Goal: Contribute content: Contribute content

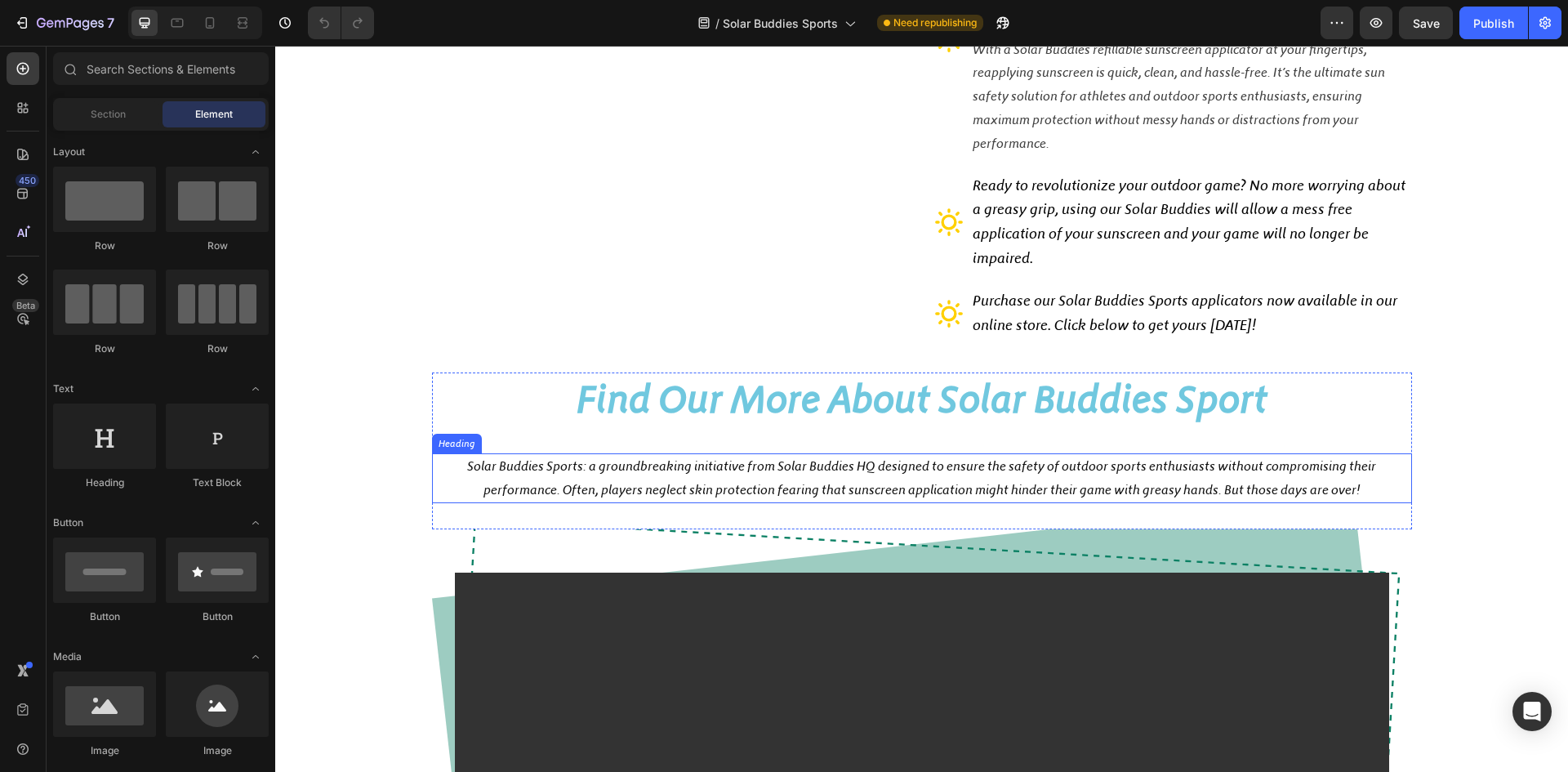
scroll to position [735, 0]
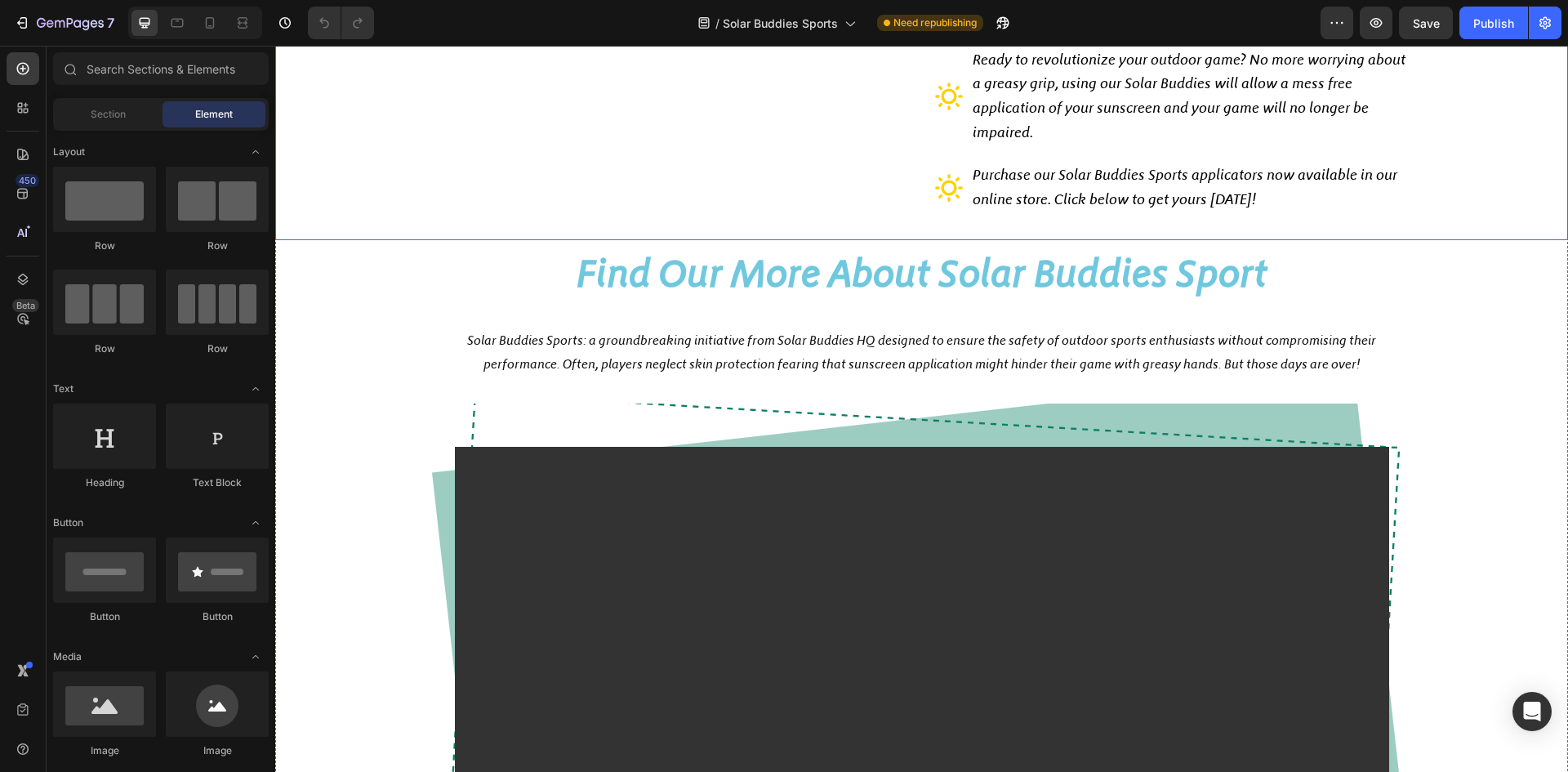
click at [1015, 266] on h2 "Find Our More About Solar Buddies Sport" at bounding box center [922, 273] width 980 height 54
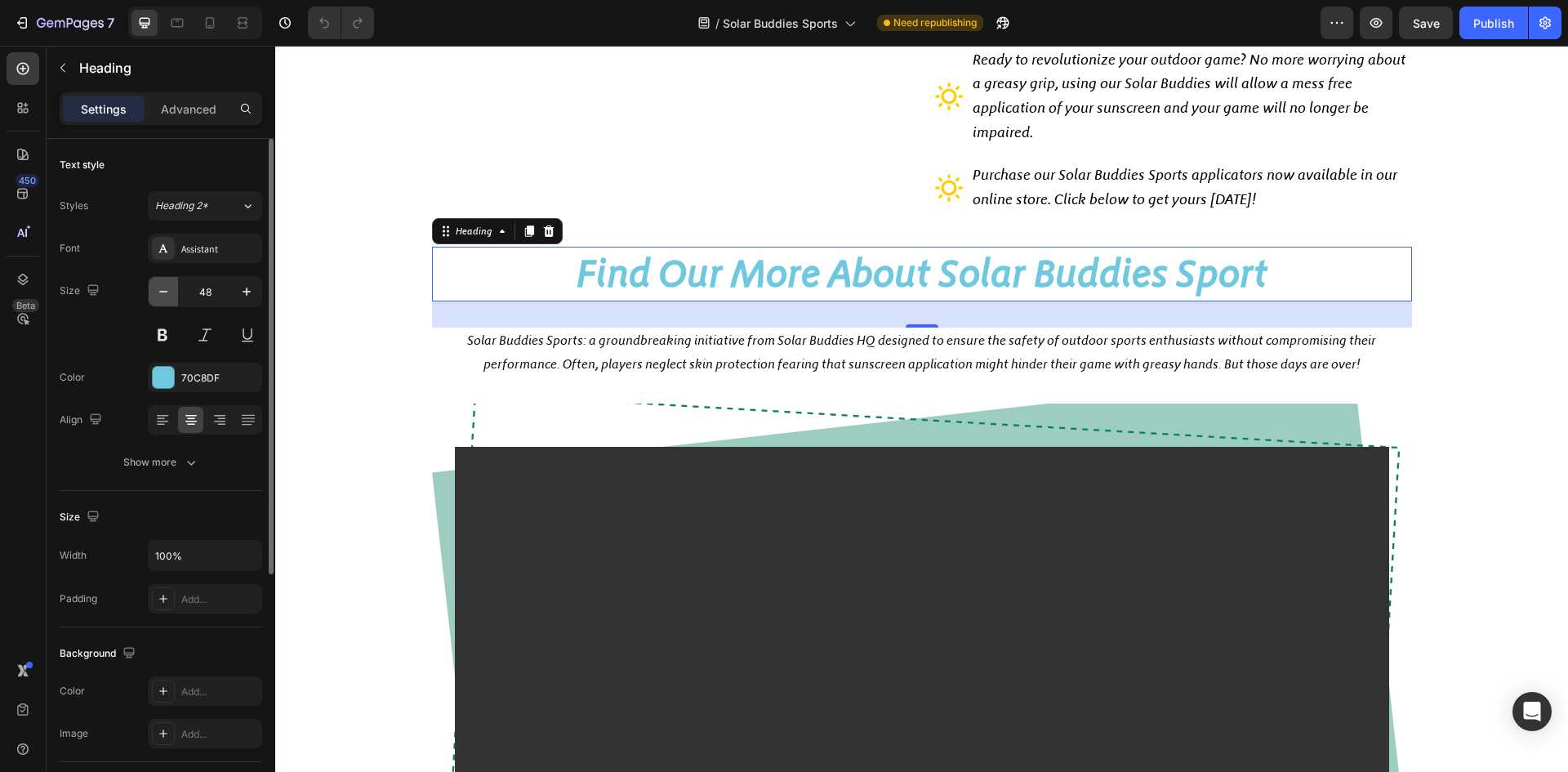
click at [155, 299] on button "button" at bounding box center [163, 291] width 29 height 29
click at [159, 298] on icon "button" at bounding box center [163, 291] width 16 height 16
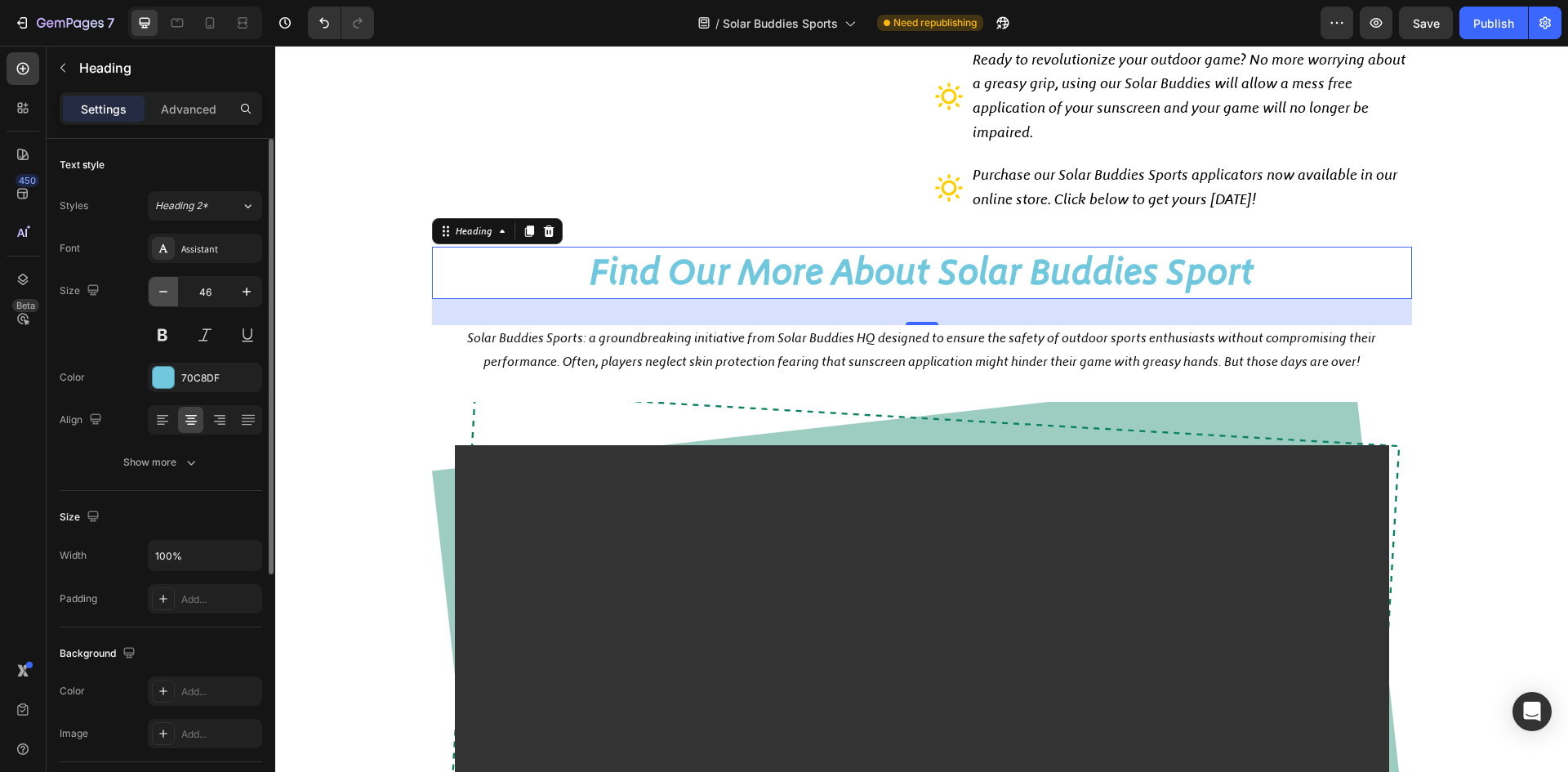
click at [159, 298] on icon "button" at bounding box center [163, 291] width 16 height 16
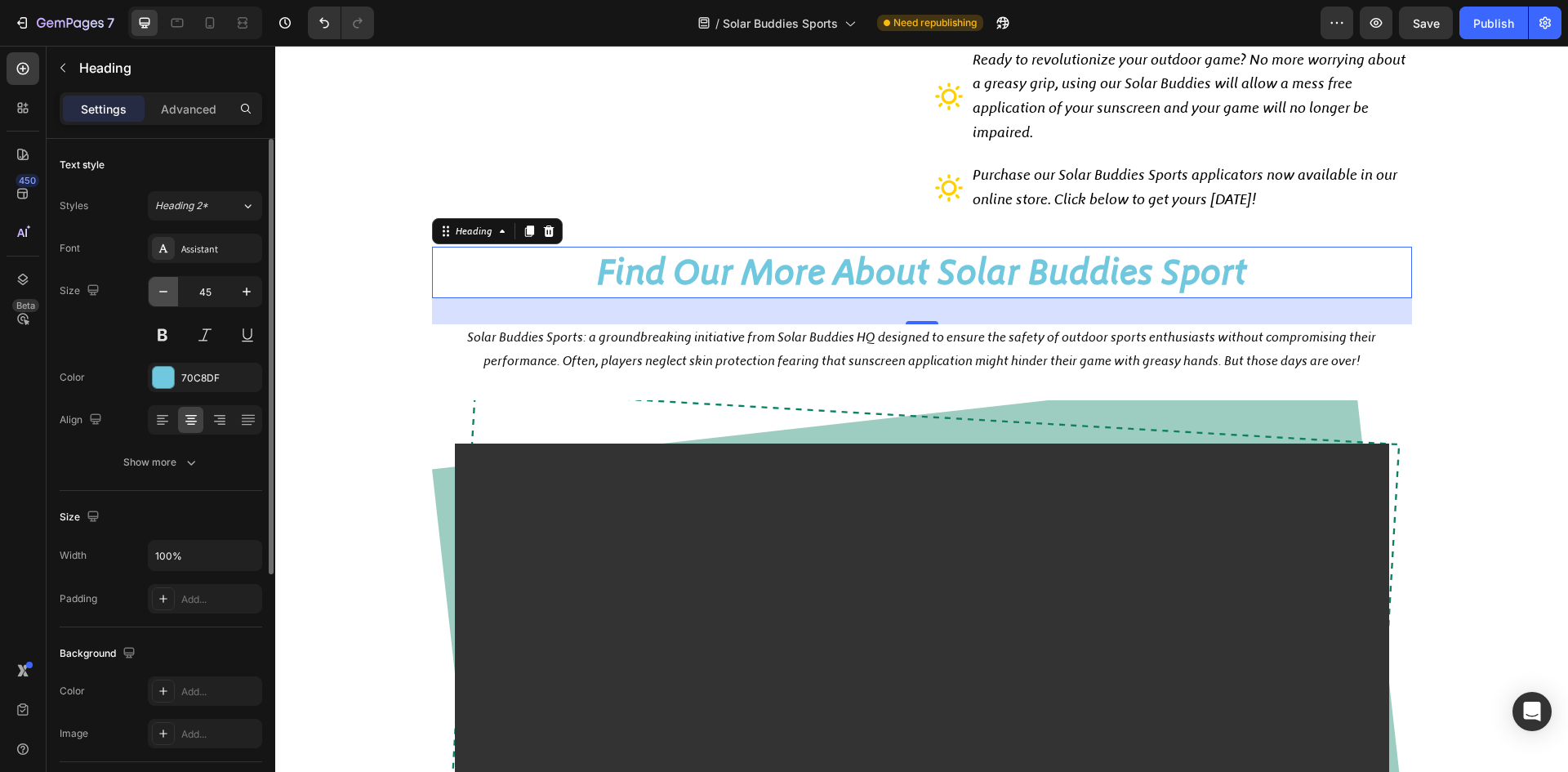
click at [159, 298] on icon "button" at bounding box center [163, 291] width 16 height 16
click at [161, 298] on icon "button" at bounding box center [163, 291] width 16 height 16
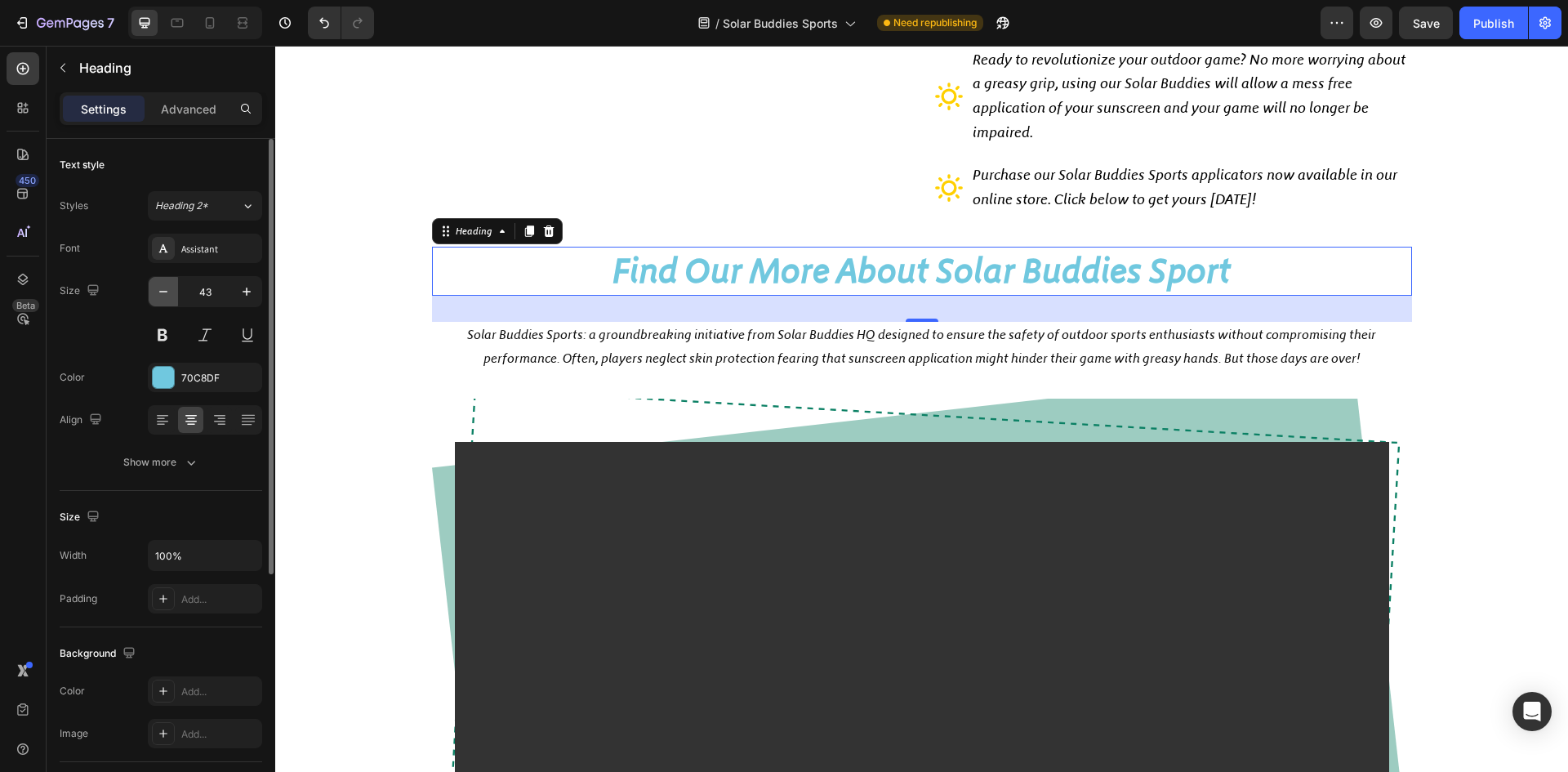
click at [161, 298] on icon "button" at bounding box center [163, 291] width 16 height 16
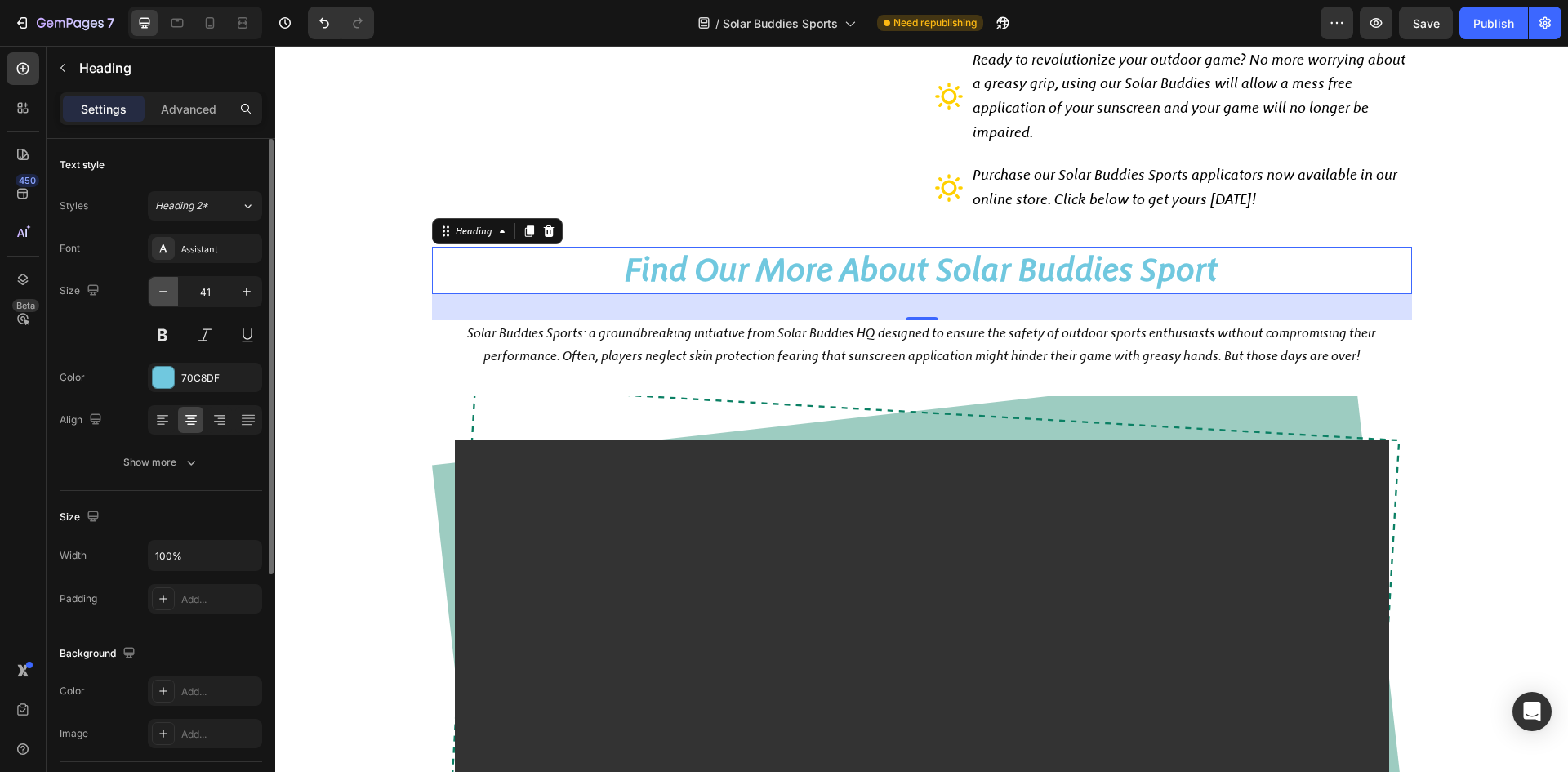
click at [161, 298] on icon "button" at bounding box center [163, 291] width 16 height 16
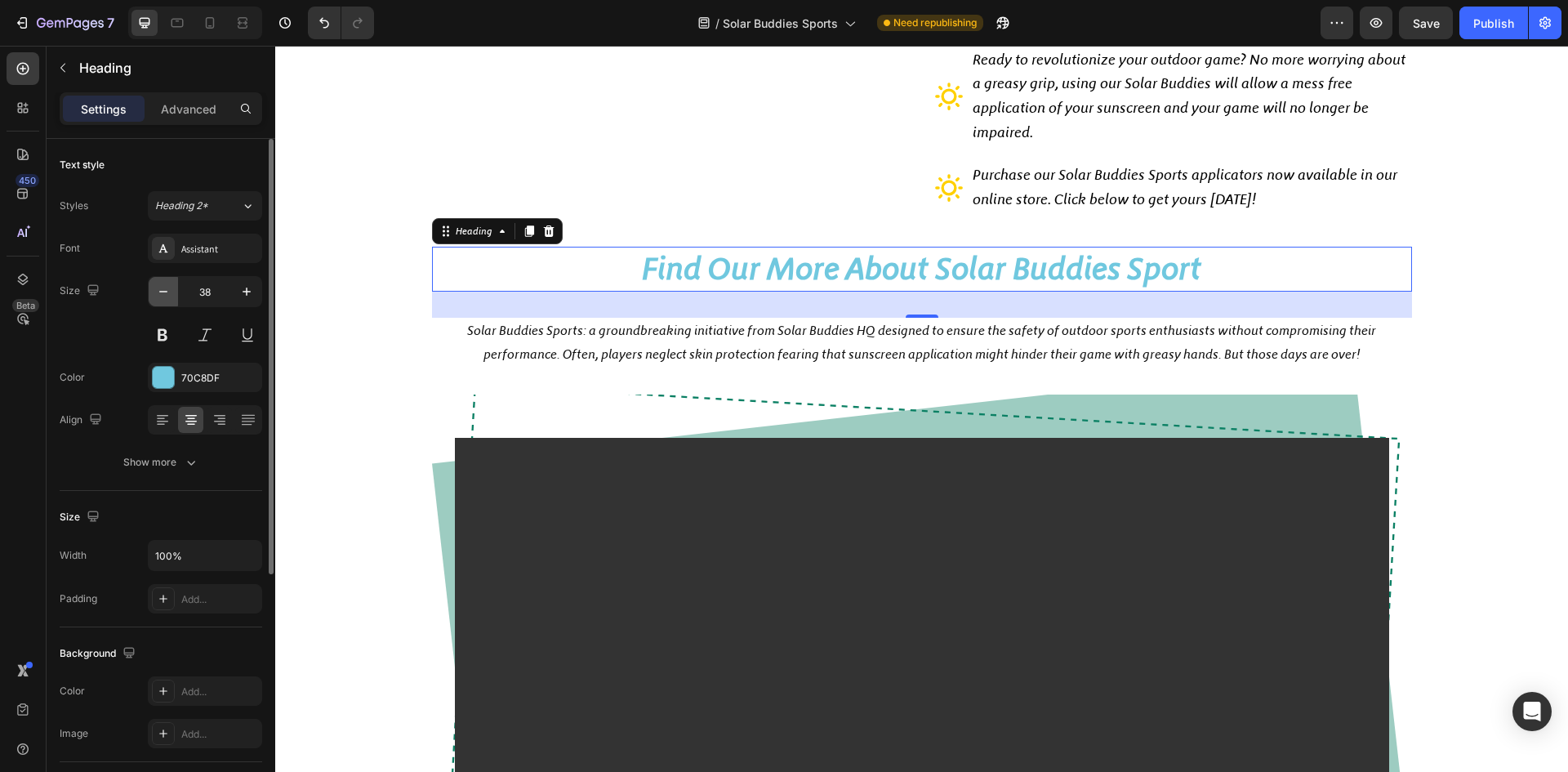
click at [161, 298] on icon "button" at bounding box center [163, 291] width 16 height 16
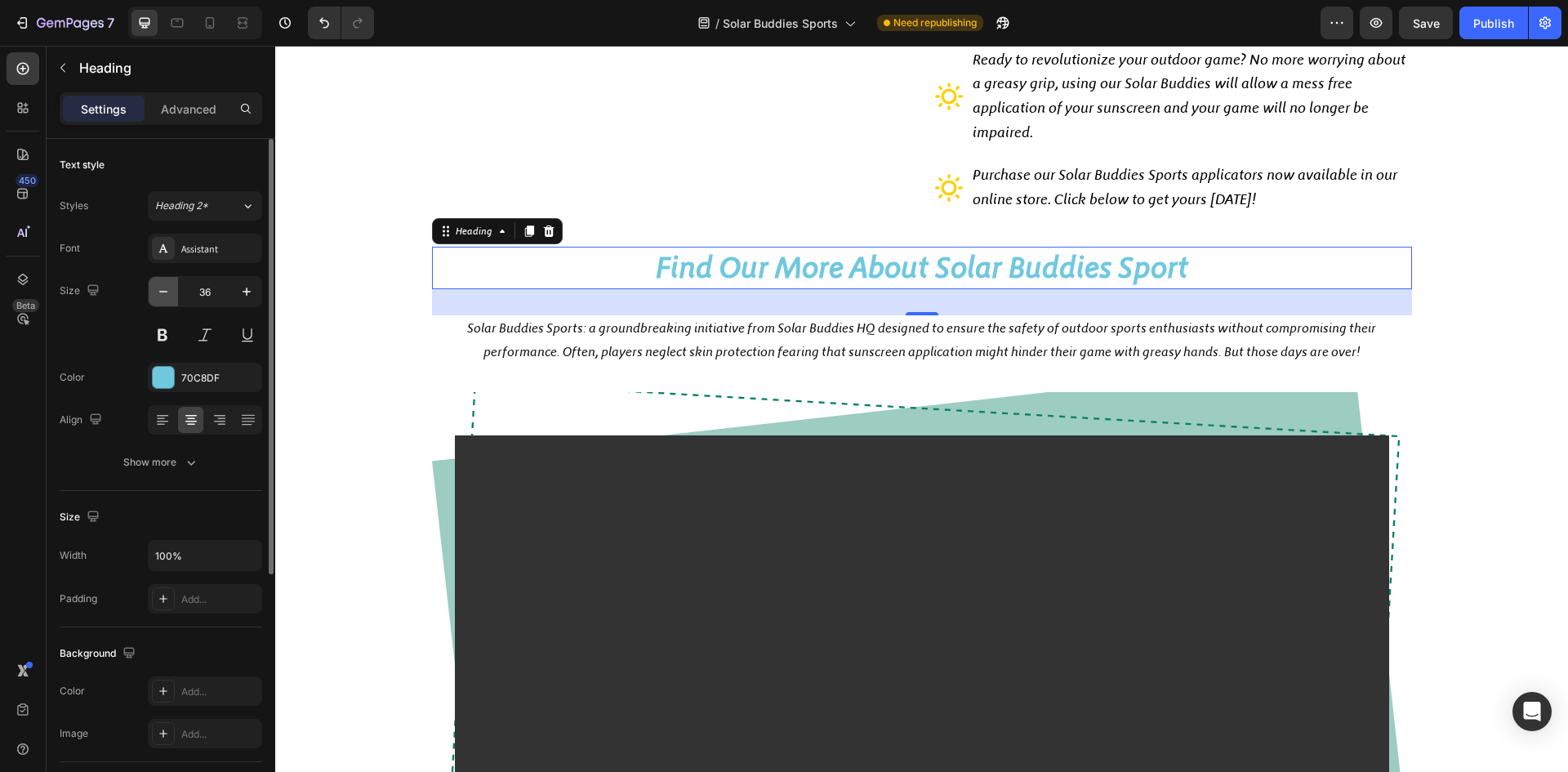
click at [161, 298] on icon "button" at bounding box center [163, 291] width 16 height 16
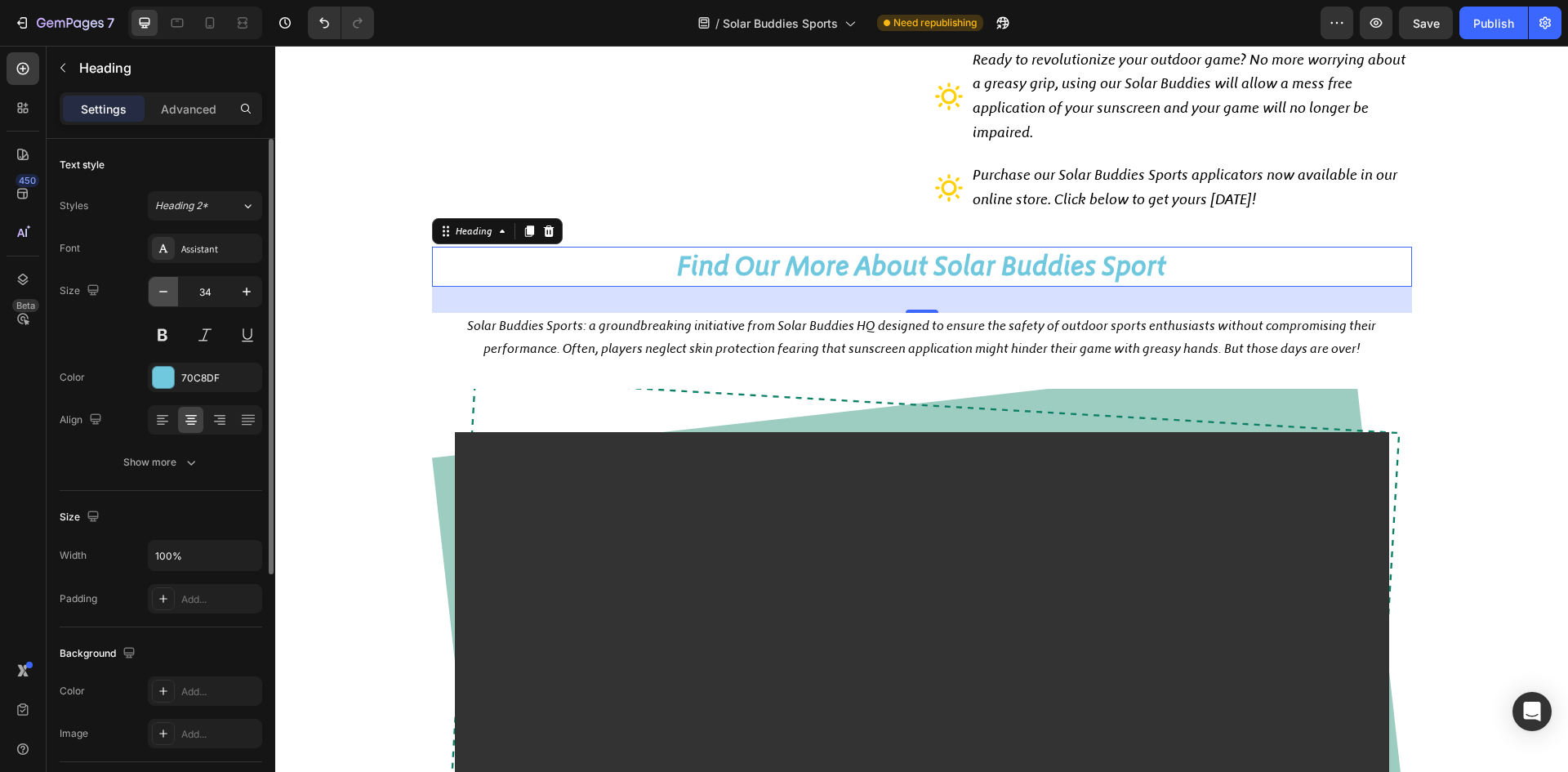
click at [161, 298] on icon "button" at bounding box center [163, 291] width 16 height 16
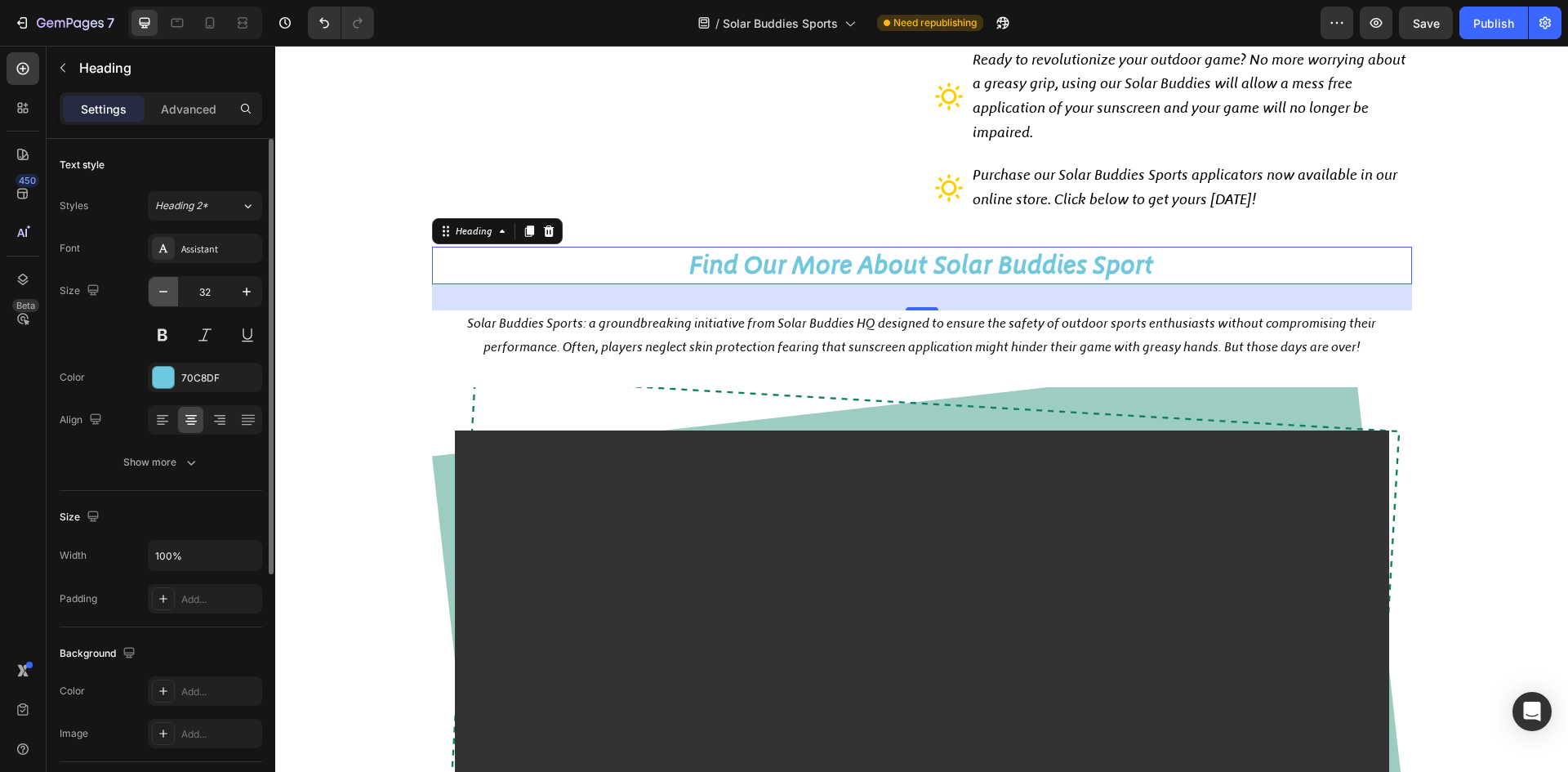
click at [161, 298] on icon "button" at bounding box center [163, 291] width 16 height 16
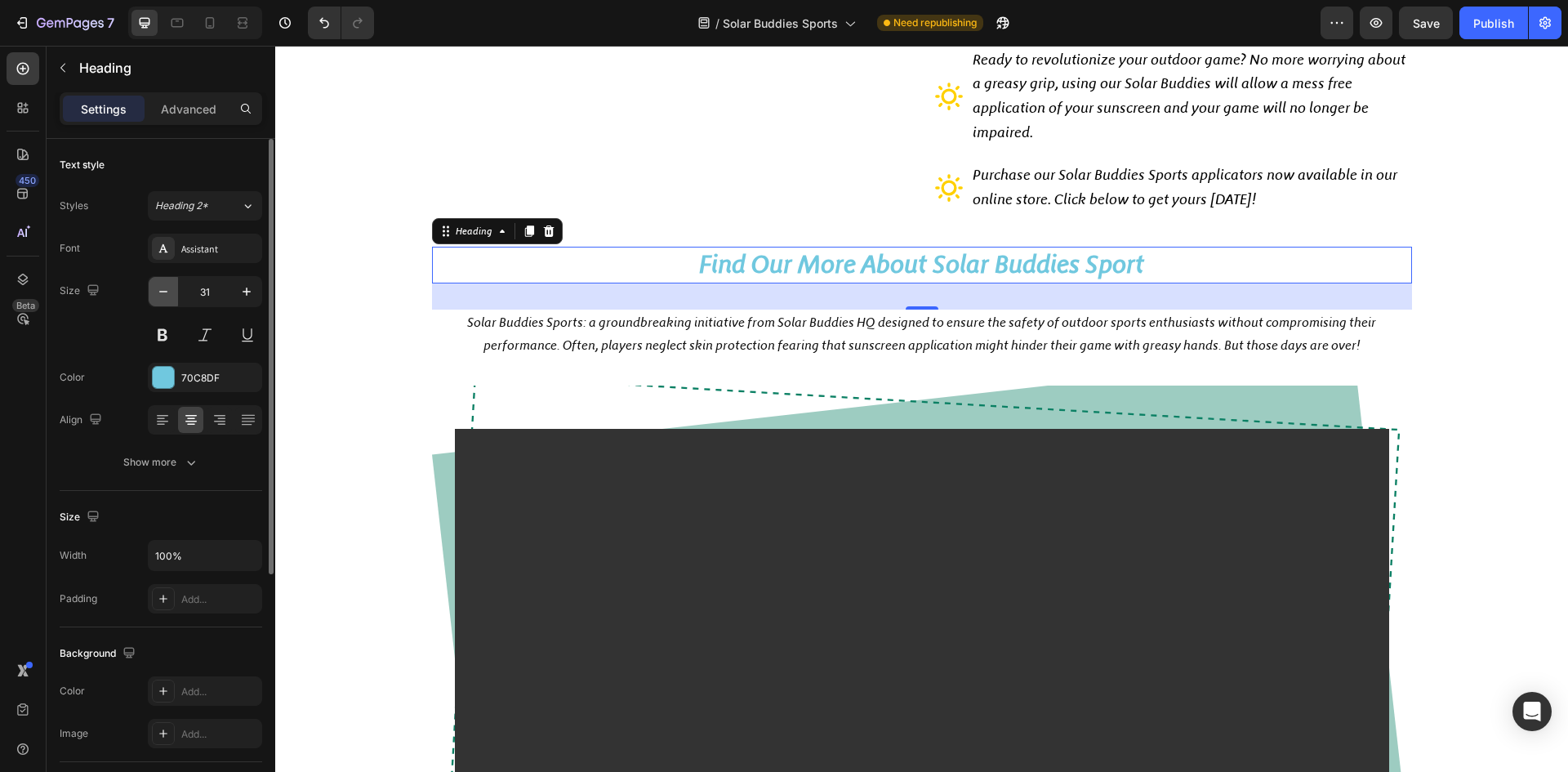
click at [161, 298] on icon "button" at bounding box center [163, 291] width 16 height 16
click at [250, 290] on icon "button" at bounding box center [246, 291] width 16 height 16
type input "31"
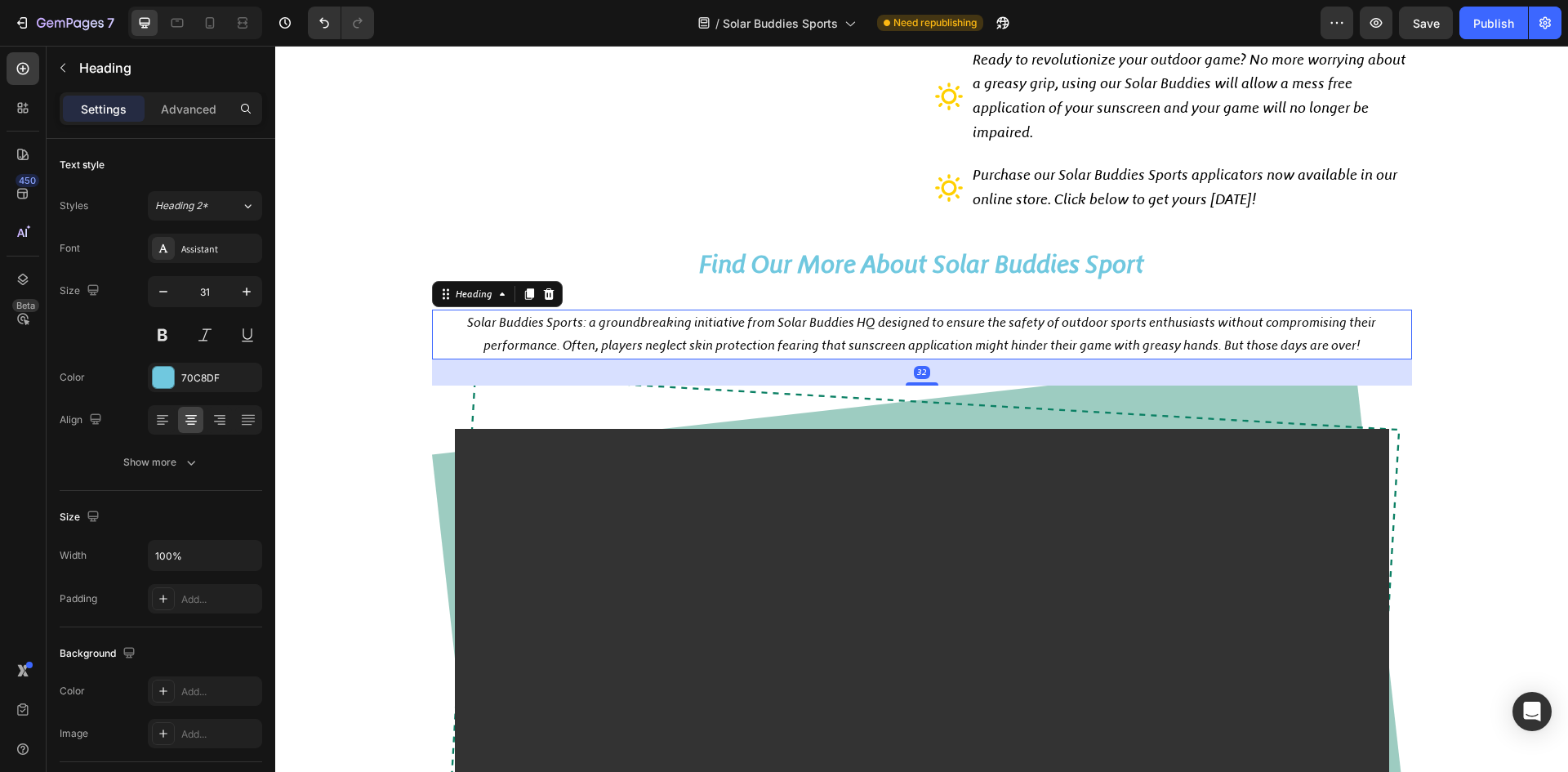
click at [1055, 344] on h2 "Solar Buddies Sports: a groundbreaking initiative from Solar Buddies HQ designe…" at bounding box center [922, 335] width 980 height 51
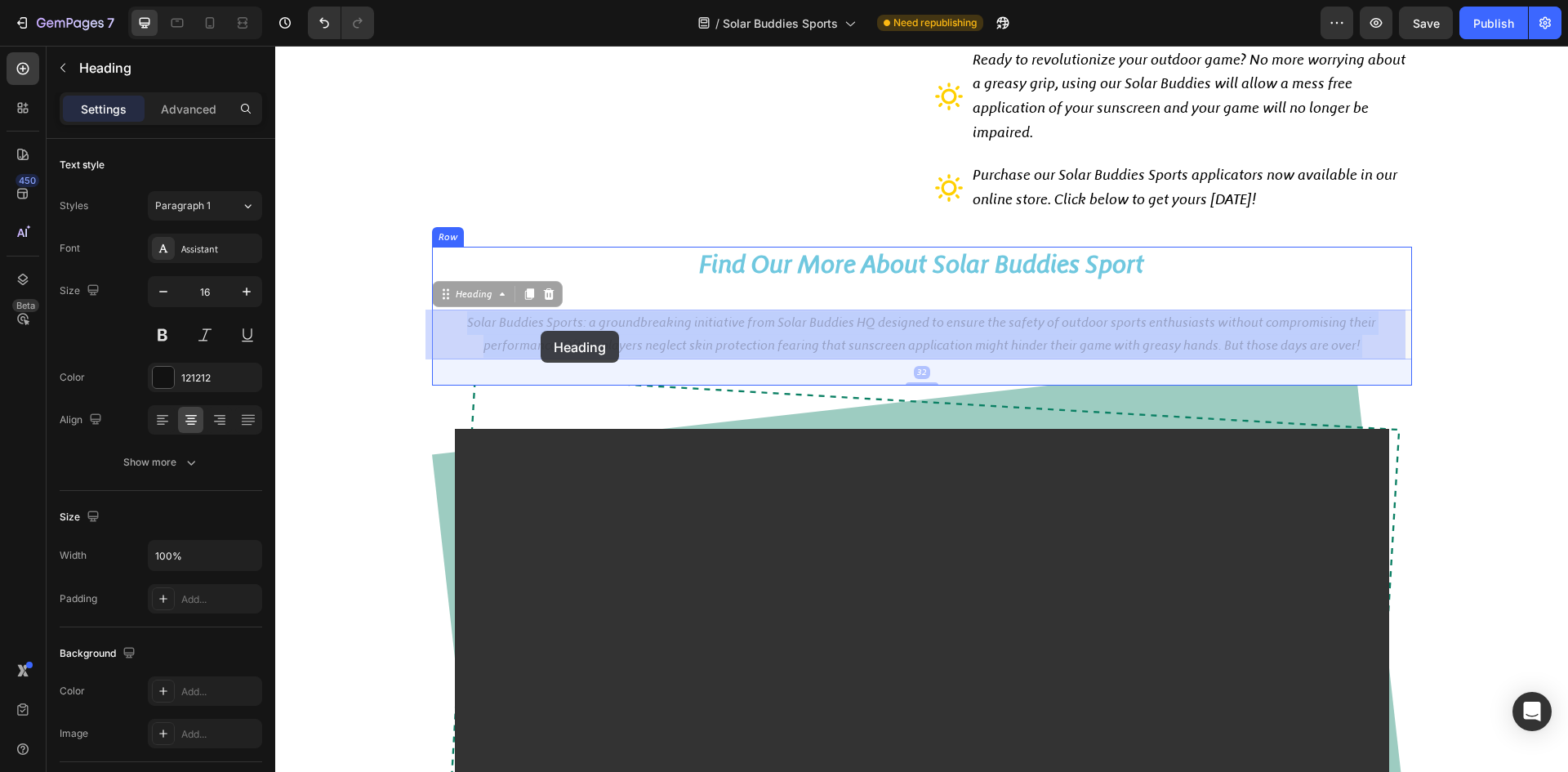
drag, startPoint x: 468, startPoint y: 323, endPoint x: 561, endPoint y: 334, distance: 93.6
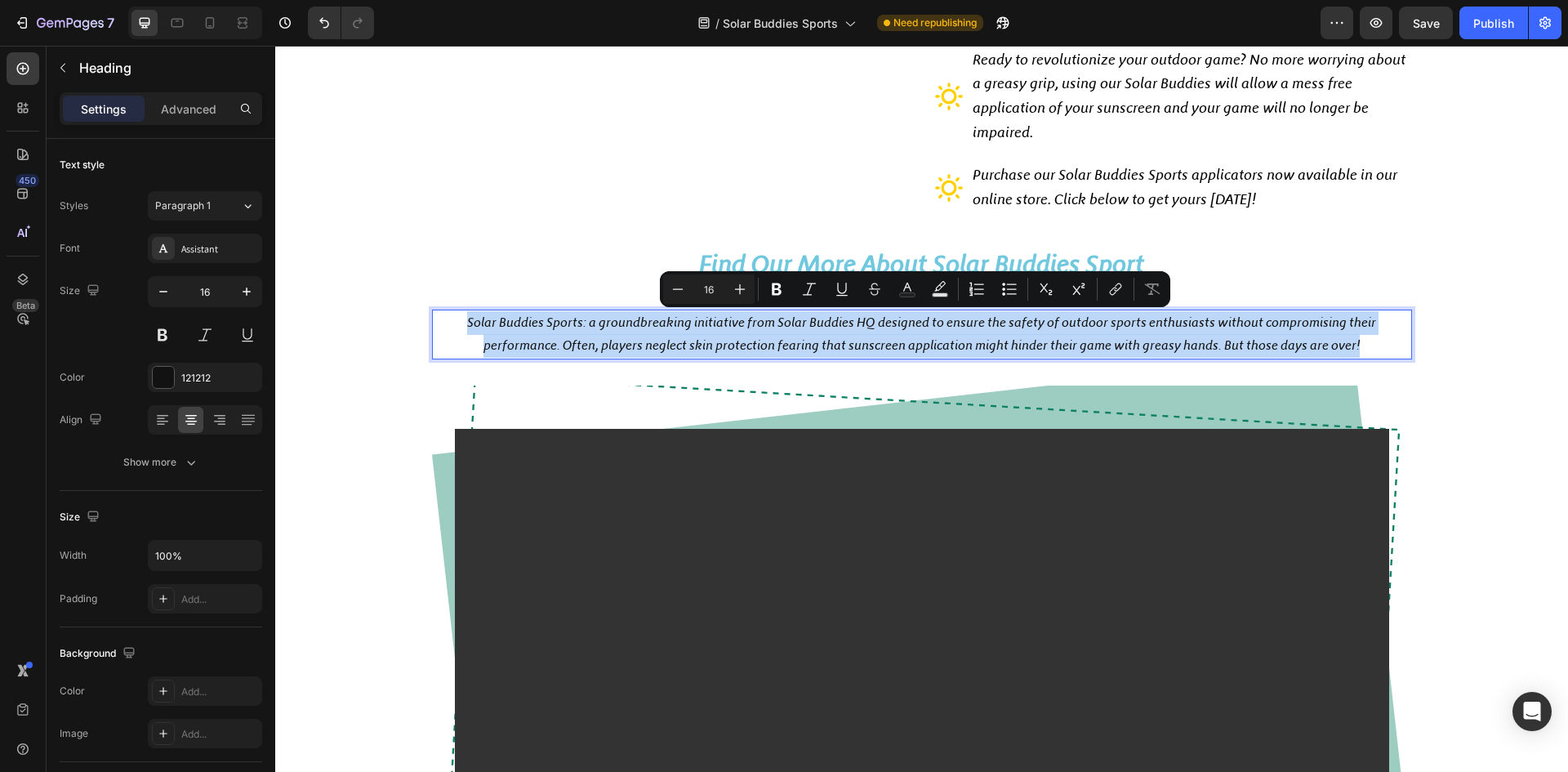
drag, startPoint x: 463, startPoint y: 322, endPoint x: 1364, endPoint y: 347, distance: 901.3
copy p "Solar Buddies Sports: a groundbreaking initiative from Solar Buddies HQ designe…"
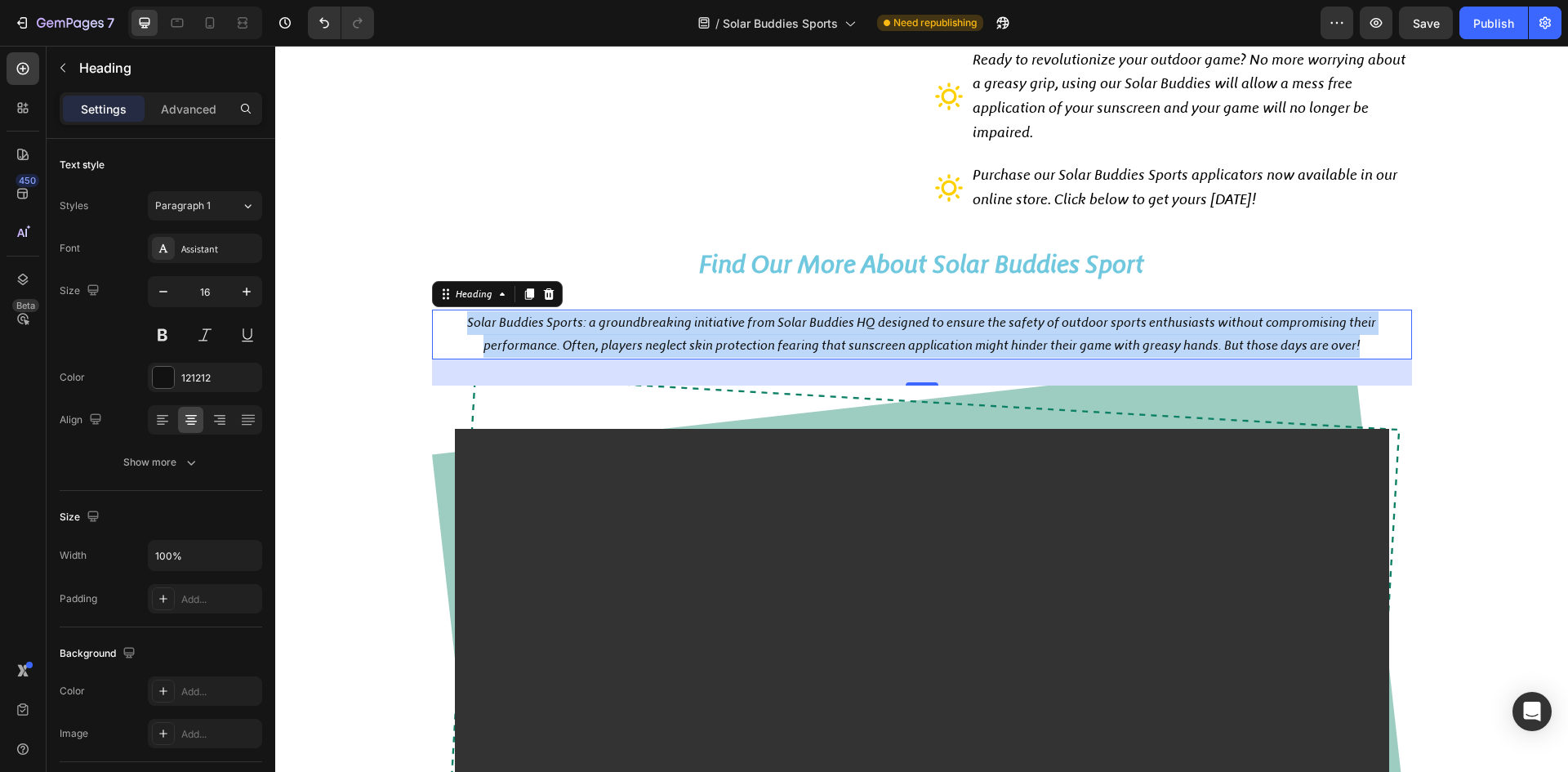
click at [1381, 343] on p "Solar Buddies Sports: a groundbreaking initiative from Solar Buddies HQ designe…" at bounding box center [922, 335] width 977 height 48
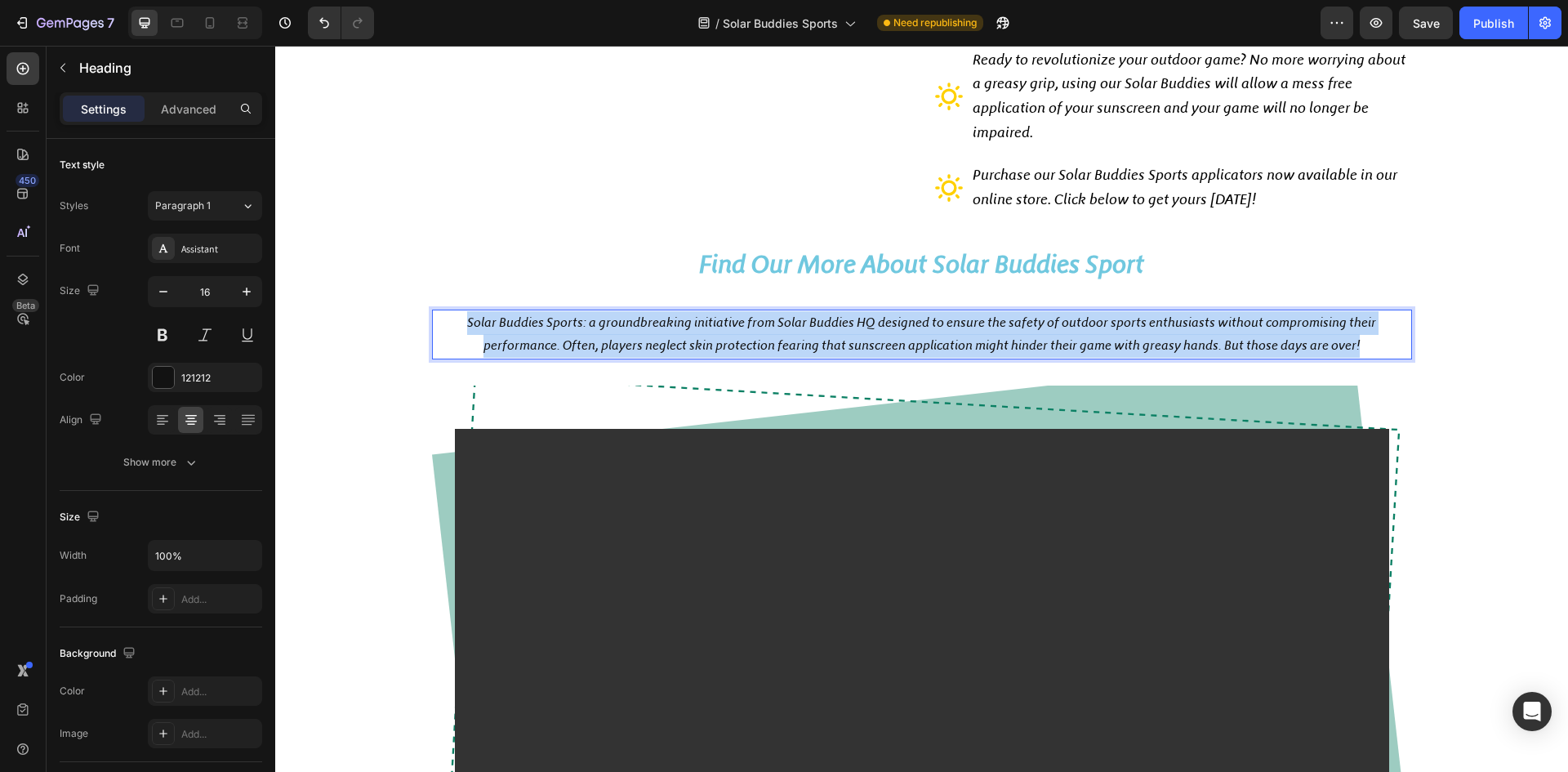
drag, startPoint x: 1368, startPoint y: 341, endPoint x: 464, endPoint y: 329, distance: 904.1
click at [464, 329] on p "Solar Buddies Sports: a groundbreaking initiative from Solar Buddies HQ designe…" at bounding box center [922, 335] width 977 height 48
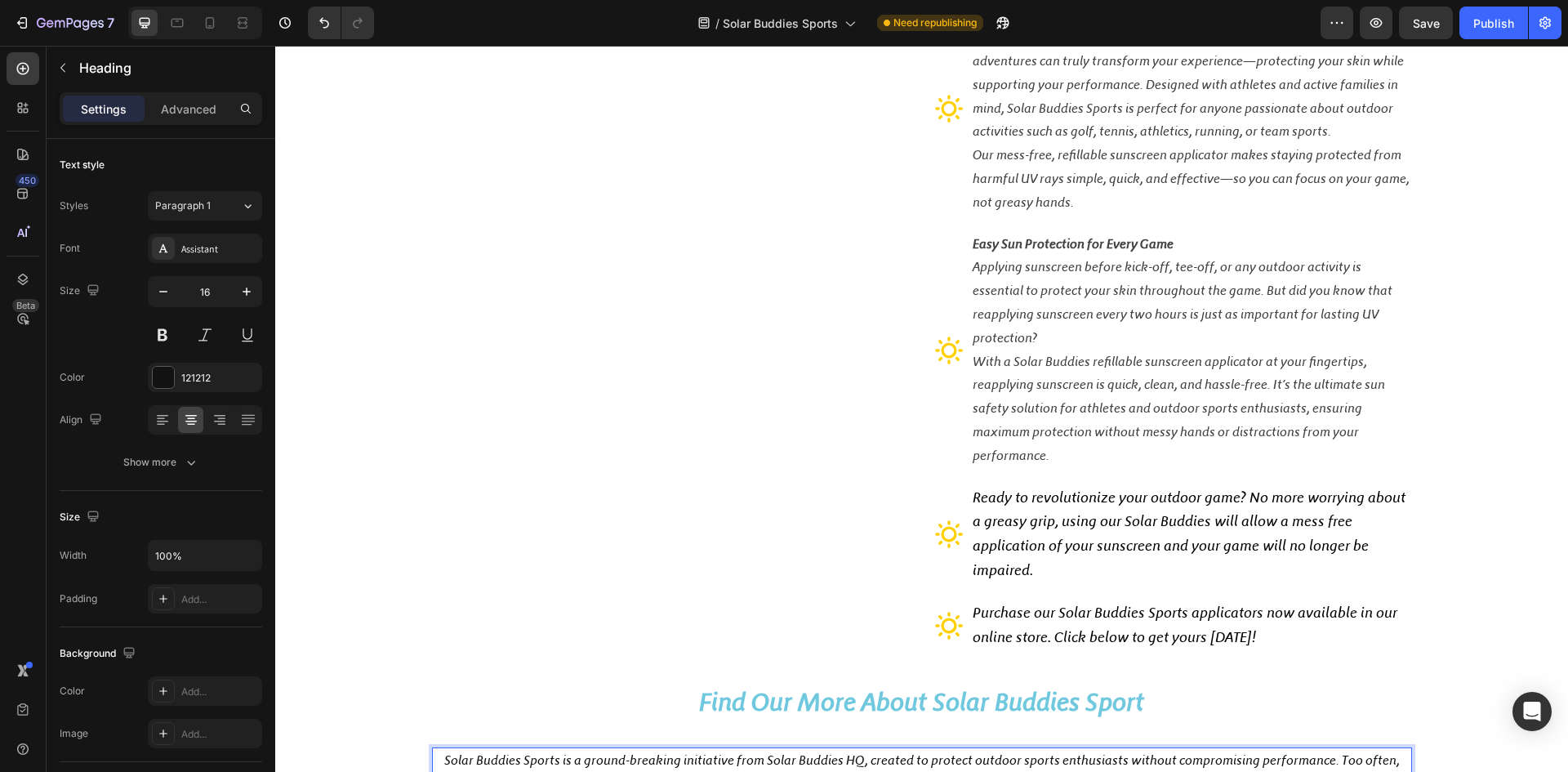
scroll to position [273, 0]
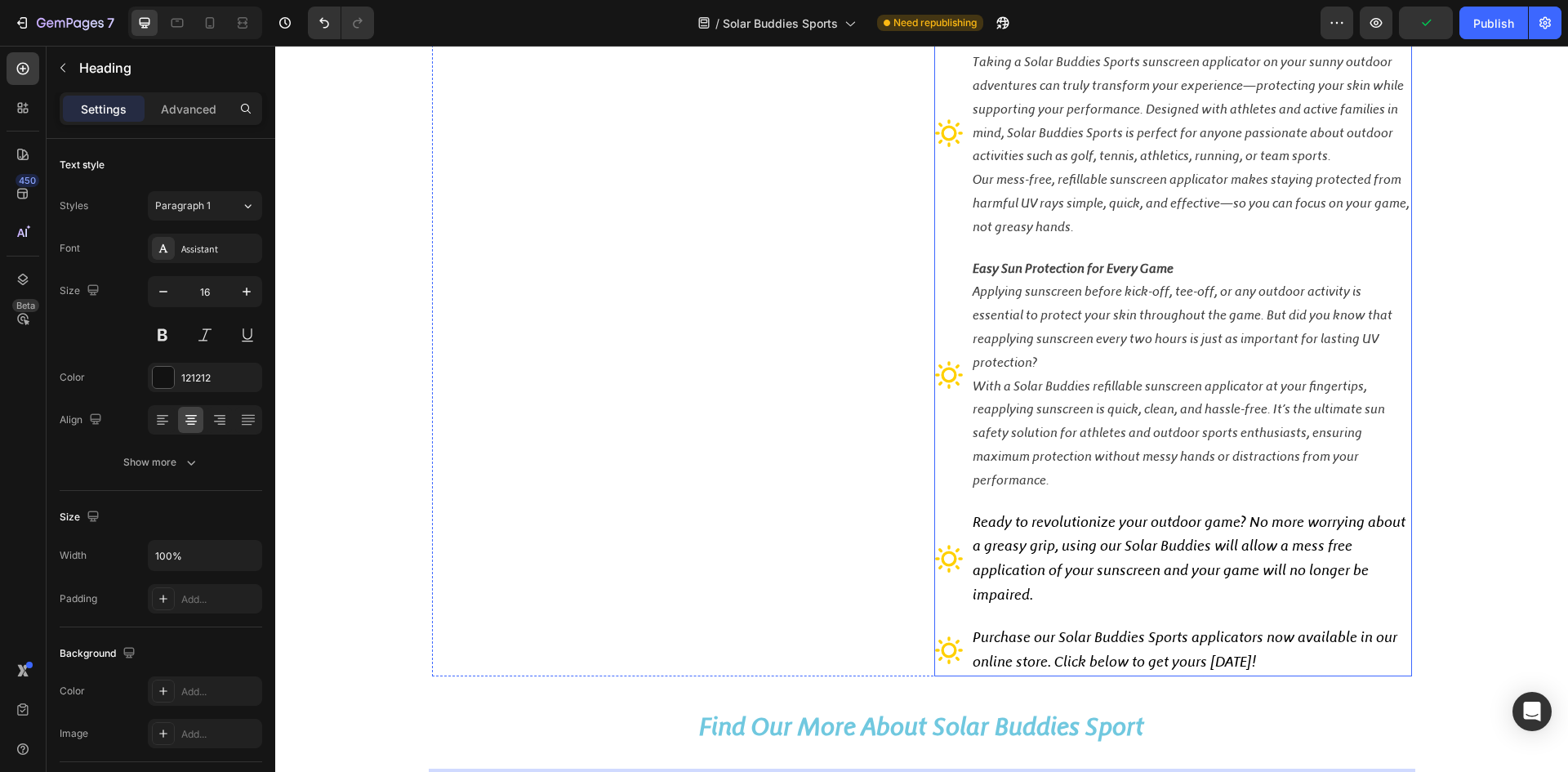
click at [1068, 548] on span "Ready to revolutionize your outdoor game? No more worrying about a greasy grip,…" at bounding box center [1189, 558] width 433 height 91
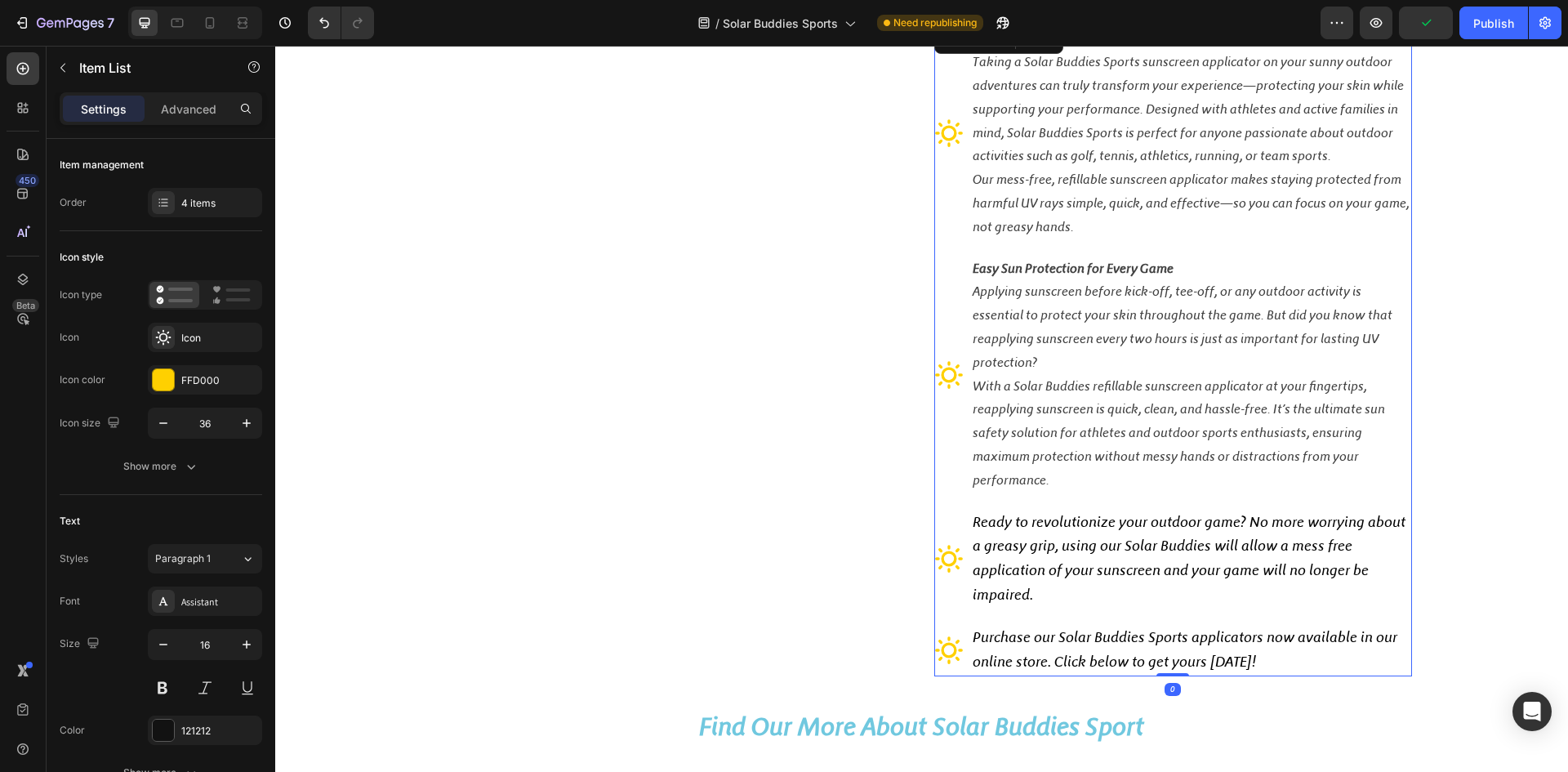
click at [974, 521] on span "Ready to revolutionize your outdoor game? No more worrying about a greasy grip,…" at bounding box center [1189, 558] width 433 height 91
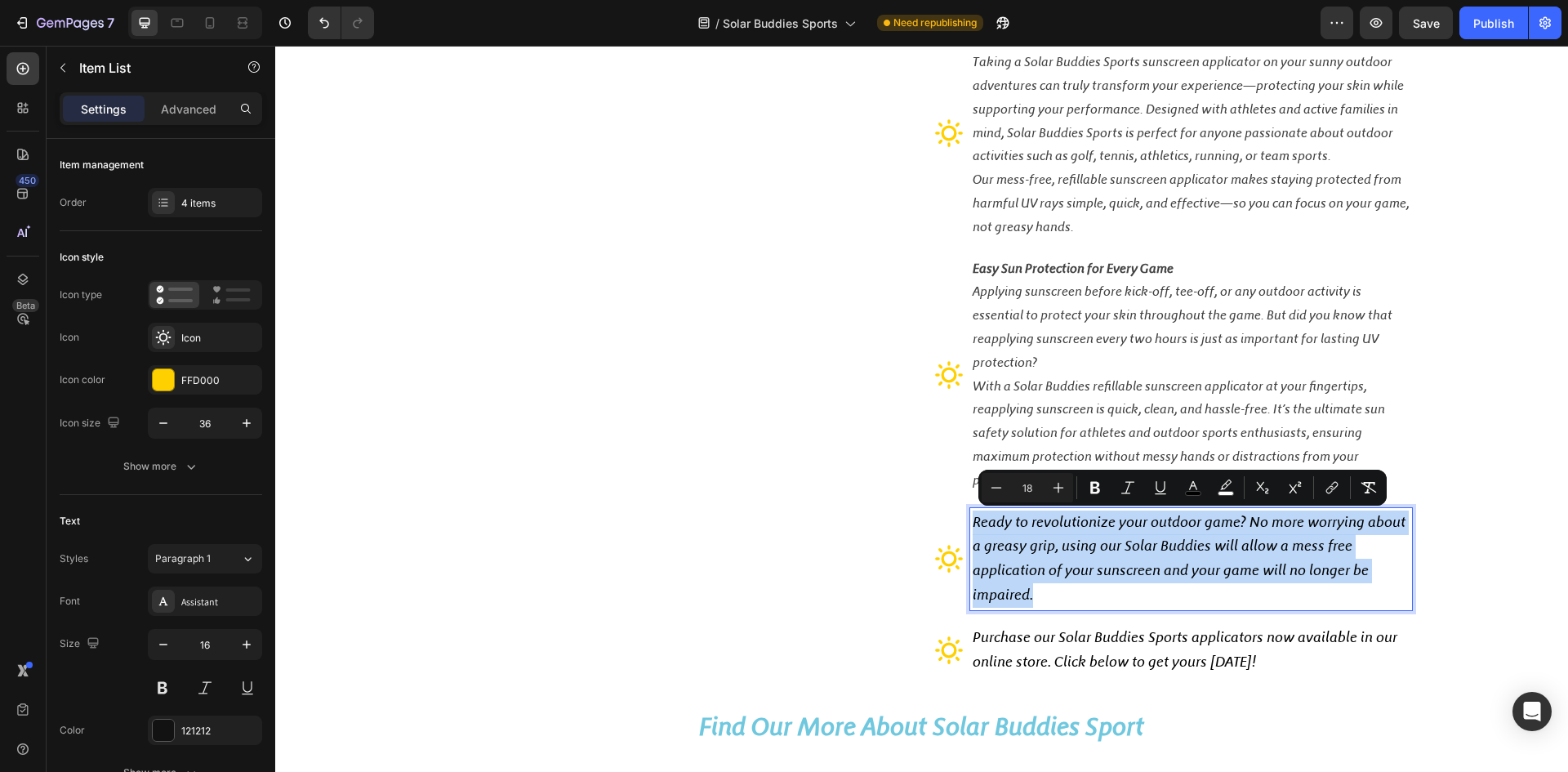
drag, startPoint x: 969, startPoint y: 521, endPoint x: 1034, endPoint y: 596, distance: 99.2
click at [1034, 596] on p "Ready to revolutionize your outdoor game? No more worrying about a greasy grip,…" at bounding box center [1191, 559] width 437 height 97
copy span "Ready to revolutionize your outdoor game? No more worrying about a greasy grip,…"
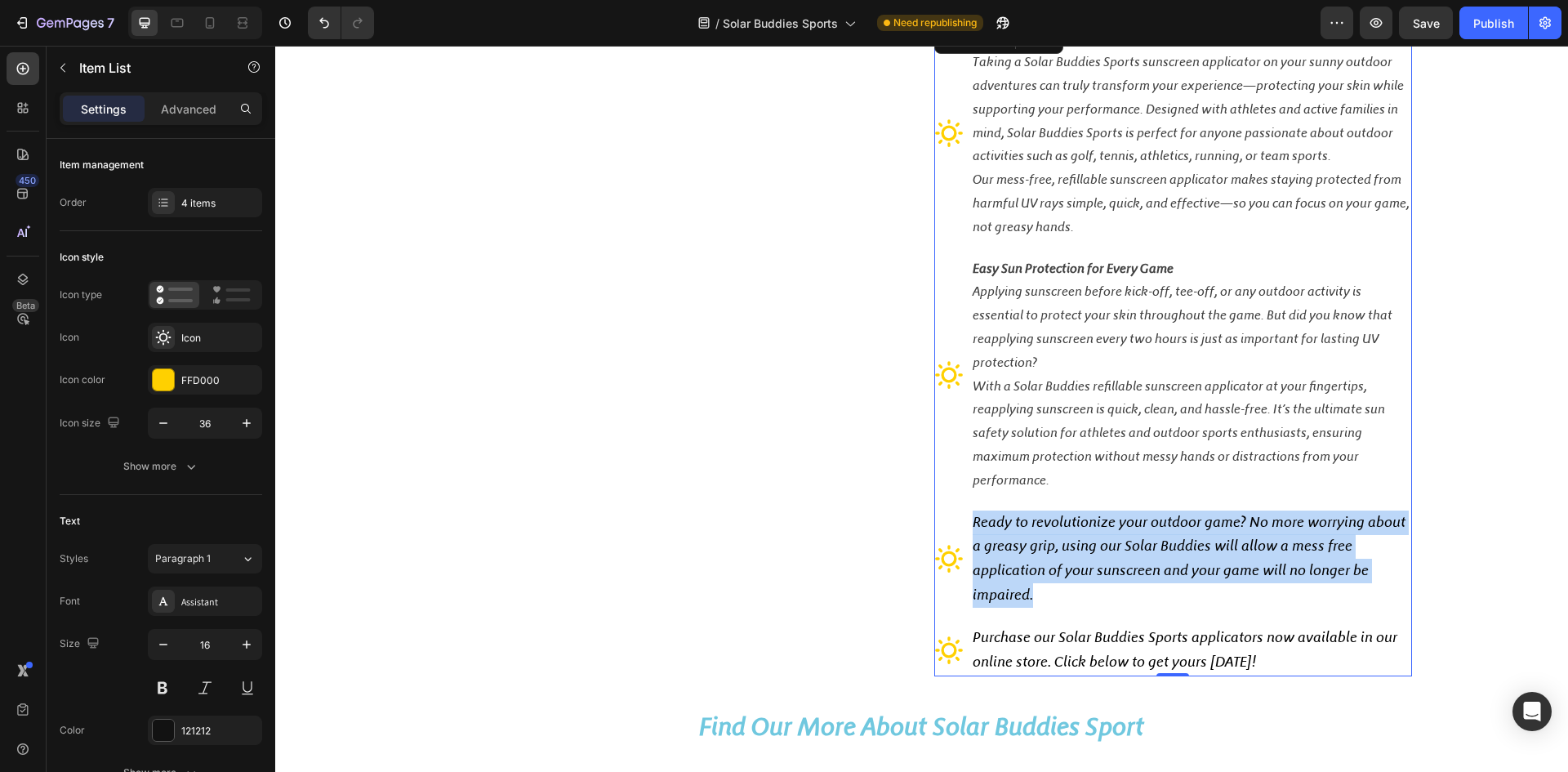
click at [1065, 548] on span "Ready to revolutionize your outdoor game? No more worrying about a greasy grip,…" at bounding box center [1189, 558] width 433 height 91
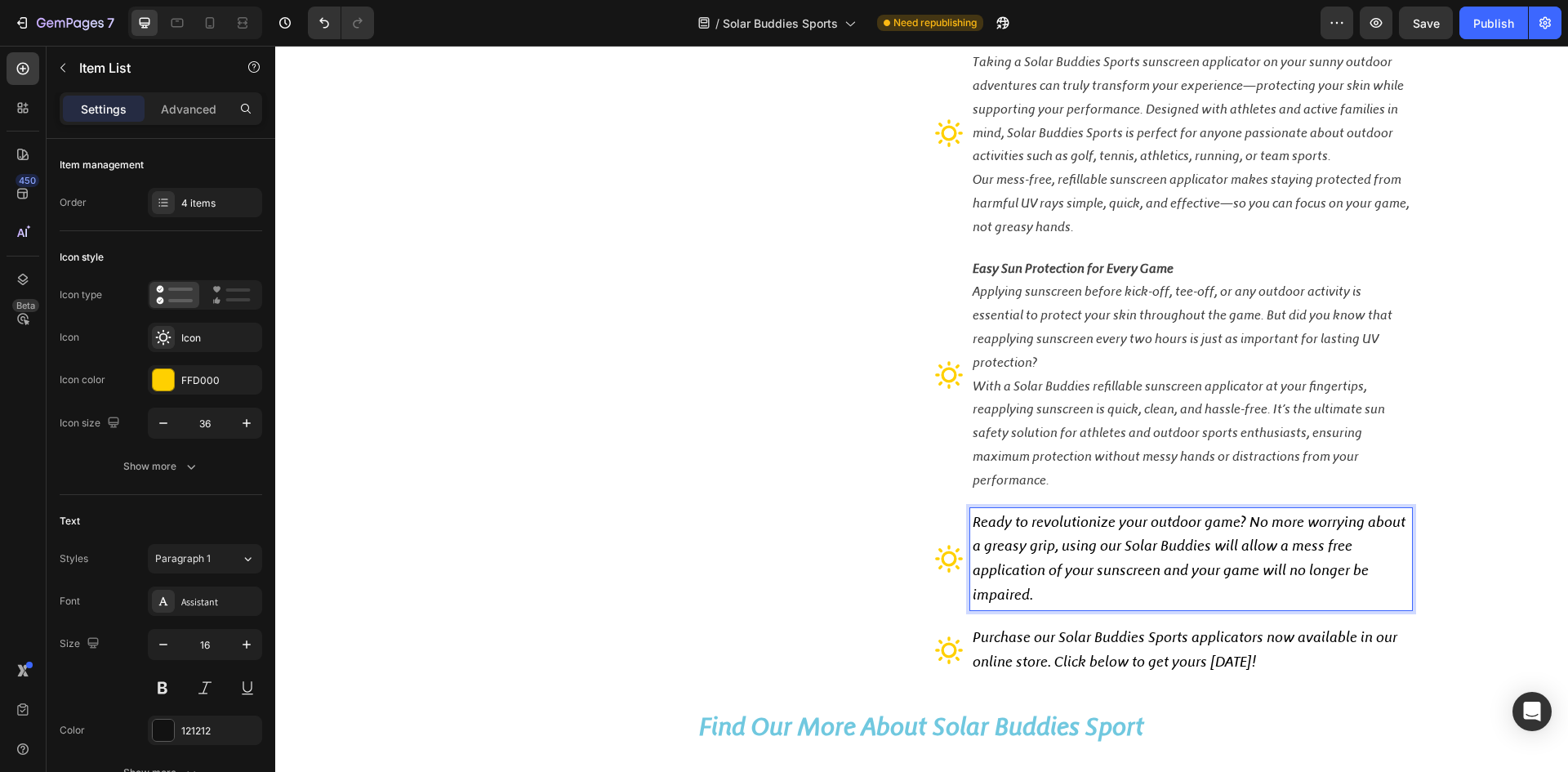
click at [972, 526] on span "Ready to revolutionize your outdoor game? No more worrying about a greasy grip,…" at bounding box center [1189, 558] width 433 height 91
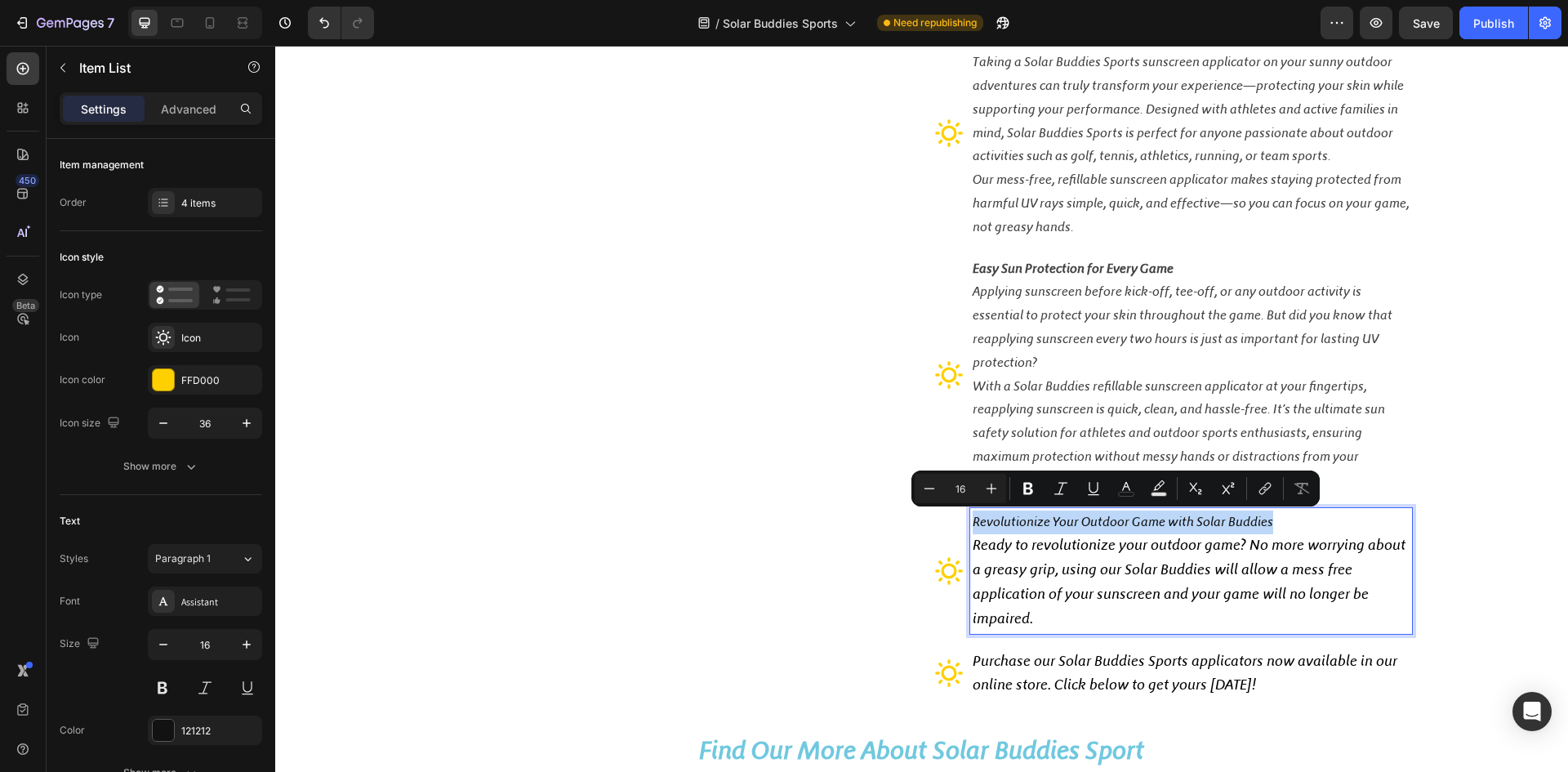
drag, startPoint x: 1272, startPoint y: 522, endPoint x: 967, endPoint y: 520, distance: 305.0
click at [972, 520] on p "Revolutionize Your Outdoor Game with Solar Buddies" at bounding box center [1191, 522] width 437 height 23
click at [1021, 490] on icon "Editor contextual toolbar" at bounding box center [1028, 488] width 16 height 16
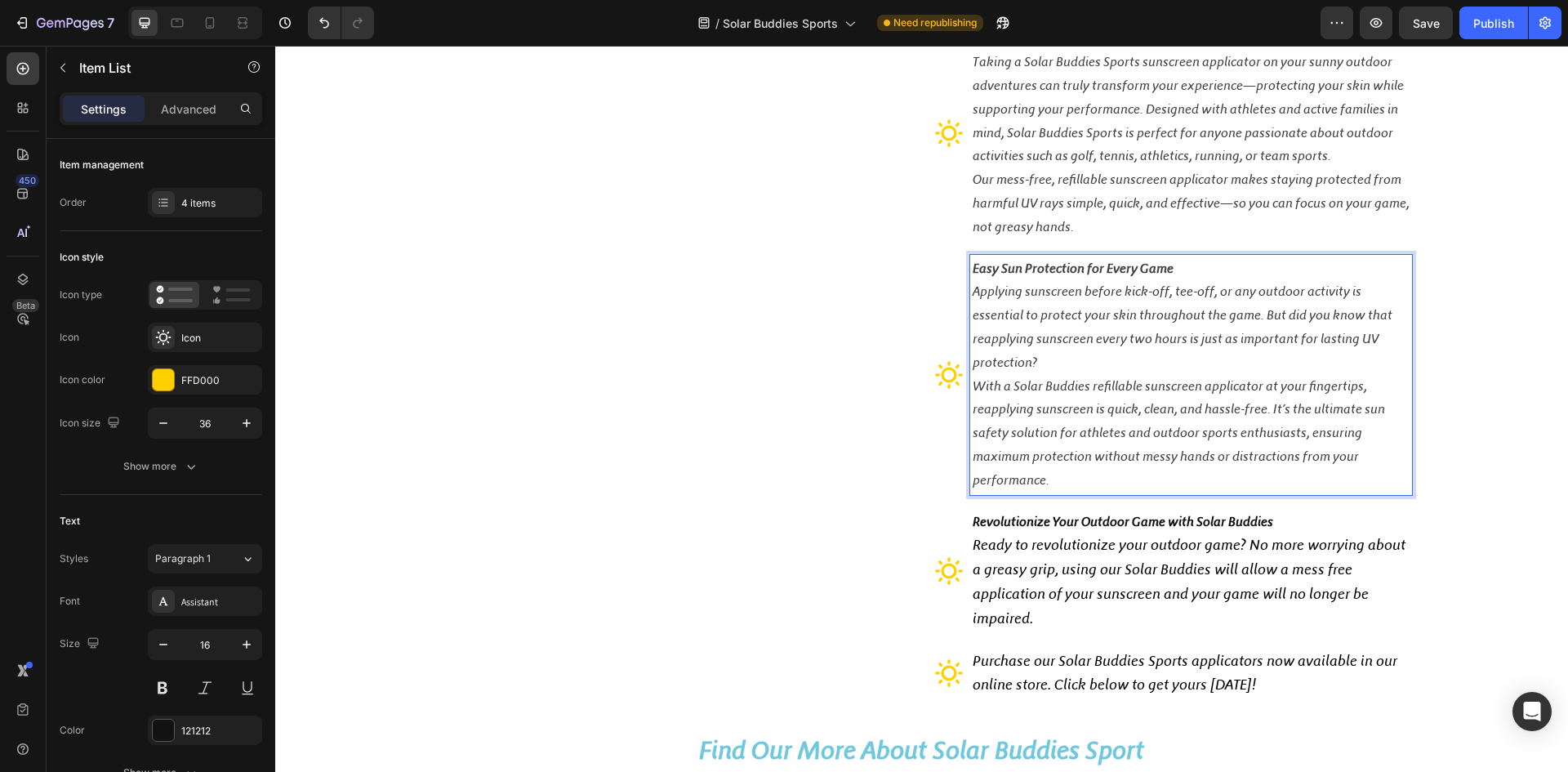
click at [1094, 266] on strong "Easy Sun Protection for Every Game" at bounding box center [1073, 268] width 201 height 16
drag, startPoint x: 1139, startPoint y: 261, endPoint x: 1005, endPoint y: 274, distance: 134.6
click at [1005, 274] on strong "Easy Sun Protection for Every Game" at bounding box center [1073, 268] width 201 height 16
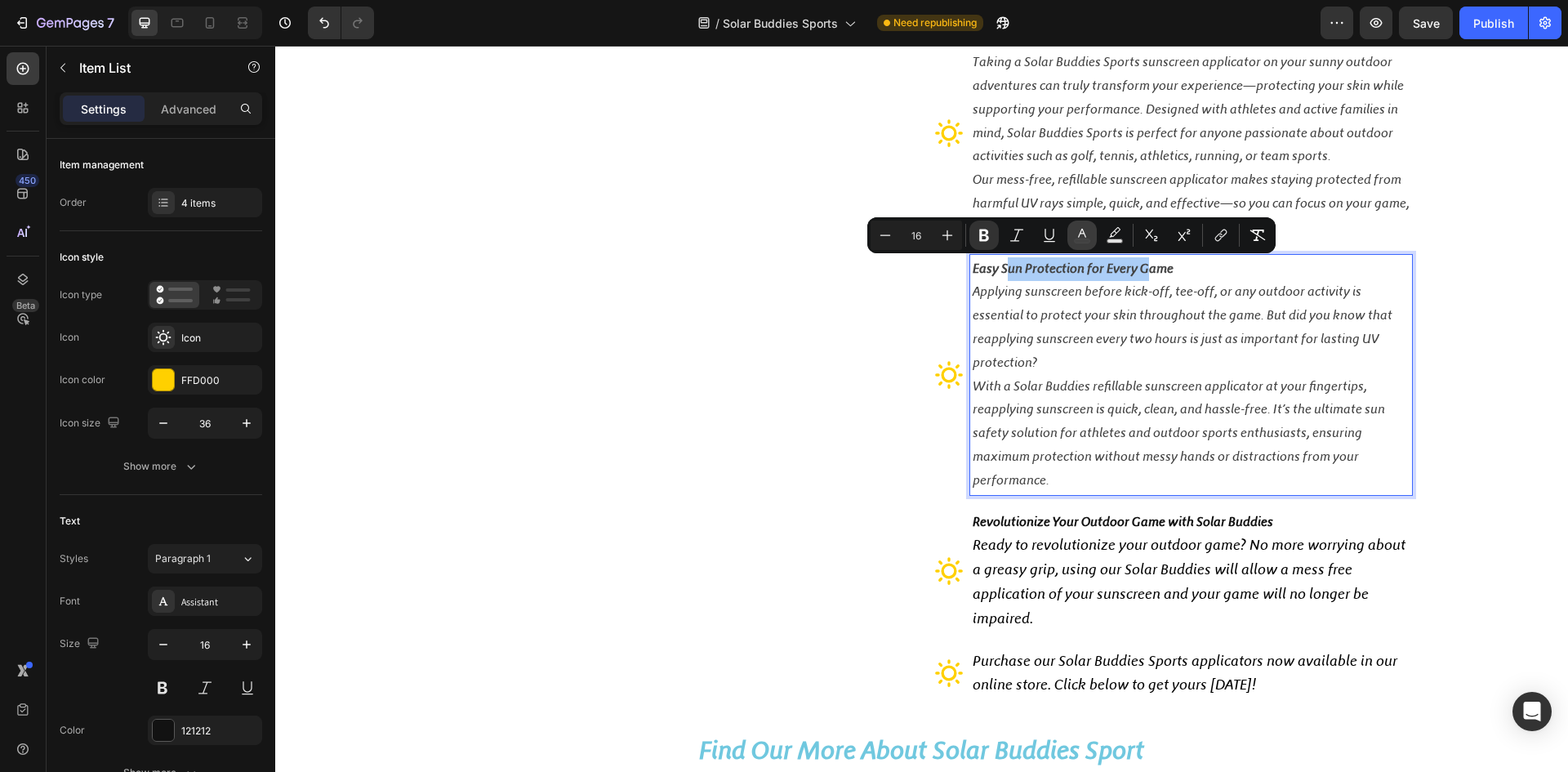
click at [1080, 234] on icon "Editor contextual toolbar" at bounding box center [1082, 235] width 16 height 16
type input "424242"
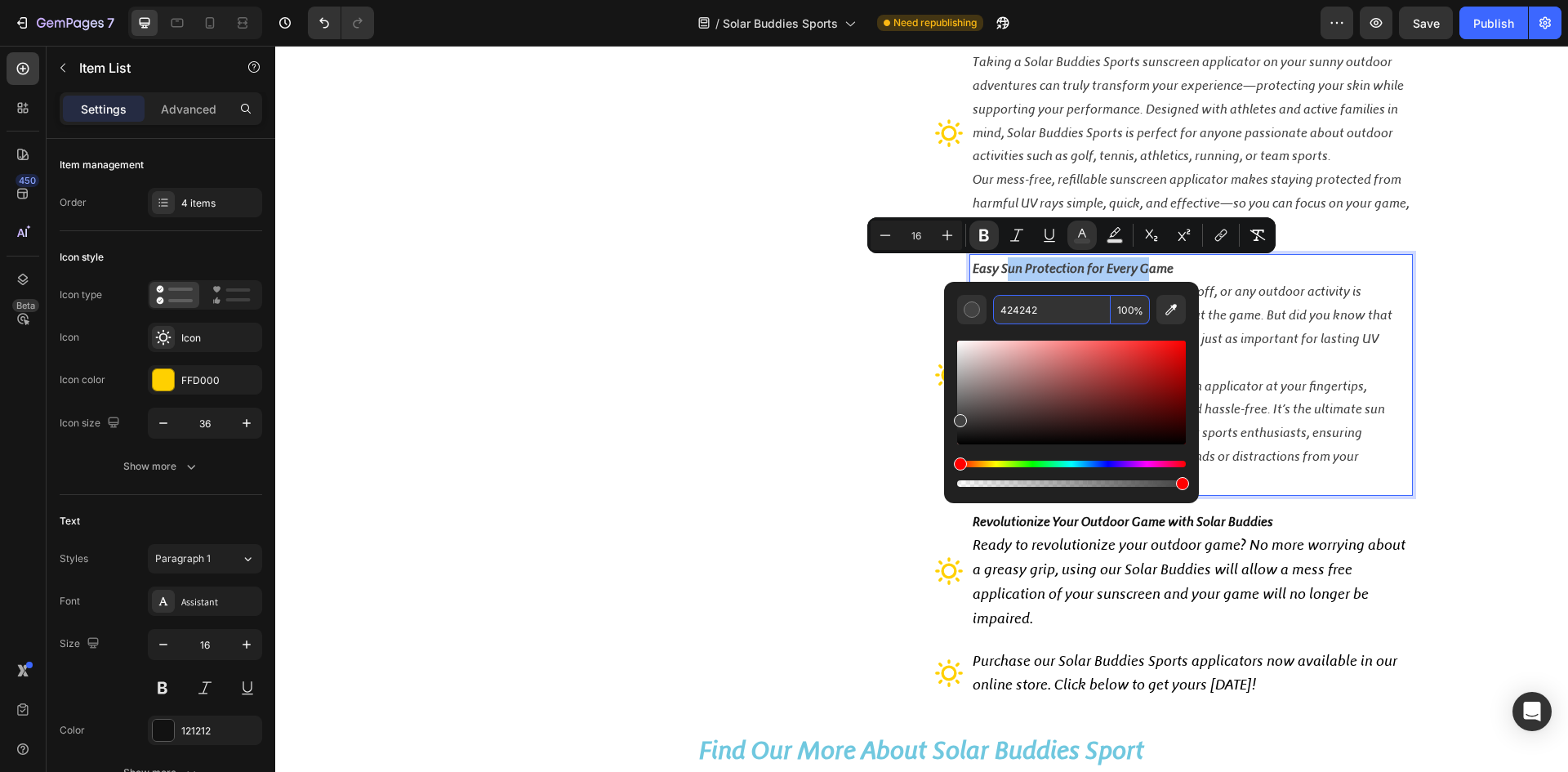
click at [1040, 314] on input "424242" at bounding box center [1052, 309] width 118 height 29
copy strong "un Protection for Every G"
type input "18"
click at [1105, 537] on span "Ready to revolutionize your outdoor game? No more worrying about a greasy grip,…" at bounding box center [1189, 581] width 433 height 91
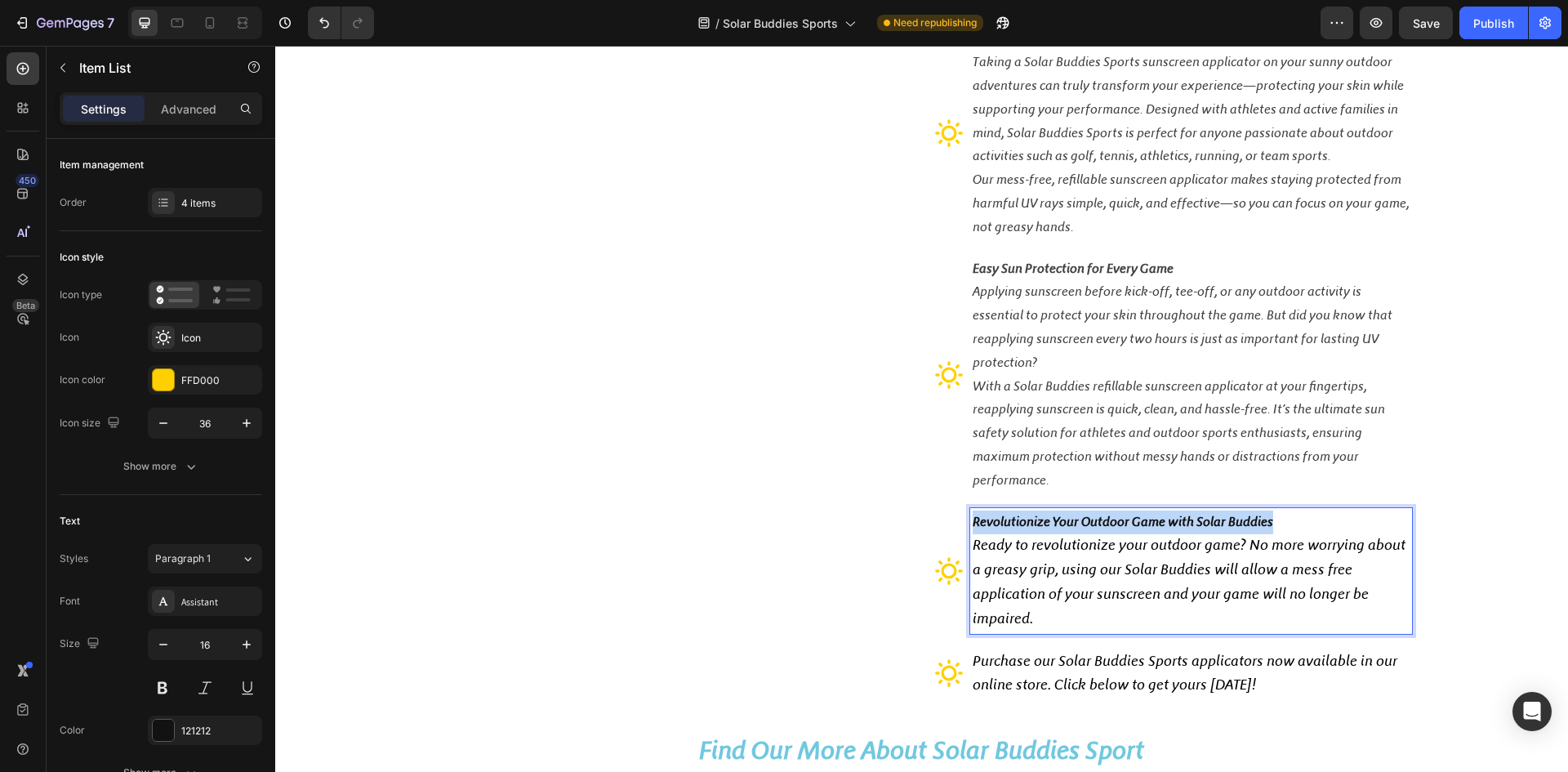
drag, startPoint x: 1272, startPoint y: 514, endPoint x: 965, endPoint y: 530, distance: 307.4
click at [971, 530] on div "Revolutionize Your Outdoor Game with Solar Buddies Ready to revolutionize your …" at bounding box center [1191, 571] width 442 height 126
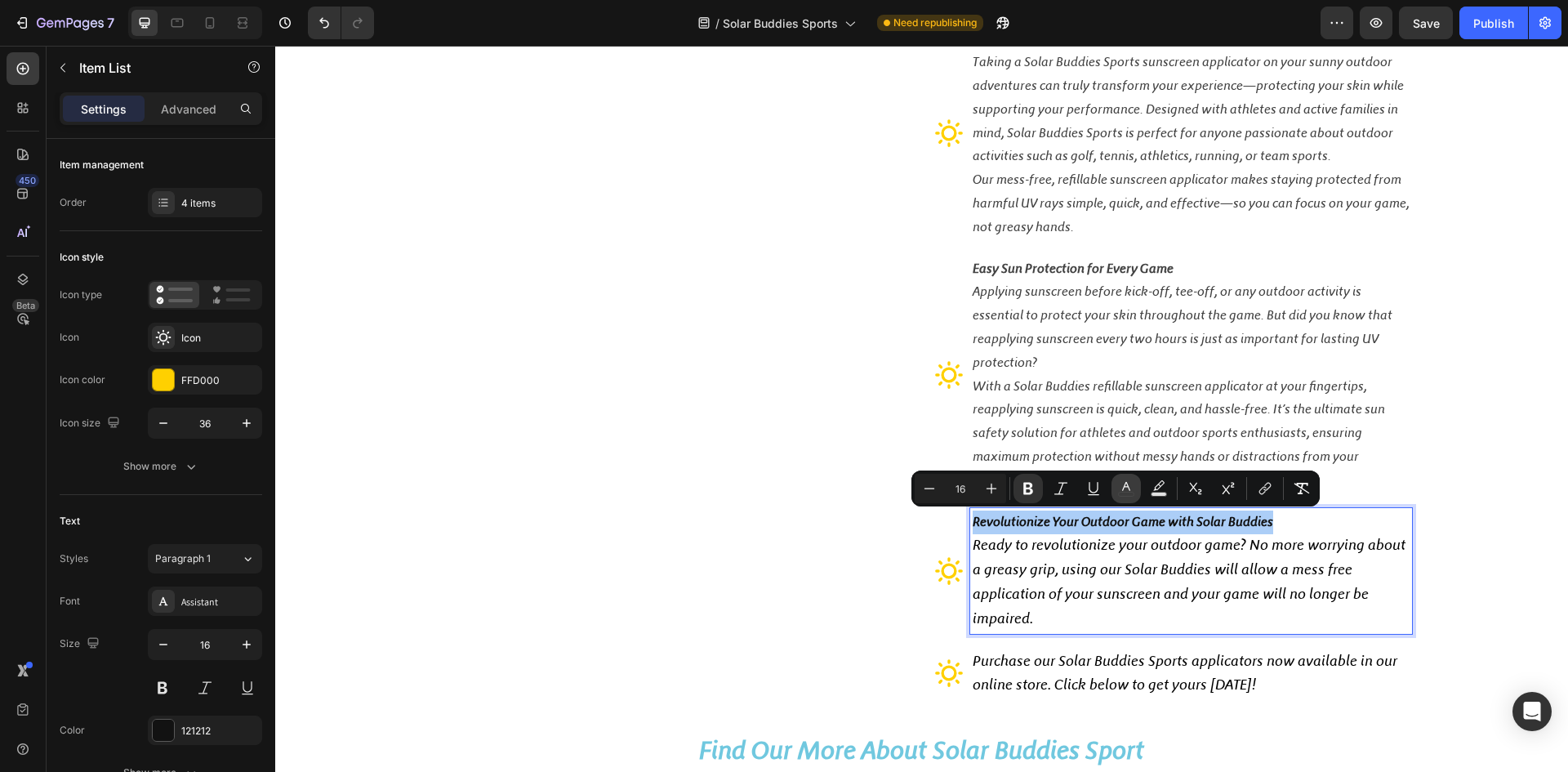
click at [1128, 487] on icon "Editor contextual toolbar" at bounding box center [1125, 487] width 8 height 9
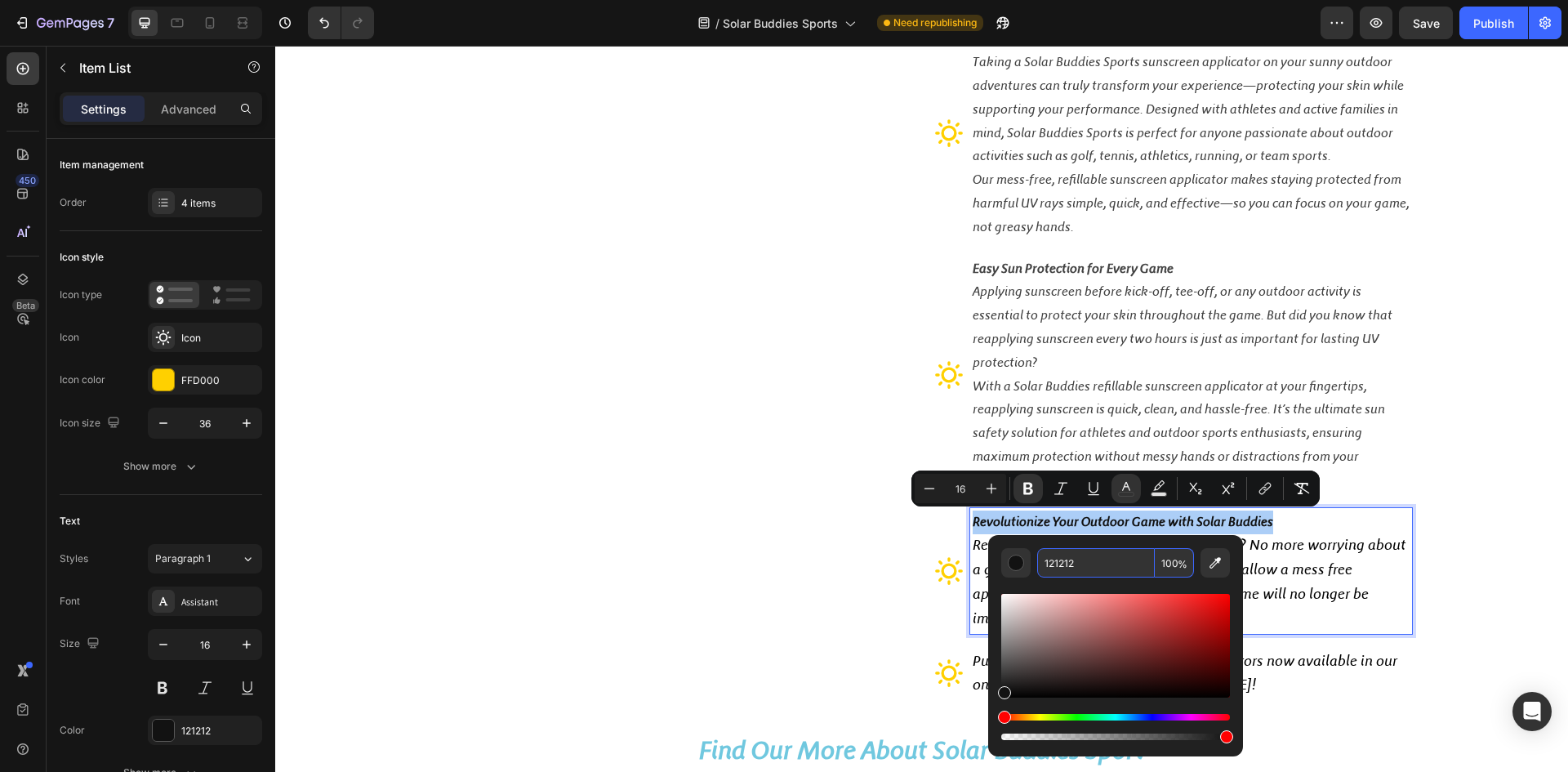
click at [1090, 565] on input "121212" at bounding box center [1096, 563] width 118 height 29
paste input "42424"
type input "424242"
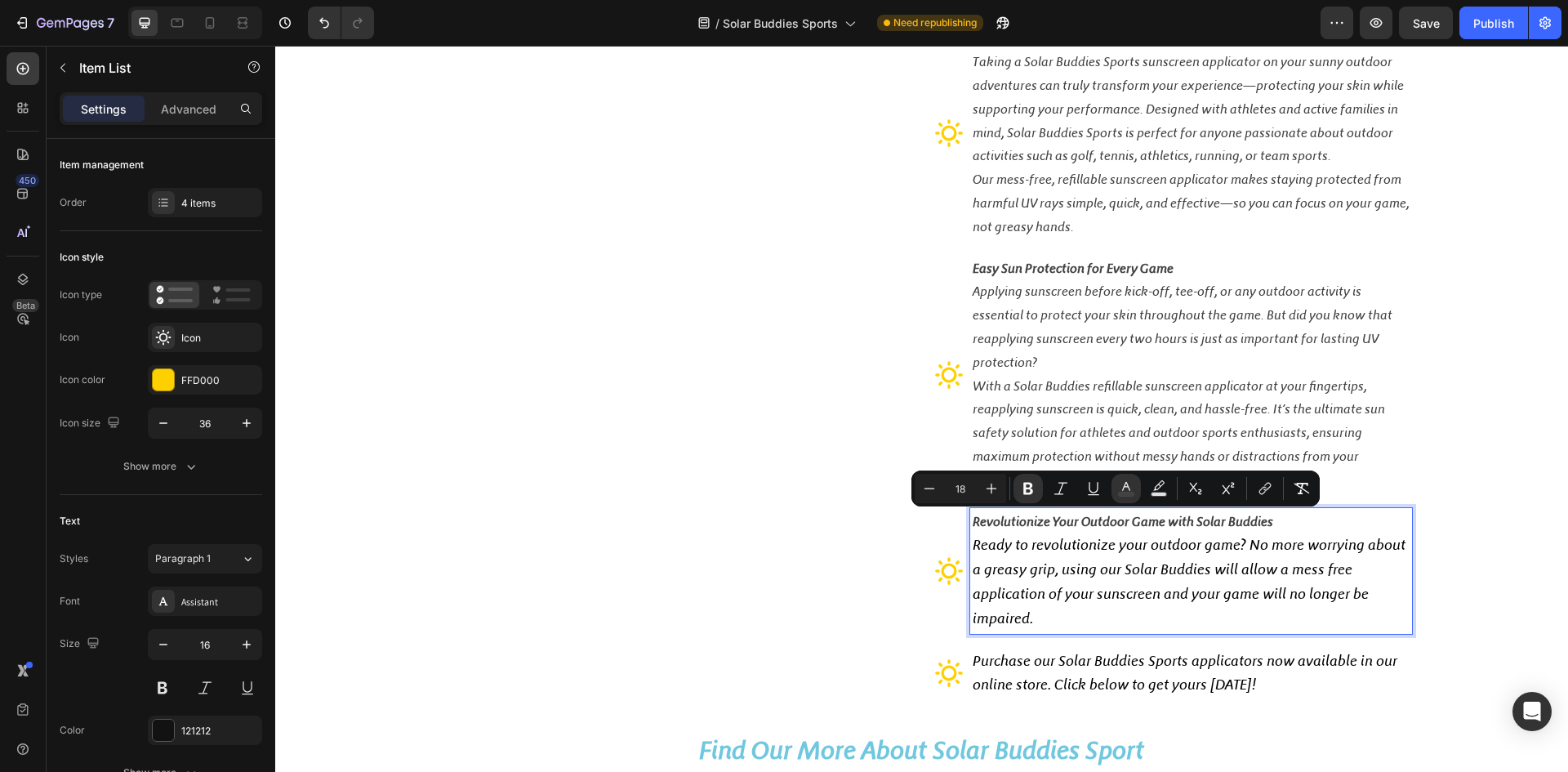
click at [1088, 571] on span "Ready to revolutionize your outdoor game? No more worrying about a greasy grip,…" at bounding box center [1189, 581] width 433 height 91
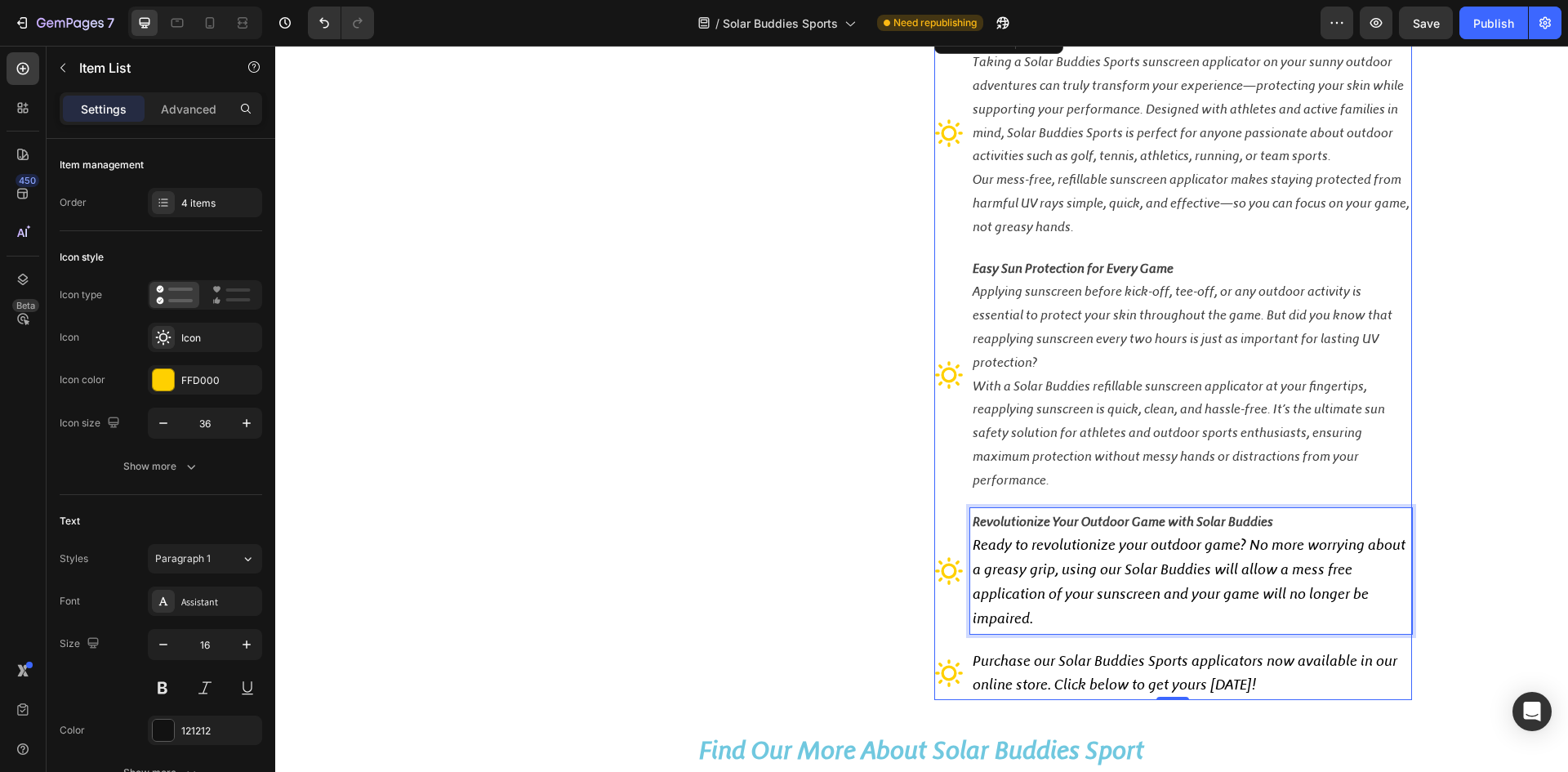
click at [993, 572] on span "Ready to revolutionize your outdoor game? No more worrying about a greasy grip,…" at bounding box center [1189, 581] width 433 height 91
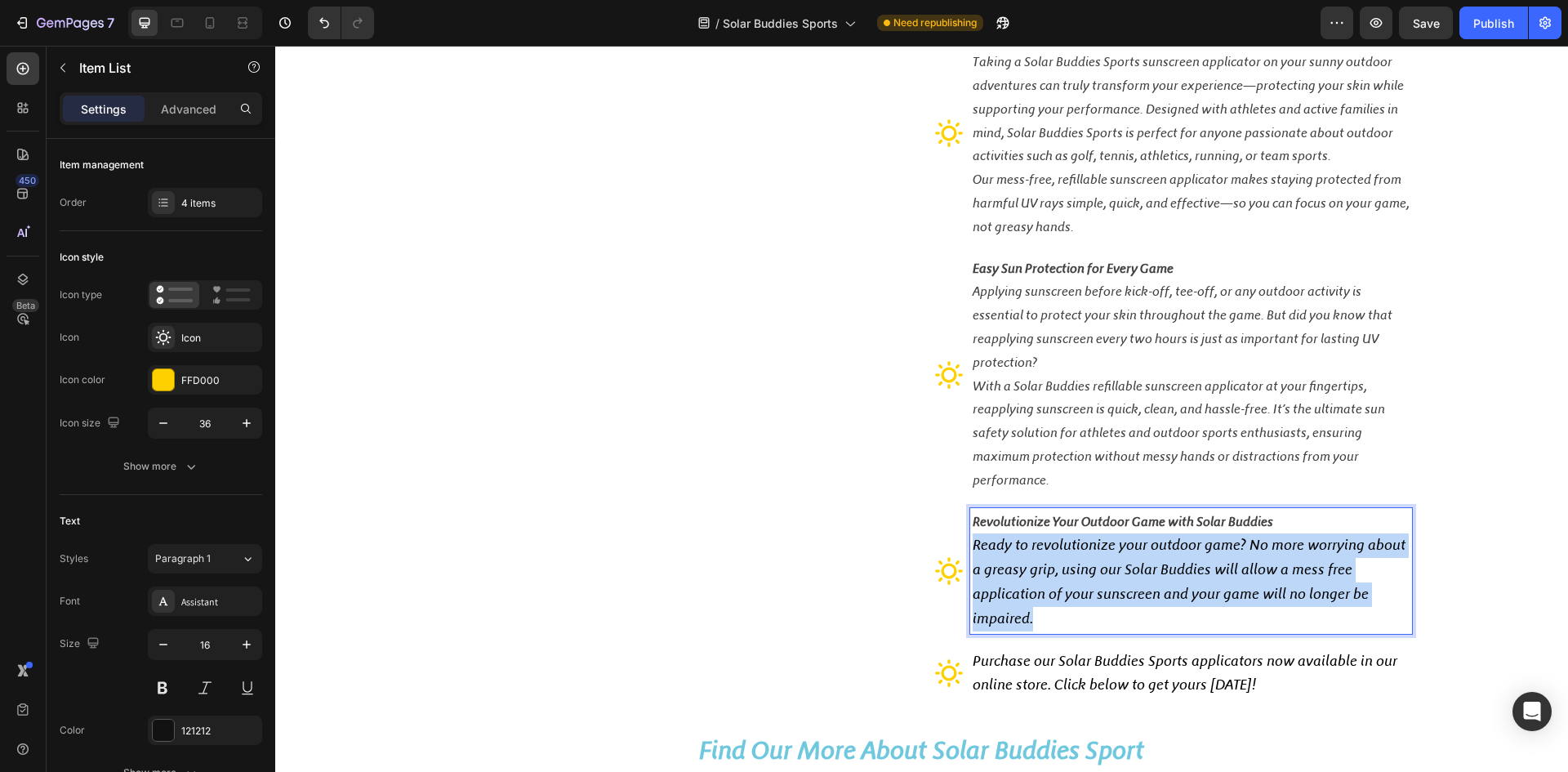
drag, startPoint x: 969, startPoint y: 544, endPoint x: 1060, endPoint y: 616, distance: 116.0
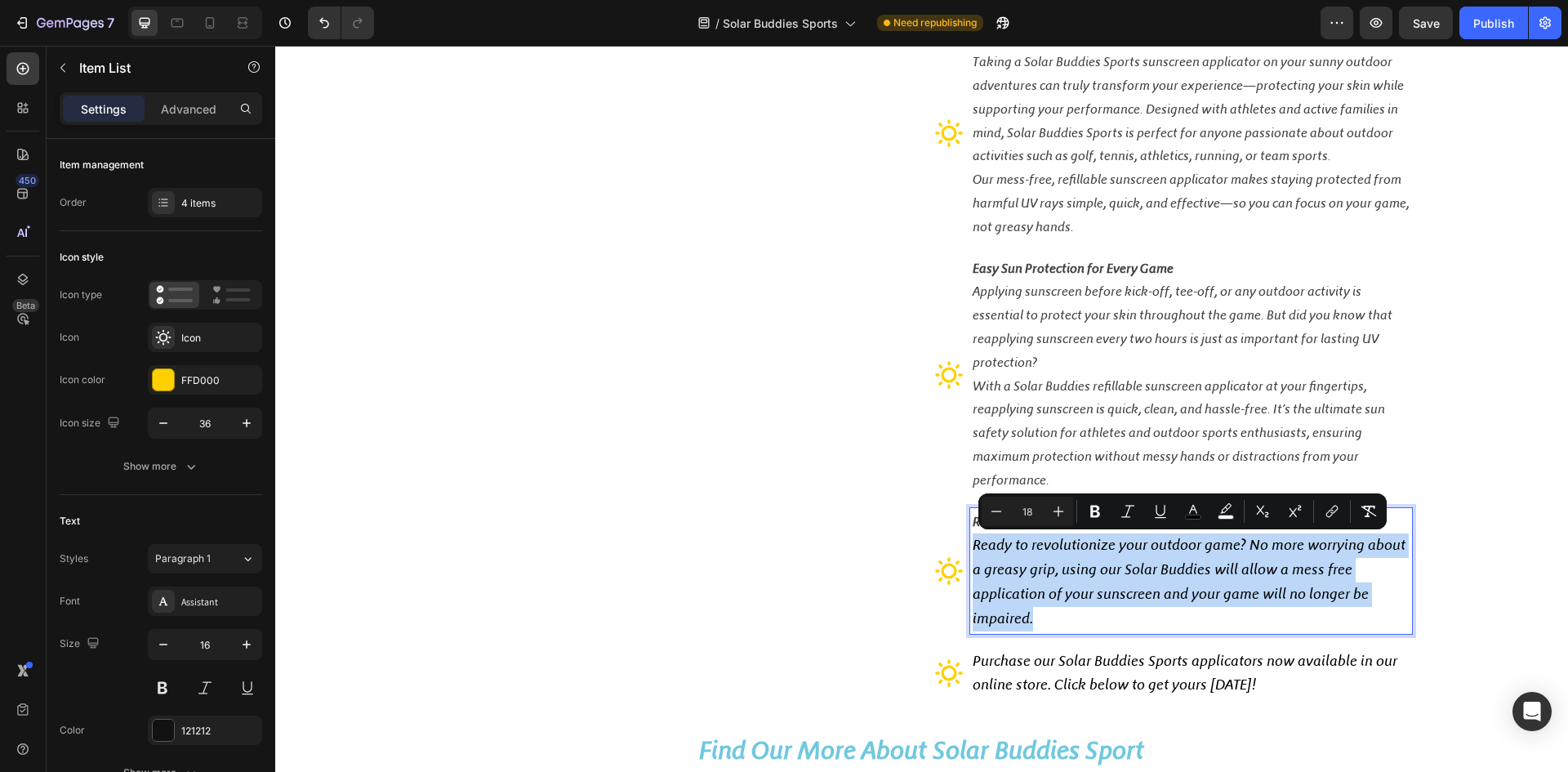
type input "16"
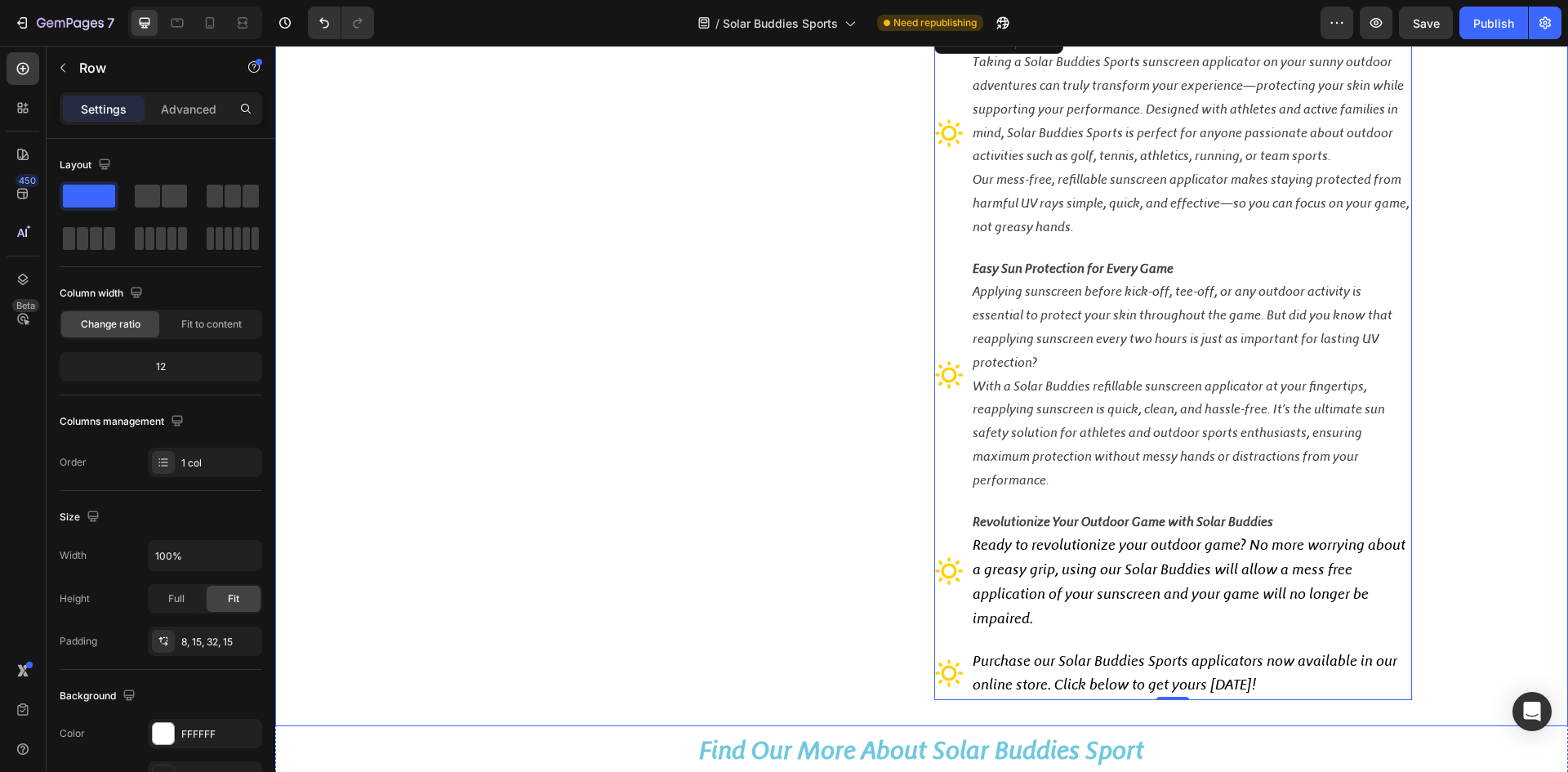
drag, startPoint x: 1466, startPoint y: 526, endPoint x: 1418, endPoint y: 527, distance: 48.0
click at [1466, 526] on div "Image Sun Protection for Outdoor Adventures Taking a Solar Buddies Sports sunsc…" at bounding box center [921, 361] width 1268 height 675
click at [1151, 558] on p "Ready to revolutionize your outdoor game? No more worrying about a greasy grip,…" at bounding box center [1191, 582] width 437 height 97
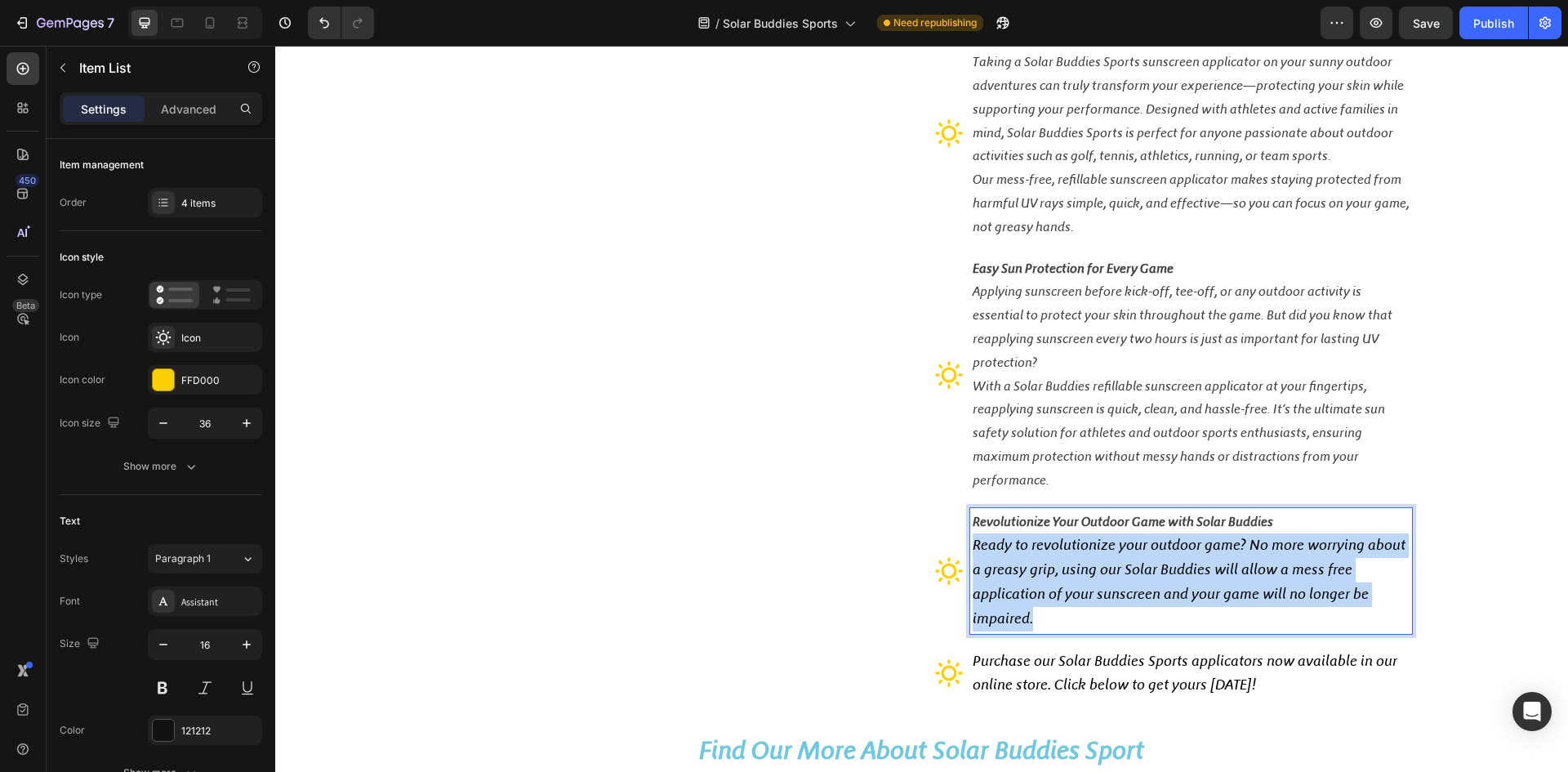
drag, startPoint x: 964, startPoint y: 546, endPoint x: 1042, endPoint y: 617, distance: 105.5
click at [1042, 617] on div "Revolutionize Your Outdoor Game with Solar Buddies Ready to revolutionize your …" at bounding box center [1191, 571] width 442 height 126
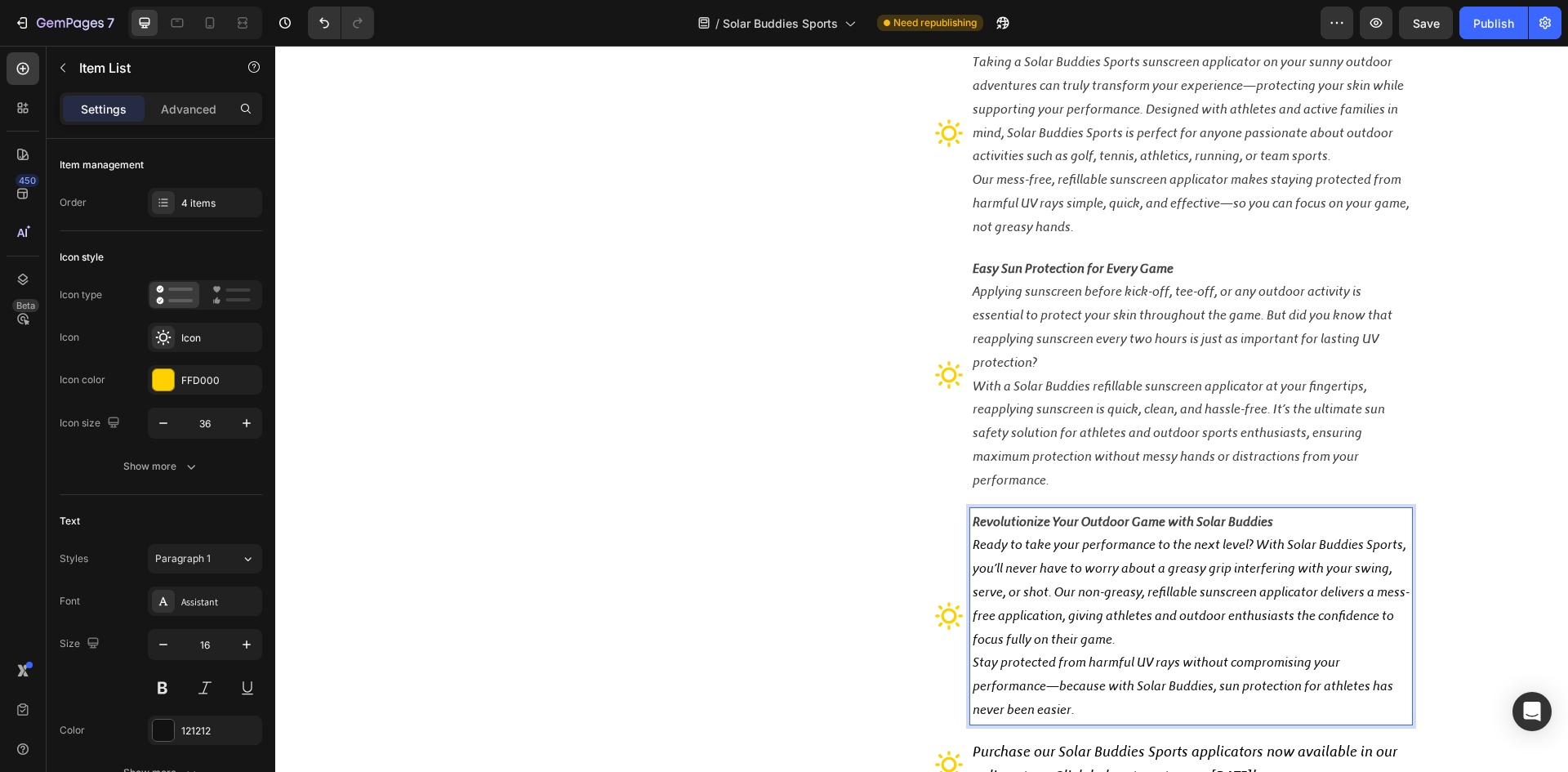
click at [1119, 455] on span "With a Solar Buddies refillable sunscreen applicator at your fingertips, reappl…" at bounding box center [1178, 433] width 412 height 110
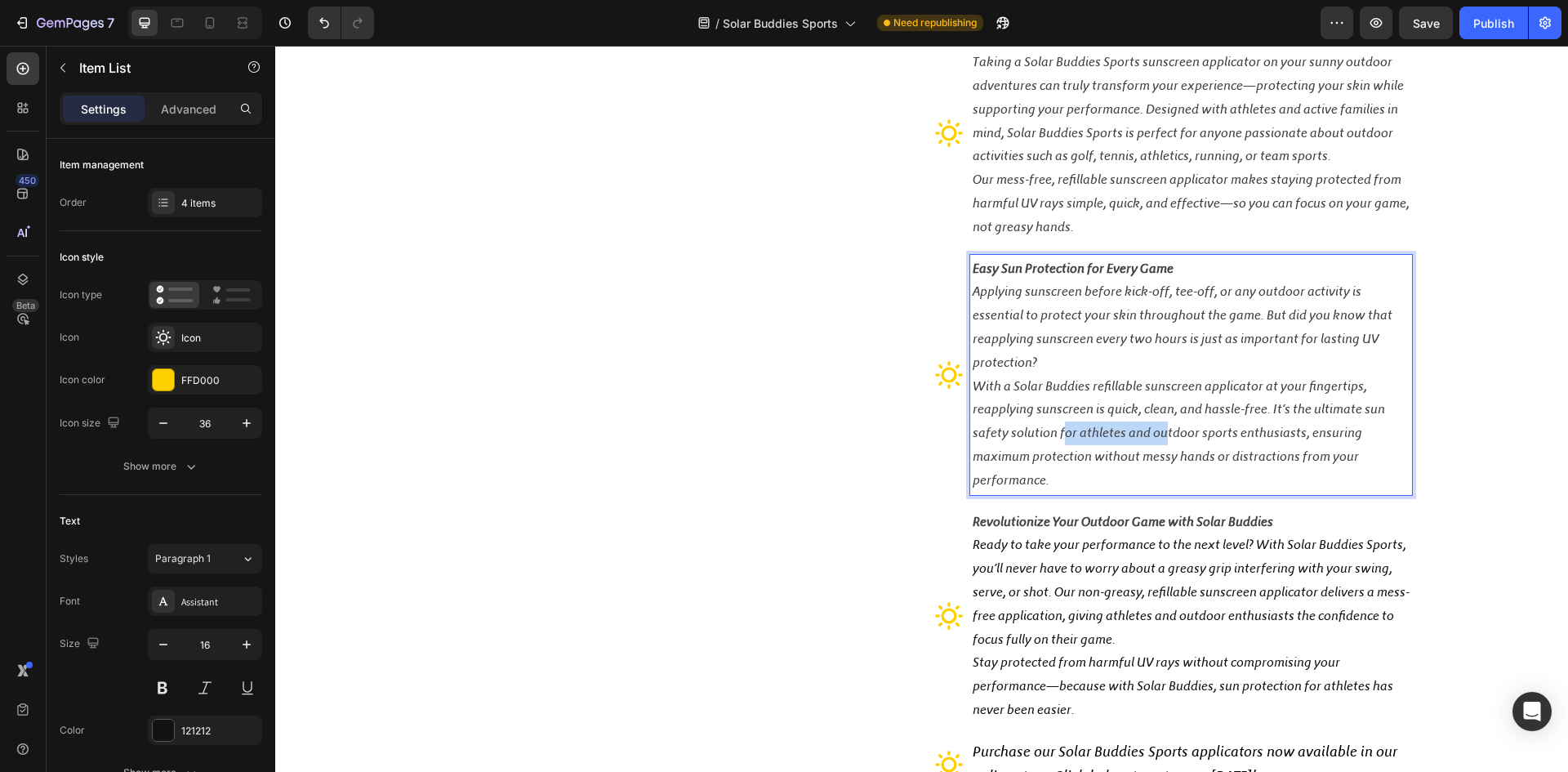
drag, startPoint x: 1162, startPoint y: 436, endPoint x: 1061, endPoint y: 439, distance: 101.0
click at [1061, 439] on span "With a Solar Buddies refillable sunscreen applicator at your fingertips, reappl…" at bounding box center [1178, 433] width 412 height 110
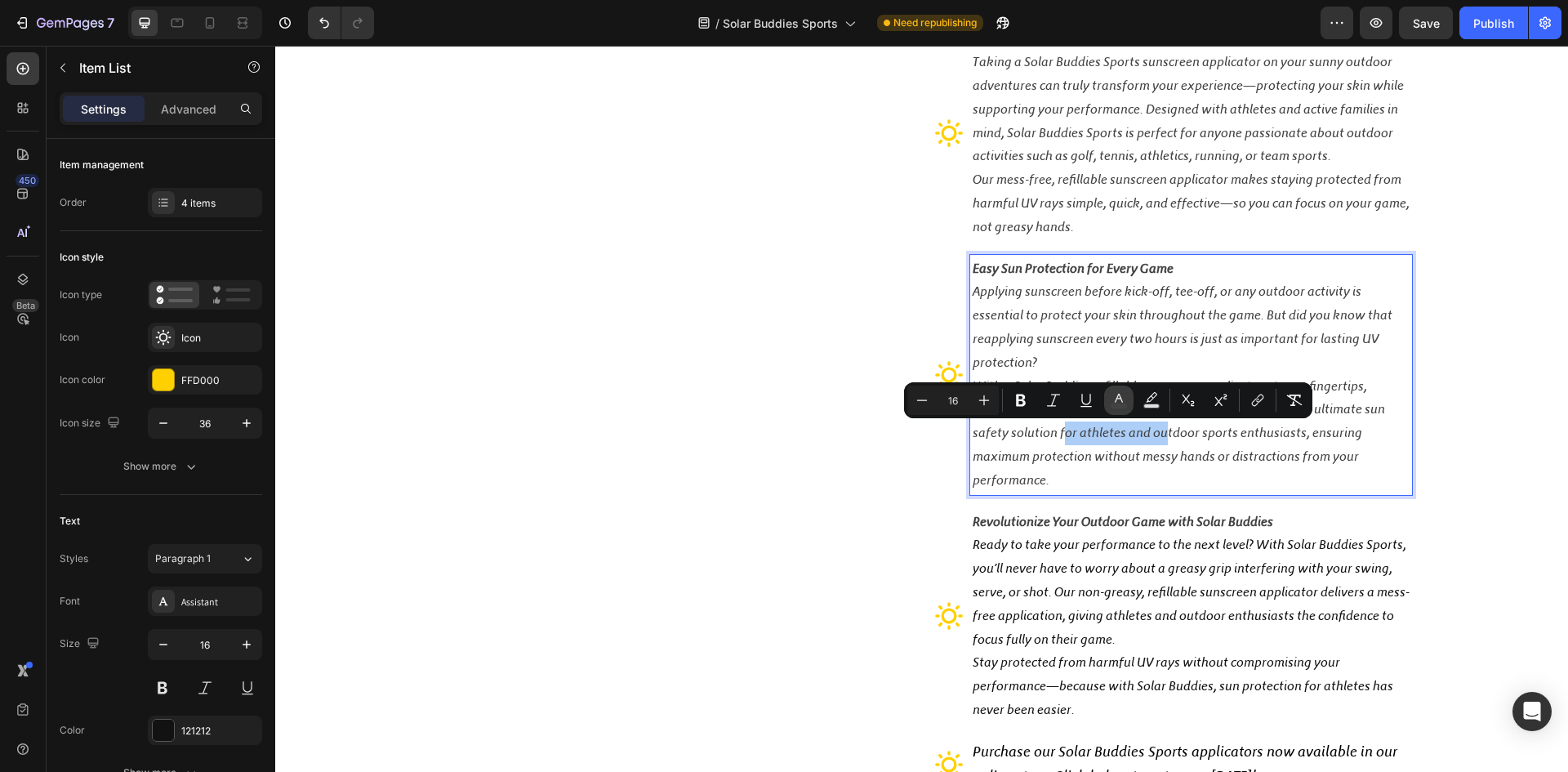
click at [1119, 399] on icon "Editor contextual toolbar" at bounding box center [1119, 400] width 16 height 16
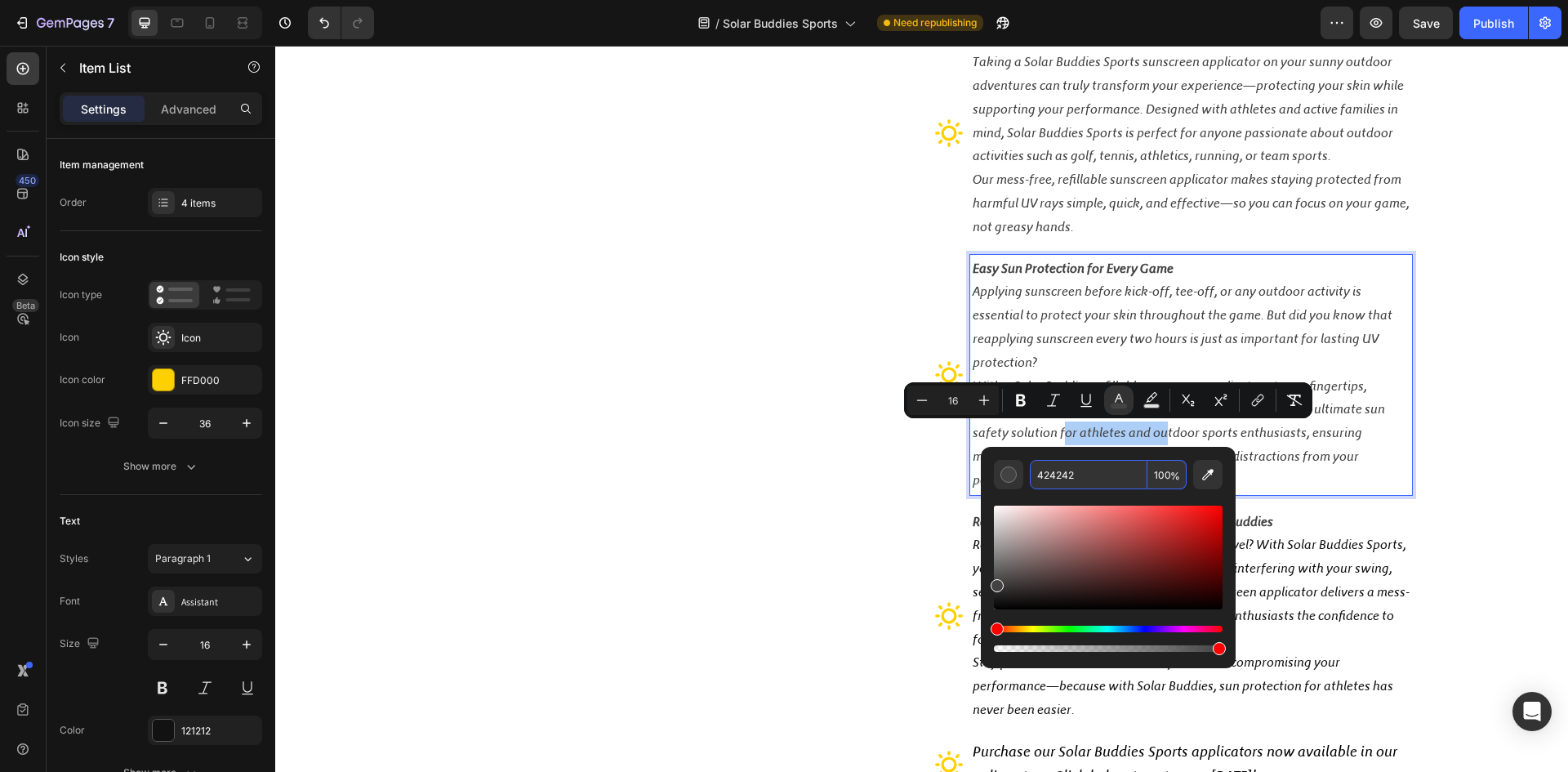
click at [1098, 482] on input "424242" at bounding box center [1089, 475] width 118 height 29
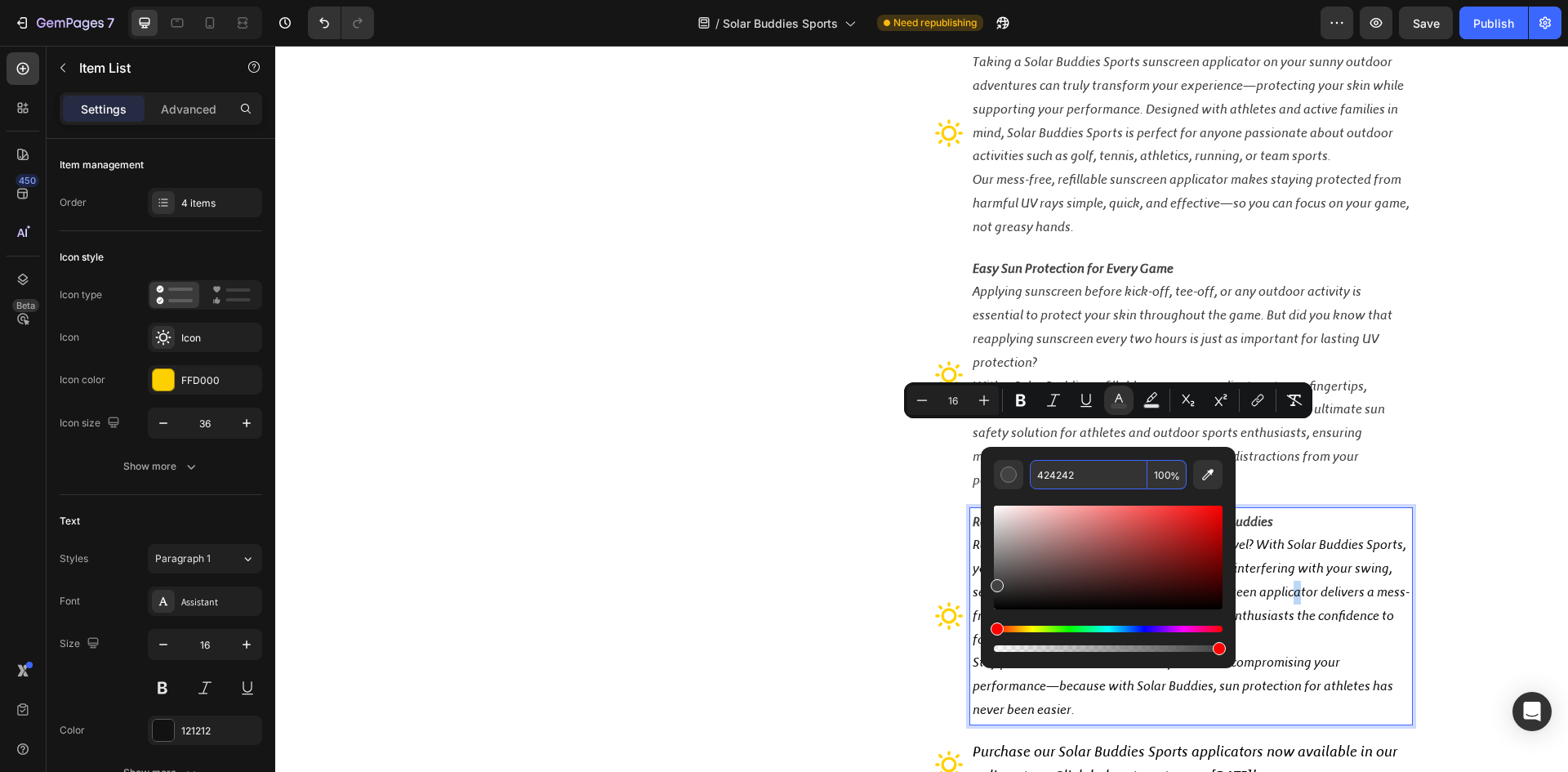
click at [1292, 589] on p "Ready to take your performance to the next level? With Solar Buddies Sports, yo…" at bounding box center [1191, 592] width 437 height 118
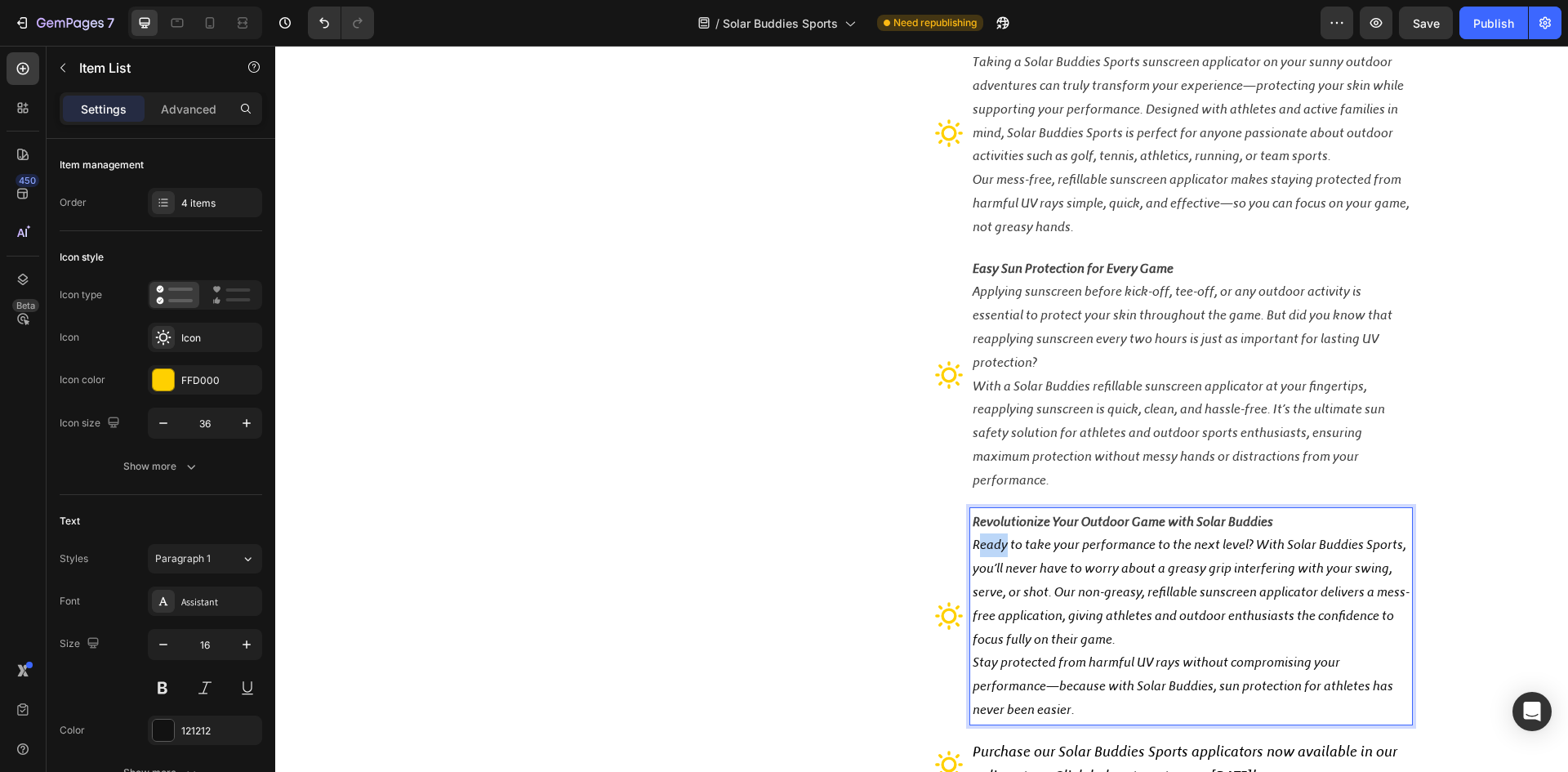
drag, startPoint x: 972, startPoint y: 546, endPoint x: 1001, endPoint y: 546, distance: 29.0
click at [1001, 546] on p "Ready to take your performance to the next level? With Solar Buddies Sports, yo…" at bounding box center [1191, 592] width 437 height 118
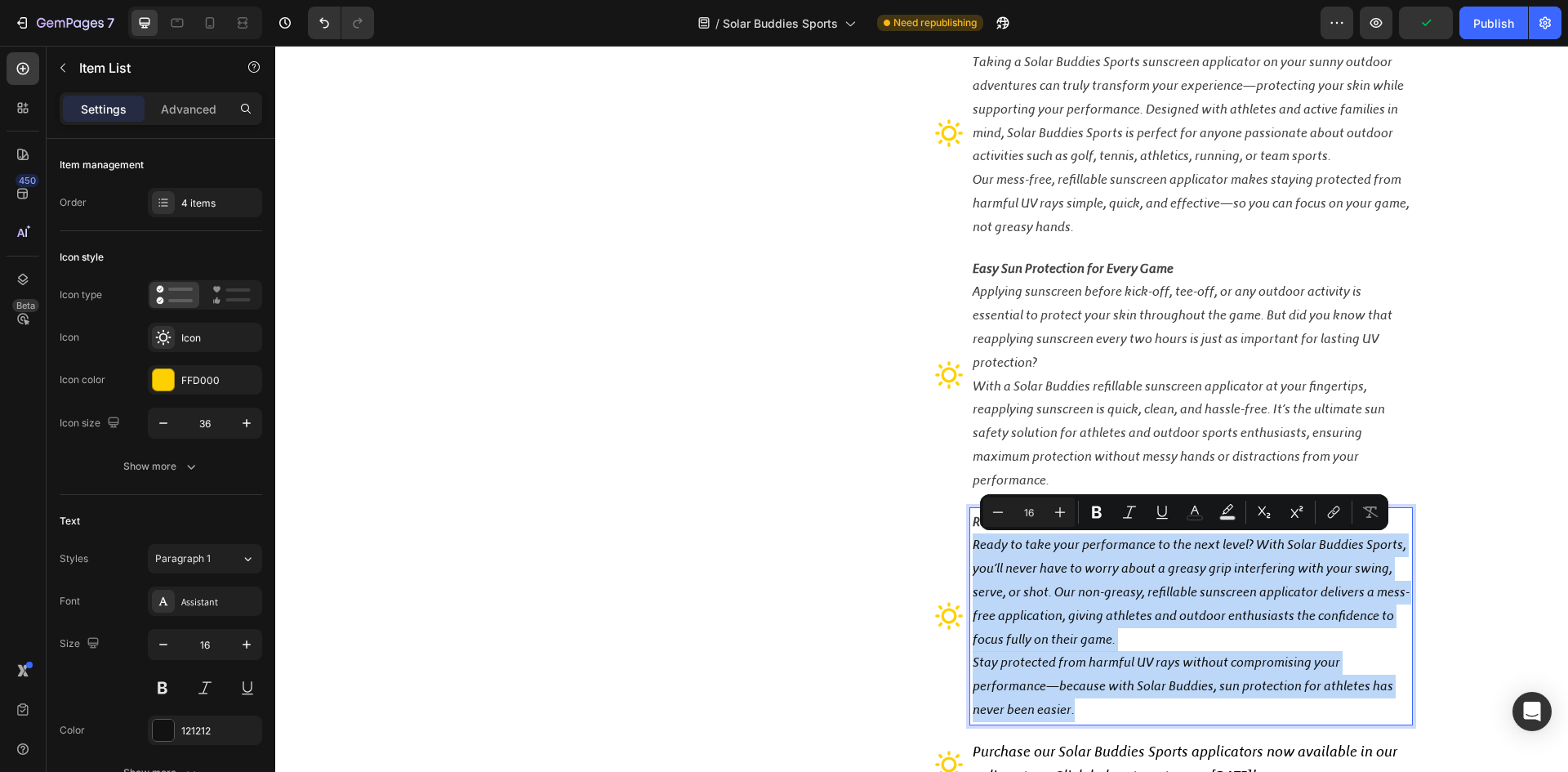
drag, startPoint x: 965, startPoint y: 543, endPoint x: 1080, endPoint y: 709, distance: 201.9
click at [1080, 709] on div "Revolutionize Your Outdoor Game with Solar Buddies Ready to take your performan…" at bounding box center [1191, 616] width 442 height 216
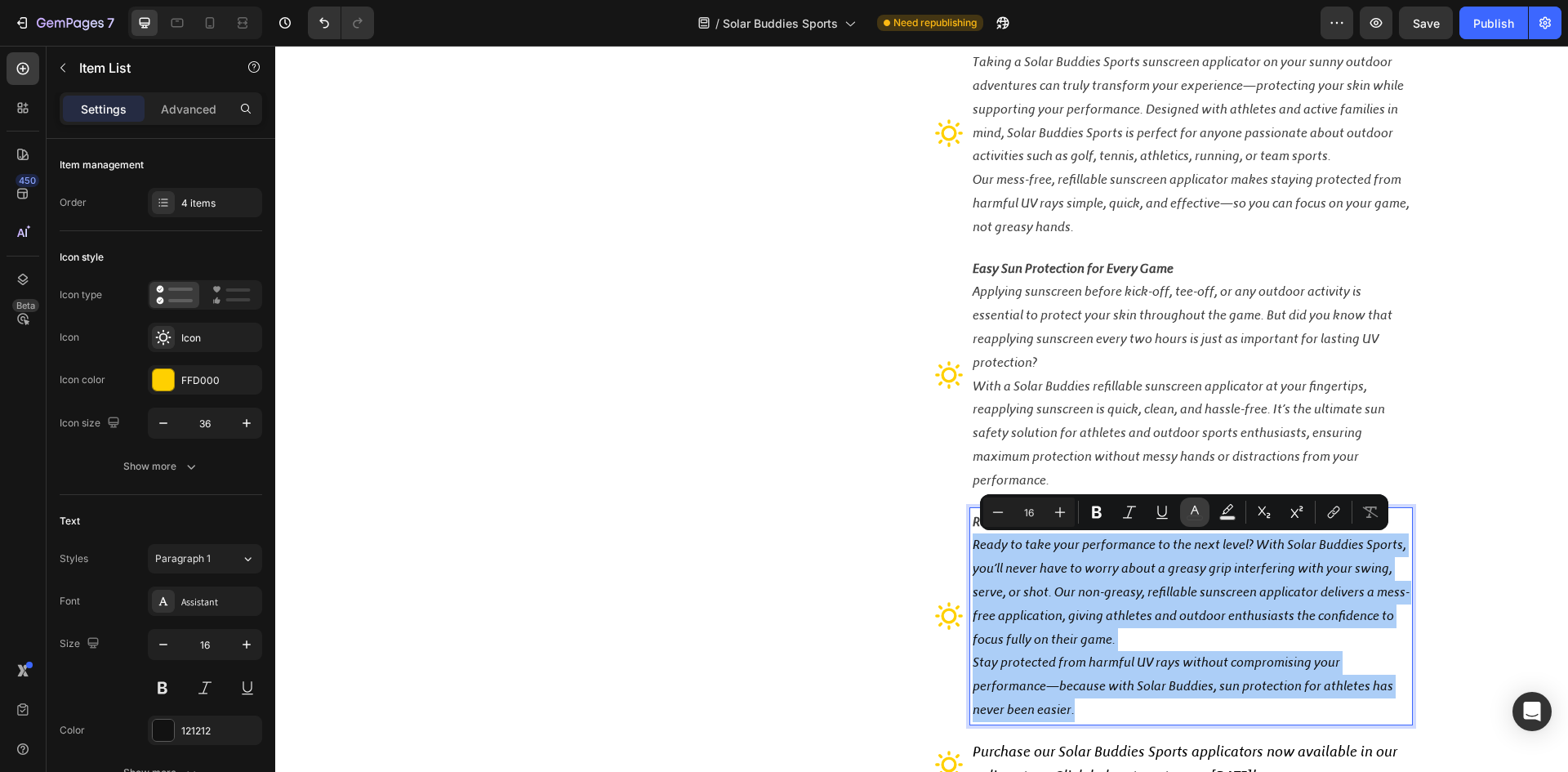
click at [1192, 506] on icon "Editor contextual toolbar" at bounding box center [1195, 512] width 16 height 16
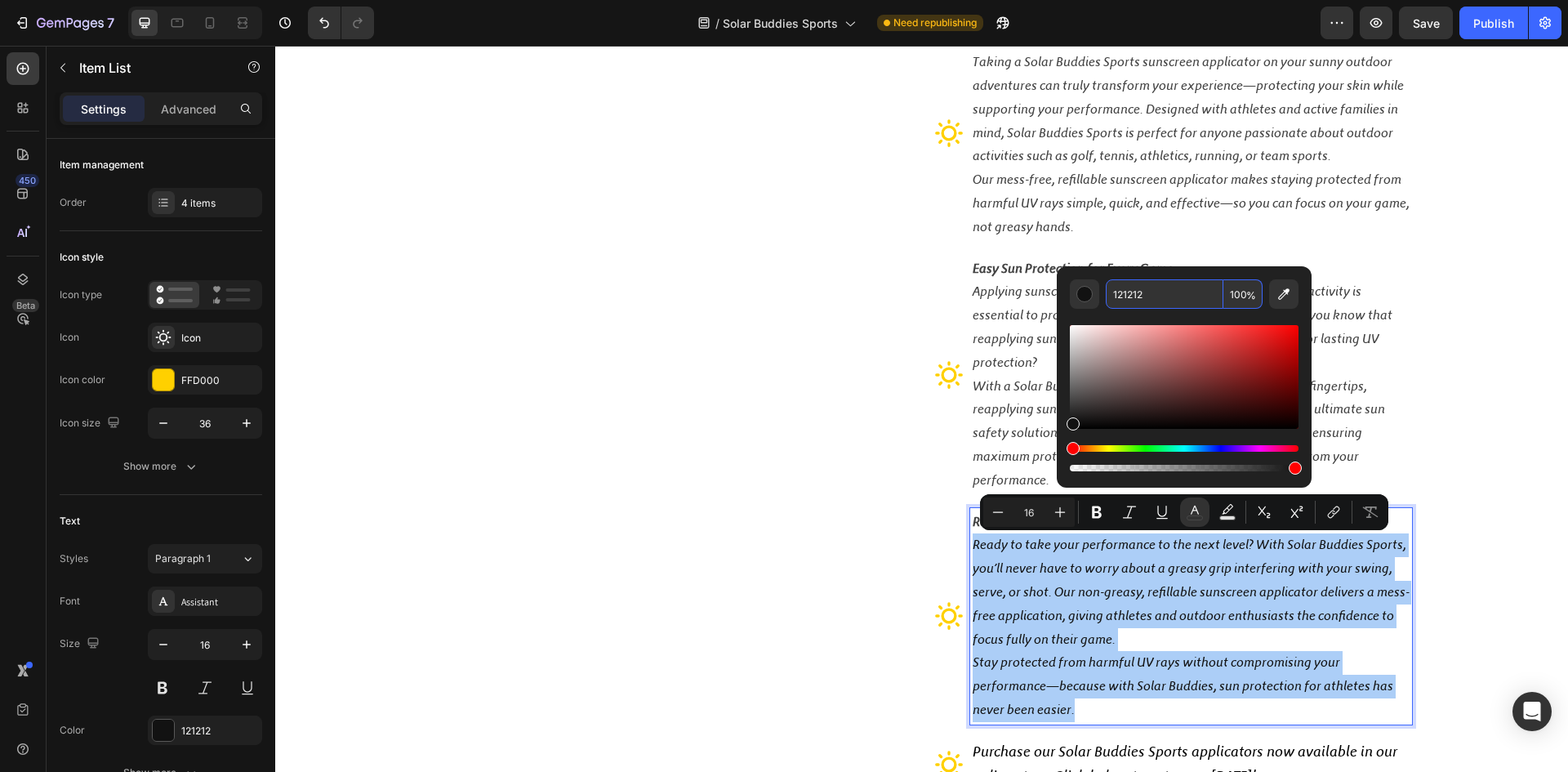
paste input "42424"
type input "424242"
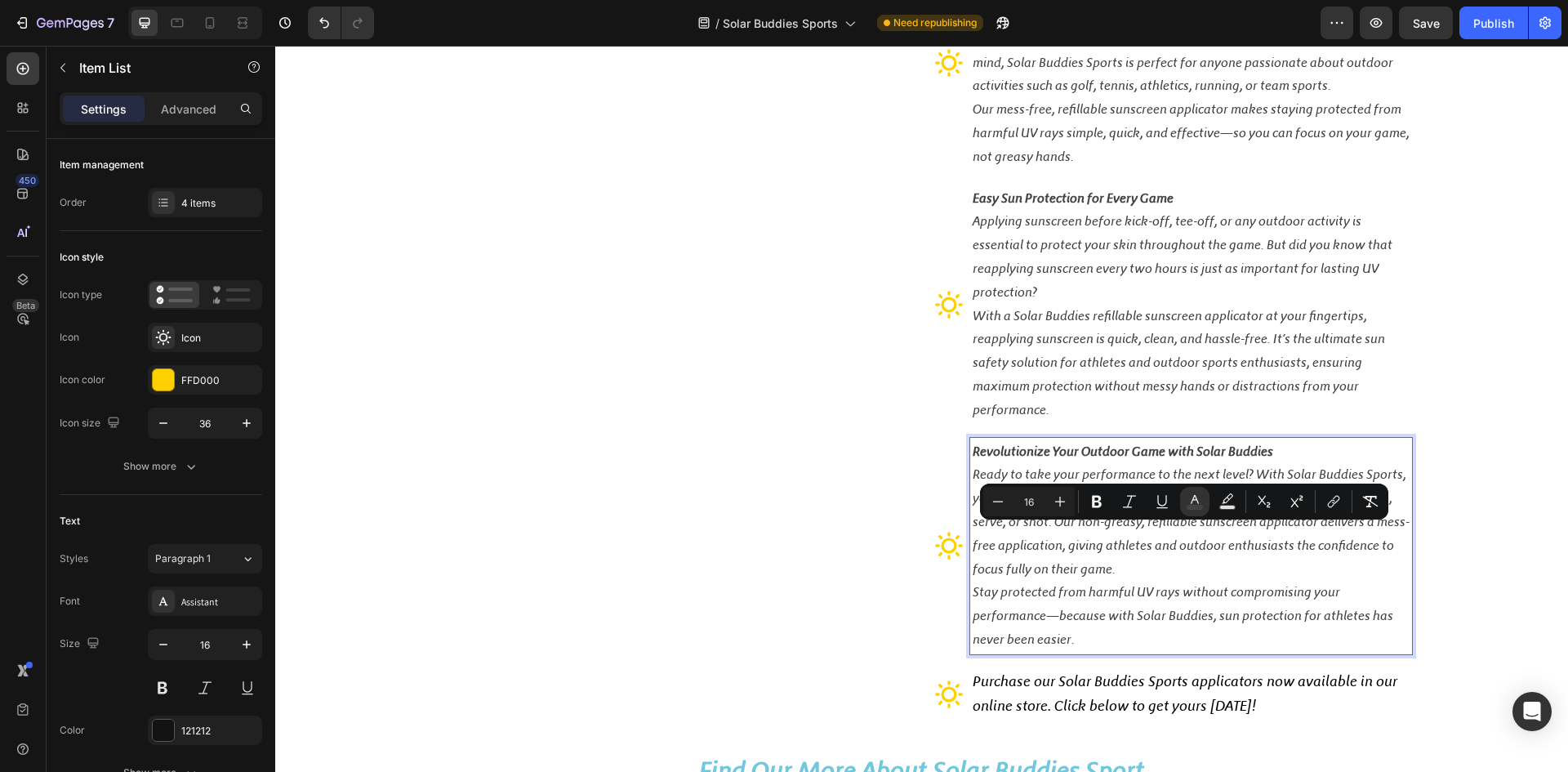
scroll to position [437, 0]
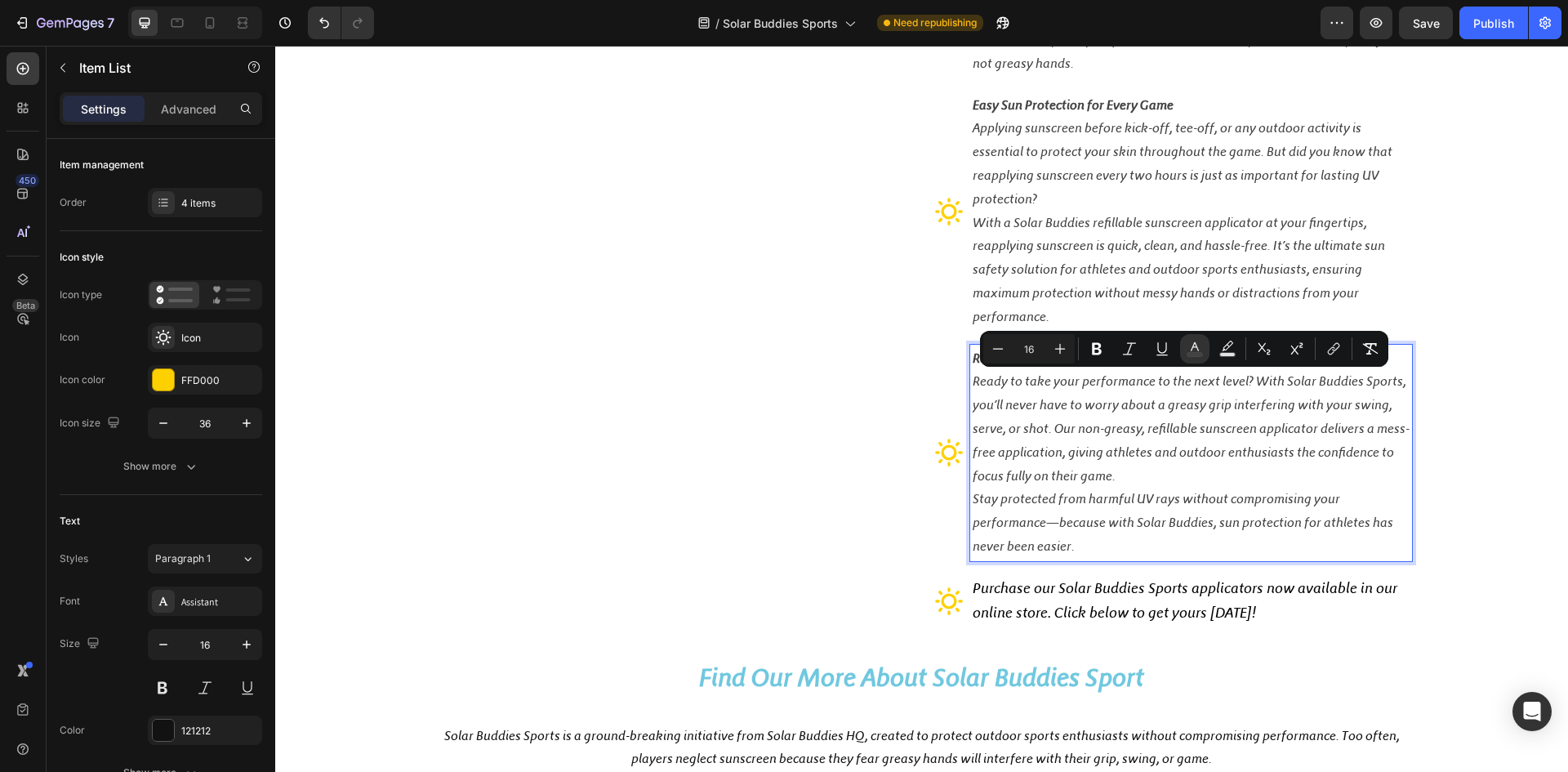
type input "18"
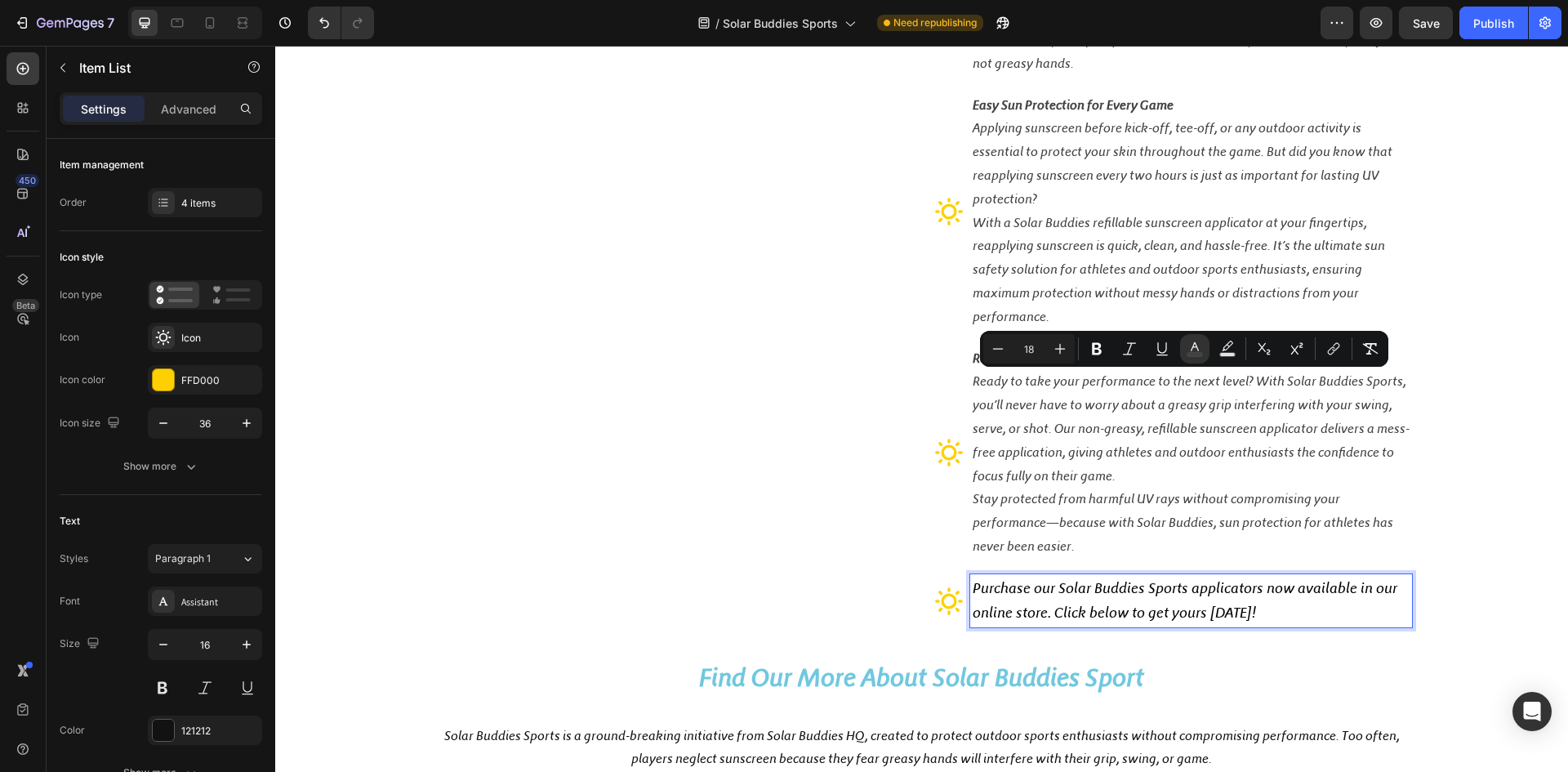
click at [1055, 597] on p "Purchase our Solar Buddies Sports applicators now available in our online store…" at bounding box center [1191, 601] width 437 height 49
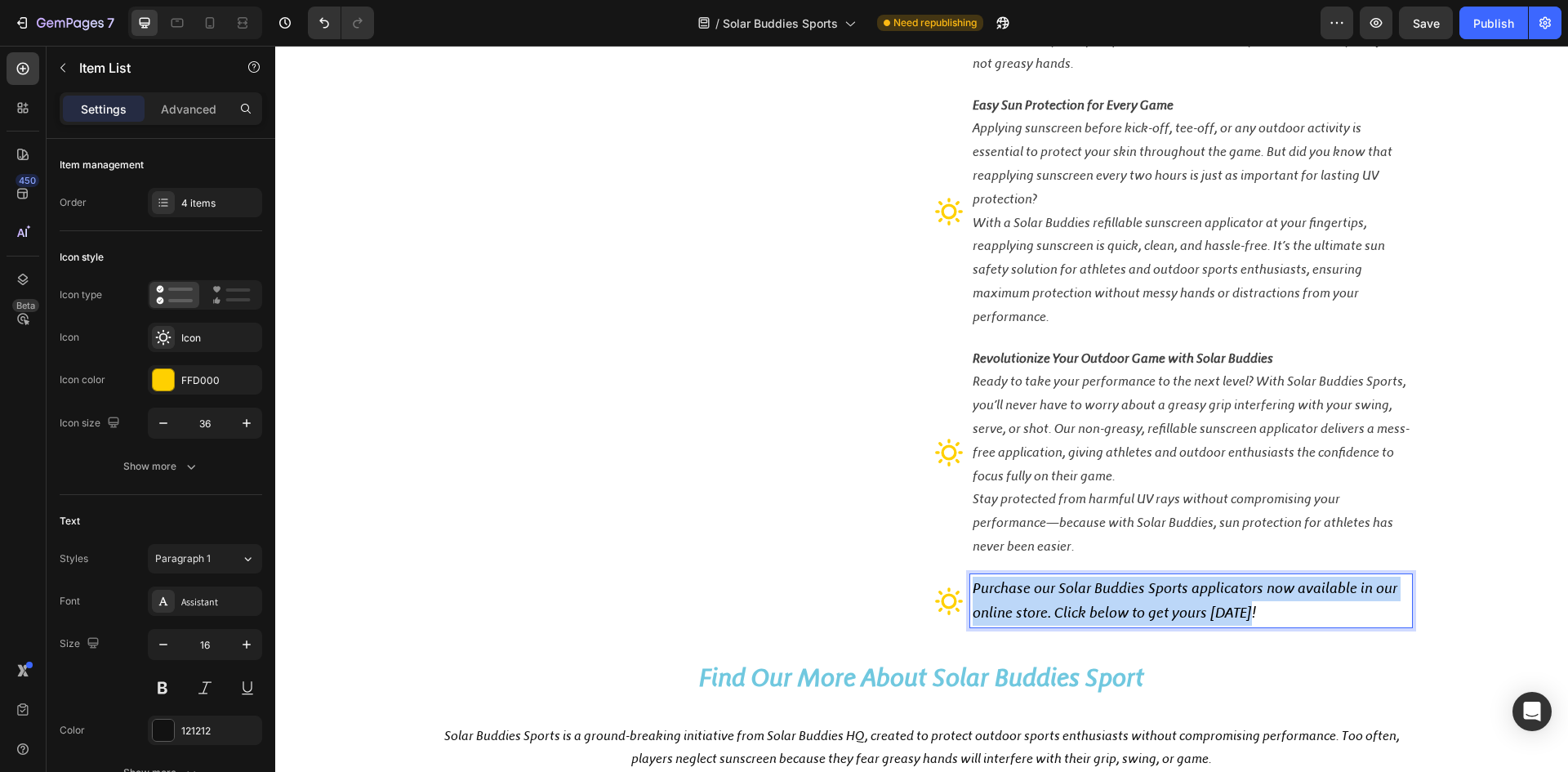
drag, startPoint x: 1267, startPoint y: 611, endPoint x: 968, endPoint y: 589, distance: 299.8
click at [972, 589] on p "Purchase our Solar Buddies Sports applicators now available in our online store…" at bounding box center [1191, 601] width 437 height 49
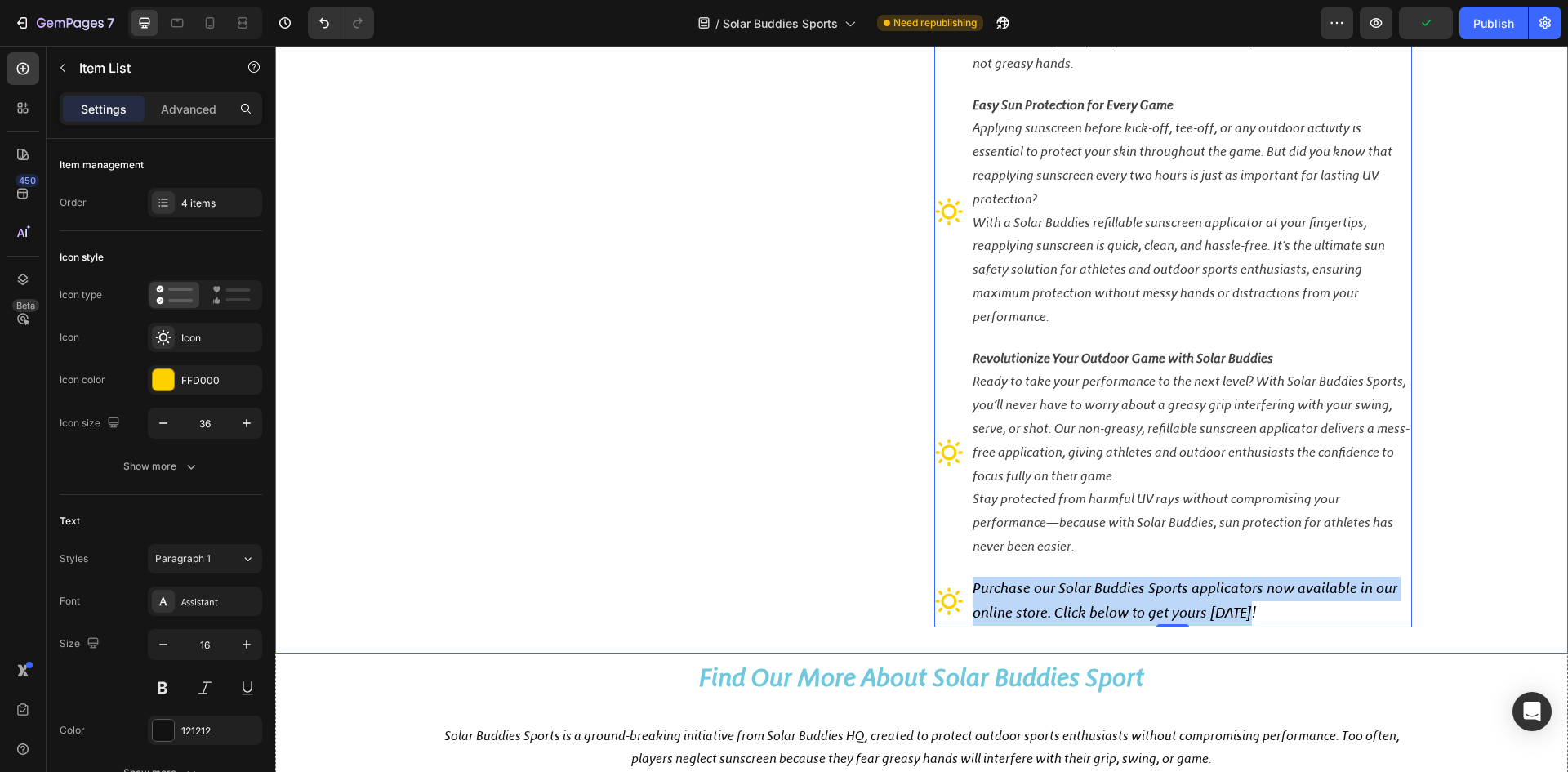
click at [1269, 613] on p "Purchase our Solar Buddies Sports applicators now available in our online store…" at bounding box center [1191, 601] width 437 height 49
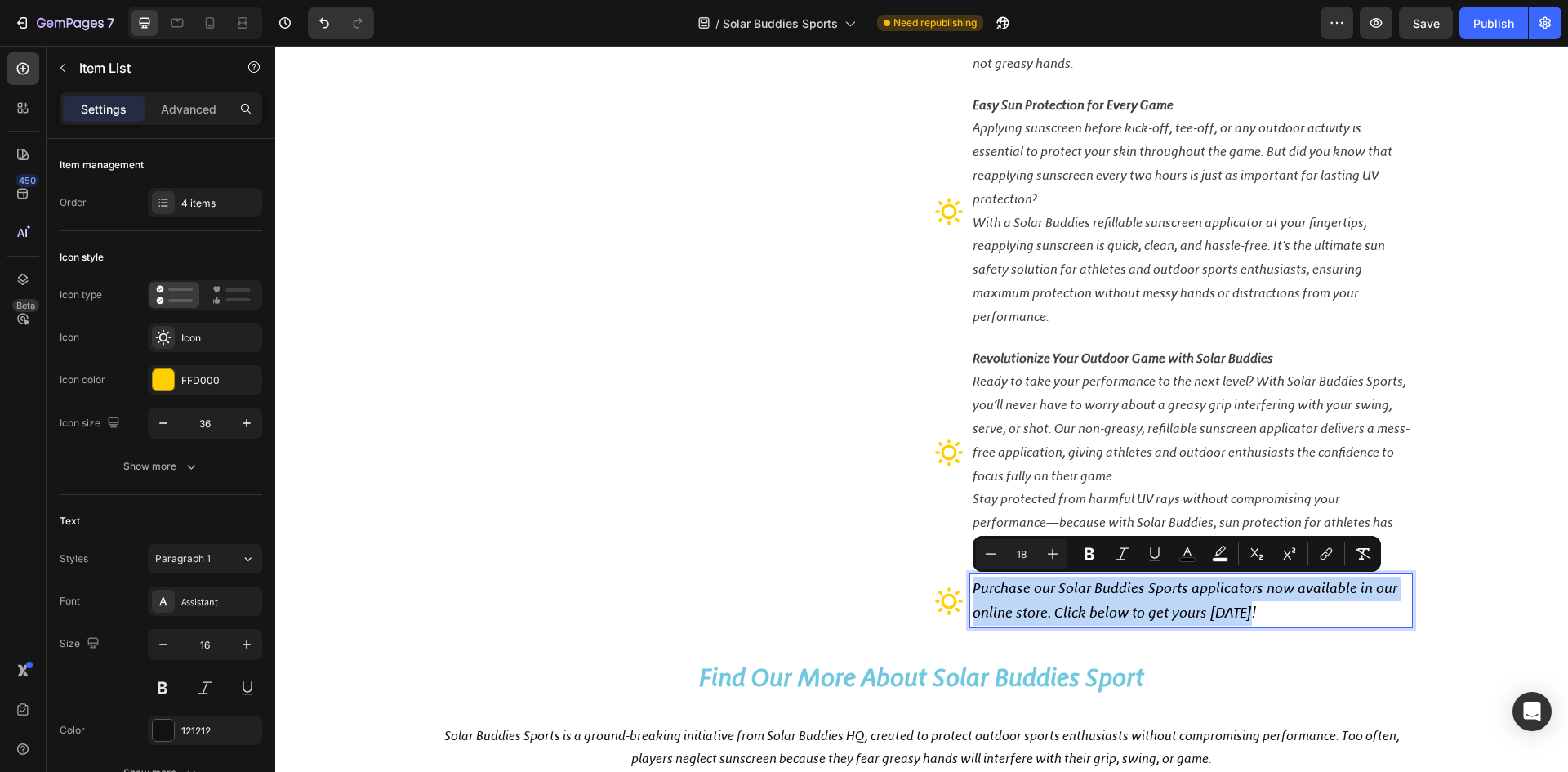
drag, startPoint x: 1264, startPoint y: 609, endPoint x: 968, endPoint y: 590, distance: 296.6
click at [972, 590] on p "Purchase our Solar Buddies Sports applicators now available in our online store…" at bounding box center [1191, 601] width 437 height 49
copy span "Purchase our Solar Buddies Sports applicators now available in our online store…"
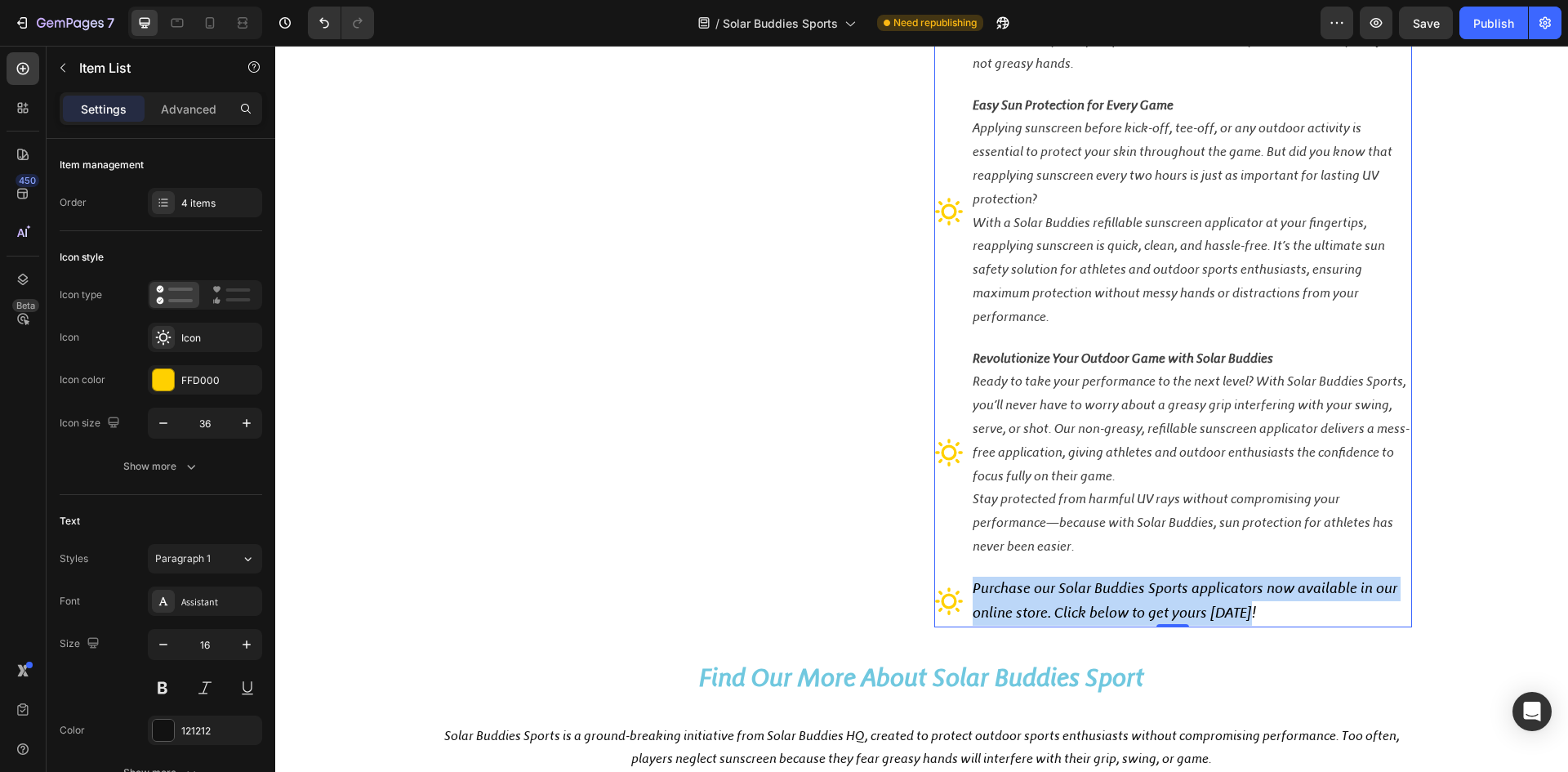
click at [982, 603] on span "Purchase our Solar Buddies Sports applicators now available in our online store…" at bounding box center [1184, 600] width 424 height 42
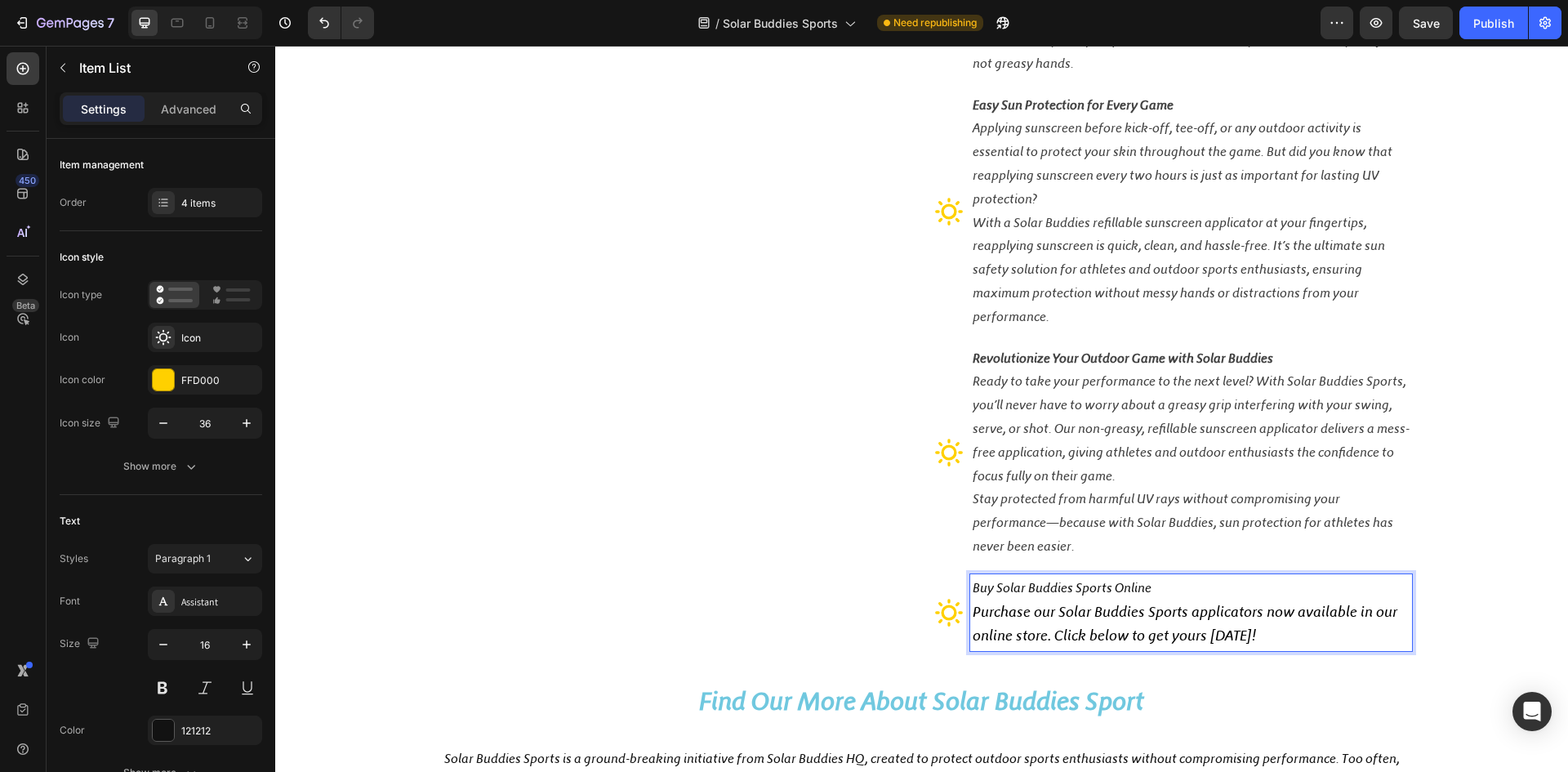
click at [1158, 355] on strong "Revolutionize Your Outdoor Game with Solar Buddies" at bounding box center [1123, 358] width 301 height 16
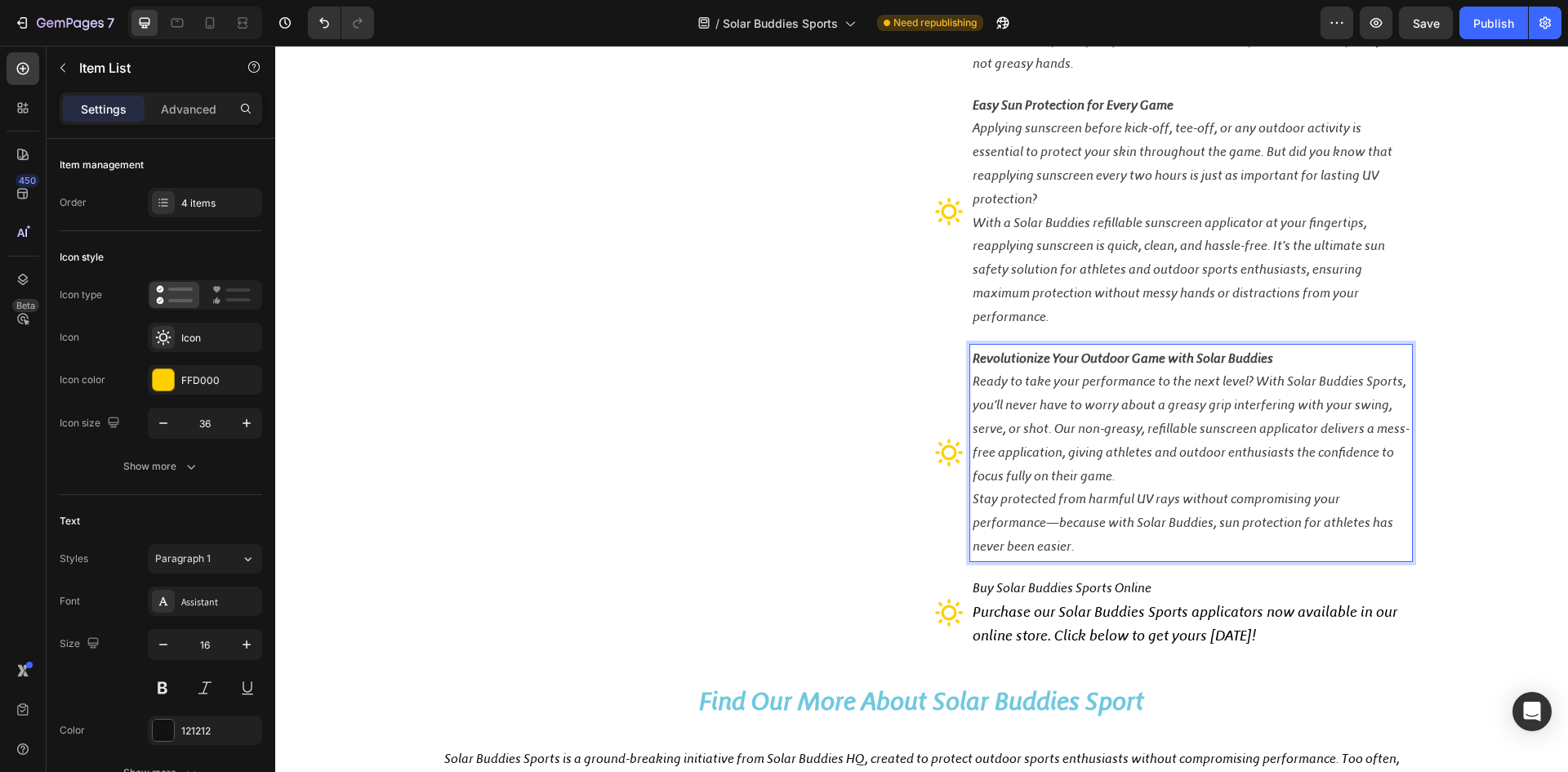
click at [1151, 589] on p "Buy Solar Buddies Sports Online" at bounding box center [1191, 588] width 437 height 23
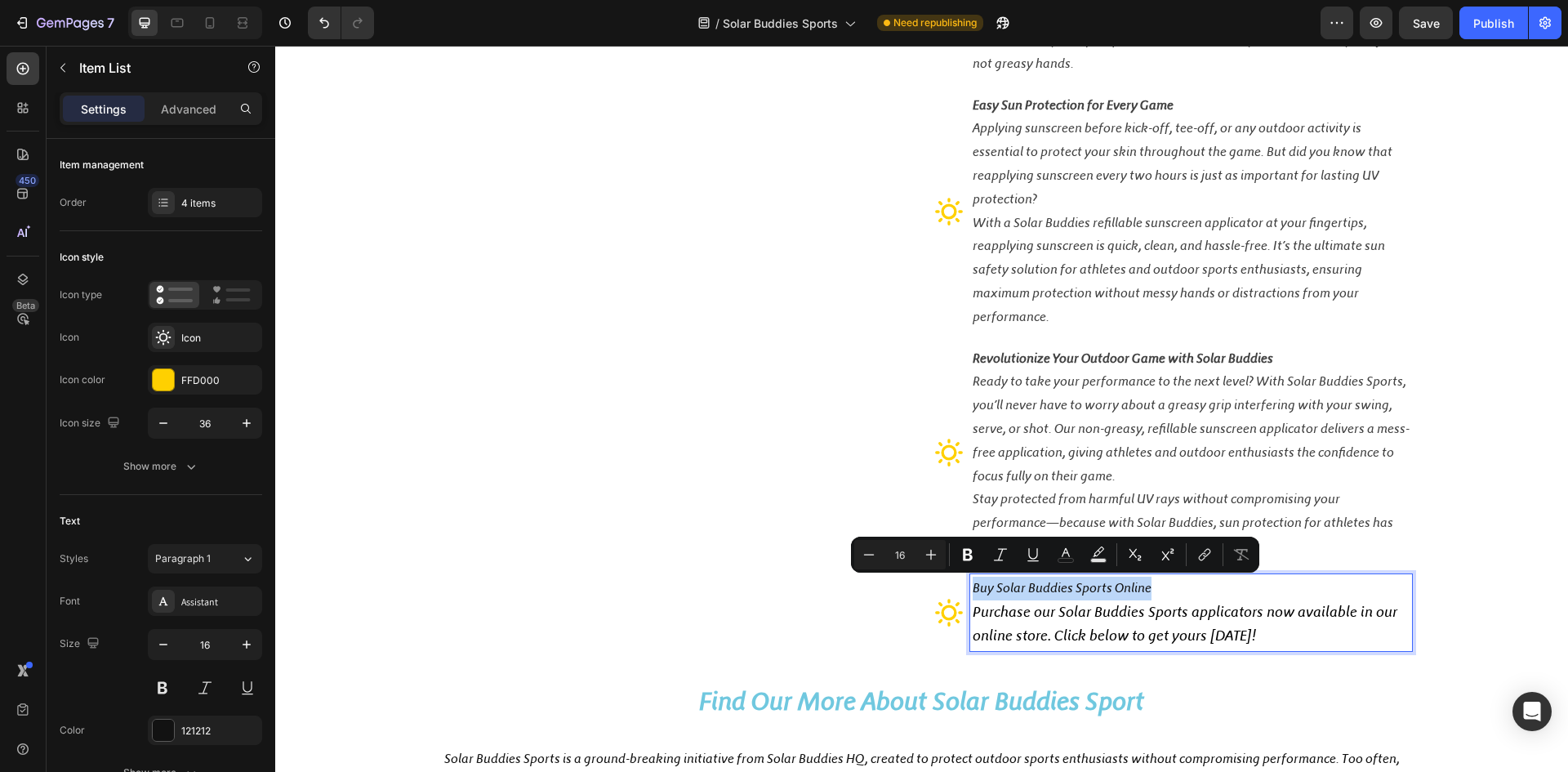
drag, startPoint x: 1151, startPoint y: 589, endPoint x: 960, endPoint y: 584, distance: 191.1
click at [960, 584] on div "Buy Solar Buddies Sports Online Purchase our Solar Buddies Sports applicators n…" at bounding box center [1173, 612] width 478 height 77
click at [971, 548] on icon "Editor contextual toolbar" at bounding box center [967, 554] width 16 height 16
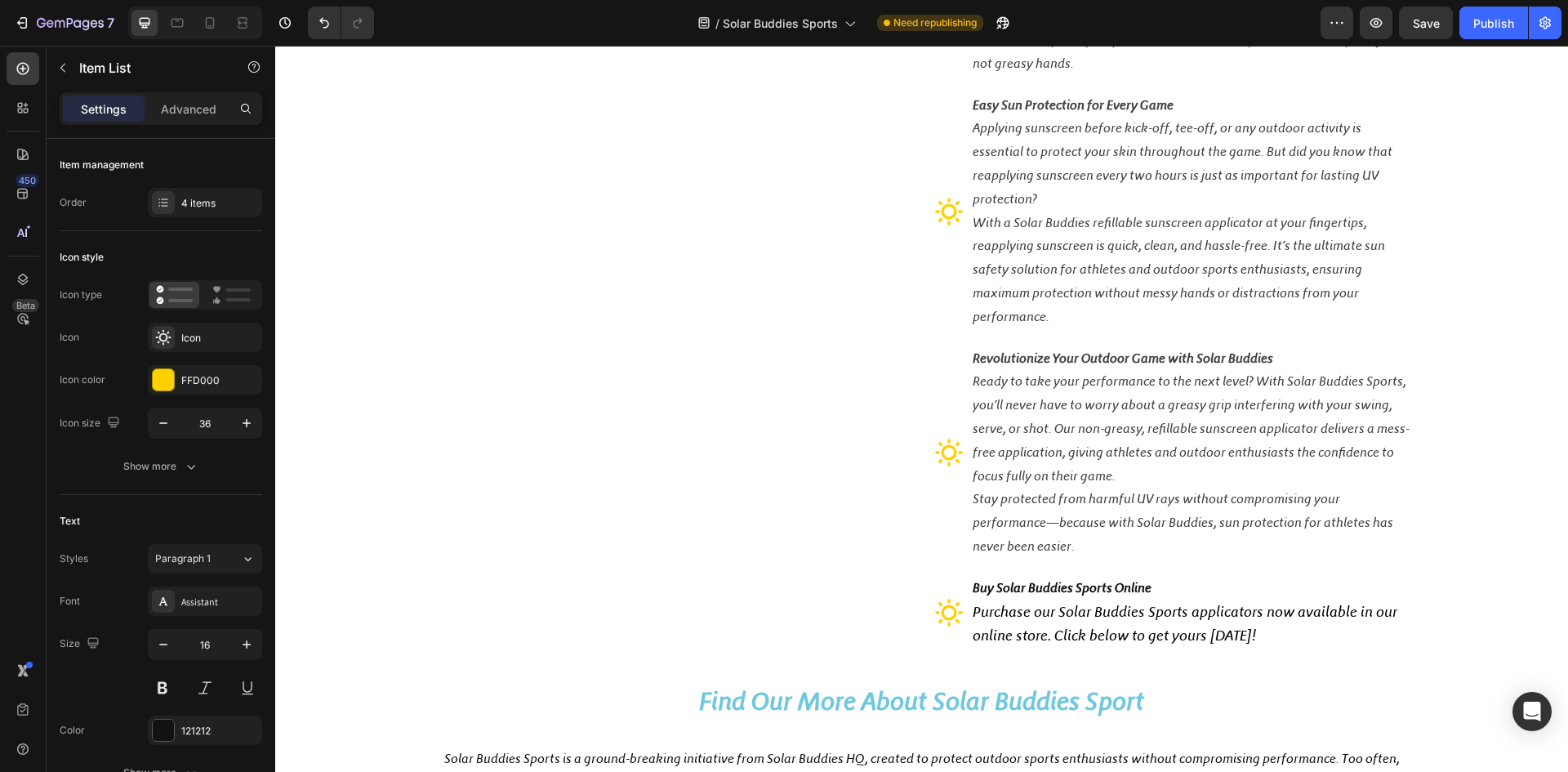
click at [1138, 614] on span "Purchase our Solar Buddies Sports applicators now available in our online store…" at bounding box center [1184, 623] width 424 height 42
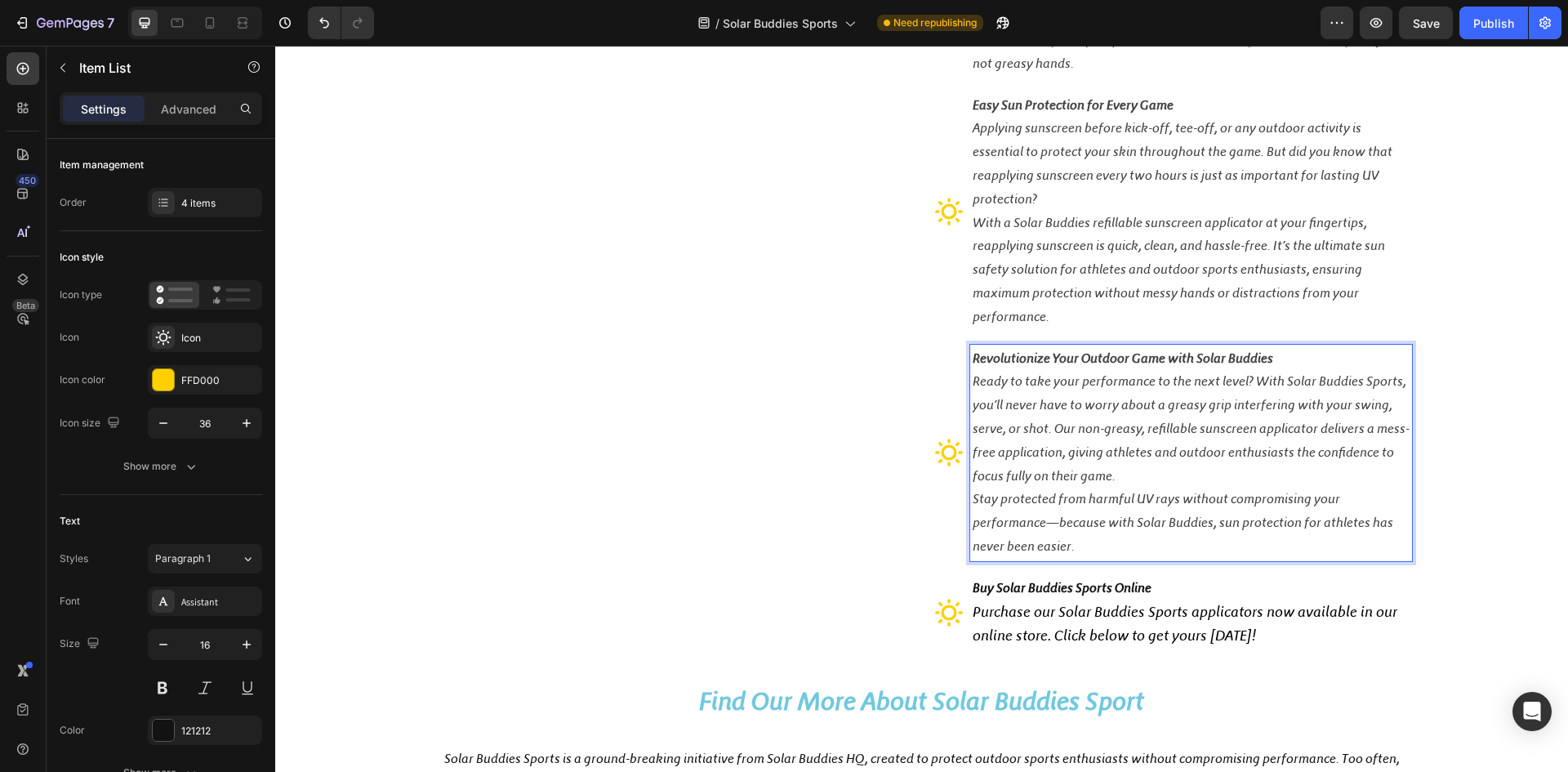
click at [1179, 363] on strong "Revolutionize Your Outdoor Game with Solar Buddies" at bounding box center [1123, 358] width 301 height 16
drag, startPoint x: 1206, startPoint y: 392, endPoint x: 1108, endPoint y: 399, distance: 98.2
click at [1116, 399] on p "Ready to take your performance to the next level? With Solar Buddies Sports, yo…" at bounding box center [1191, 429] width 437 height 118
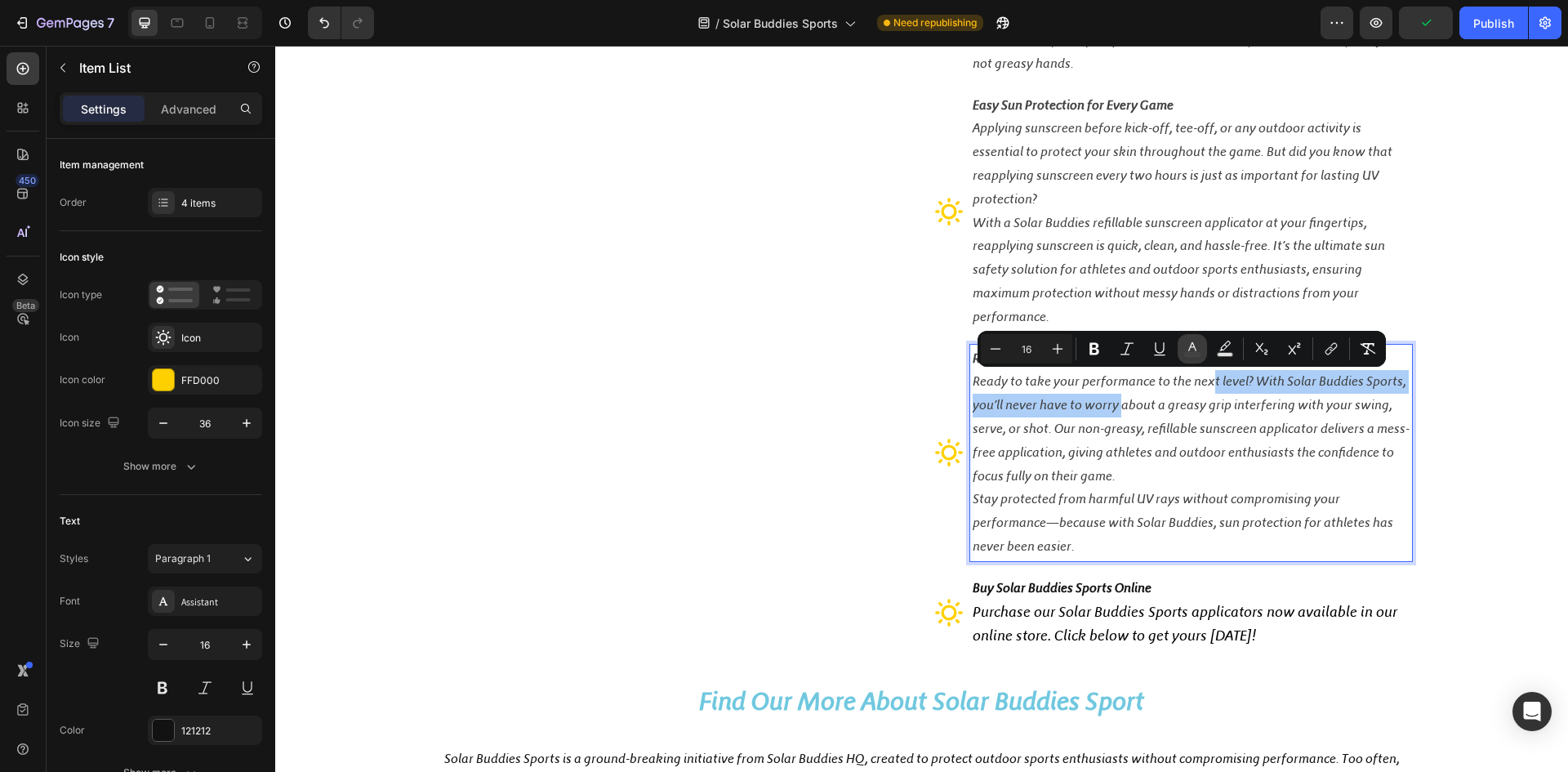
click at [1194, 347] on icon "Editor contextual toolbar" at bounding box center [1192, 347] width 8 height 9
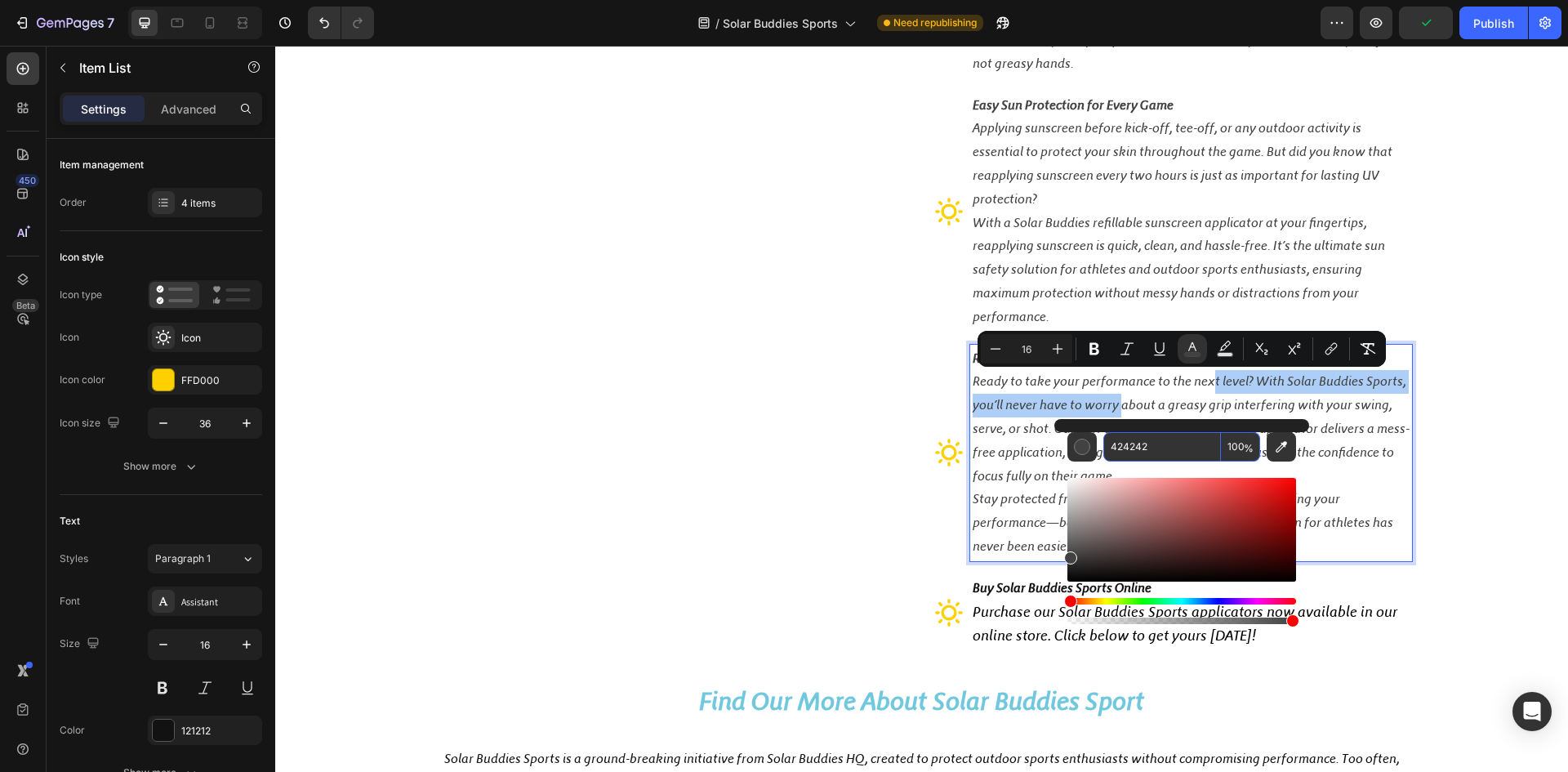
click at [1150, 450] on input "424242" at bounding box center [1163, 447] width 118 height 29
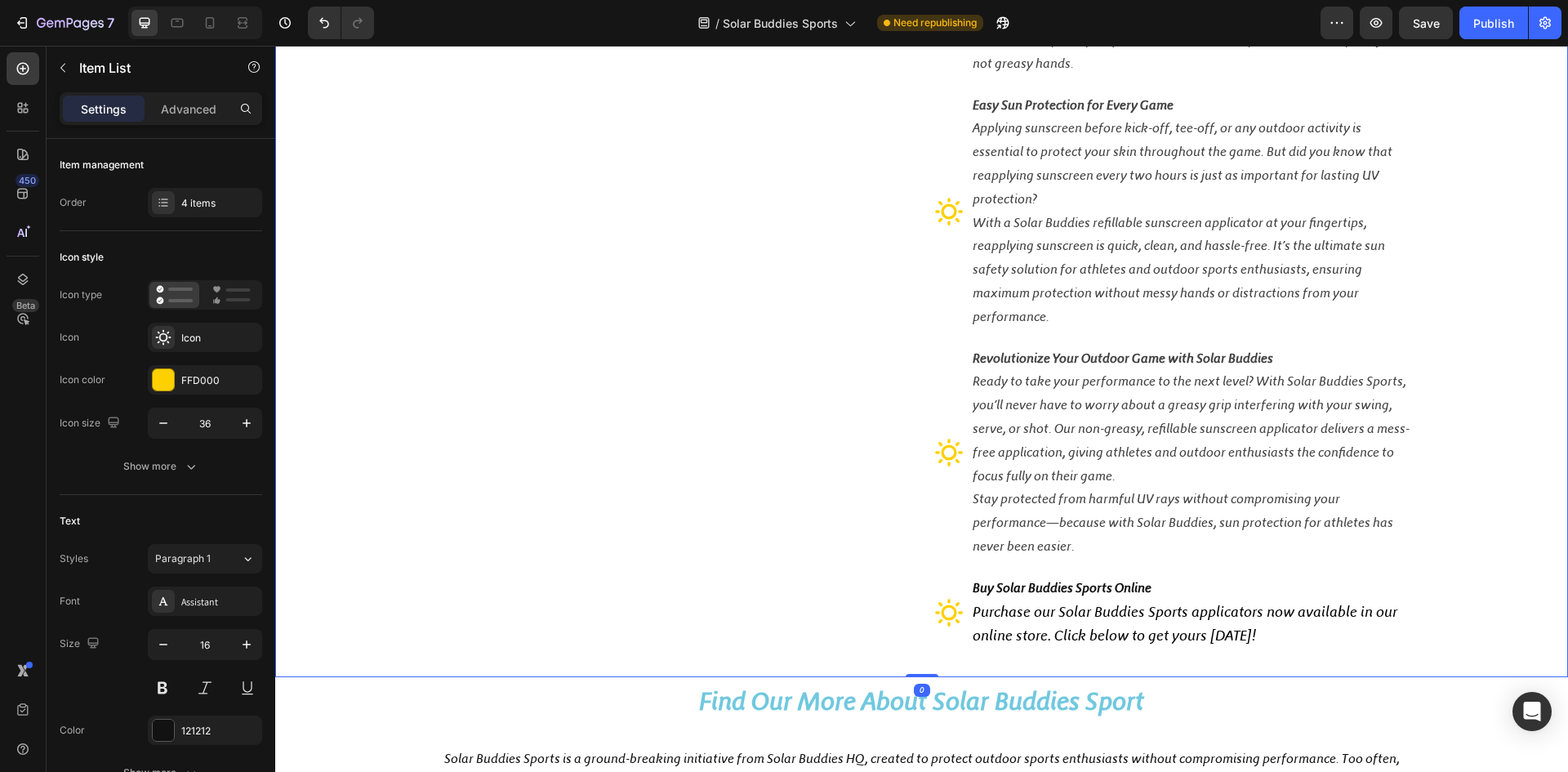
drag, startPoint x: 1431, startPoint y: 665, endPoint x: 1409, endPoint y: 650, distance: 26.6
click at [1431, 666] on div "Image Sun Protection for Outdoor Adventures Taking a Solar Buddies Sports sunsc…" at bounding box center [921, 266] width 1293 height 823
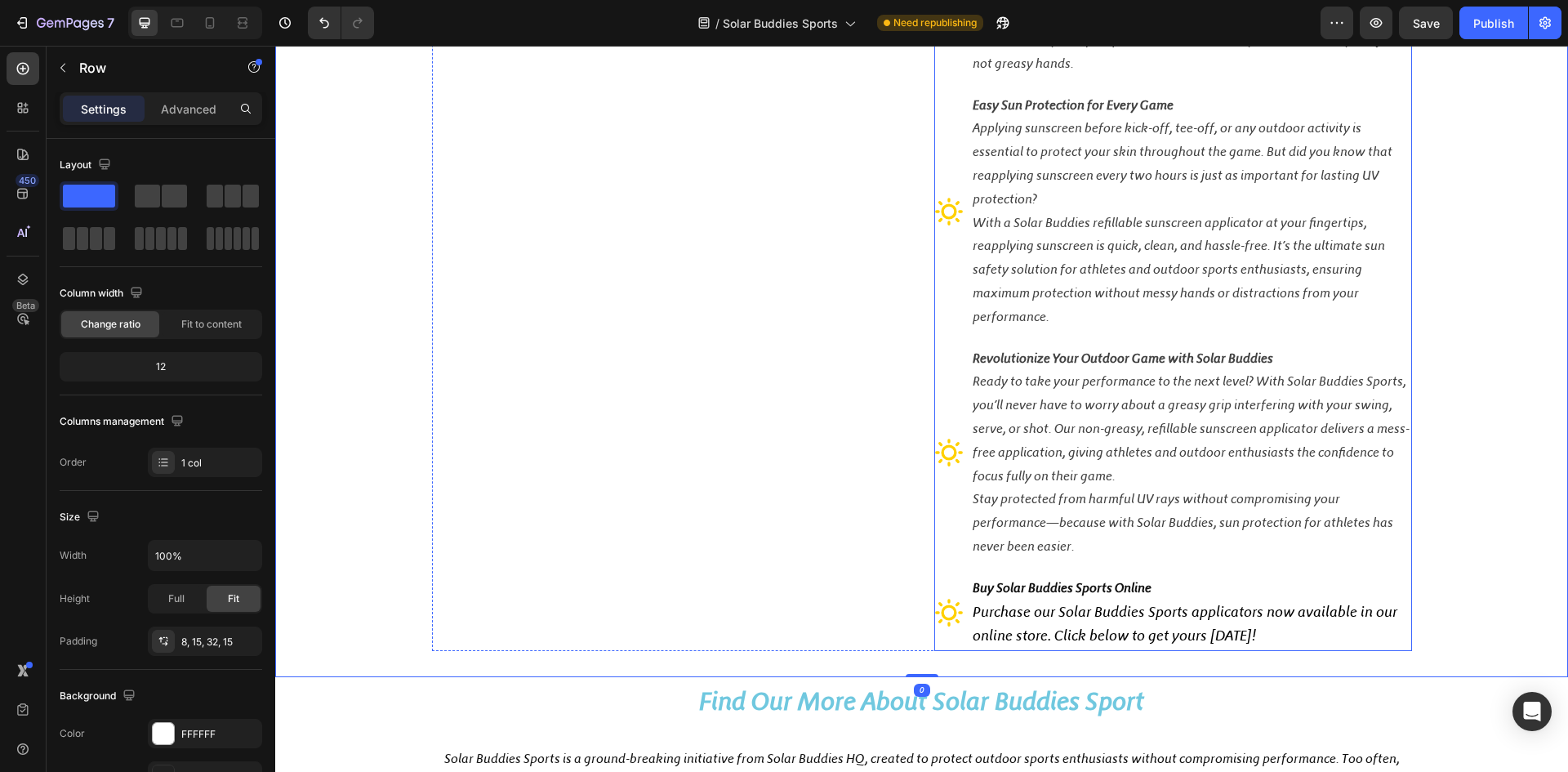
click at [1092, 585] on strong "Buy Solar Buddies Sports Online" at bounding box center [1061, 588] width 179 height 16
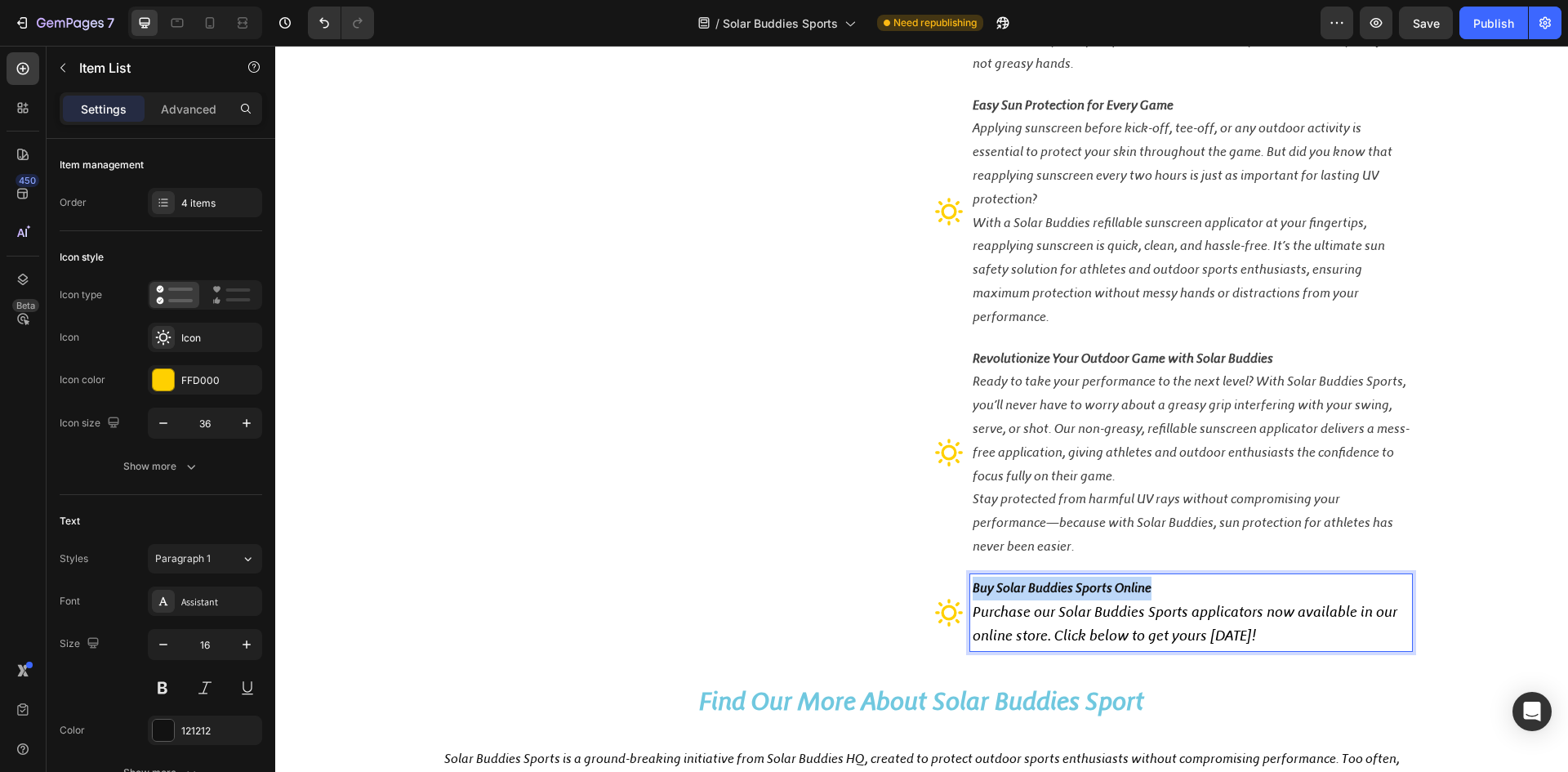
drag, startPoint x: 1151, startPoint y: 590, endPoint x: 968, endPoint y: 588, distance: 183.0
click at [972, 588] on p "Buy Solar Buddies Sports Online" at bounding box center [1191, 588] width 437 height 23
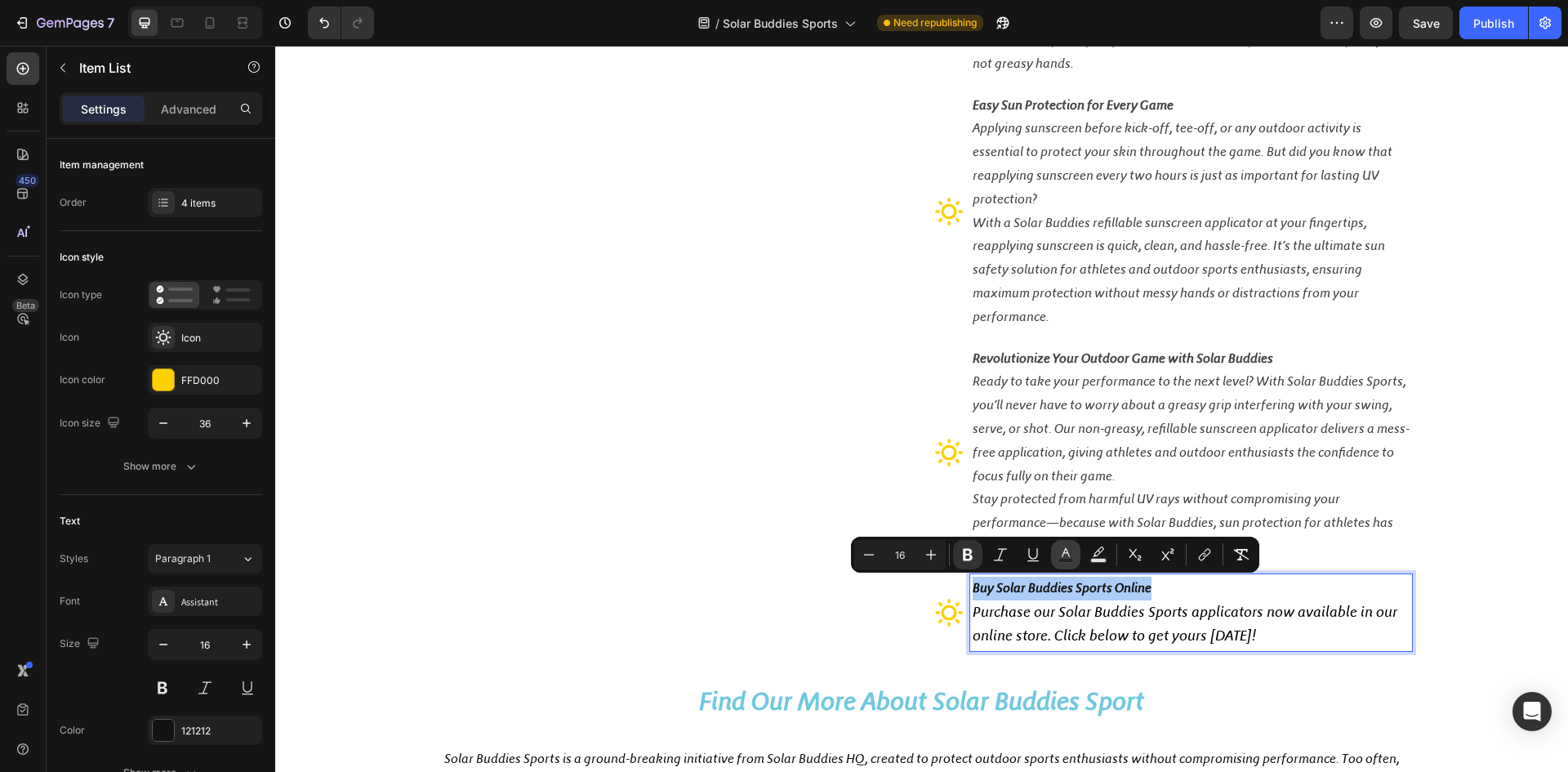
click at [1065, 552] on icon "Editor contextual toolbar" at bounding box center [1066, 554] width 16 height 16
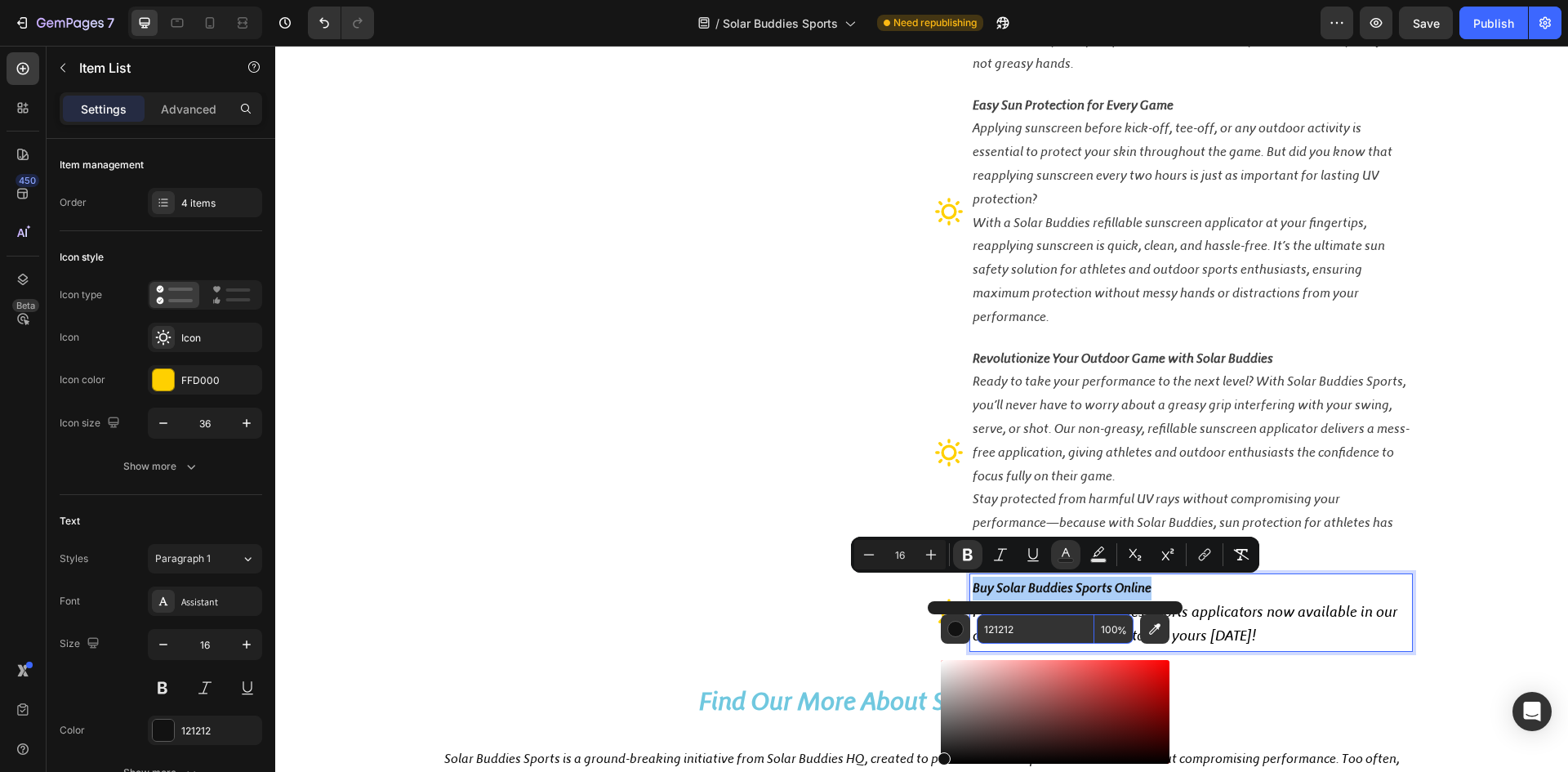
click at [1021, 629] on input "121212" at bounding box center [1036, 629] width 118 height 29
paste input "42424"
type input "424242"
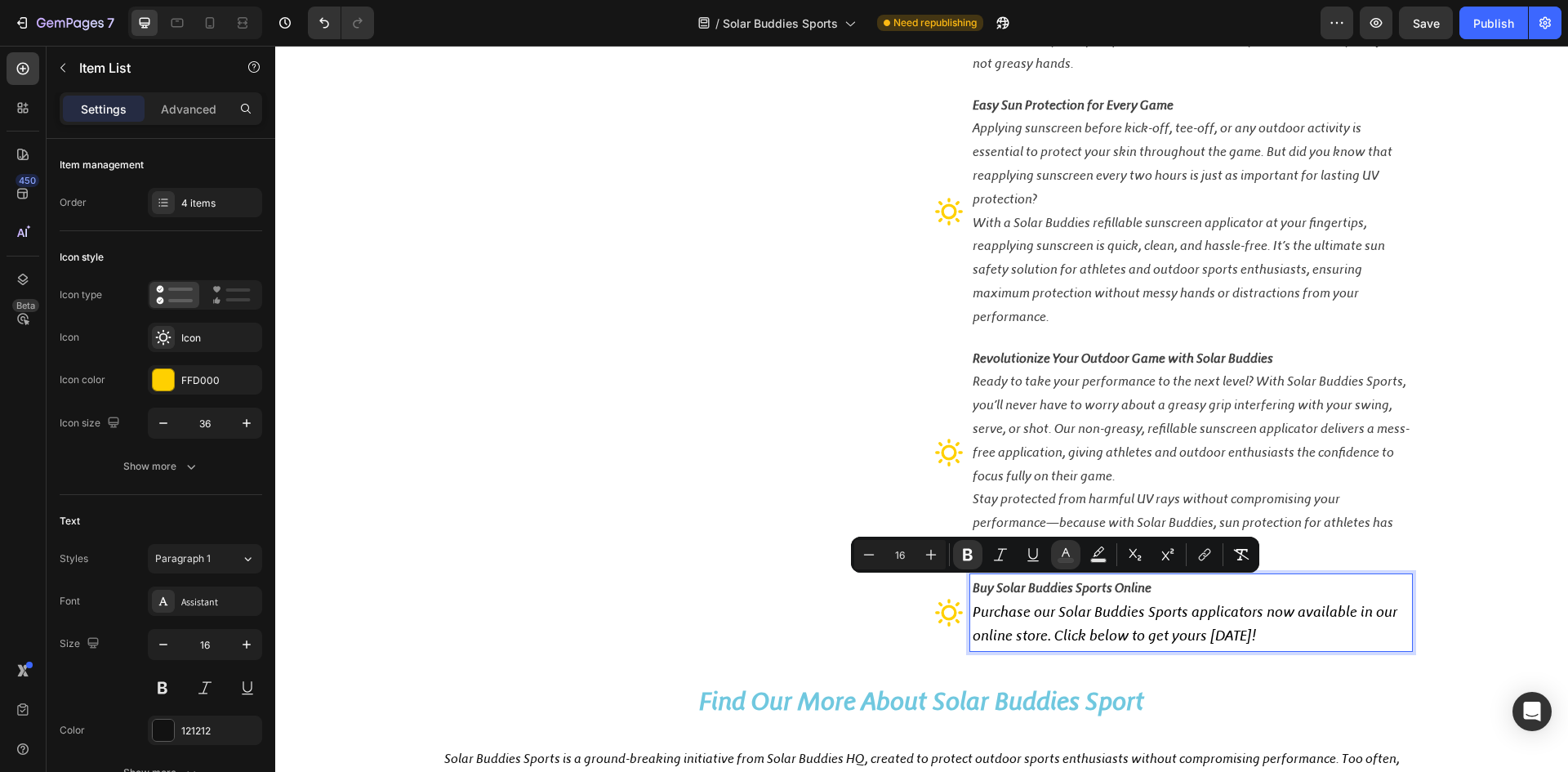
type input "18"
click at [1065, 635] on span "Purchase our Solar Buddies Sports applicators now available in our online store…" at bounding box center [1184, 623] width 424 height 42
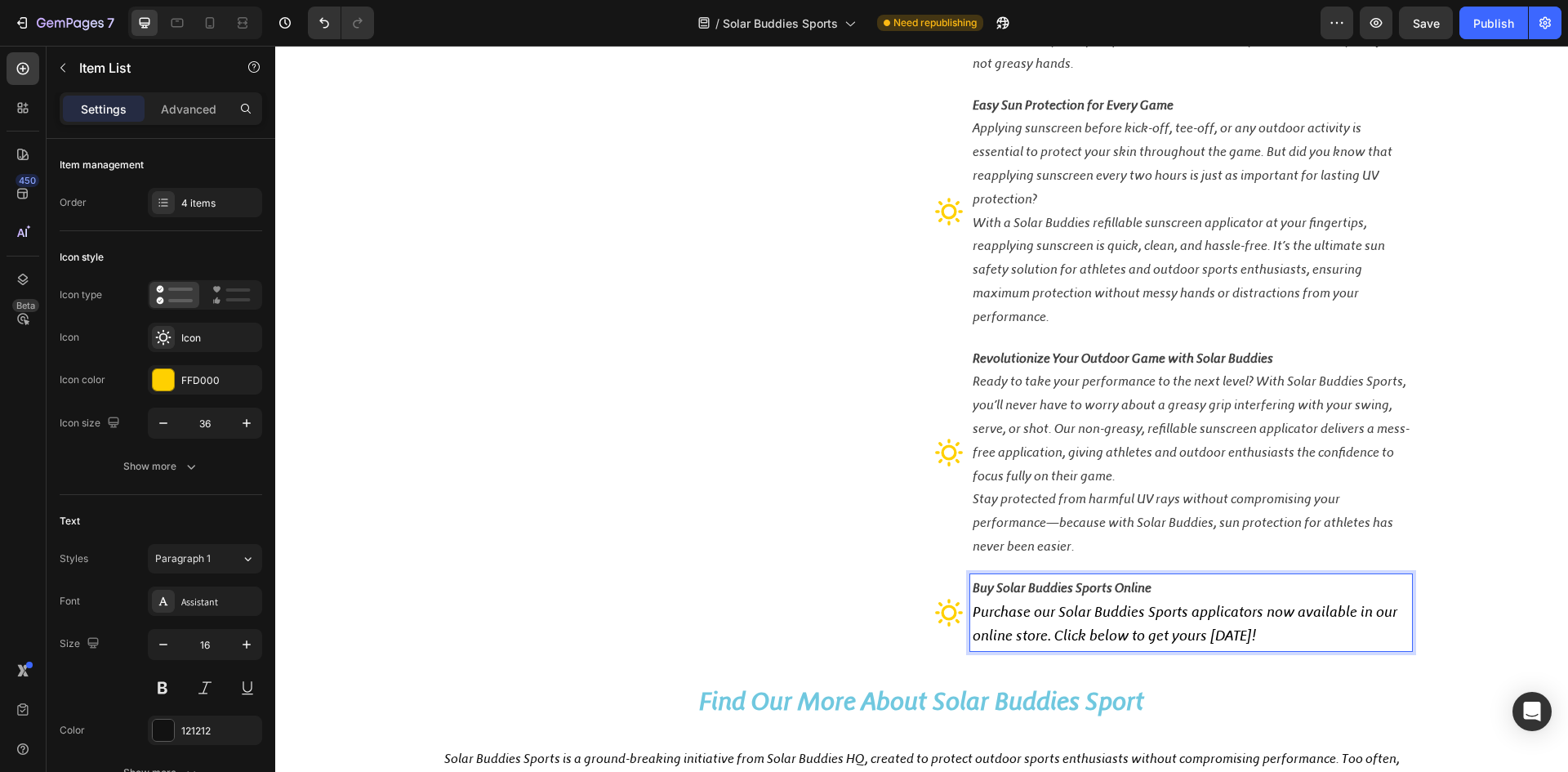
click at [975, 609] on span "Purchase our Solar Buddies Sports applicators now available in our online store…" at bounding box center [1184, 623] width 424 height 42
drag, startPoint x: 972, startPoint y: 612, endPoint x: 1024, endPoint y: 616, distance: 52.2
click at [1024, 616] on span "Purchase our Solar Buddies Sports applicators now available in our online store…" at bounding box center [1184, 623] width 424 height 42
click at [1383, 566] on div "Sun Protection for Outdoor Adventures Taking a Solar Buddies Sports sunscreen a…" at bounding box center [1173, 256] width 478 height 790
click at [1017, 621] on p "Purchase our Solar Buddies Sports applicators now available in our online store…" at bounding box center [1191, 625] width 437 height 49
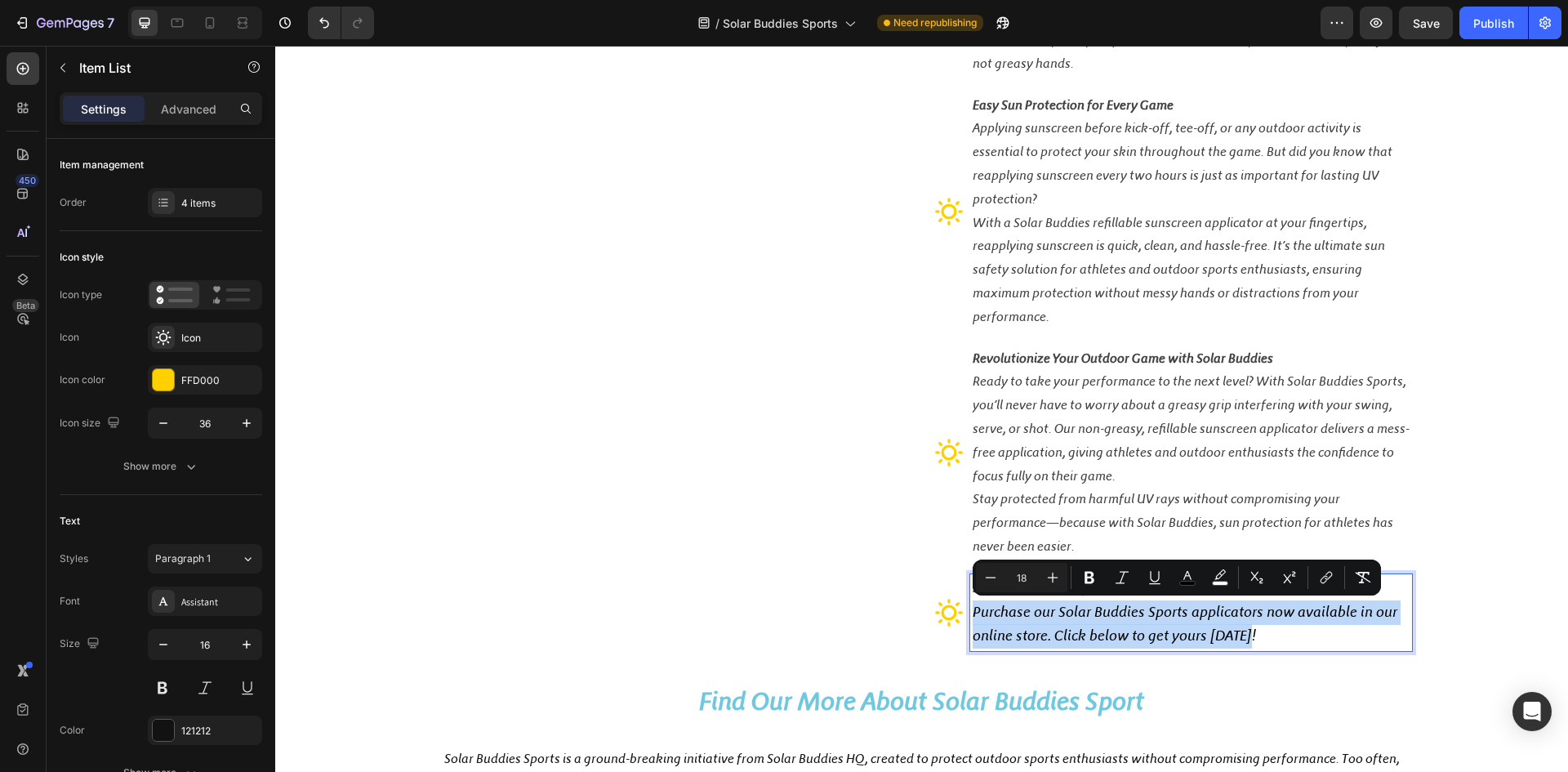
drag, startPoint x: 970, startPoint y: 609, endPoint x: 1259, endPoint y: 639, distance: 290.6
type input "16"
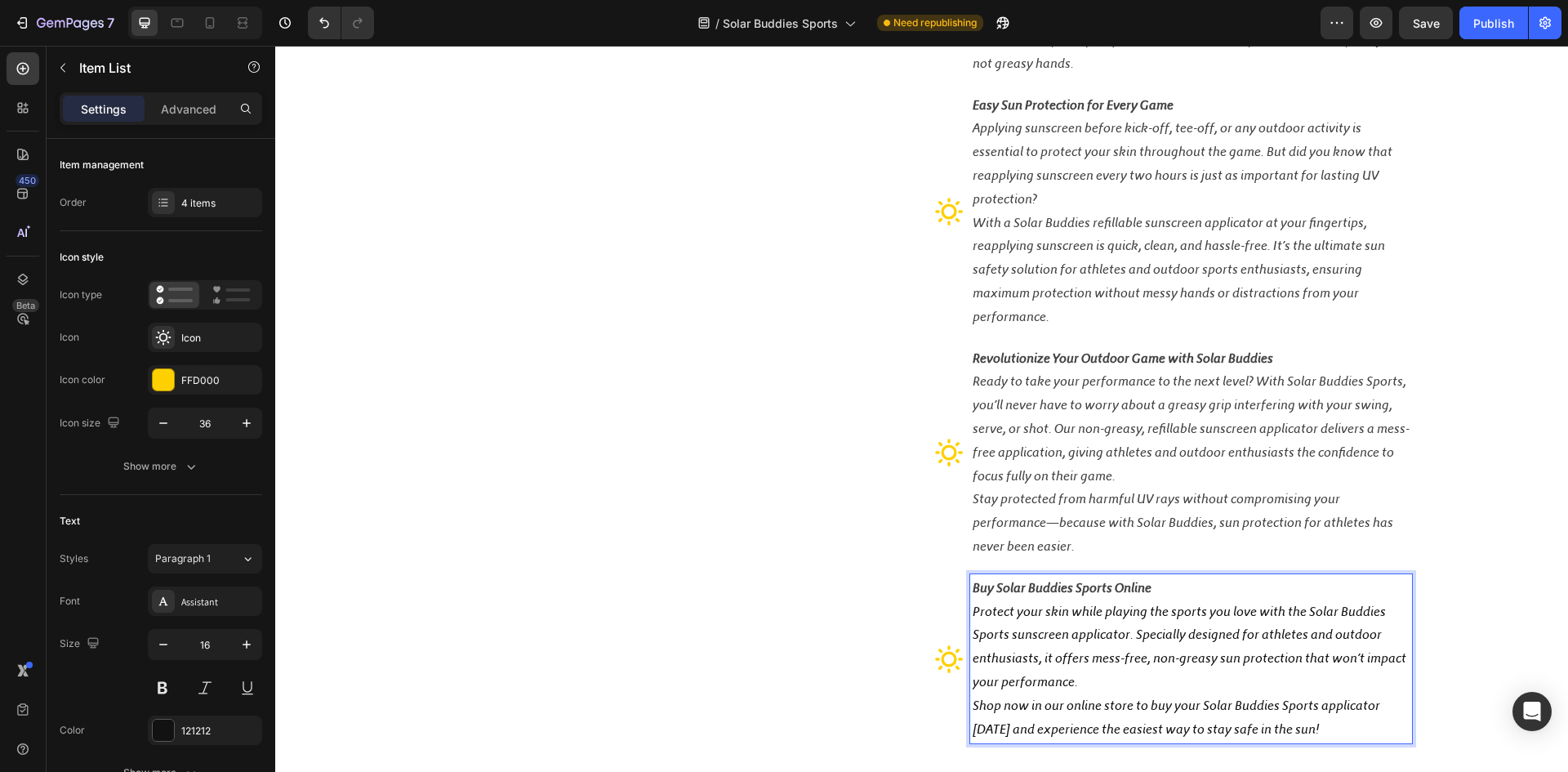
click at [1101, 645] on p "Protect your skin while playing the sports you love with the Solar Buddies Spor…" at bounding box center [1191, 648] width 437 height 94
click at [1088, 631] on p "Protect your skin while playing the sports you love with the Solar Buddies Spor…" at bounding box center [1191, 648] width 437 height 94
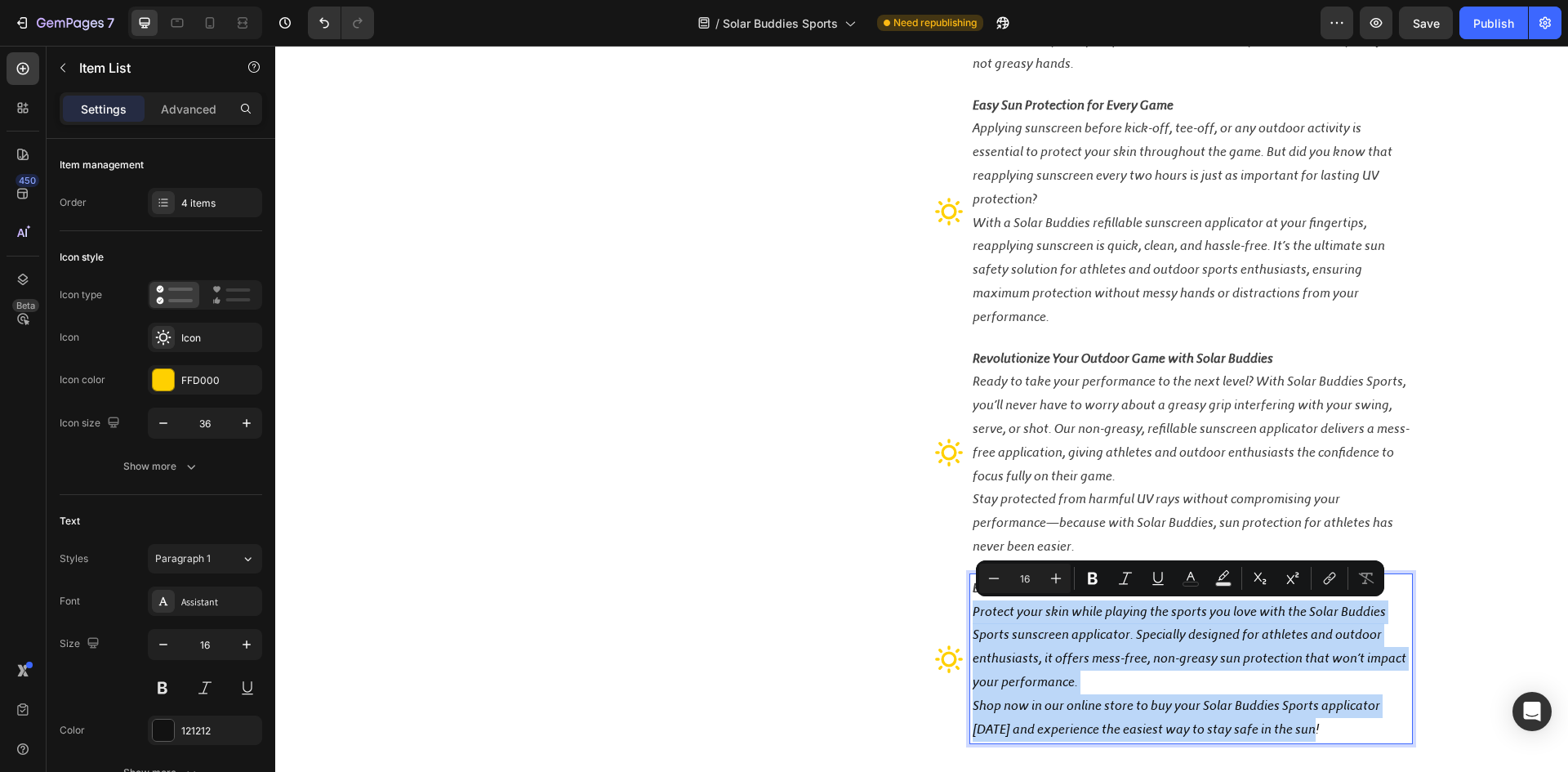
drag, startPoint x: 966, startPoint y: 612, endPoint x: 1323, endPoint y: 737, distance: 378.3
click at [1323, 737] on div "Buy Solar Buddies Sports Online Protect your skin while playing the sports you …" at bounding box center [1191, 659] width 442 height 170
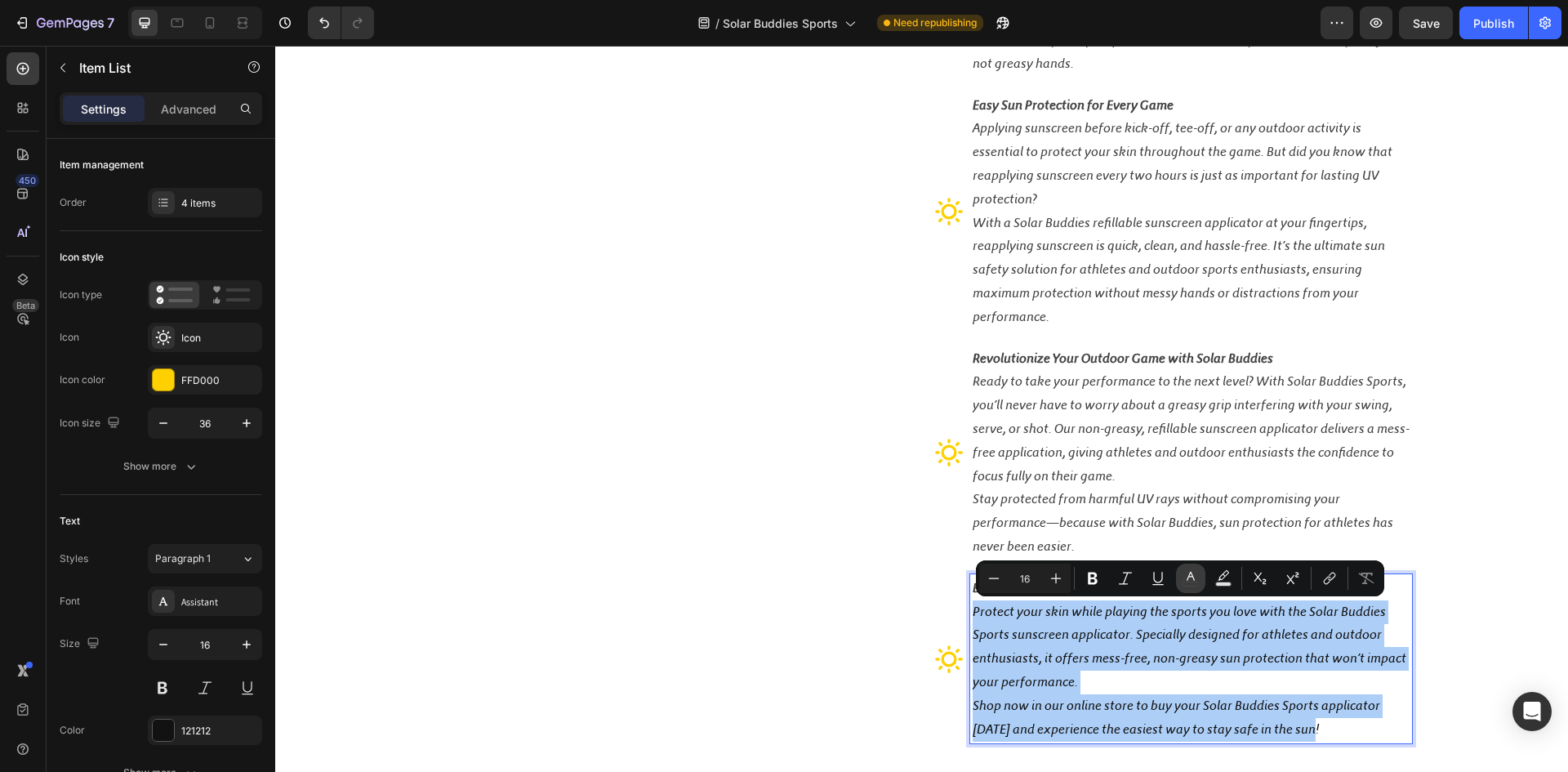
click at [1193, 576] on icon "Editor contextual toolbar" at bounding box center [1190, 576] width 8 height 9
type input "121212"
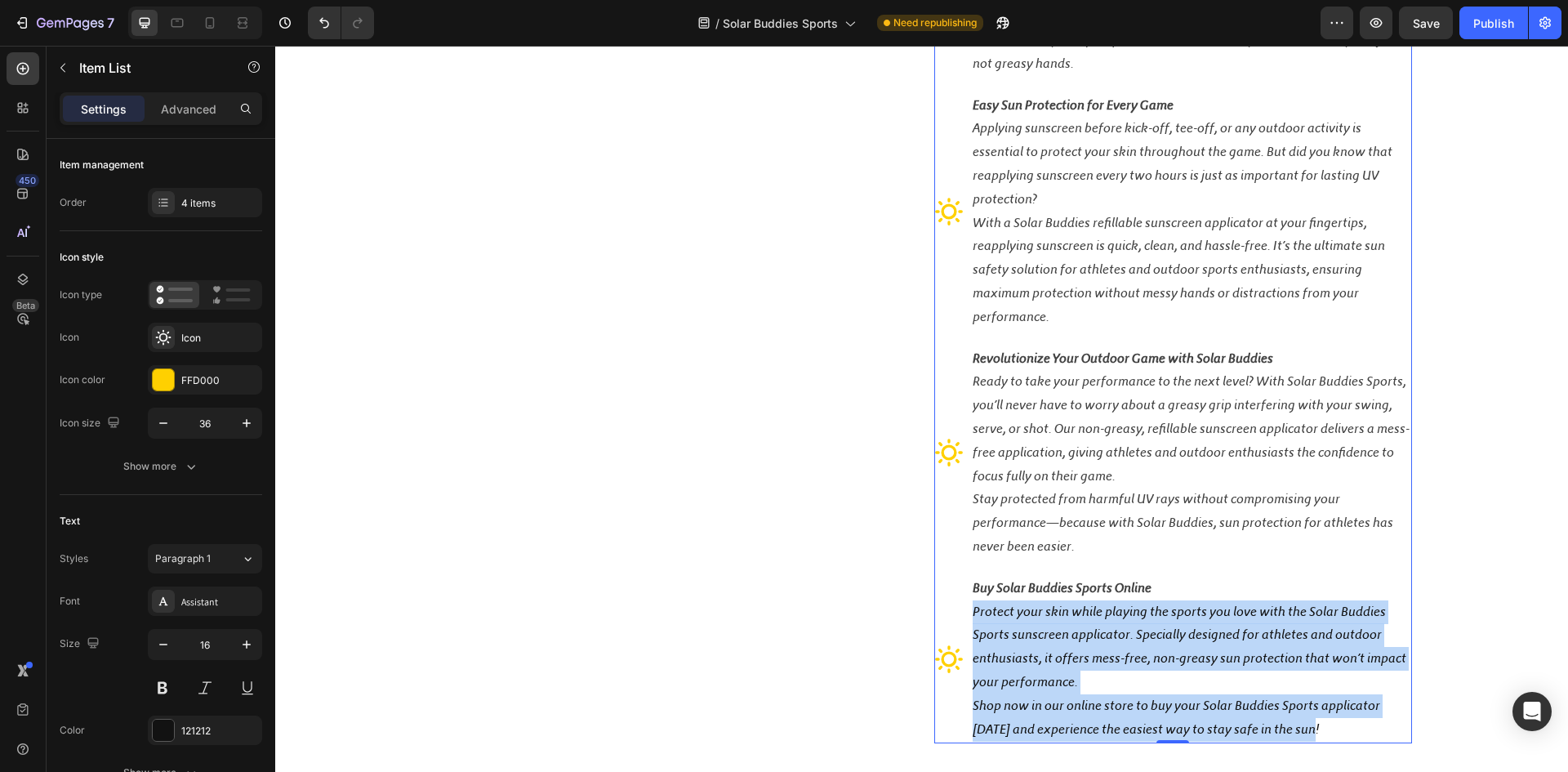
click at [1058, 633] on p "Protect your skin while playing the sports you love with the Solar Buddies Spor…" at bounding box center [1191, 648] width 437 height 94
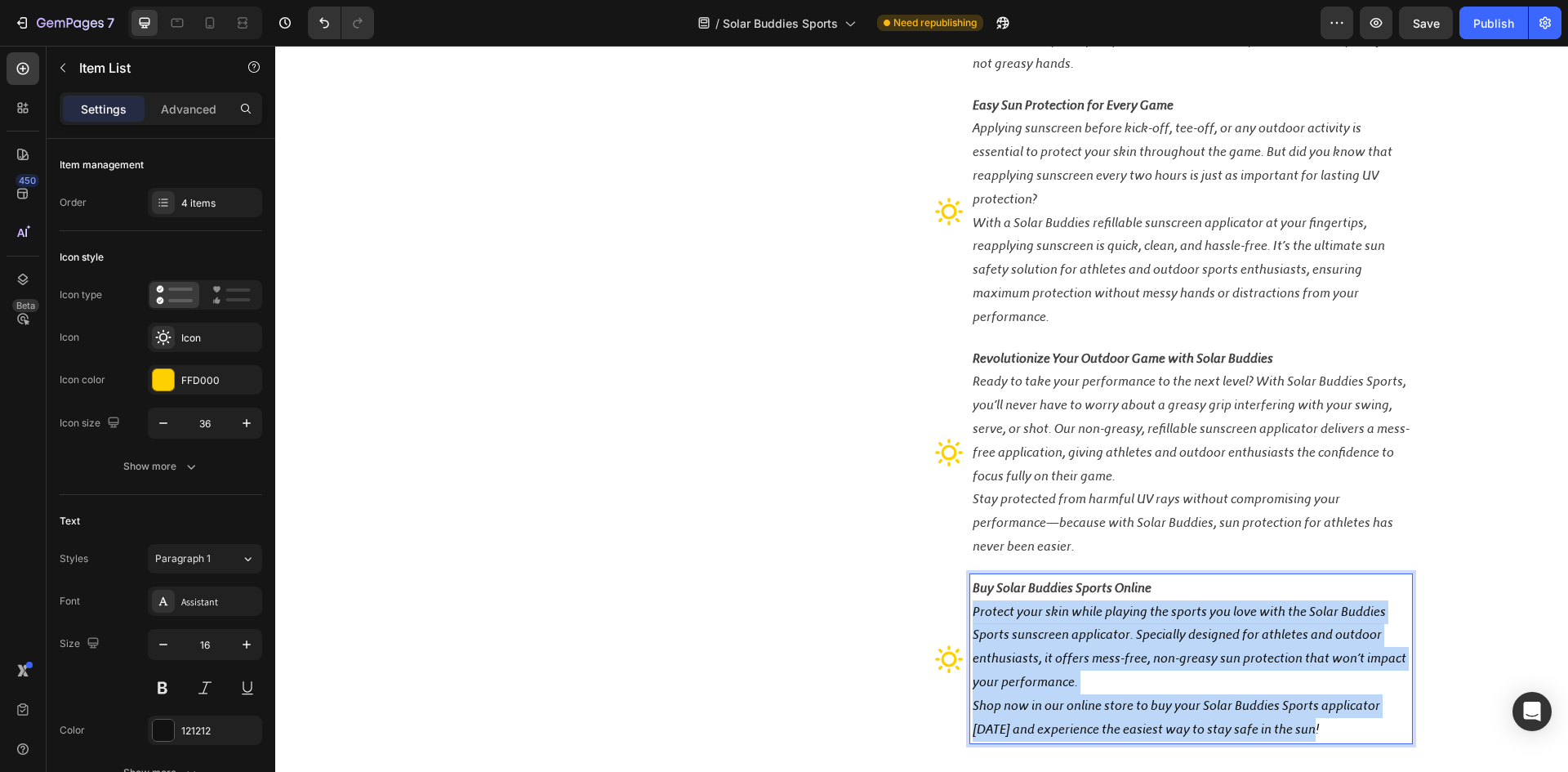
drag, startPoint x: 966, startPoint y: 609, endPoint x: 1325, endPoint y: 733, distance: 379.8
click at [1325, 733] on div "Buy Solar Buddies Sports Online Protect your skin while playing the sports you …" at bounding box center [1191, 659] width 442 height 170
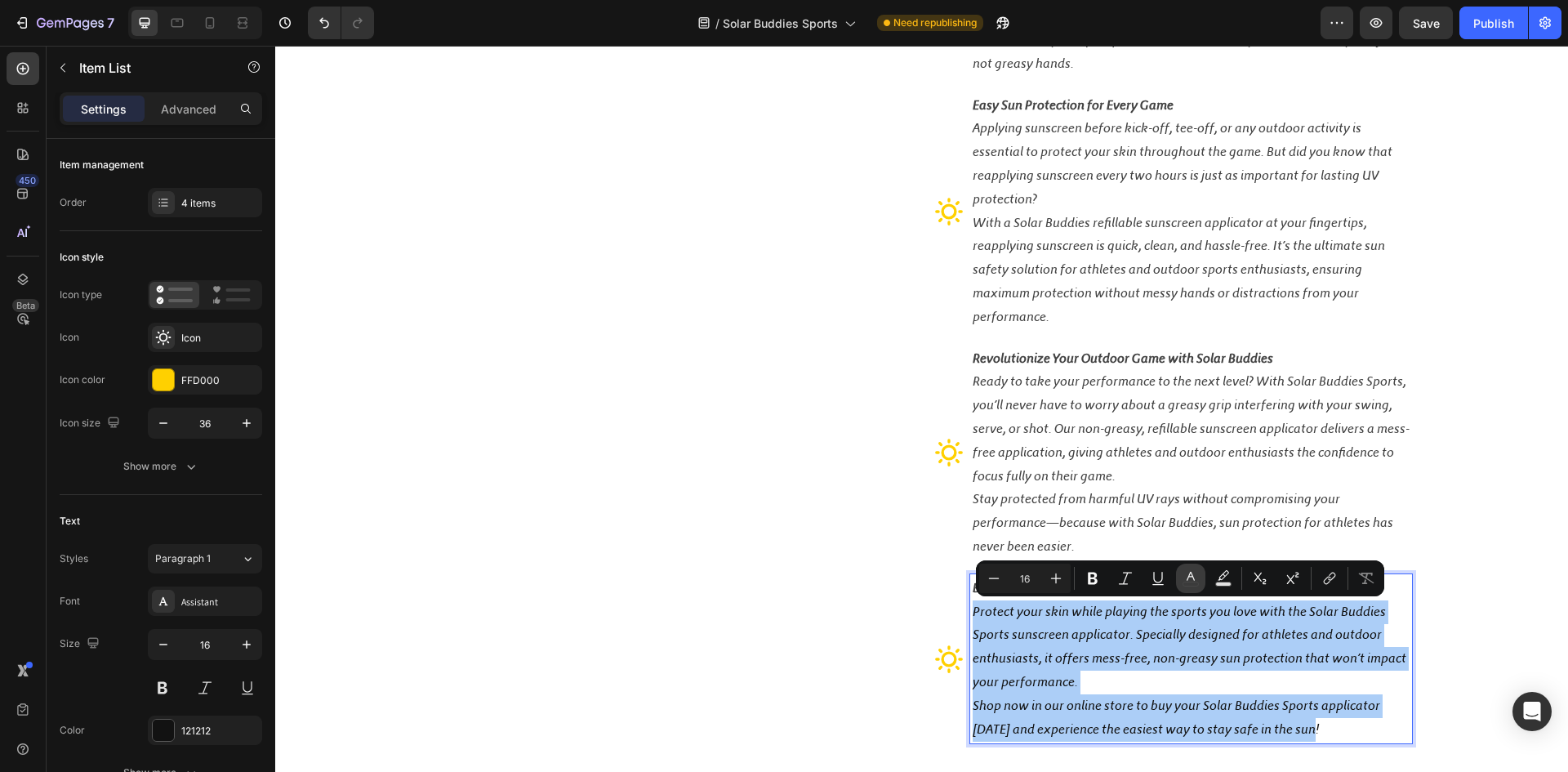
click at [1193, 574] on icon "Editor contextual toolbar" at bounding box center [1190, 578] width 16 height 16
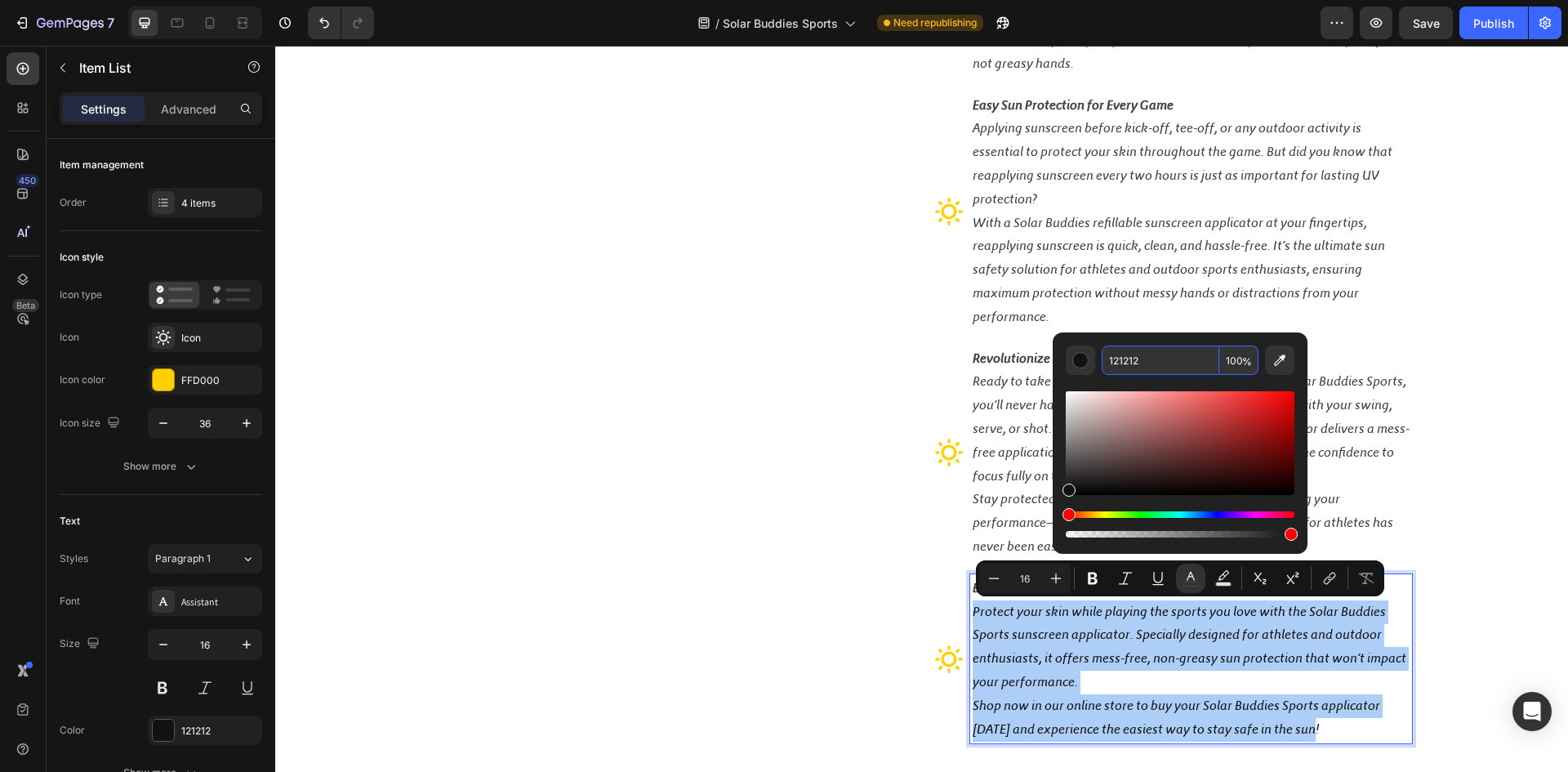
paste input "42424"
type input "424242"
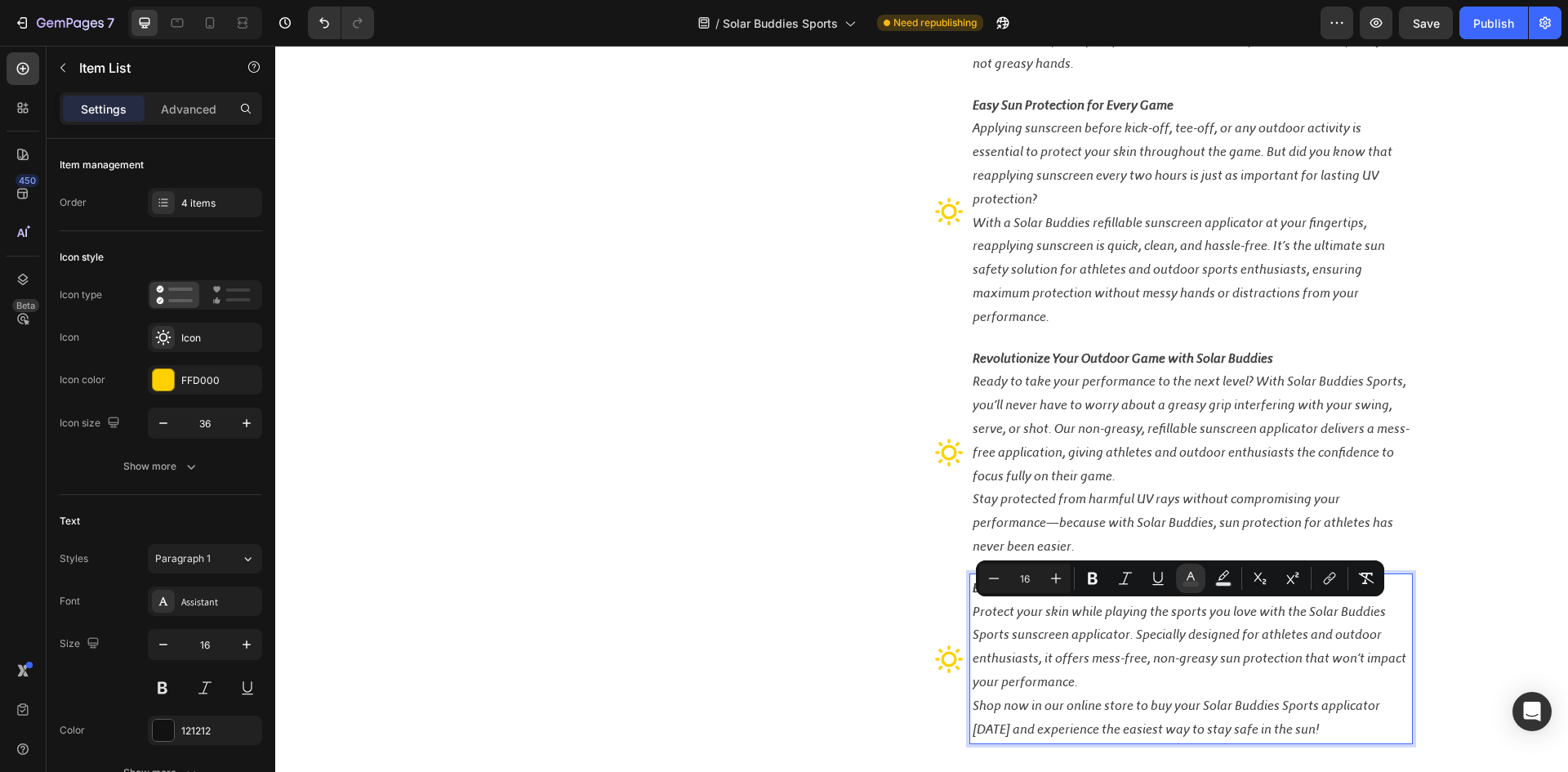
click at [1134, 679] on p "Protect your skin while playing the sports you love with the Solar Buddies Spor…" at bounding box center [1191, 648] width 437 height 94
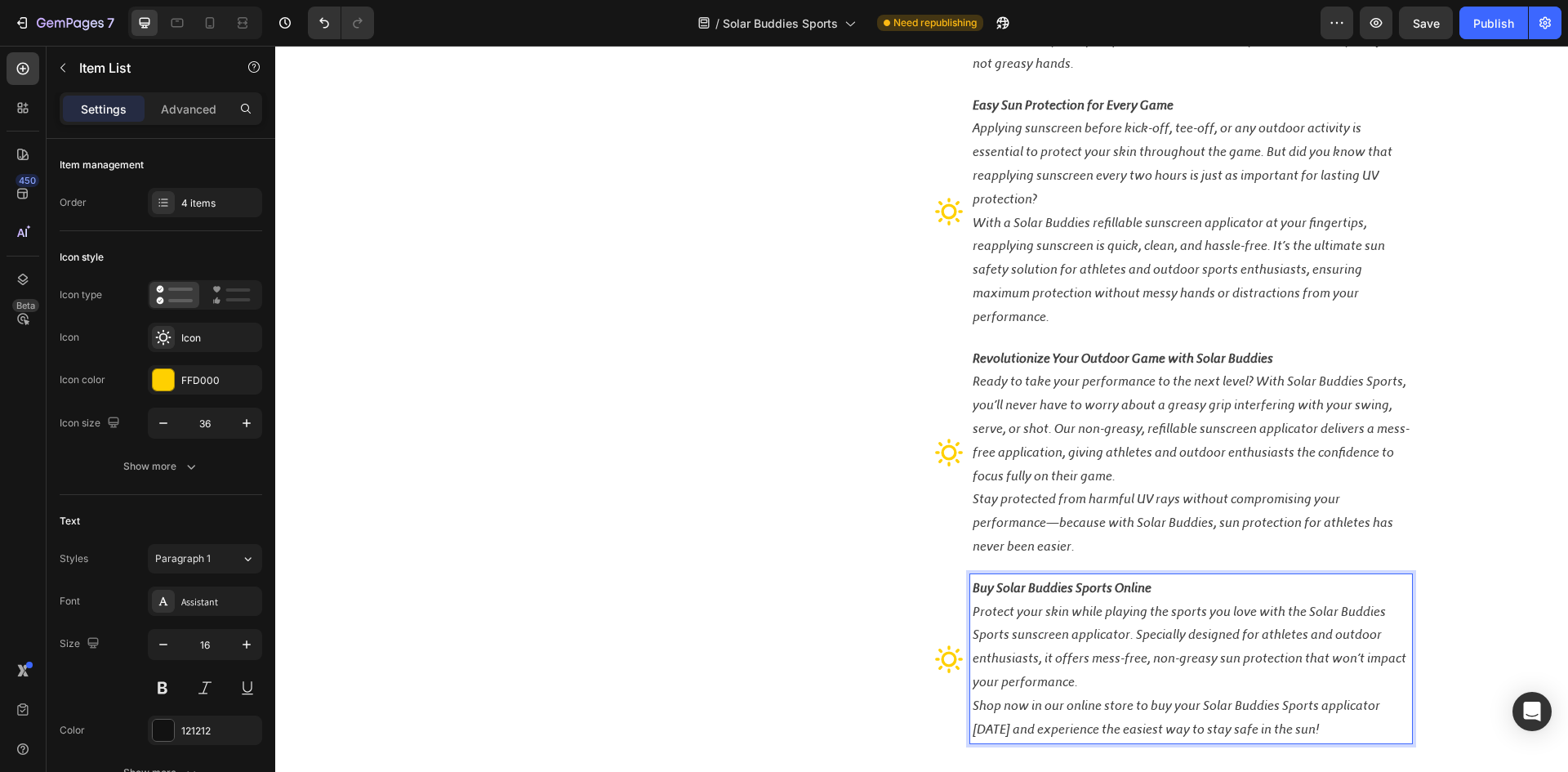
click at [1373, 719] on p "Shop now in our online store to buy your Solar Buddies Sports applicator [DATE]…" at bounding box center [1191, 718] width 437 height 48
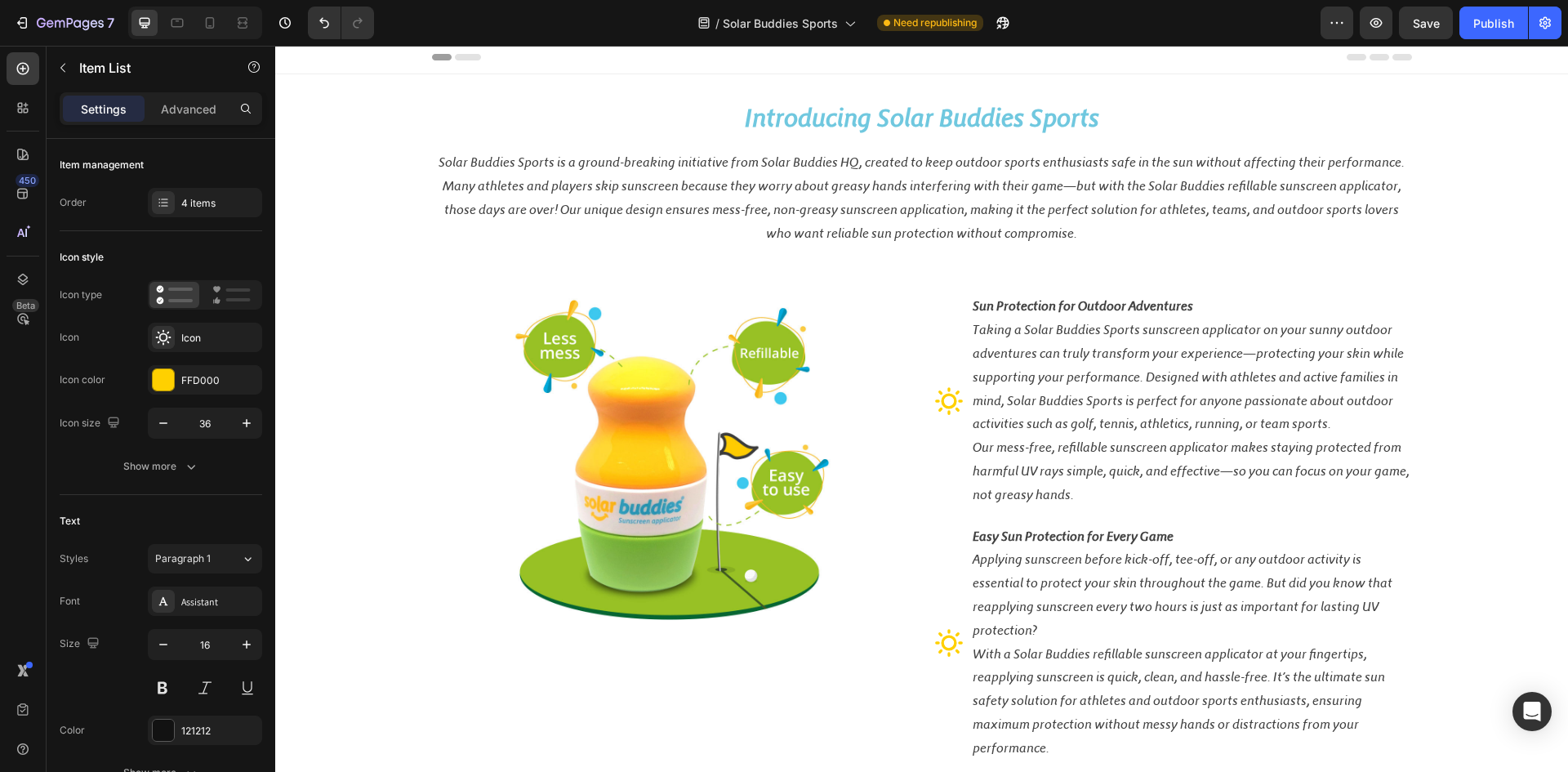
scroll to position [0, 0]
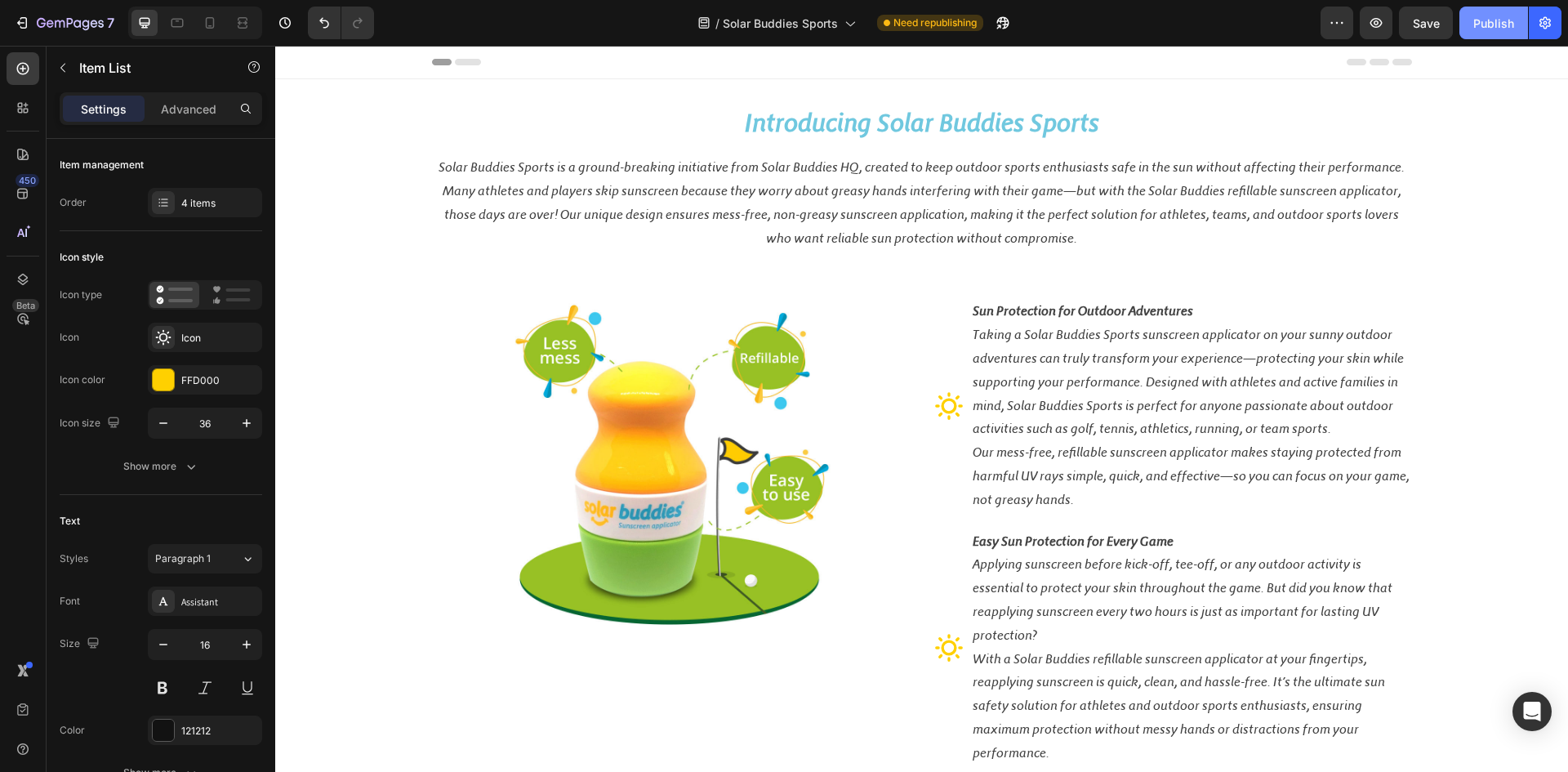
click at [1494, 22] on div "Publish" at bounding box center [1494, 23] width 41 height 17
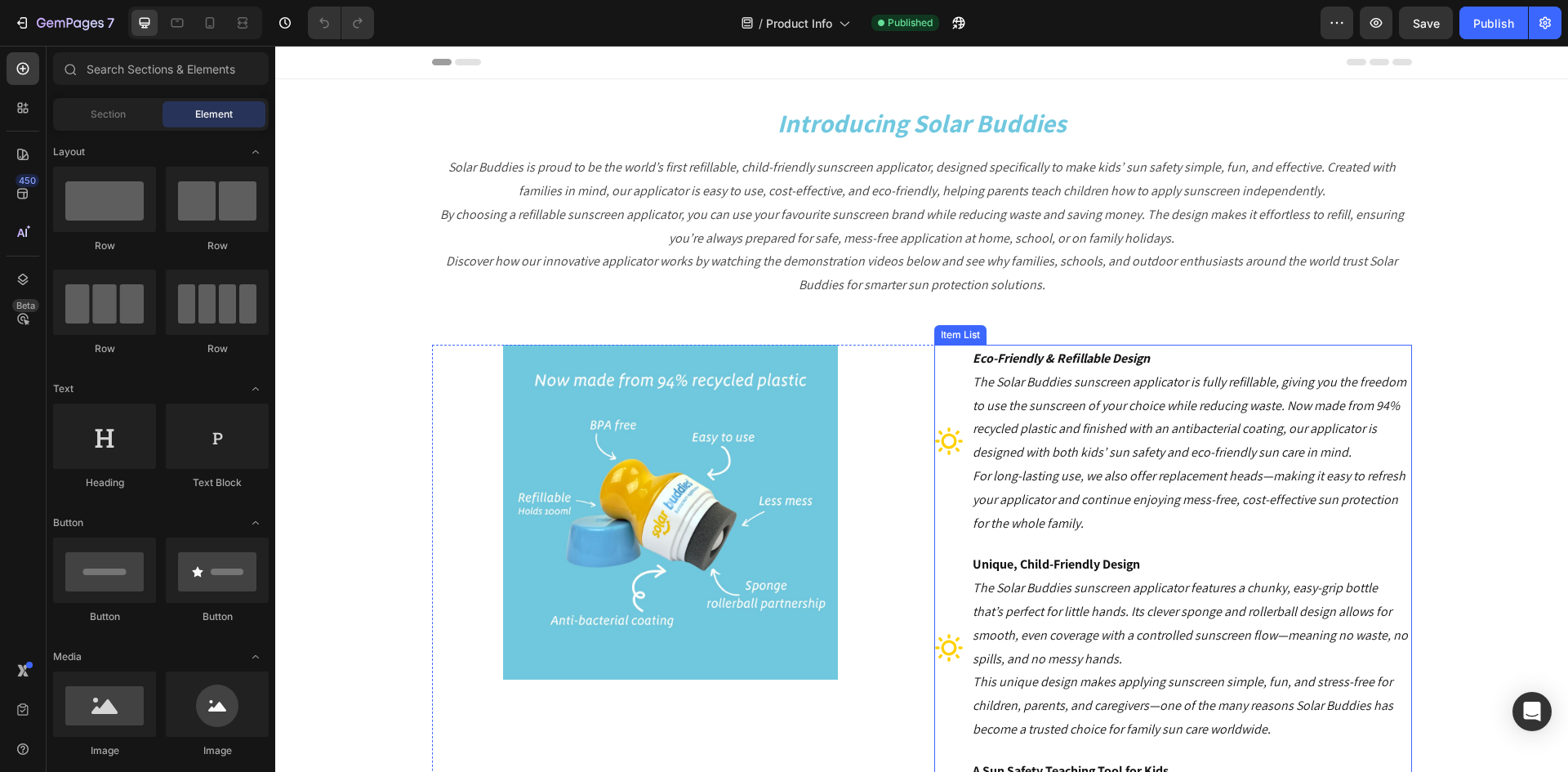
click at [1068, 355] on strong "Eco-Friendly & Refillable Design" at bounding box center [1061, 358] width 177 height 17
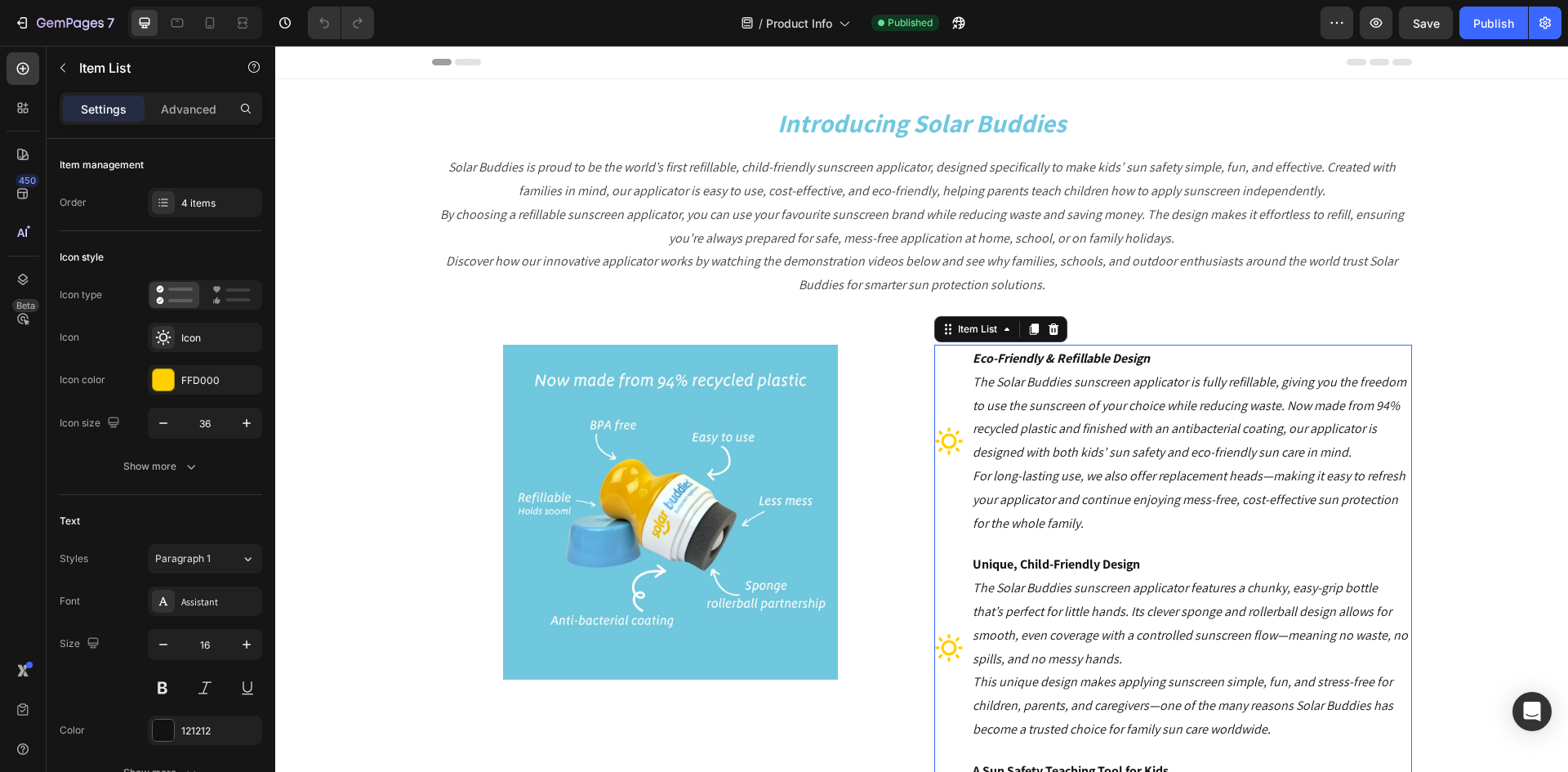
click at [1100, 360] on strong "Eco-Friendly & Refillable Design" at bounding box center [1061, 358] width 177 height 17
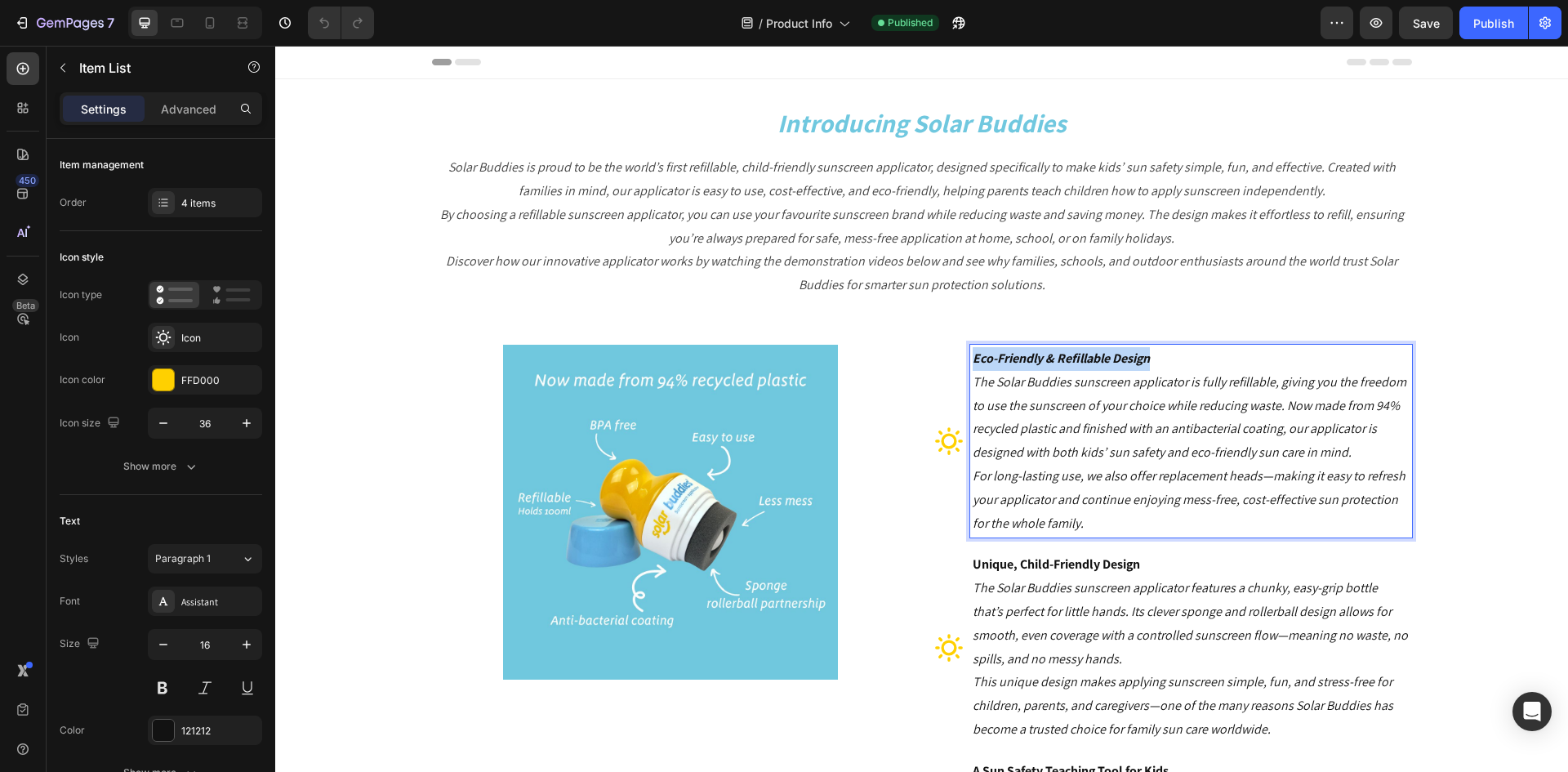
drag, startPoint x: 1152, startPoint y: 357, endPoint x: 967, endPoint y: 363, distance: 185.1
click at [972, 363] on p "Eco-Friendly & Refillable Design" at bounding box center [1191, 359] width 437 height 23
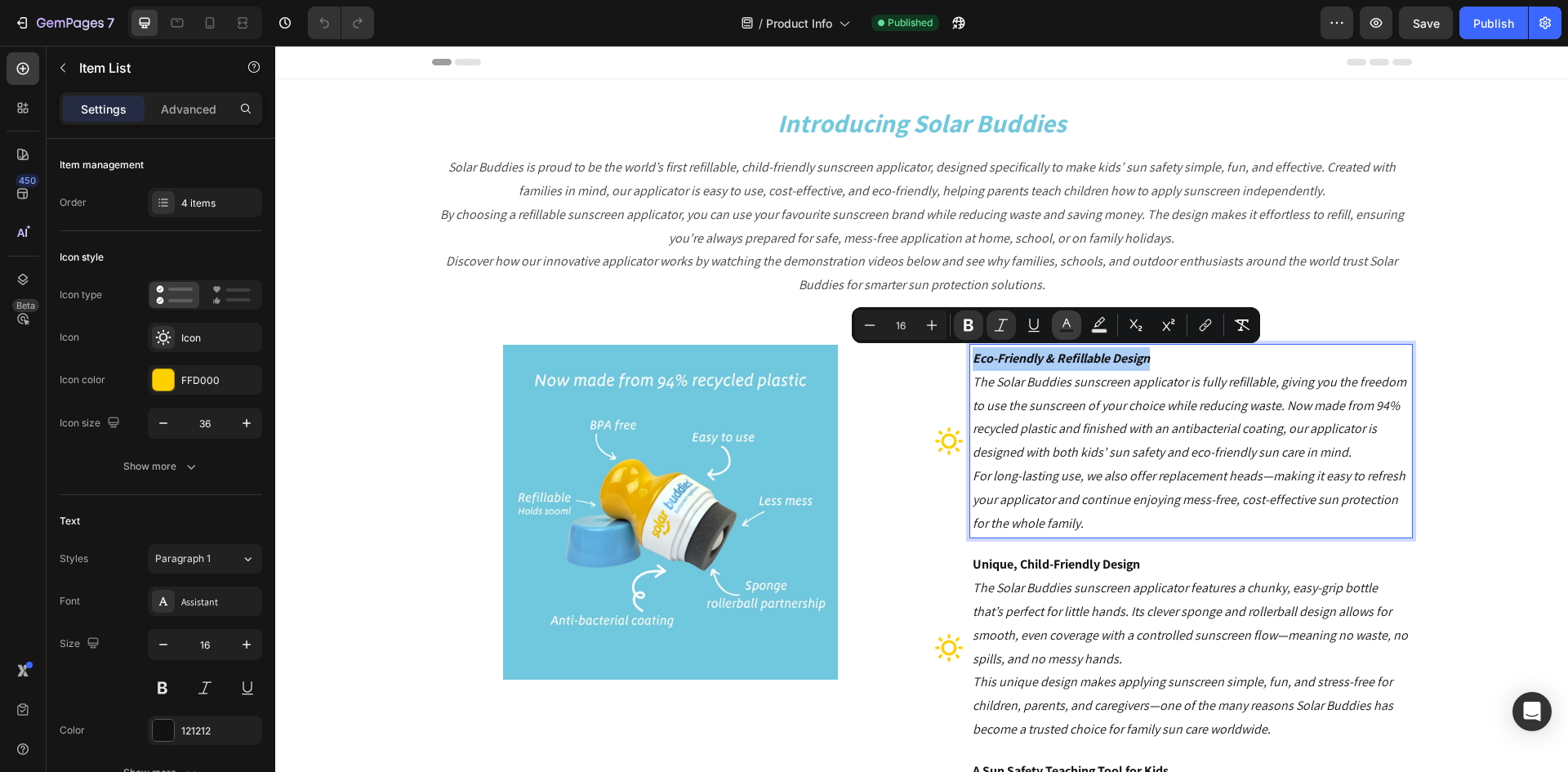
click at [1076, 323] on button "Text Color" at bounding box center [1067, 325] width 29 height 29
type input "121212"
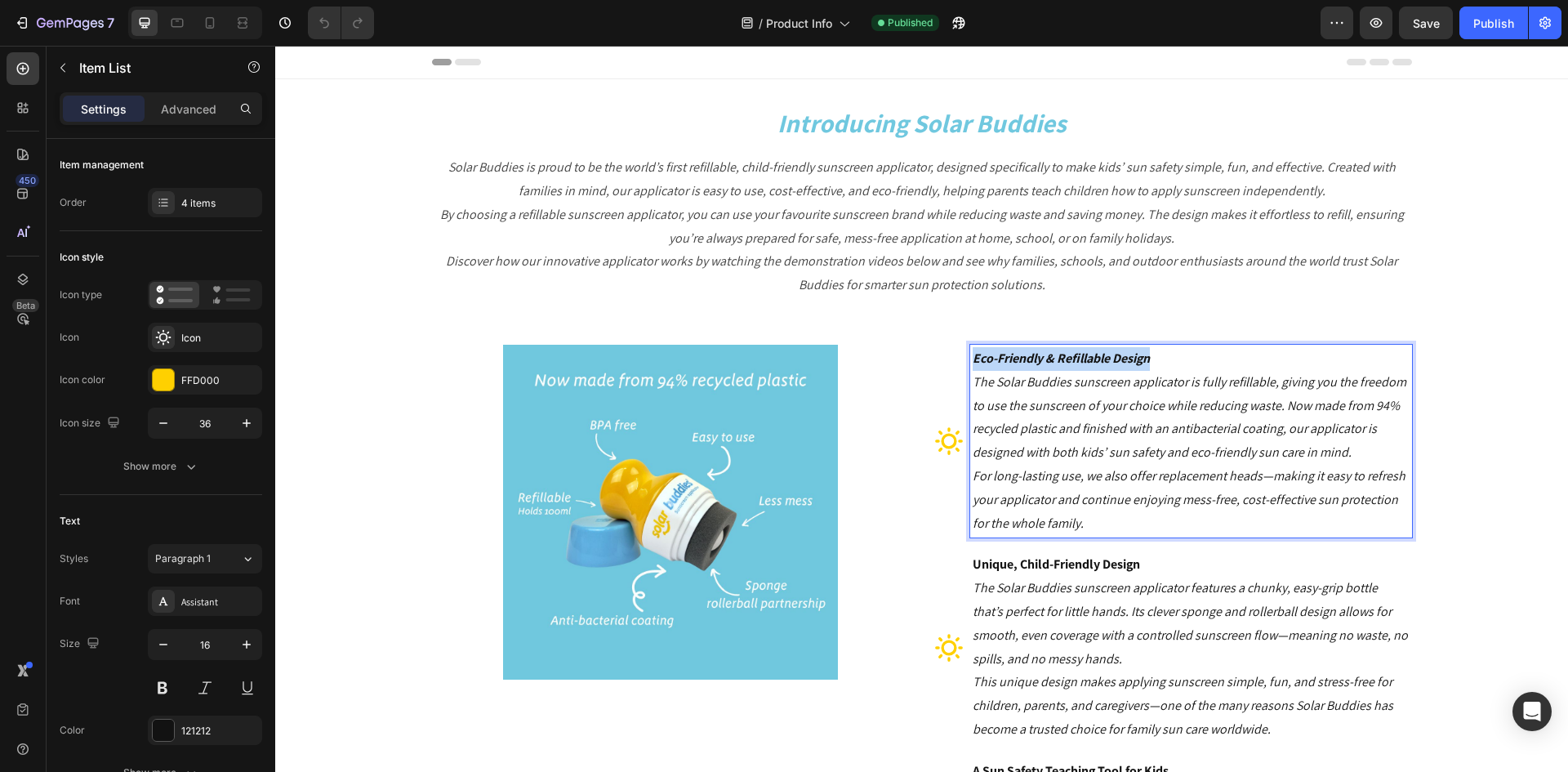
click at [1016, 369] on p "Eco-Friendly & Refillable Design" at bounding box center [1191, 359] width 437 height 23
click at [1015, 358] on strong "Eco-Friendly & Refillable Design" at bounding box center [1061, 358] width 177 height 17
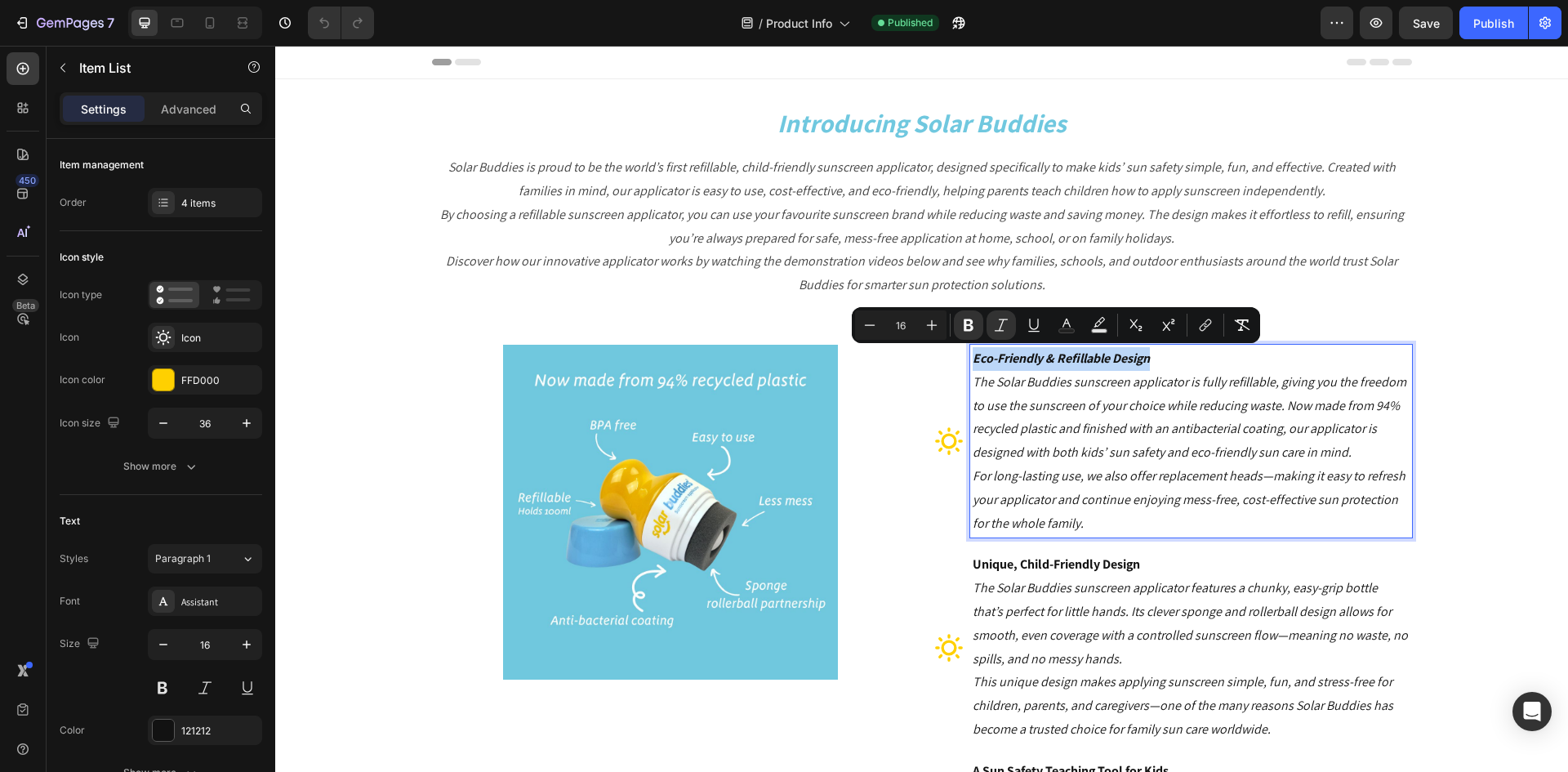
drag, startPoint x: 967, startPoint y: 358, endPoint x: 1147, endPoint y: 357, distance: 180.0
click at [1147, 357] on strong "Eco-Friendly & Refillable Design" at bounding box center [1061, 358] width 177 height 17
click at [1066, 323] on icon "Editor contextual toolbar" at bounding box center [1066, 323] width 8 height 9
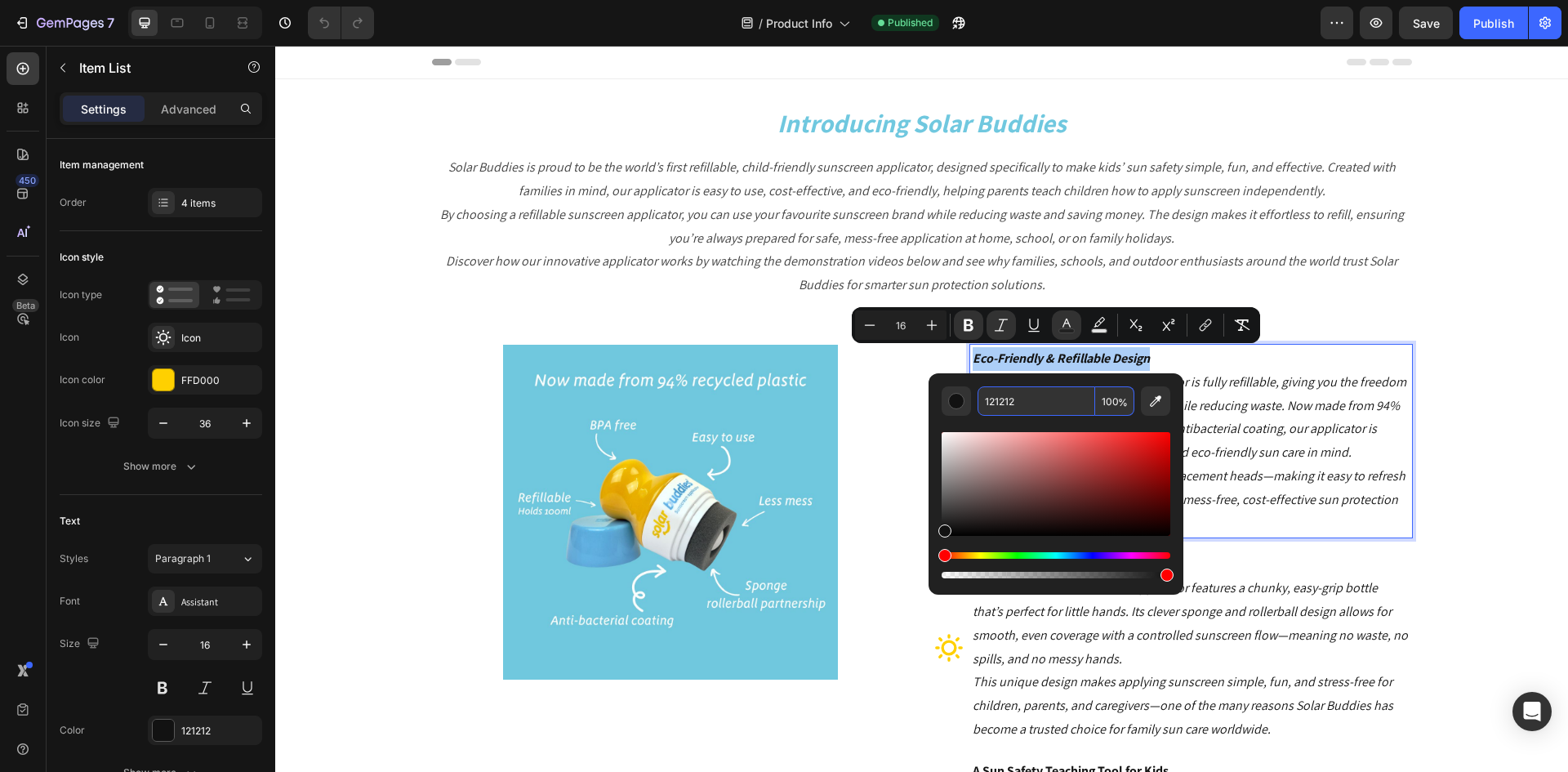
paste input "42424"
type input "424242"
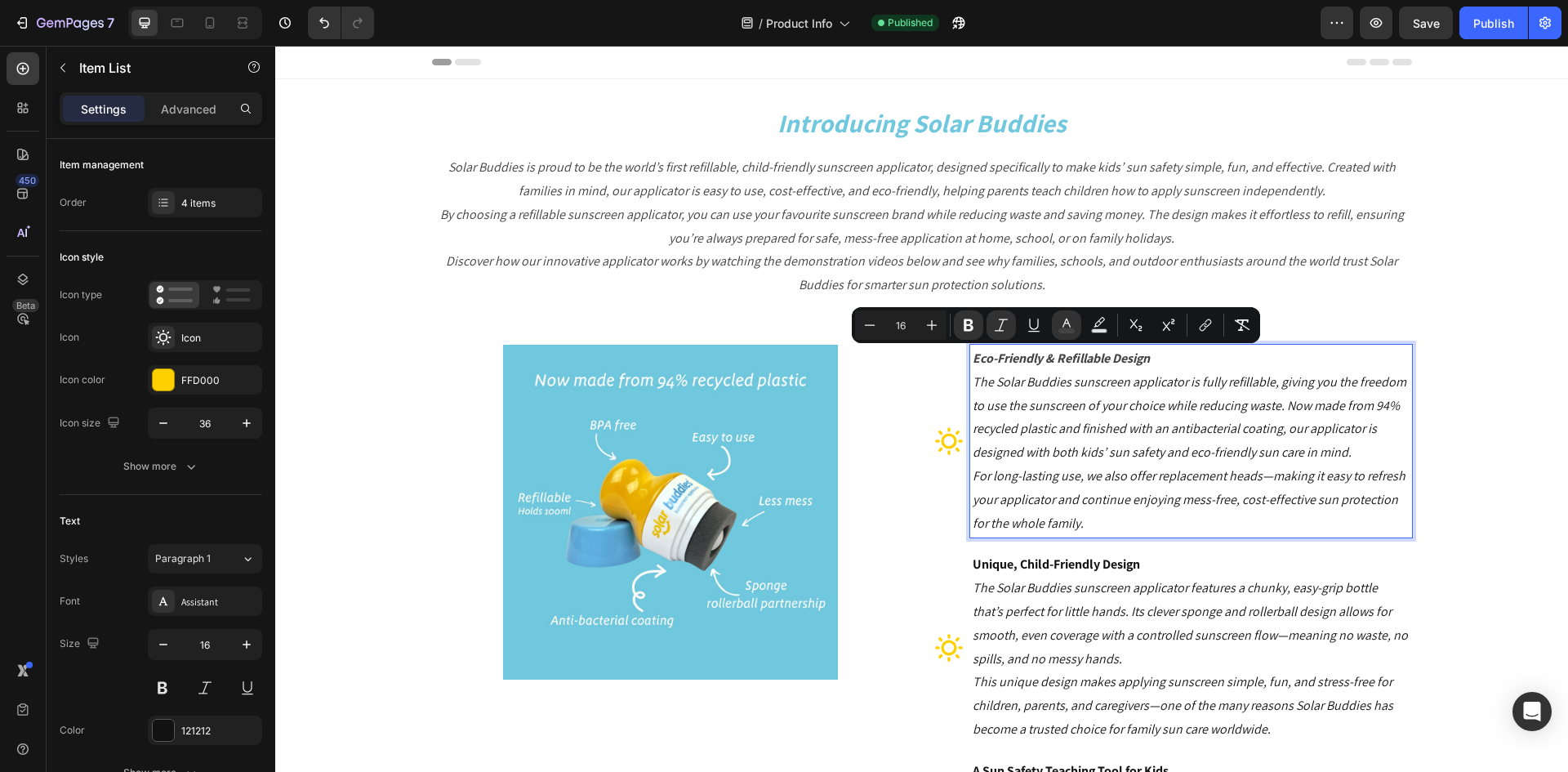
click at [1098, 468] on icon "For long-lasting use, we also offer replacement heads—making it easy to refresh…" at bounding box center [1189, 500] width 433 height 65
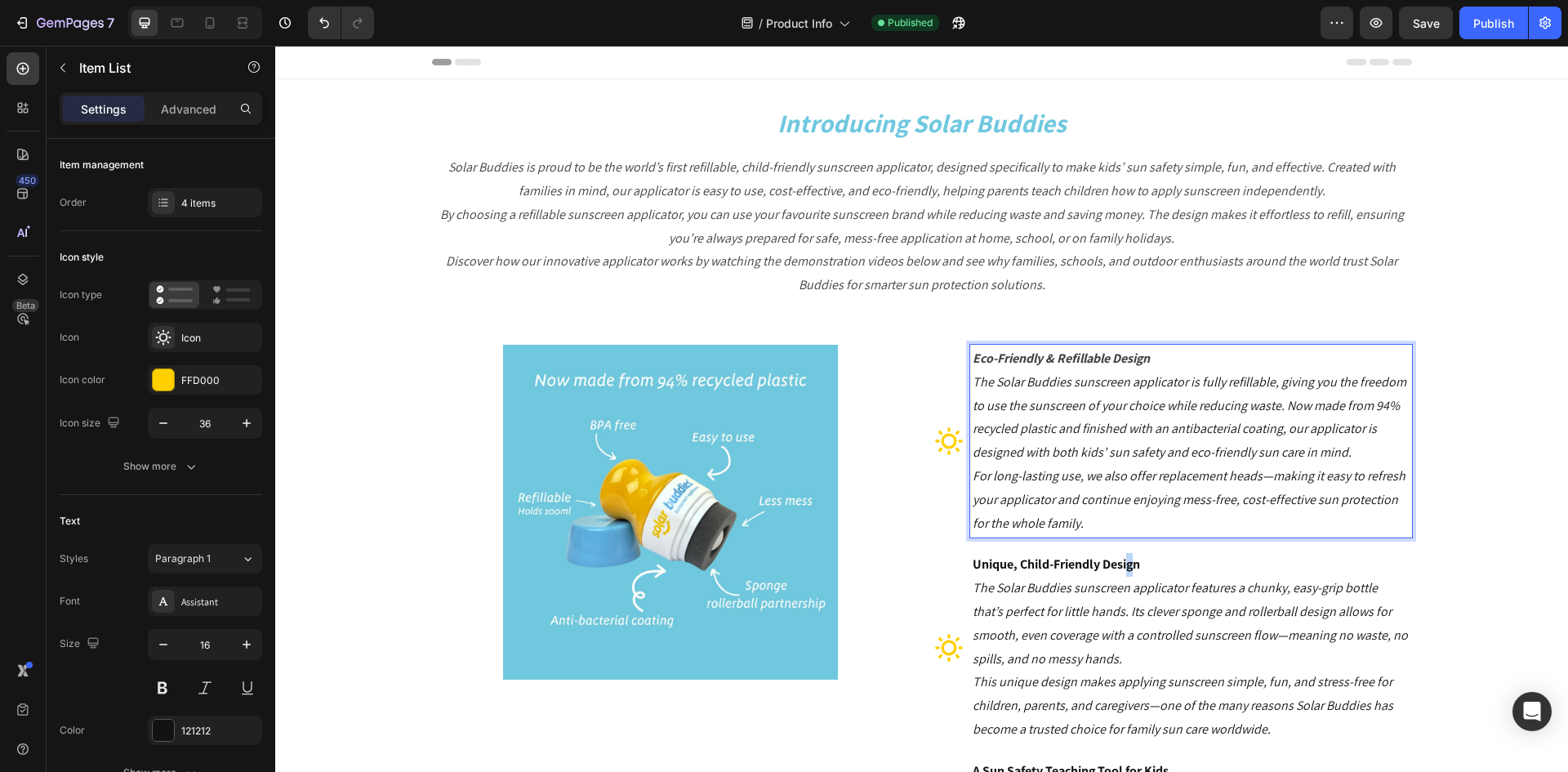
click at [1125, 574] on p "Unique, Child-Friendly Design" at bounding box center [1191, 565] width 437 height 23
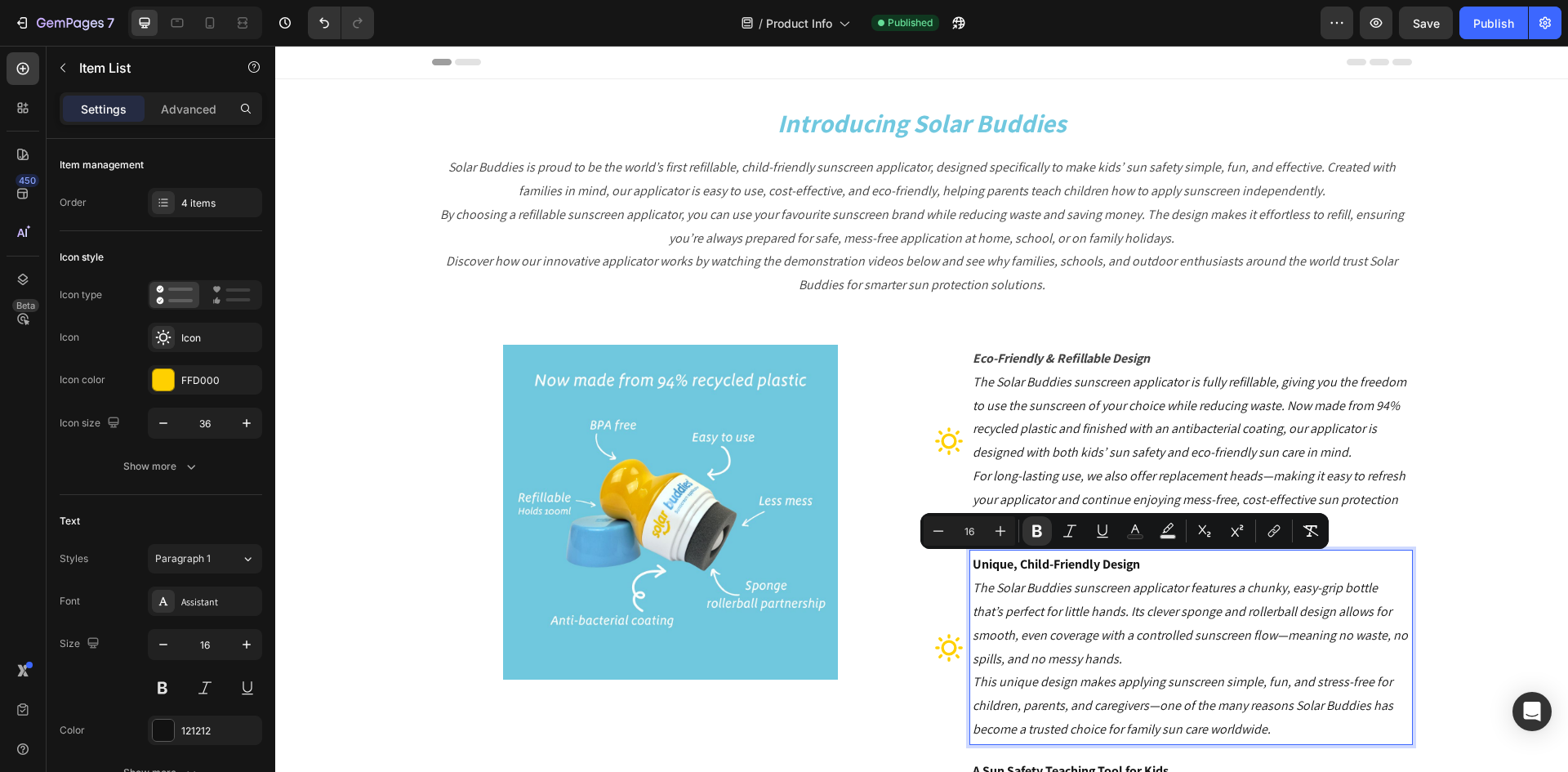
click at [1137, 558] on p "Unique, Child-Friendly Design" at bounding box center [1191, 565] width 437 height 23
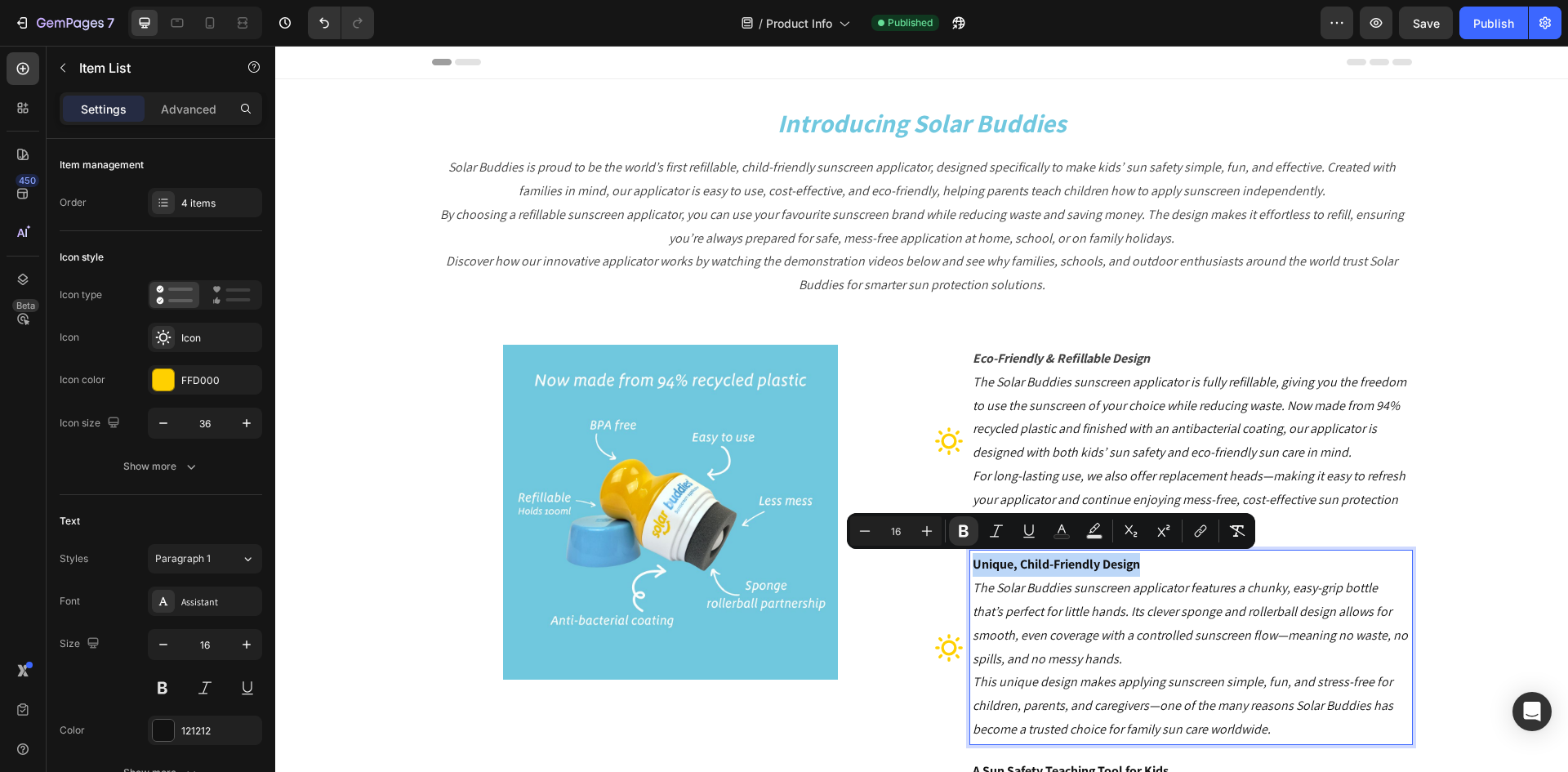
drag, startPoint x: 1146, startPoint y: 566, endPoint x: 968, endPoint y: 564, distance: 178.0
click at [972, 564] on p "Unique, Child-Friendly Design" at bounding box center [1191, 565] width 437 height 23
click at [1058, 526] on icon "Editor contextual toolbar" at bounding box center [1061, 531] width 16 height 16
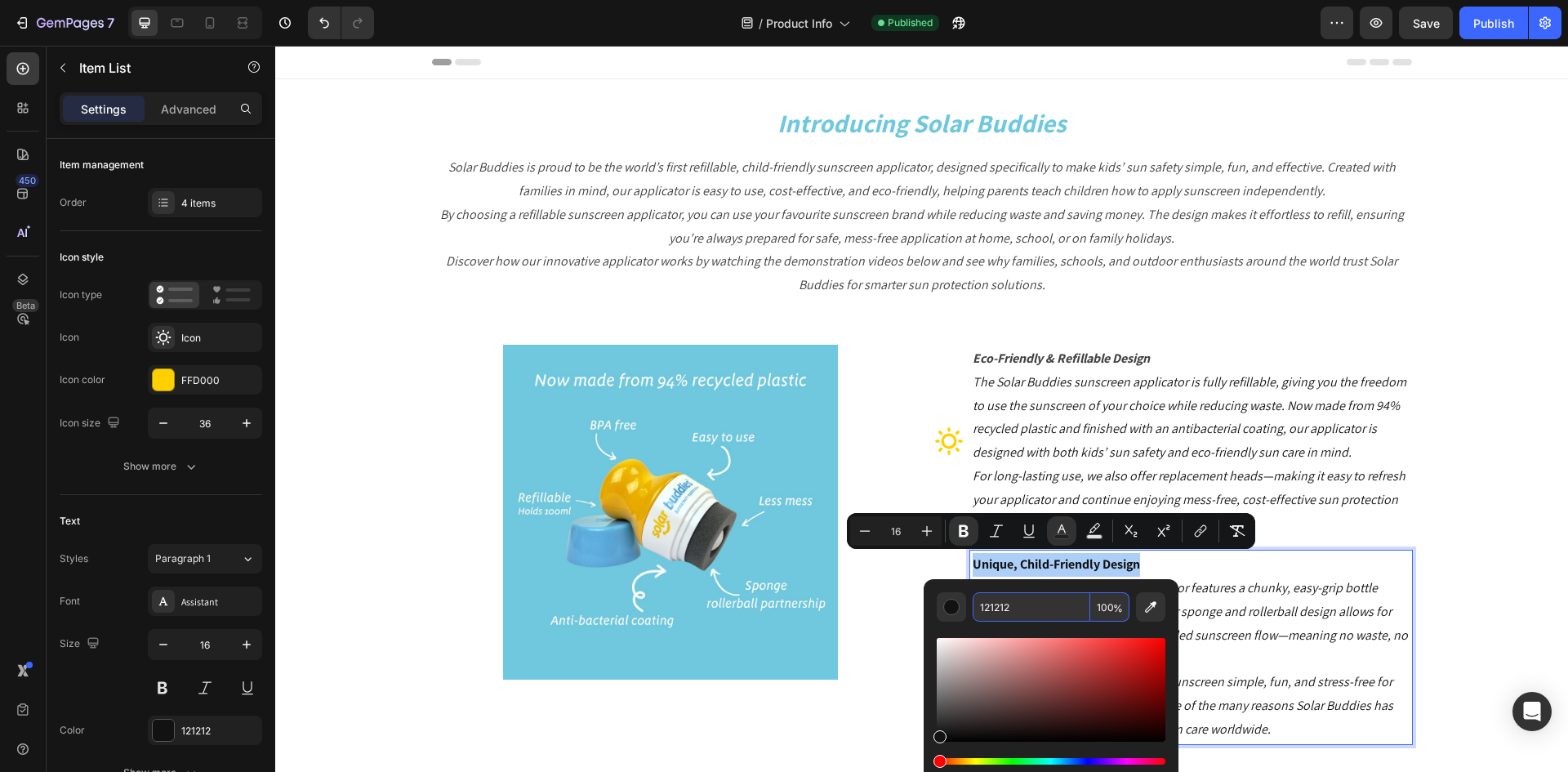
click at [1021, 604] on input "121212" at bounding box center [1031, 607] width 118 height 29
paste input "42424"
type input "424242"
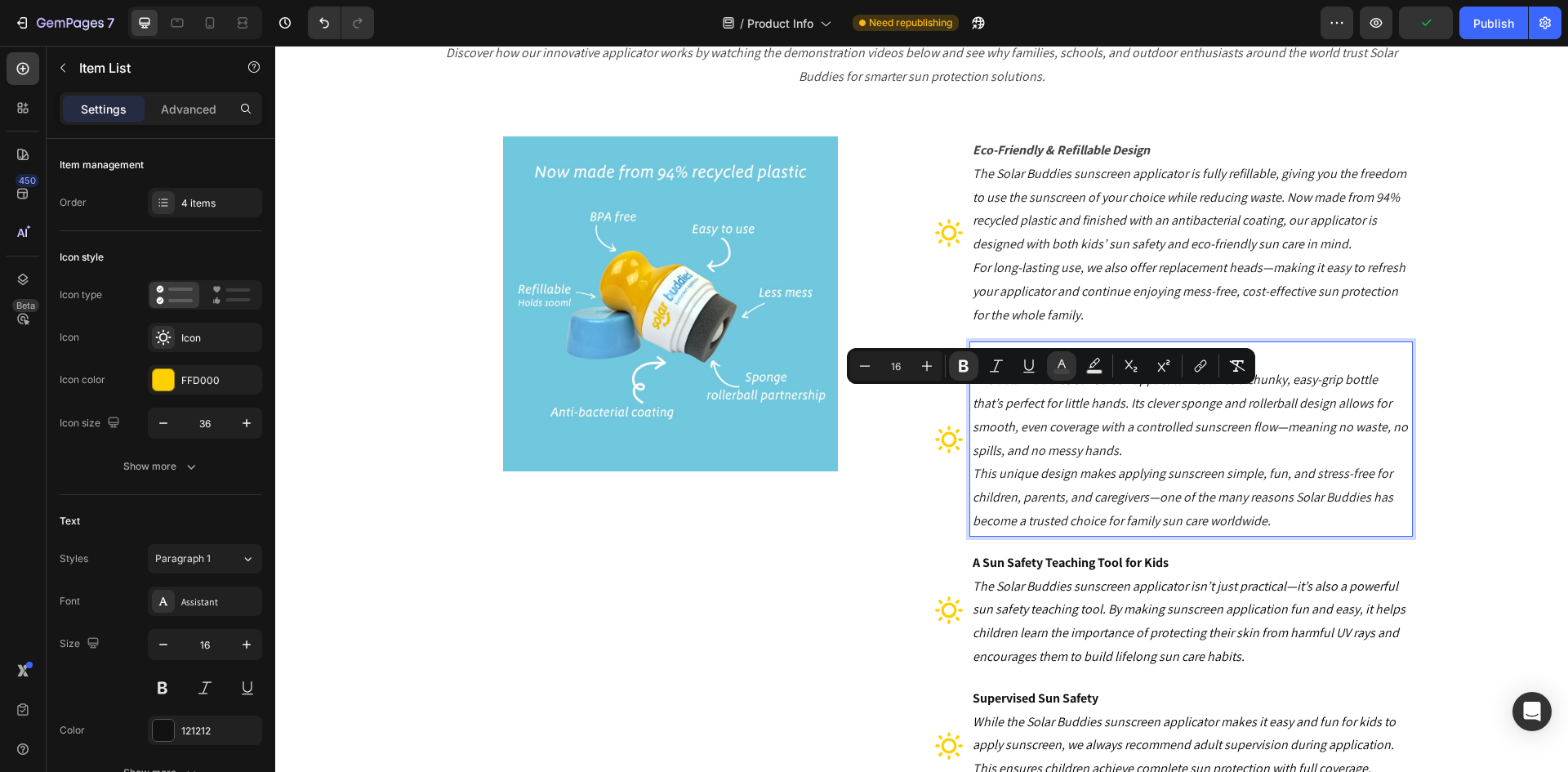
scroll to position [245, 0]
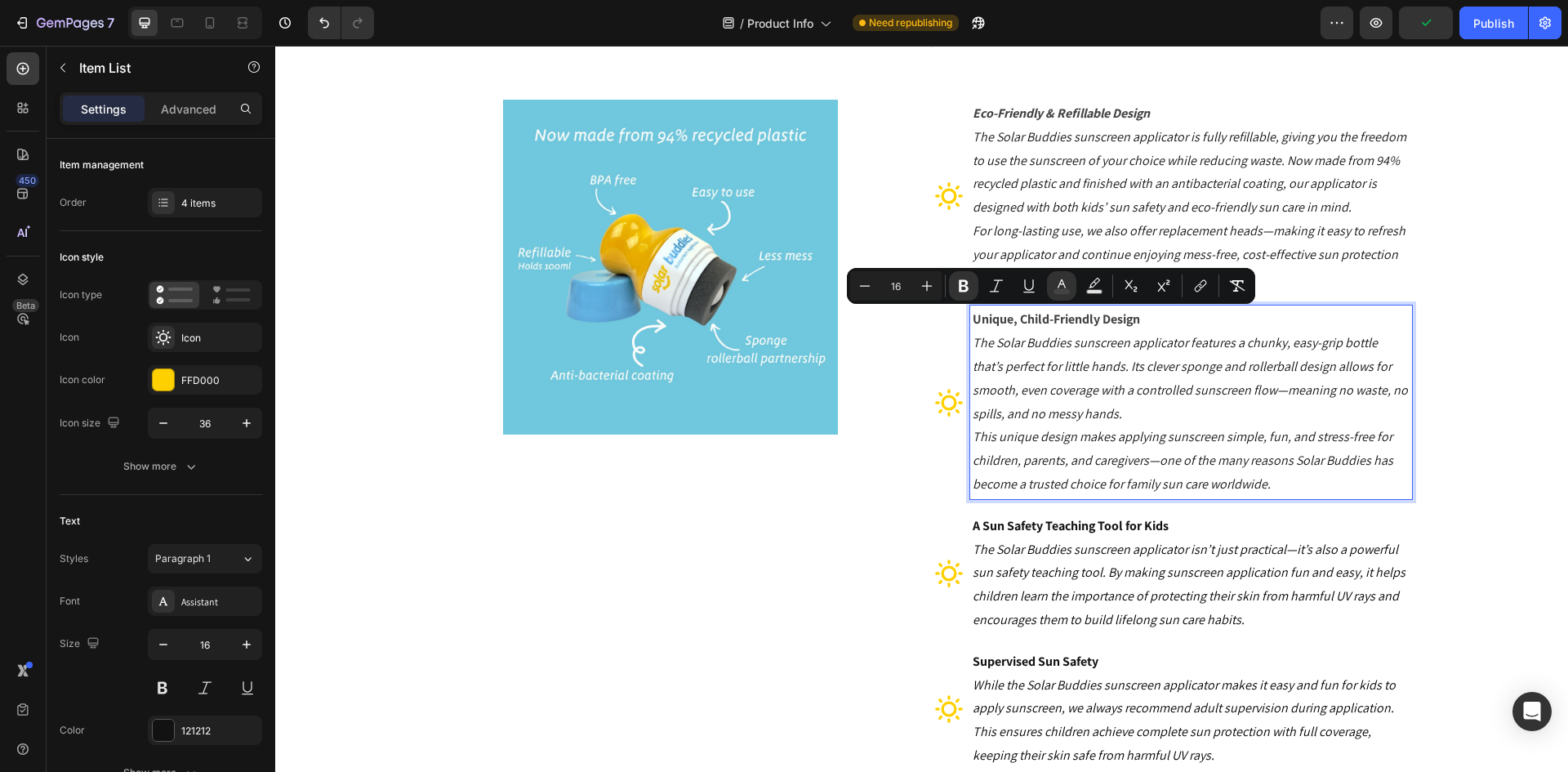
click at [1053, 526] on strong "A Sun Safety Teaching Tool for Kids" at bounding box center [1070, 526] width 196 height 17
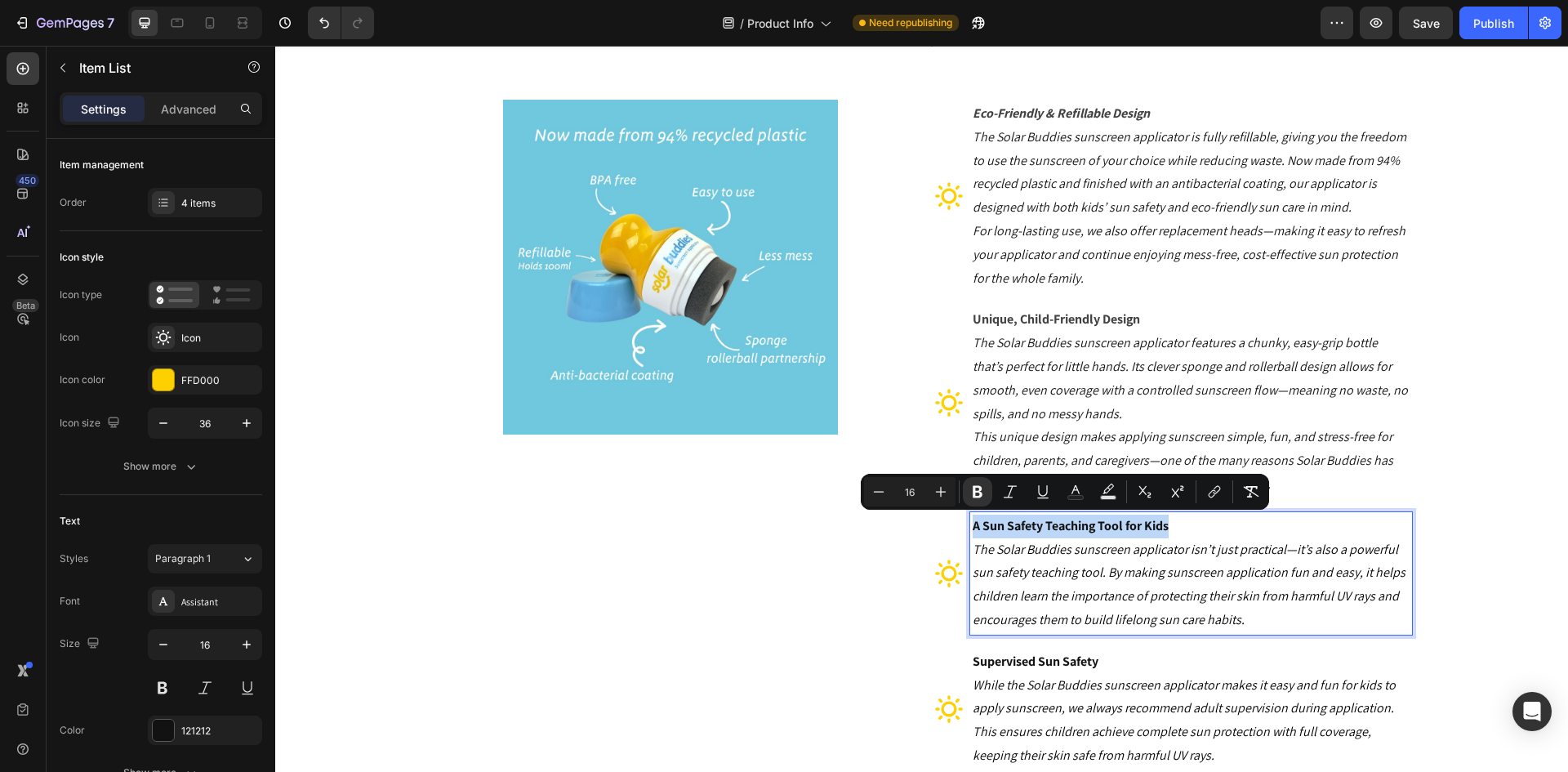
drag, startPoint x: 1183, startPoint y: 529, endPoint x: 957, endPoint y: 536, distance: 226.1
click at [957, 536] on div "A Sun Safety Teaching Tool for Kids The Solar Buddies sunscreen applicator isn’…" at bounding box center [1173, 573] width 478 height 123
click at [1074, 496] on rect "Editor contextual toolbar" at bounding box center [1076, 498] width 16 height 4
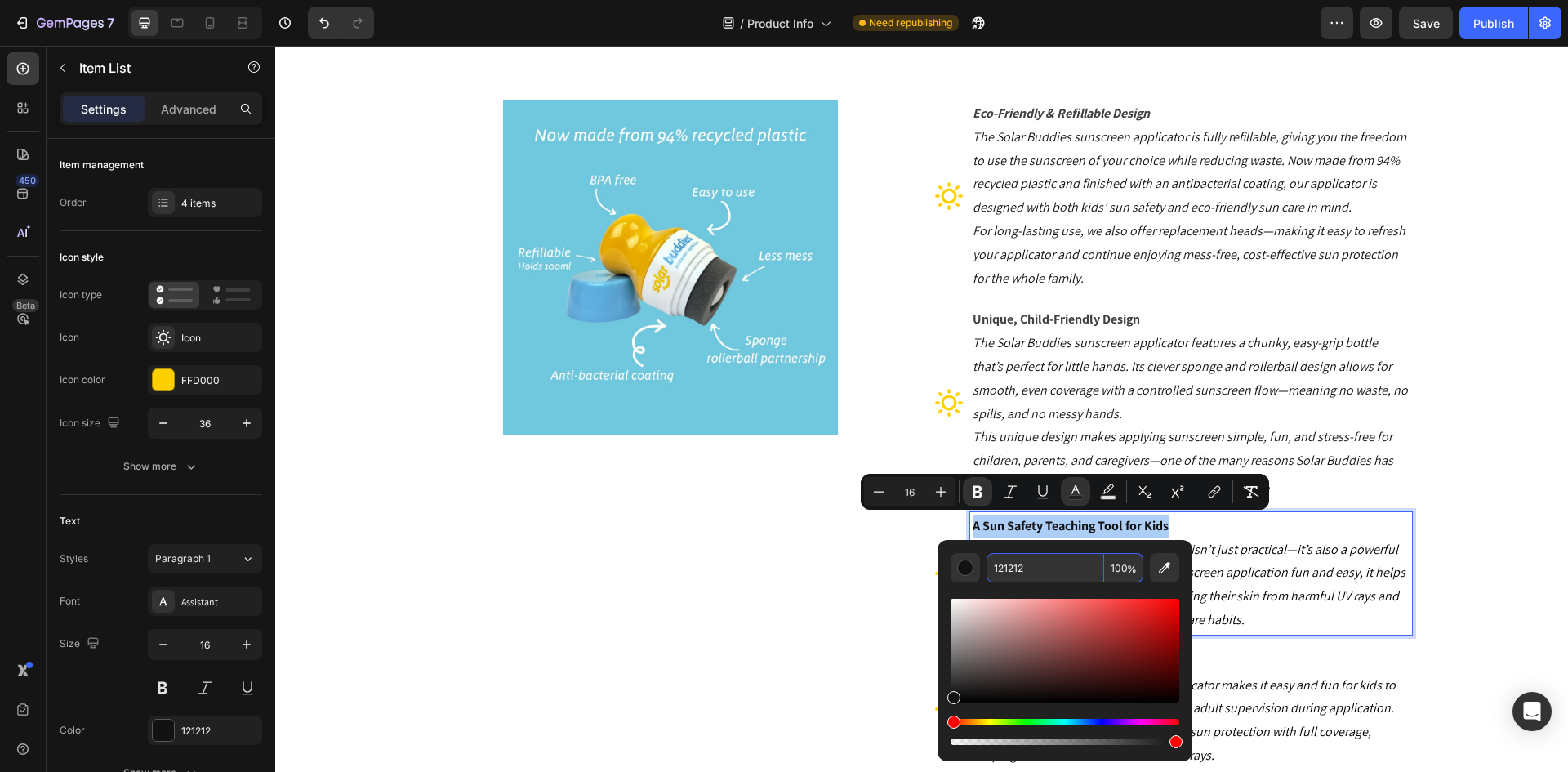
click at [1033, 561] on input "121212" at bounding box center [1045, 568] width 118 height 29
paste input "42424"
type input "424242"
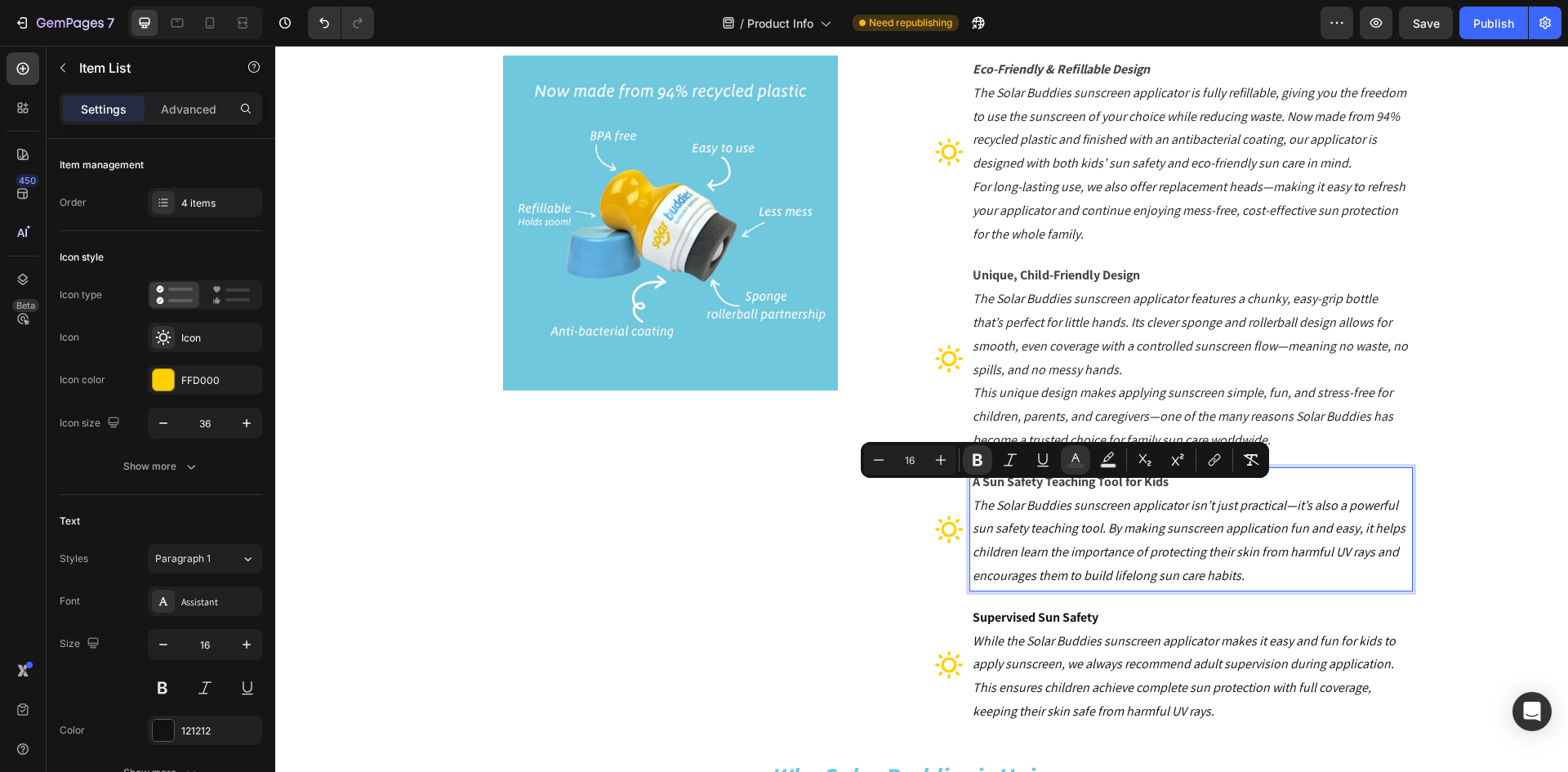
scroll to position [327, 0]
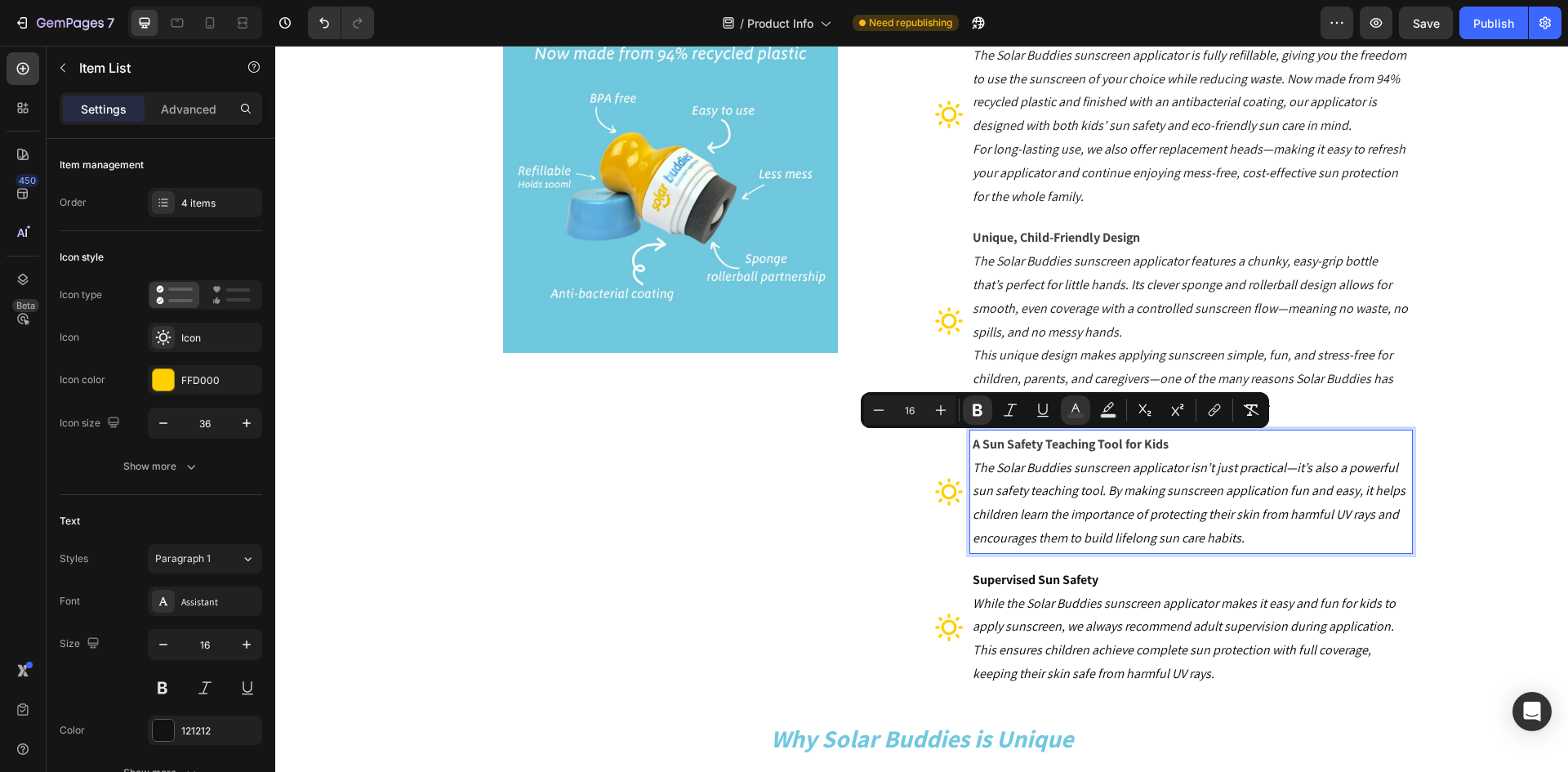
click at [1080, 582] on strong "Supervised Sun Safety" at bounding box center [1036, 580] width 126 height 17
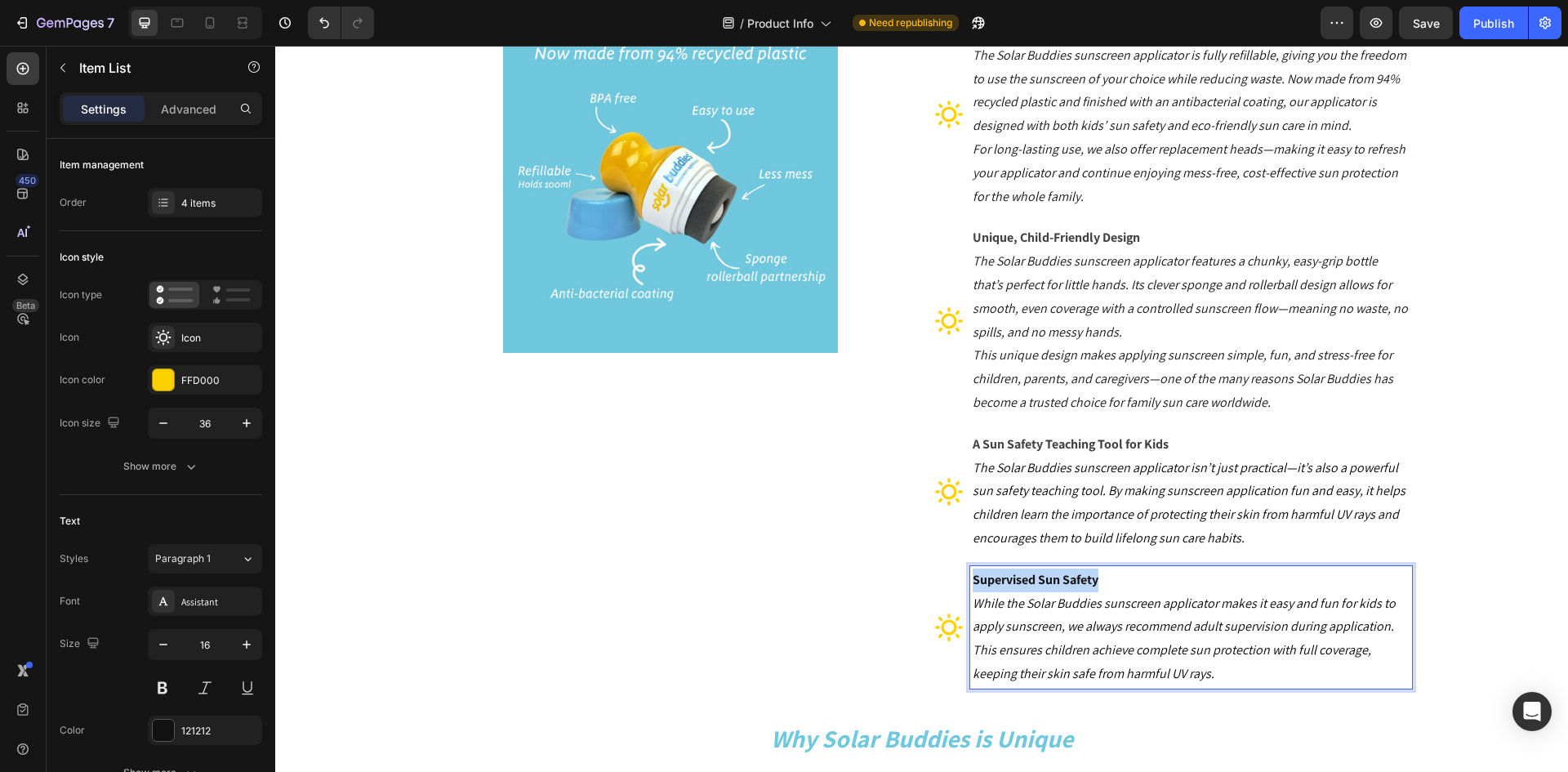
drag, startPoint x: 1095, startPoint y: 582, endPoint x: 970, endPoint y: 589, distance: 125.2
click at [972, 589] on p "Supervised Sun Safety" at bounding box center [1191, 580] width 437 height 23
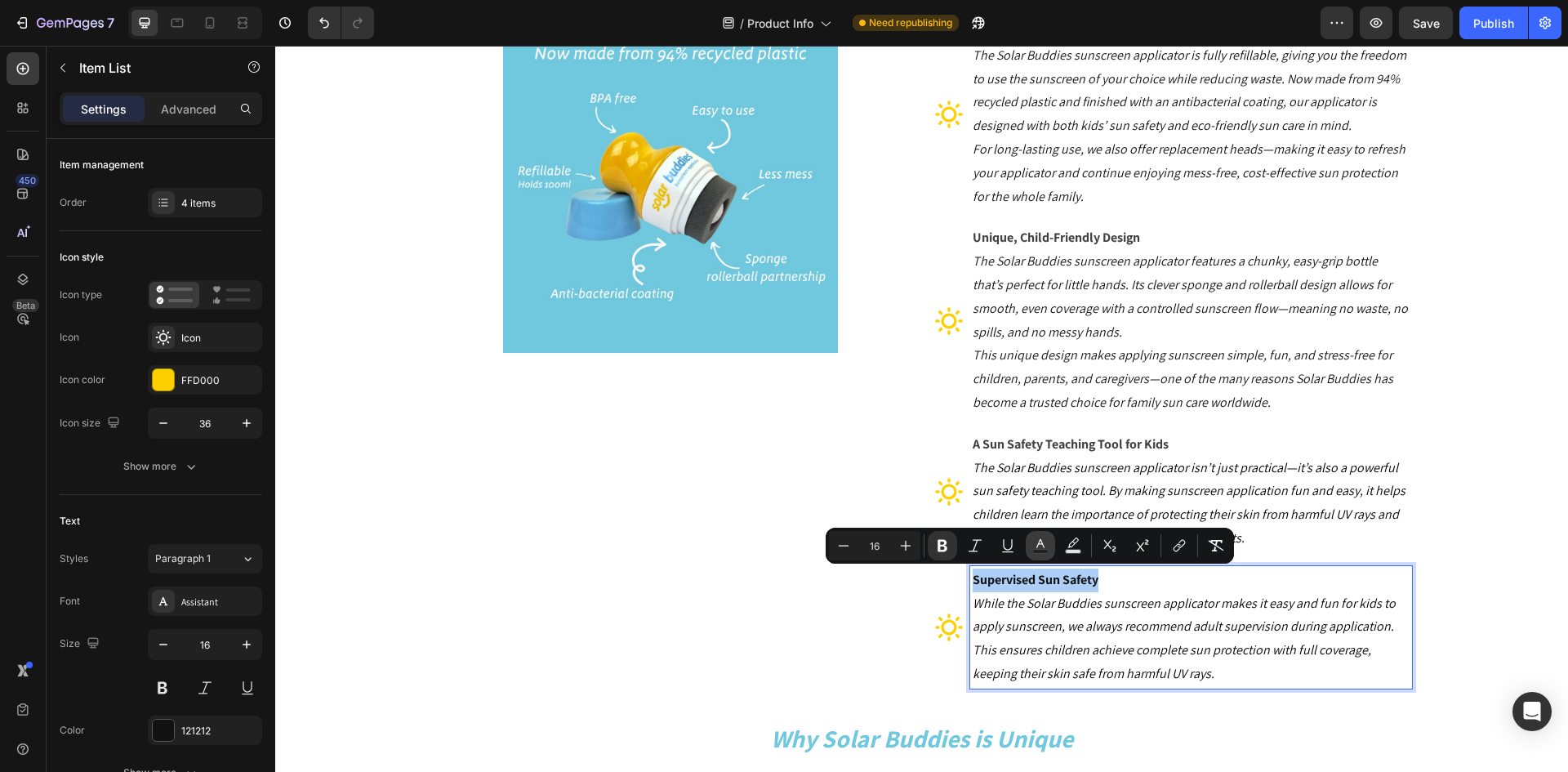
click at [1048, 546] on icon "Editor contextual toolbar" at bounding box center [1040, 546] width 16 height 16
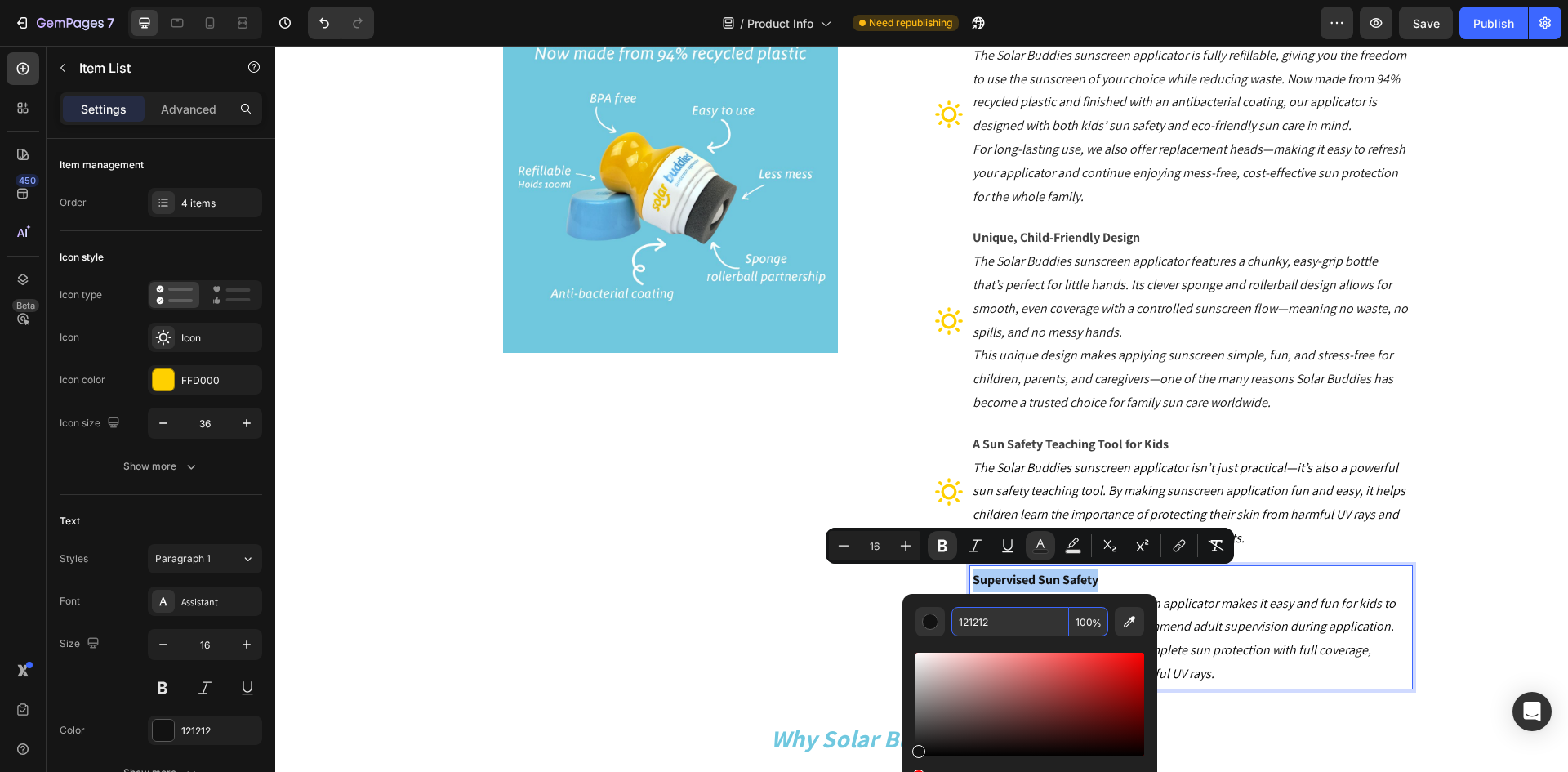
click at [996, 622] on input "121212" at bounding box center [1010, 622] width 118 height 29
paste input "42424"
type input "424242"
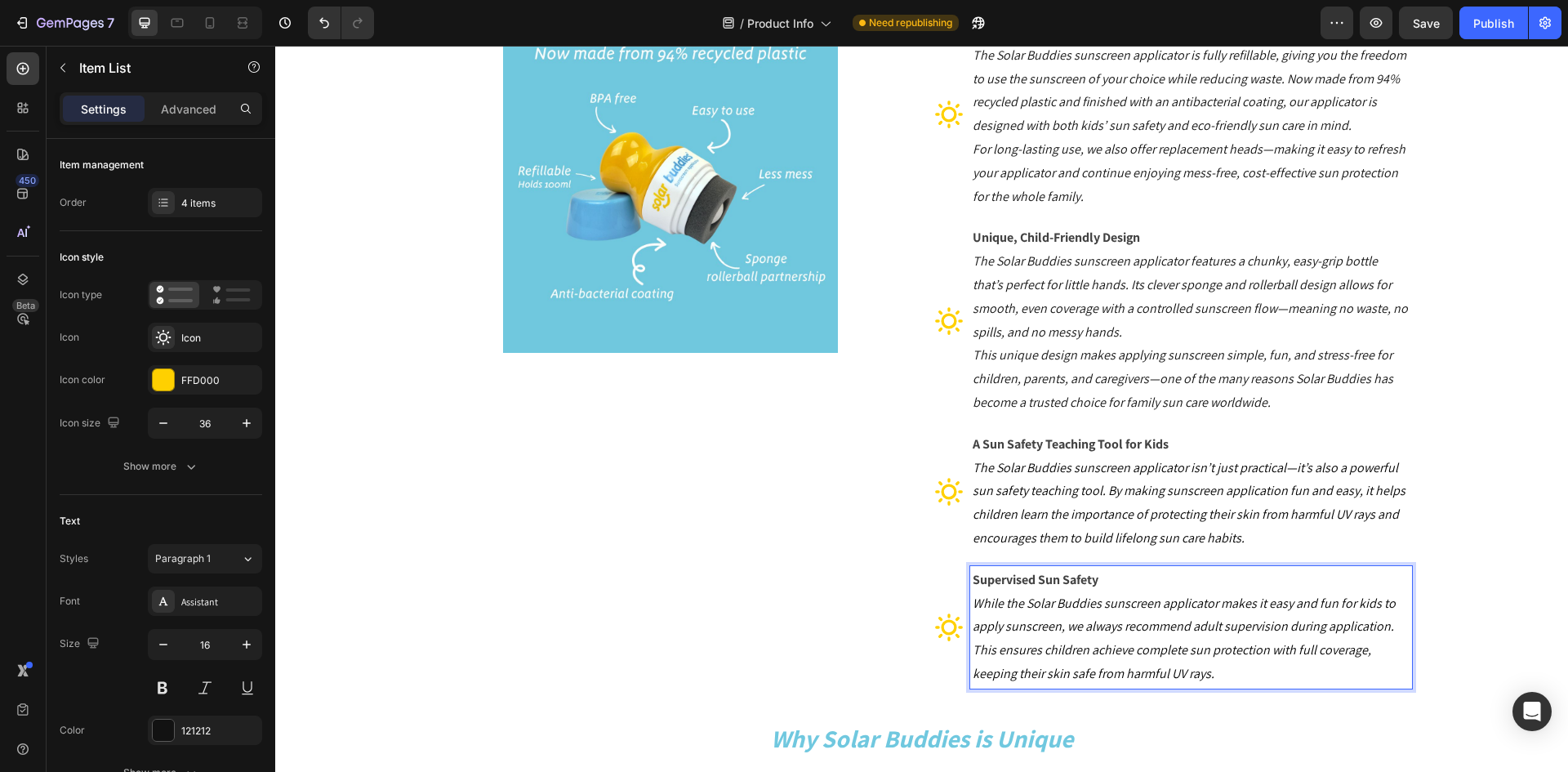
click at [1087, 657] on icon "While the Solar Buddies sunscreen applicator makes it easy and fun for kids to …" at bounding box center [1183, 638] width 423 height 87
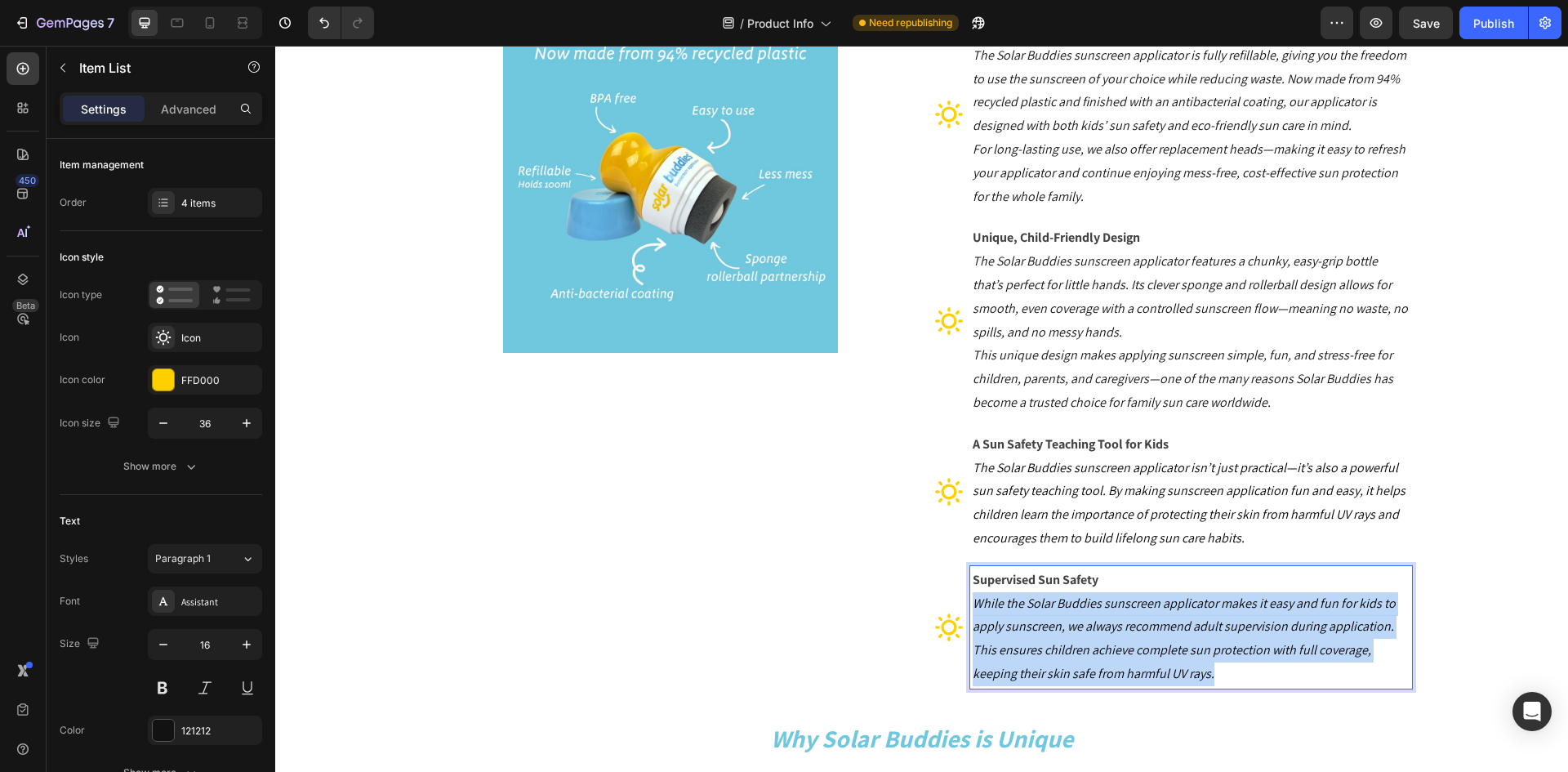
drag, startPoint x: 972, startPoint y: 605, endPoint x: 1246, endPoint y: 675, distance: 282.8
click at [1246, 675] on p "While the Solar Buddies sunscreen applicator makes it easy and fun for kids to …" at bounding box center [1191, 639] width 437 height 94
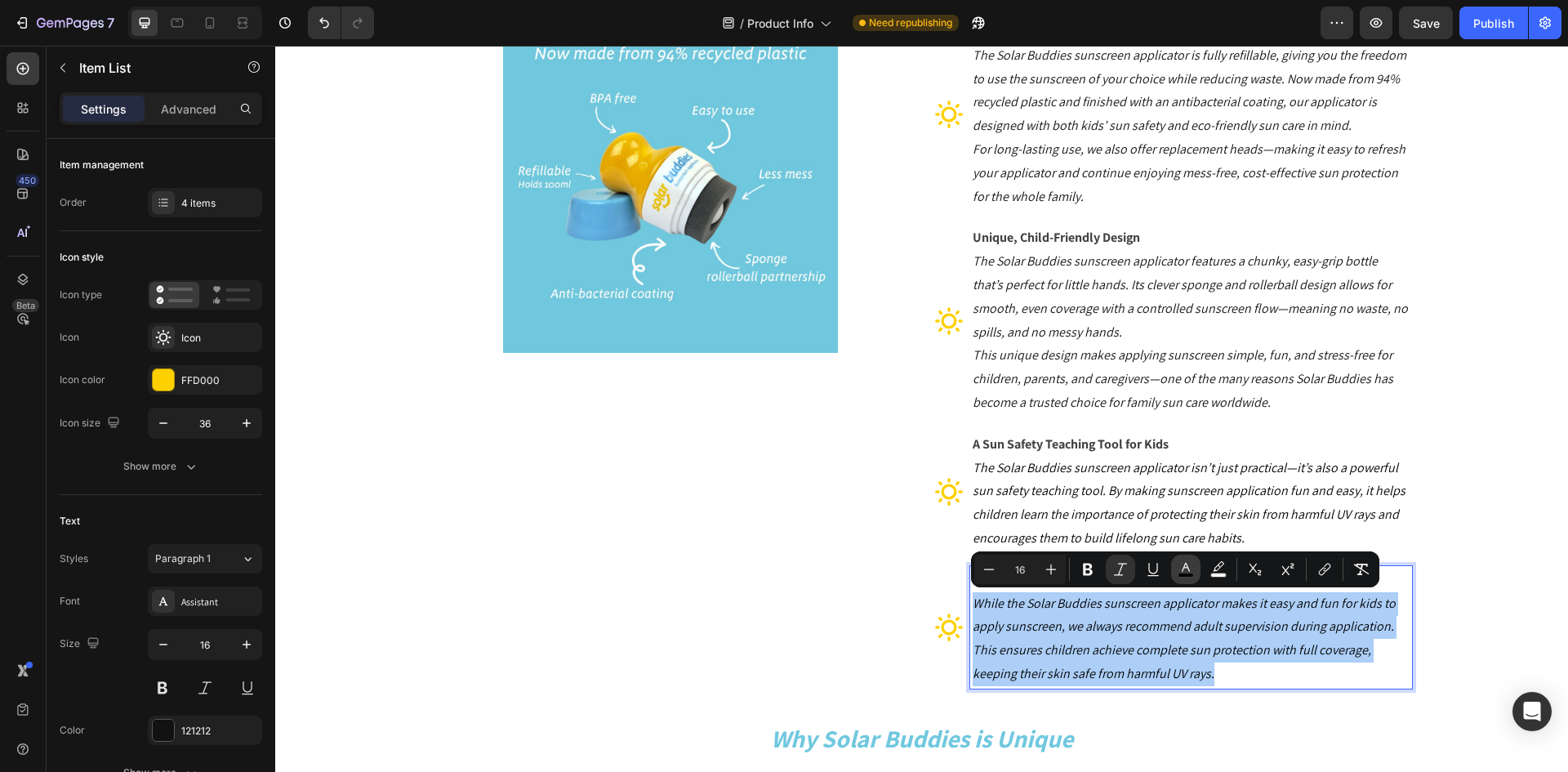
click at [1189, 570] on icon "Editor contextual toolbar" at bounding box center [1185, 567] width 8 height 9
type input "000000"
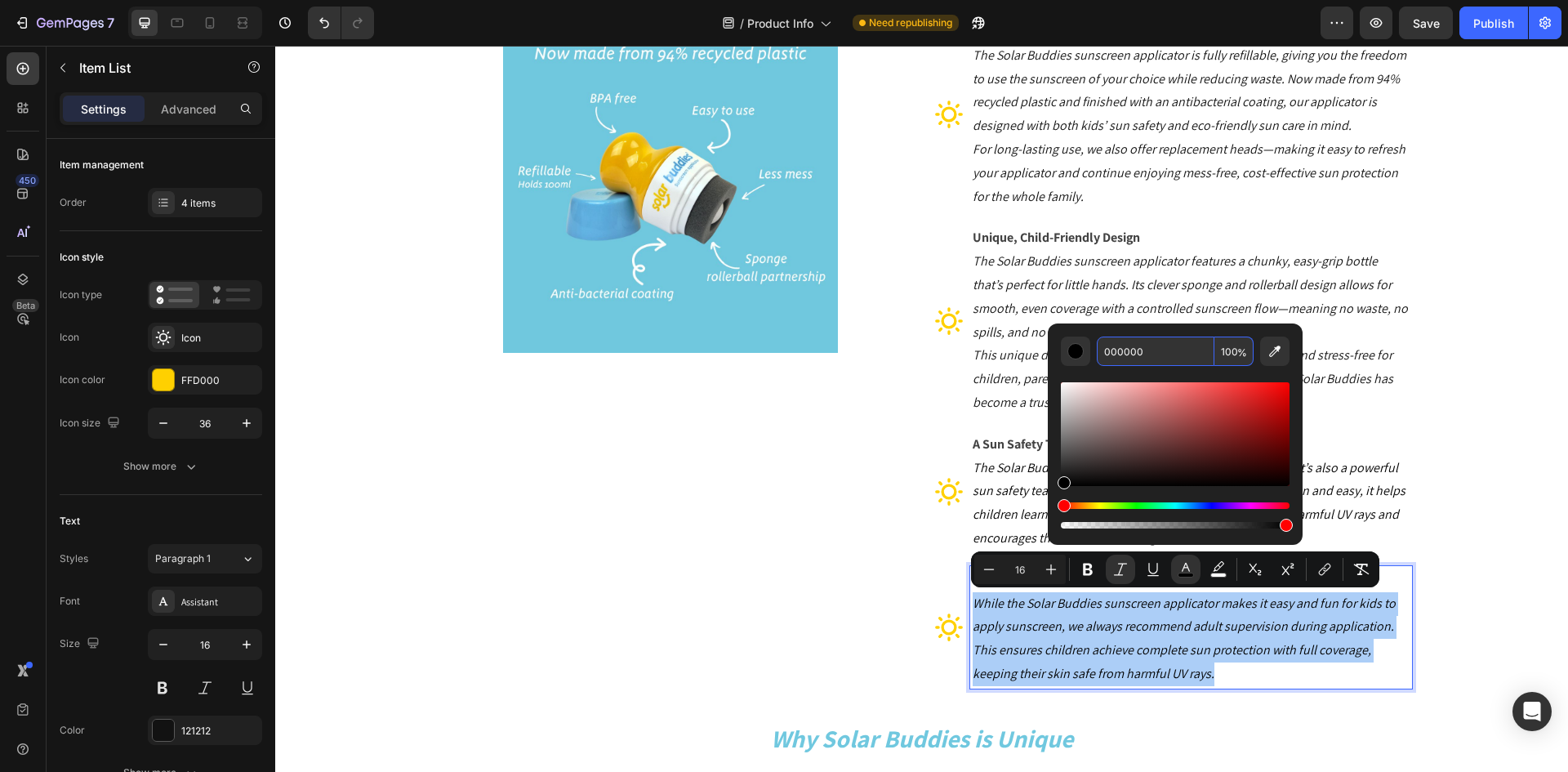
click at [1153, 363] on input "000000" at bounding box center [1156, 351] width 118 height 29
paste input "424242"
type input "424242"
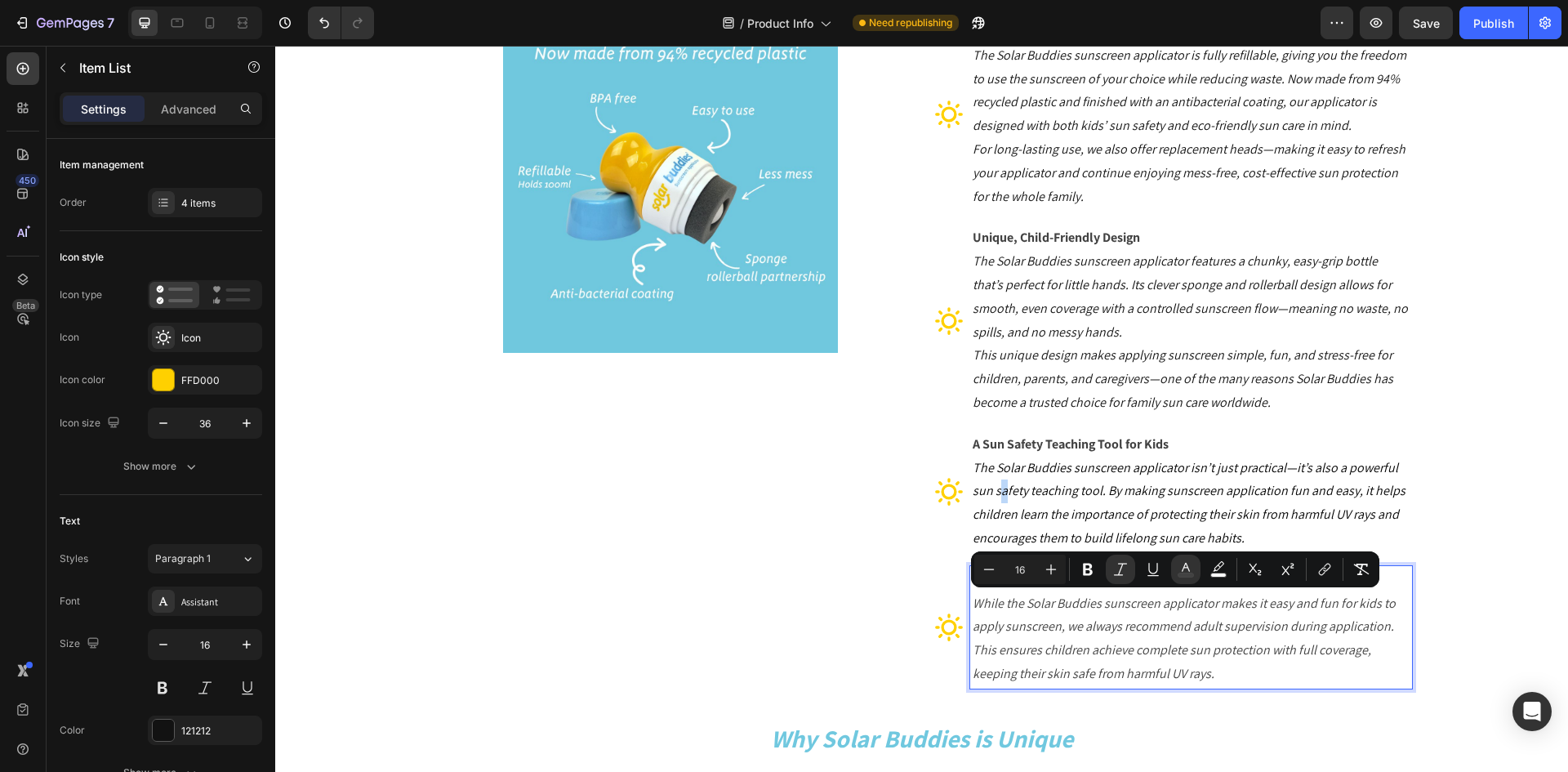
click at [997, 484] on icon "The Solar Buddies sunscreen applicator isn’t just practical—it’s also a powerfu…" at bounding box center [1189, 502] width 433 height 87
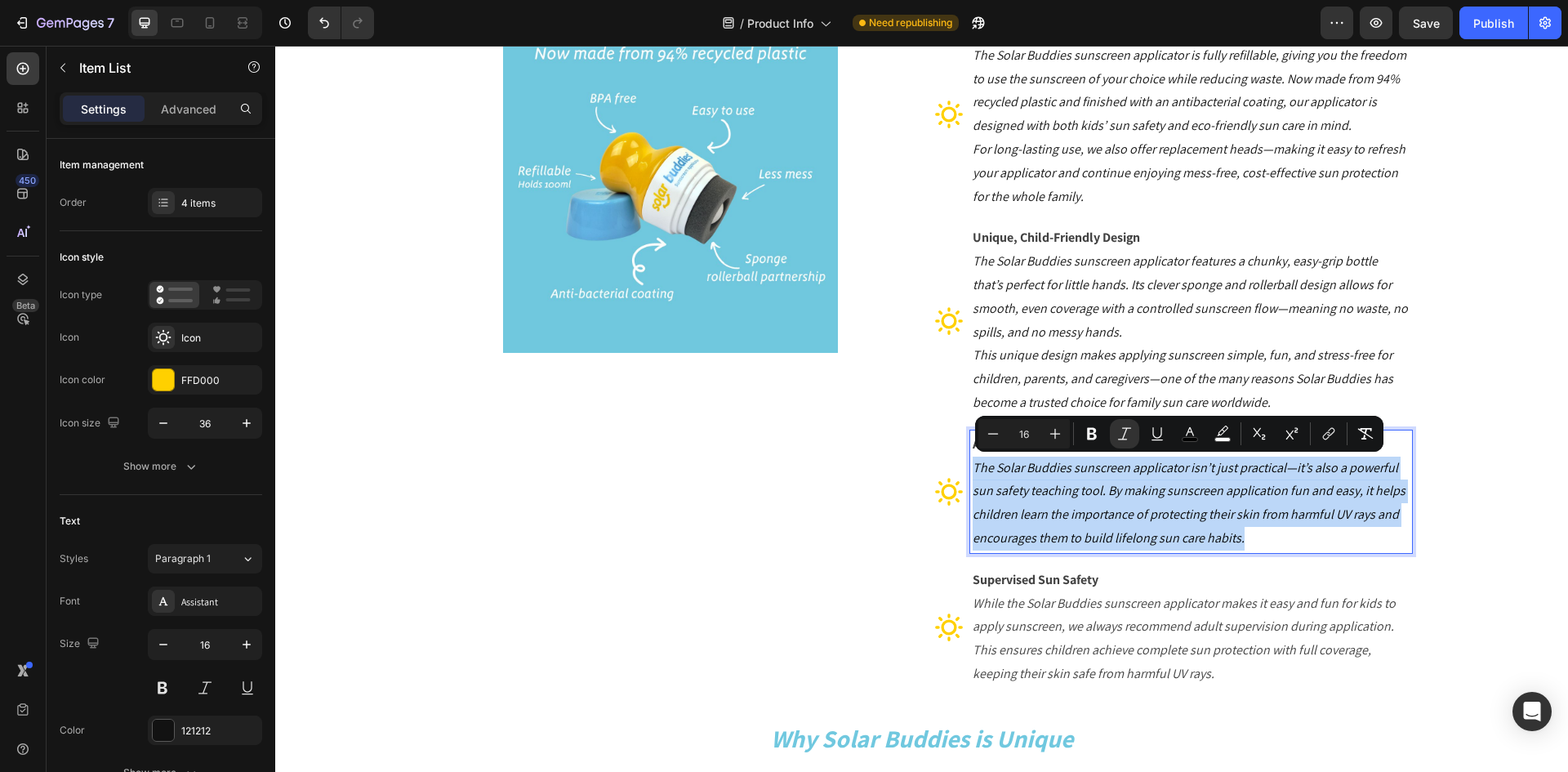
drag, startPoint x: 1247, startPoint y: 541, endPoint x: 967, endPoint y: 467, distance: 289.6
click at [972, 467] on p "The Solar Buddies sunscreen applicator isn’t just practical—it’s also a powerfu…" at bounding box center [1191, 503] width 437 height 94
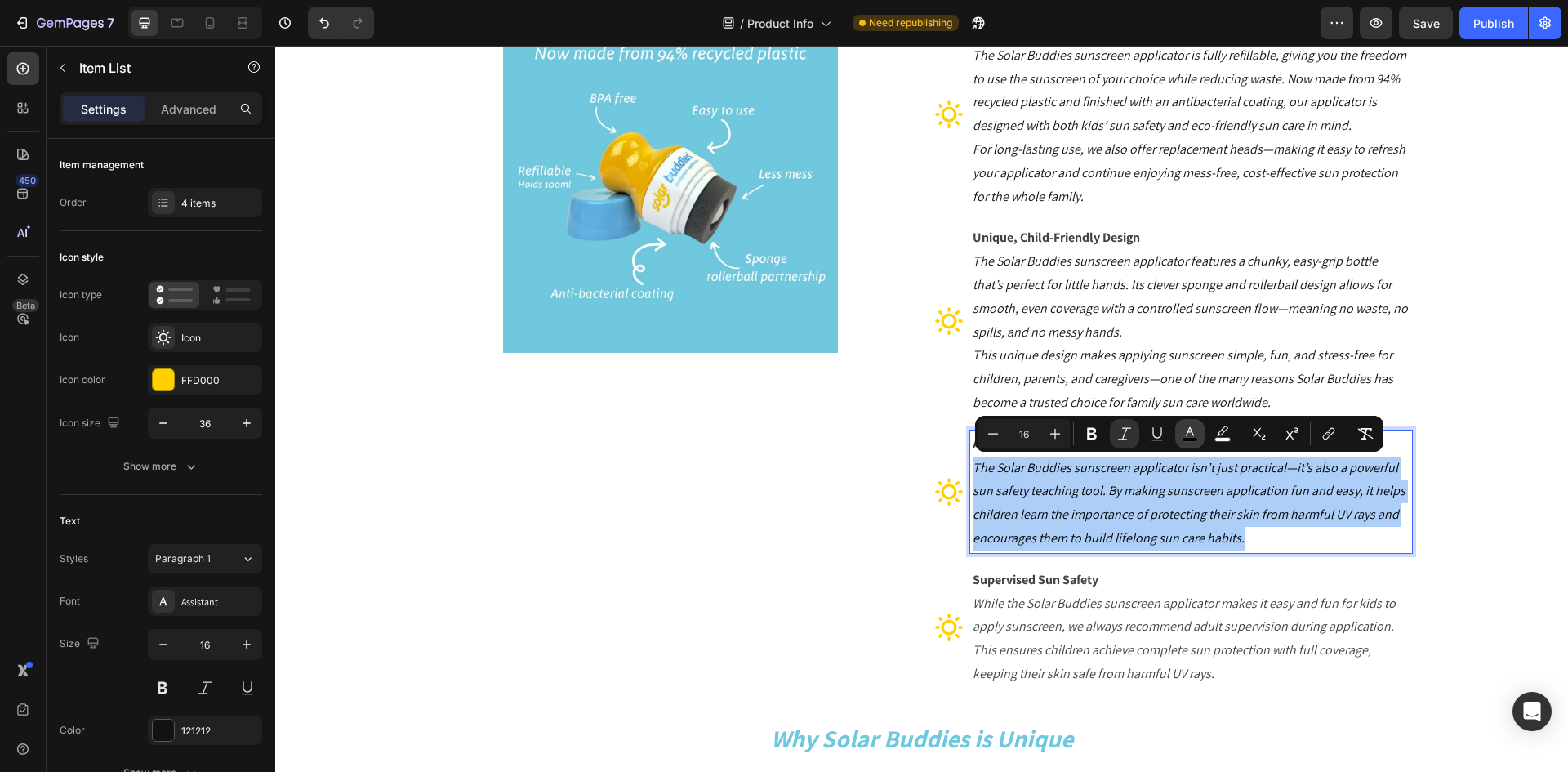
click at [1189, 440] on rect "Editor contextual toolbar" at bounding box center [1190, 439] width 16 height 4
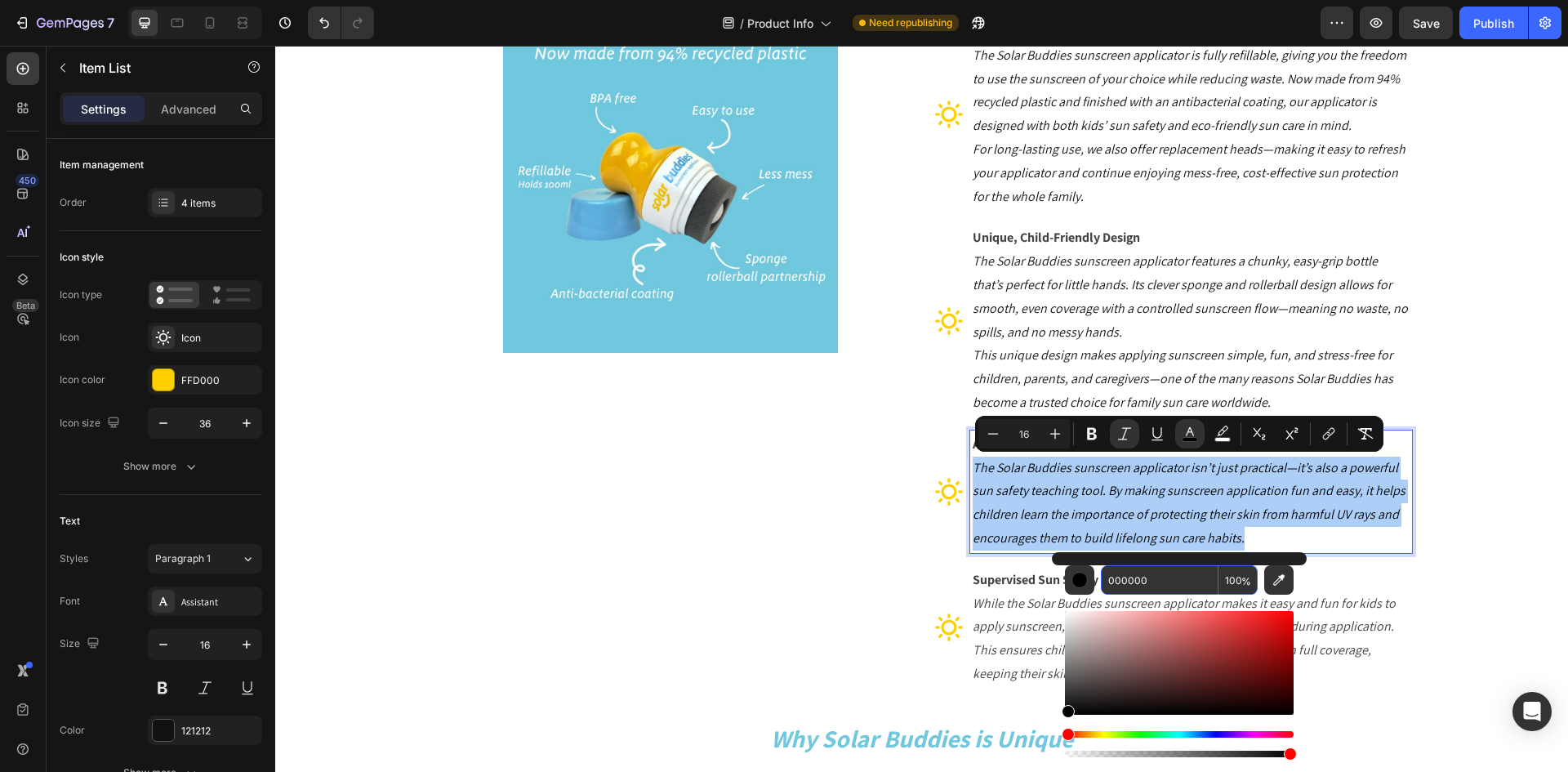
click at [1143, 575] on input "000000" at bounding box center [1160, 580] width 118 height 29
paste input "424242"
type input "424242"
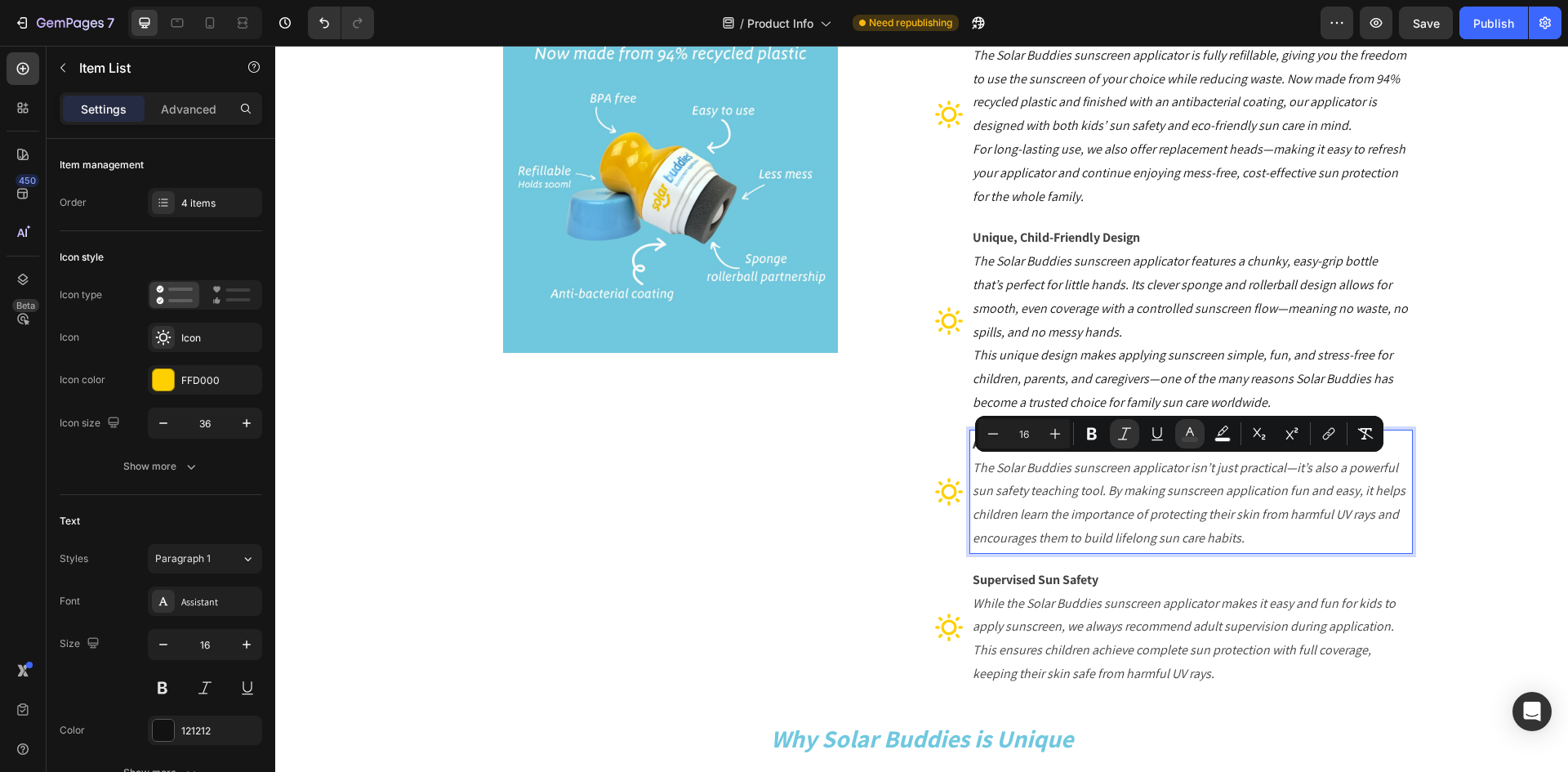
click at [1043, 311] on icon "The Solar Buddies sunscreen applicator features a chunky, easy-grip bottle that…" at bounding box center [1190, 296] width 436 height 87
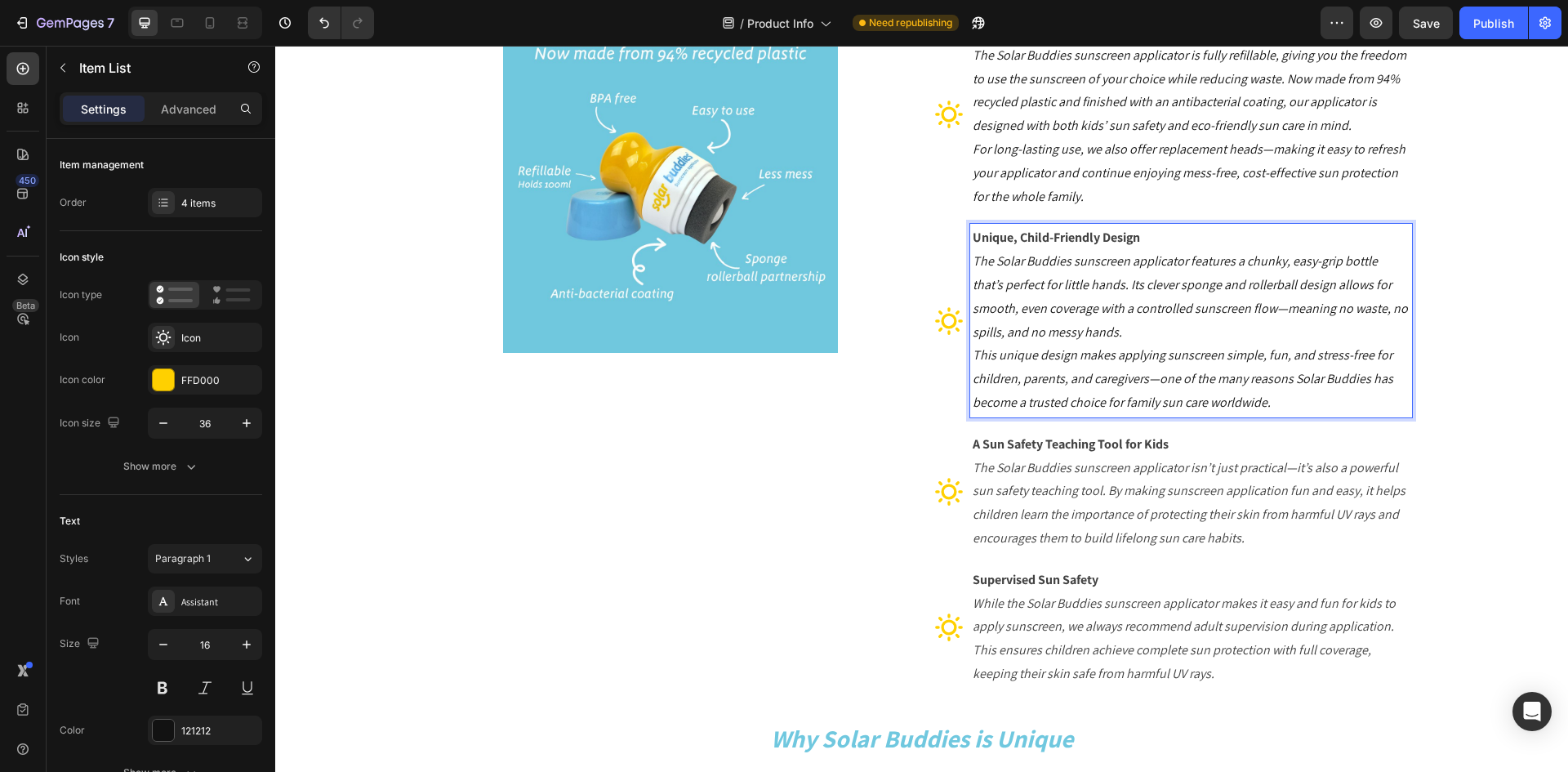
click at [972, 261] on icon "The Solar Buddies sunscreen applicator features a chunky, easy-grip bottle that…" at bounding box center [1190, 296] width 436 height 87
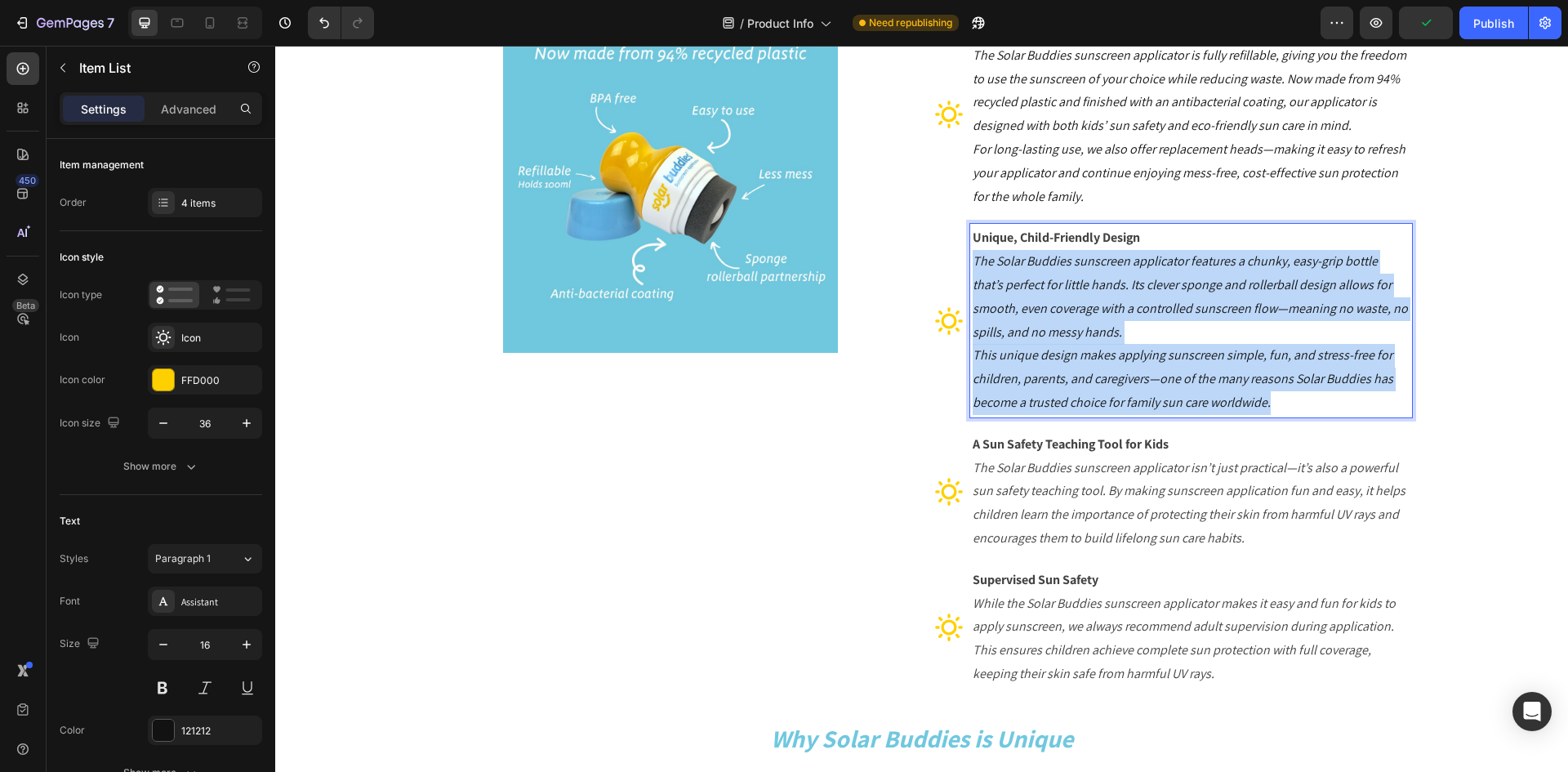
drag, startPoint x: 965, startPoint y: 261, endPoint x: 1290, endPoint y: 405, distance: 355.5
click at [1290, 405] on div "Unique, Child-Friendly Design The Solar Buddies sunscreen applicator features a…" at bounding box center [1191, 320] width 442 height 193
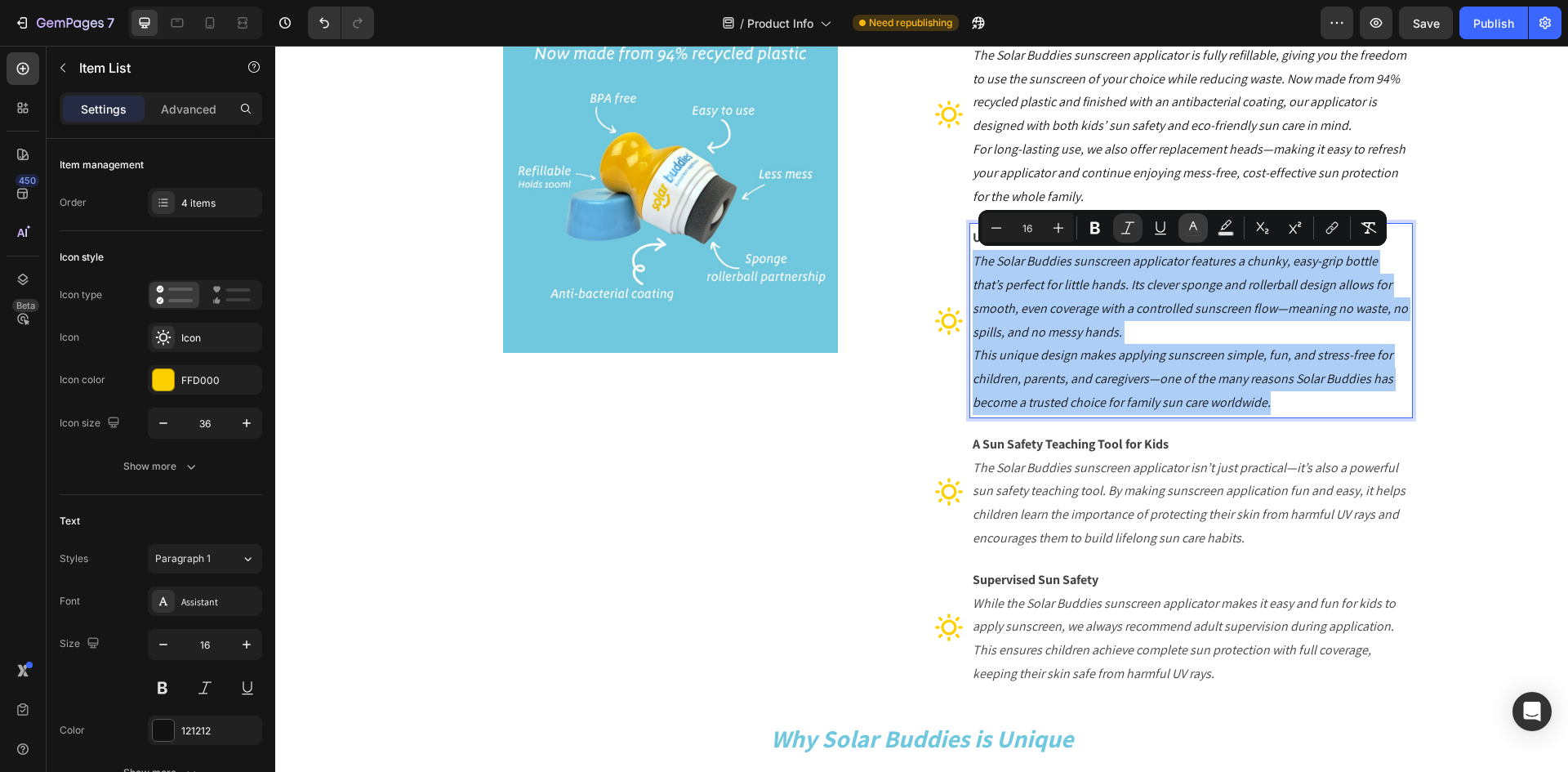
click at [1201, 222] on icon "Editor contextual toolbar" at bounding box center [1193, 227] width 16 height 16
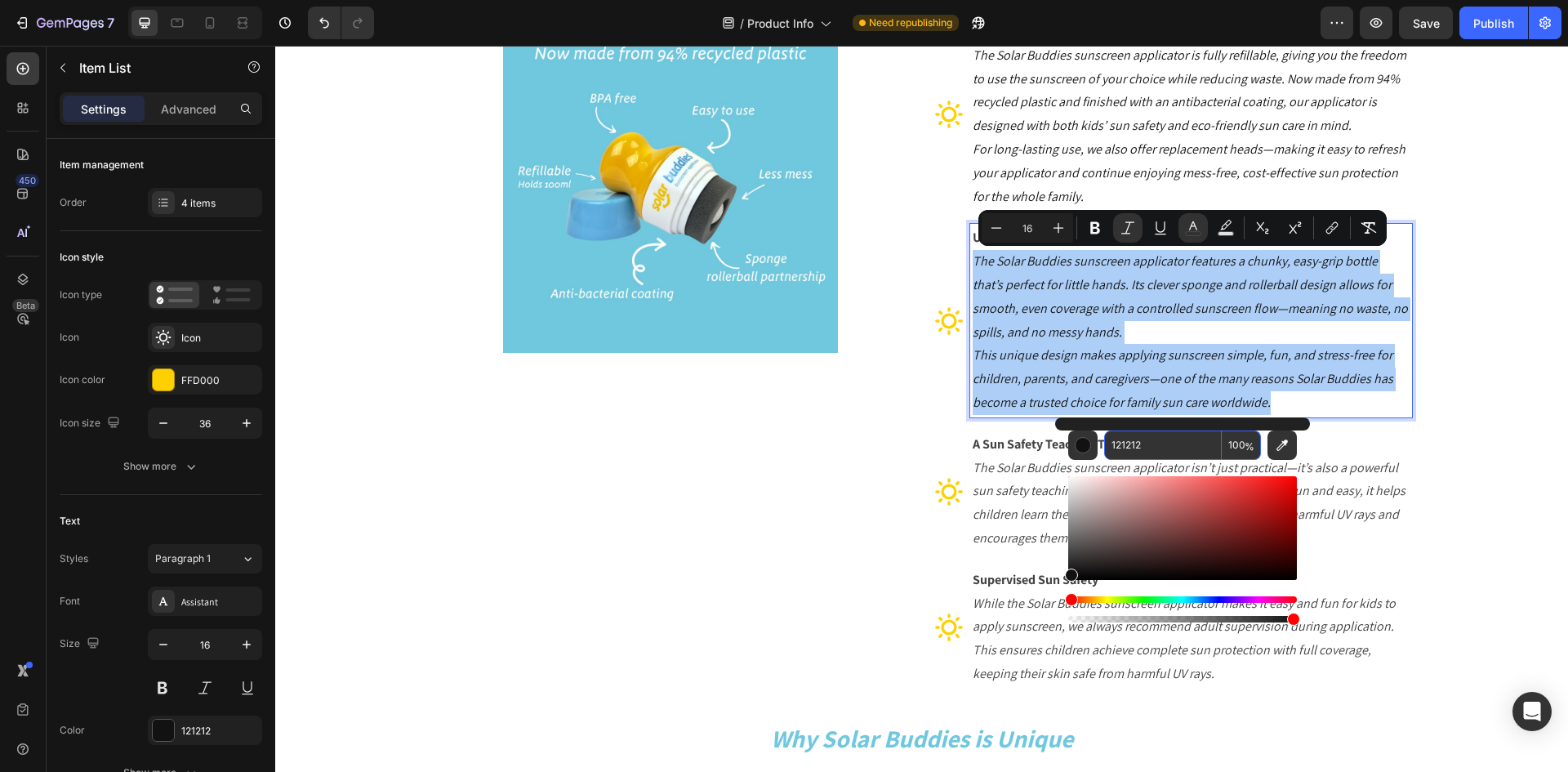
click at [1162, 451] on input "121212" at bounding box center [1163, 445] width 118 height 29
paste input "42424"
type input "424242"
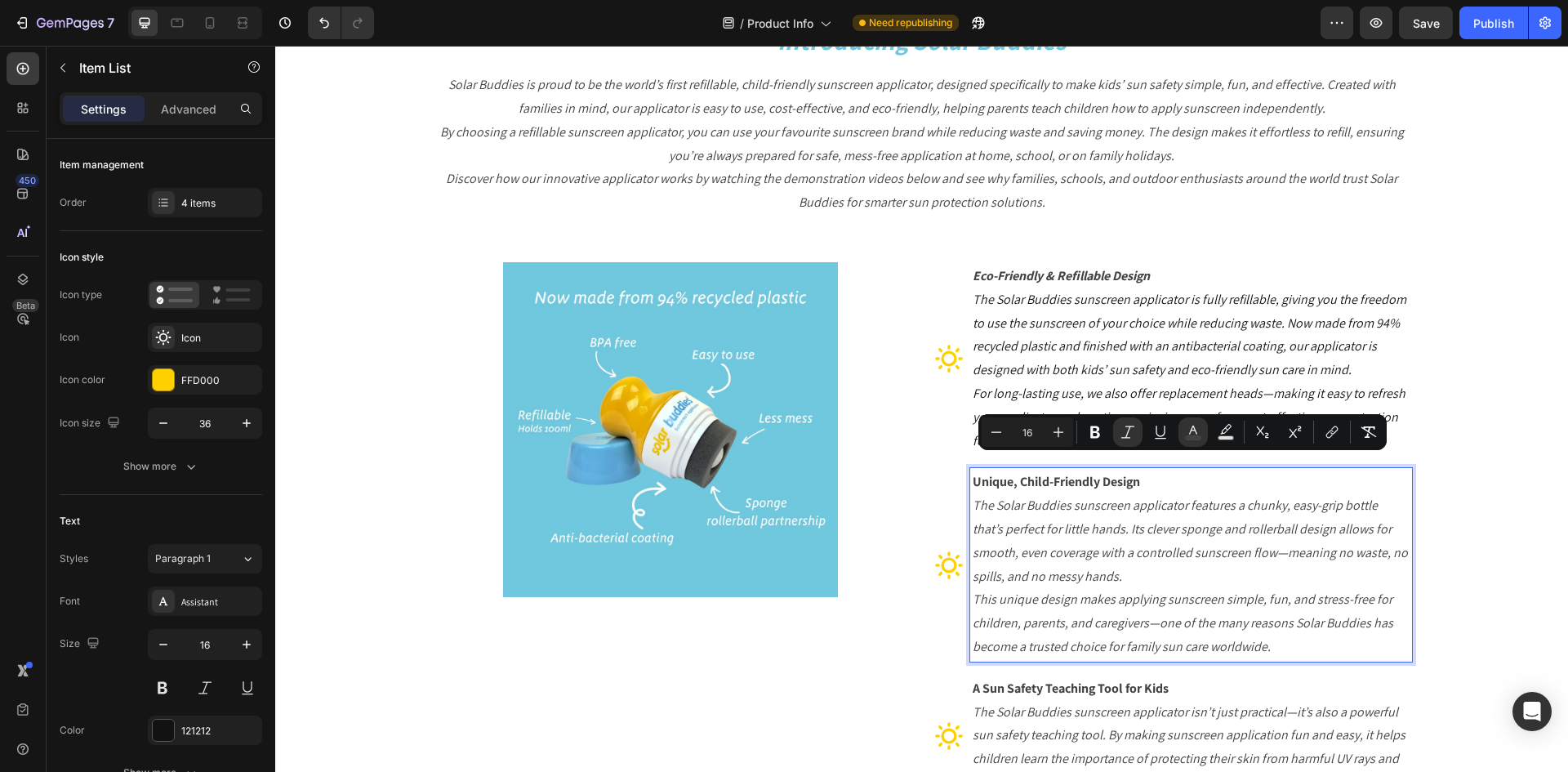
scroll to position [81, 0]
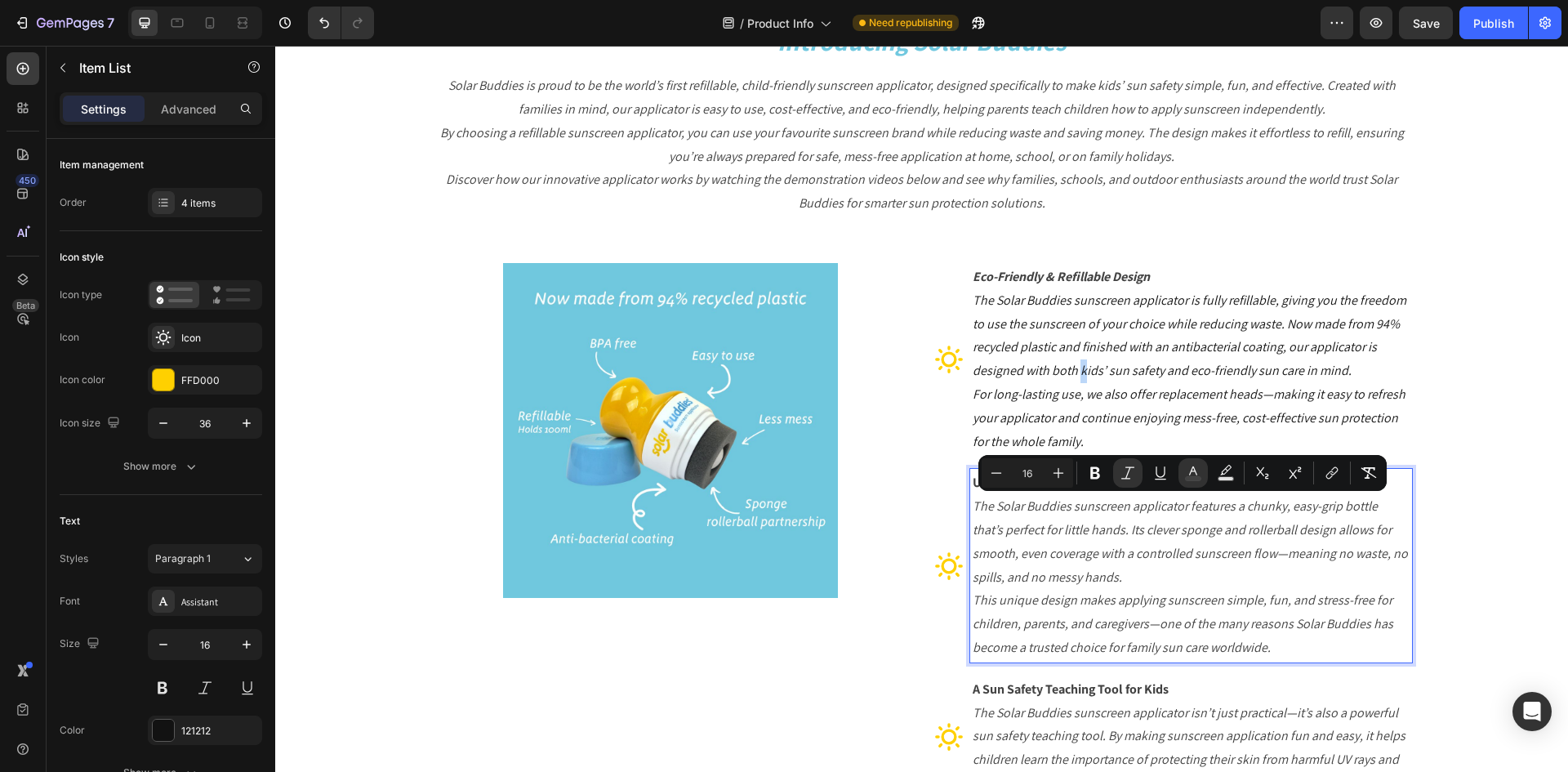
click at [1075, 367] on icon "The Solar Buddies sunscreen applicator is fully refillable, giving you the free…" at bounding box center [1189, 335] width 434 height 87
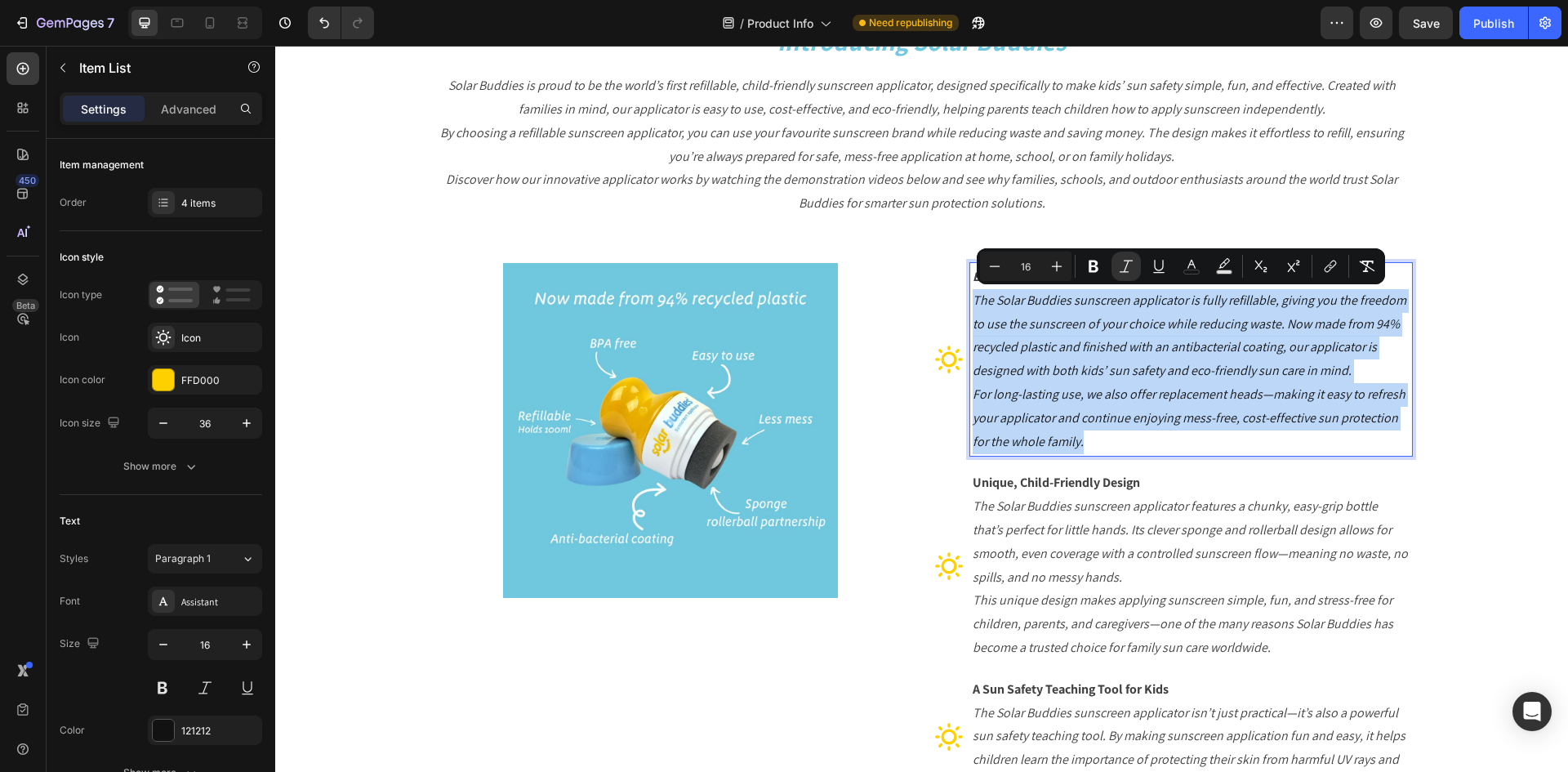
drag, startPoint x: 969, startPoint y: 299, endPoint x: 1090, endPoint y: 441, distance: 186.6
click at [1090, 441] on div "Eco-Friendly & Refillable Design The Solar Buddies sunscreen applicator is full…" at bounding box center [1191, 359] width 442 height 193
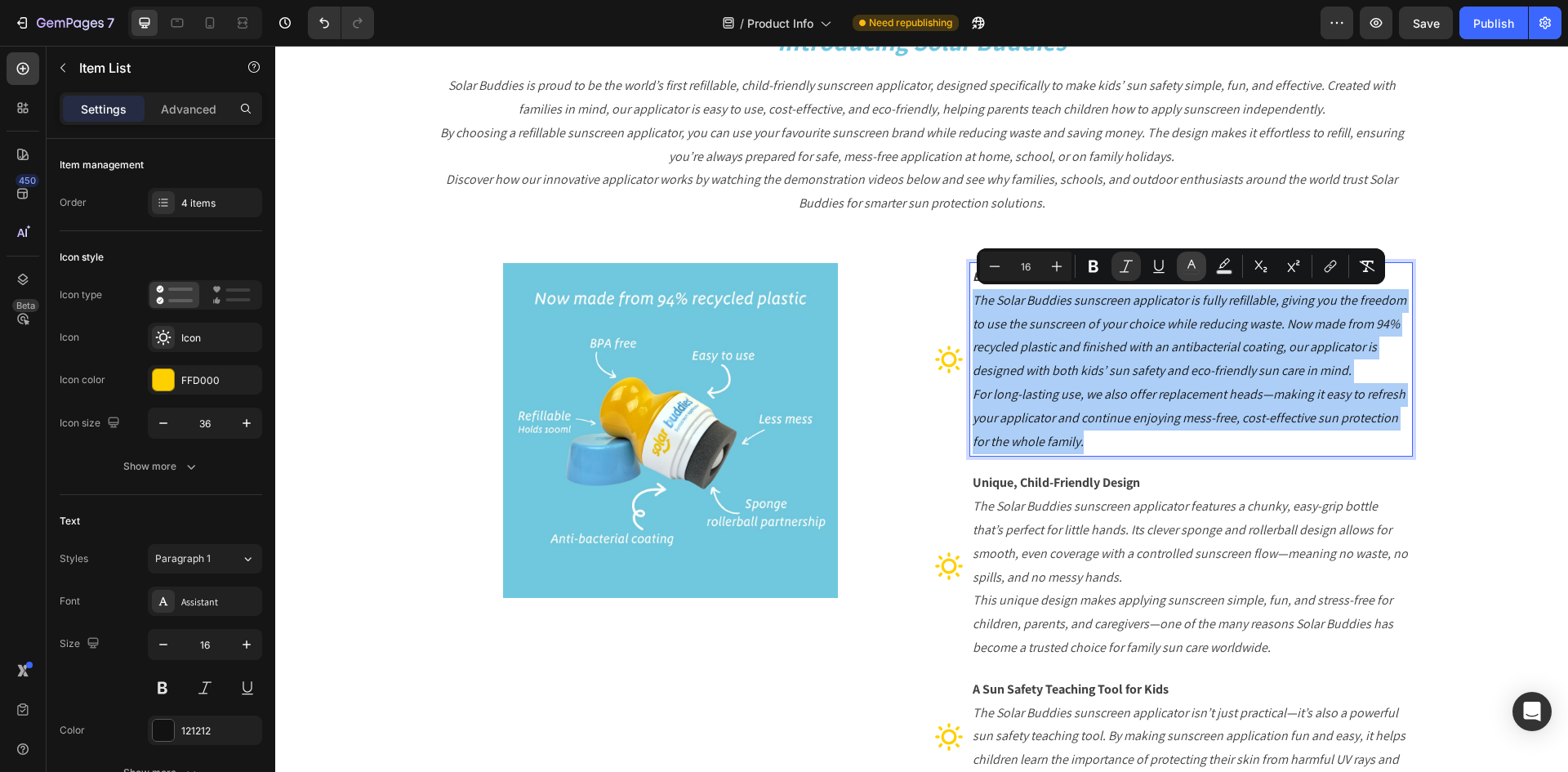
click at [1192, 266] on icon "Editor contextual toolbar" at bounding box center [1191, 266] width 16 height 16
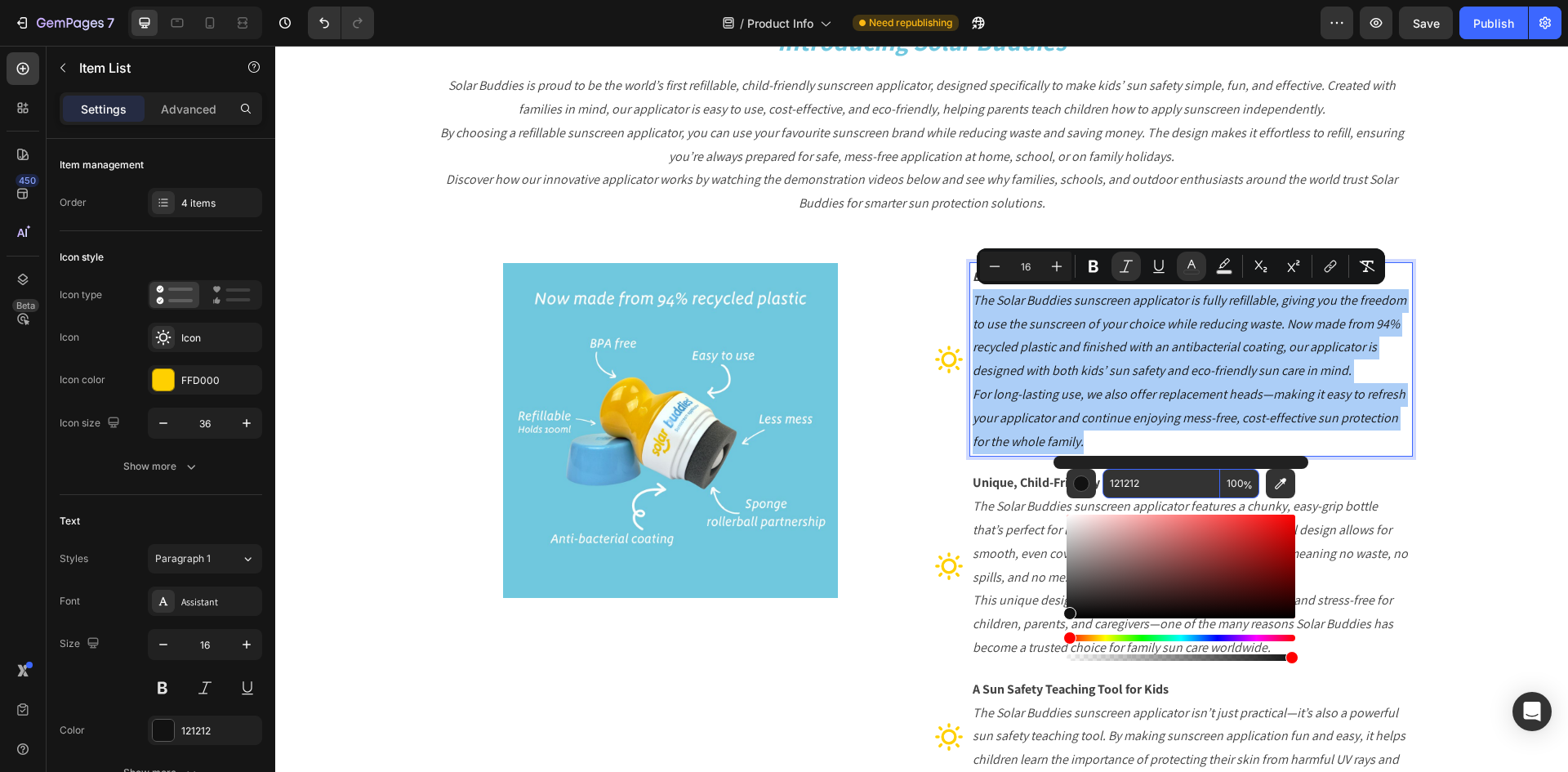
click at [1153, 481] on input "121212" at bounding box center [1162, 483] width 118 height 29
paste input "42424"
type input "424242"
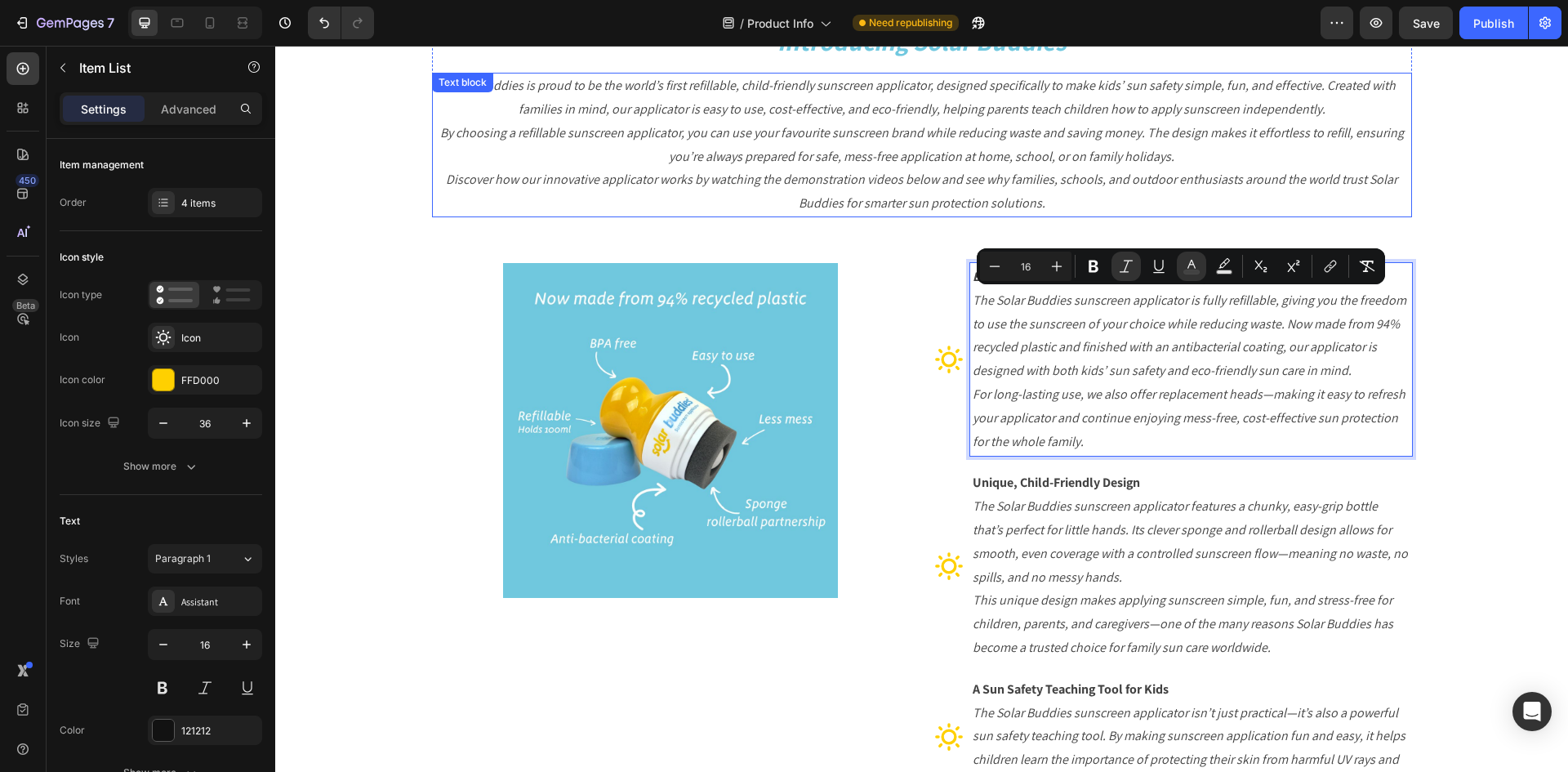
click at [911, 112] on icon "Solar Buddies is proud to be the world’s first refillable, child-friendly sunsc…" at bounding box center [922, 97] width 947 height 41
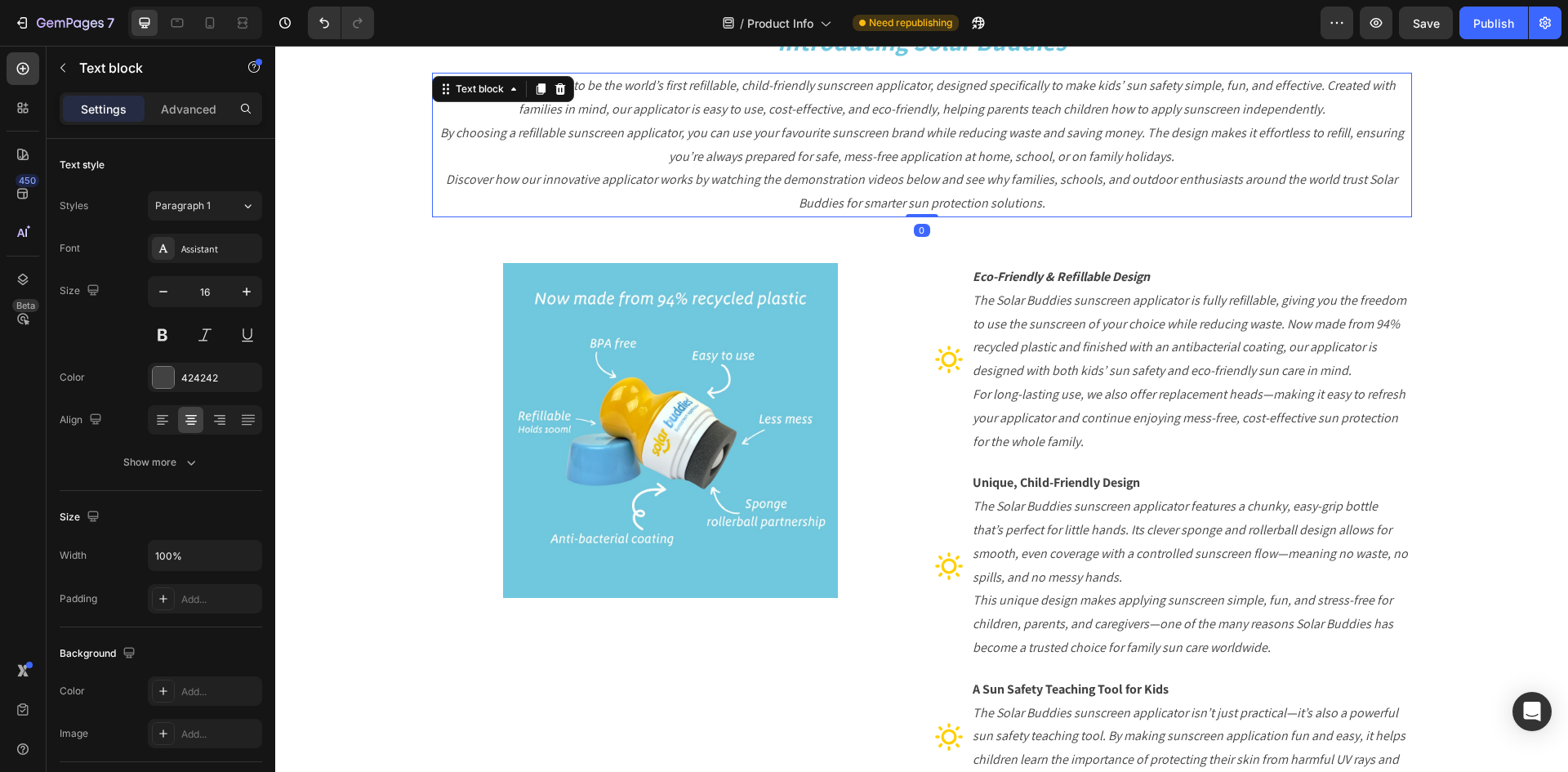
click at [965, 129] on icon "By choosing a refillable sunscreen applicator, you can use your favourite sunsc…" at bounding box center [921, 144] width 964 height 41
drag, startPoint x: 977, startPoint y: 128, endPoint x: 840, endPoint y: 127, distance: 137.0
click at [840, 127] on icon "By choosing a refillable sunscreen applicator, you can use your favourite sunsc…" at bounding box center [921, 144] width 964 height 41
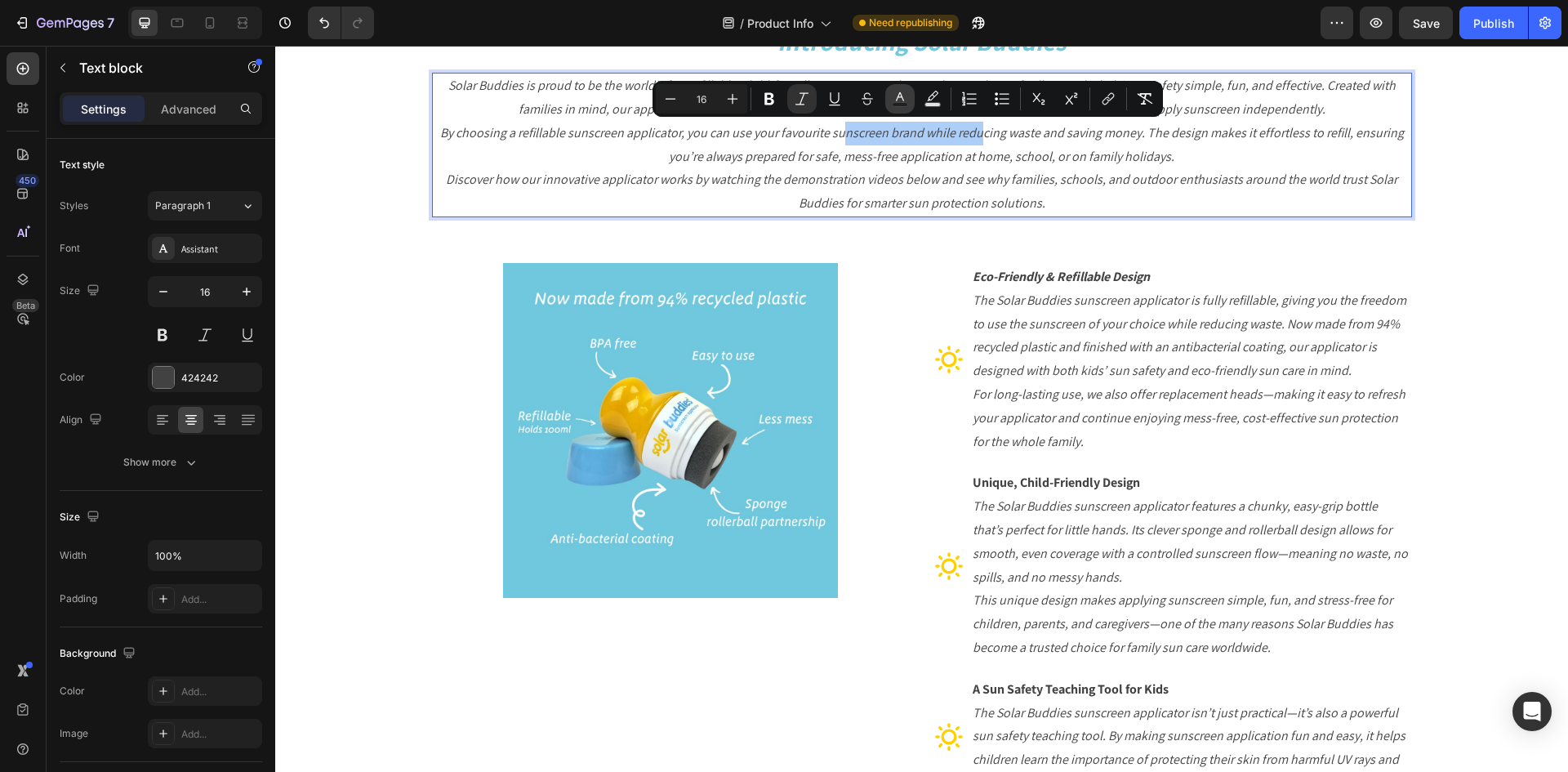
click at [907, 101] on icon "Editor contextual toolbar" at bounding box center [900, 99] width 16 height 16
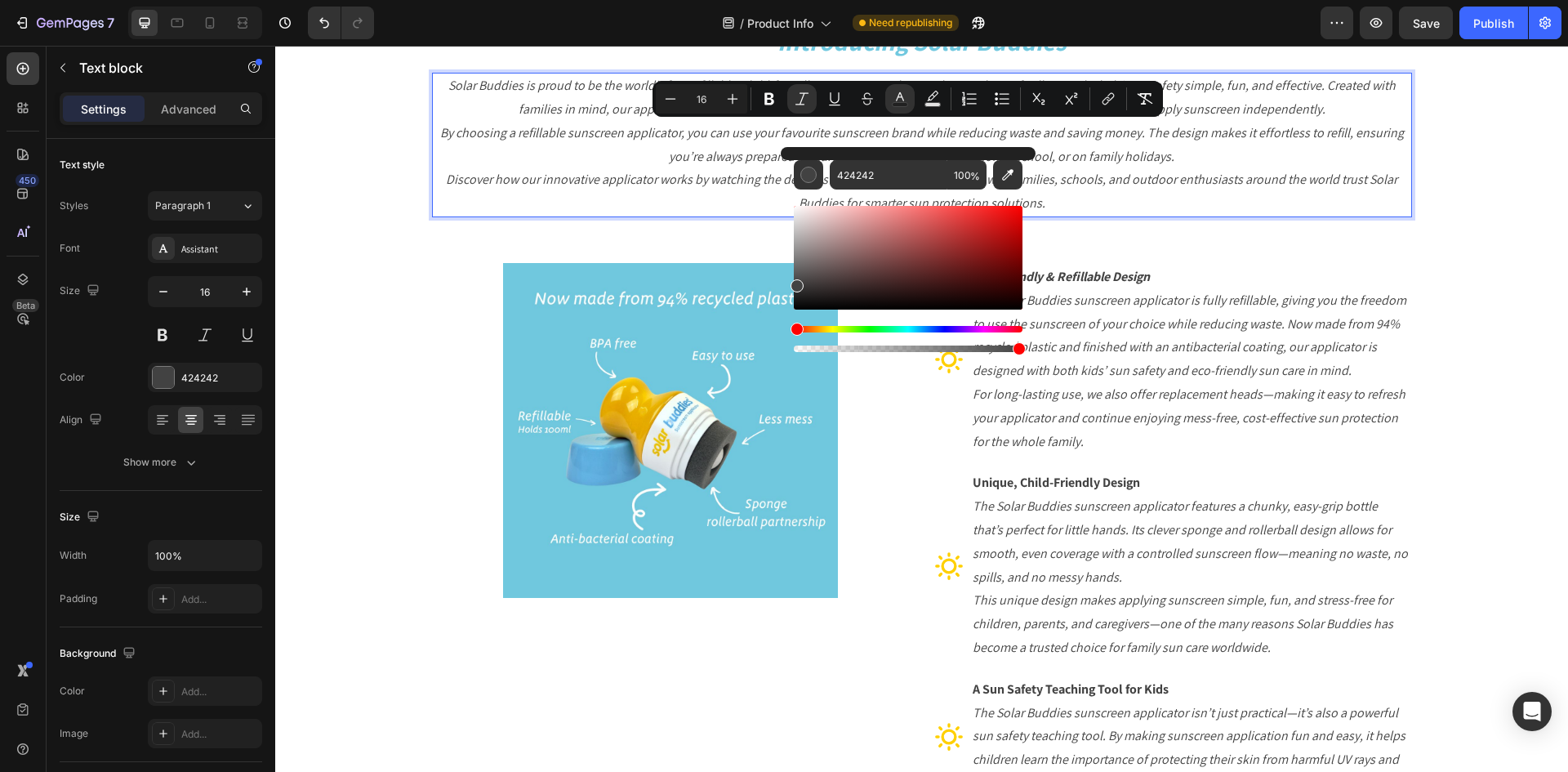
click at [1182, 172] on icon "Discover how our innovative applicator works by watching the demonstration vide…" at bounding box center [921, 190] width 952 height 41
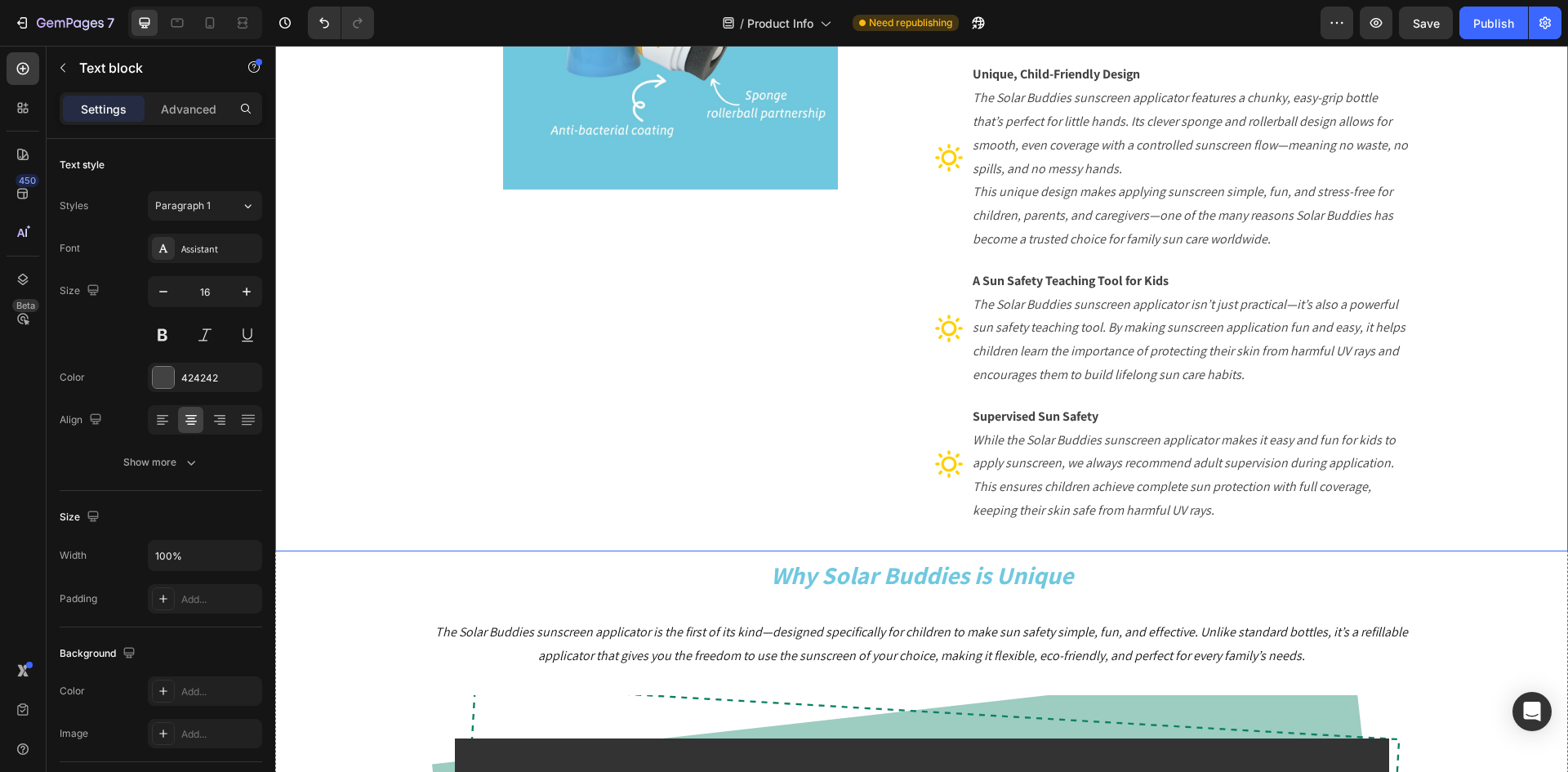
scroll to position [735, 0]
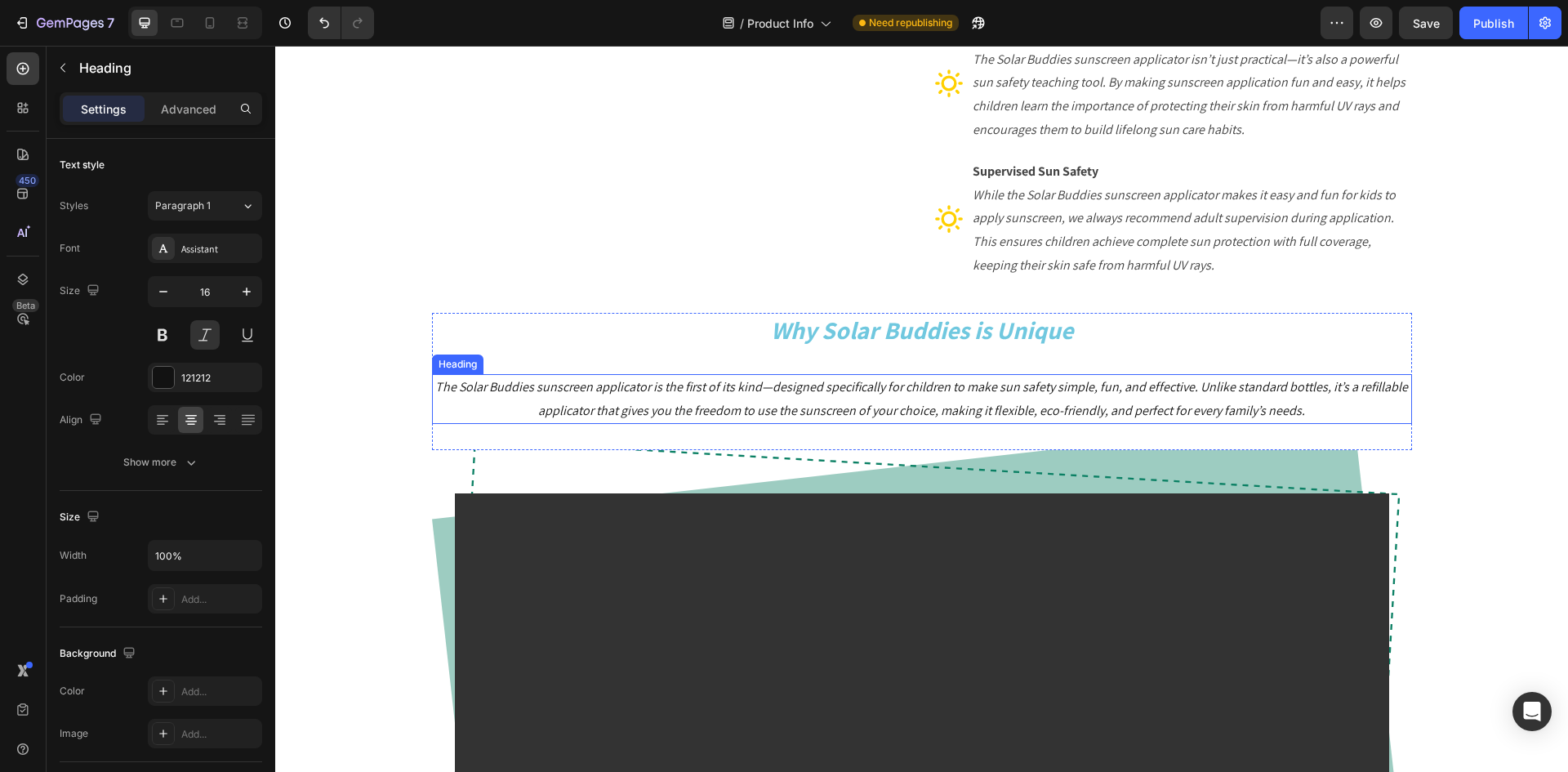
click at [787, 393] on h2 "The Solar Buddies sunscreen applicator is the first of its kind—designed specif…" at bounding box center [922, 399] width 980 height 51
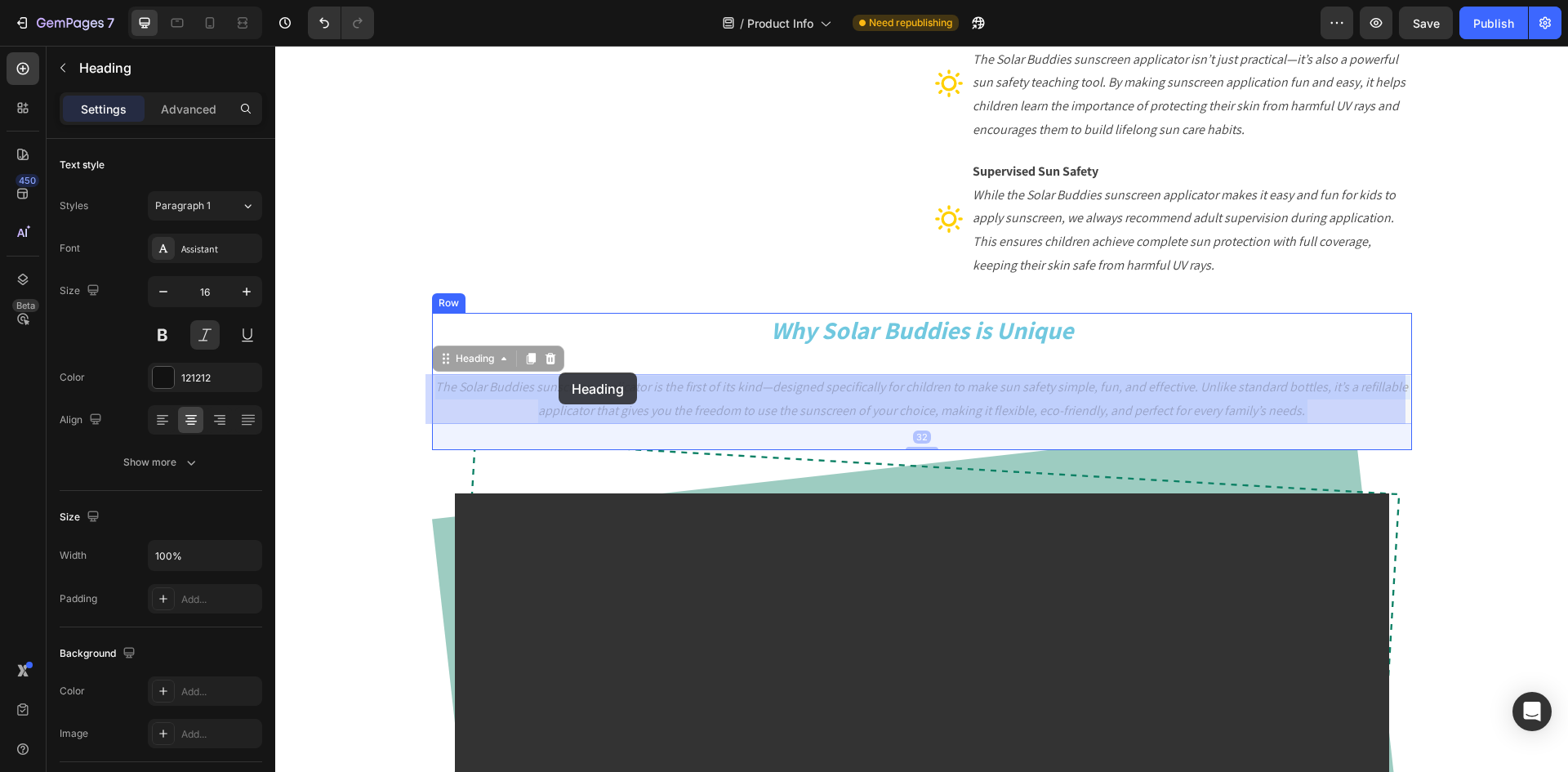
drag, startPoint x: 1301, startPoint y: 408, endPoint x: 558, endPoint y: 373, distance: 743.8
click at [558, 373] on div "Header Image Eco-Friendly & Refillable Design The Solar Buddies sunscreen appli…" at bounding box center [921, 684] width 1293 height 2748
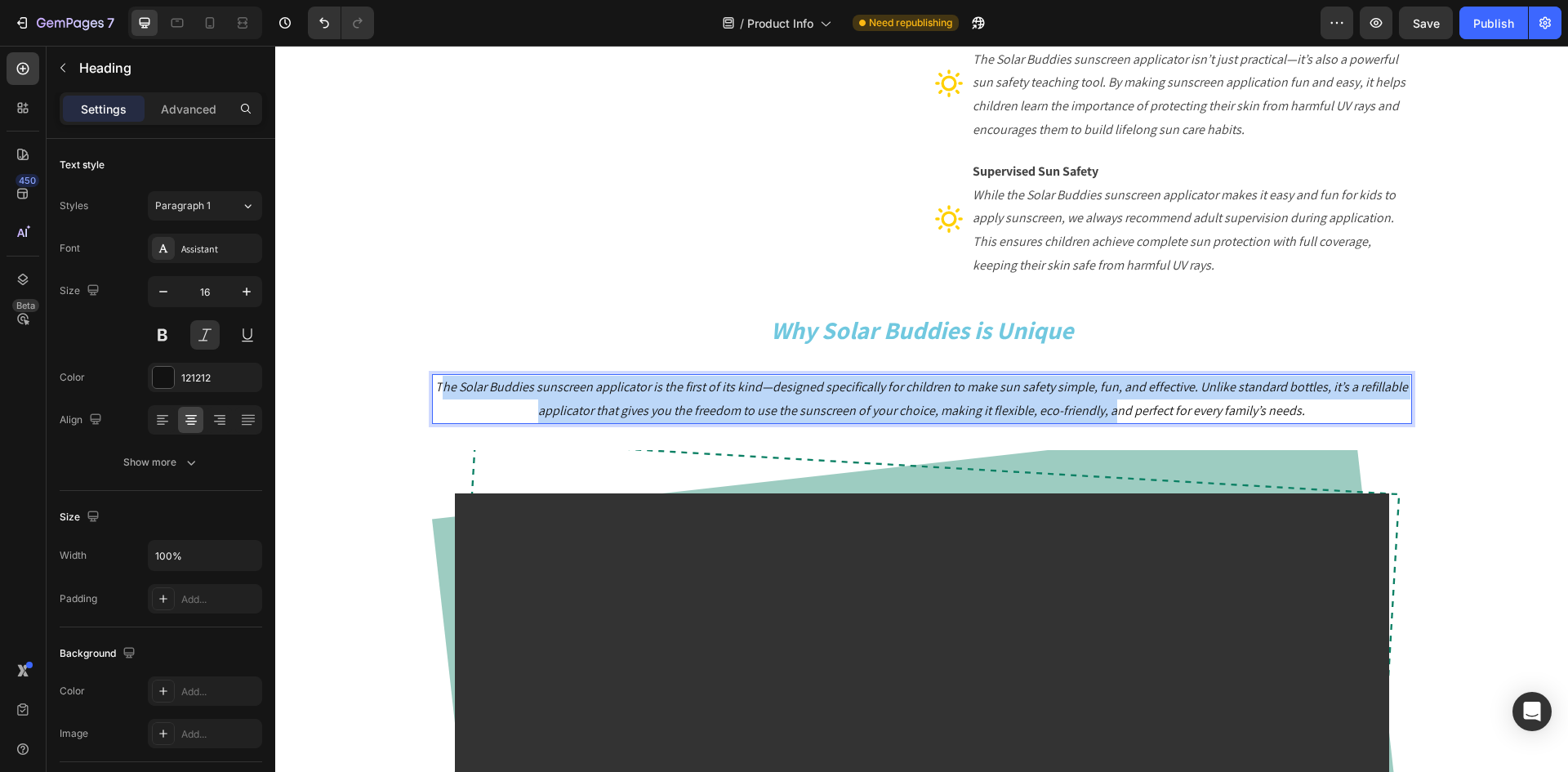
drag, startPoint x: 439, startPoint y: 389, endPoint x: 1106, endPoint y: 419, distance: 667.7
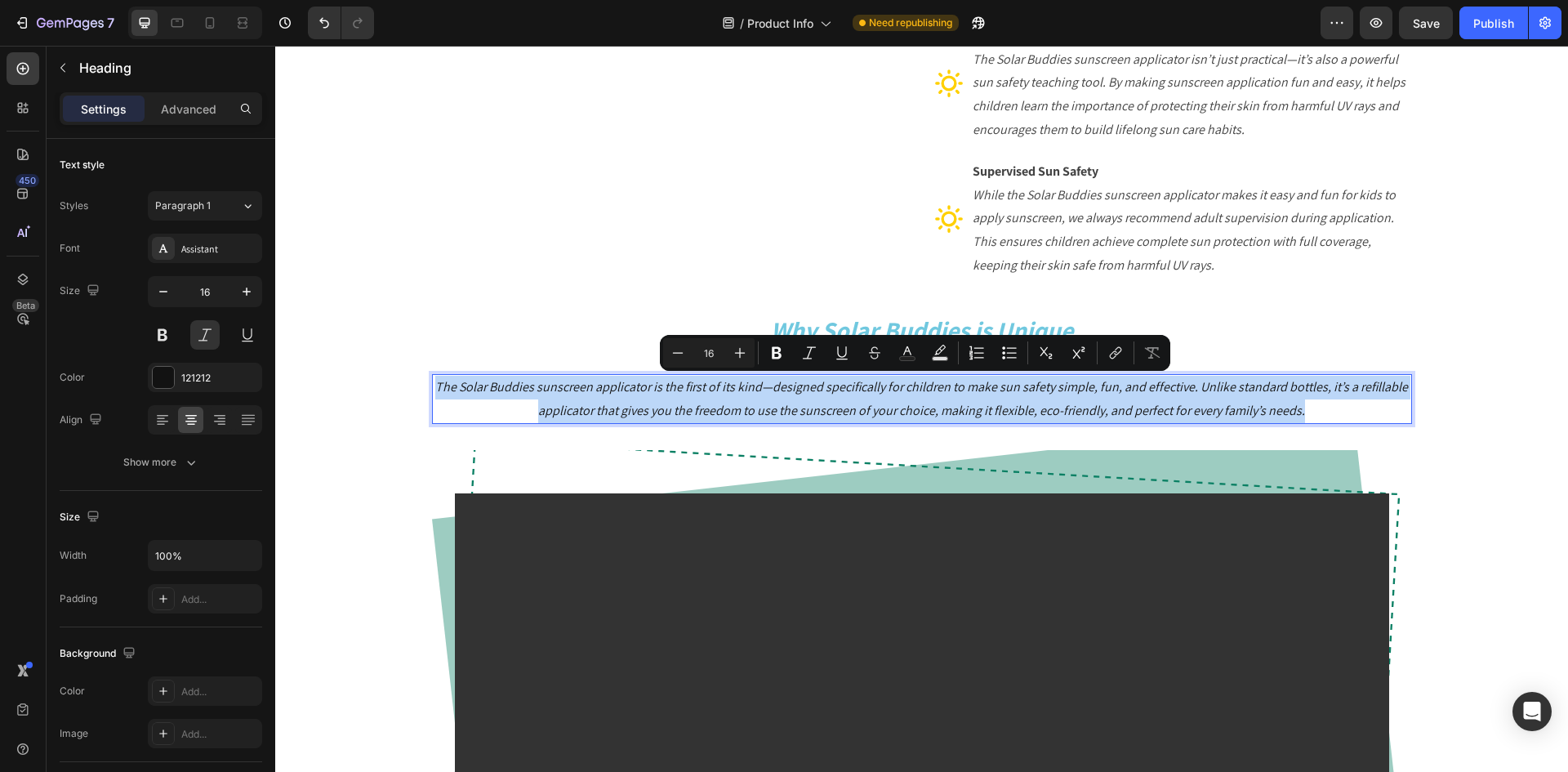
drag, startPoint x: 436, startPoint y: 385, endPoint x: 1302, endPoint y: 405, distance: 866.2
click at [1302, 405] on p "The Solar Buddies sunscreen applicator is the first of its kind—designed specif…" at bounding box center [922, 399] width 977 height 48
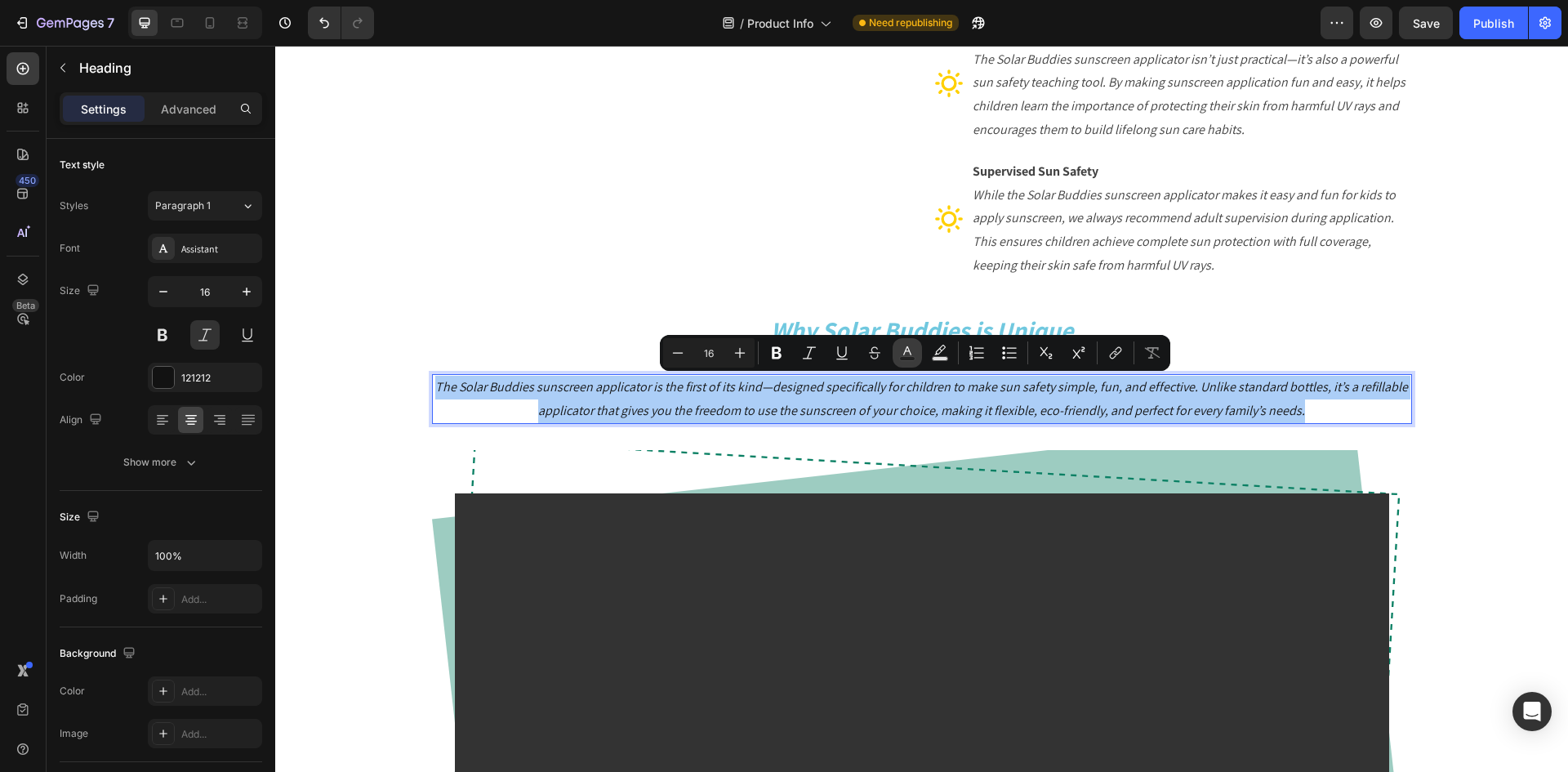
click at [908, 353] on icon "Editor contextual toolbar" at bounding box center [907, 353] width 16 height 16
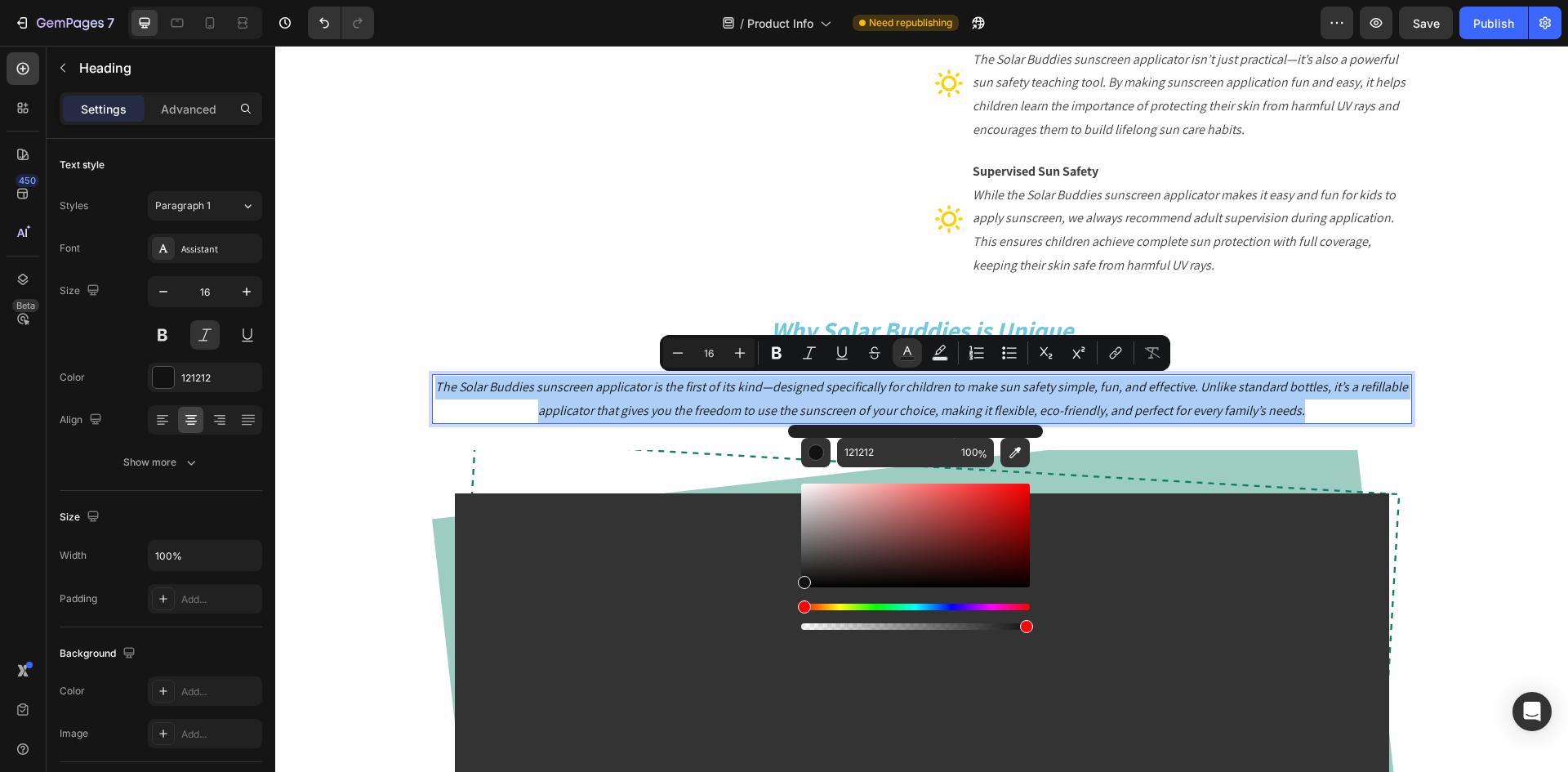
click at [883, 471] on div "Editor contextual toolbar" at bounding box center [915, 551] width 229 height 166
click at [883, 442] on input "121212" at bounding box center [896, 452] width 118 height 29
paste input "42424"
type input "424242"
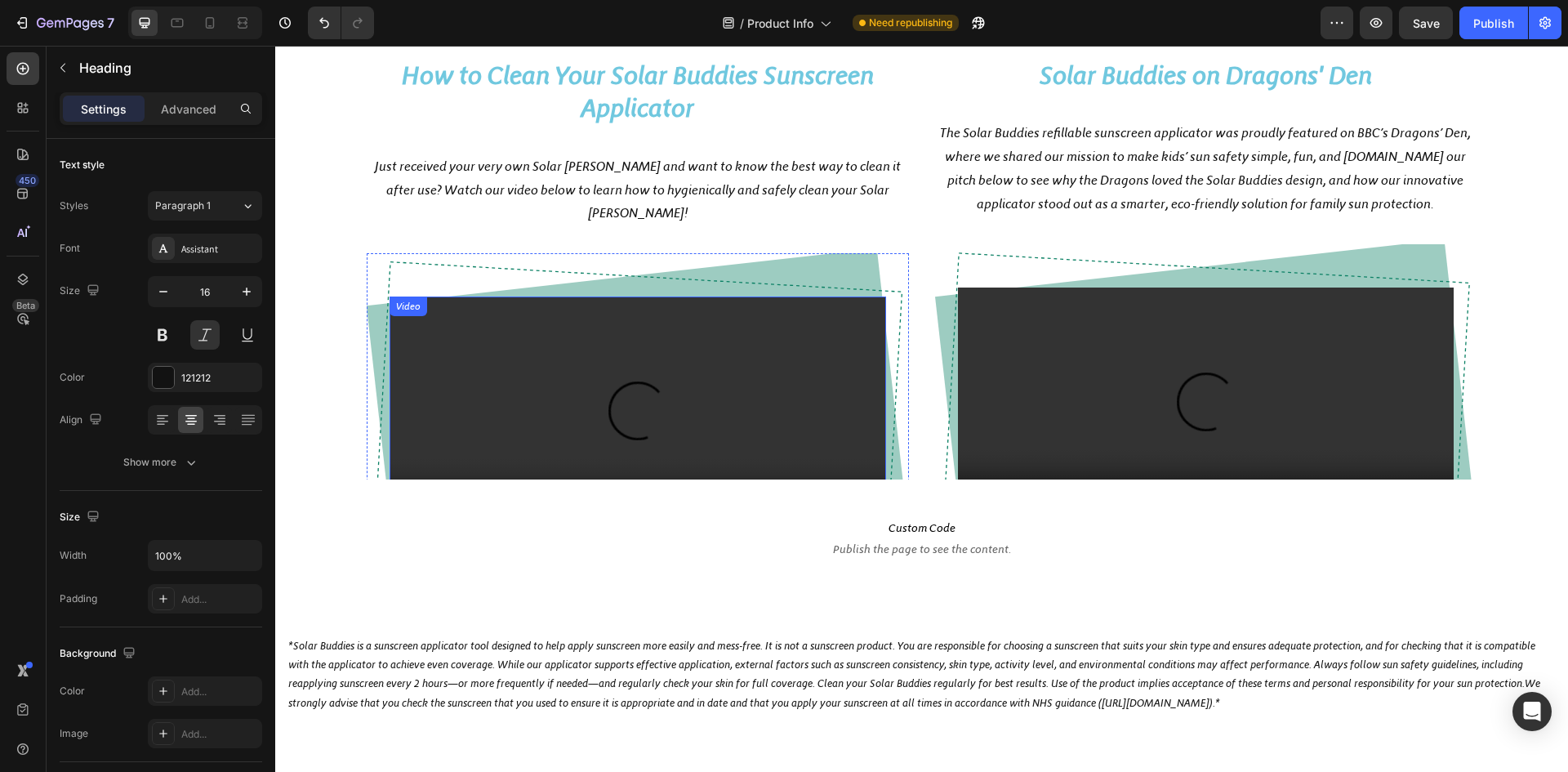
scroll to position [1739, 0]
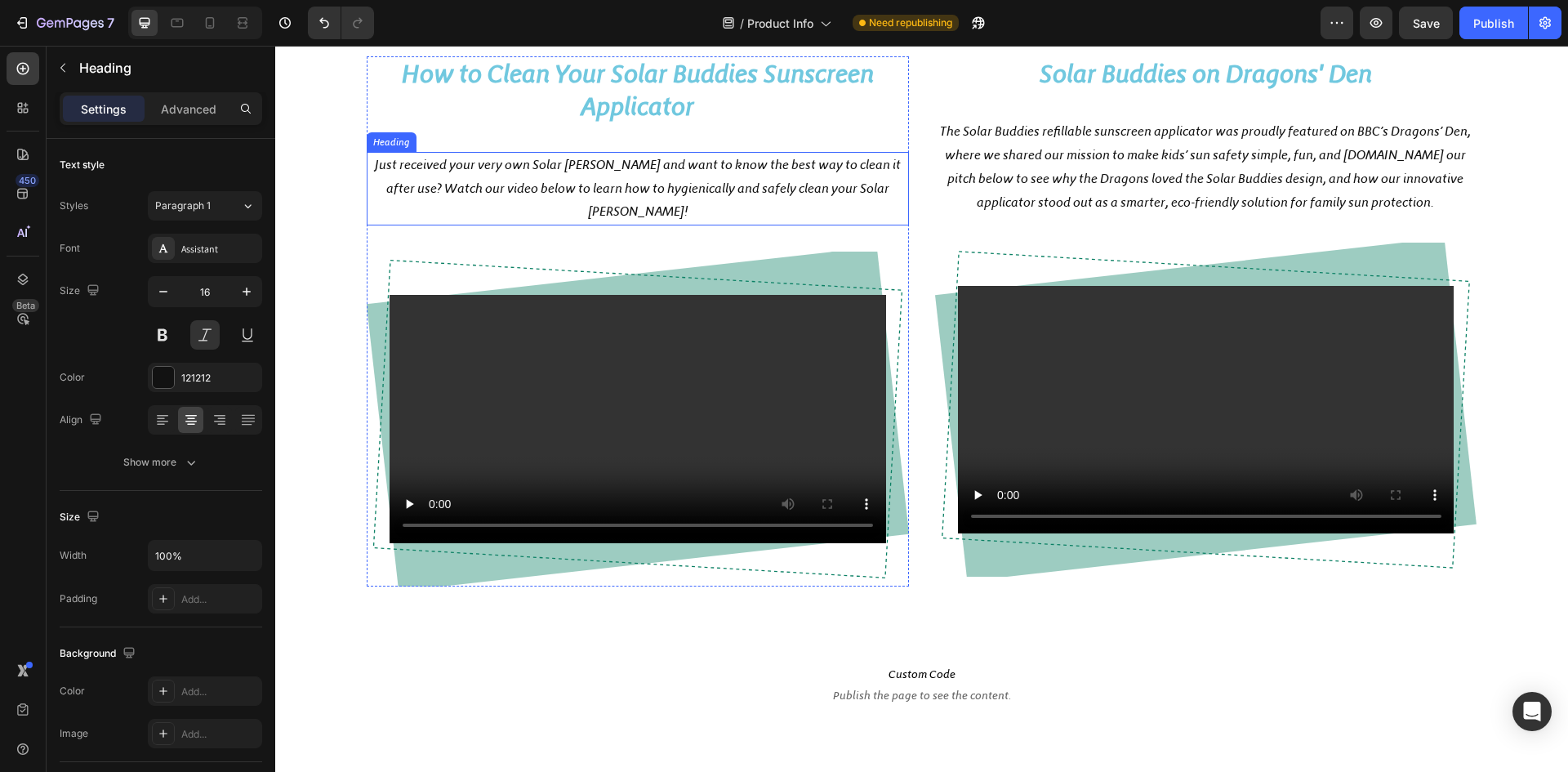
click at [601, 226] on h2 "Just received your very own Solar Buddie and want to know the best way to clean…" at bounding box center [637, 188] width 542 height 73
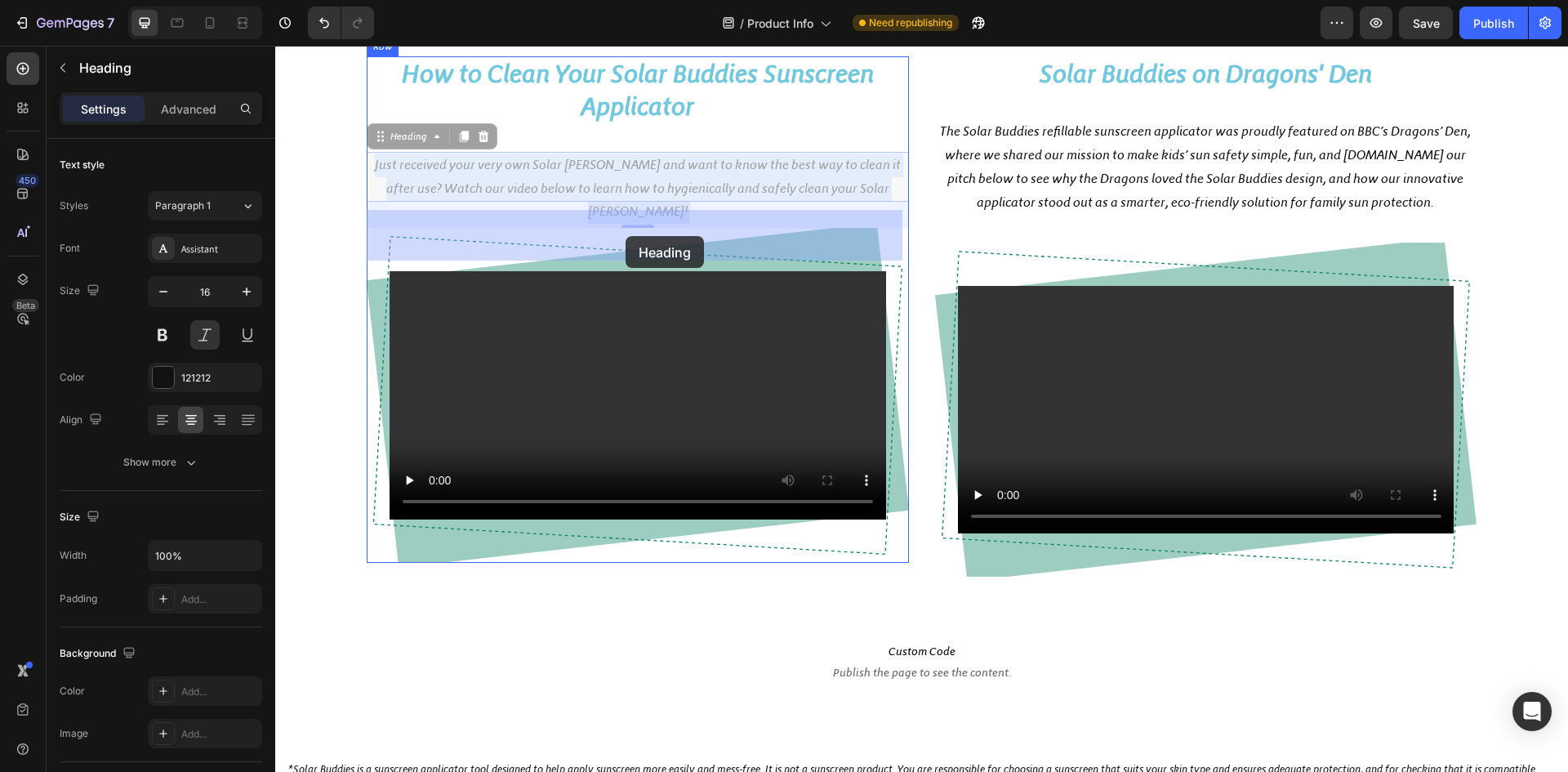
drag, startPoint x: 373, startPoint y: 221, endPoint x: 677, endPoint y: 239, distance: 304.5
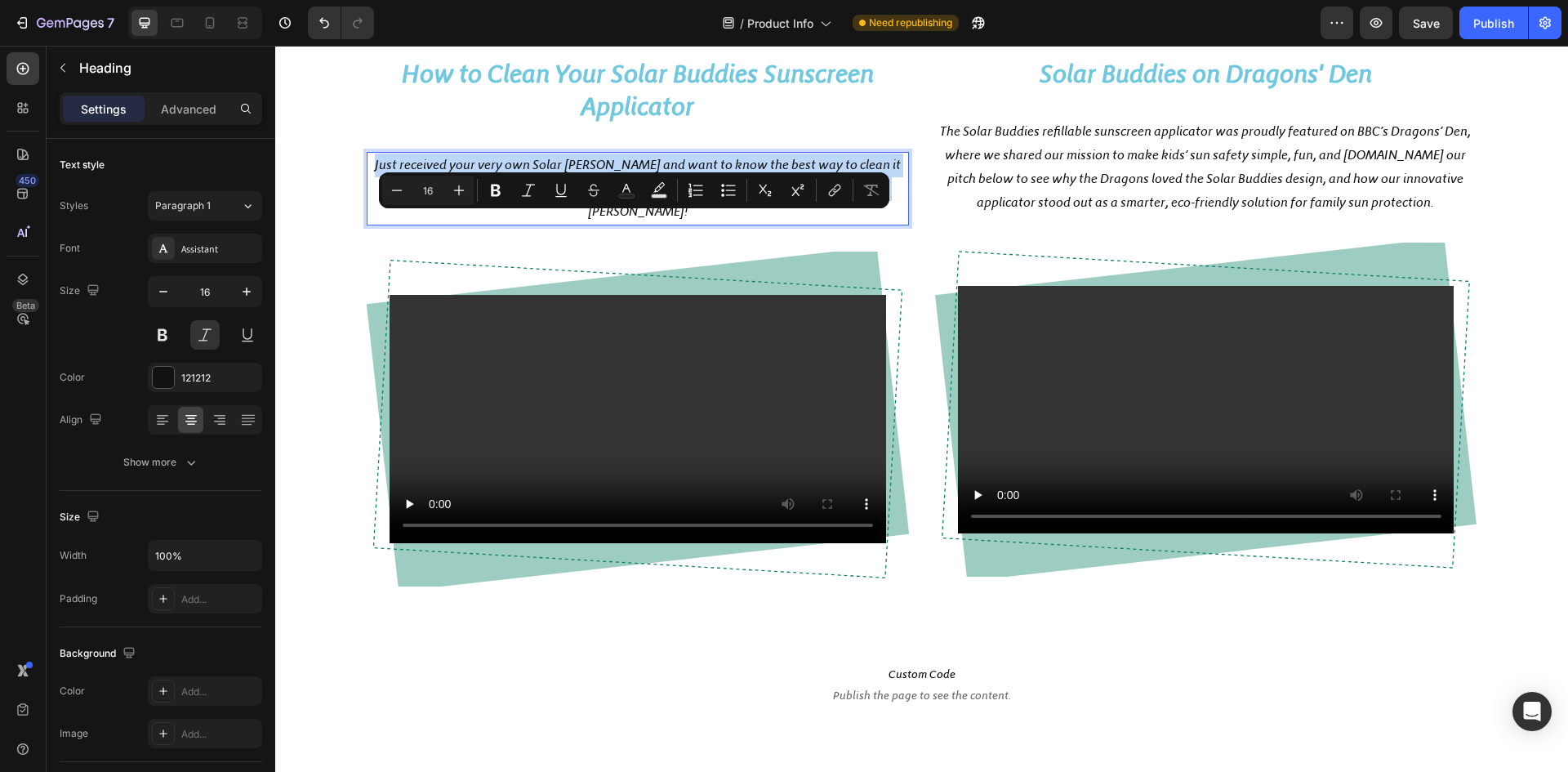
drag, startPoint x: 373, startPoint y: 226, endPoint x: 883, endPoint y: 246, distance: 510.4
click at [626, 195] on rect "Editor contextual toolbar" at bounding box center [627, 196] width 16 height 4
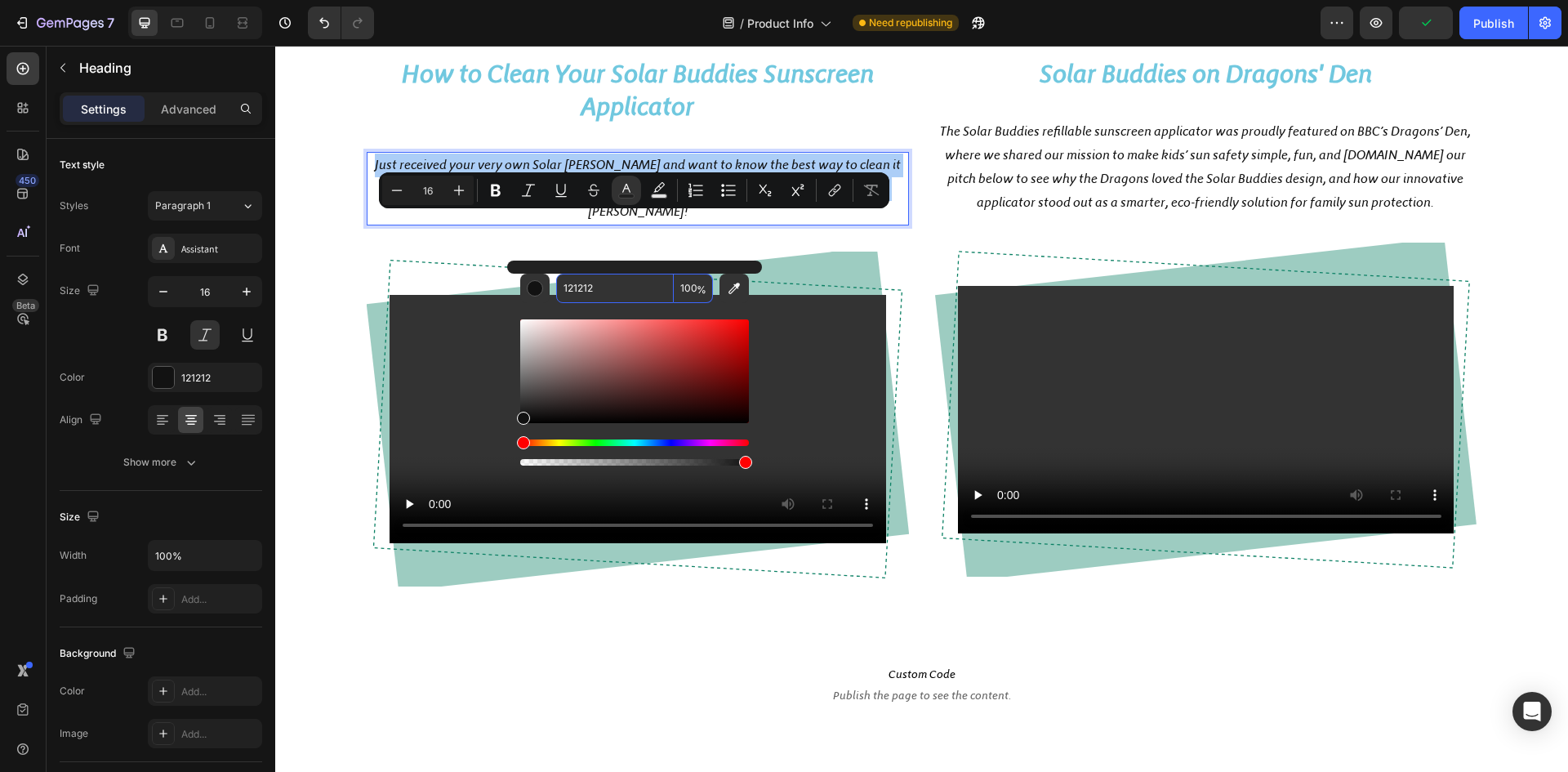
click at [634, 279] on input "121212" at bounding box center [615, 289] width 118 height 29
paste input "42424"
type input "424242"
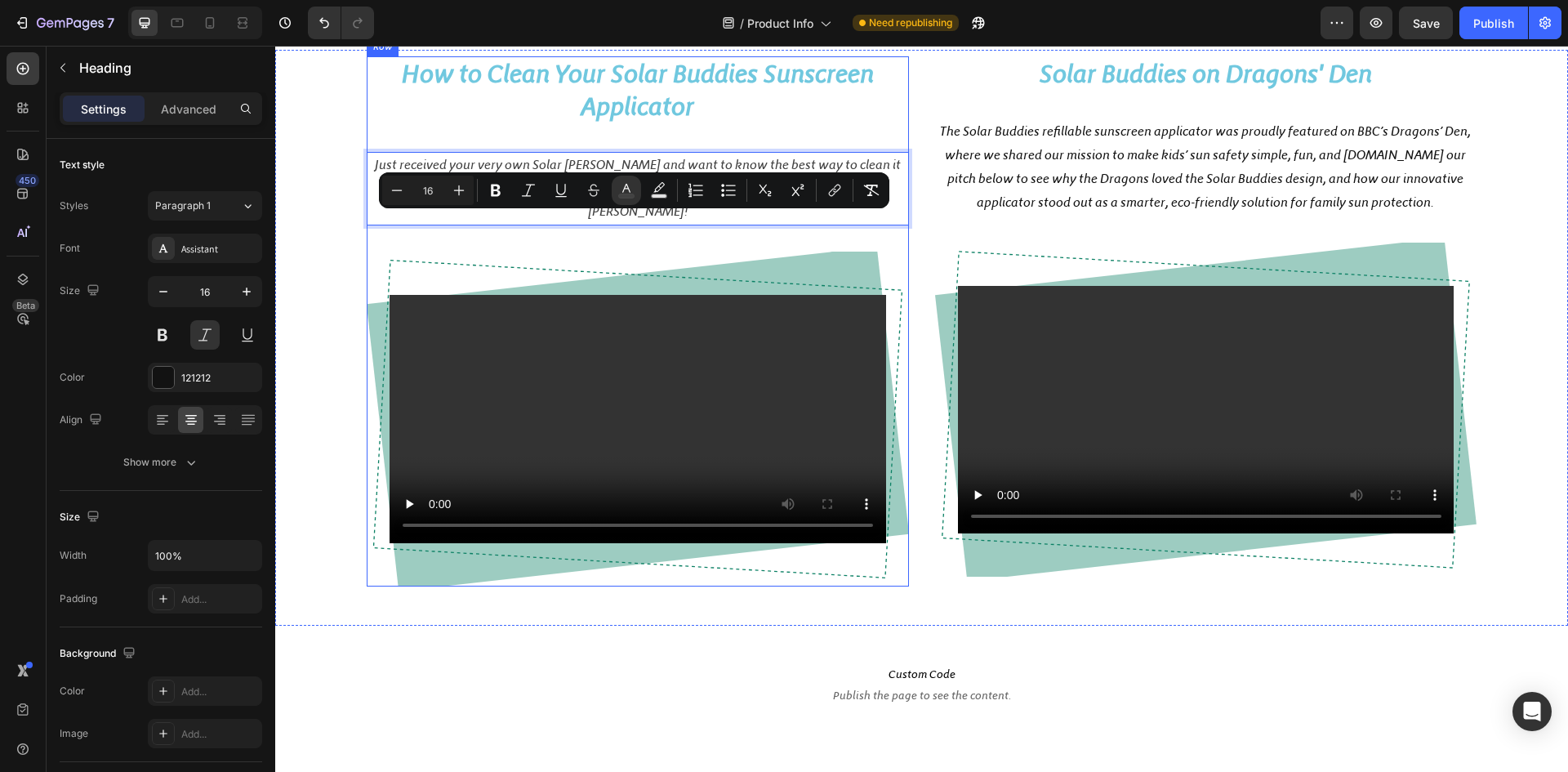
click at [960, 205] on h2 "The Solar Buddies refillable sunscreen applicator was proudly featured on BBC’s…" at bounding box center [1206, 167] width 542 height 97
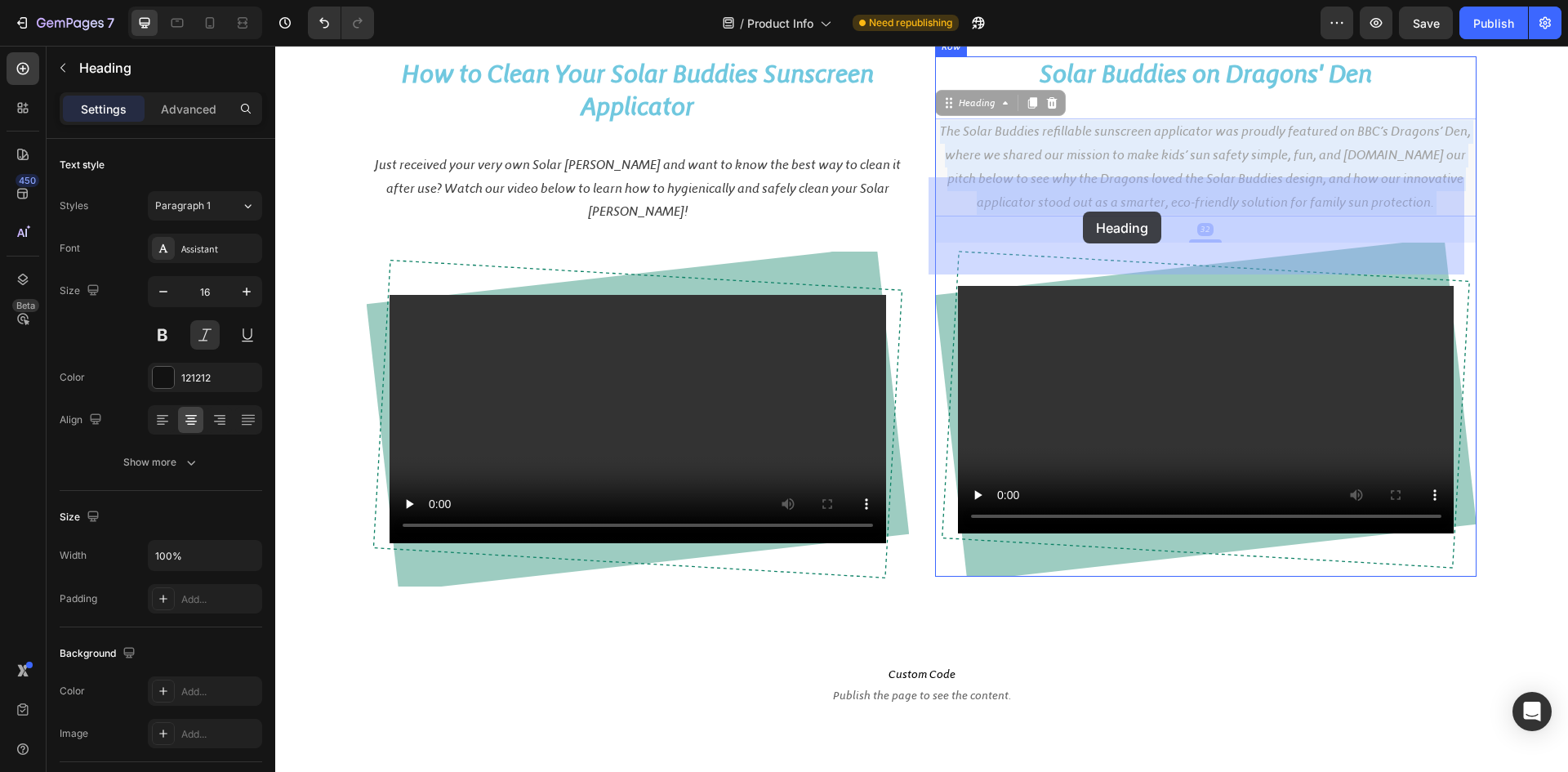
drag, startPoint x: 935, startPoint y: 192, endPoint x: 1083, endPoint y: 212, distance: 149.3
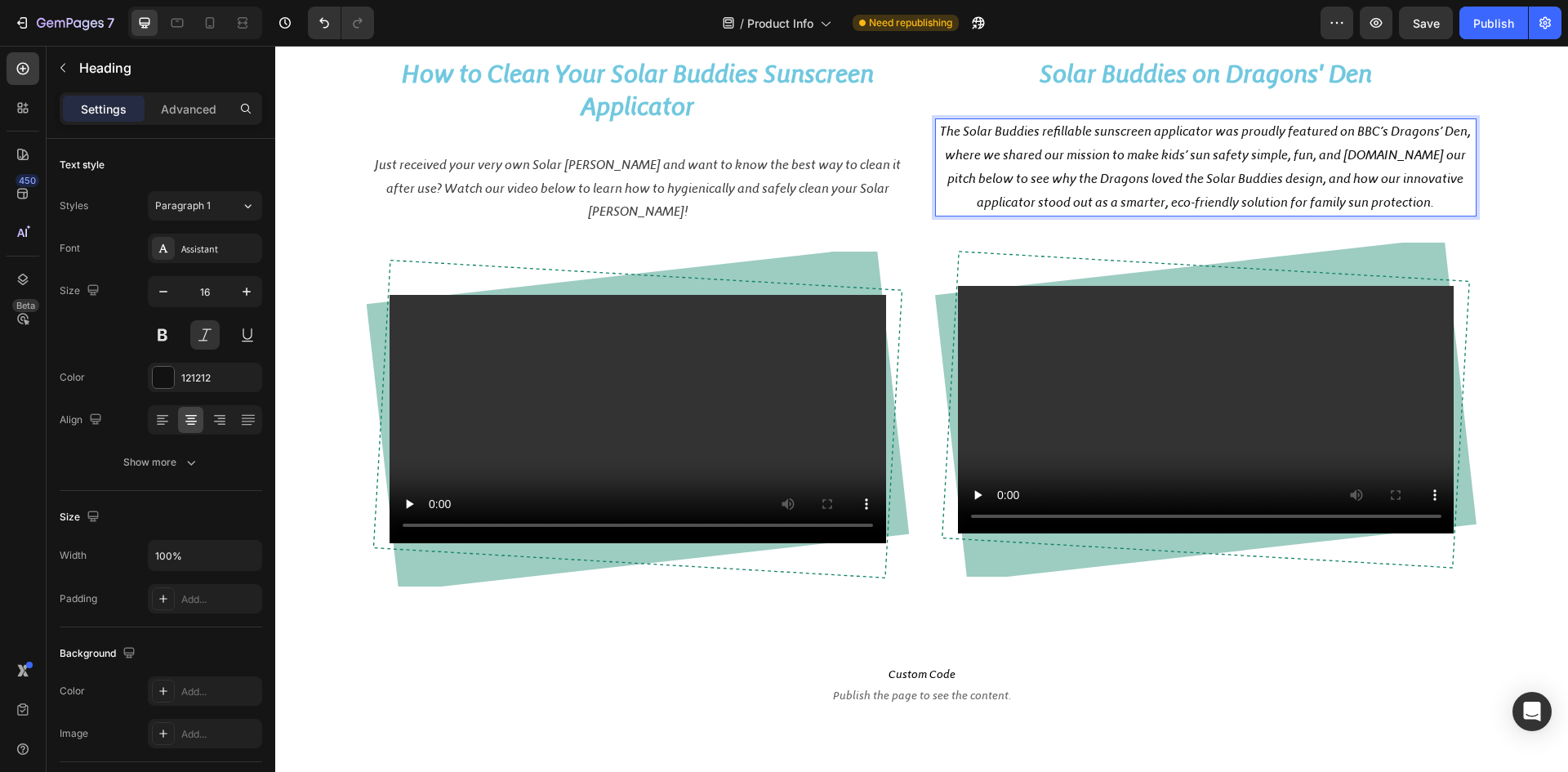
click at [937, 195] on p "The Solar Buddies refillable sunscreen applicator was proudly featured on BBC’s…" at bounding box center [1207, 167] width 539 height 94
drag, startPoint x: 935, startPoint y: 195, endPoint x: 1425, endPoint y: 264, distance: 494.8
click at [1425, 214] on p "The Solar Buddies refillable sunscreen applicator was proudly featured on BBC’s…" at bounding box center [1207, 167] width 539 height 94
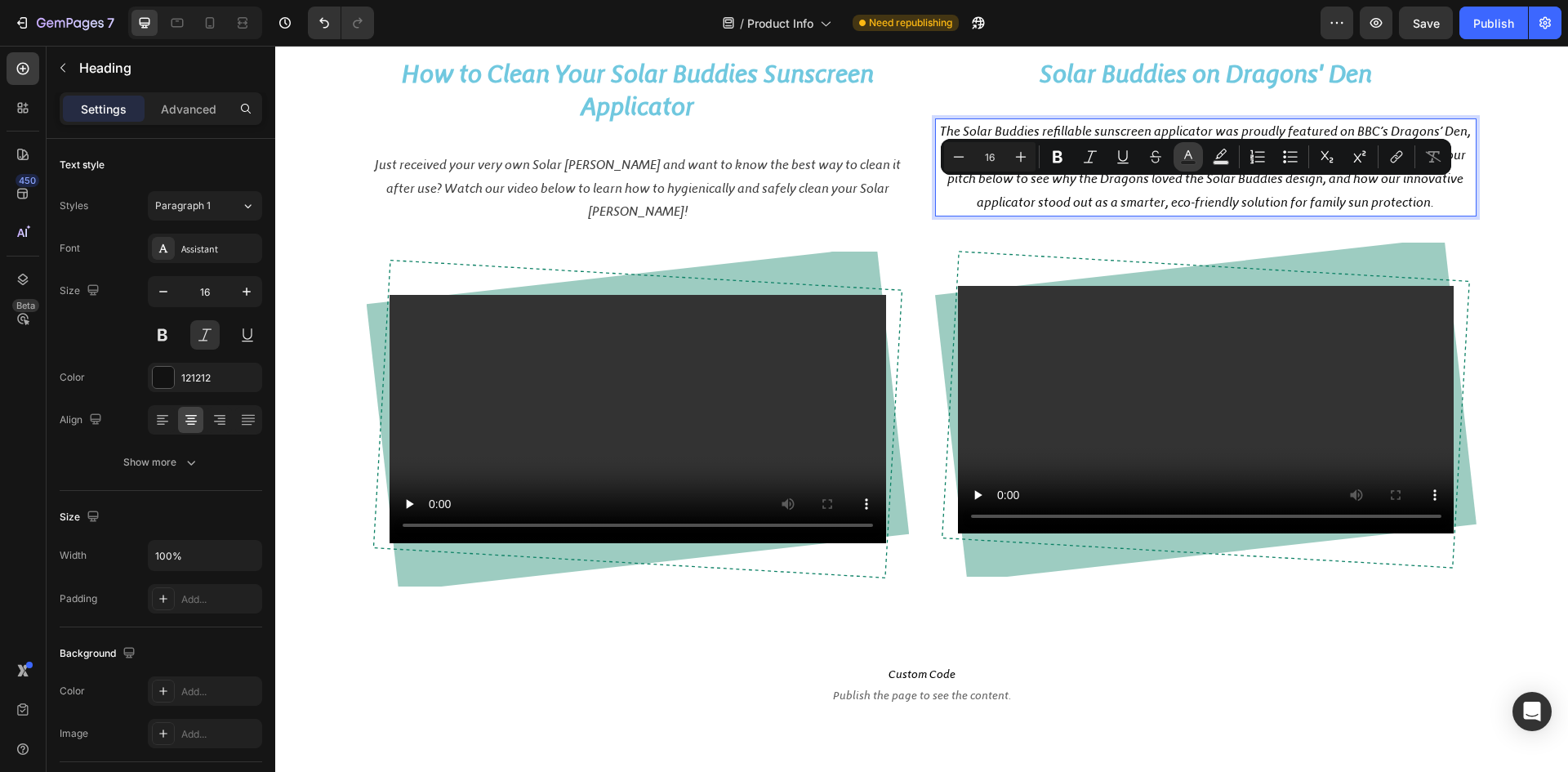
click at [1191, 158] on icon "Editor contextual toolbar" at bounding box center [1188, 156] width 16 height 16
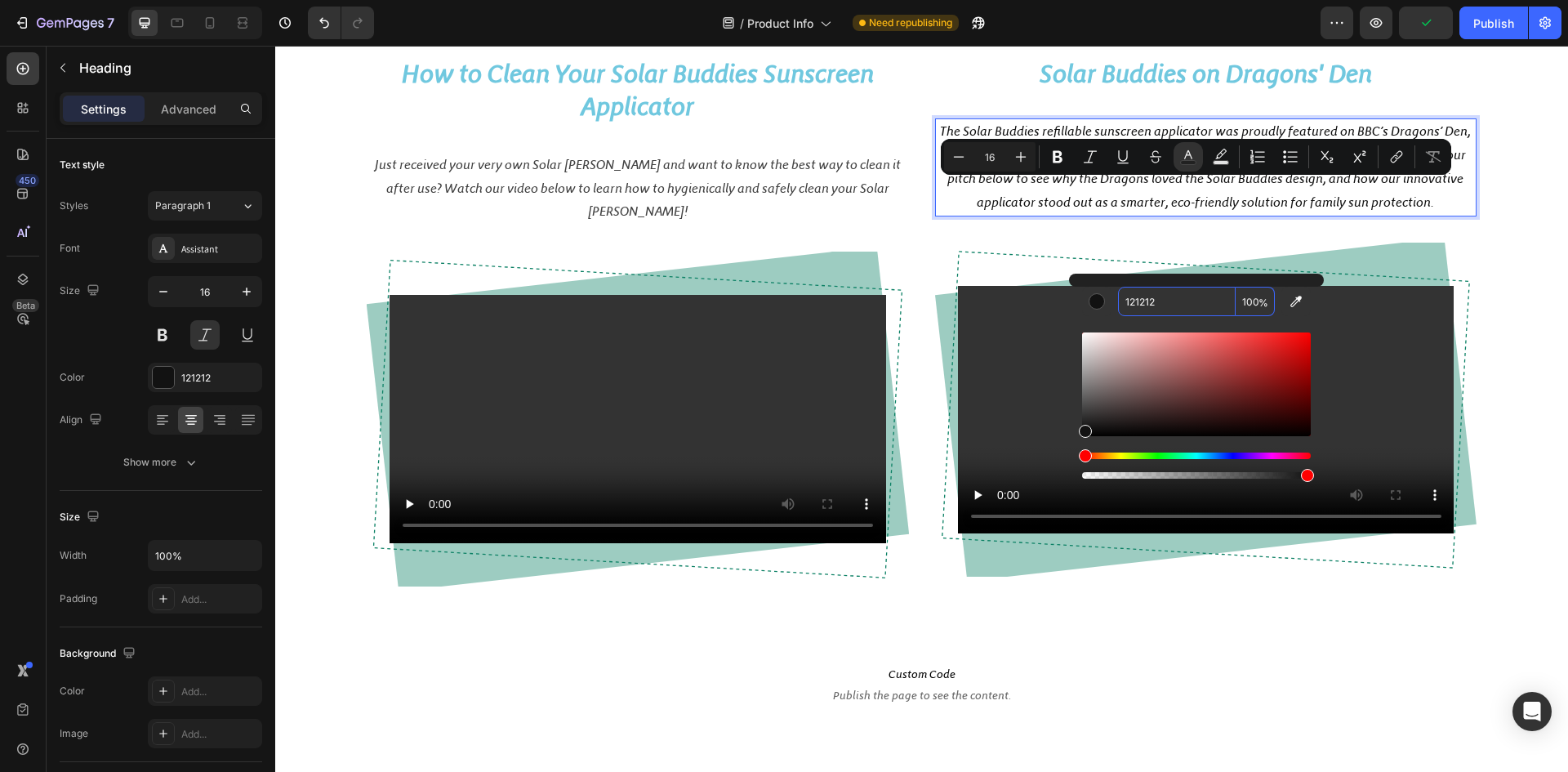
click at [1169, 303] on input "121212" at bounding box center [1177, 302] width 118 height 29
paste input "42424"
type input "424242"
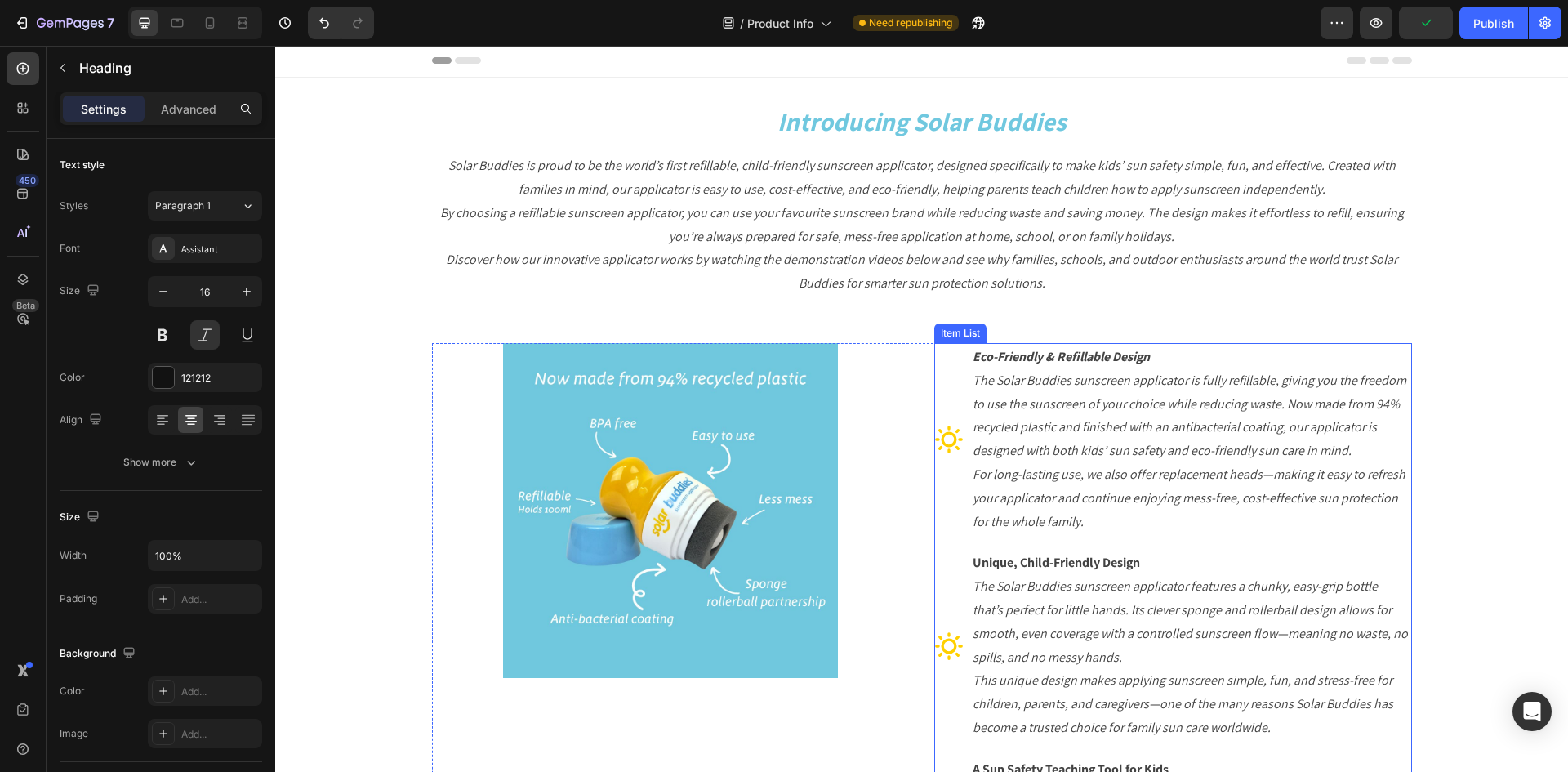
scroll to position [0, 0]
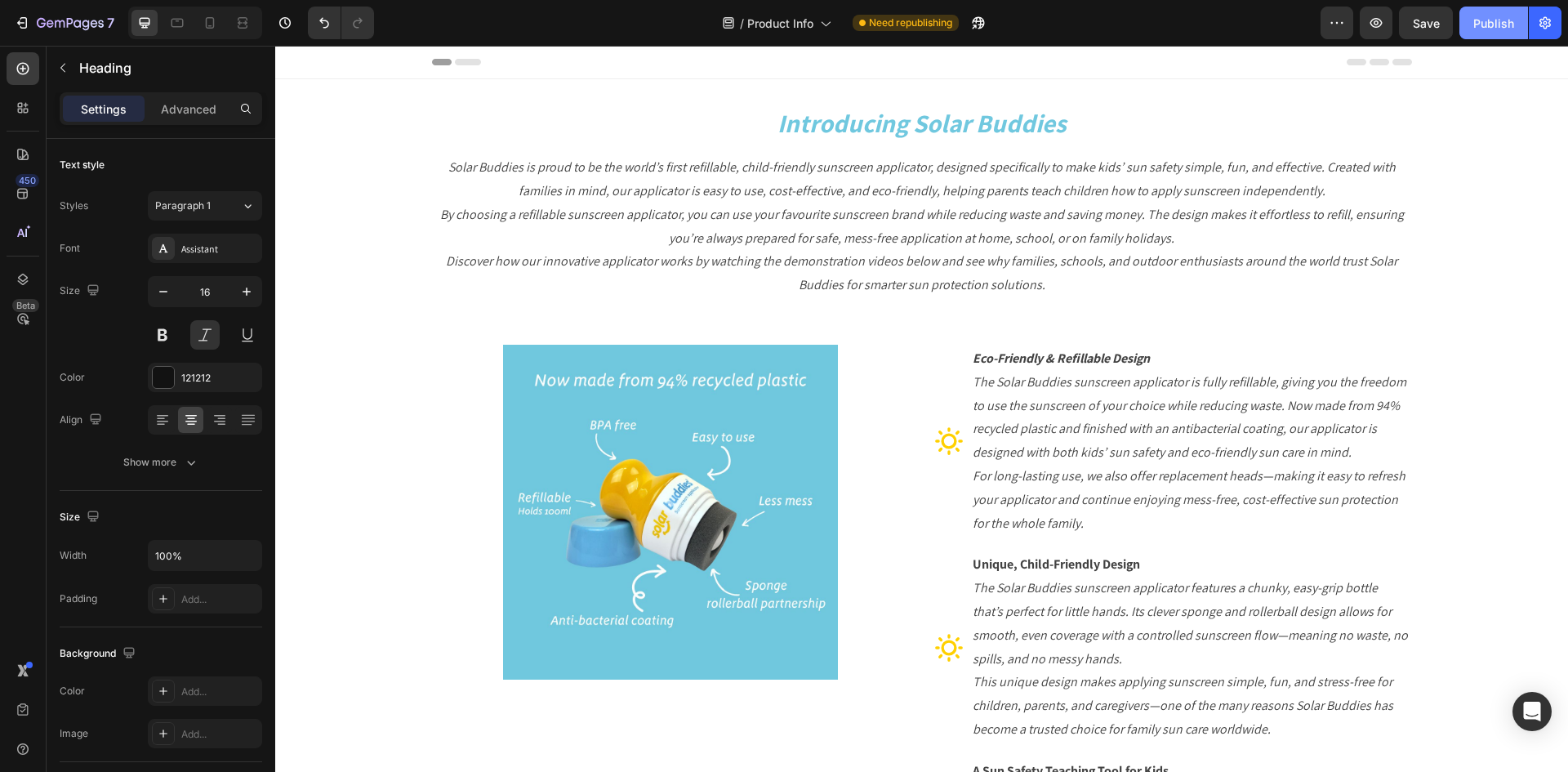
click at [1483, 32] on button "Publish" at bounding box center [1494, 23] width 68 height 33
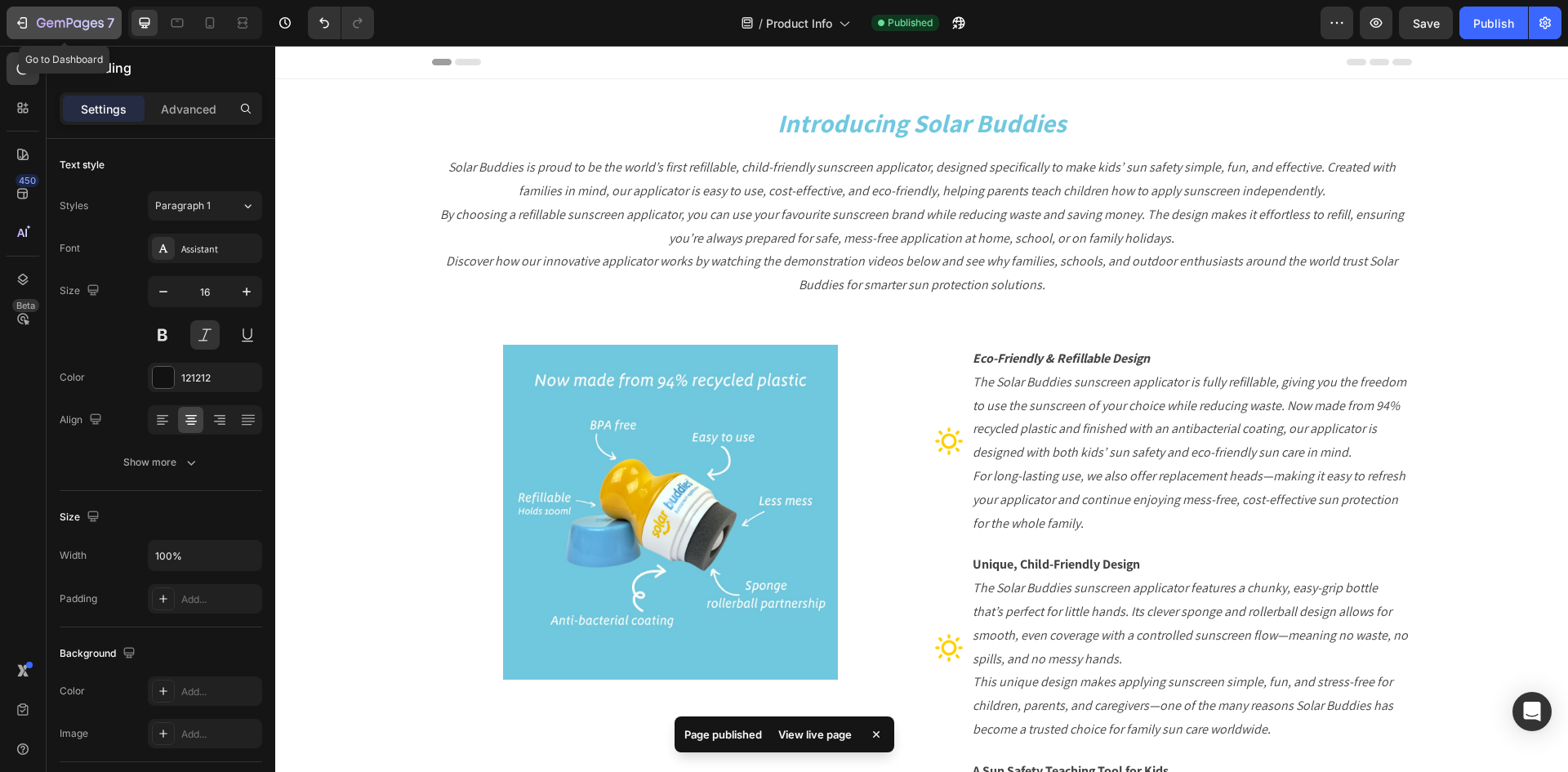
click at [73, 17] on icon "button" at bounding box center [70, 24] width 67 height 14
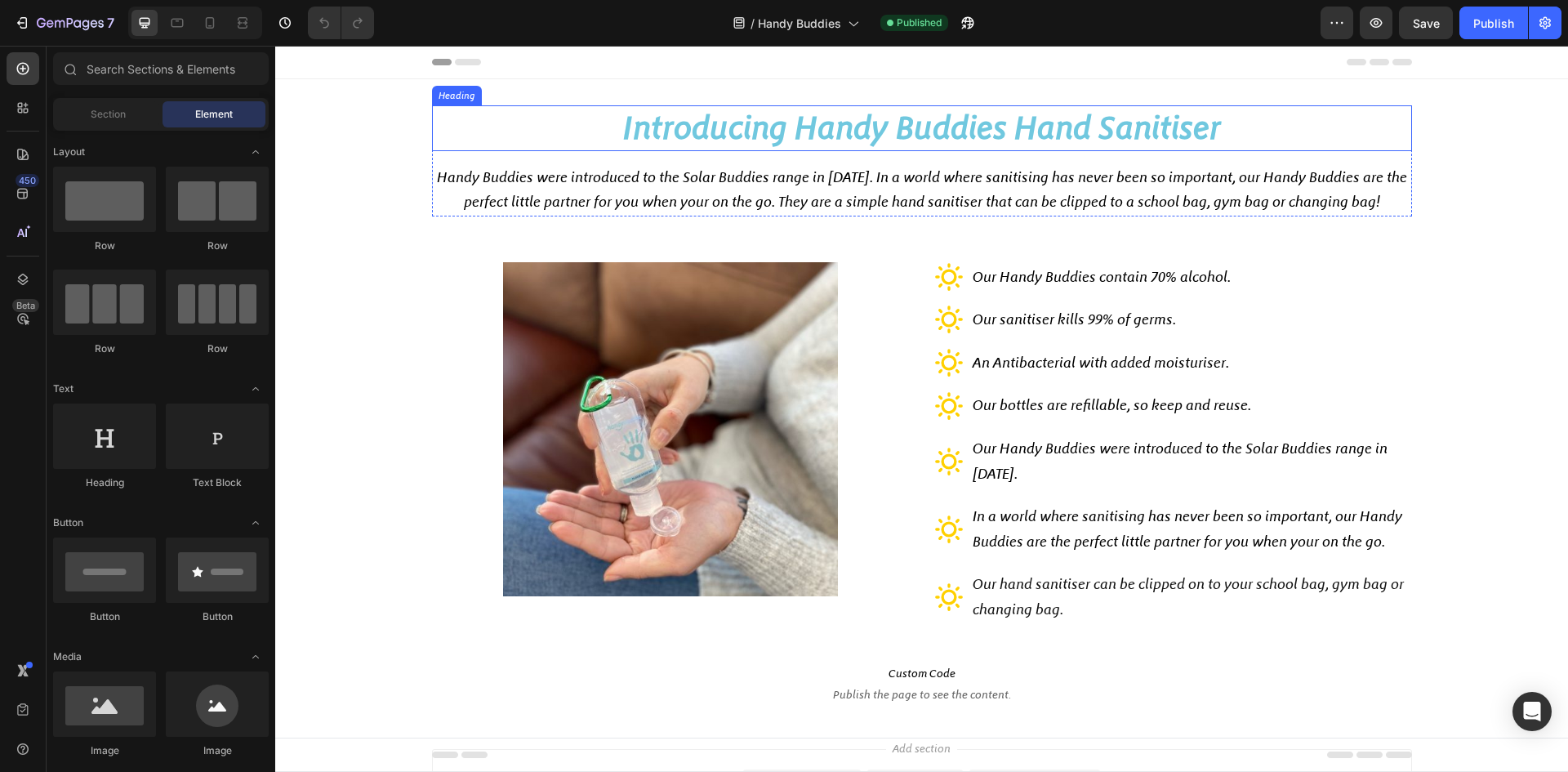
click at [832, 117] on strong "Introducing Handy Buddies Hand Sanitiser" at bounding box center [922, 128] width 598 height 38
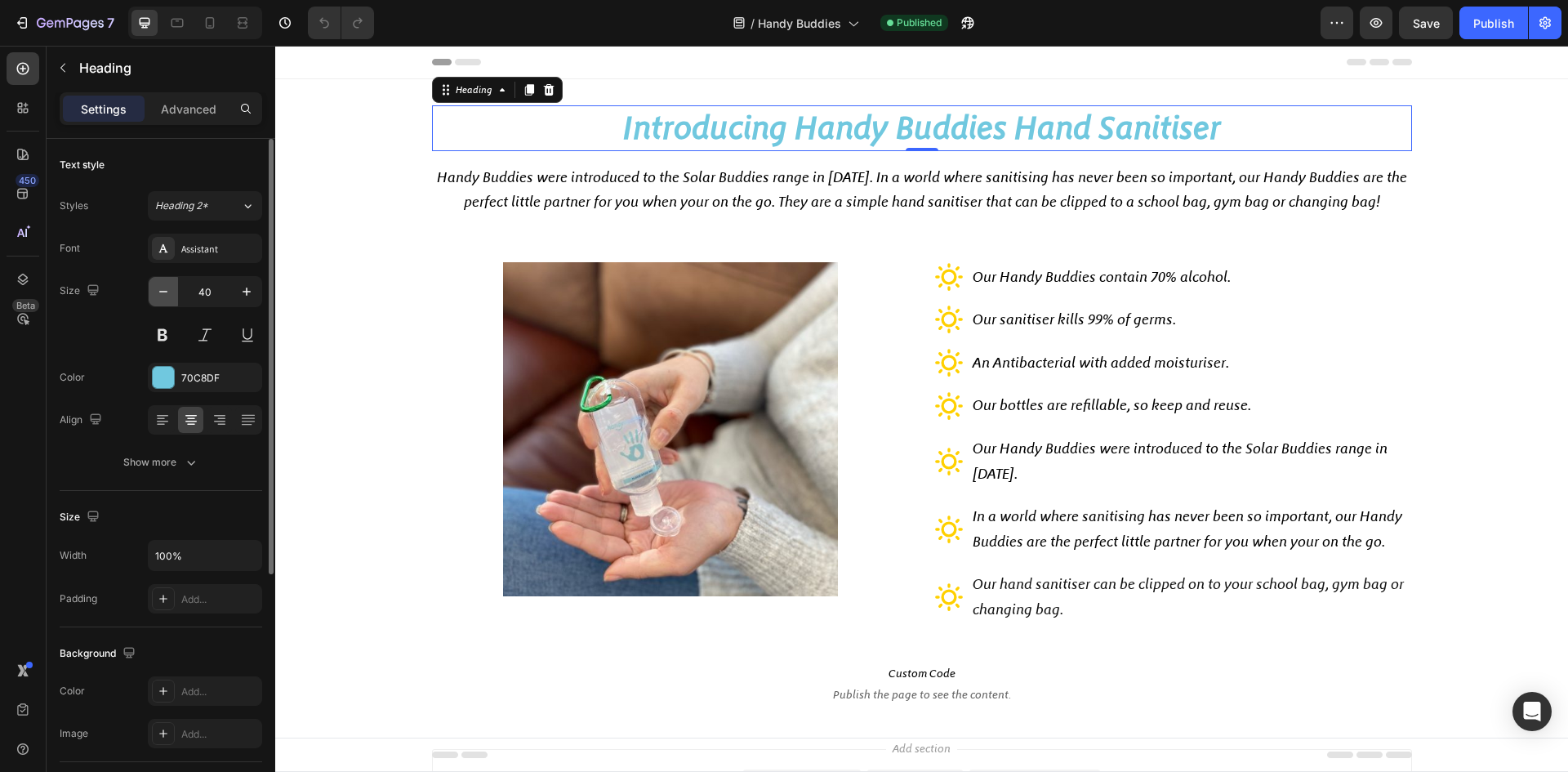
click at [157, 289] on icon "button" at bounding box center [163, 291] width 16 height 16
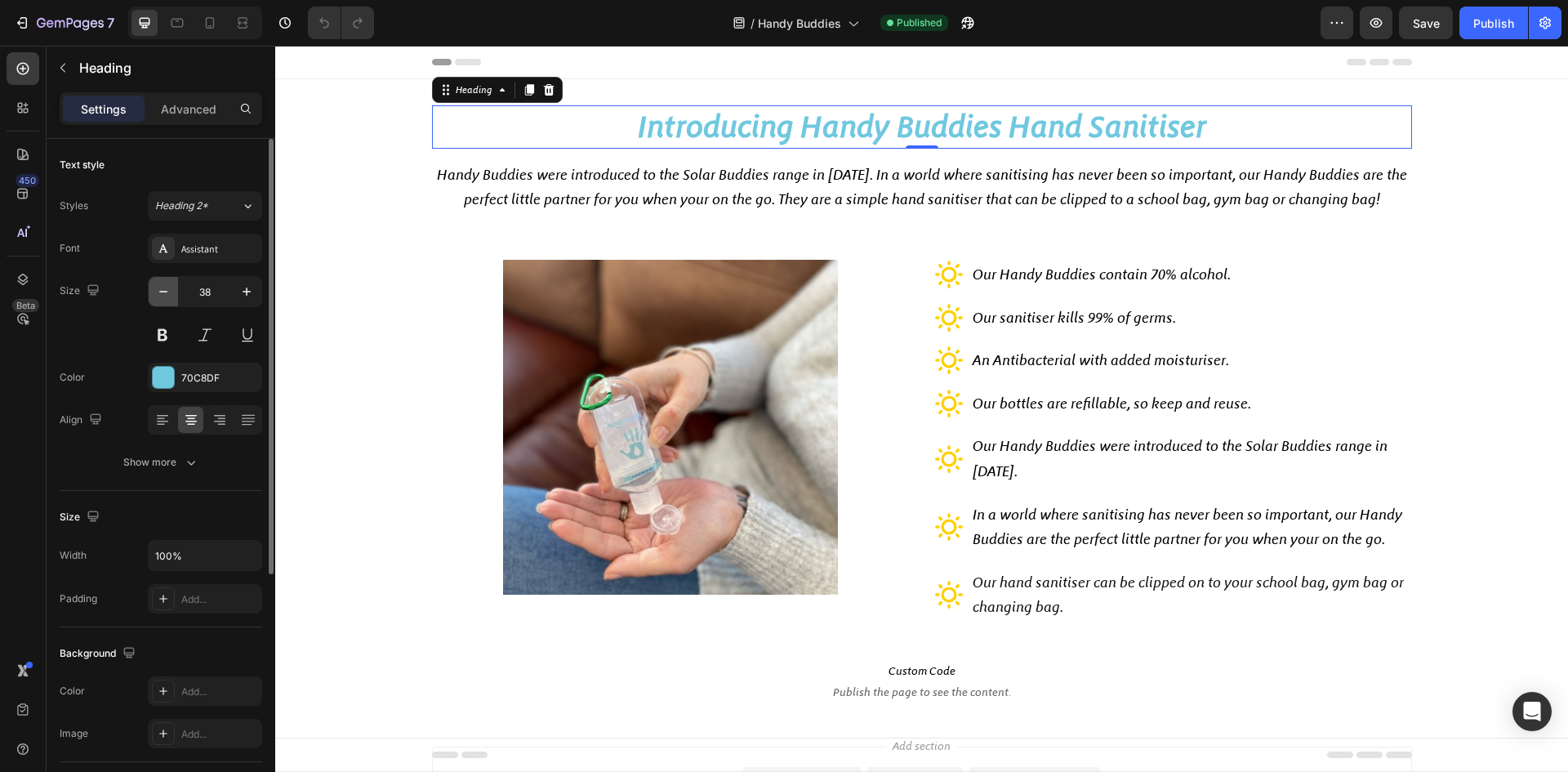
click at [157, 289] on icon "button" at bounding box center [163, 291] width 16 height 16
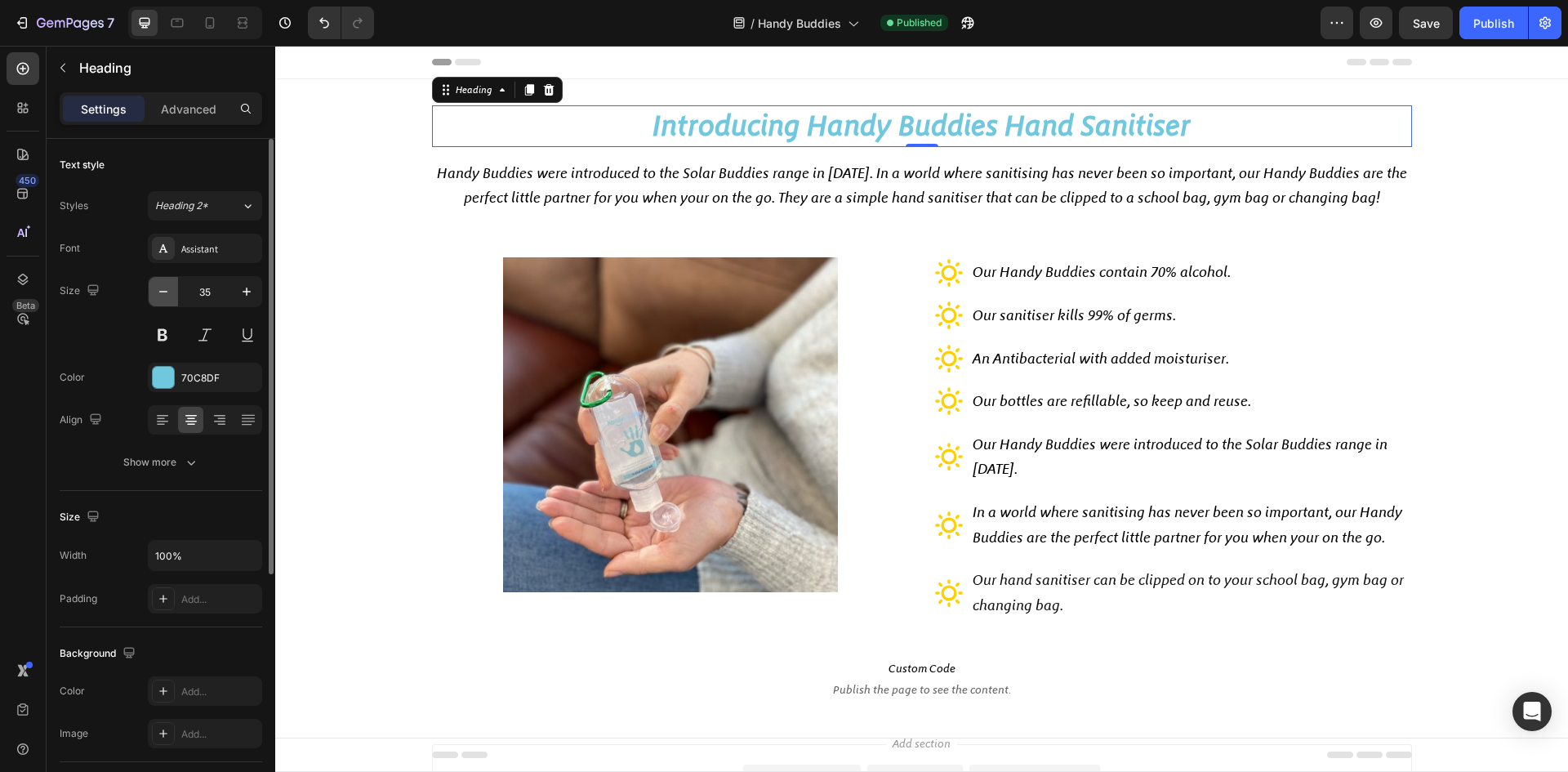
click at [157, 289] on icon "button" at bounding box center [163, 291] width 16 height 16
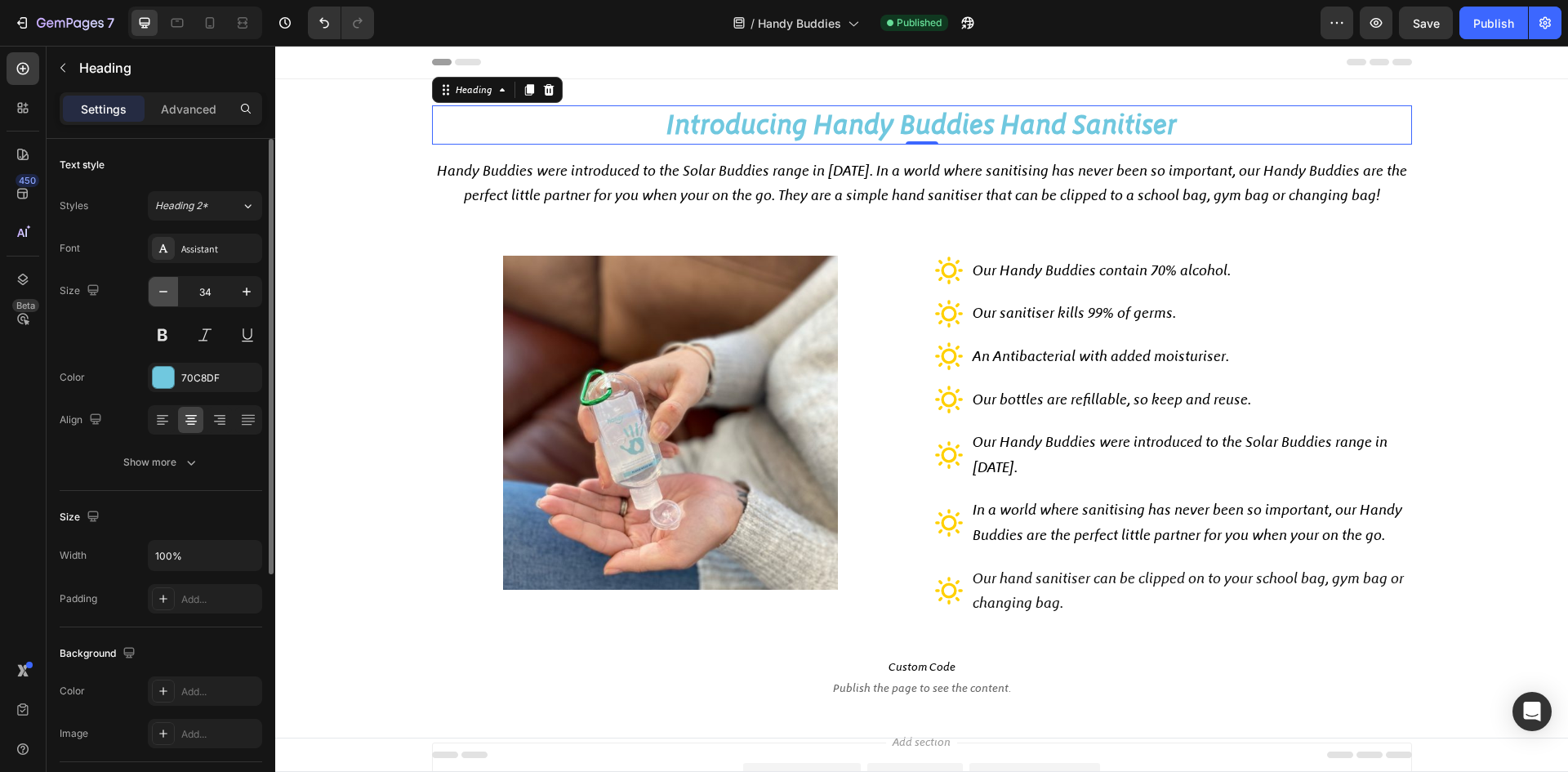
click at [157, 289] on icon "button" at bounding box center [163, 291] width 16 height 16
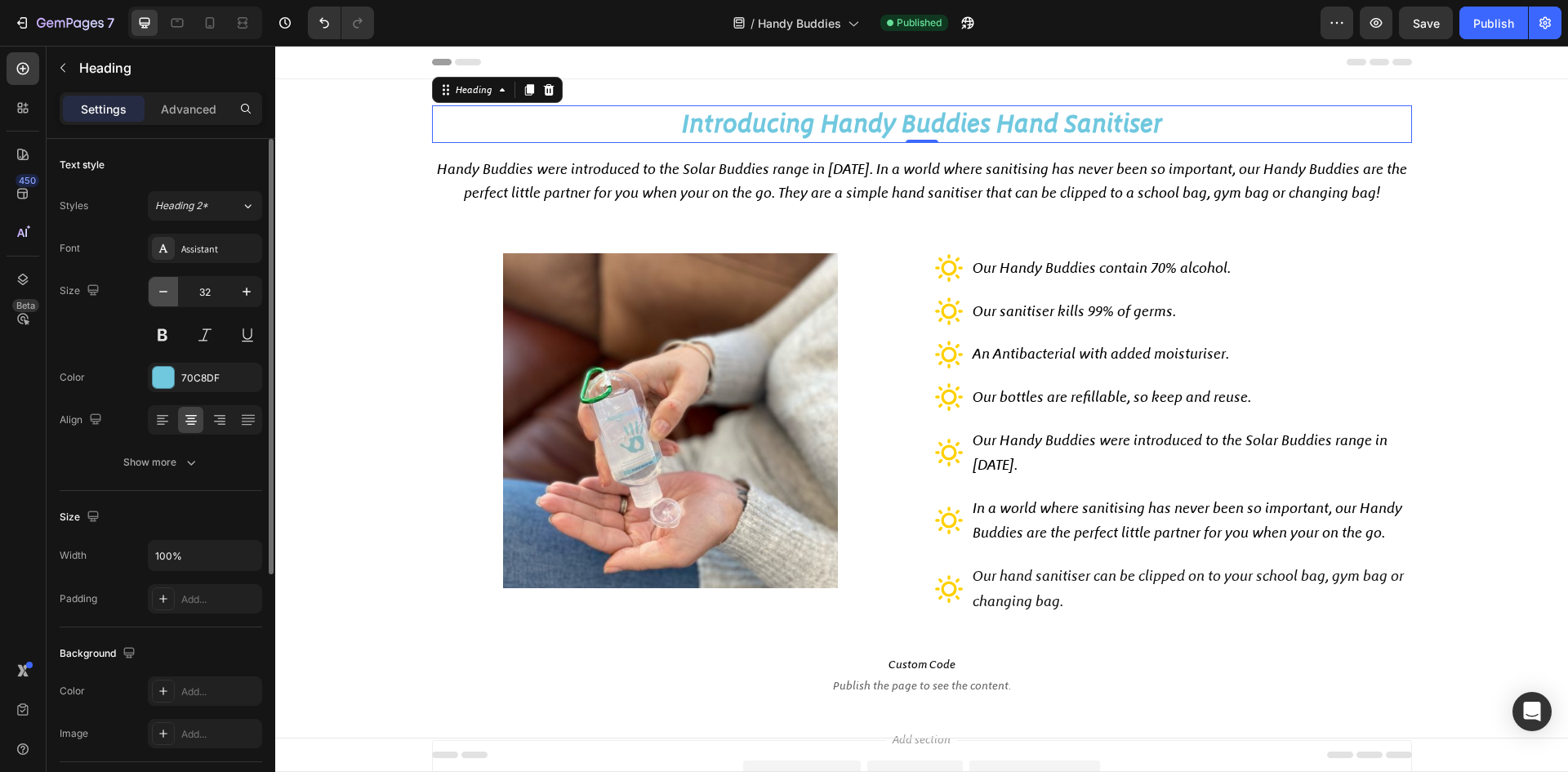
click at [157, 289] on icon "button" at bounding box center [163, 291] width 16 height 16
type input "31"
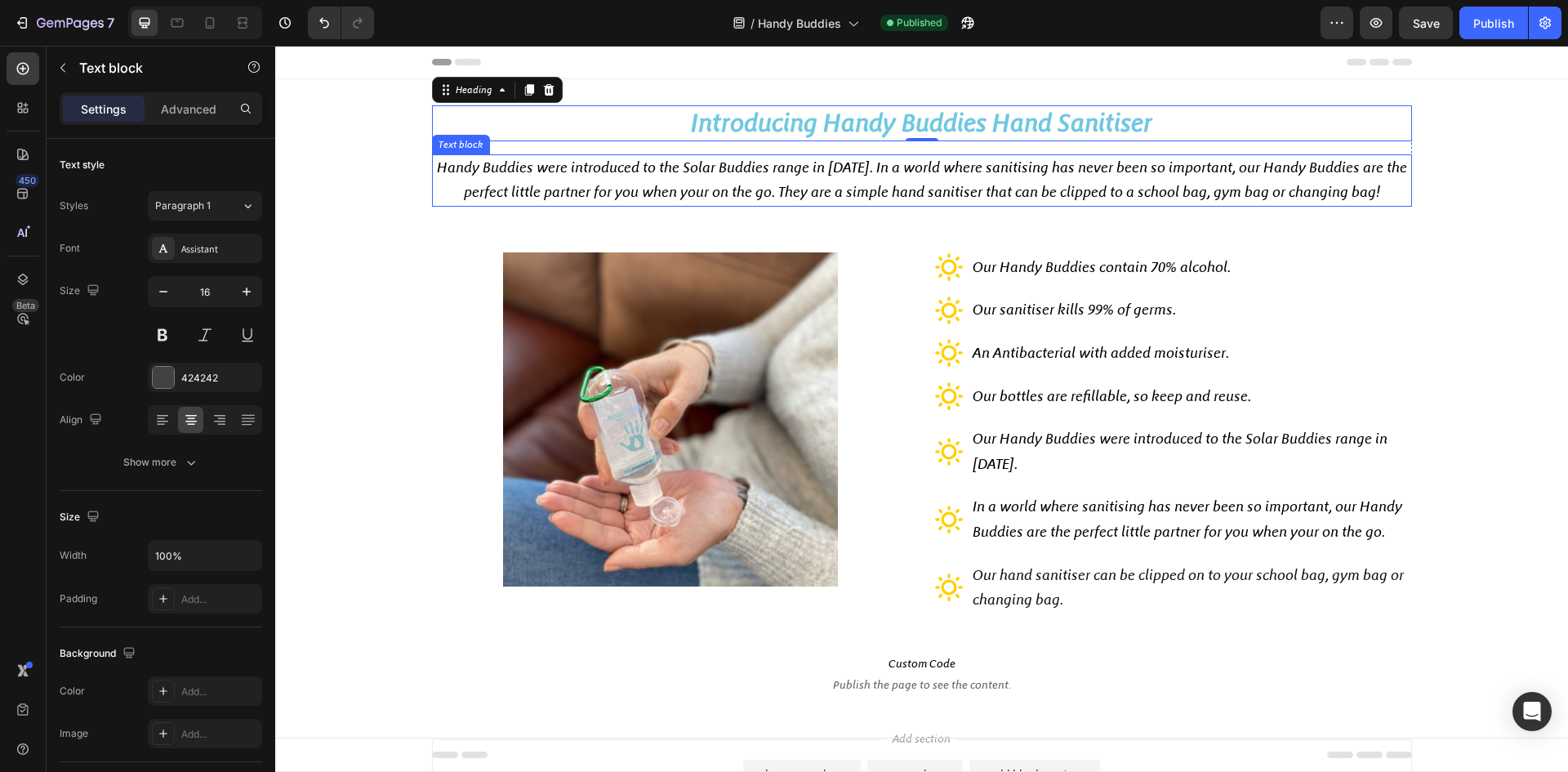
click at [600, 188] on span "Handy Buddies were introduced to the Solar Buddies range in 2020. In a world wh…" at bounding box center [922, 179] width 971 height 42
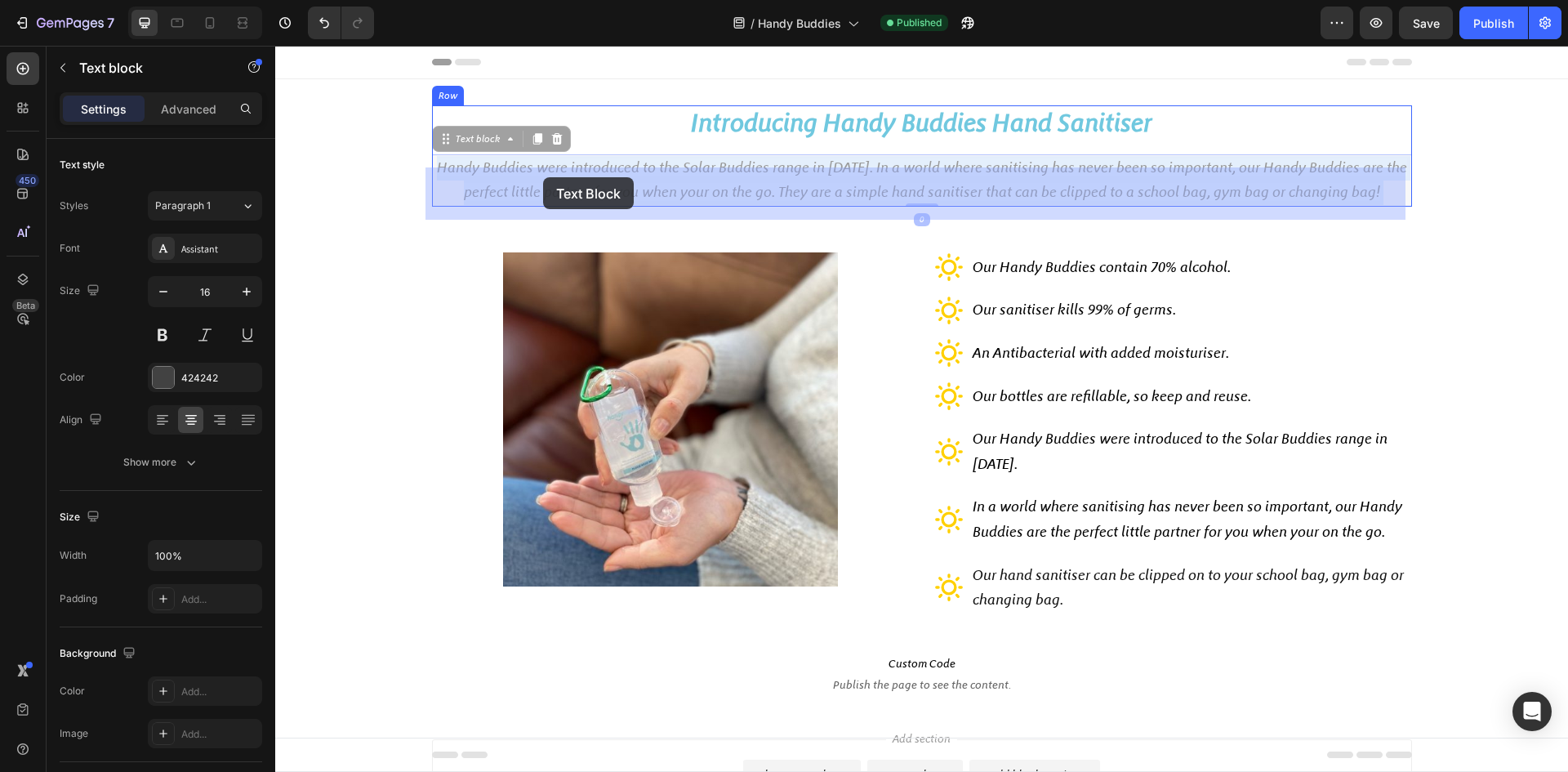
drag, startPoint x: 441, startPoint y: 169, endPoint x: 569, endPoint y: 181, distance: 128.6
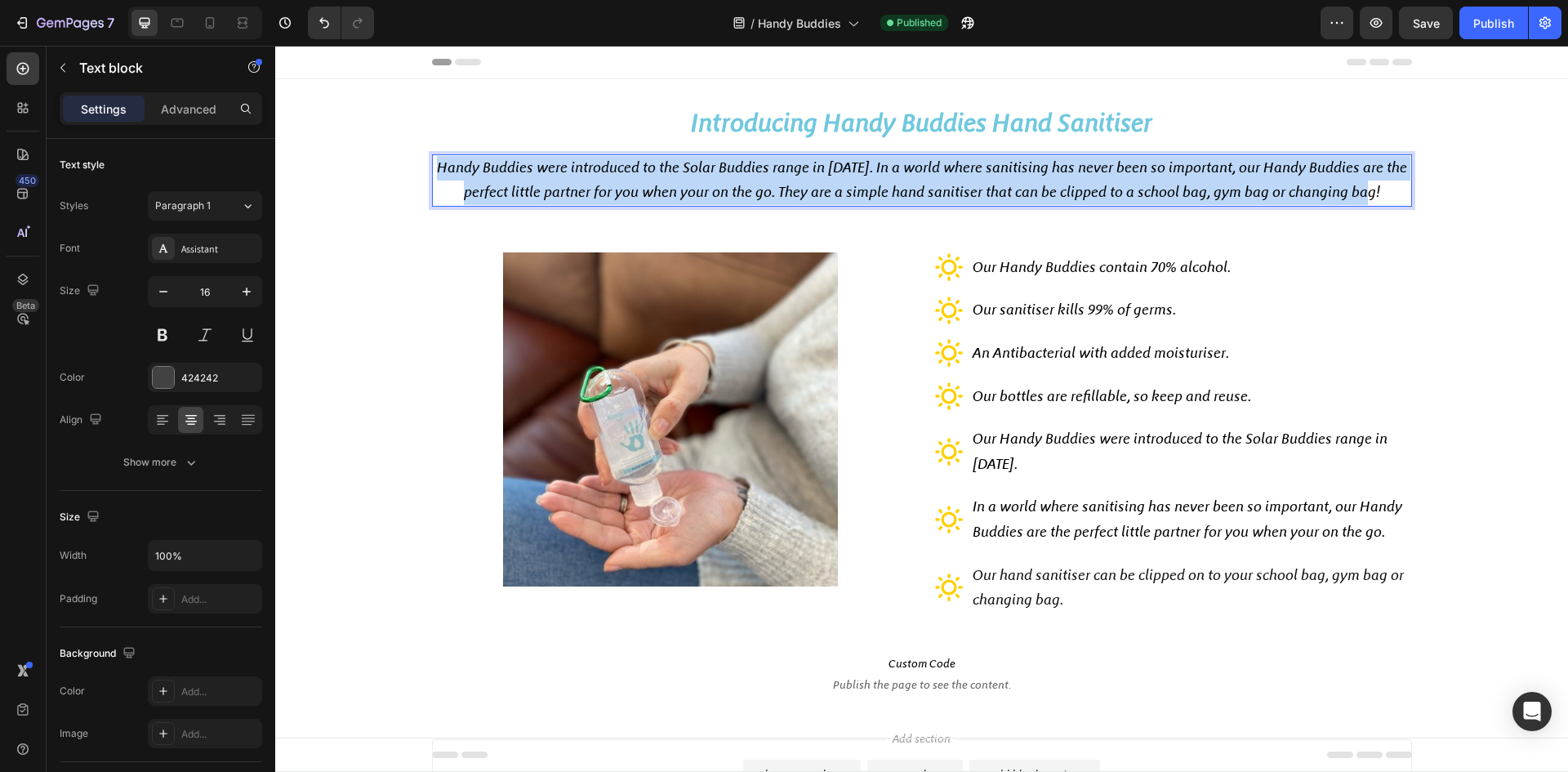
drag, startPoint x: 437, startPoint y: 169, endPoint x: 1399, endPoint y: 190, distance: 962.2
click at [1399, 190] on p "Handy Buddies were introduced to the Solar Buddies range in 2020. In a world wh…" at bounding box center [922, 180] width 977 height 49
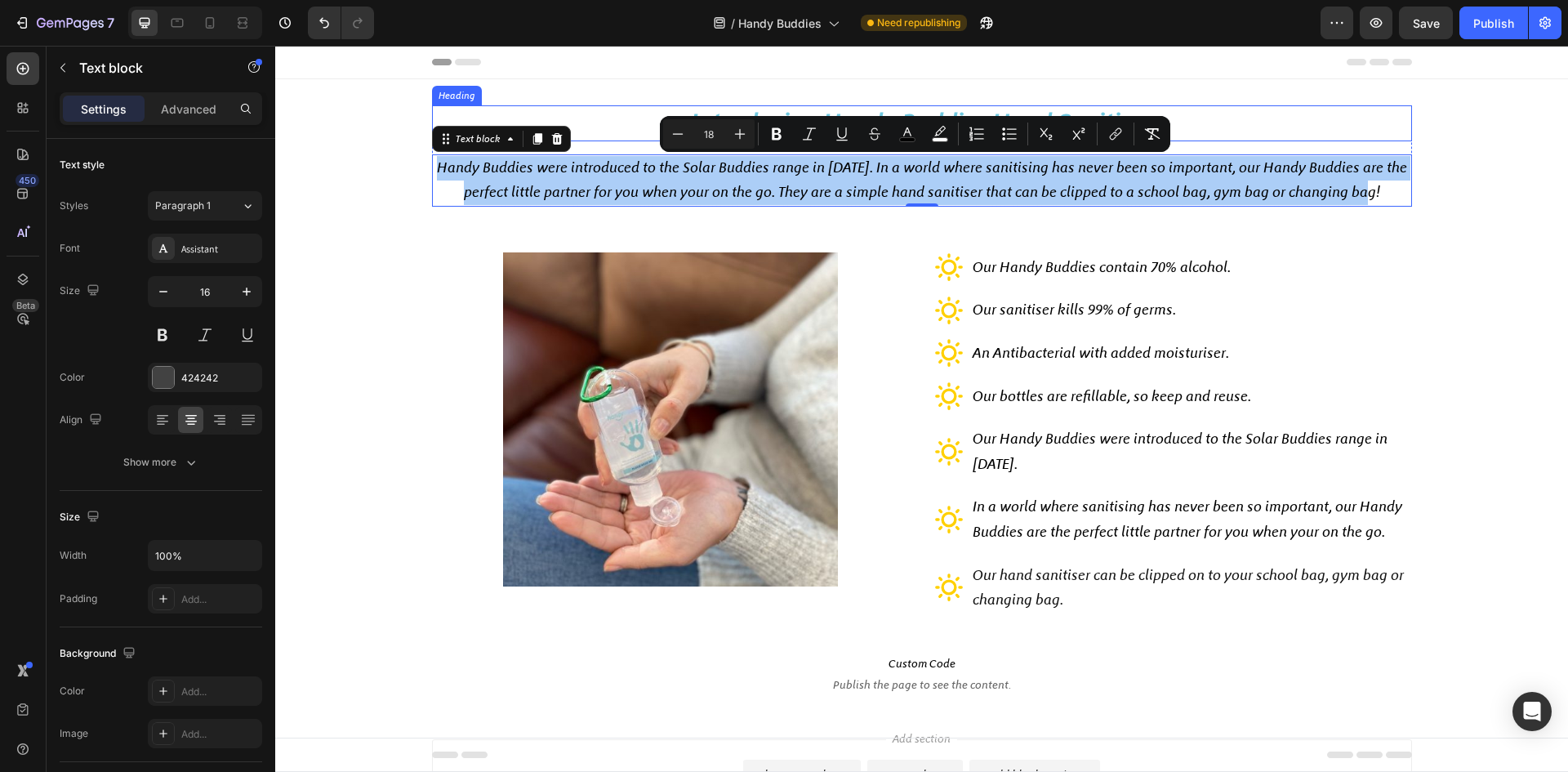
click at [997, 130] on button "Bulleted List" at bounding box center [1010, 134] width 29 height 29
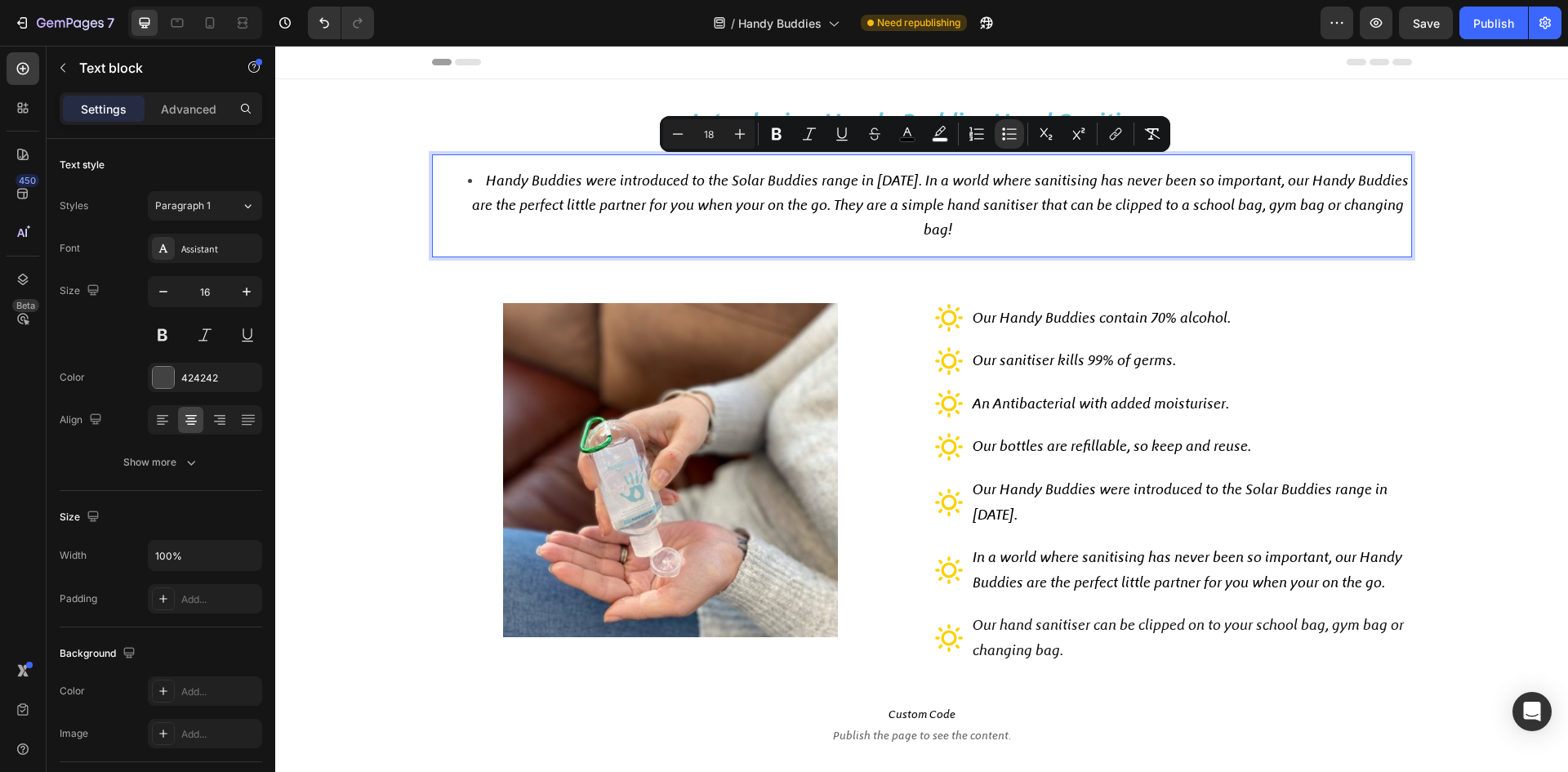
click at [845, 199] on span "Handy Buddies were introduced to the Solar Buddies range in 2020. In a world wh…" at bounding box center [940, 204] width 937 height 67
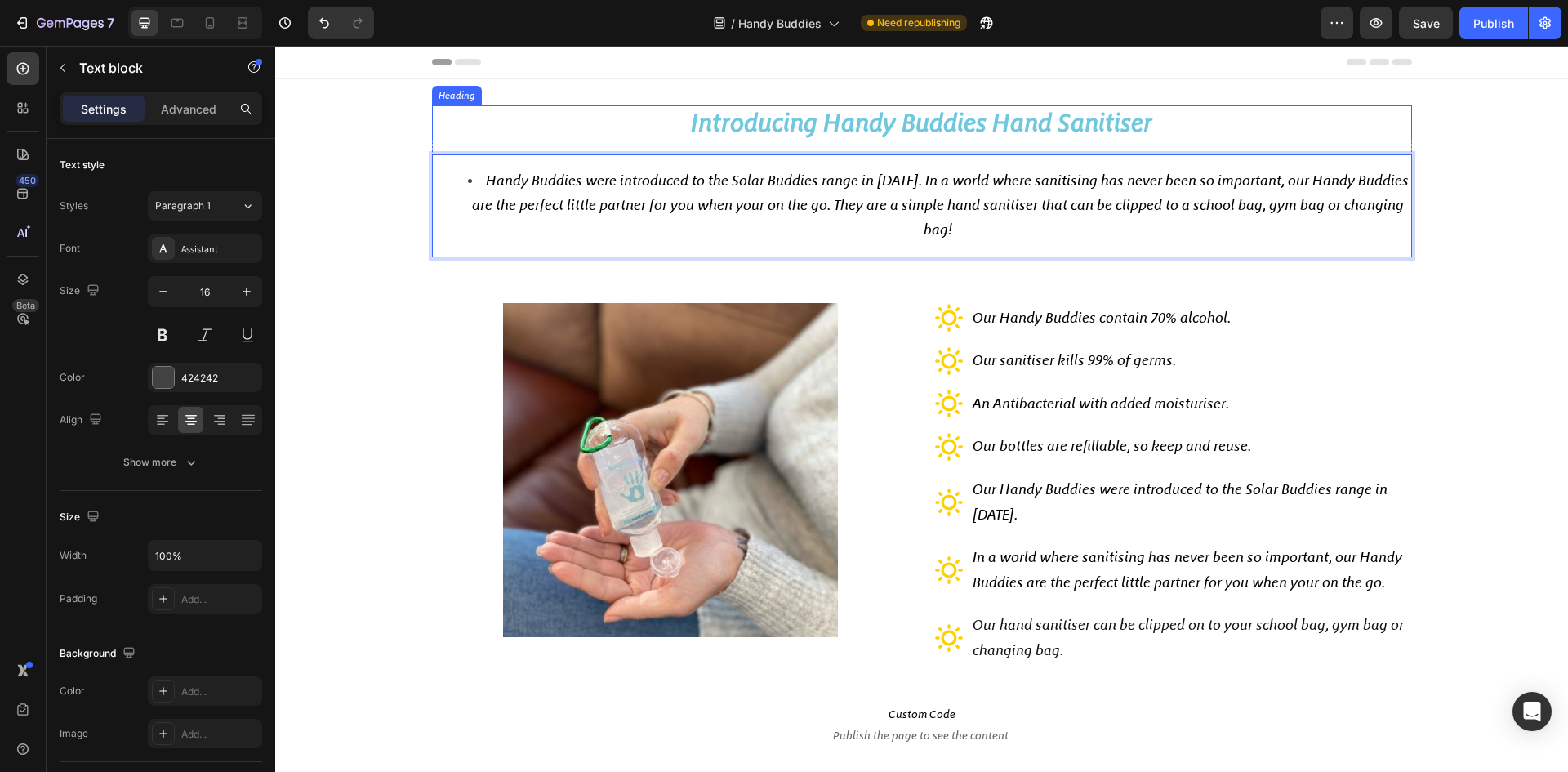
click at [697, 120] on strong "Introducing Handy Buddies Hand Sanitiser" at bounding box center [921, 123] width 462 height 30
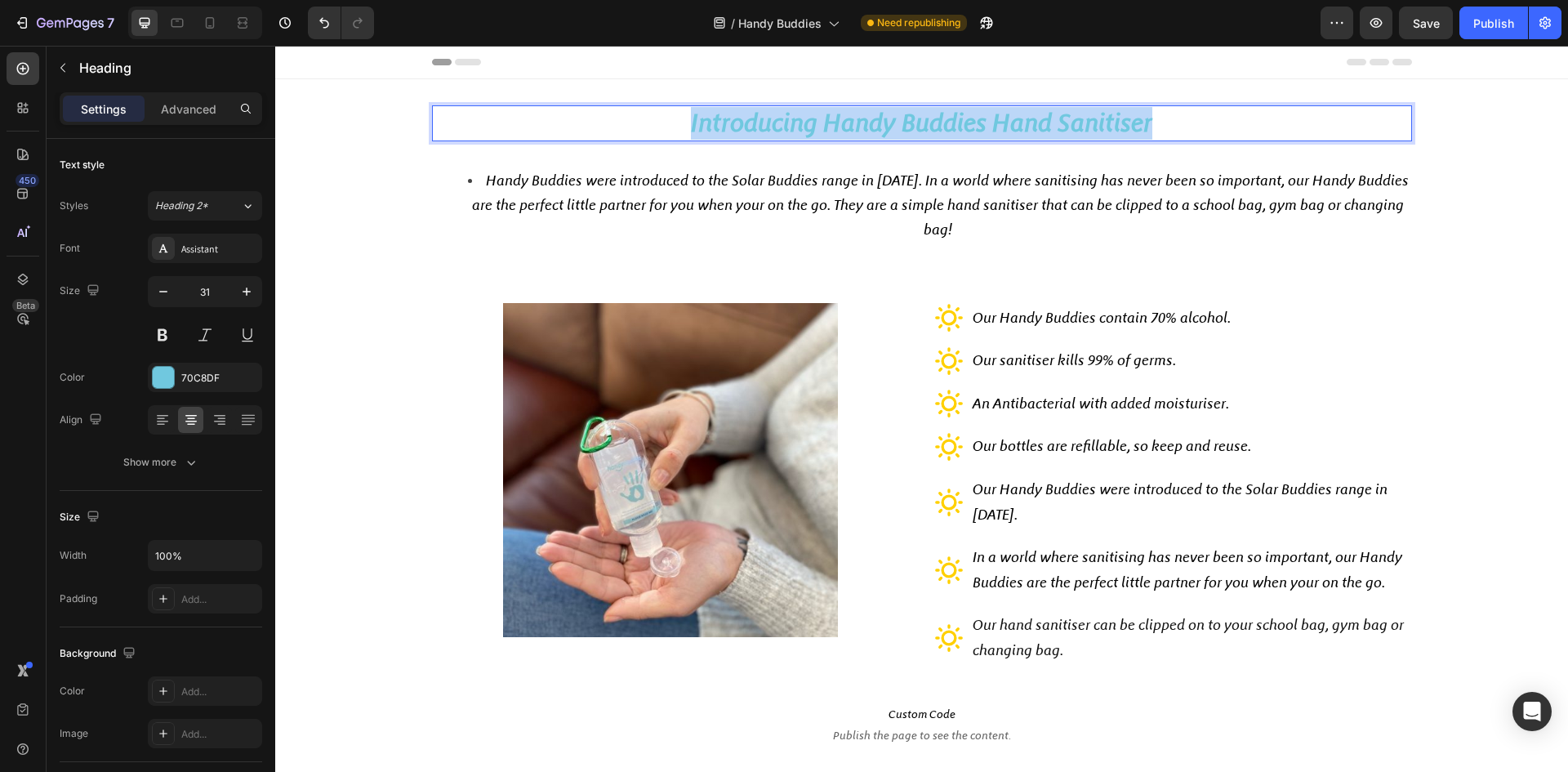
drag, startPoint x: 685, startPoint y: 123, endPoint x: 1177, endPoint y: 126, distance: 492.0
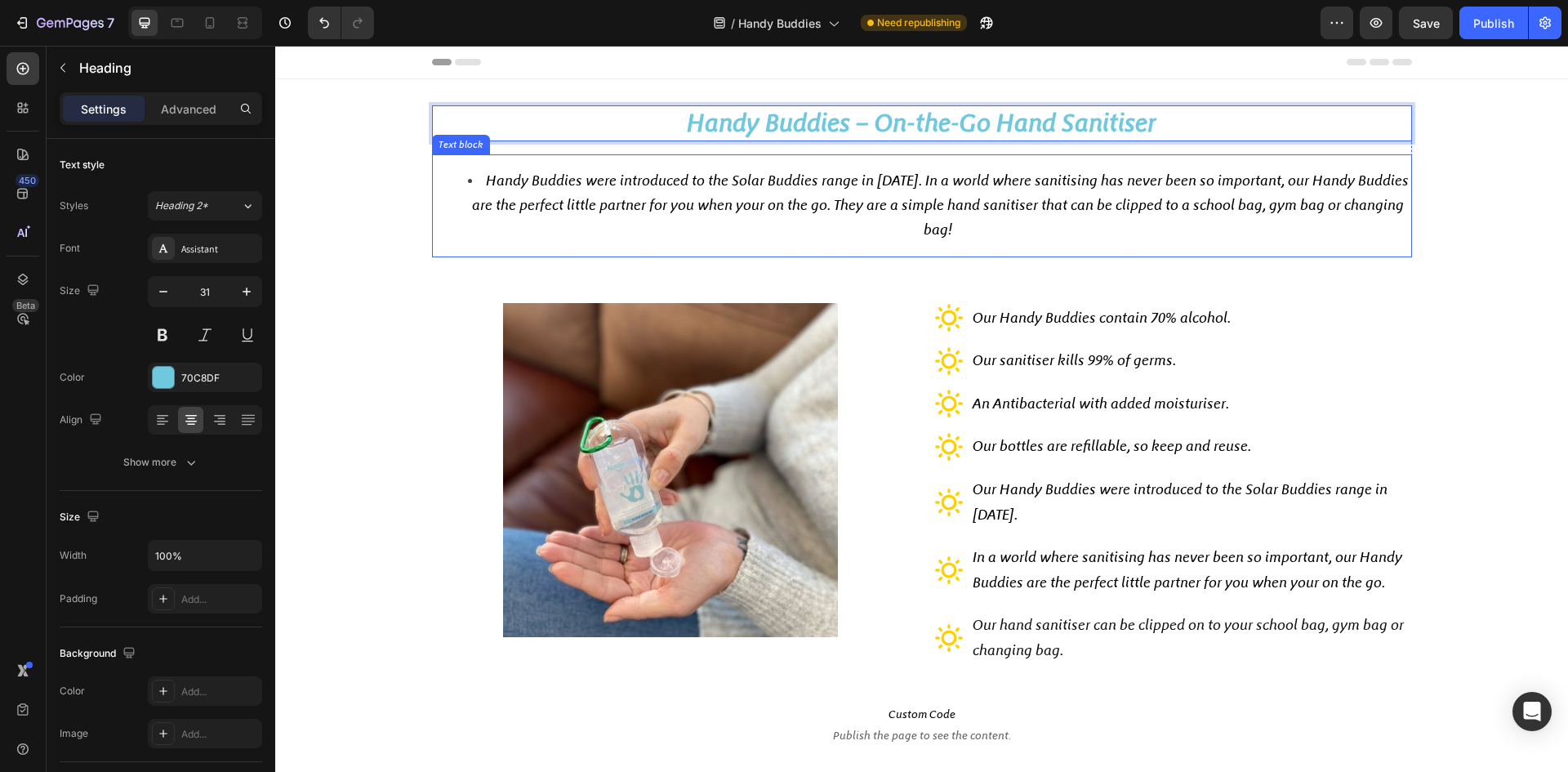
click at [1019, 201] on span "Handy Buddies were introduced to the Solar Buddies range in 2020. In a world wh…" at bounding box center [940, 204] width 937 height 67
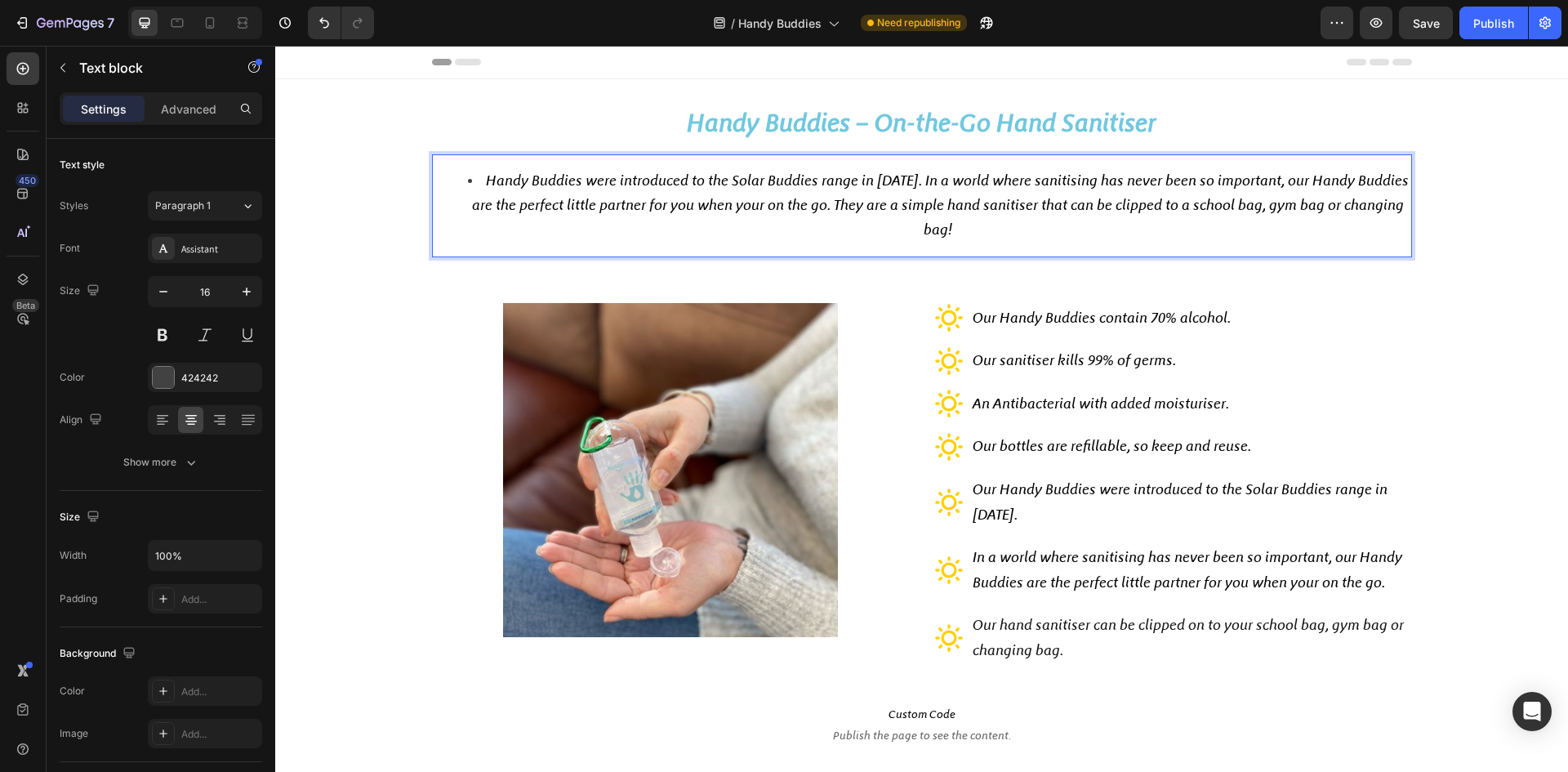
click at [486, 188] on li "Handy Buddies were introduced to the Solar Buddies range in 2020. In a world wh…" at bounding box center [939, 206] width 944 height 73
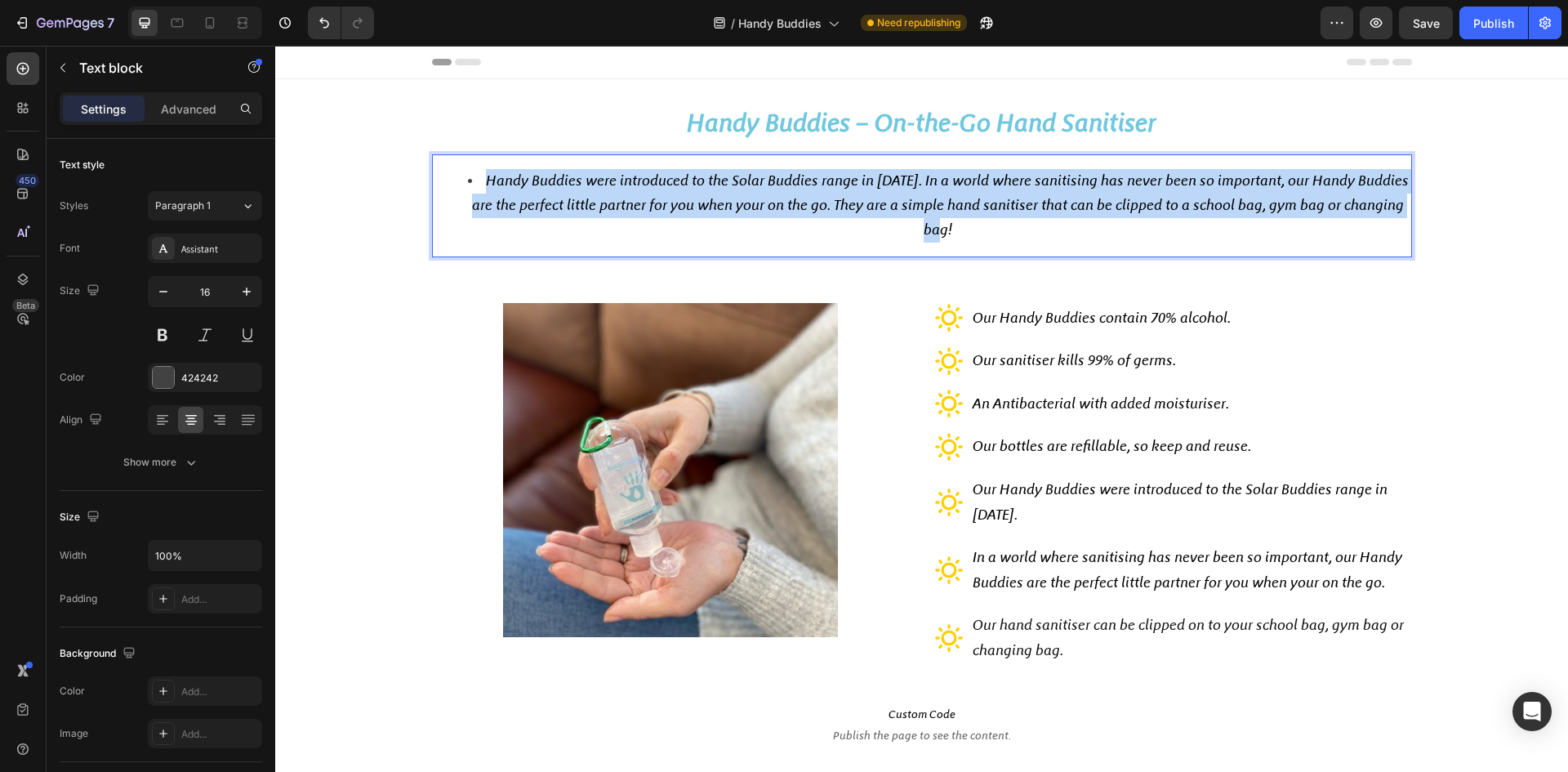
drag, startPoint x: 460, startPoint y: 181, endPoint x: 1069, endPoint y: 229, distance: 610.9
click at [1069, 229] on li "Handy Buddies were introduced to the Solar Buddies range in 2020. In a world wh…" at bounding box center [939, 206] width 944 height 73
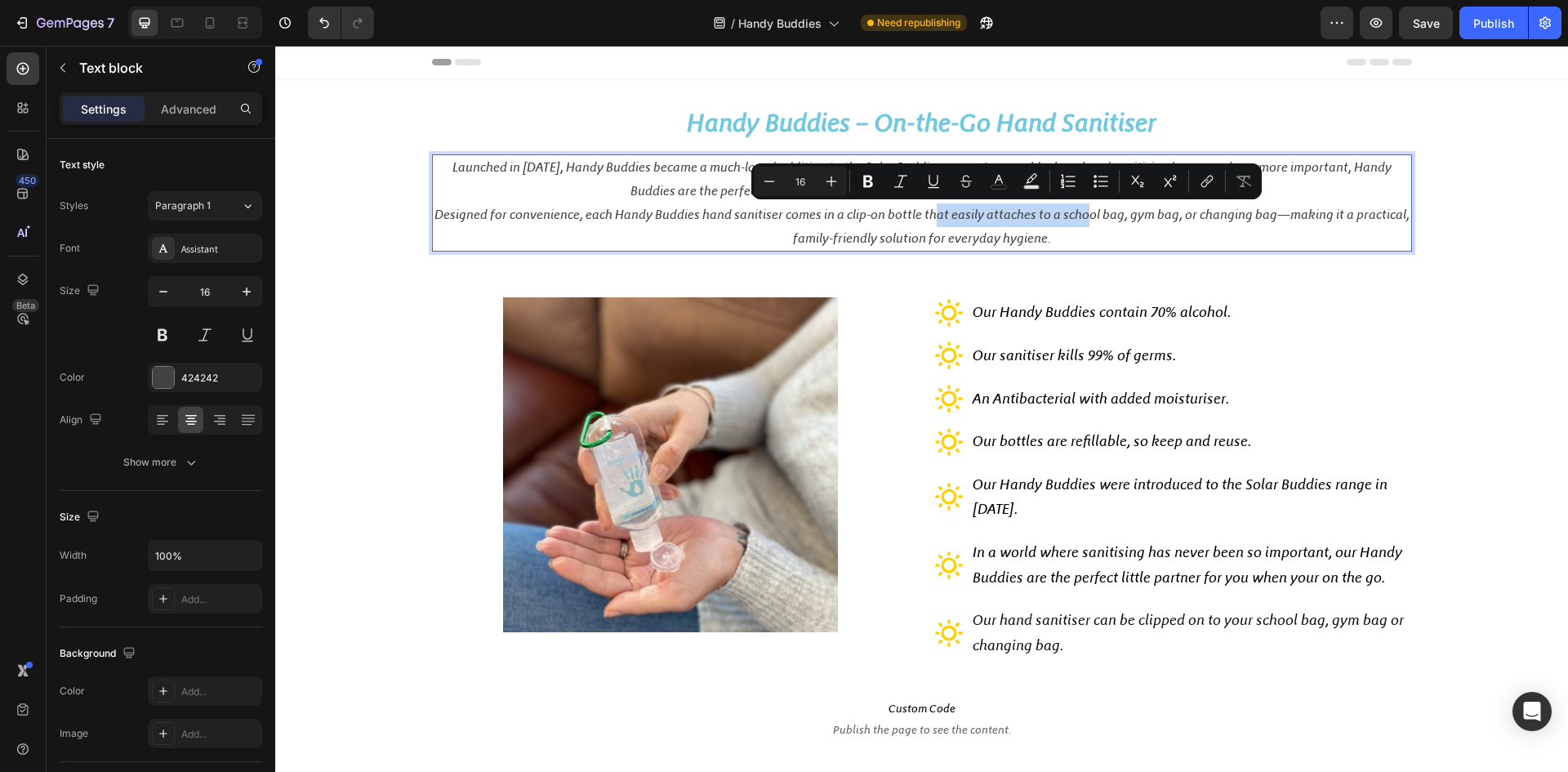
drag, startPoint x: 1080, startPoint y: 209, endPoint x: 928, endPoint y: 217, distance: 152.2
click at [928, 217] on p "Designed for convenience, each Handy Buddies hand sanitiser comes in a clip-on …" at bounding box center [922, 226] width 977 height 48
click at [1057, 230] on p "Designed for convenience, each Handy Buddies hand sanitiser comes in a clip-on …" at bounding box center [922, 226] width 977 height 48
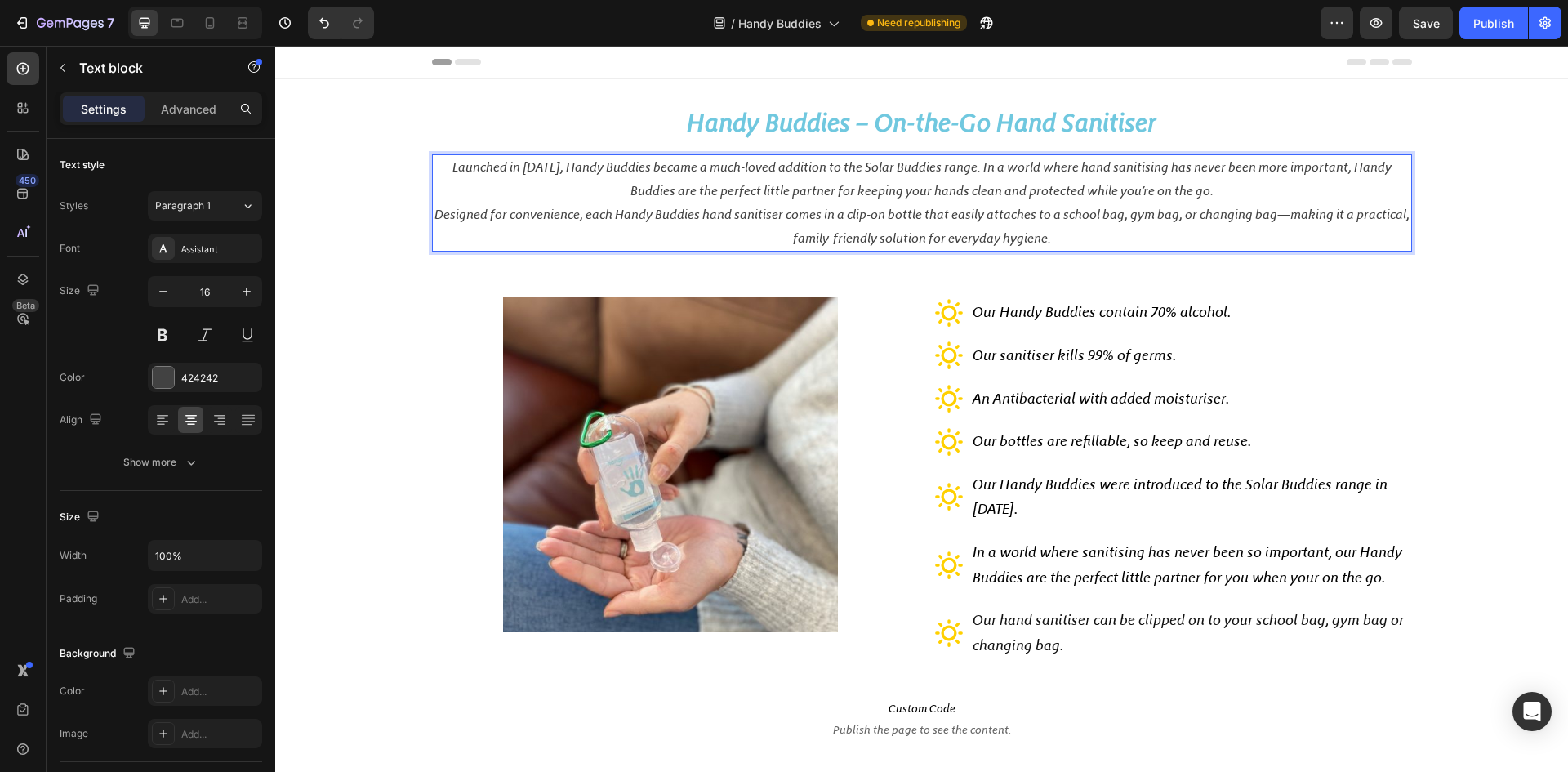
click at [1214, 182] on p "Launched in 2020, Handy Buddies became a much-loved addition to the Solar Buddi…" at bounding box center [922, 179] width 977 height 48
click at [437, 213] on p "Designed for convenience, each Handy Buddies hand sanitiser comes in a clip-on …" at bounding box center [922, 226] width 977 height 48
click at [434, 217] on p "Designed for convenience, each Handy Buddies hand sanitiser comes in a clip-on …" at bounding box center [922, 226] width 977 height 48
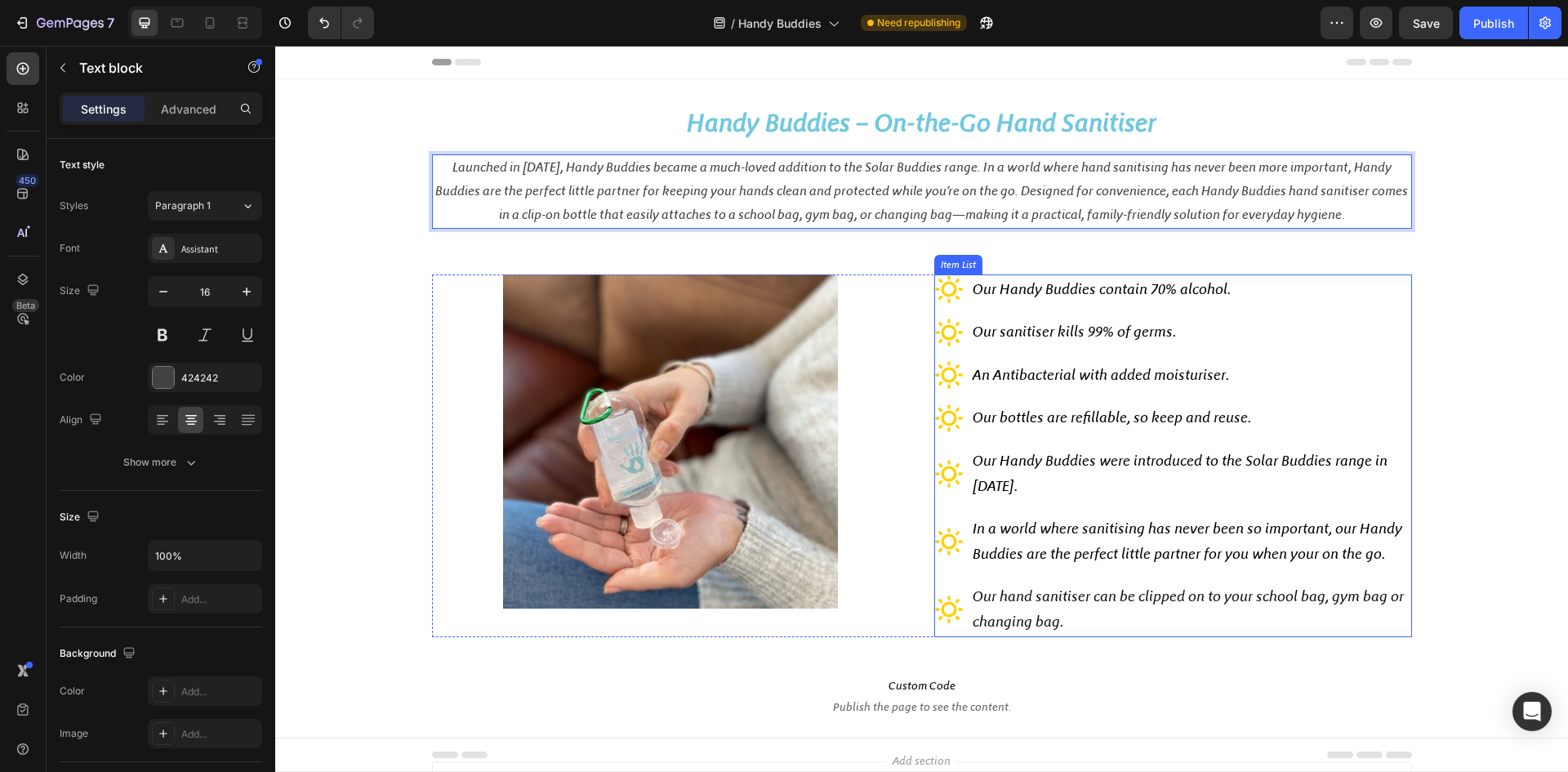
click at [1004, 290] on span "Our Handy Buddies contain 70% alcohol." at bounding box center [1101, 289] width 258 height 18
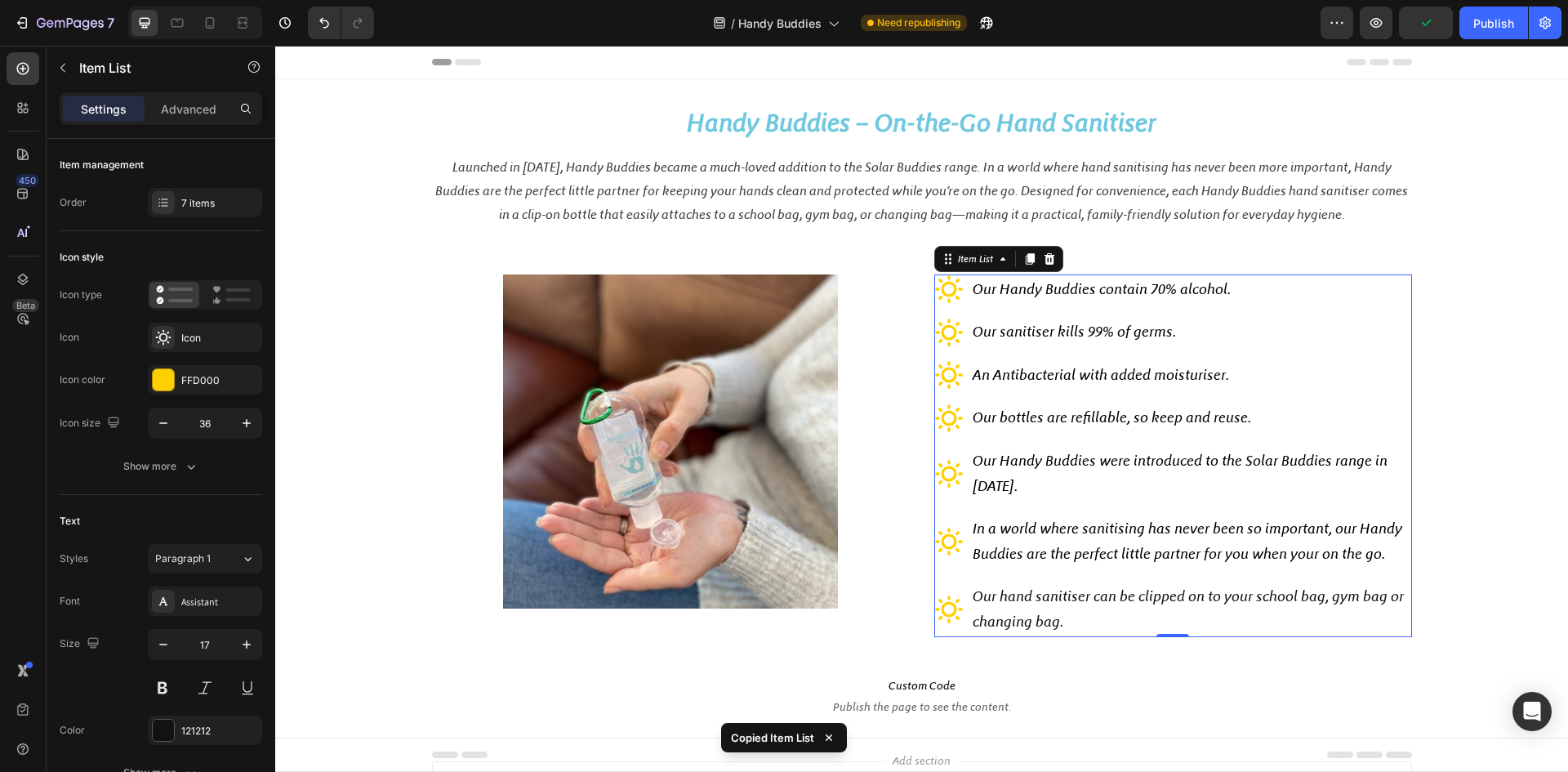
click at [1004, 292] on span "Our Handy Buddies contain 70% alcohol." at bounding box center [1101, 289] width 258 height 18
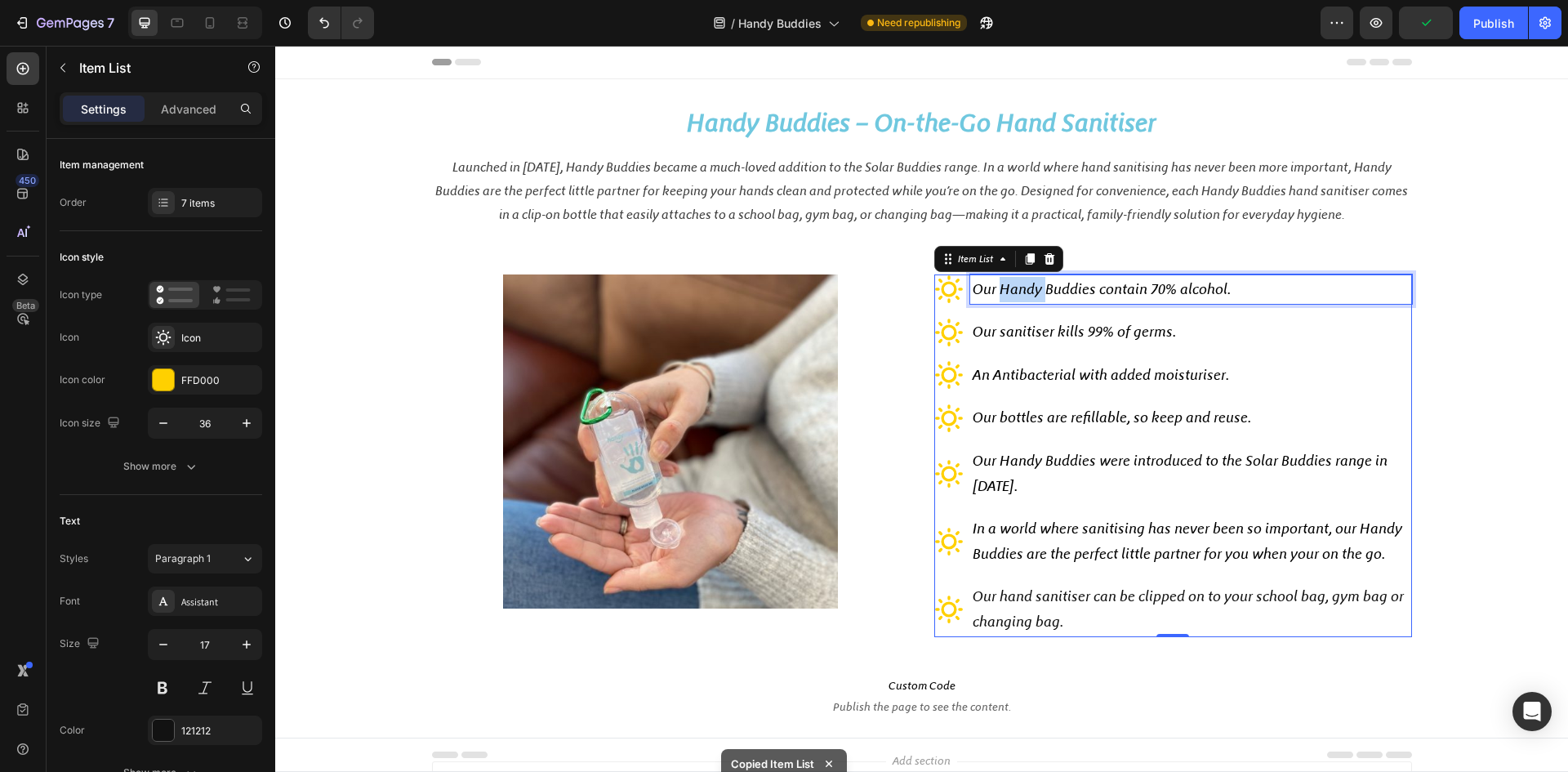
click at [1004, 292] on span "Our Handy Buddies contain 70% alcohol." at bounding box center [1101, 289] width 258 height 18
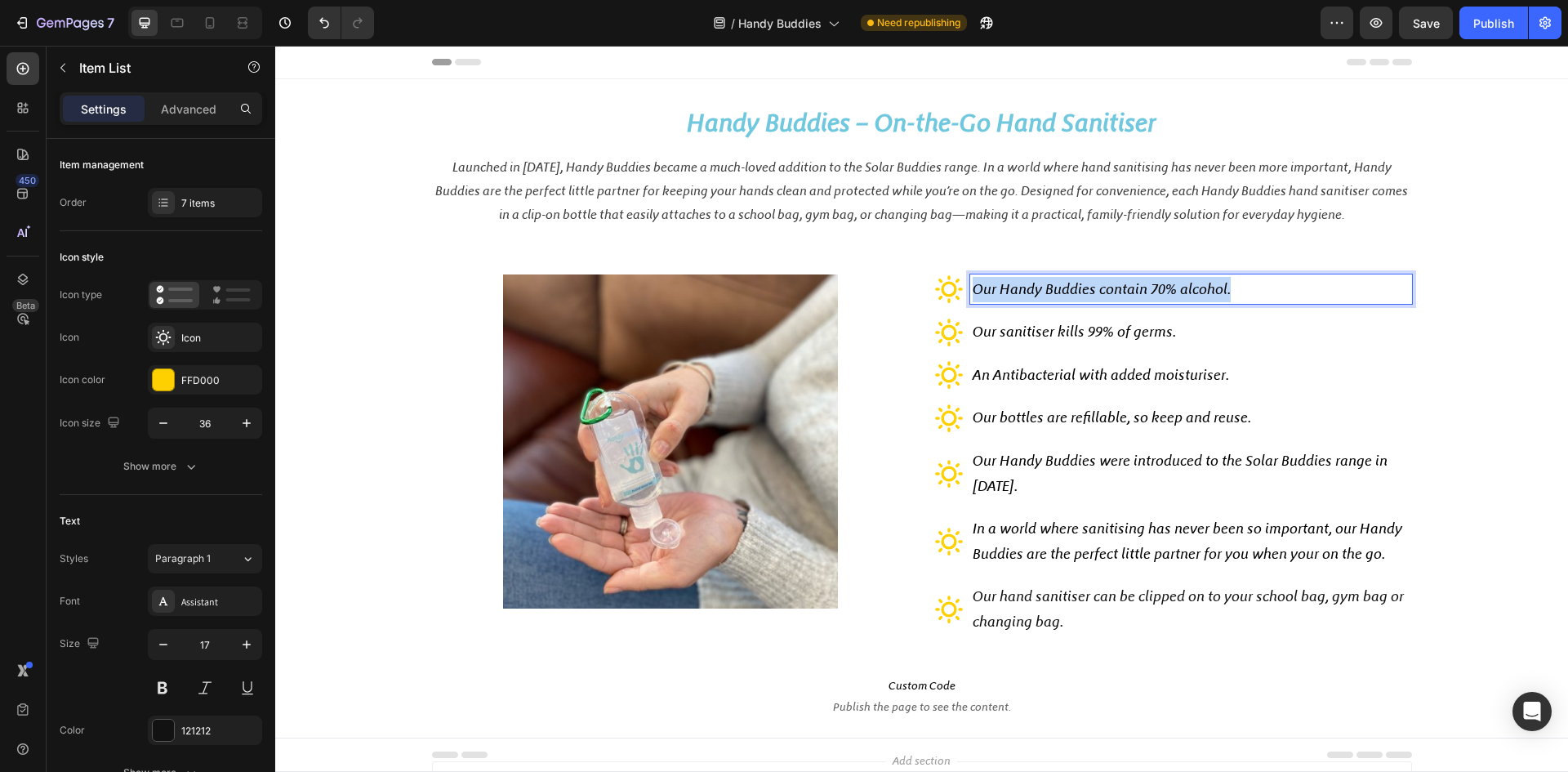
drag, startPoint x: 972, startPoint y: 291, endPoint x: 1283, endPoint y: 298, distance: 311.1
click at [1283, 298] on p "Our Handy Buddies contain 70% alcohol." at bounding box center [1191, 289] width 437 height 25
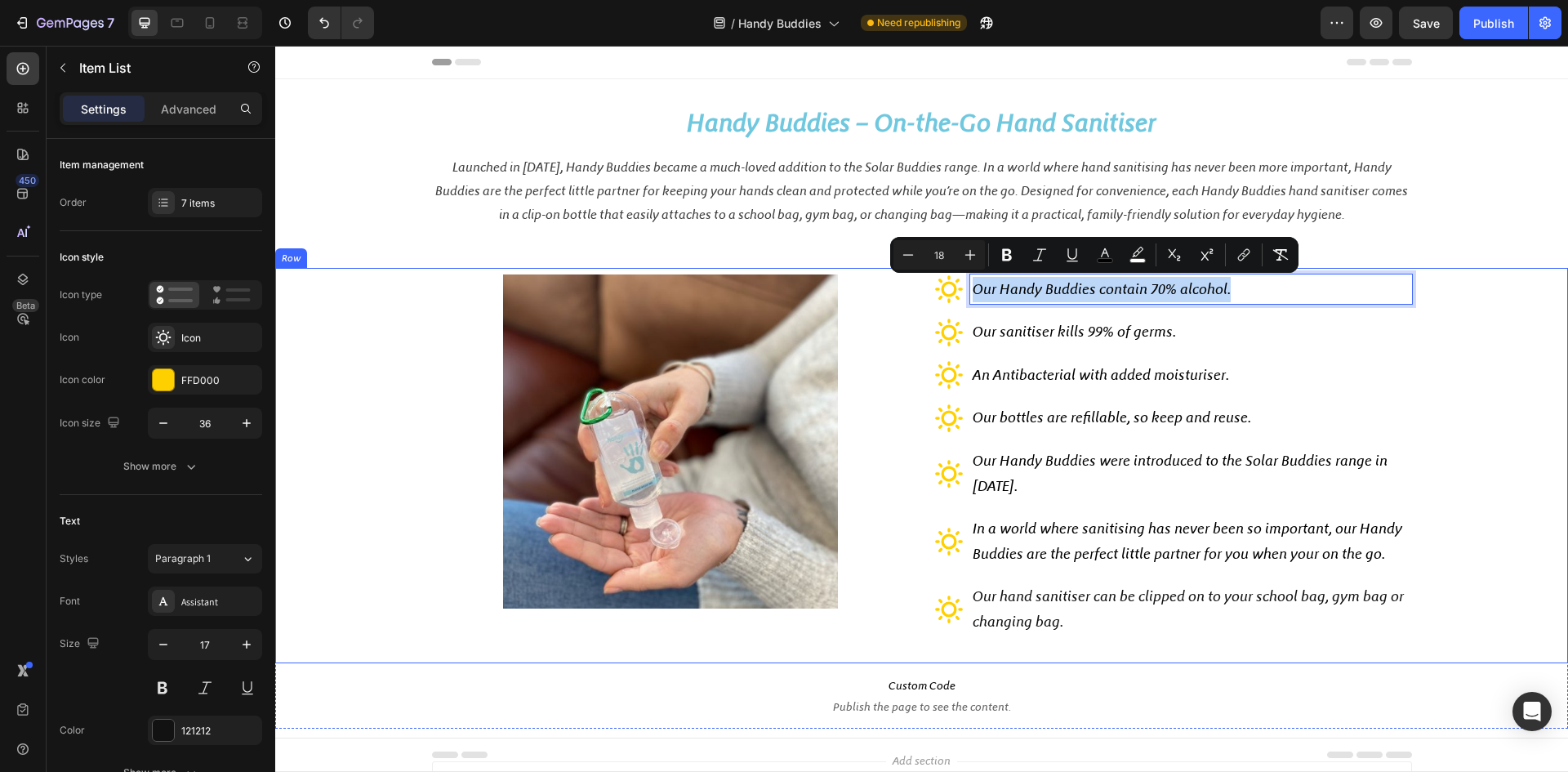
copy span "Our Handy Buddies contain 70% alcohol."
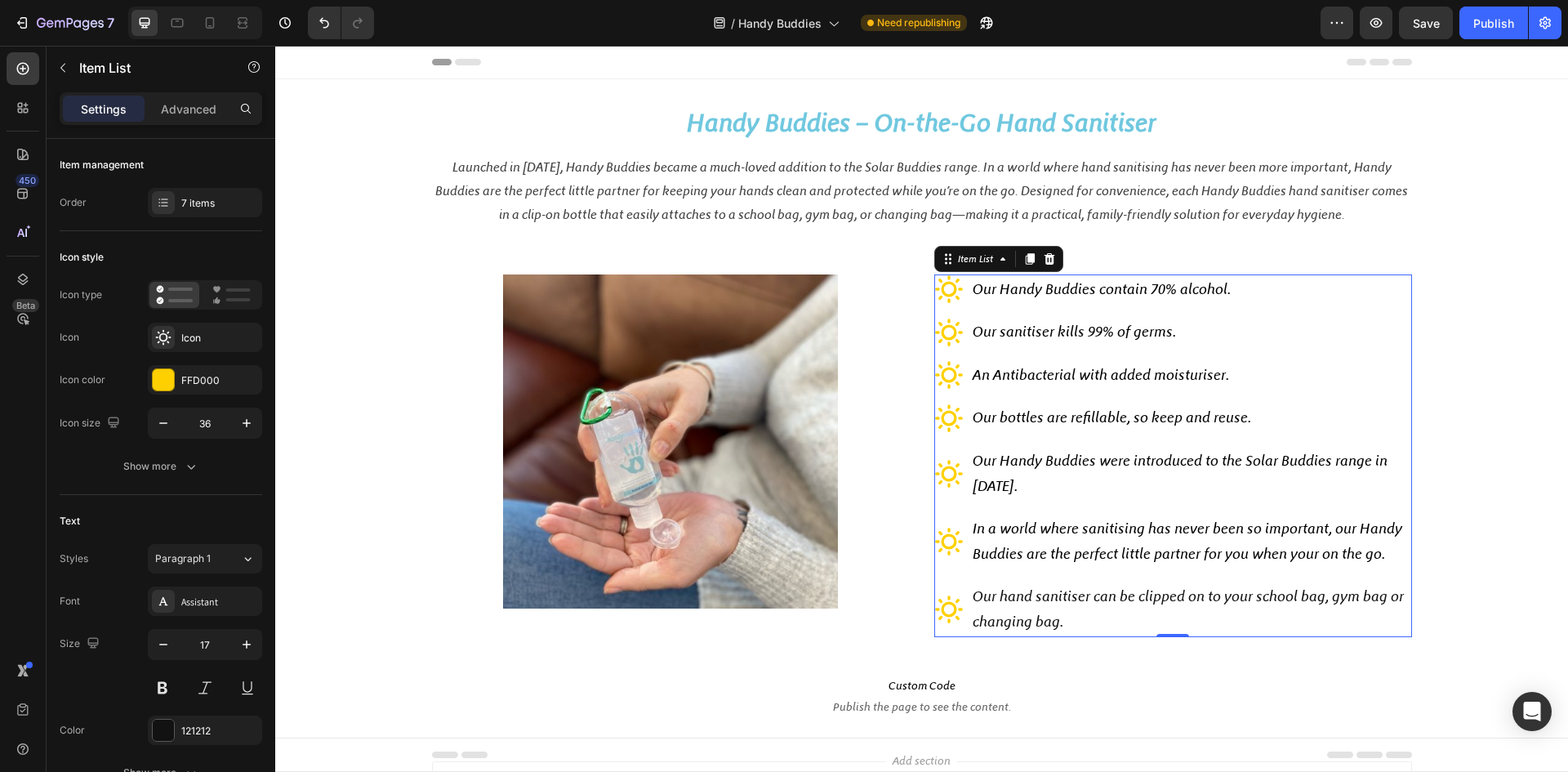
click at [985, 333] on span "Our sanitiser kills 99% of germs." at bounding box center [1074, 331] width 203 height 18
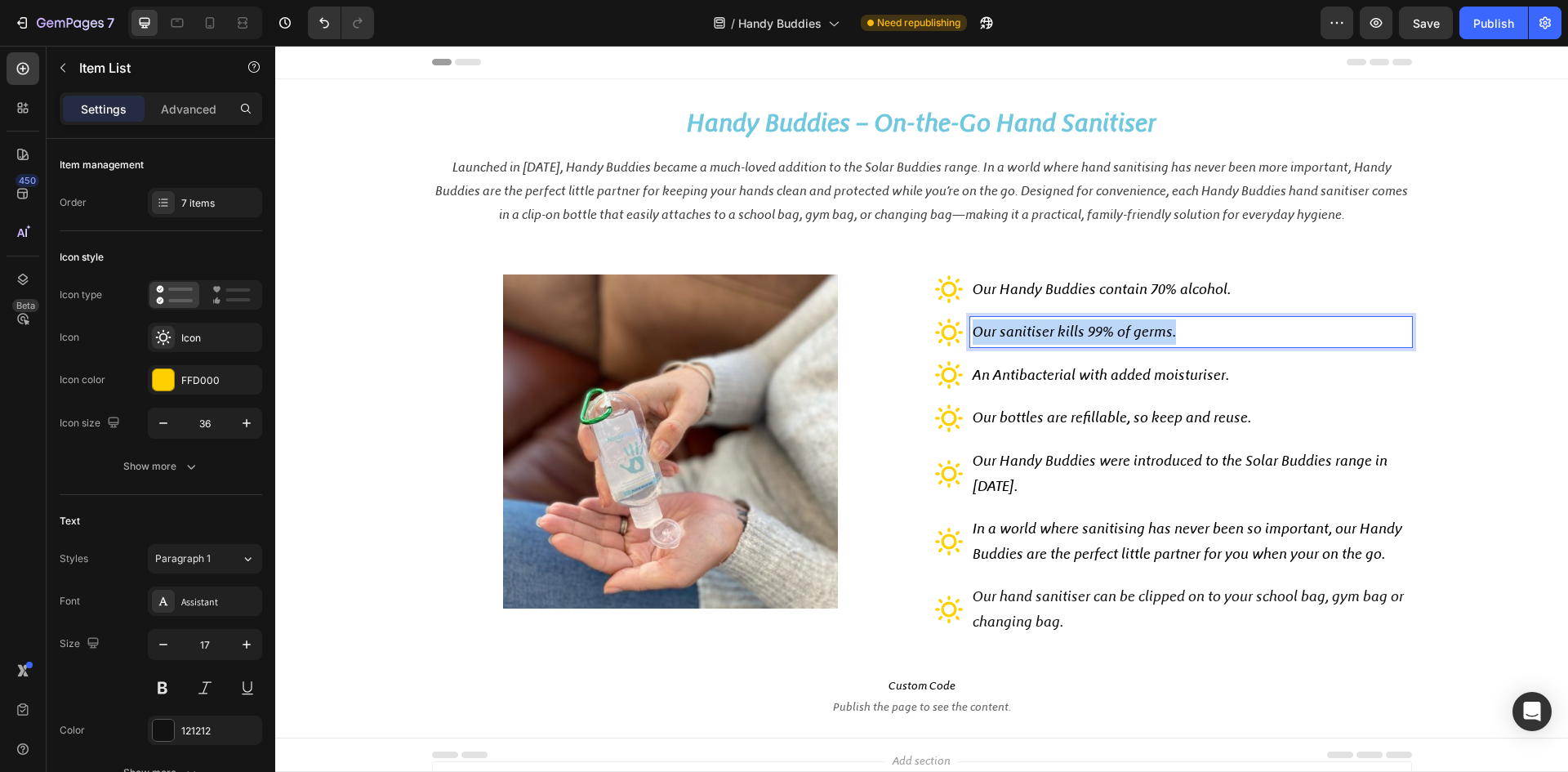
drag, startPoint x: 967, startPoint y: 332, endPoint x: 1194, endPoint y: 338, distance: 227.1
click at [1194, 338] on p "Our sanitiser kills 99% of germs." at bounding box center [1191, 331] width 437 height 25
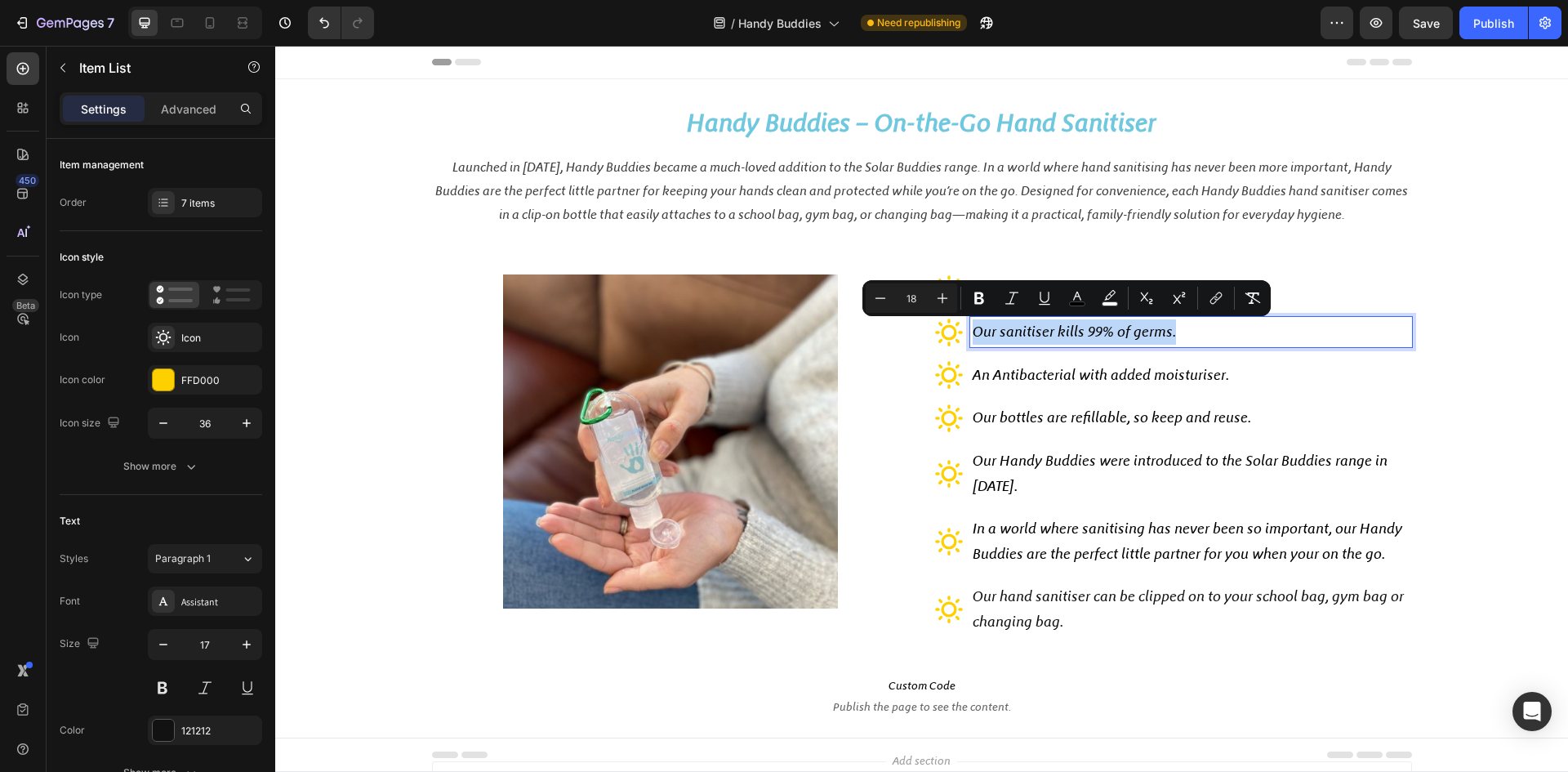
copy span "Our sanitiser kills 99% of germs."
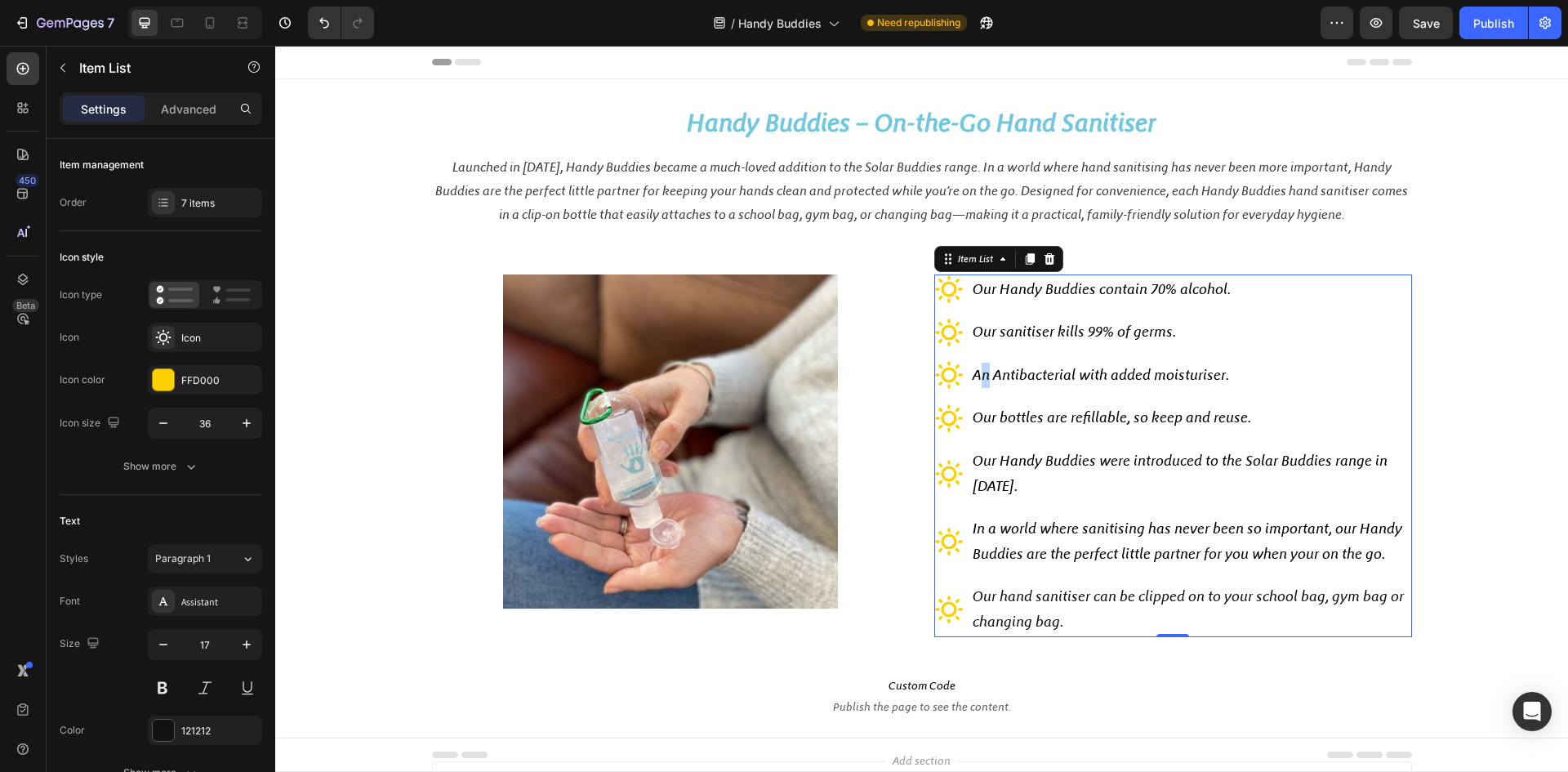
click at [978, 376] on span "An Antibacterial with added moisturiser." at bounding box center [1100, 374] width 257 height 18
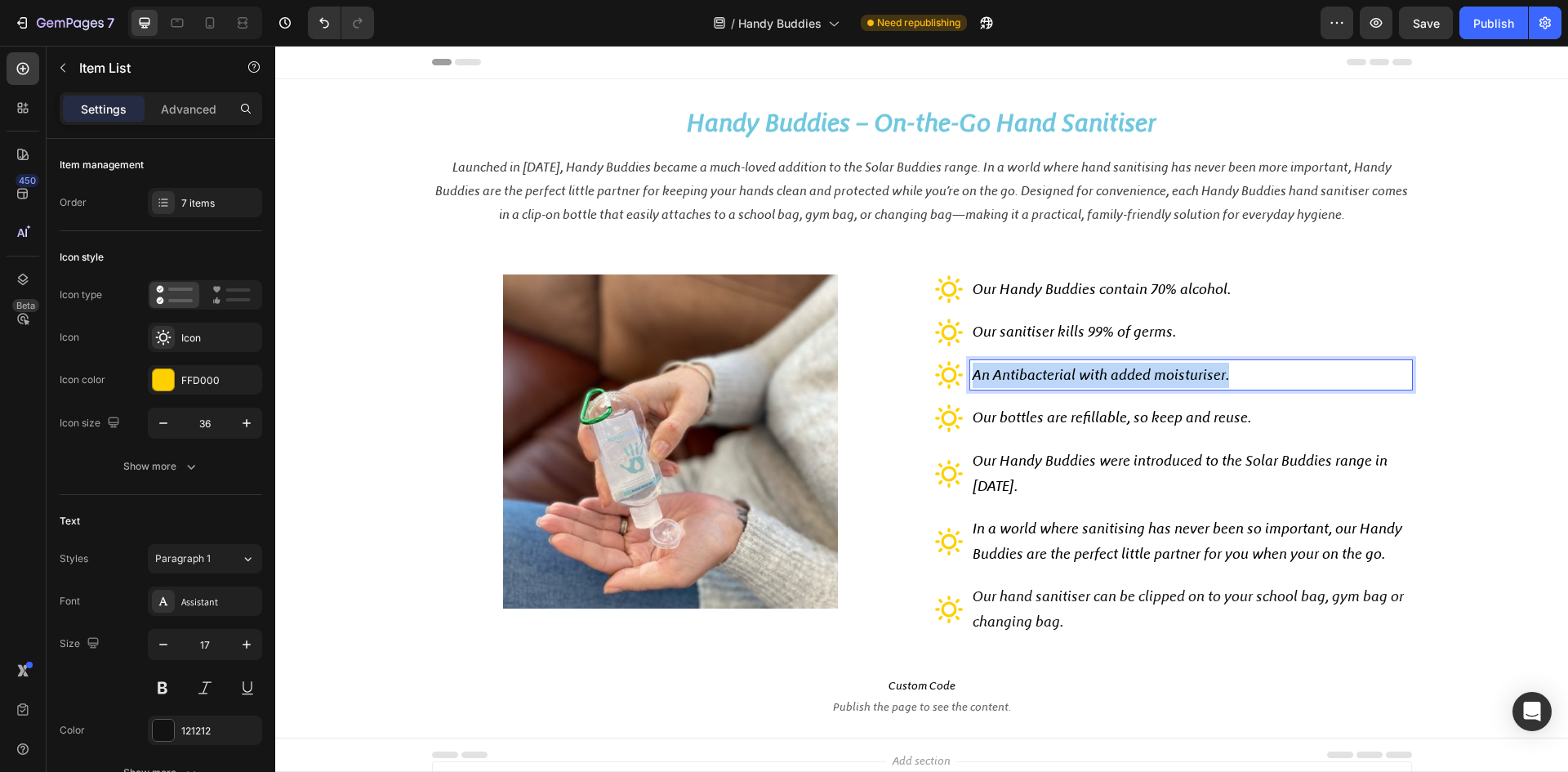
drag, startPoint x: 967, startPoint y: 376, endPoint x: 1240, endPoint y: 382, distance: 273.1
click at [1240, 382] on p "An Antibacterial with added moisturiser." at bounding box center [1191, 375] width 437 height 25
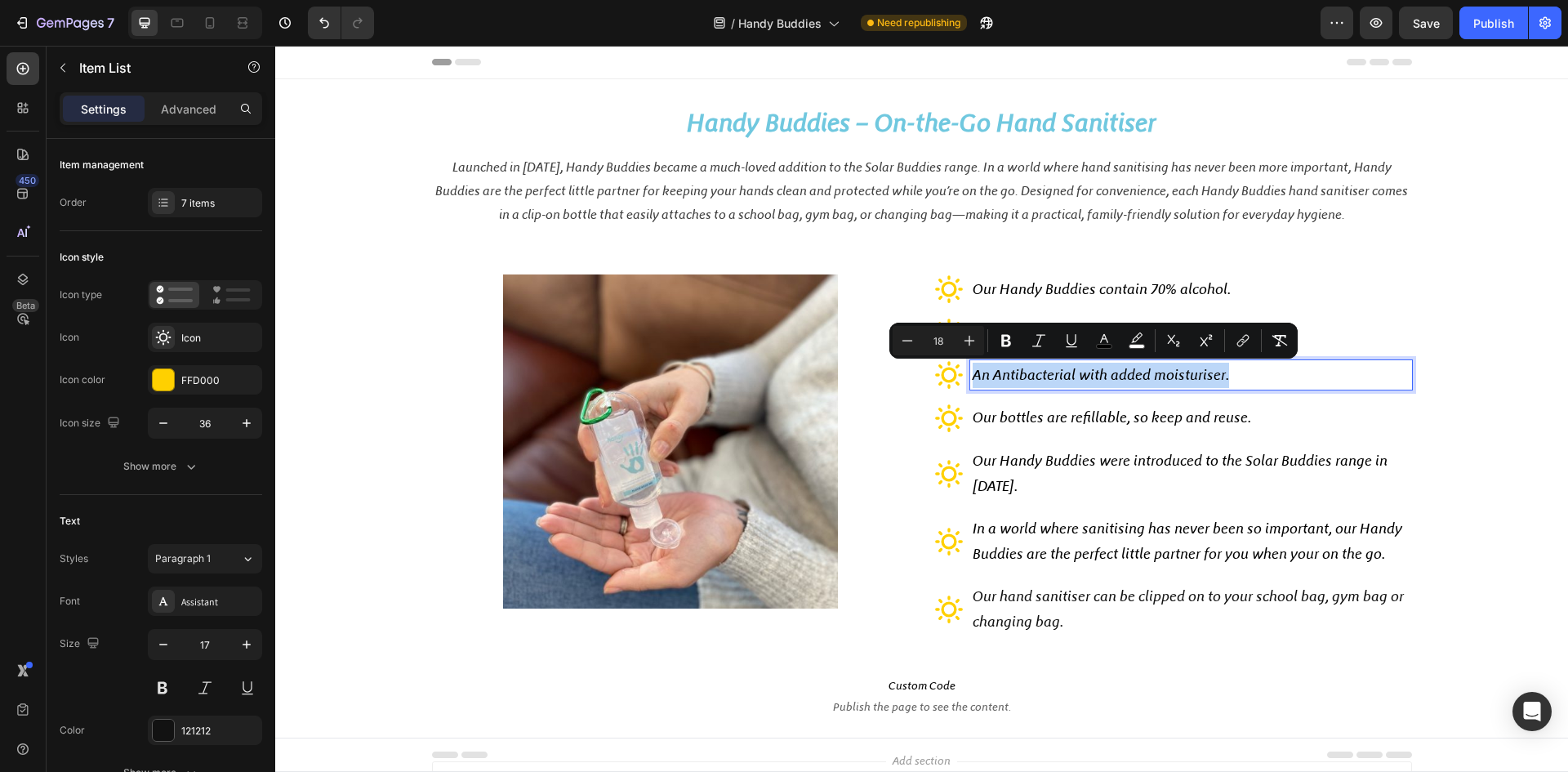
copy span "An Antibacterial with added moisturiser."
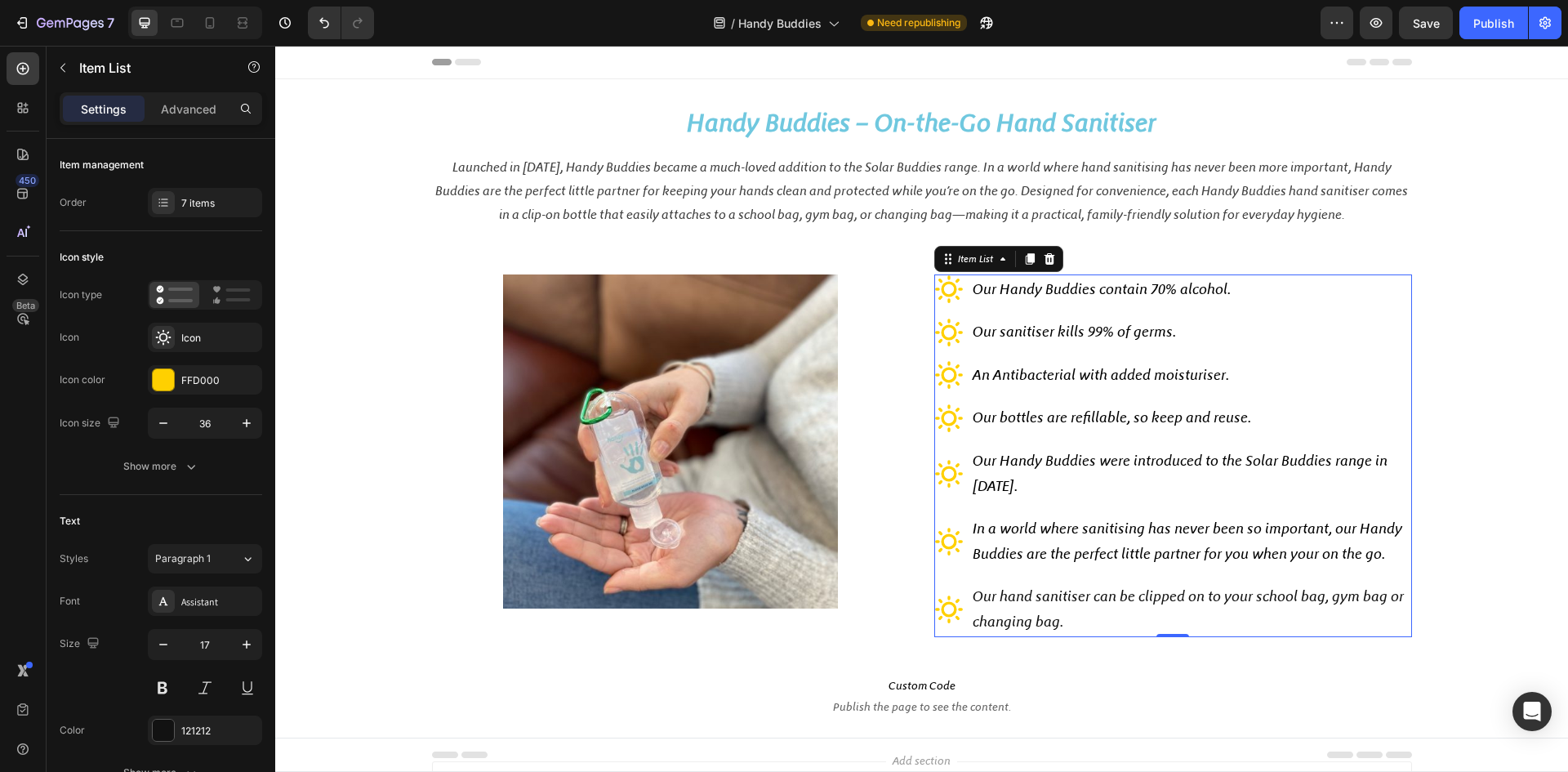
click at [1010, 419] on span "Our bottles are refillable, so keep and reuse." at bounding box center [1112, 417] width 278 height 18
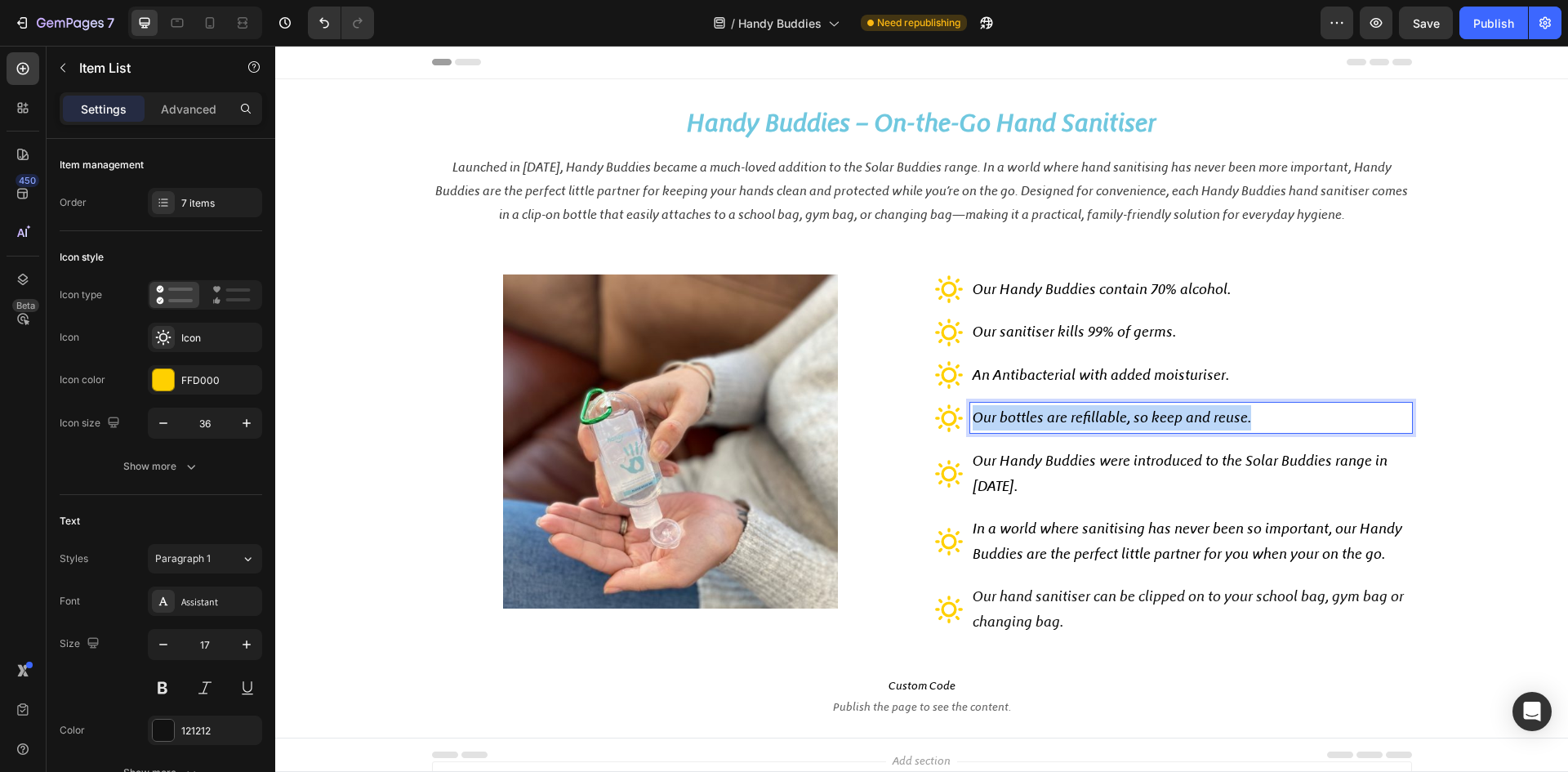
drag, startPoint x: 965, startPoint y: 418, endPoint x: 1268, endPoint y: 421, distance: 303.0
click at [1268, 421] on div "Our bottles are refillable, so keep and reuse." at bounding box center [1191, 418] width 442 height 30
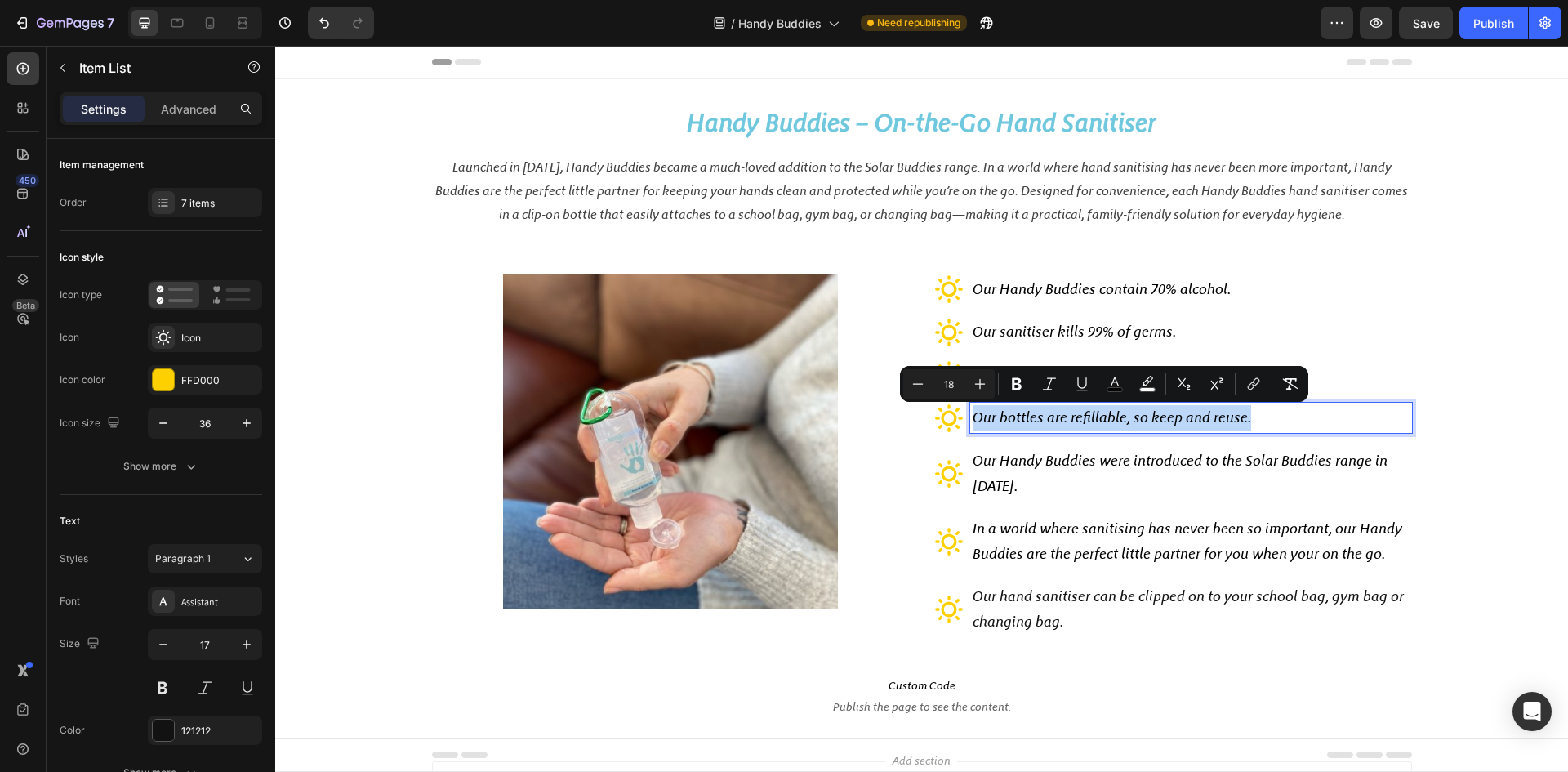
copy span "Our bottles are refillable, so keep and reuse."
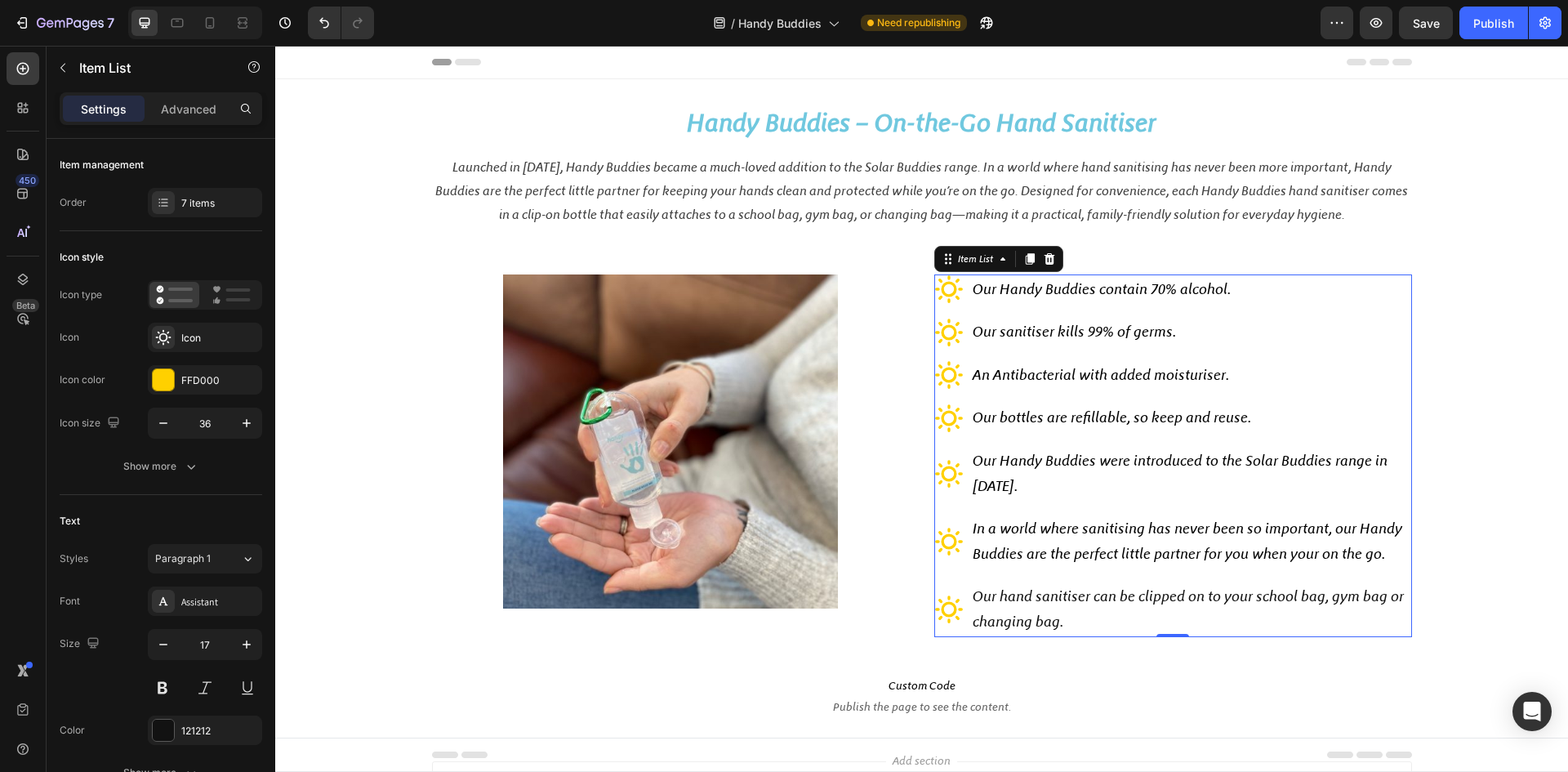
click at [972, 468] on span "Our Handy Buddies were introduced to the Solar Buddies range in 2020." at bounding box center [1180, 474] width 415 height 43
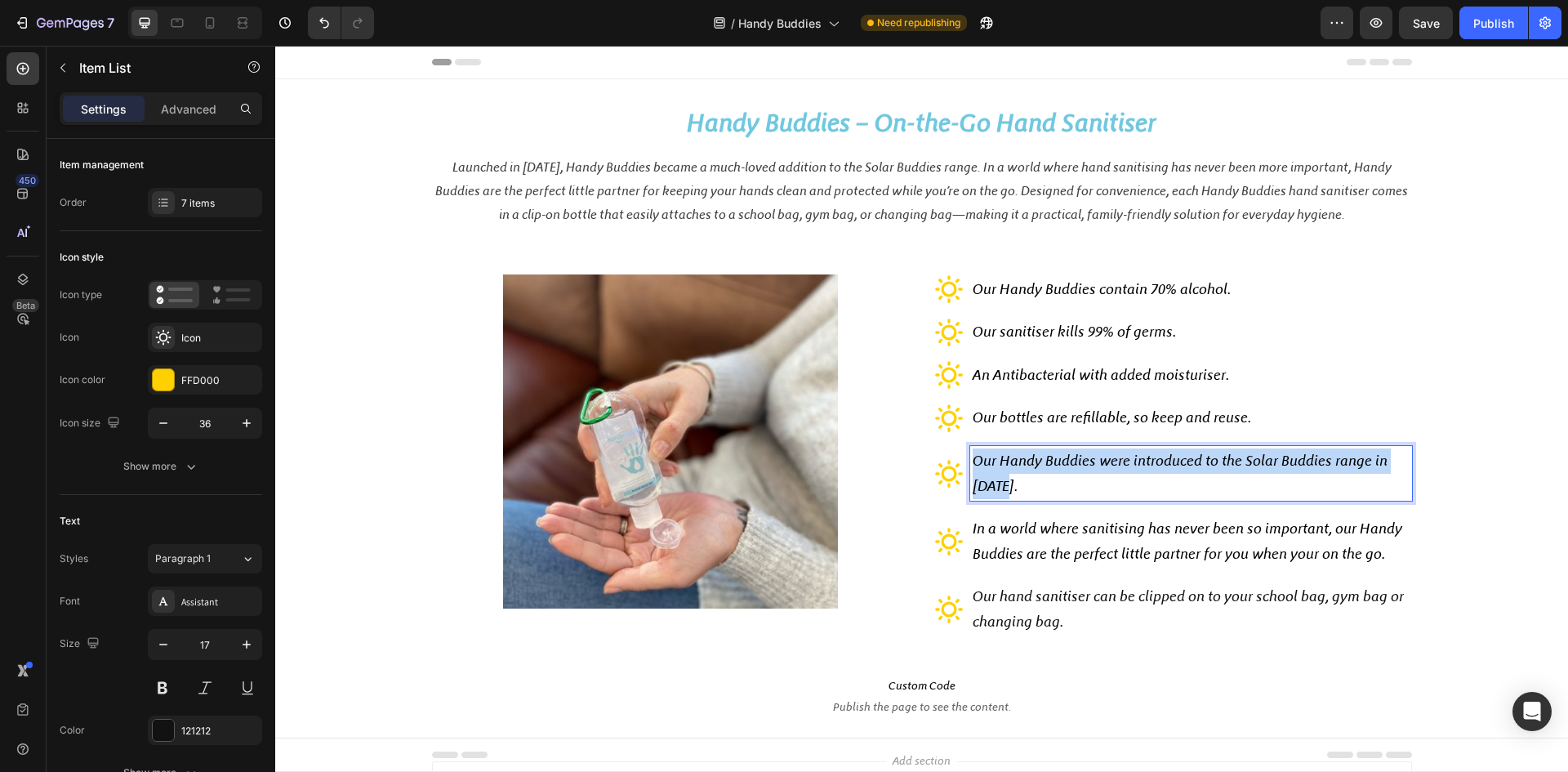
drag, startPoint x: 970, startPoint y: 461, endPoint x: 1010, endPoint y: 489, distance: 48.8
click at [1010, 489] on p "Our Handy Buddies were introduced to the Solar Buddies range in 2020." at bounding box center [1191, 474] width 437 height 50
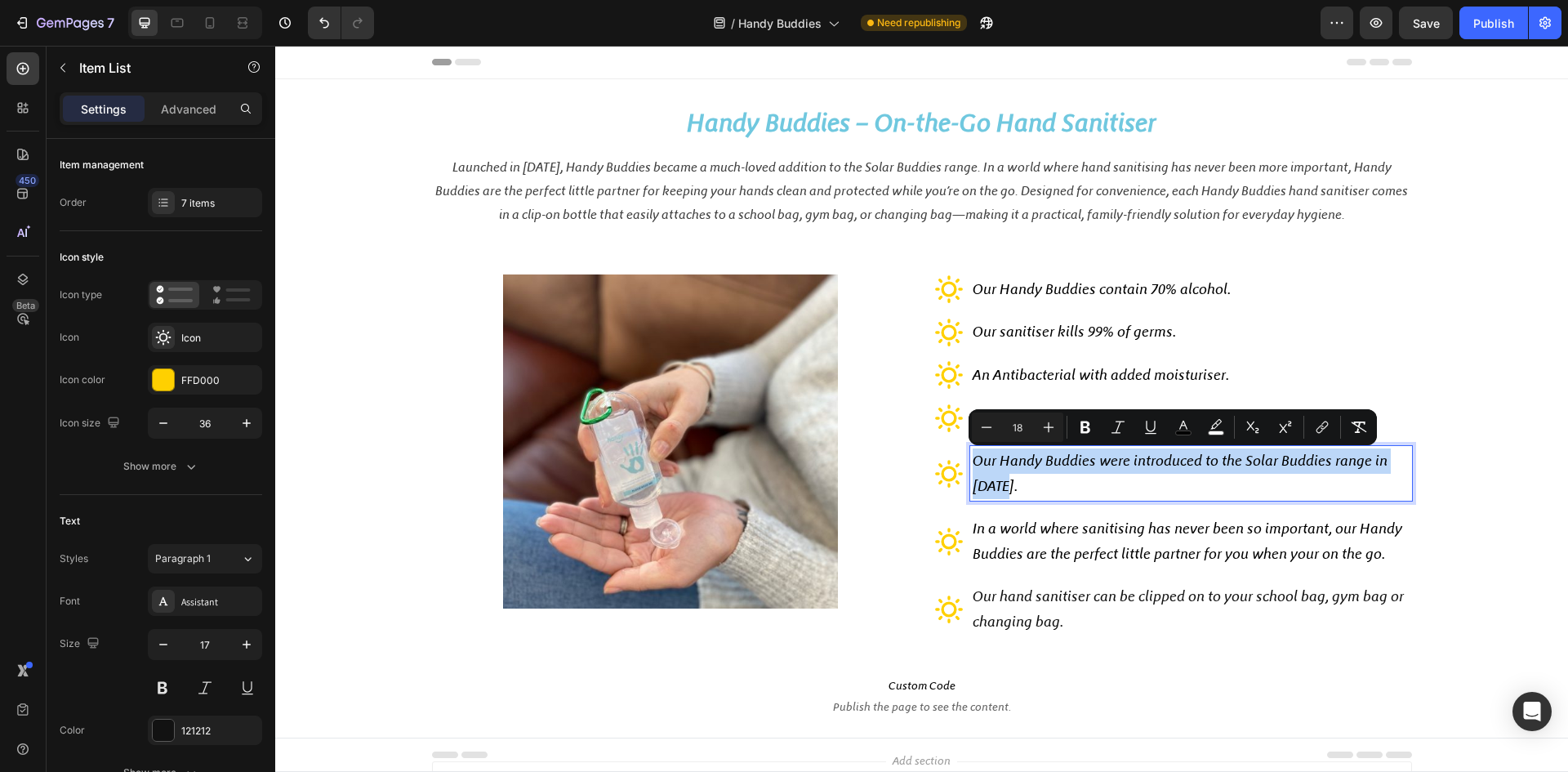
copy span "Our Handy Buddies were introduced to the Solar Buddies range in 2020."
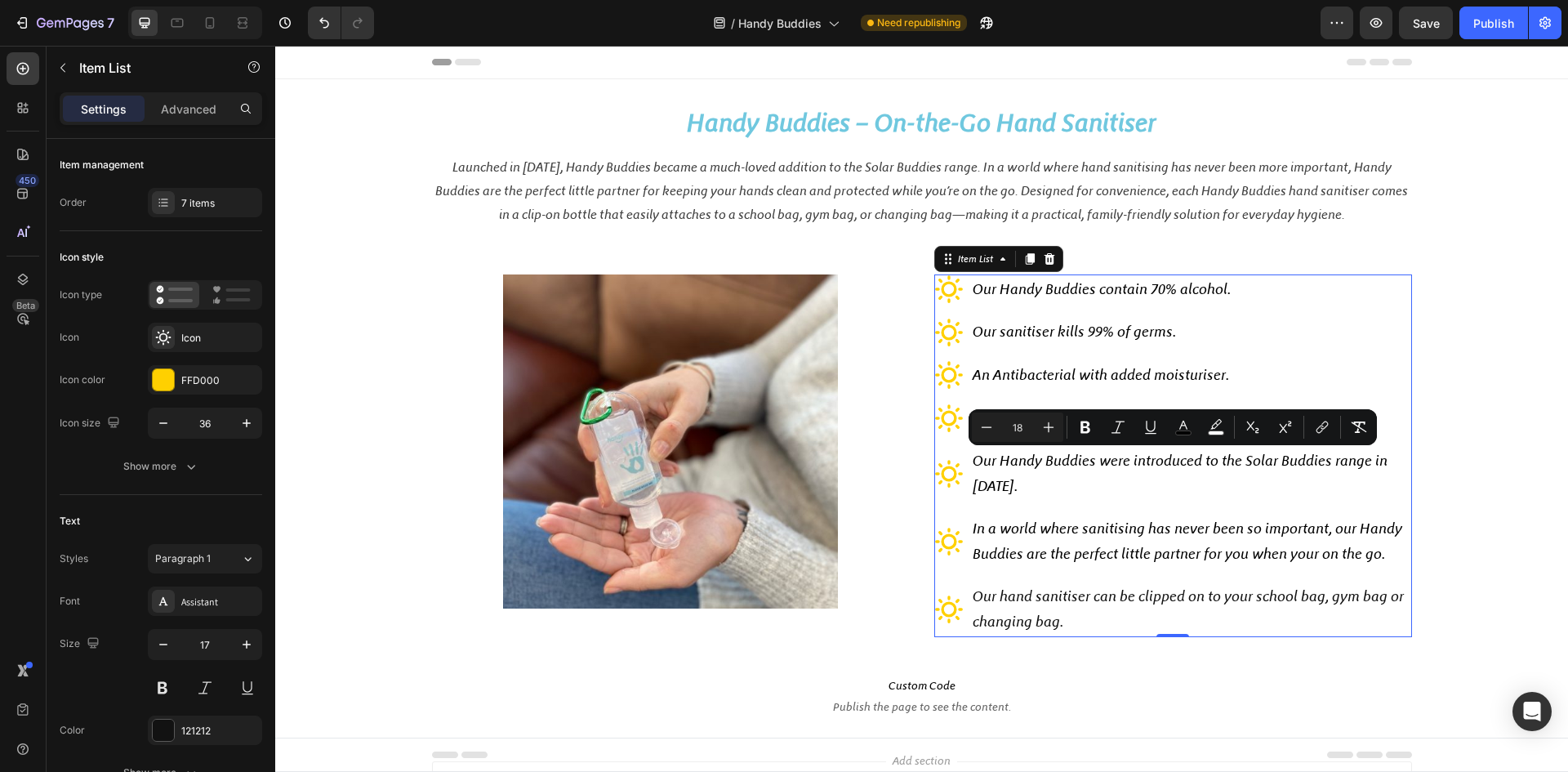
click at [1038, 536] on span "In a world where sanitising has never been so important, our Handy Buddies are …" at bounding box center [1187, 541] width 430 height 43
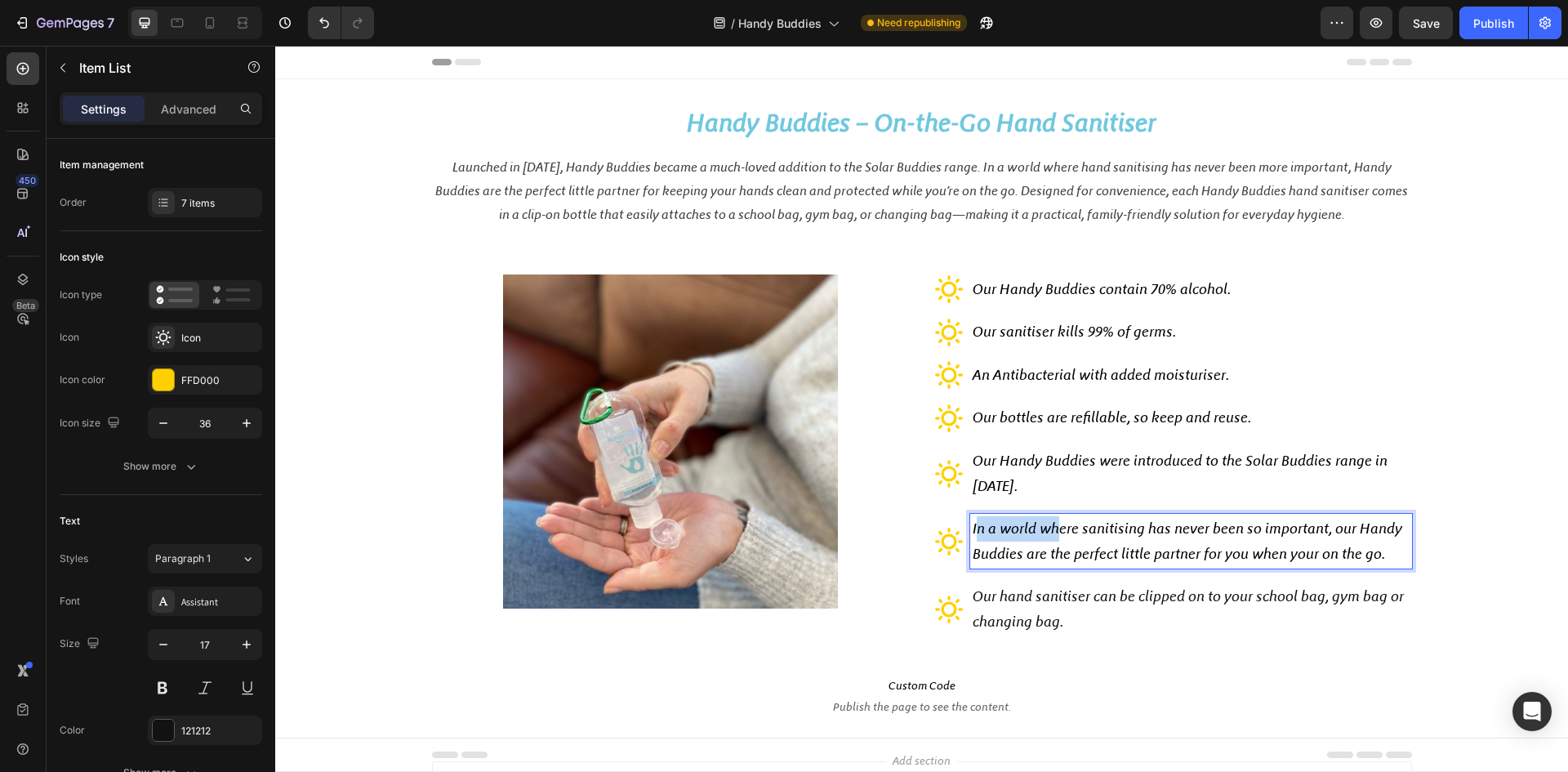
drag, startPoint x: 970, startPoint y: 532, endPoint x: 1052, endPoint y: 534, distance: 82.0
click at [1055, 534] on span "In a world where sanitising has never been so important, our Handy Buddies are …" at bounding box center [1187, 541] width 430 height 43
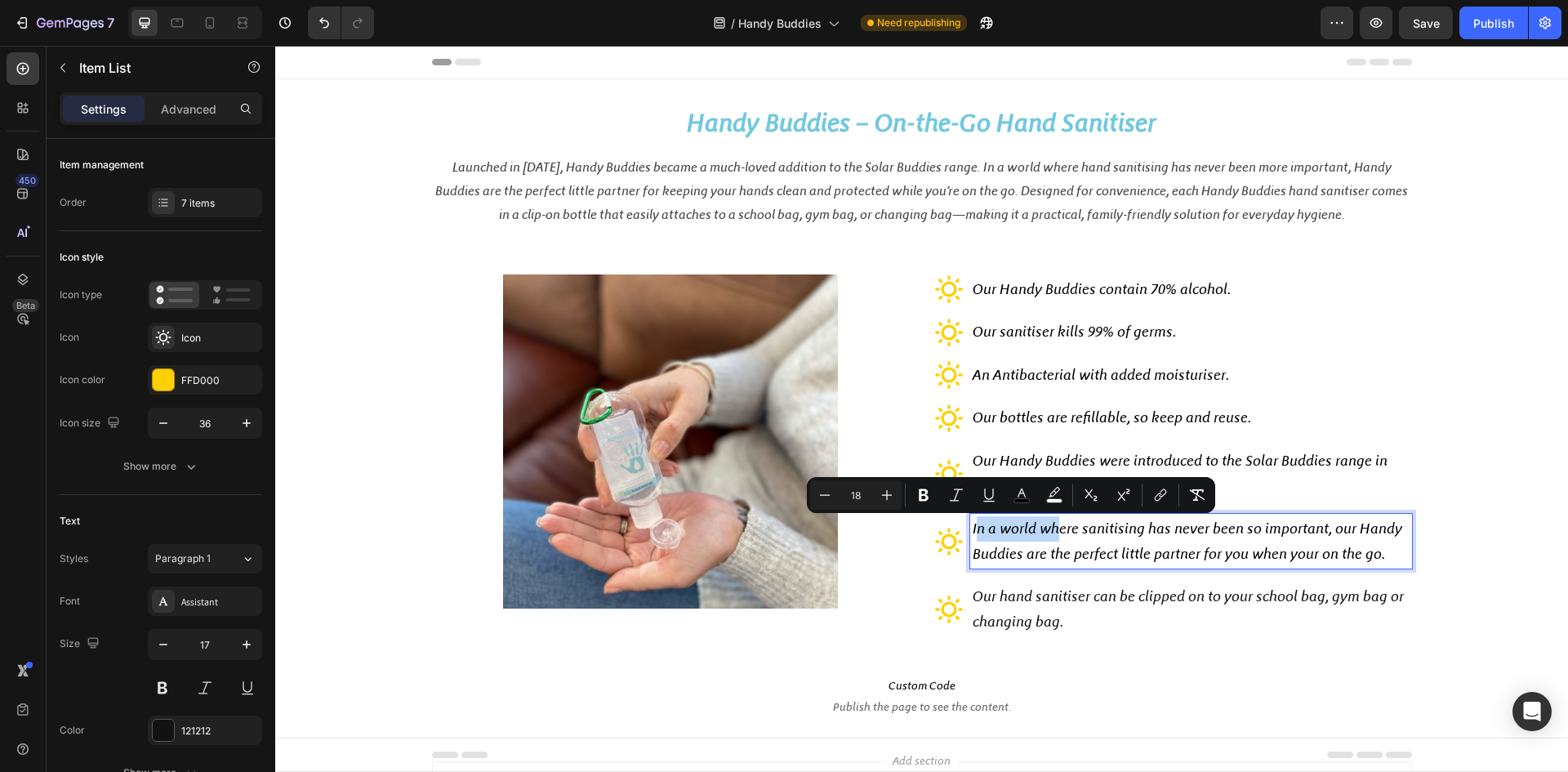
click at [972, 530] on span "In a world where sanitising has never been so important, our Handy Buddies are …" at bounding box center [1187, 541] width 430 height 43
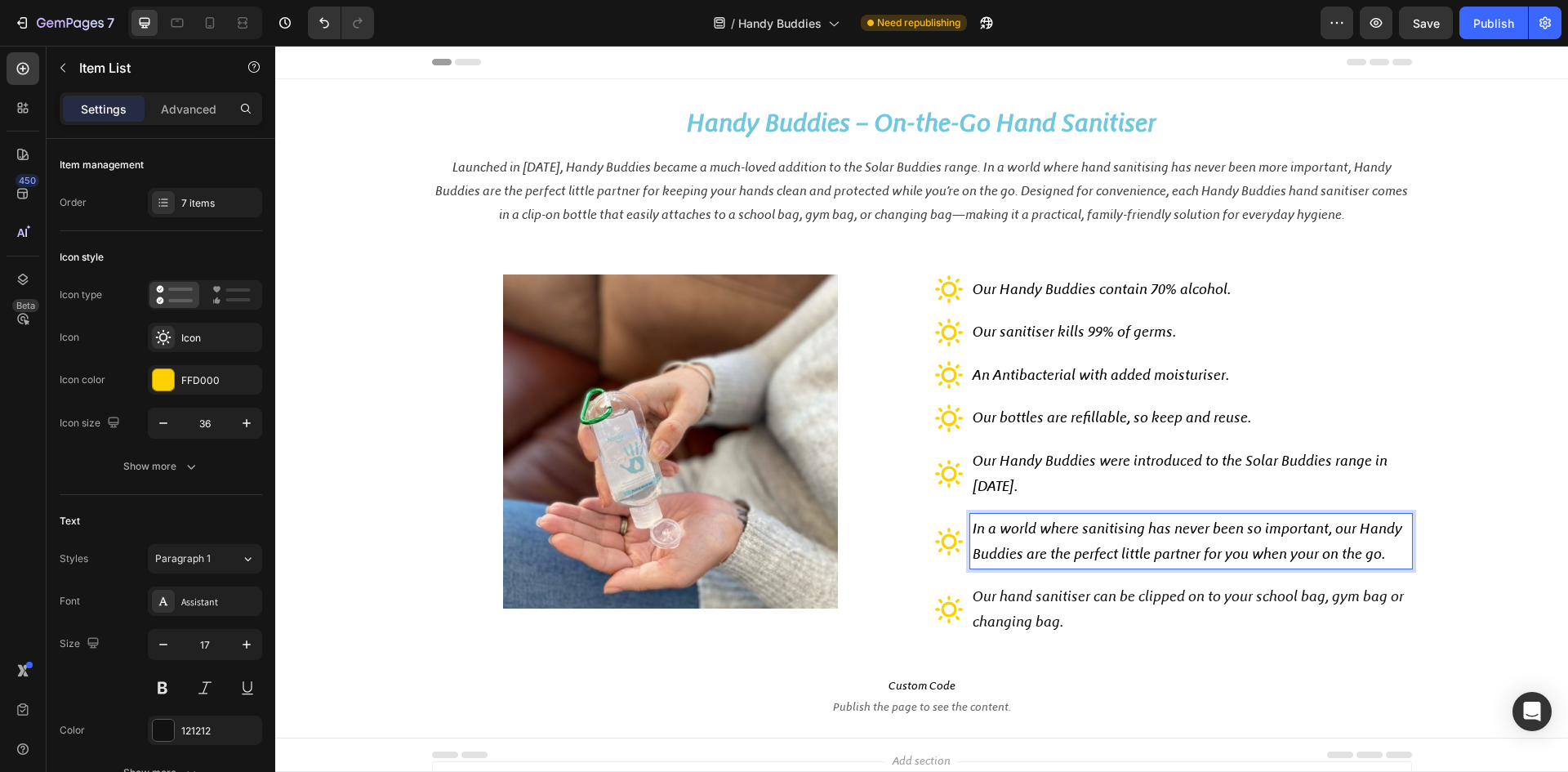
click at [972, 530] on span "In a world where sanitising has never been so important, our Handy Buddies are …" at bounding box center [1187, 541] width 430 height 43
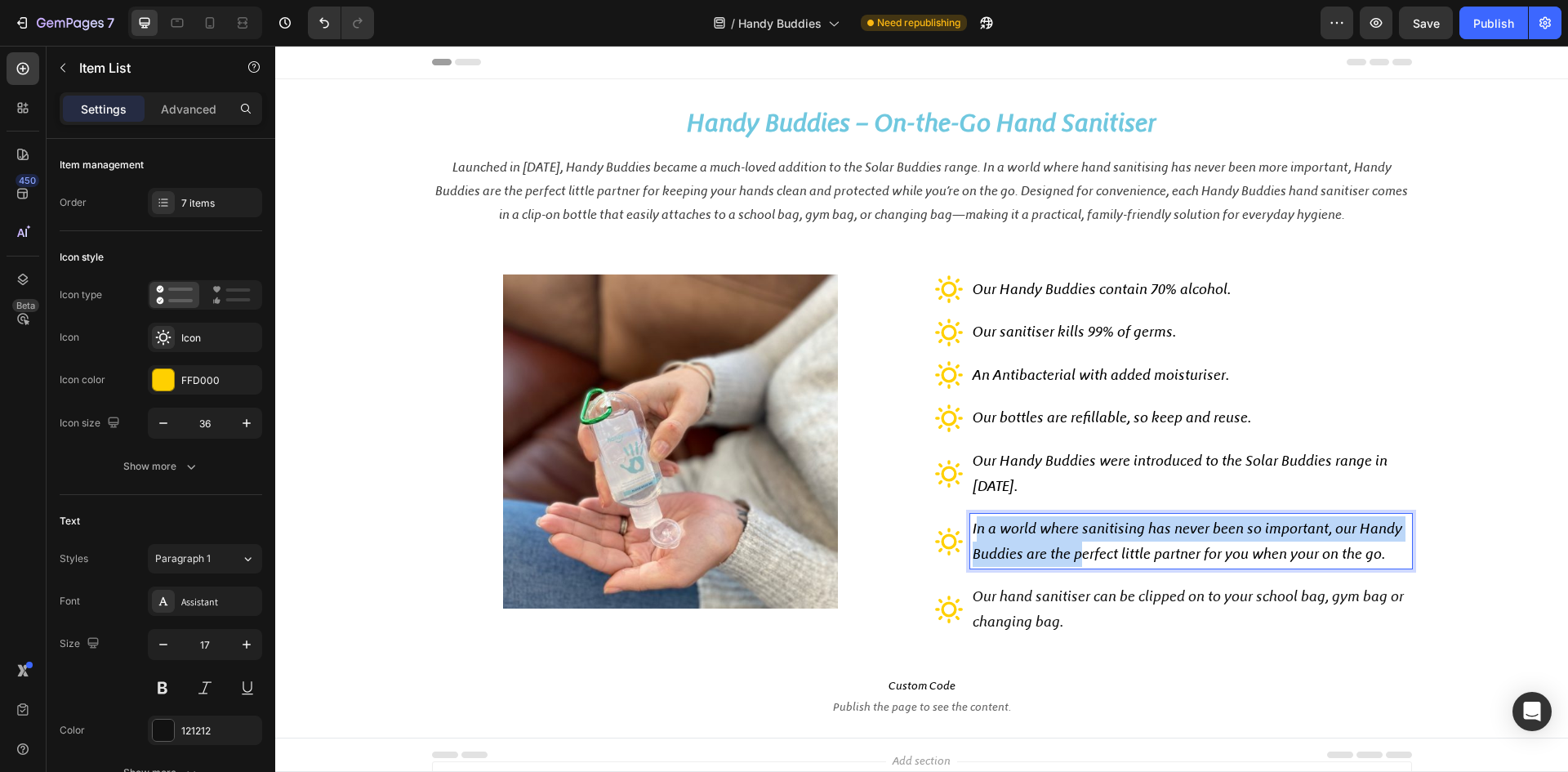
drag, startPoint x: 969, startPoint y: 530, endPoint x: 1080, endPoint y: 547, distance: 112.3
click at [1080, 547] on span "In a world where sanitising has never been so important, our Handy Buddies are …" at bounding box center [1187, 541] width 430 height 43
drag, startPoint x: 968, startPoint y: 526, endPoint x: 1386, endPoint y: 556, distance: 419.1
click at [1386, 556] on p "In a world where sanitising has never been so important, our Handy Buddies are …" at bounding box center [1191, 541] width 437 height 50
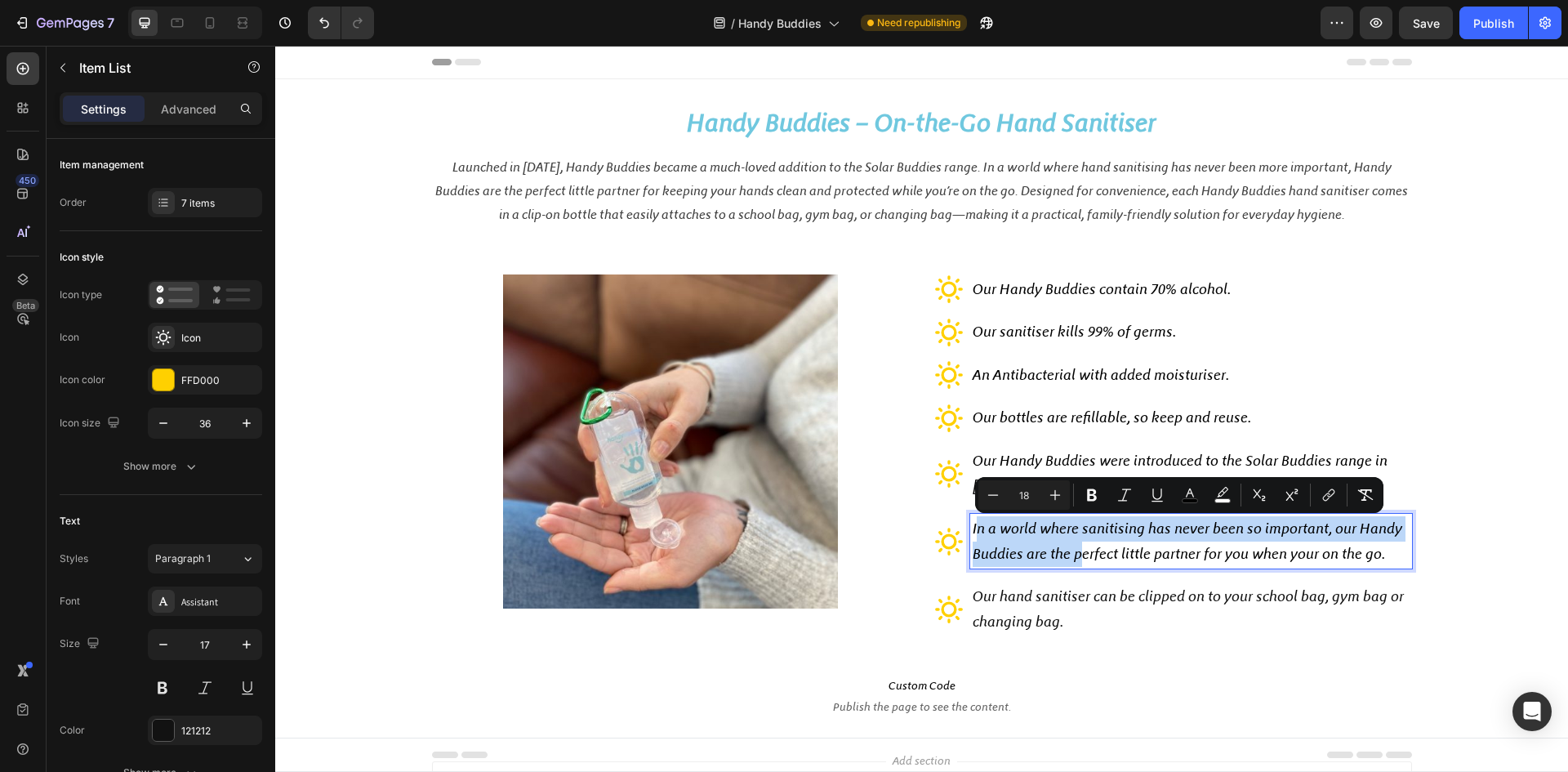
copy span "In a world where sanitising has never been so important, our Handy Buddies are …"
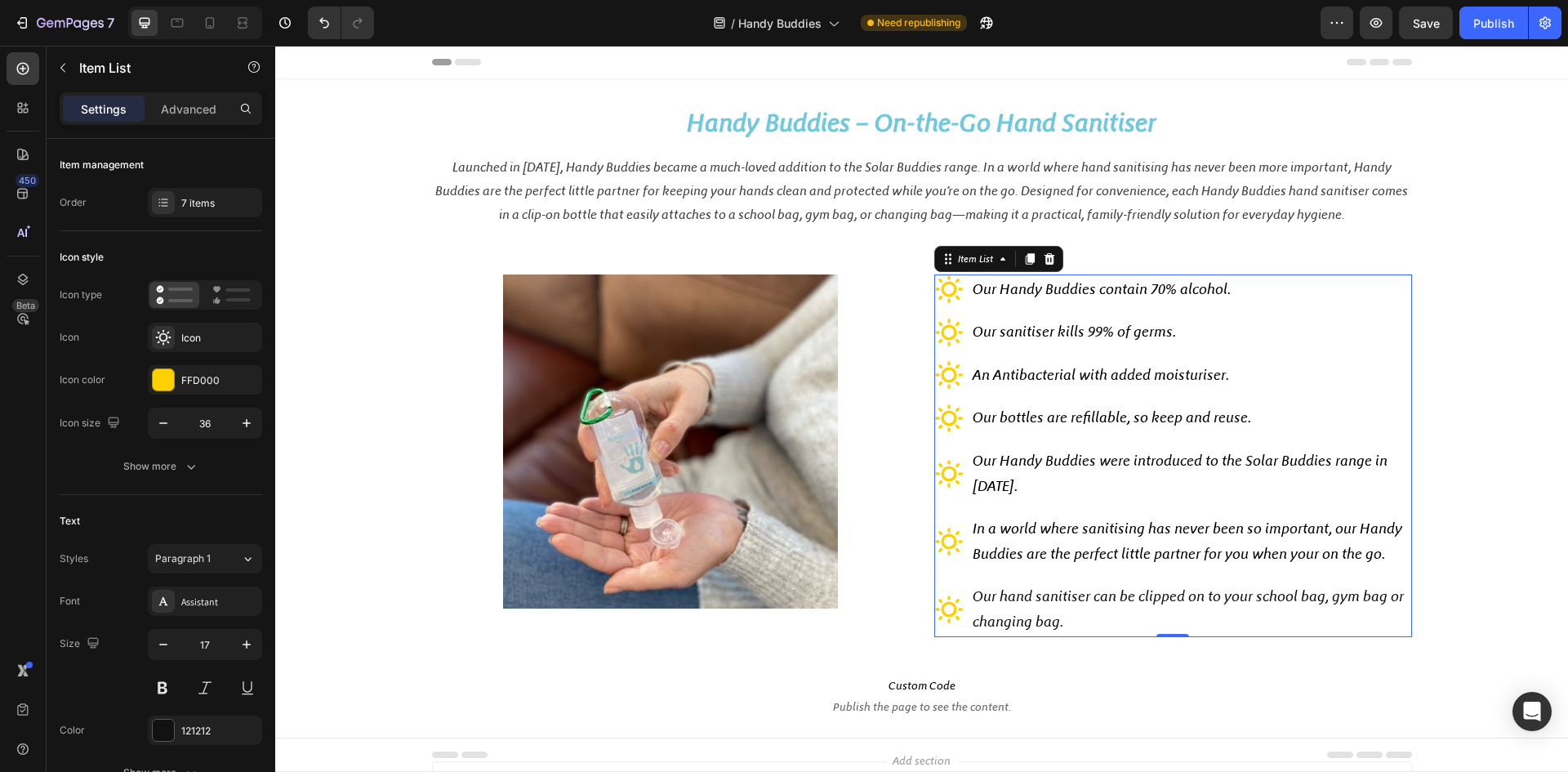
click at [978, 602] on span "Our hand sanitiser can be clipped on to your school bag, gym bag or changing ba…" at bounding box center [1188, 609] width 431 height 43
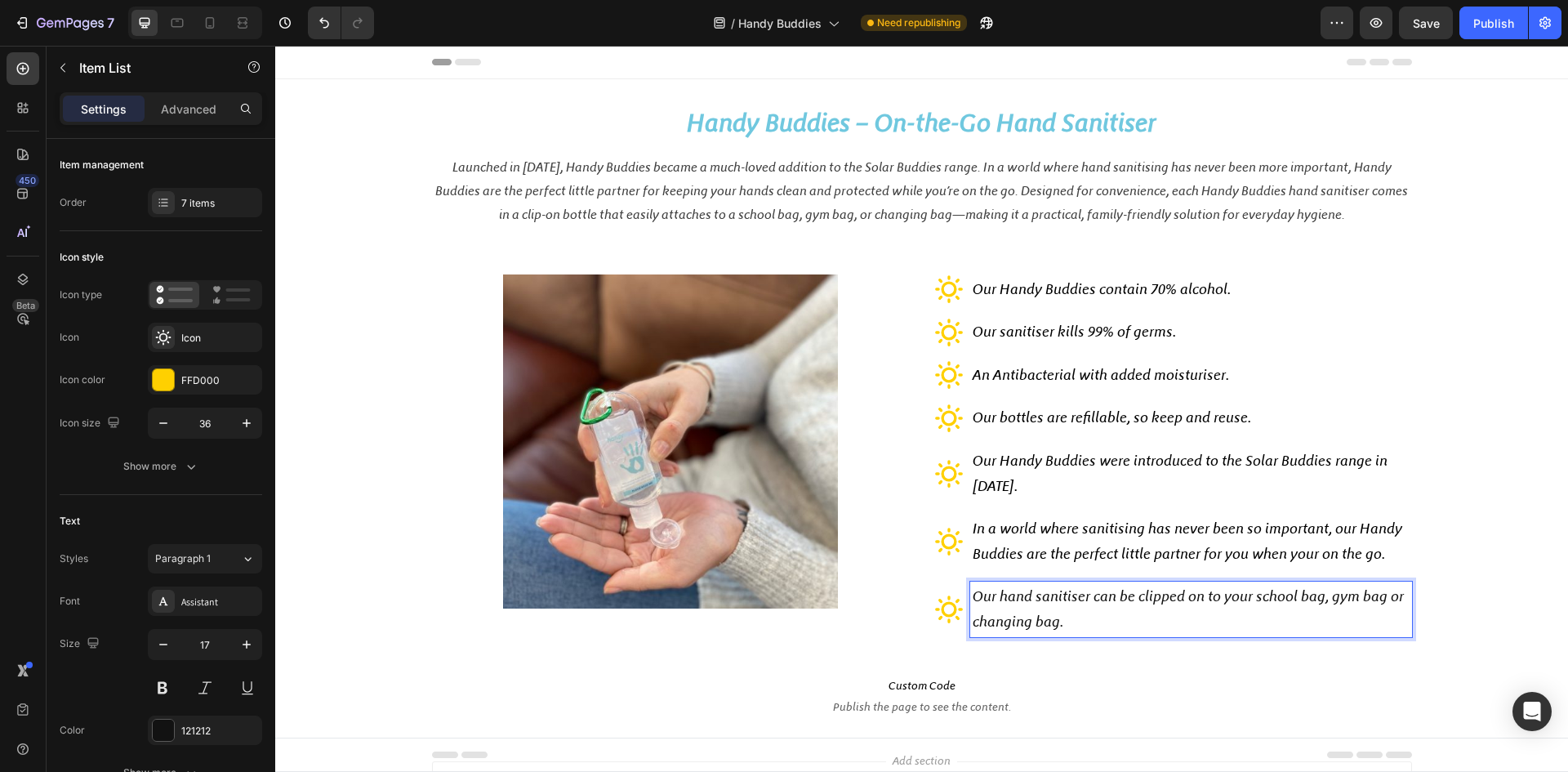
click at [971, 595] on div "Our hand sanitiser can be clipped on to your school bag, gym bag or changing ba…" at bounding box center [1191, 609] width 442 height 54
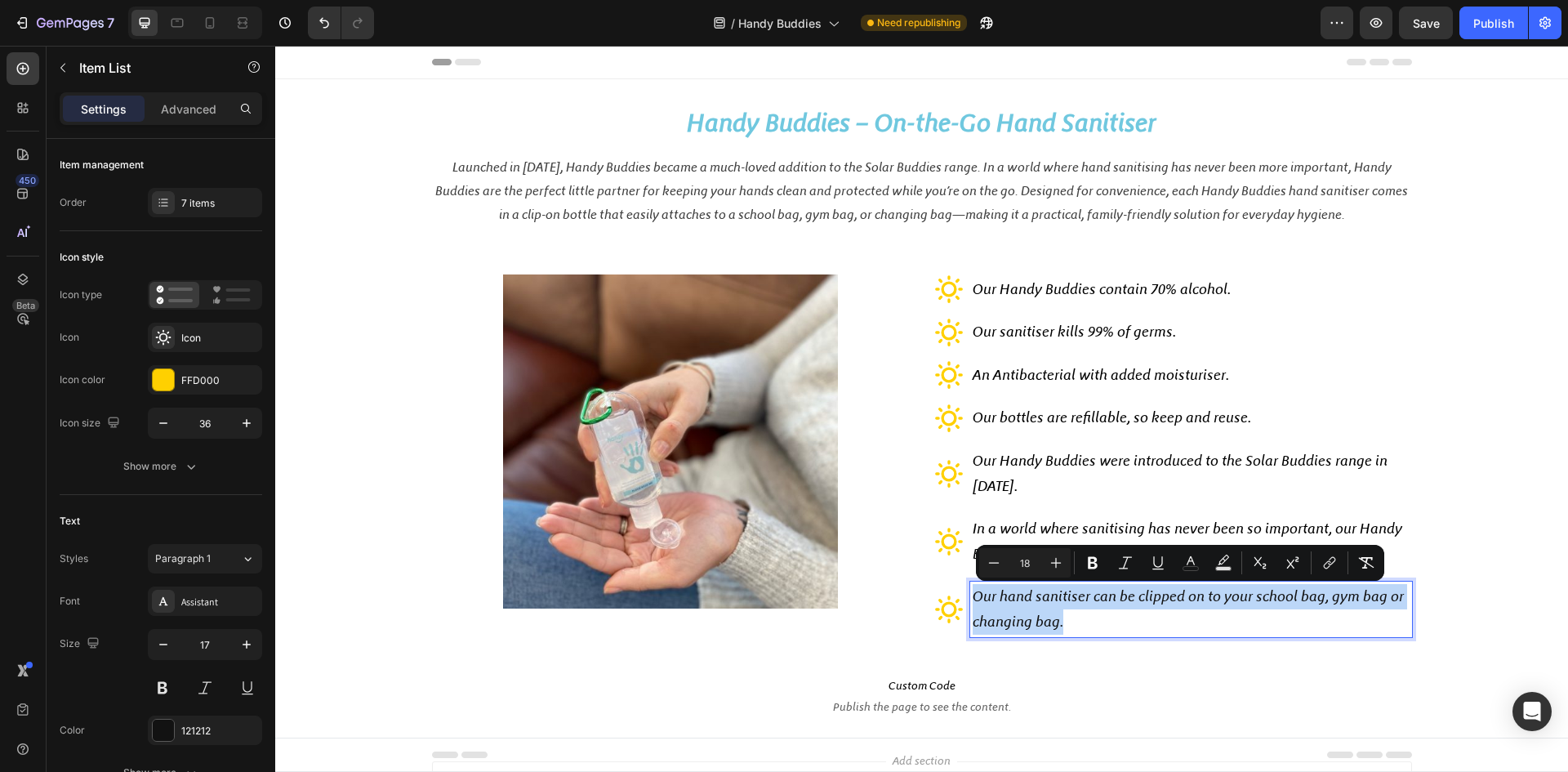
drag, startPoint x: 969, startPoint y: 595, endPoint x: 1079, endPoint y: 622, distance: 113.3
click at [1079, 622] on p "Our hand sanitiser can be clipped on to your school bag, gym bag or changing ba…" at bounding box center [1191, 609] width 437 height 50
copy span "Our hand sanitiser can be clipped on to your school bag, gym bag or changing ba…"
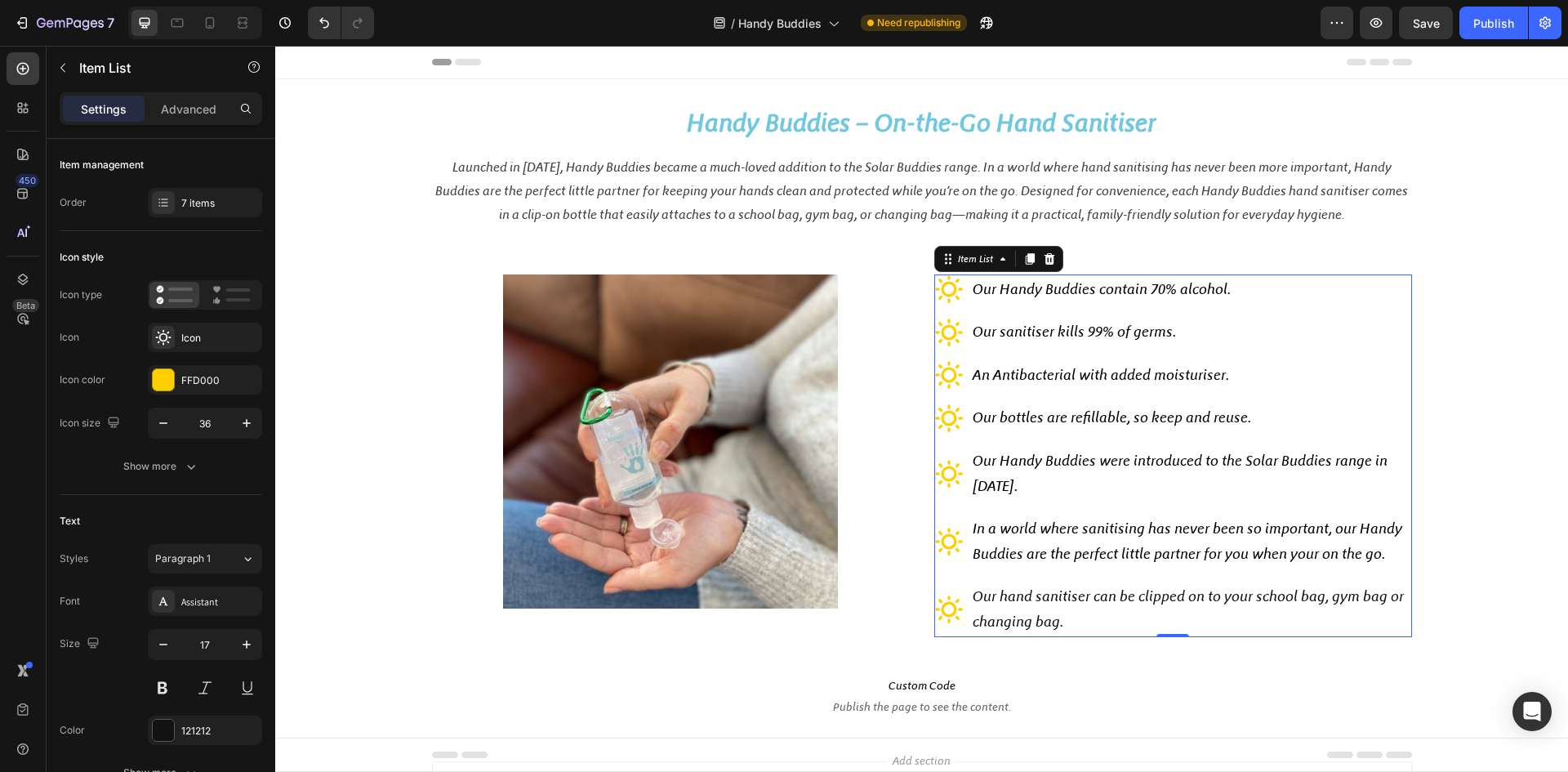
click at [981, 287] on span "Our Handy Buddies contain 70% alcohol." at bounding box center [1101, 289] width 258 height 18
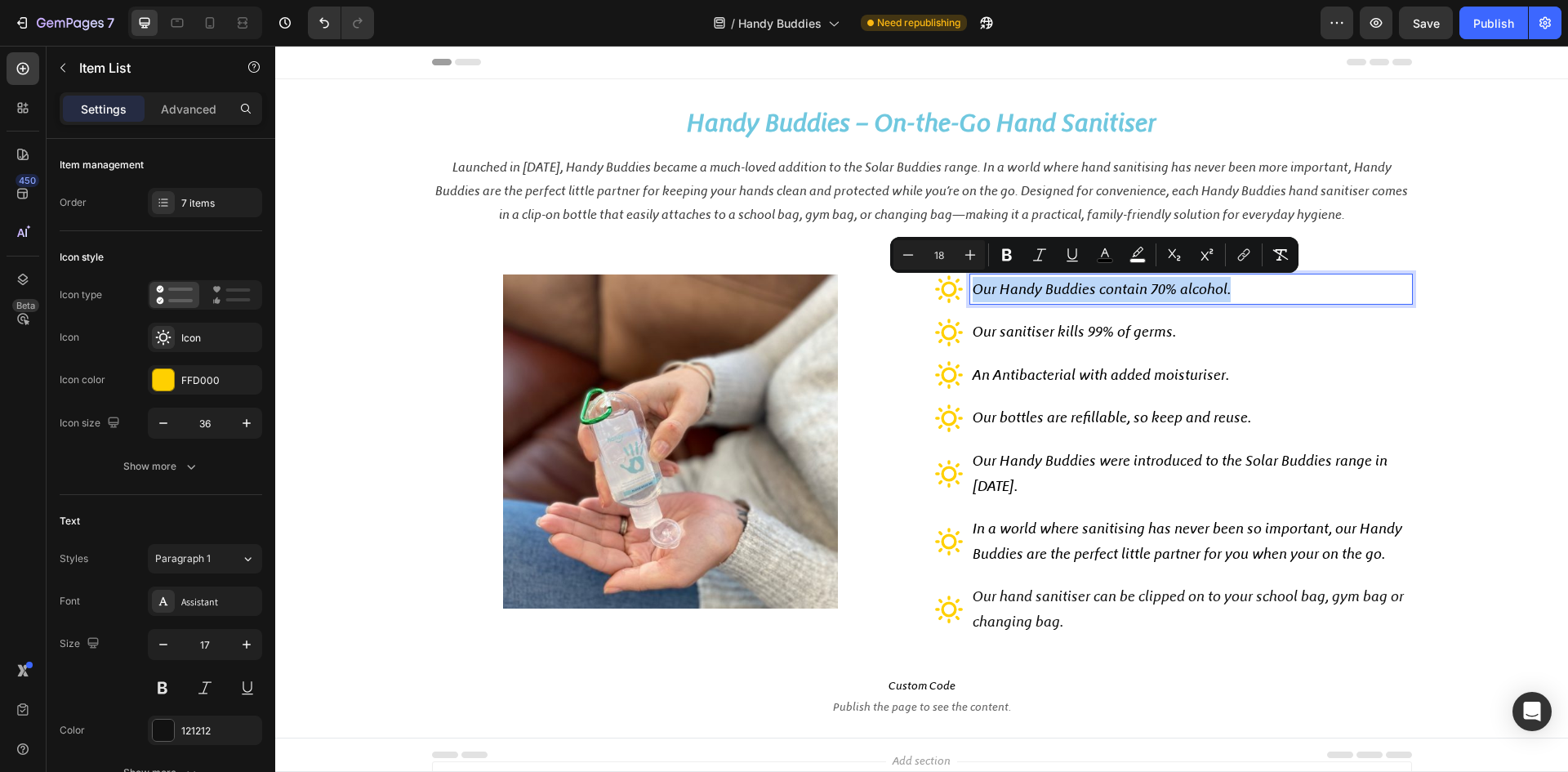
drag, startPoint x: 969, startPoint y: 289, endPoint x: 1226, endPoint y: 290, distance: 257.0
click at [1226, 290] on p "Our Handy Buddies contain 70% alcohol." at bounding box center [1191, 289] width 437 height 25
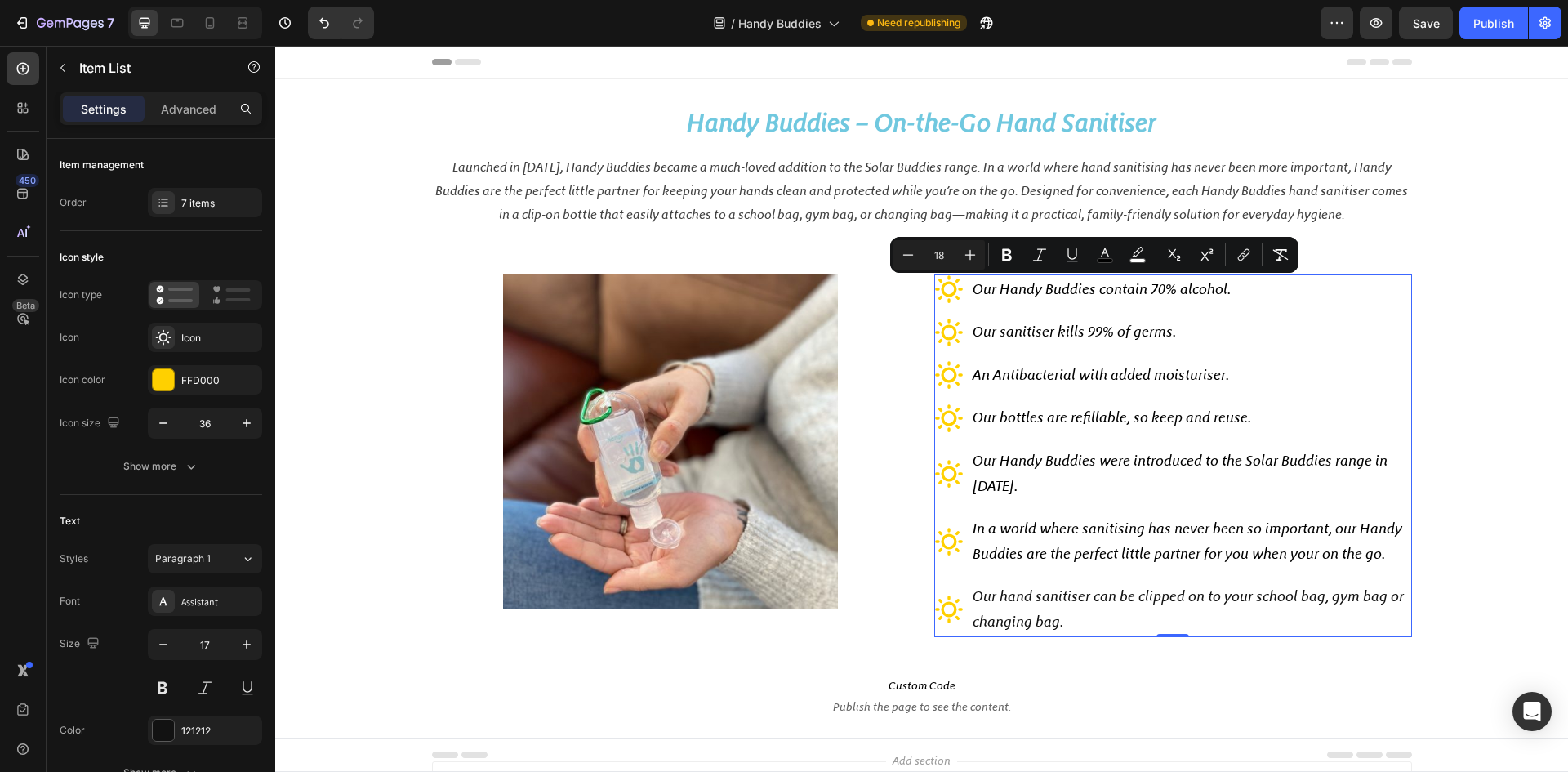
click at [1374, 438] on div "Our Handy Buddies contain 70% alcohol. Our sanitiser kills 99% of germs. An Ant…" at bounding box center [1173, 456] width 478 height 363
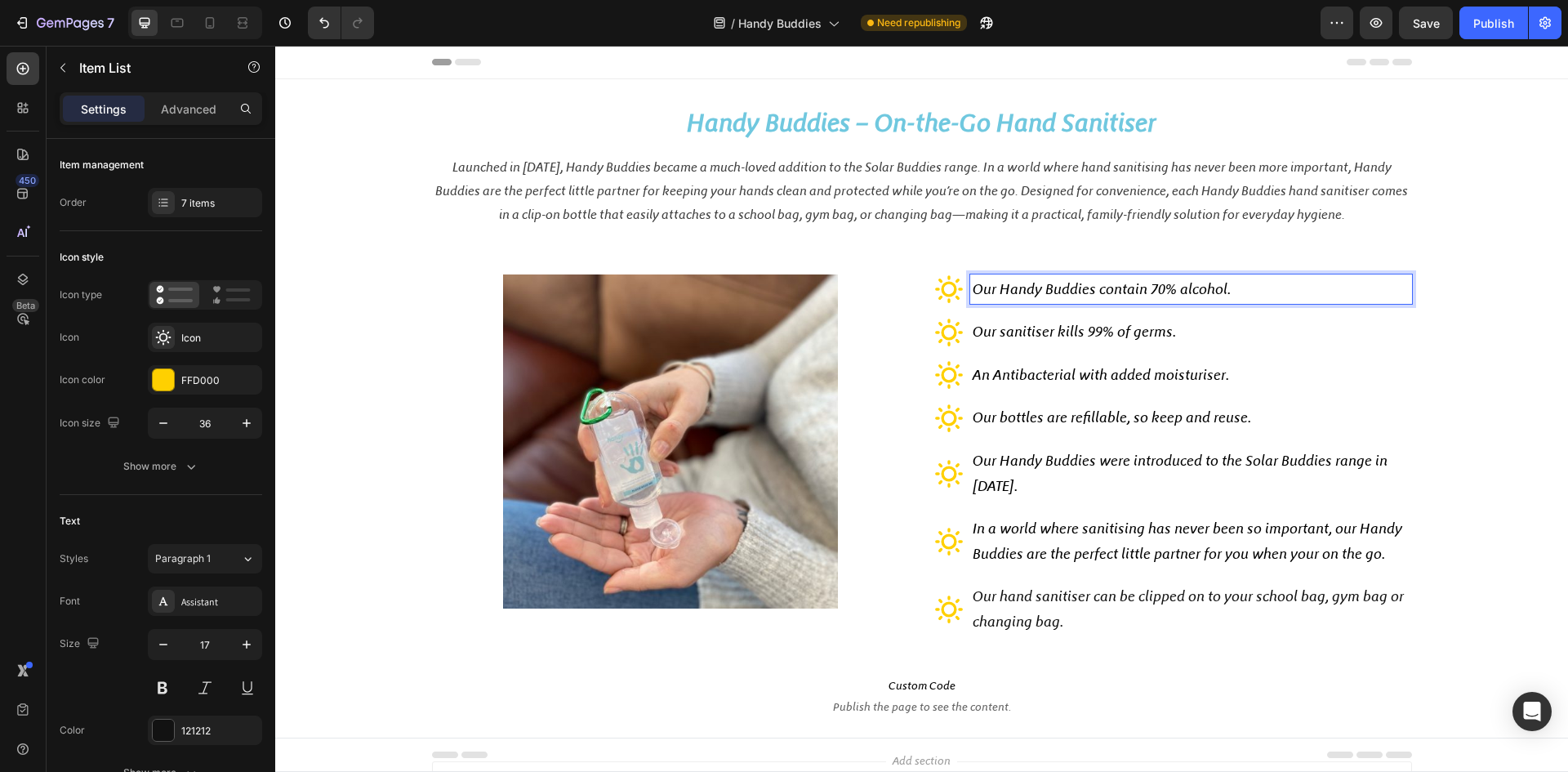
click at [982, 296] on span "Our Handy Buddies contain 70% alcohol." at bounding box center [1101, 289] width 258 height 18
drag, startPoint x: 968, startPoint y: 293, endPoint x: 1239, endPoint y: 295, distance: 271.0
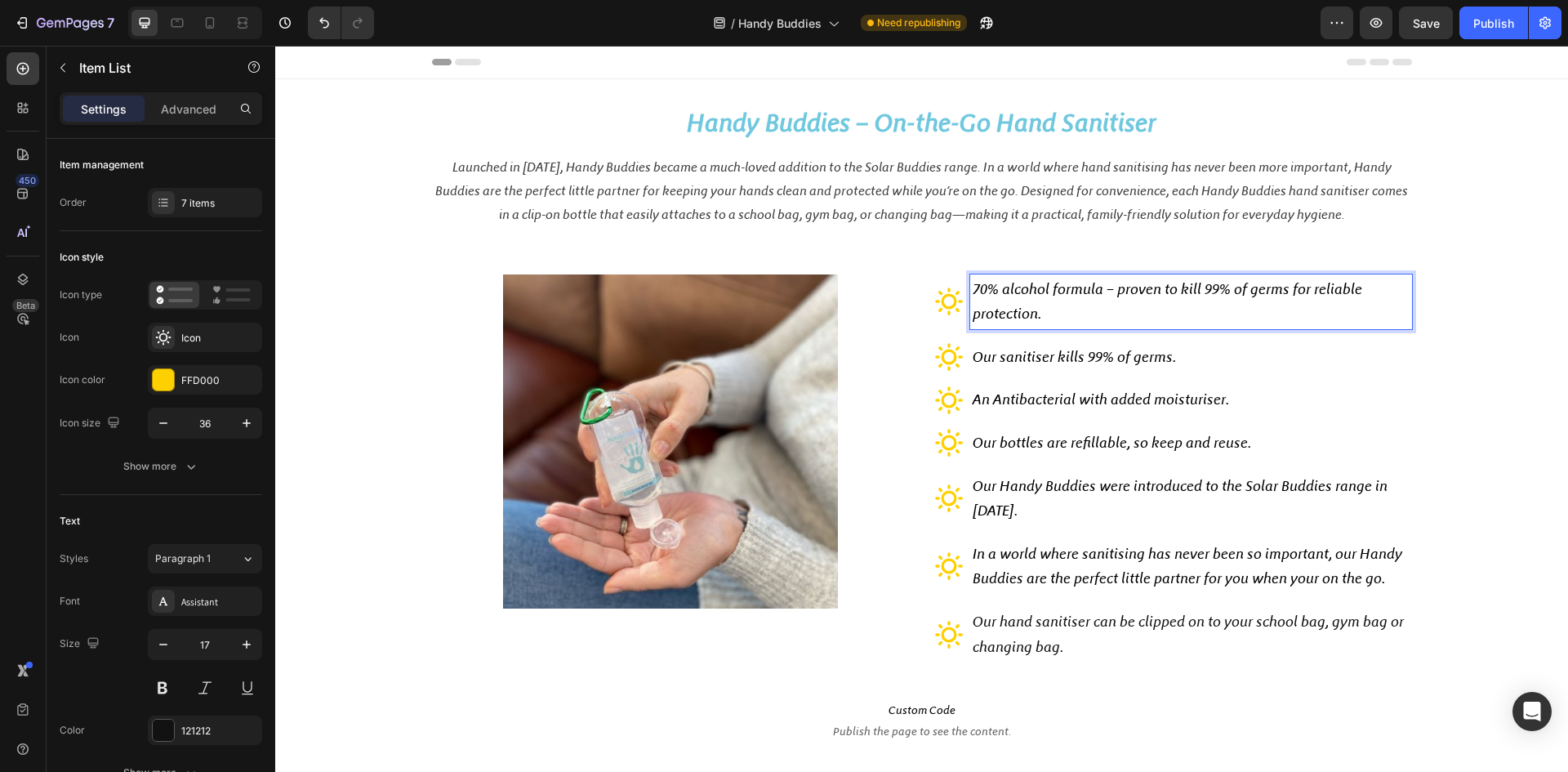
click at [990, 364] on span "Our sanitiser kills 99% of germs." at bounding box center [1074, 357] width 203 height 18
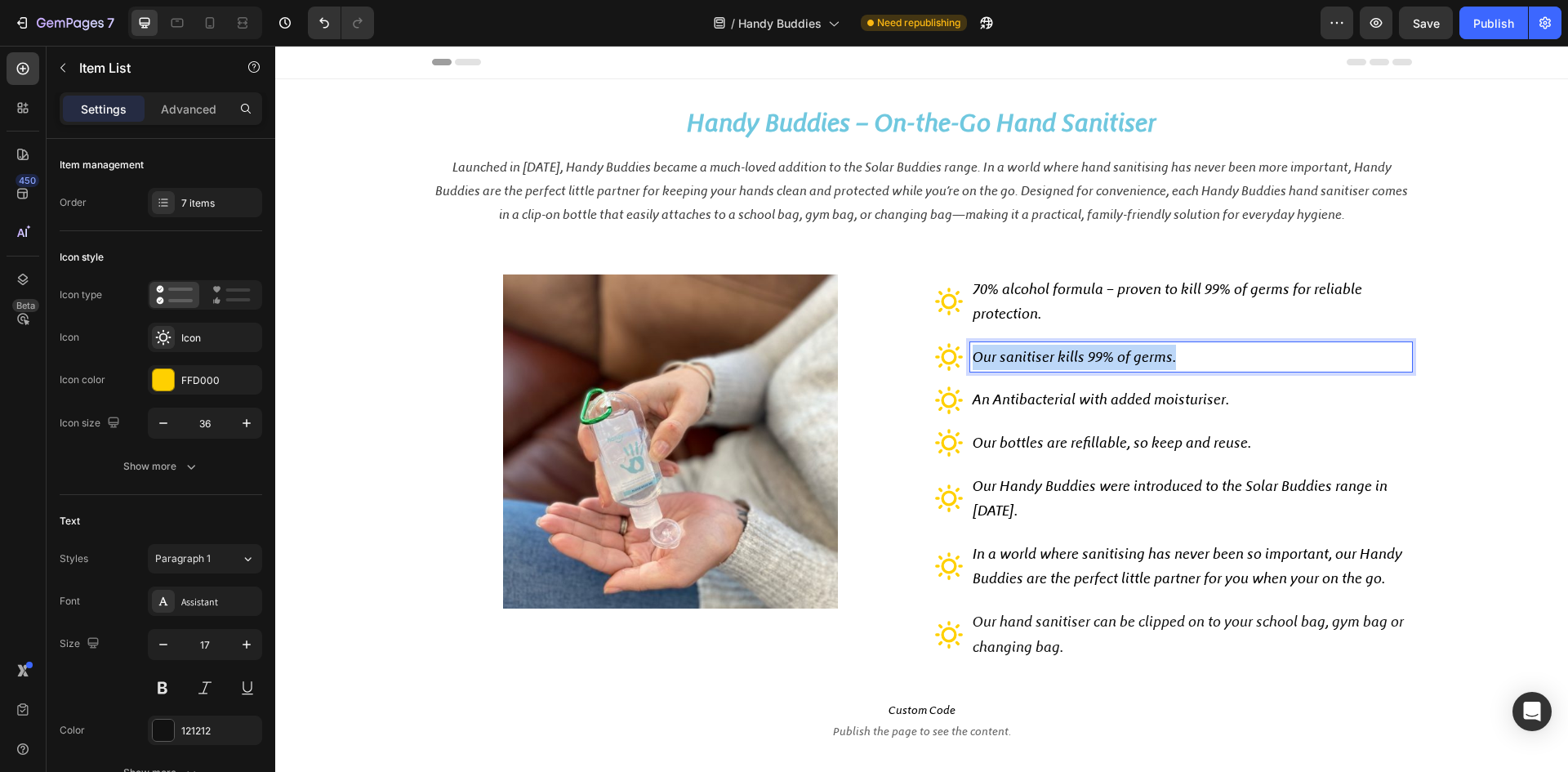
drag, startPoint x: 971, startPoint y: 357, endPoint x: 1175, endPoint y: 357, distance: 204.0
click at [1175, 357] on p "Our sanitiser kills 99% of germs." at bounding box center [1191, 357] width 437 height 25
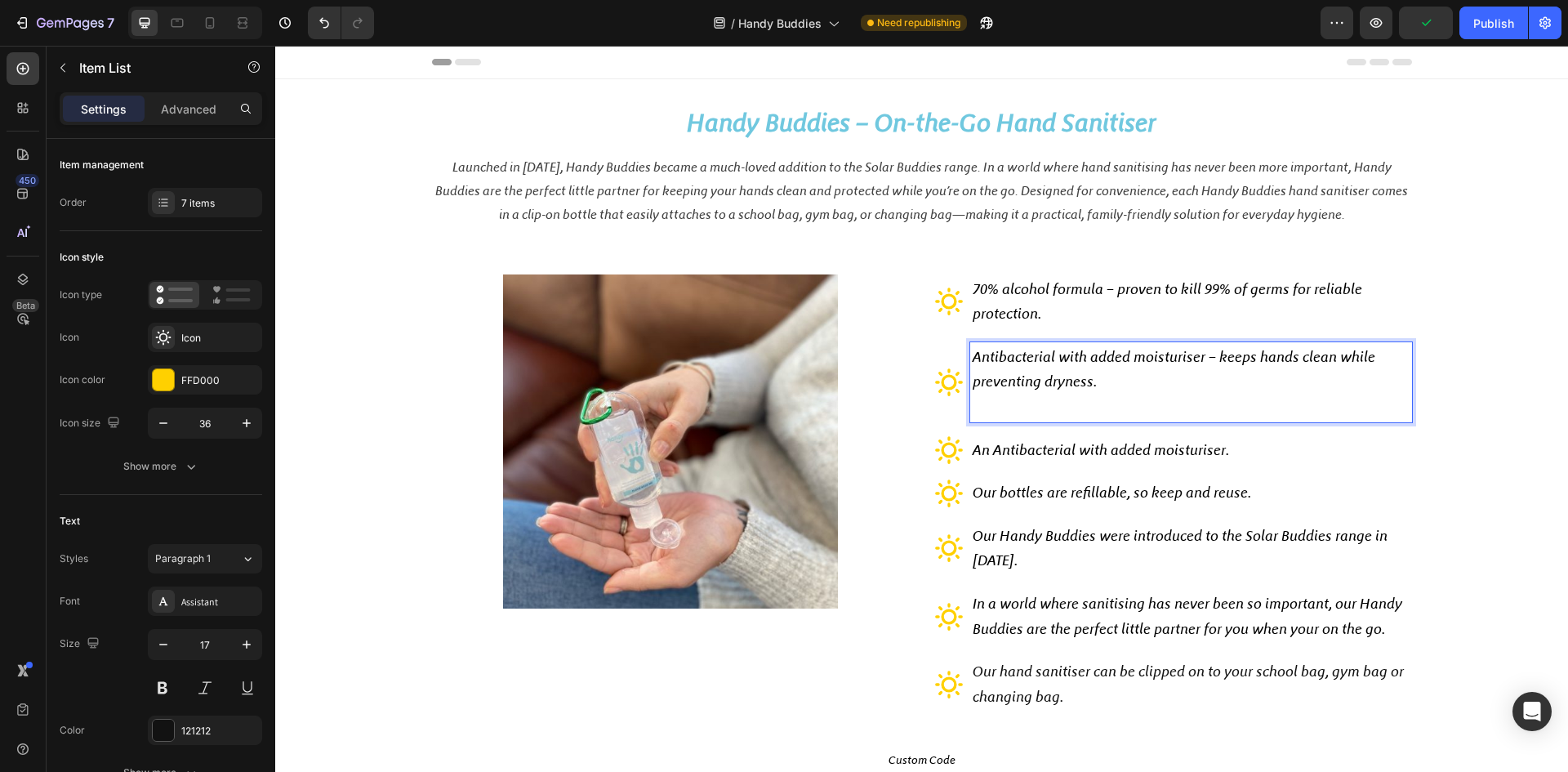
click at [1114, 384] on p "Antibacterial with added moisturiser – keeps hands clean while preventing dryne…" at bounding box center [1191, 382] width 437 height 75
click at [1021, 406] on p "Antibacterial with added moisturiser – keeps hands clean while preventing dryne…" at bounding box center [1191, 382] width 437 height 75
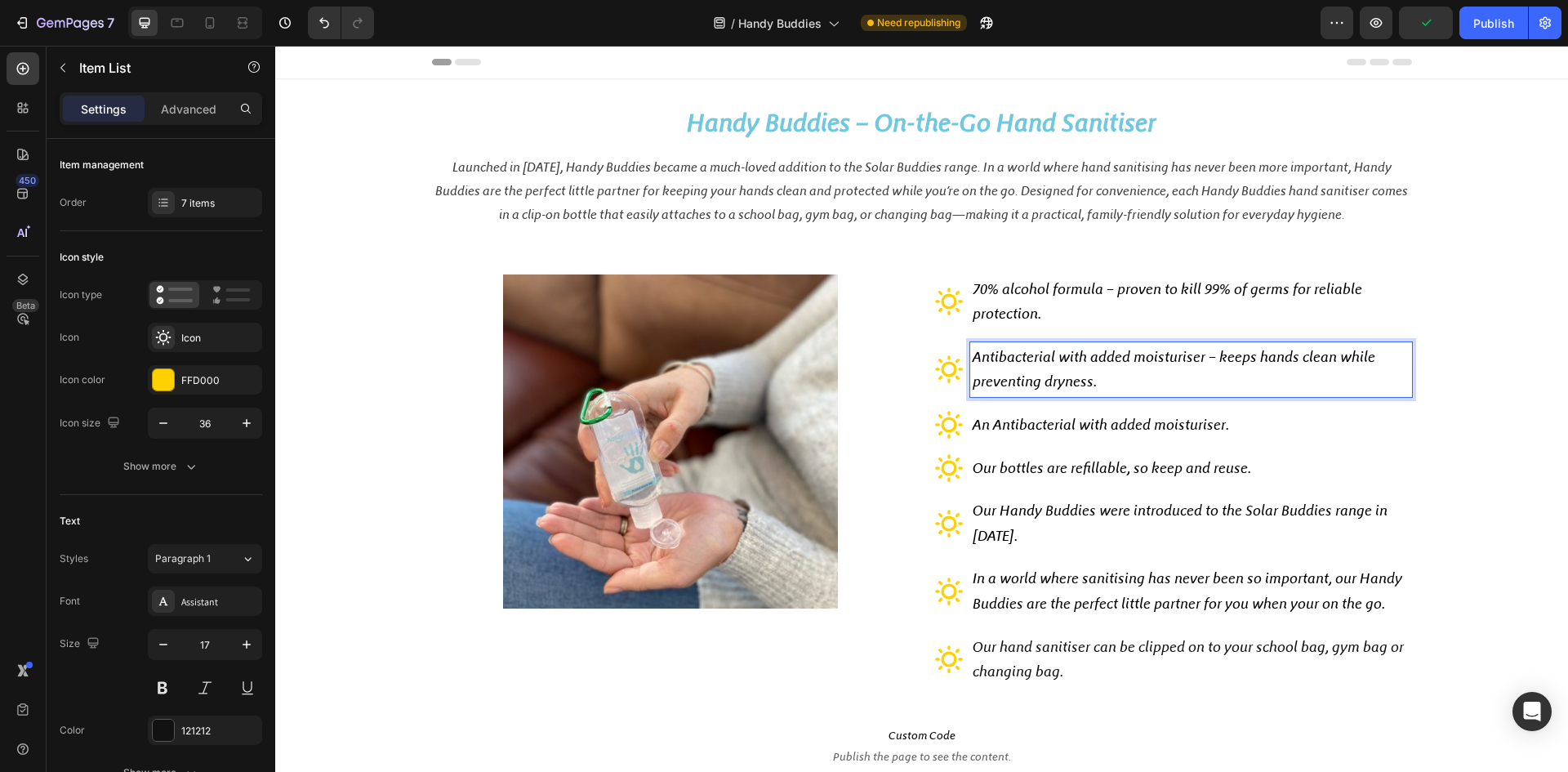
click at [1004, 431] on span "An Antibacterial with added moisturiser." at bounding box center [1100, 424] width 257 height 18
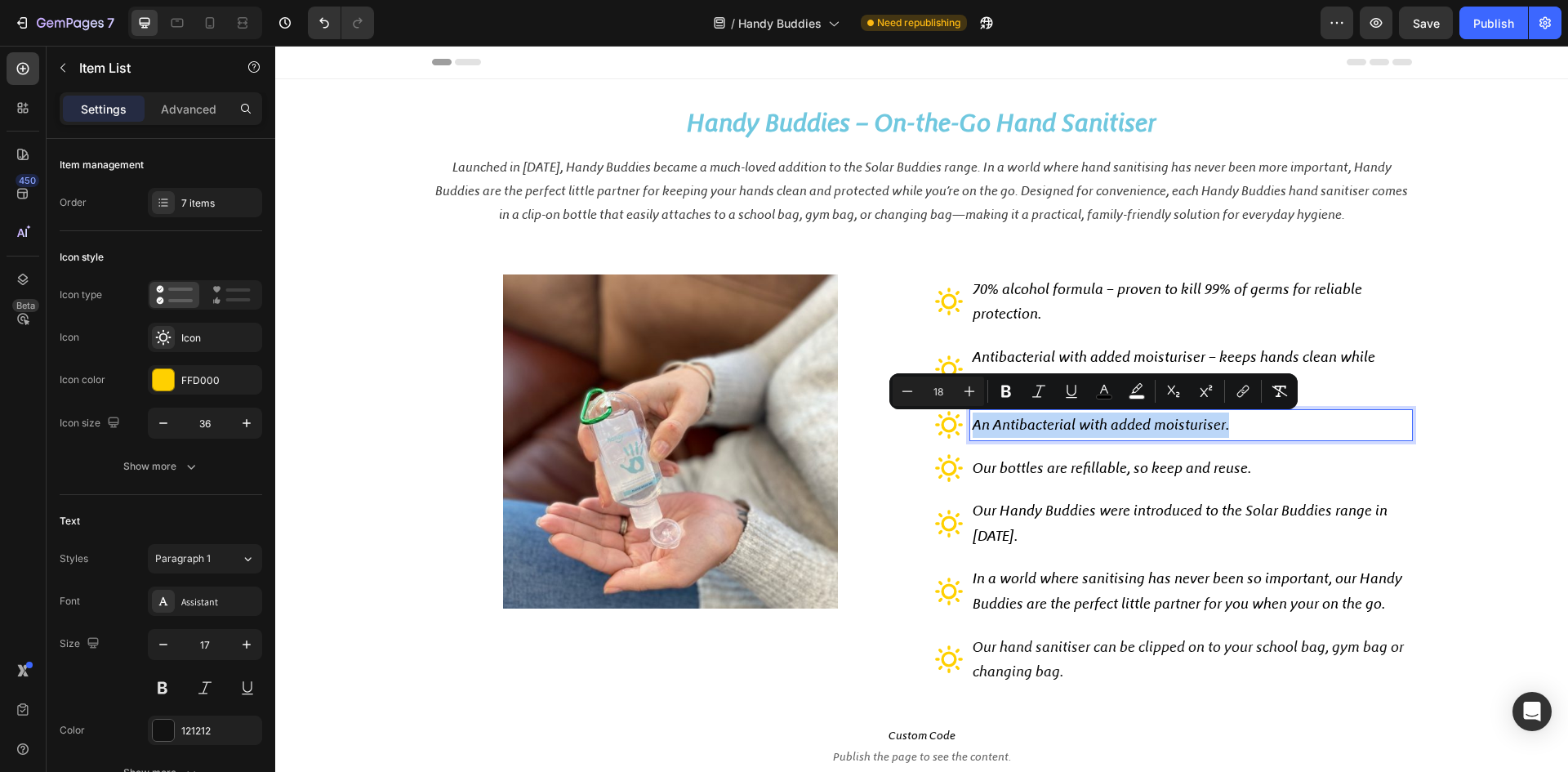
drag, startPoint x: 966, startPoint y: 425, endPoint x: 1237, endPoint y: 429, distance: 271.0
click at [1237, 429] on div "An Antibacterial with added moisturiser." at bounding box center [1191, 424] width 442 height 30
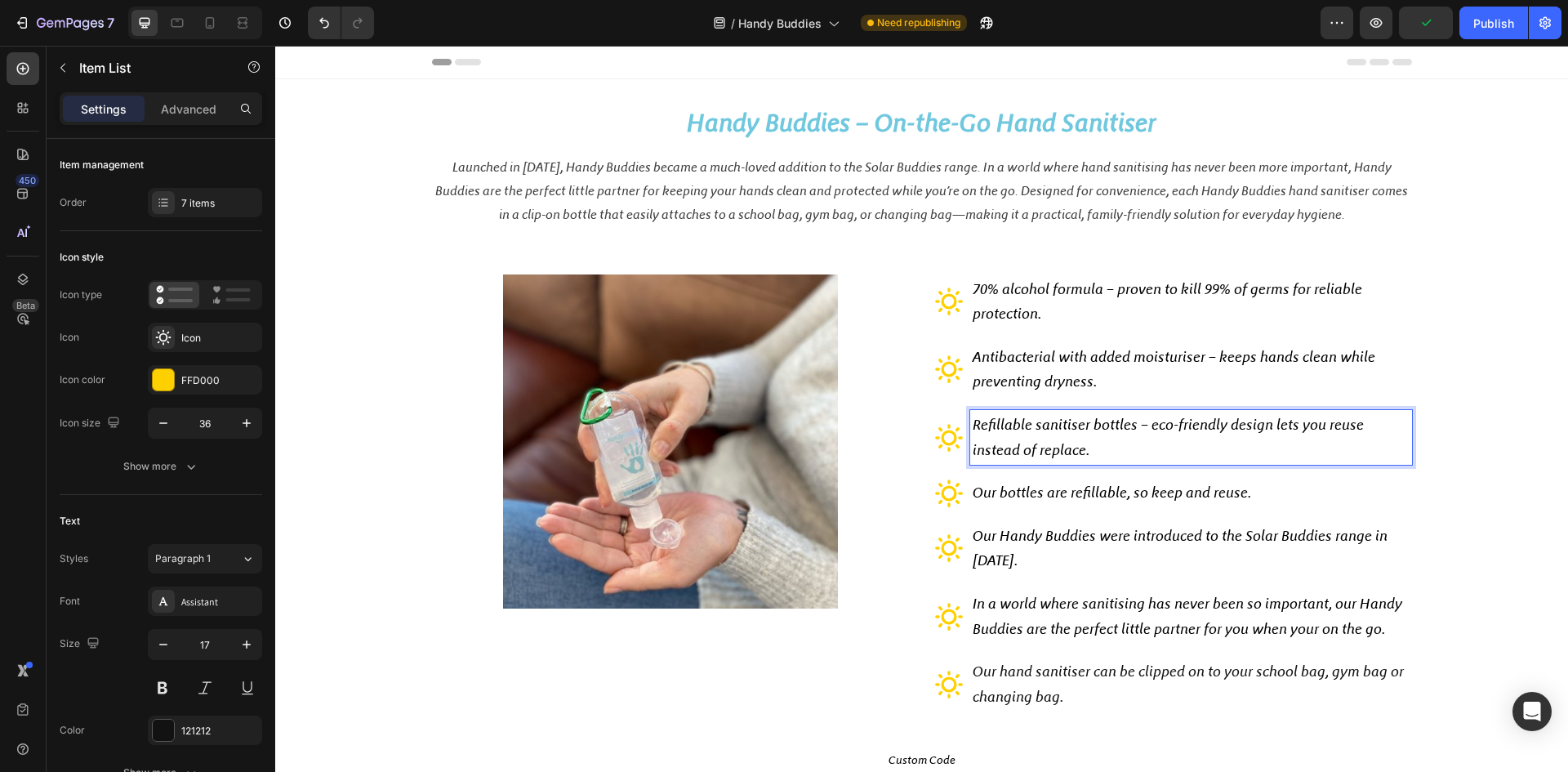
click at [976, 497] on span "Our bottles are refillable, so keep and reuse." at bounding box center [1112, 492] width 278 height 18
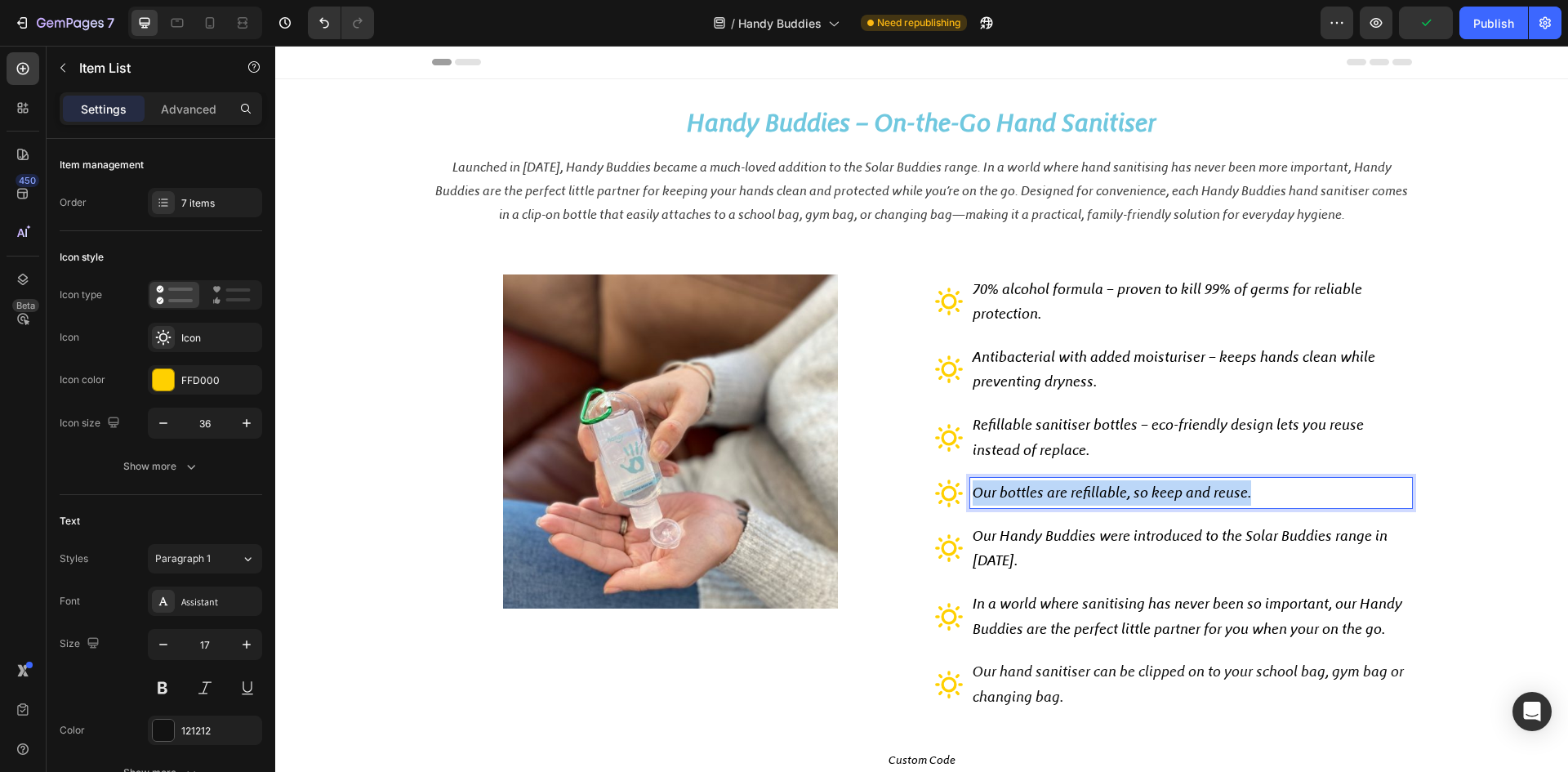
drag, startPoint x: 966, startPoint y: 495, endPoint x: 1276, endPoint y: 493, distance: 310.0
click at [1276, 493] on div "Our bottles are refillable, so keep and reuse." at bounding box center [1191, 493] width 442 height 30
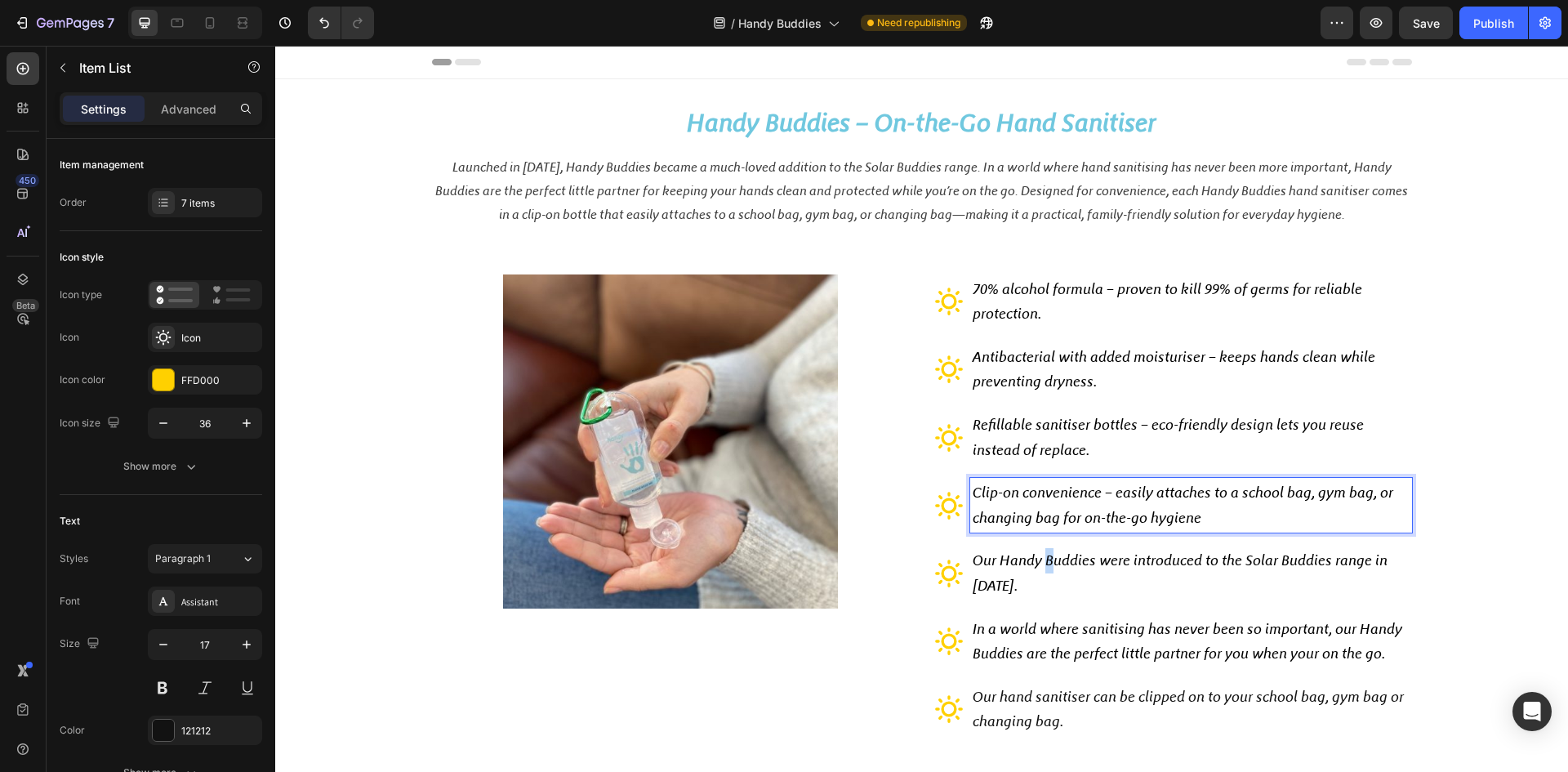
click at [1042, 566] on span "Our Handy Buddies were introduced to the Solar Buddies range in 2020." at bounding box center [1180, 573] width 415 height 43
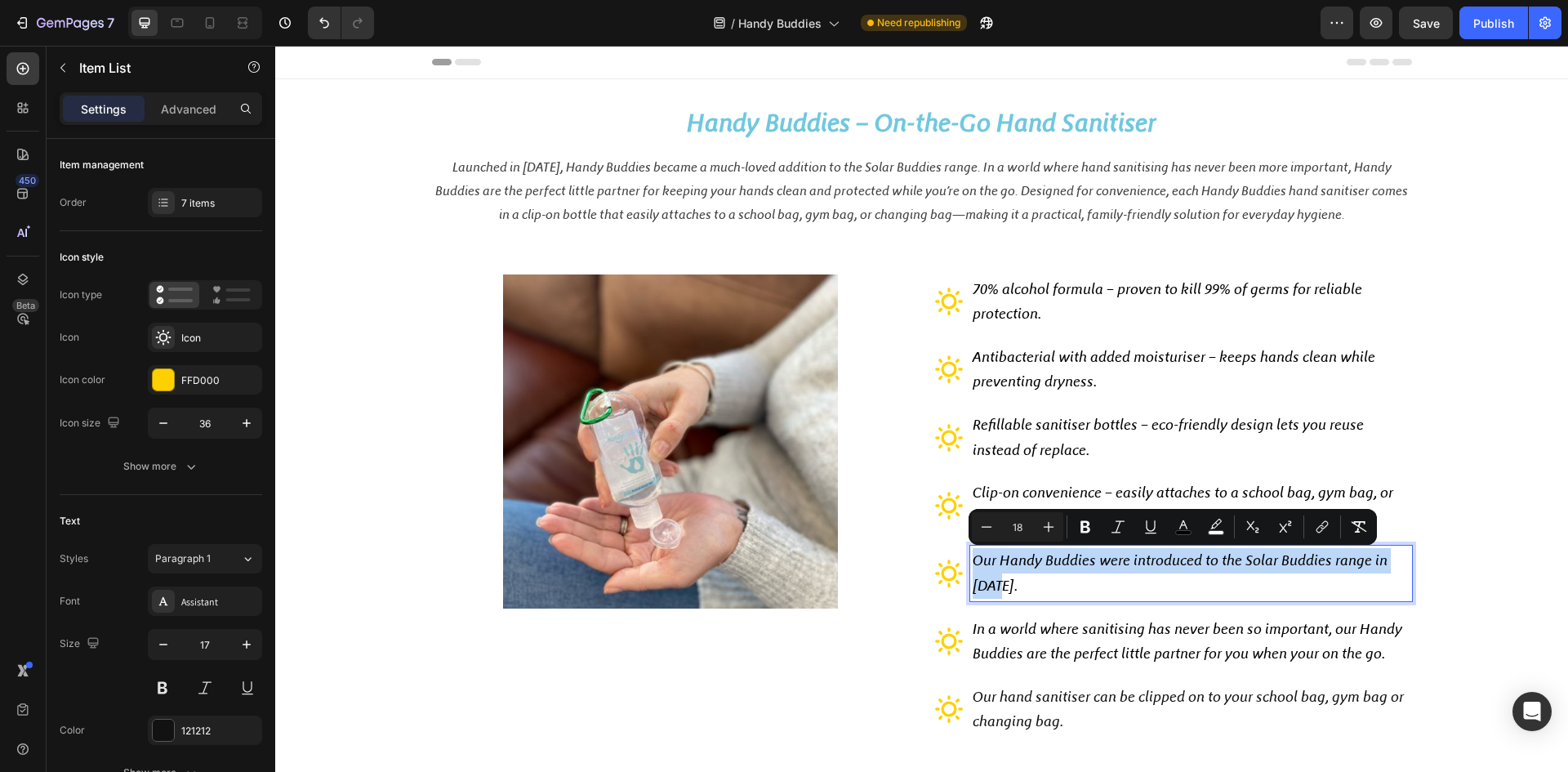
drag, startPoint x: 966, startPoint y: 561, endPoint x: 998, endPoint y: 583, distance: 38.8
click at [998, 583] on span "Our Handy Buddies were introduced to the Solar Buddies range in 2020." at bounding box center [1180, 573] width 415 height 43
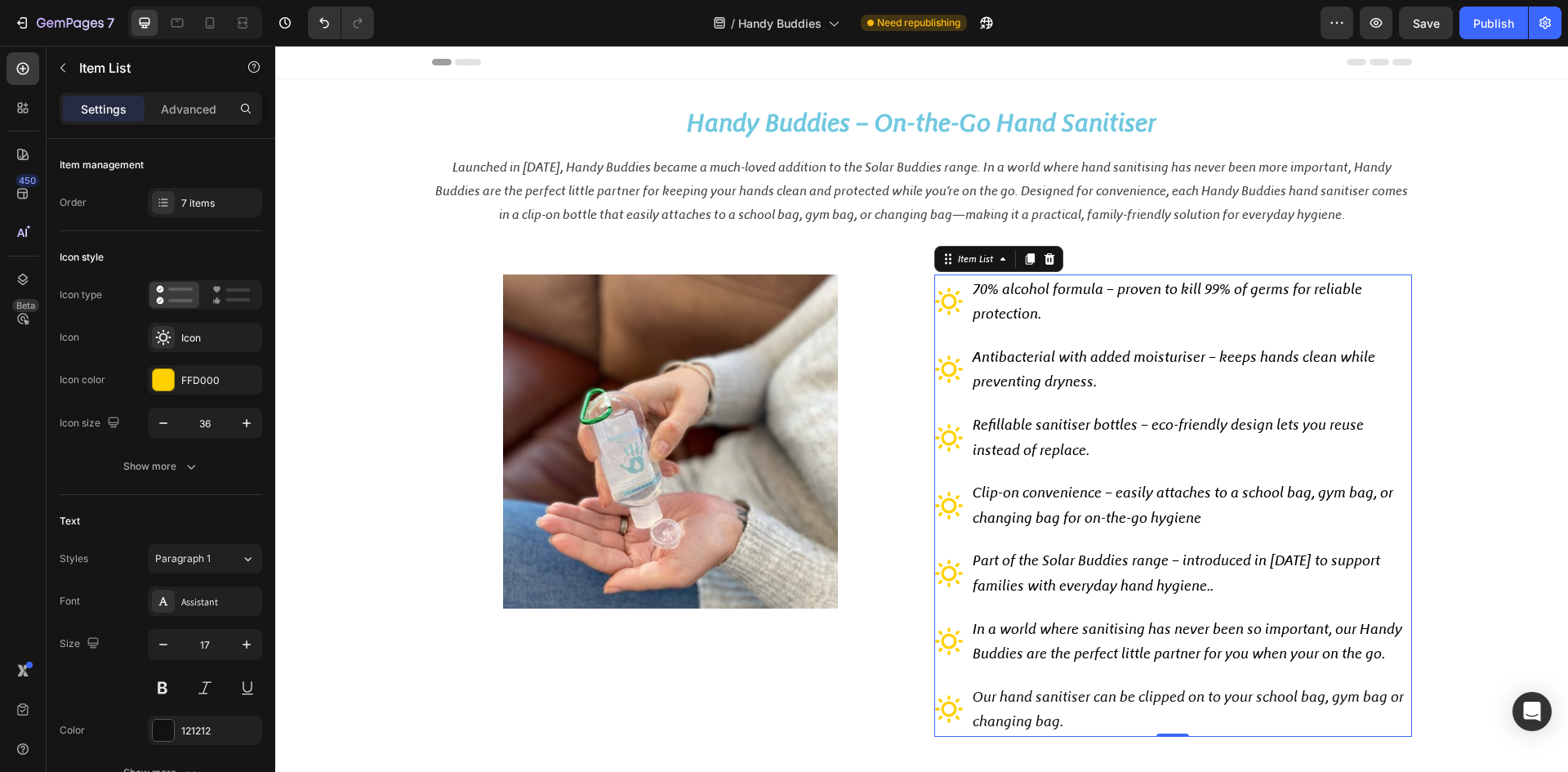
click at [1123, 636] on span "In a world where sanitising has never been so important, our Handy Buddies are …" at bounding box center [1187, 641] width 430 height 43
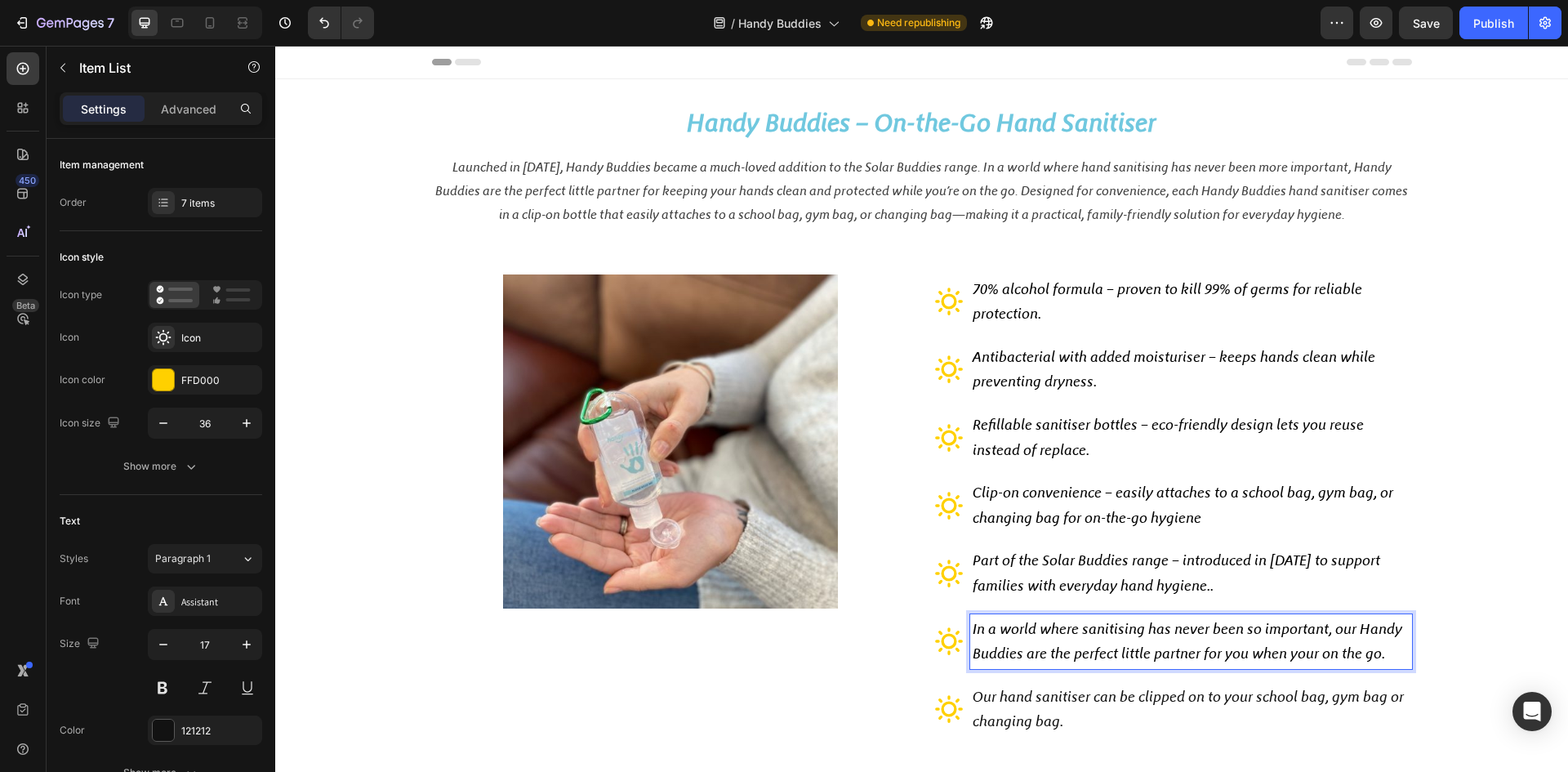
click at [974, 631] on span "In a world where sanitising has never been so important, our Handy Buddies are …" at bounding box center [1187, 641] width 430 height 43
drag, startPoint x: 969, startPoint y: 629, endPoint x: 1239, endPoint y: 637, distance: 270.1
click at [1239, 637] on span "In a world where sanitising has never been so important, our Handy Buddies are …" at bounding box center [1187, 641] width 430 height 43
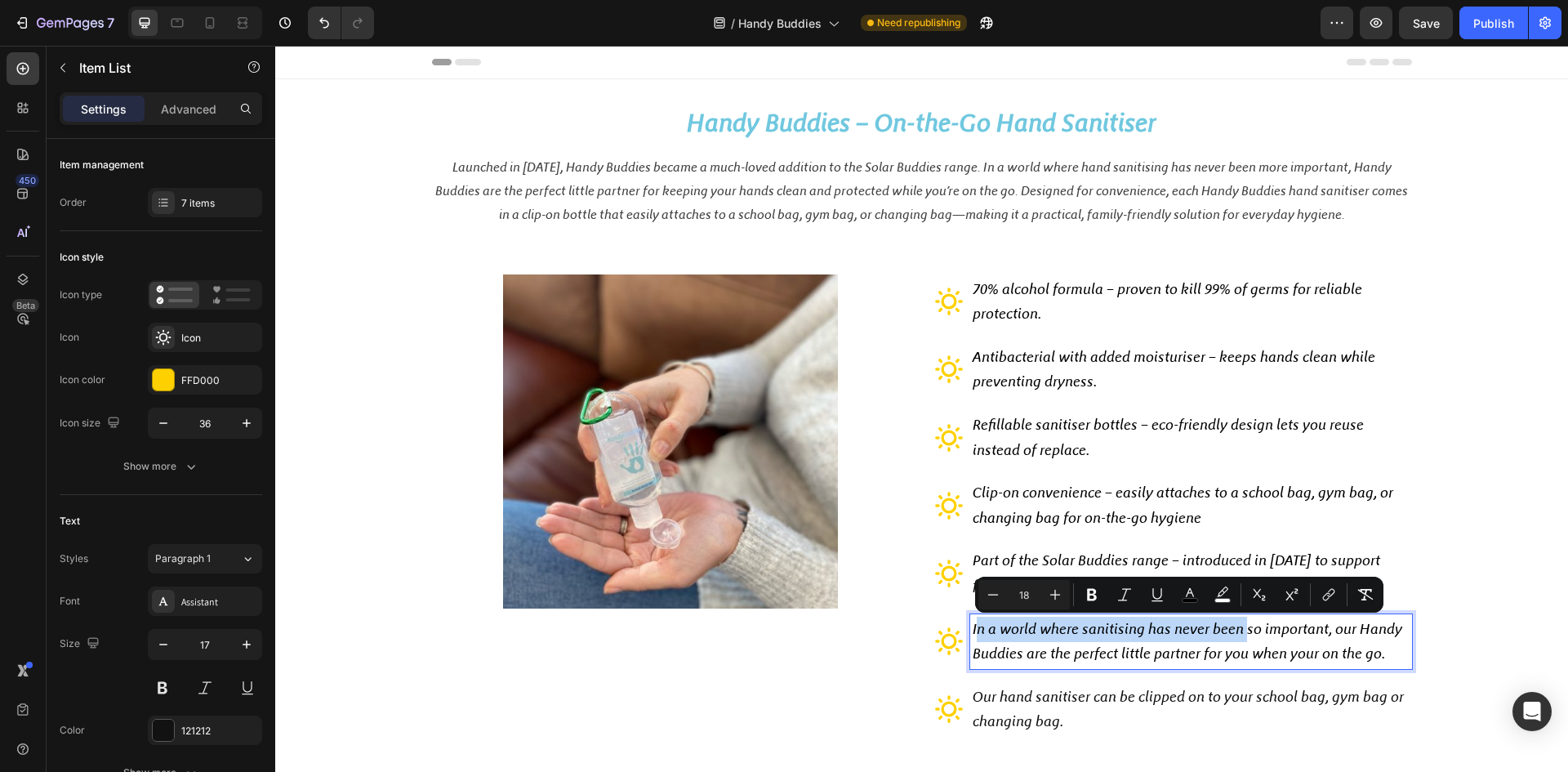
drag, startPoint x: 1377, startPoint y: 658, endPoint x: 961, endPoint y: 630, distance: 416.9
click at [961, 630] on div "In a world where sanitising has never been so important, our Handy Buddies are …" at bounding box center [1173, 641] width 478 height 54
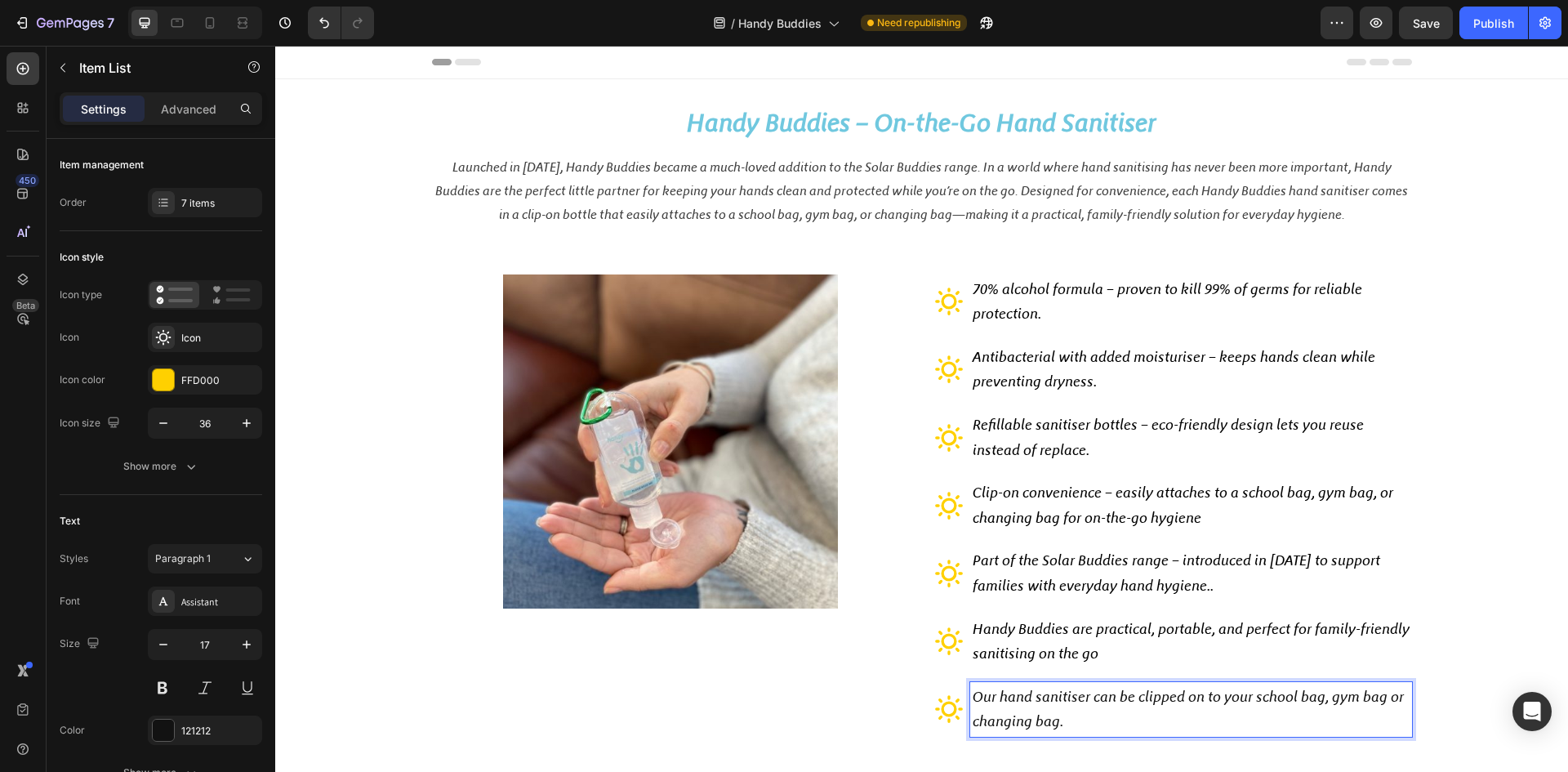
click at [982, 710] on p "Our hand sanitiser can be clipped on to your school bag, gym bag or changing ba…" at bounding box center [1191, 710] width 437 height 50
click at [940, 710] on icon at bounding box center [949, 709] width 29 height 29
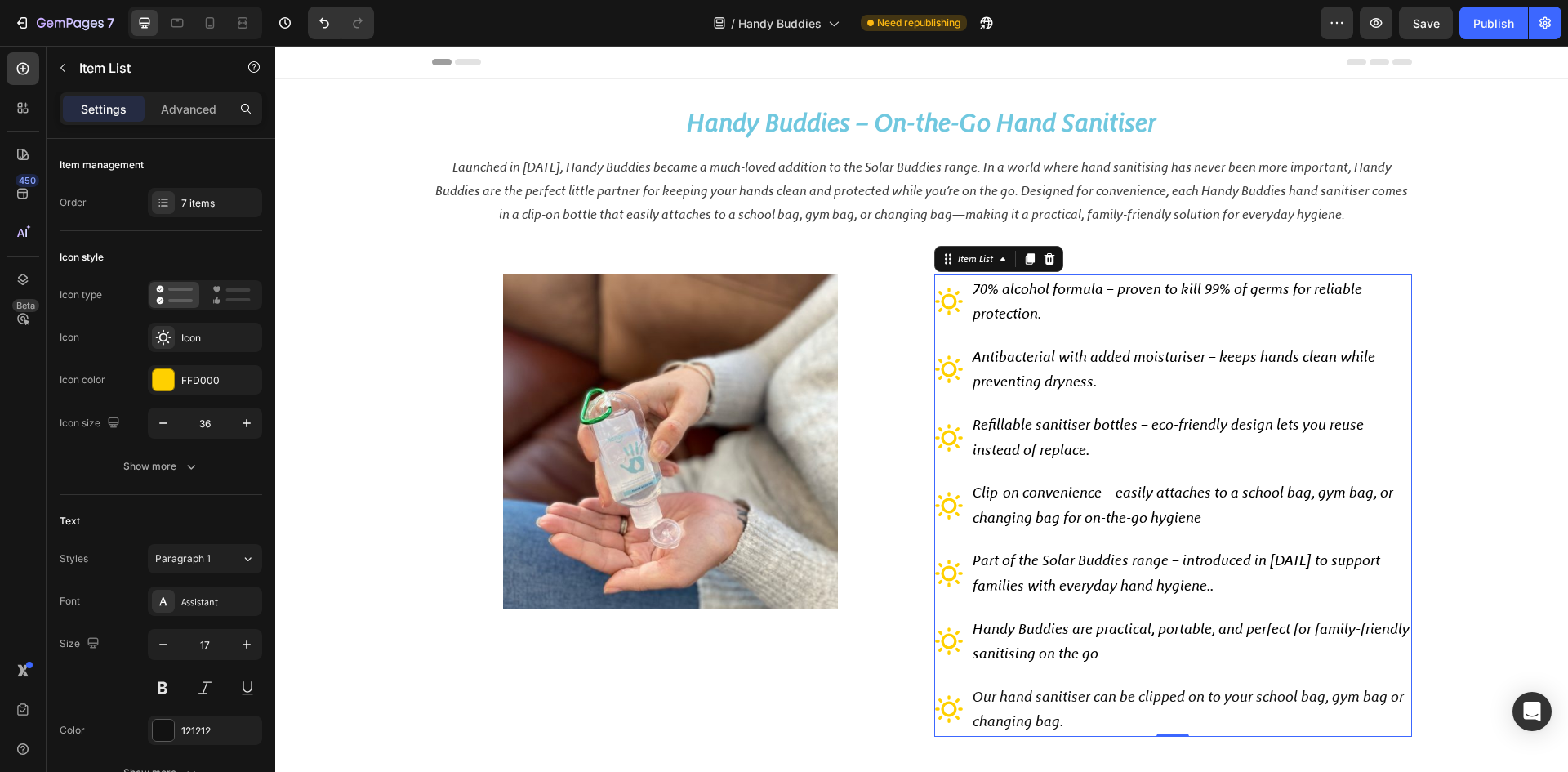
click at [1005, 706] on p "Our hand sanitiser can be clipped on to your school bag, gym bag or changing ba…" at bounding box center [1191, 710] width 437 height 50
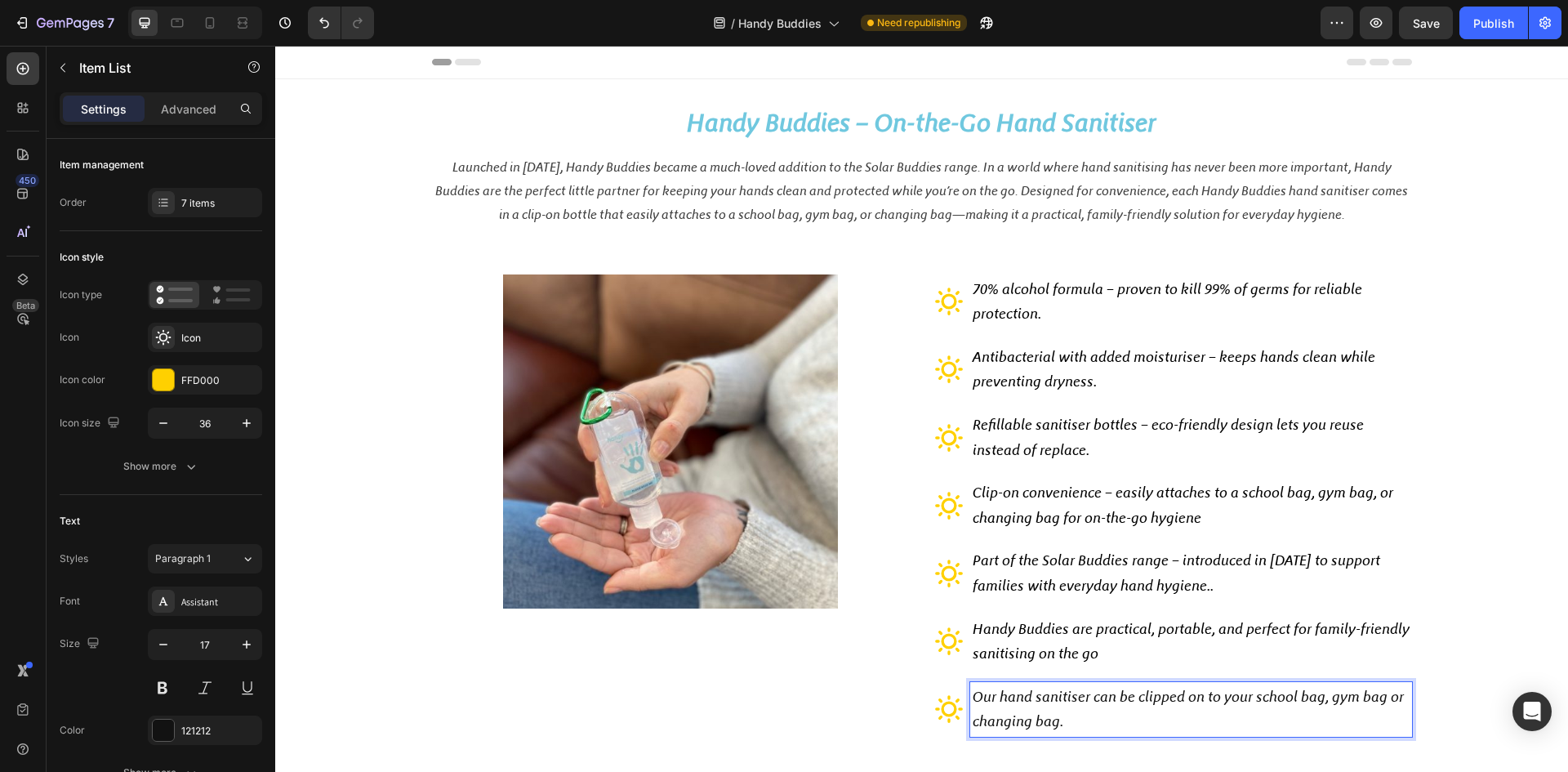
click at [947, 716] on icon at bounding box center [949, 709] width 29 height 29
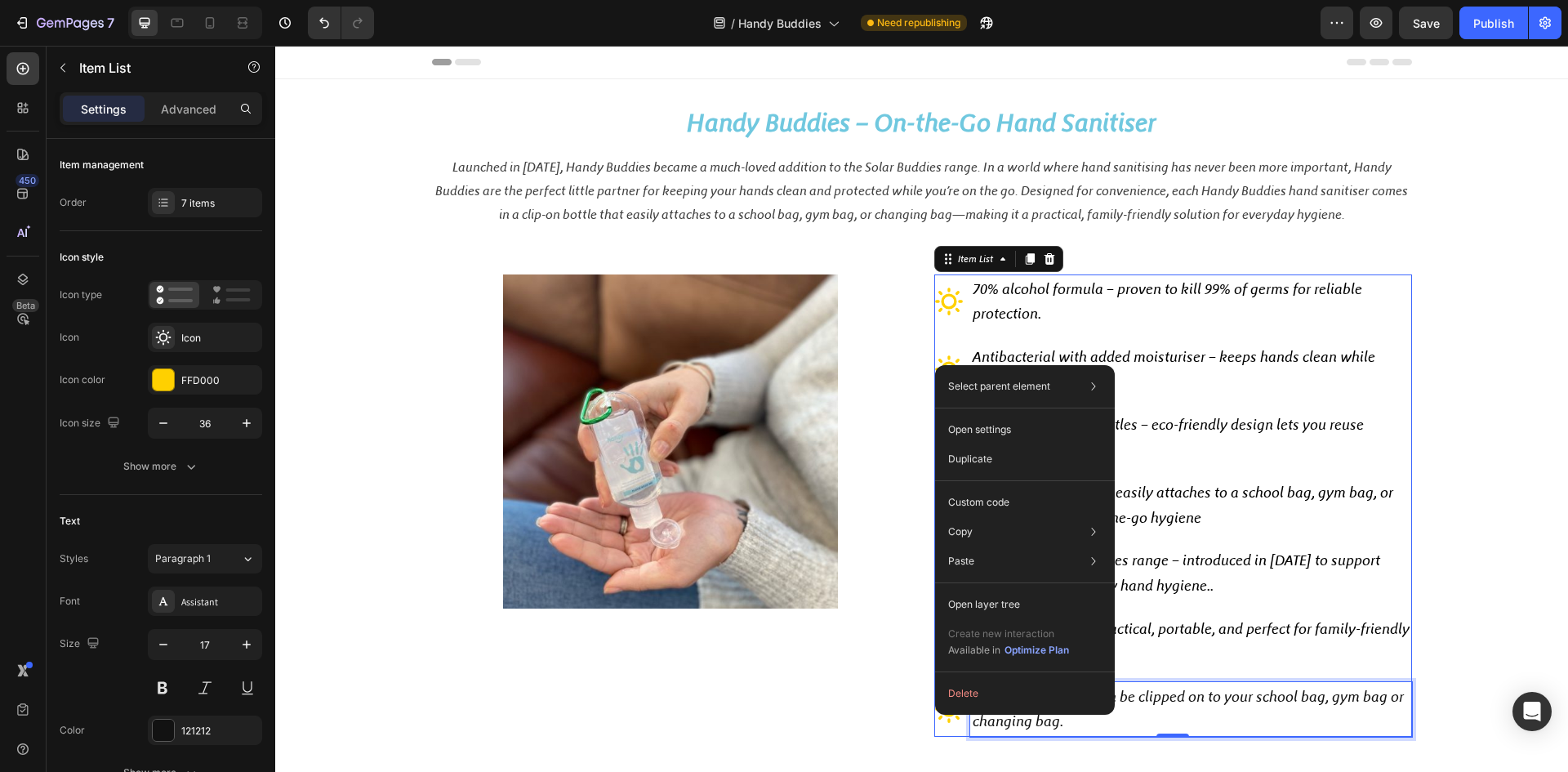
click at [1179, 693] on span "Our hand sanitiser can be clipped on to your school bag, gym bag or changing ba…" at bounding box center [1188, 710] width 431 height 43
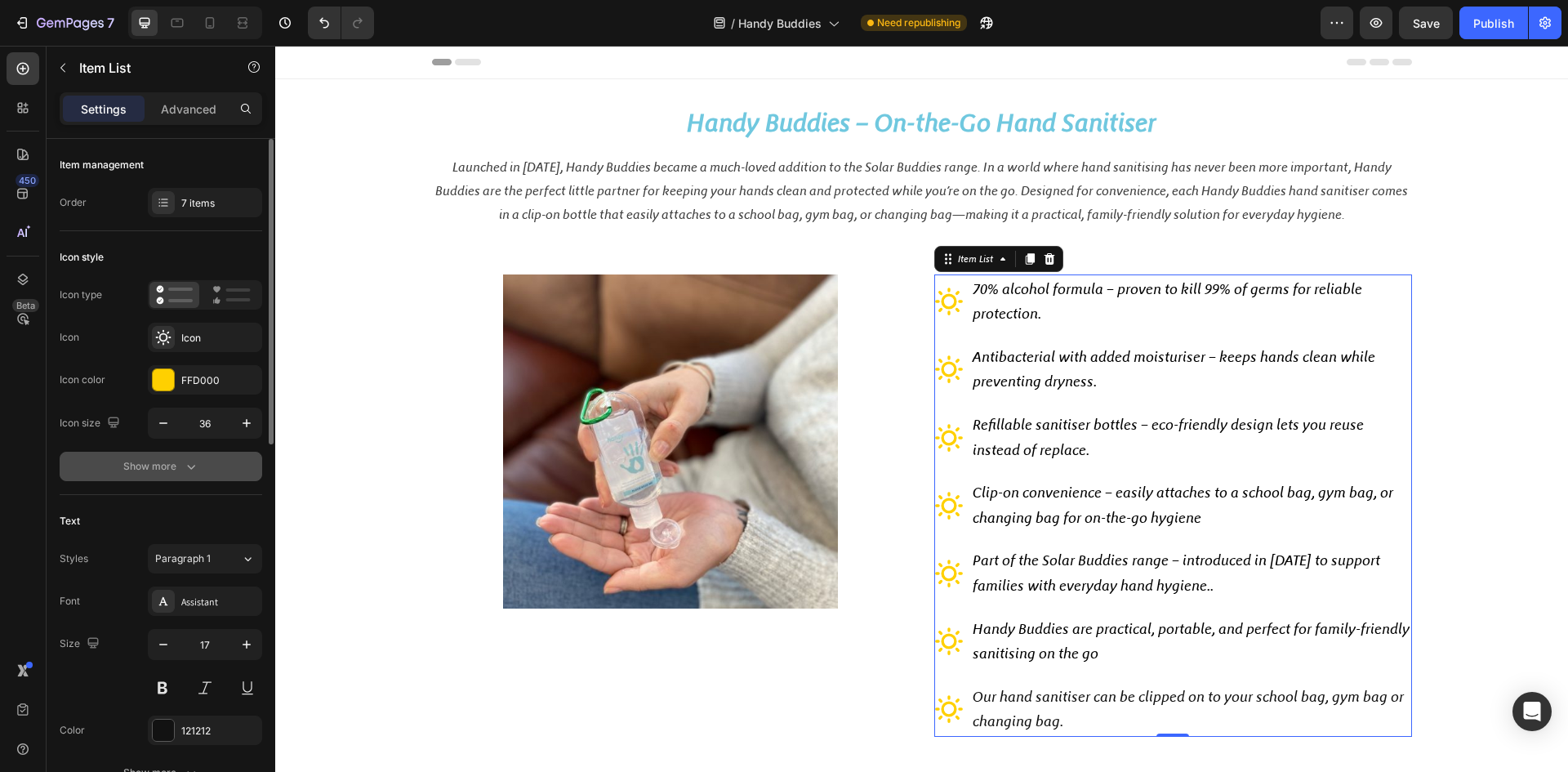
click at [181, 473] on div "Show more" at bounding box center [162, 466] width 76 height 16
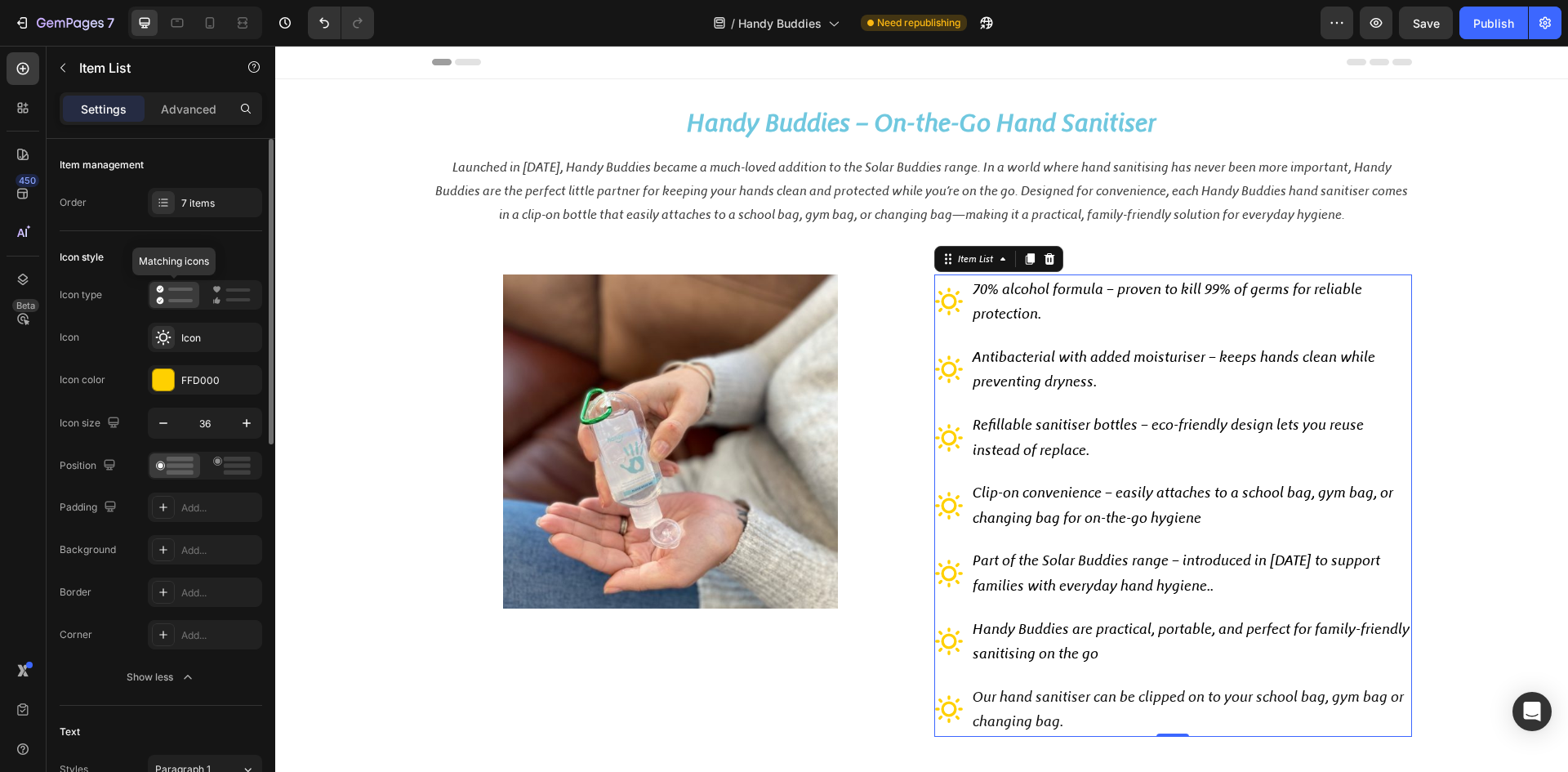
click at [172, 290] on rect at bounding box center [181, 290] width 24 height 3
click at [724, 738] on div "Image 70% alcohol formula – proven to kill 99% of germs for reliable protection…" at bounding box center [921, 515] width 1293 height 495
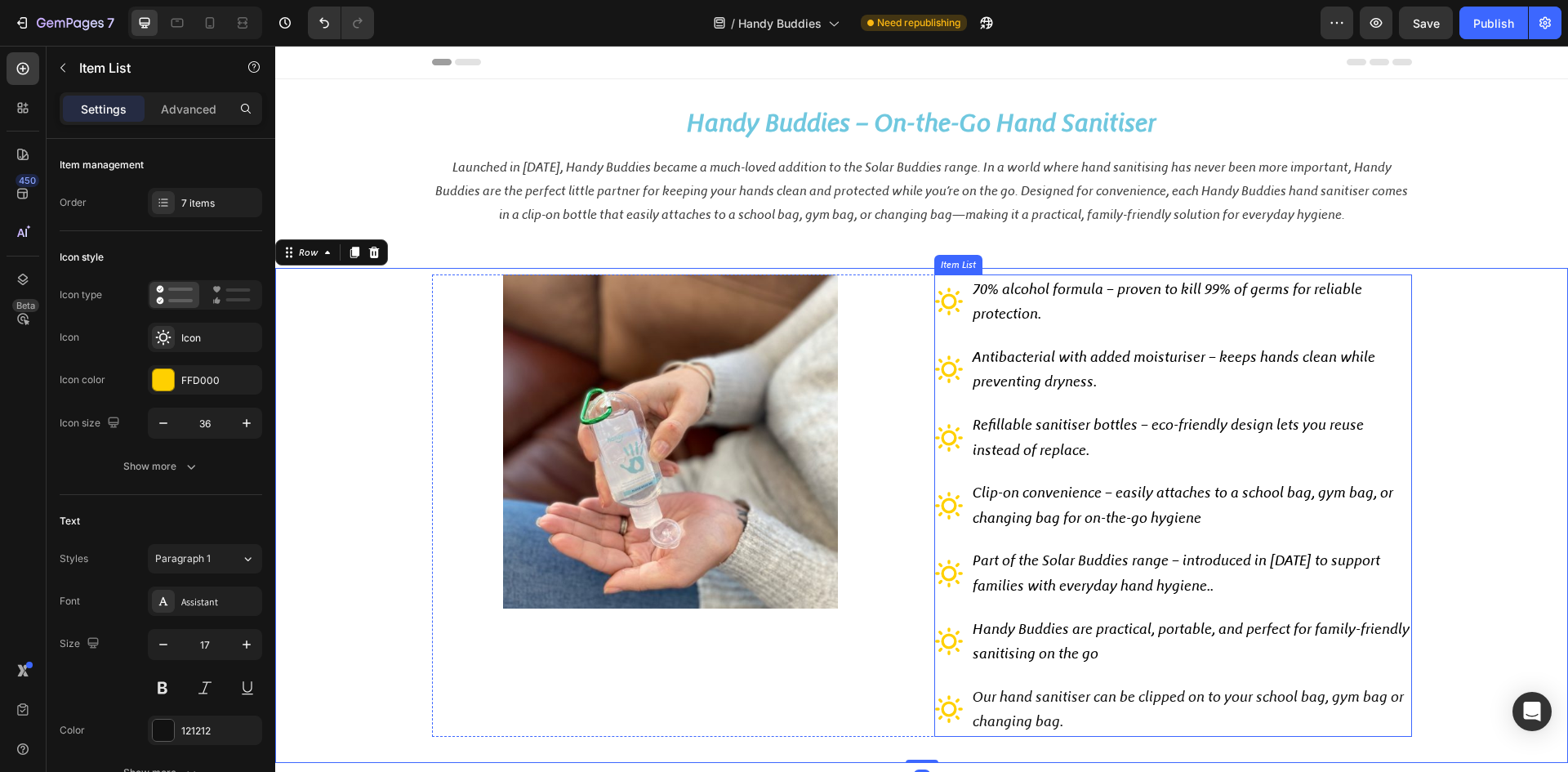
click at [952, 705] on icon at bounding box center [949, 709] width 29 height 29
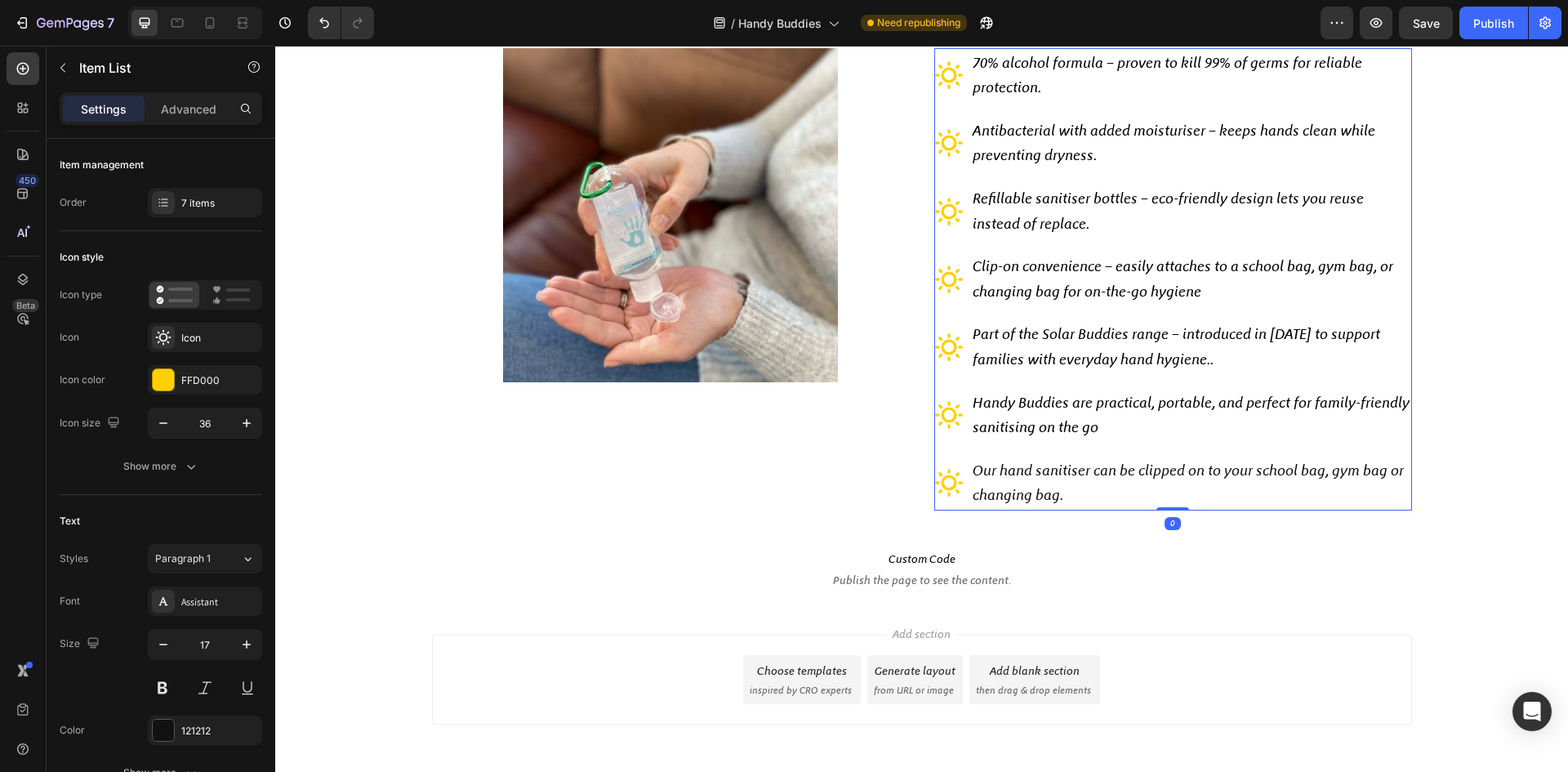
scroll to position [245, 0]
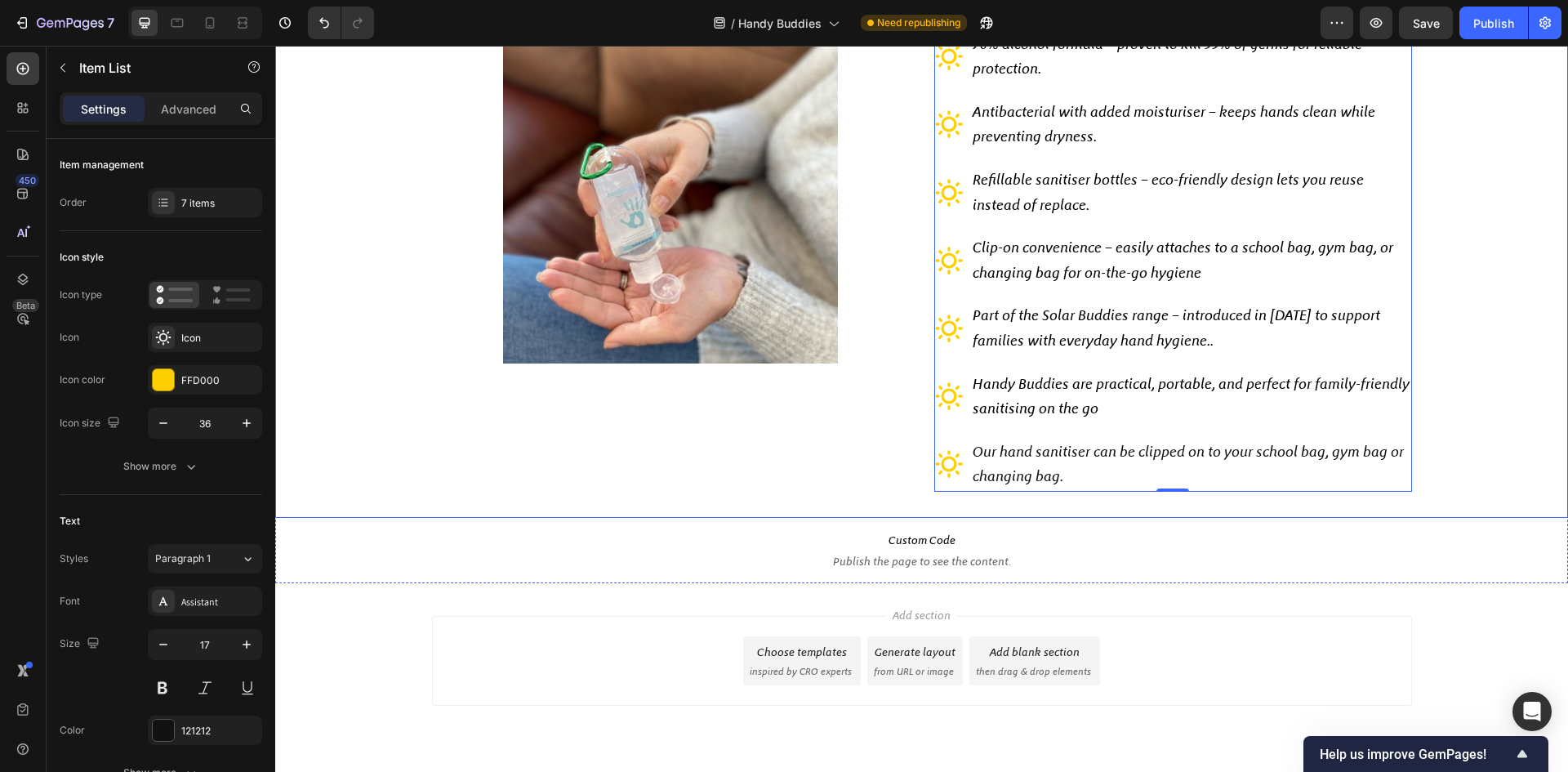
click at [1477, 392] on div "Image 70% alcohol formula – proven to kill 99% of germs for reliable protection…" at bounding box center [921, 260] width 1268 height 463
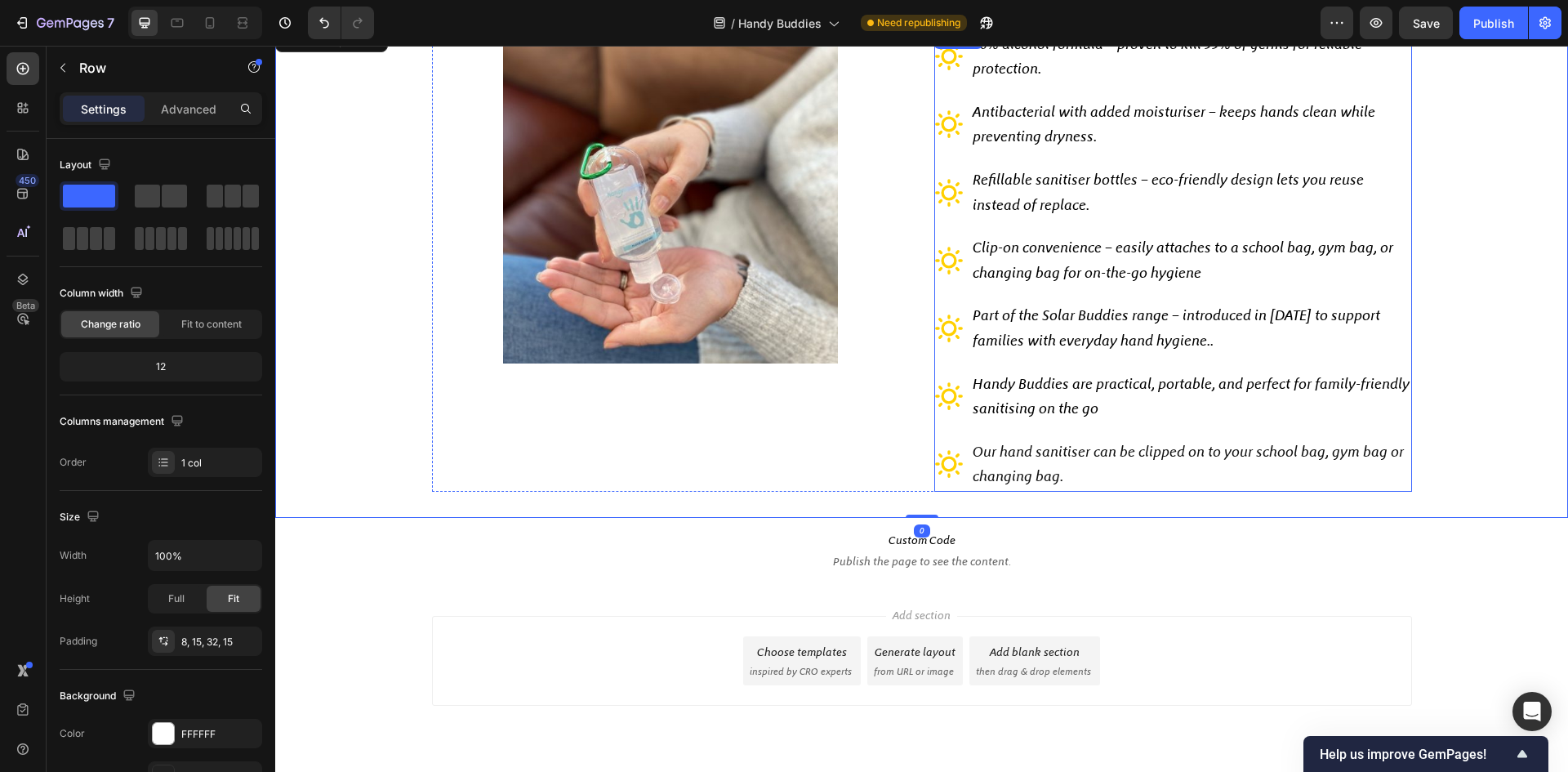
scroll to position [0, 0]
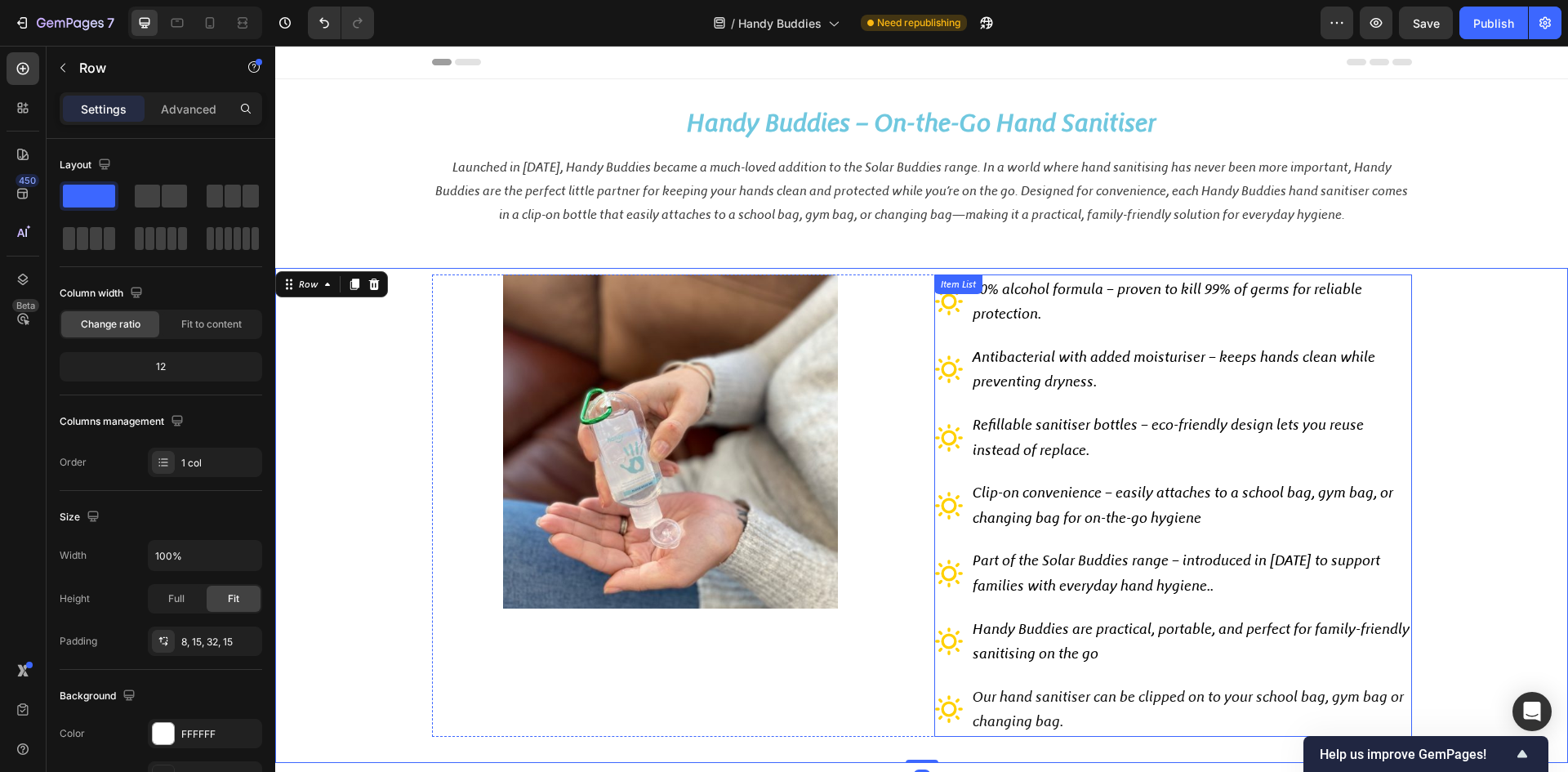
click at [1047, 303] on p "70% alcohol formula – proven to kill 99% of germs for reliable protection." at bounding box center [1191, 302] width 437 height 50
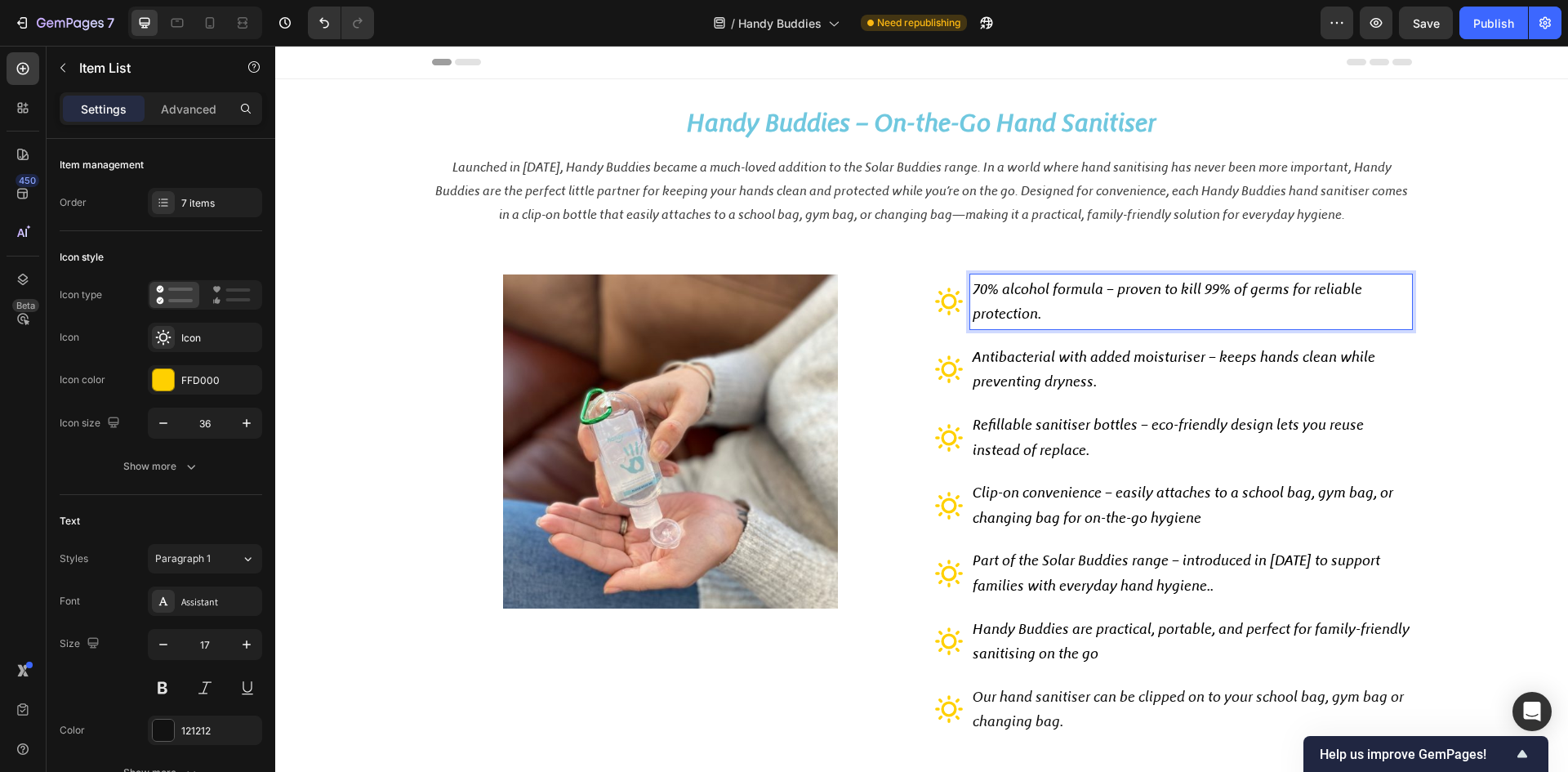
drag, startPoint x: 1036, startPoint y: 313, endPoint x: 994, endPoint y: 313, distance: 42.0
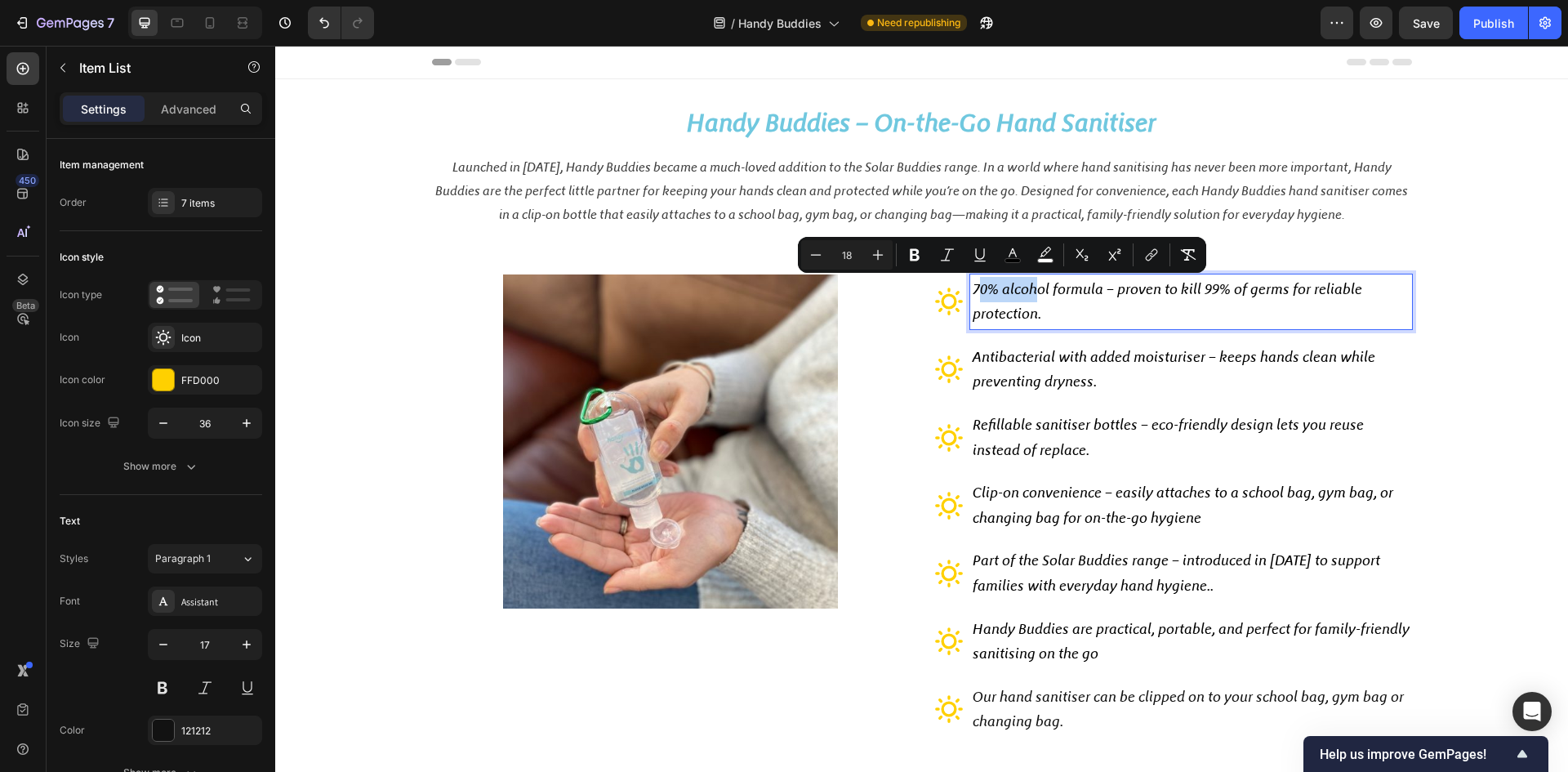
drag, startPoint x: 971, startPoint y: 290, endPoint x: 1035, endPoint y: 290, distance: 64.0
click at [1035, 290] on span "70% alcohol formula – proven to kill 99% of germs for reliable protection." at bounding box center [1167, 302] width 390 height 43
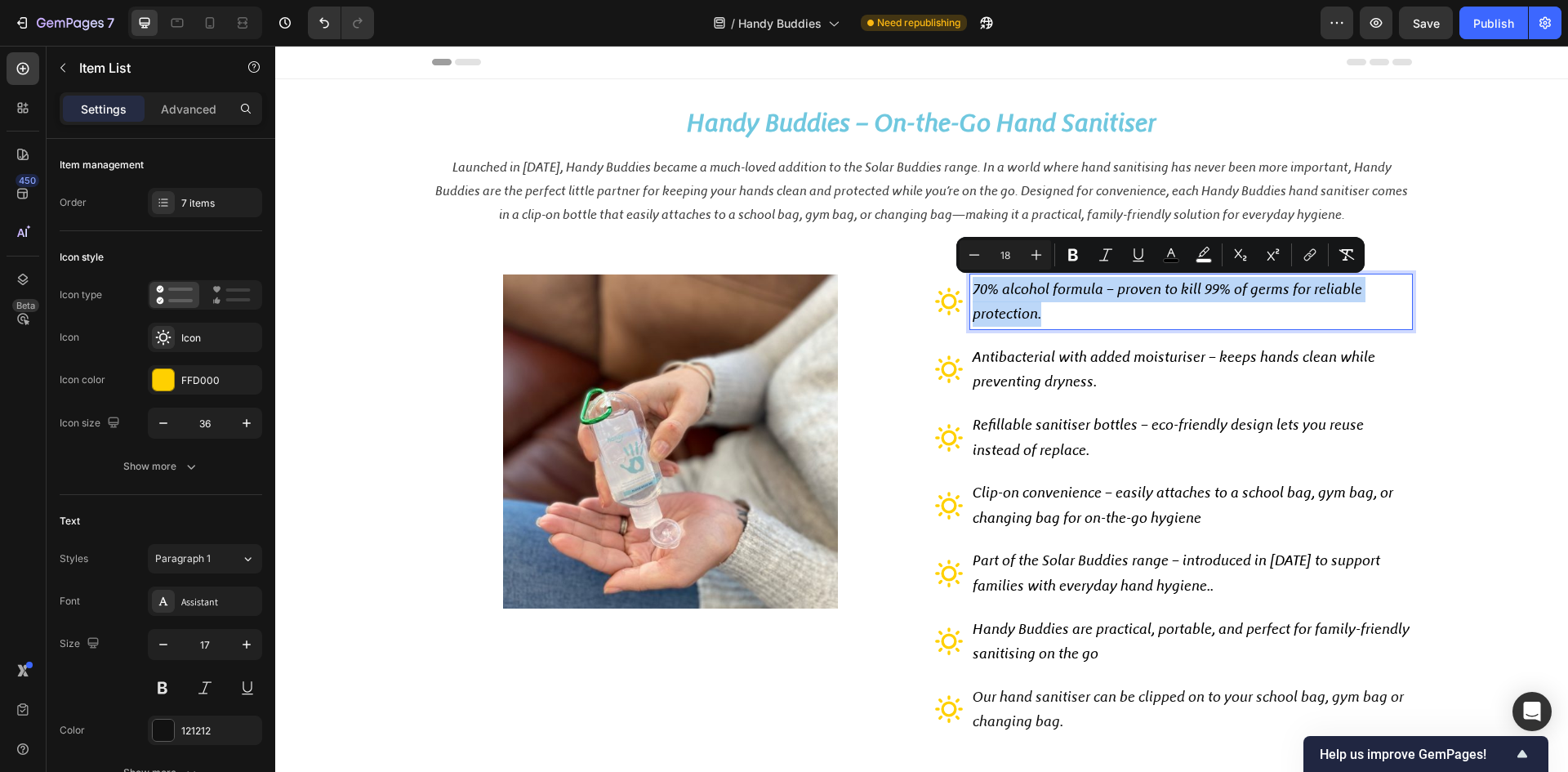
drag, startPoint x: 968, startPoint y: 290, endPoint x: 1047, endPoint y: 316, distance: 83.2
click at [978, 298] on p "70% alcohol formula – proven to kill 99% of germs for reliable protection." at bounding box center [1191, 302] width 437 height 50
drag, startPoint x: 1048, startPoint y: 313, endPoint x: 953, endPoint y: 295, distance: 96.7
click at [953, 295] on div "70% alcohol formula – proven to kill 99% of germs for reliable protection." at bounding box center [1173, 301] width 478 height 54
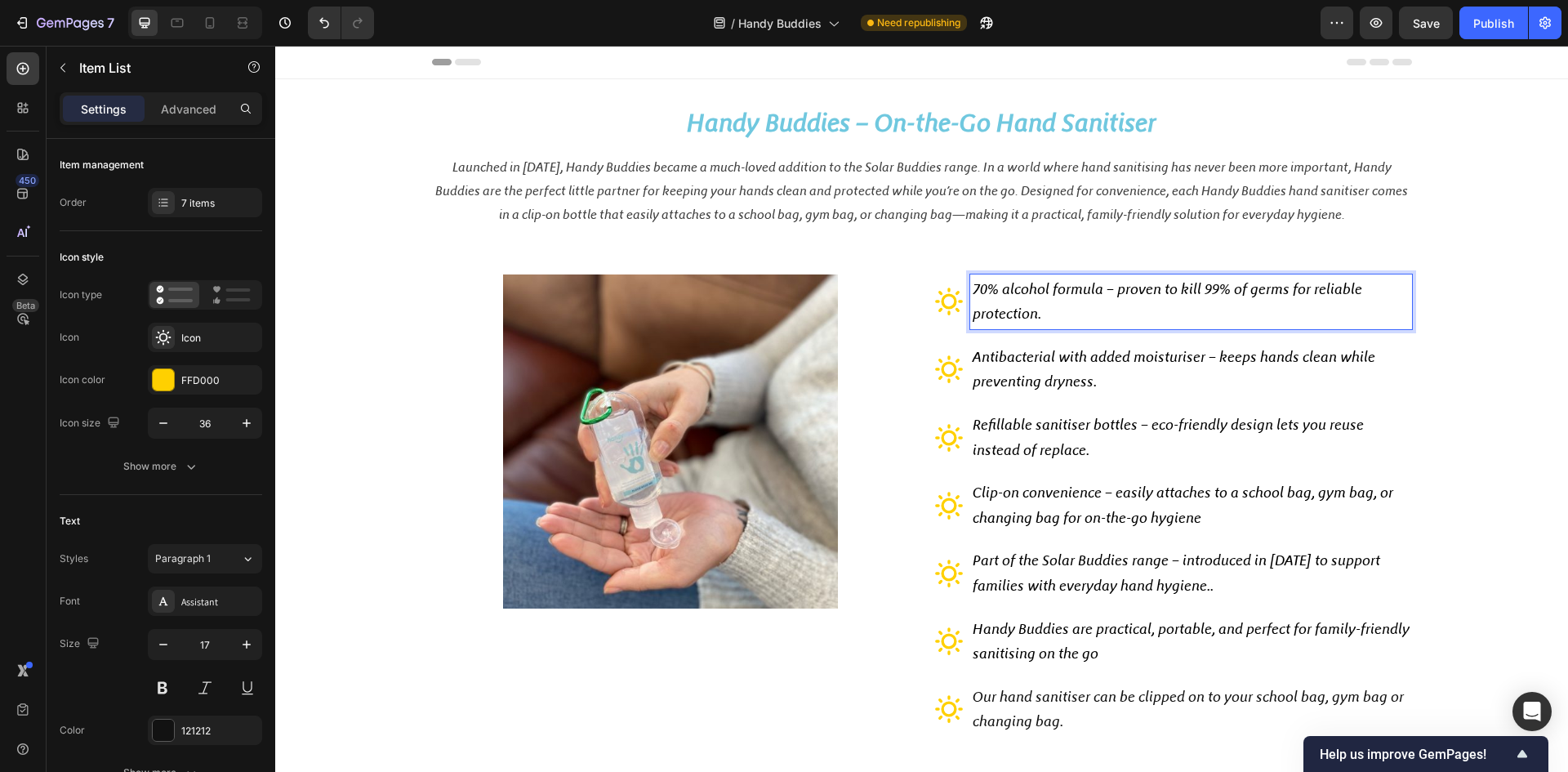
click at [1052, 319] on p "70% alcohol formula – proven to kill 99% of germs for reliable protection." at bounding box center [1191, 302] width 437 height 50
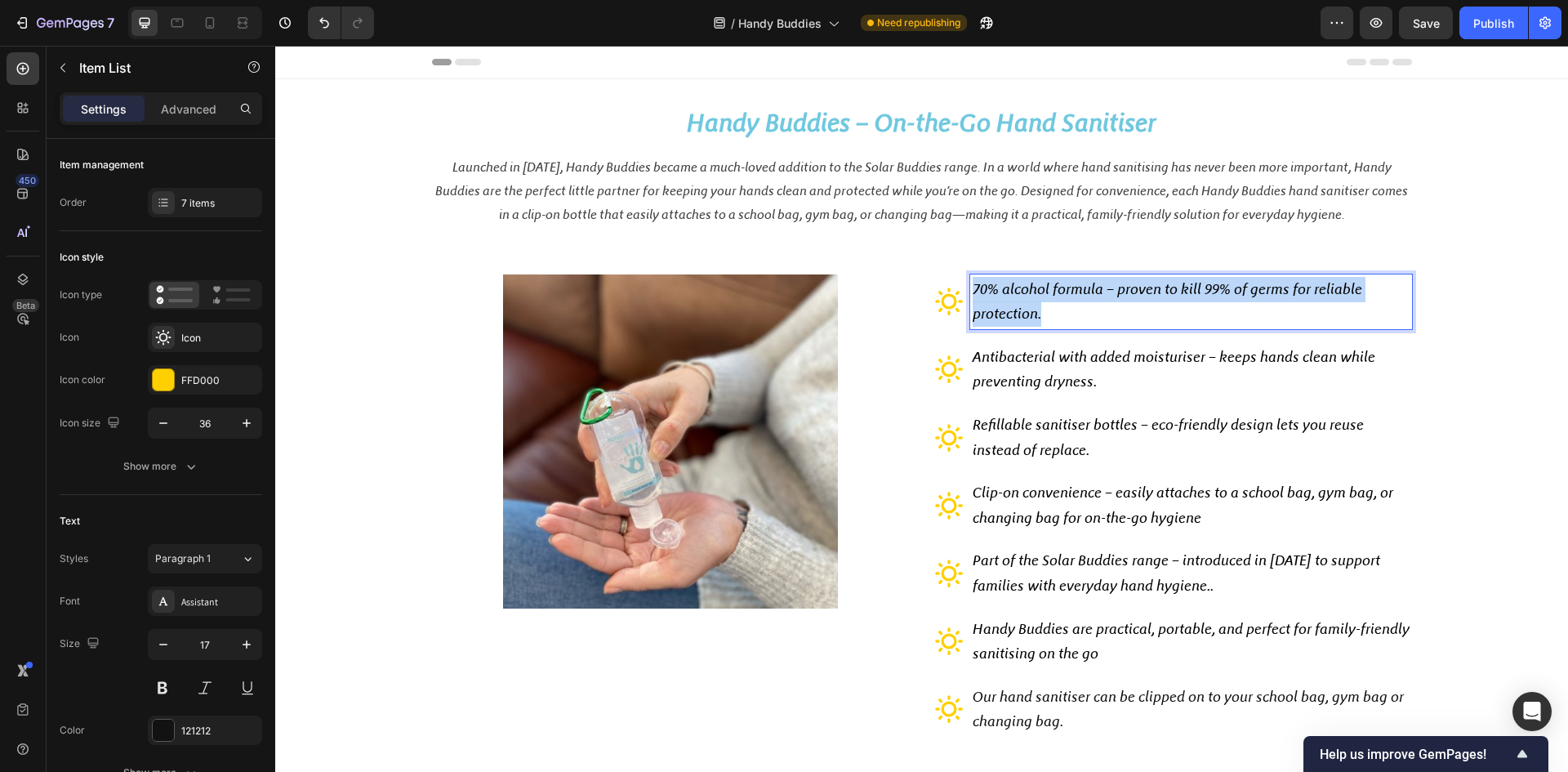
drag, startPoint x: 1047, startPoint y: 319, endPoint x: 965, endPoint y: 293, distance: 86.0
click at [971, 293] on div "70% alcohol formula – proven to kill 99% of germs for reliable protection." at bounding box center [1191, 301] width 442 height 54
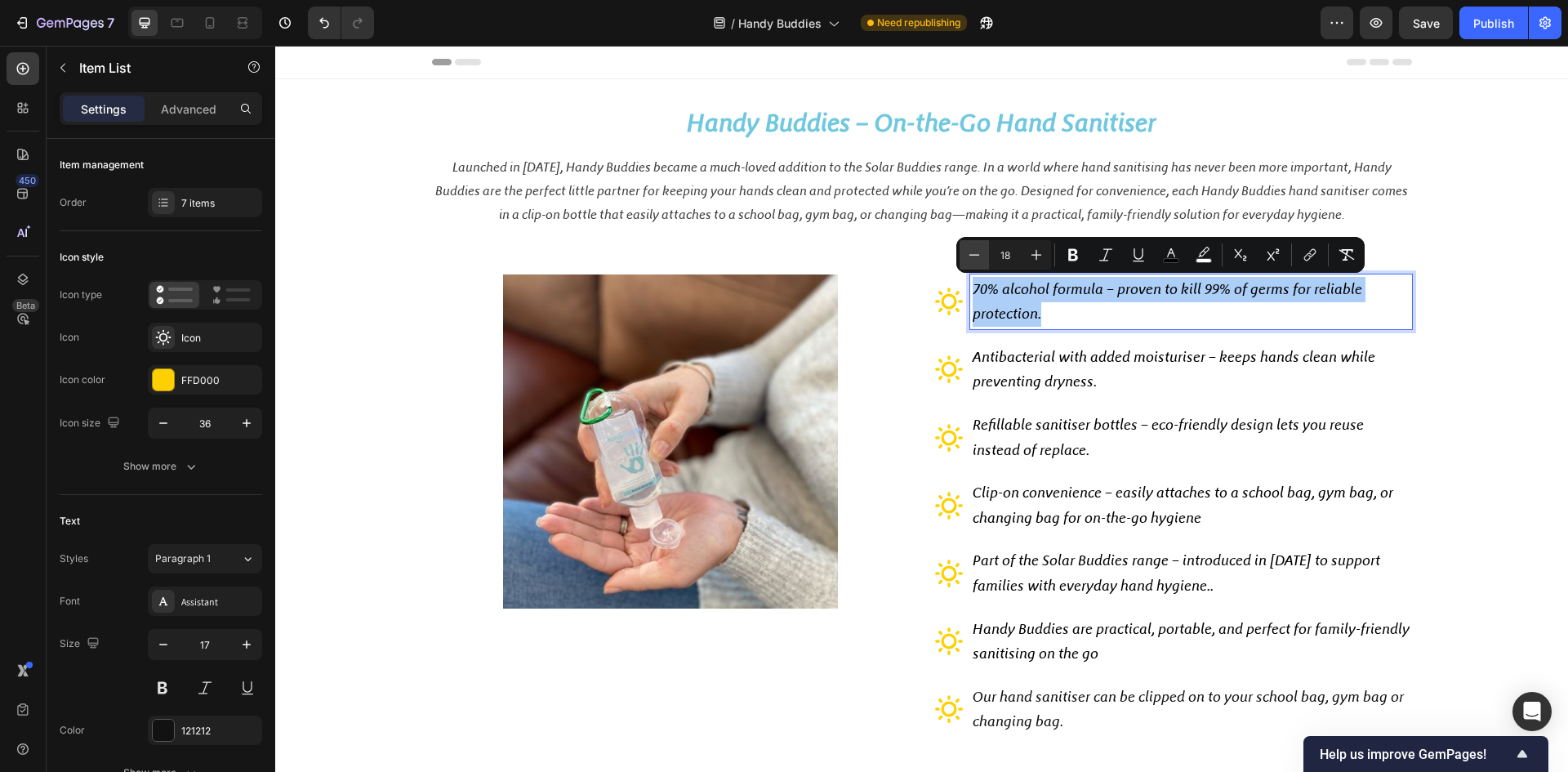
click at [976, 259] on icon "Editor contextual toolbar" at bounding box center [974, 254] width 16 height 16
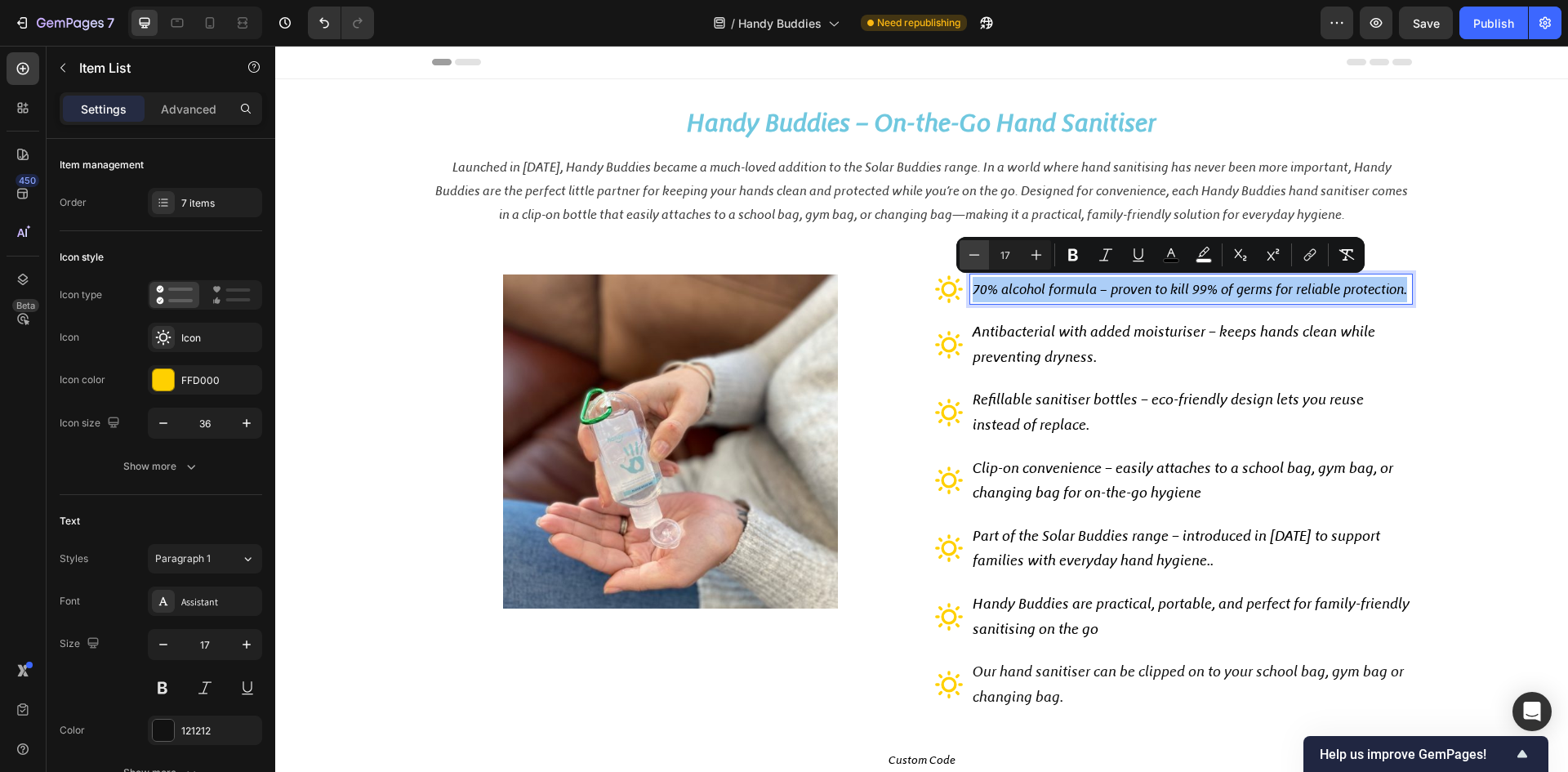
click at [976, 259] on icon "Editor contextual toolbar" at bounding box center [974, 254] width 16 height 16
type input "16"
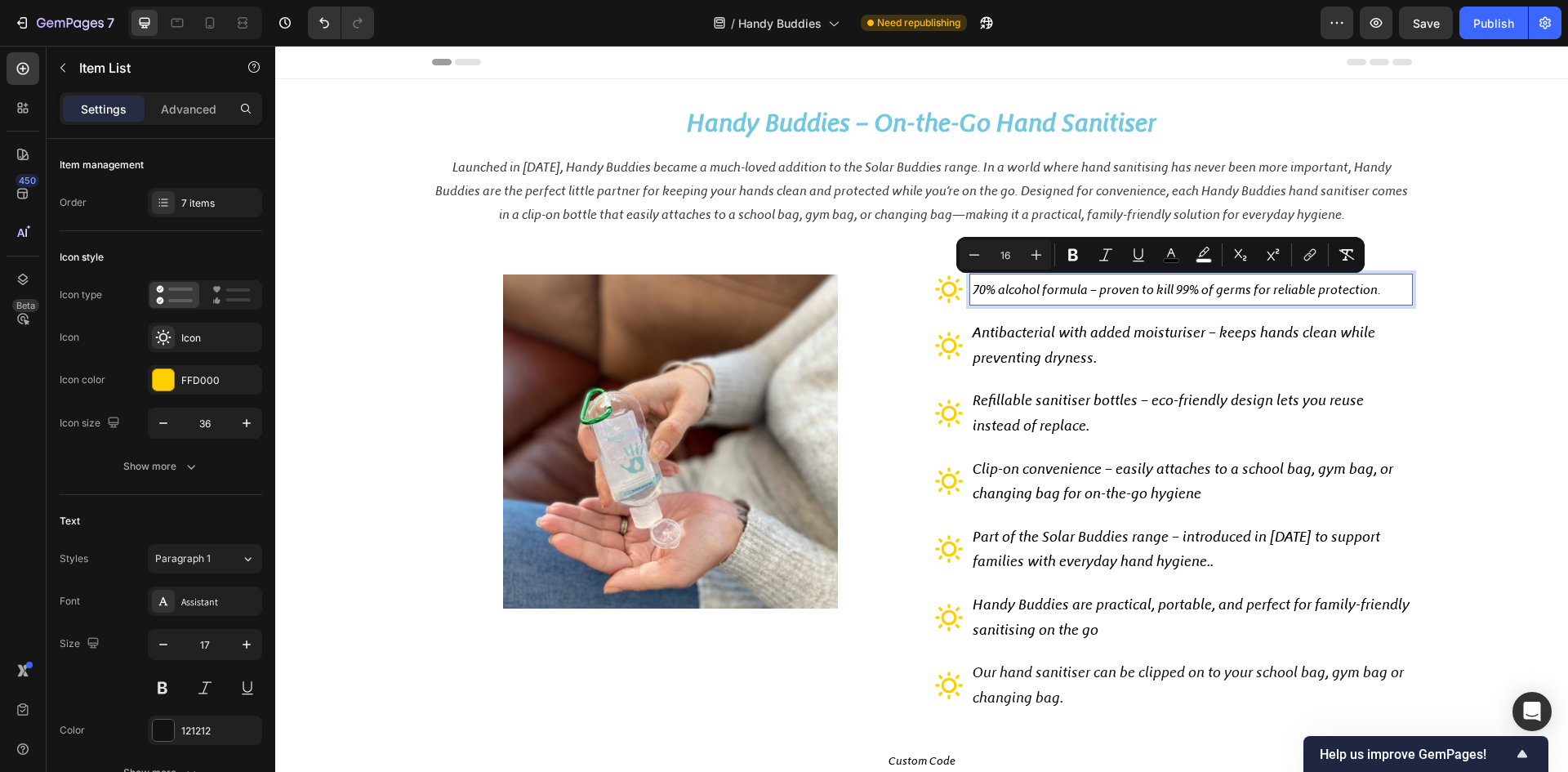
click at [1036, 351] on span "Antibacterial with added moisturiser – keeps hands clean while preventing dryne…" at bounding box center [1174, 345] width 403 height 43
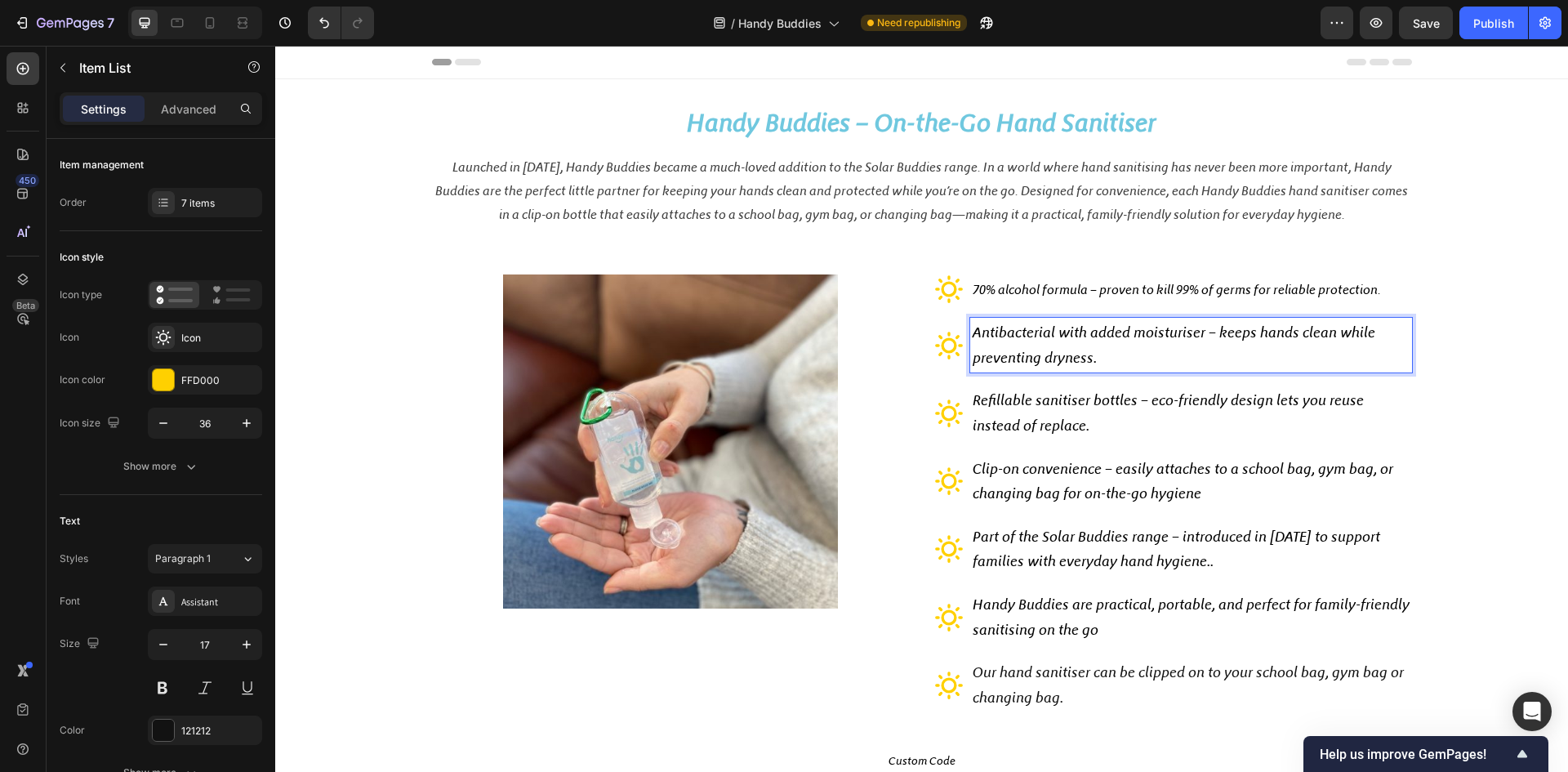
click at [1101, 355] on p "Antibacterial with added moisturiser – keeps hands clean while preventing dryne…" at bounding box center [1191, 345] width 437 height 50
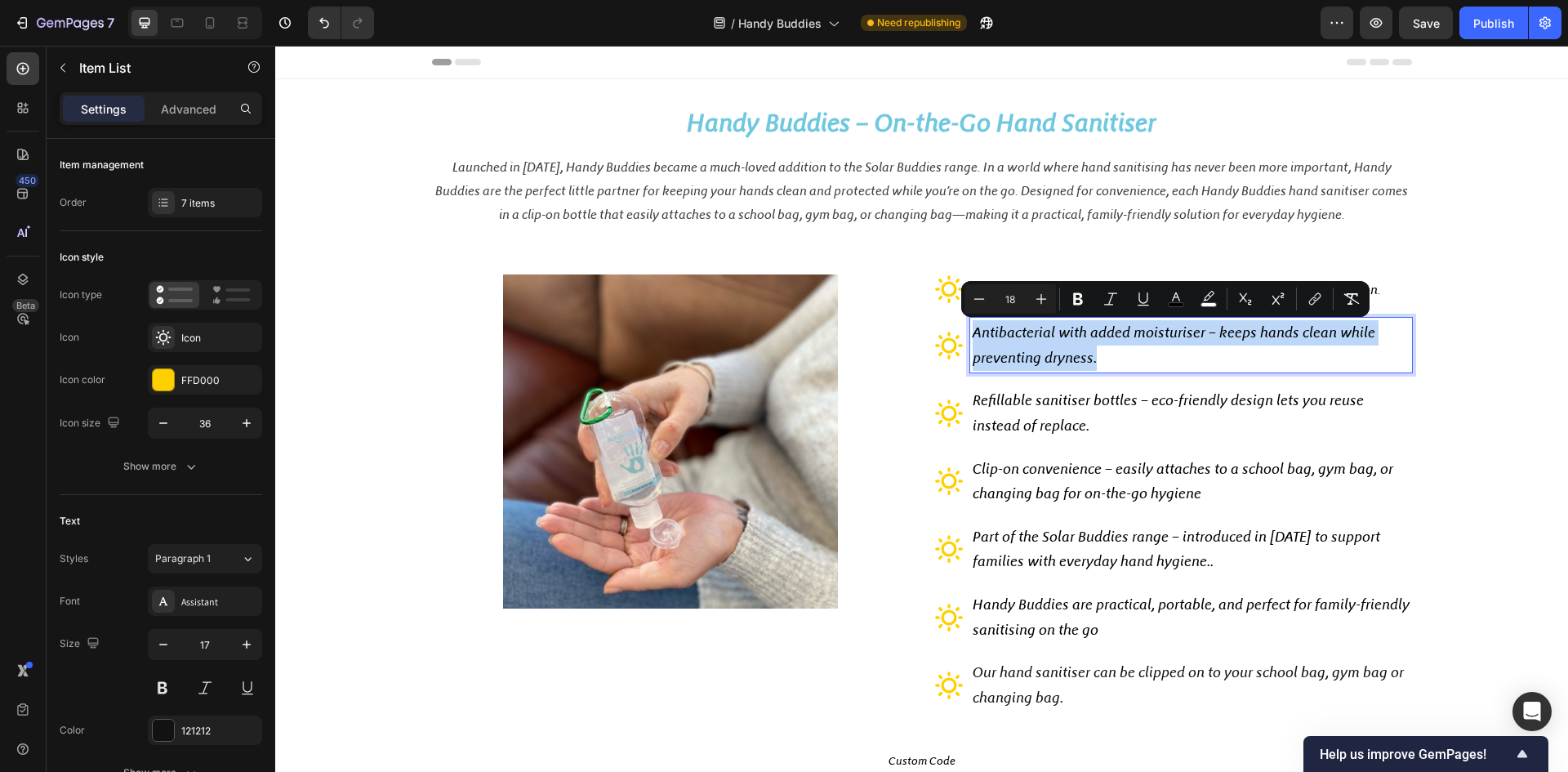
drag, startPoint x: 1100, startPoint y: 355, endPoint x: 963, endPoint y: 339, distance: 137.9
click at [963, 339] on div "Antibacterial with added moisturiser – keeps hands clean while preventing dryne…" at bounding box center [1173, 345] width 478 height 54
drag, startPoint x: 1110, startPoint y: 360, endPoint x: 969, endPoint y: 335, distance: 143.2
click at [972, 335] on p "Antibacterial with added moisturiser – keeps hands clean while preventing dryne…" at bounding box center [1191, 345] width 437 height 50
click at [976, 297] on icon "Editor contextual toolbar" at bounding box center [979, 298] width 16 height 16
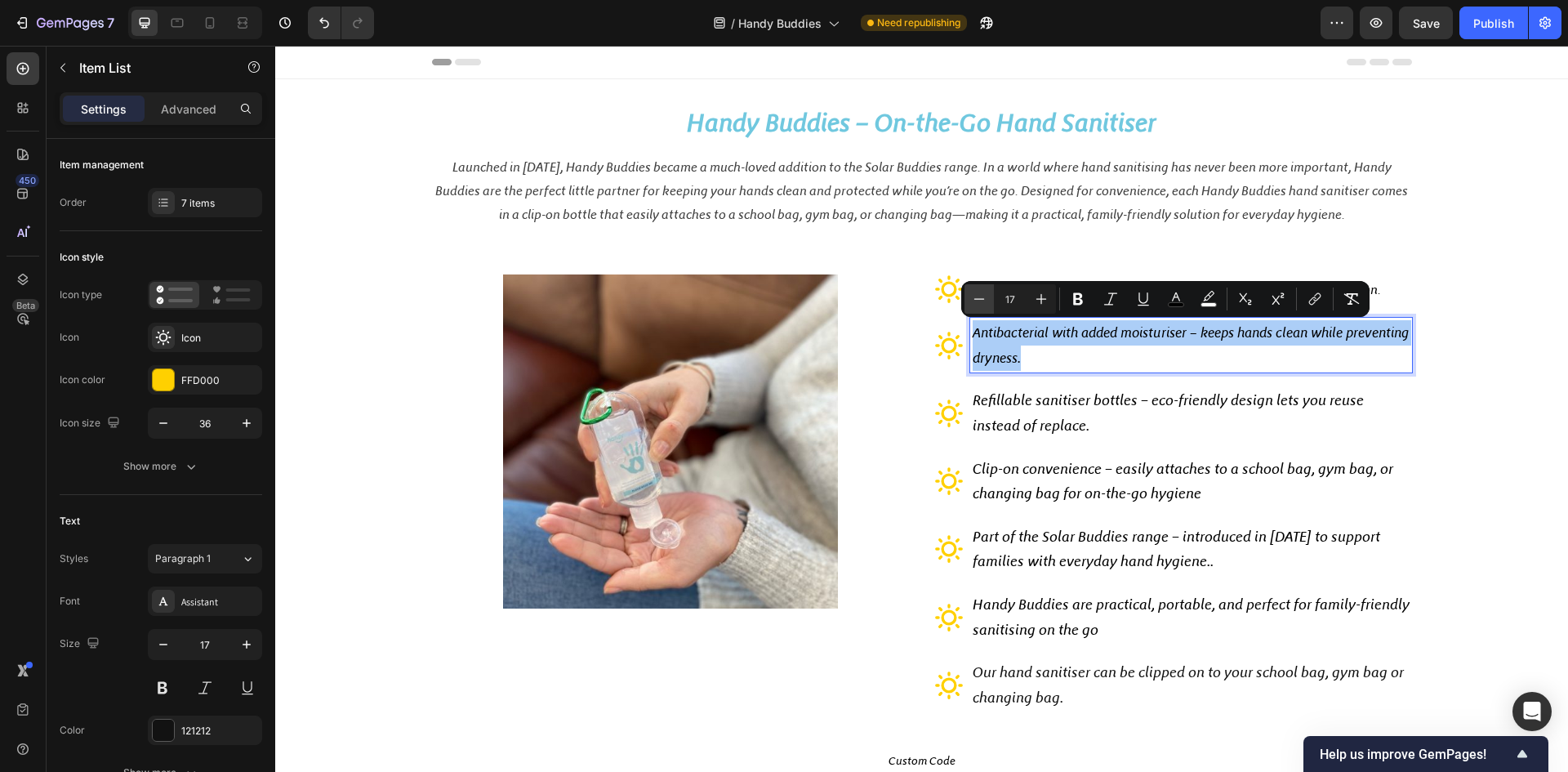
click at [976, 297] on icon "Editor contextual toolbar" at bounding box center [979, 298] width 16 height 16
type input "16"
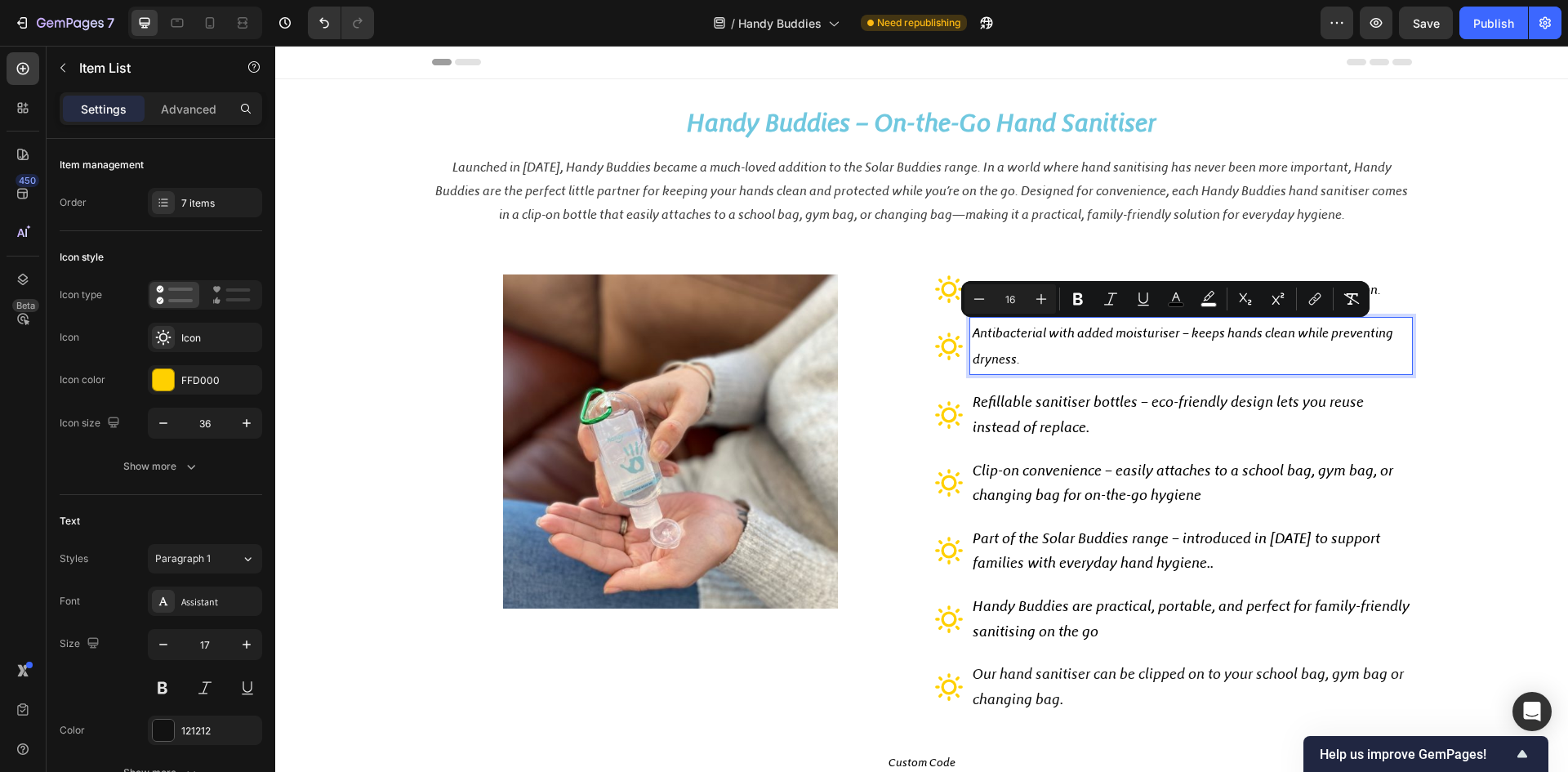
click at [1043, 412] on p "Refillable sanitiser bottles – eco-friendly design lets you reuse instead of re…" at bounding box center [1191, 415] width 437 height 50
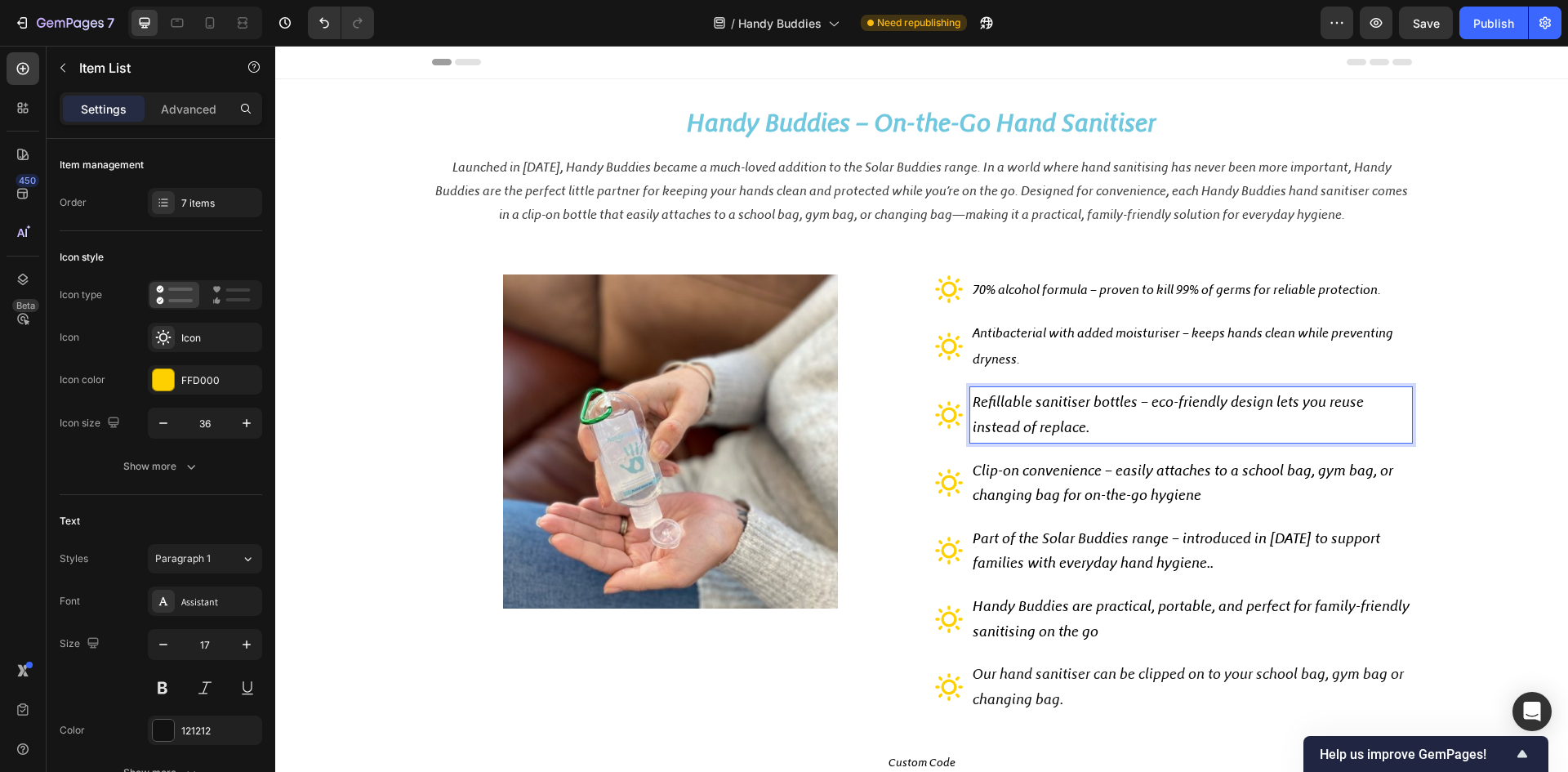
click at [1049, 427] on span "Refillable sanitiser bottles – eco-friendly design lets you reuse instead of re…" at bounding box center [1168, 415] width 392 height 43
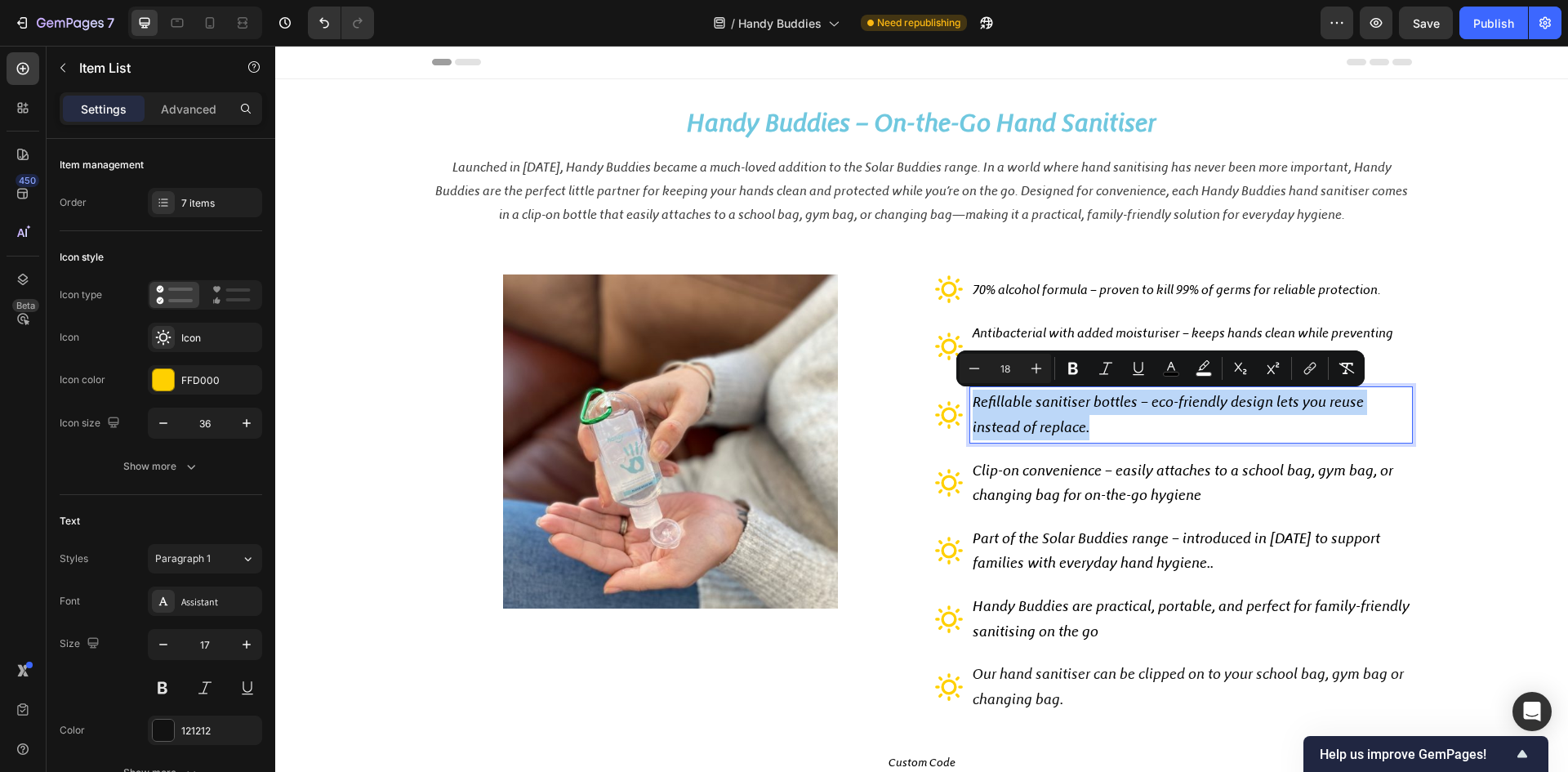
drag, startPoint x: 1088, startPoint y: 425, endPoint x: 964, endPoint y: 409, distance: 125.0
click at [971, 409] on div "Refillable sanitiser bottles – eco-friendly design lets you reuse instead of re…" at bounding box center [1191, 414] width 442 height 54
drag, startPoint x: 1090, startPoint y: 429, endPoint x: 966, endPoint y: 408, distance: 125.8
click at [972, 408] on p "Refillable sanitiser bottles – eco-friendly design lets you reuse instead of re…" at bounding box center [1191, 415] width 437 height 50
click at [978, 368] on icon "Editor contextual toolbar" at bounding box center [975, 367] width 10 height 1
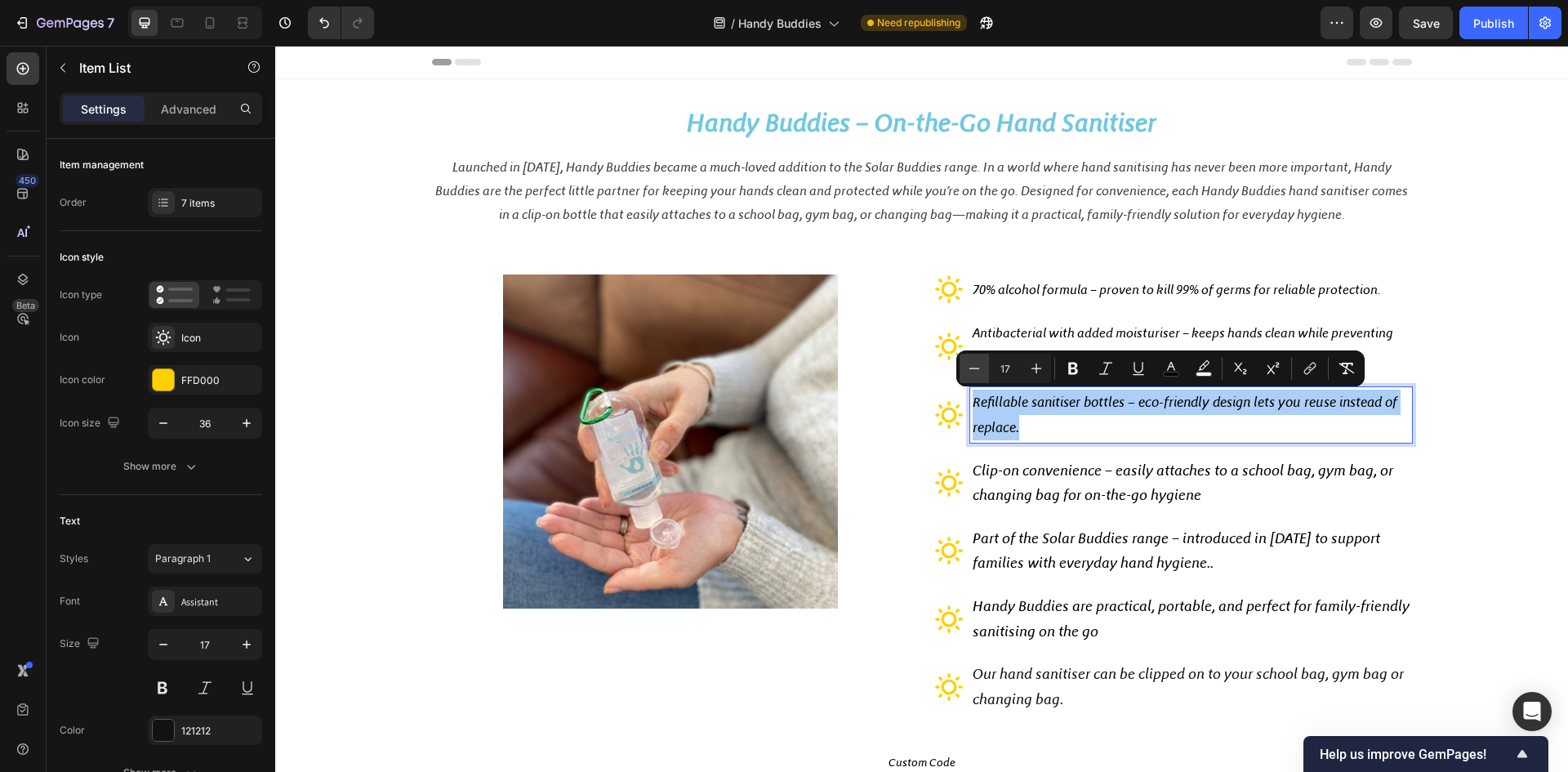
click at [978, 368] on icon "Editor contextual toolbar" at bounding box center [975, 367] width 10 height 1
type input "16"
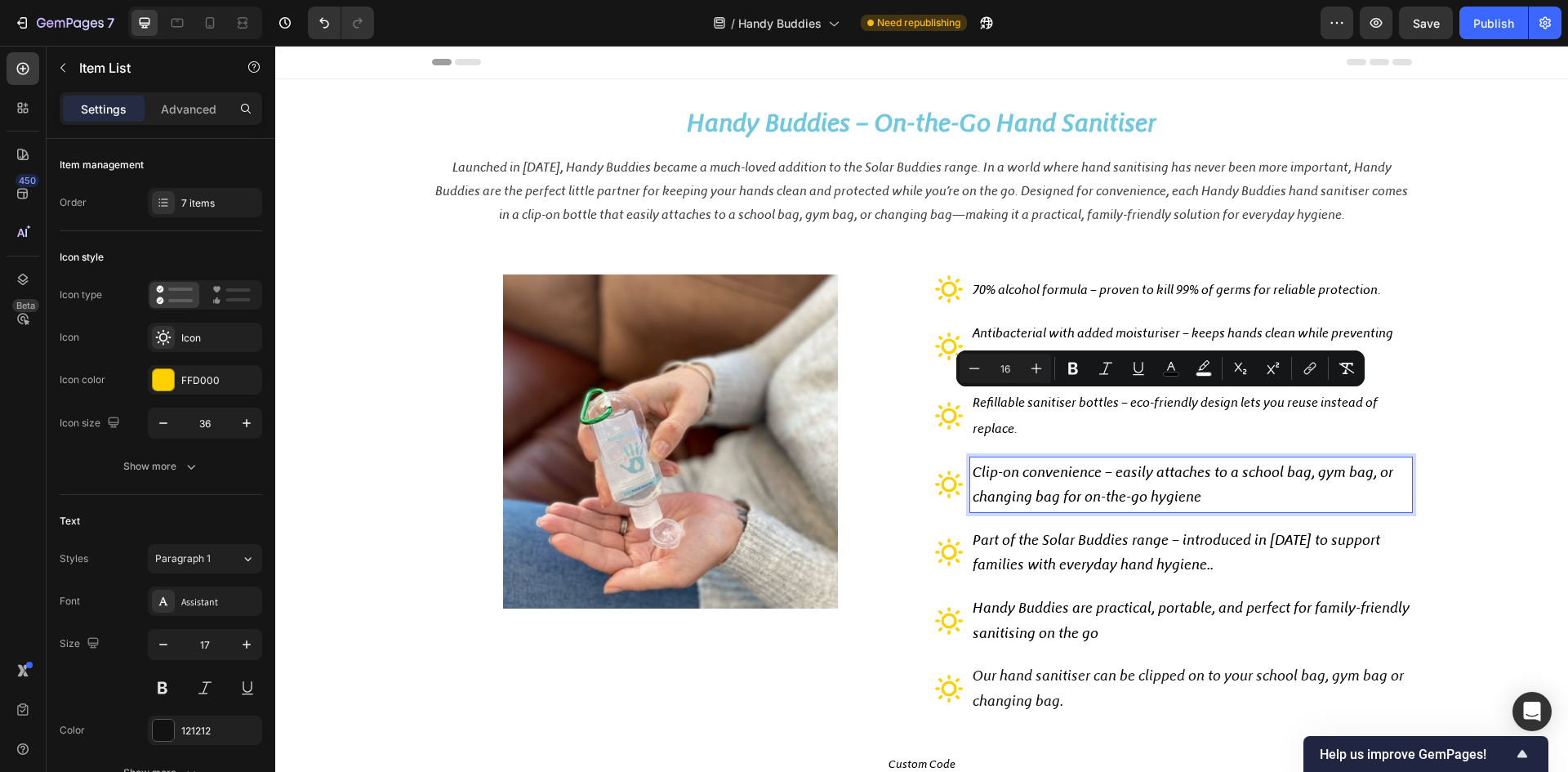
click at [1037, 482] on p "Clip-on convenience – easily attaches to a school bag, gym bag, or changing bag…" at bounding box center [1191, 485] width 437 height 50
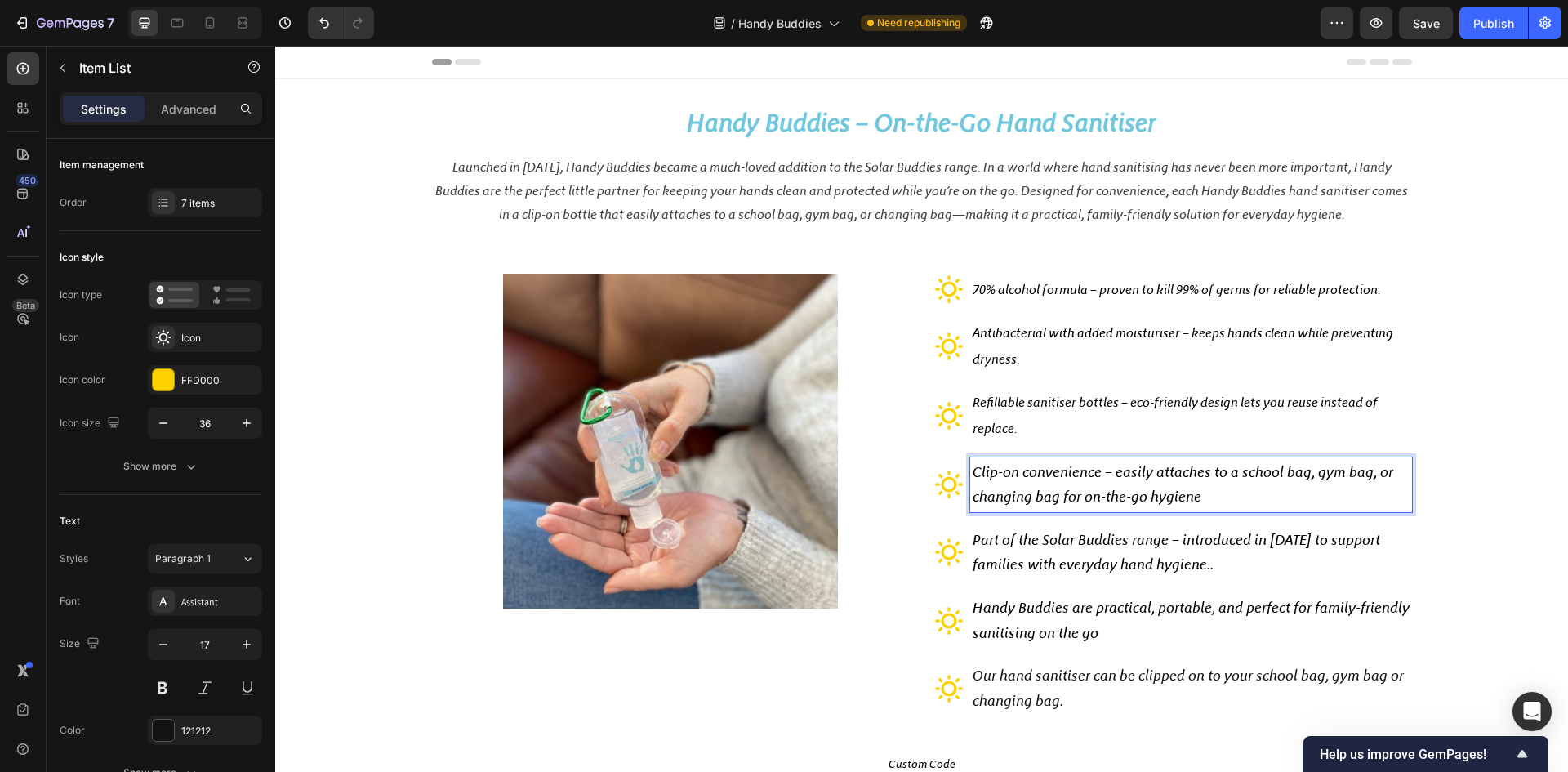
click at [1185, 501] on span "Clip-on convenience – easily attaches to a school bag, gym bag, or changing bag…" at bounding box center [1182, 485] width 421 height 43
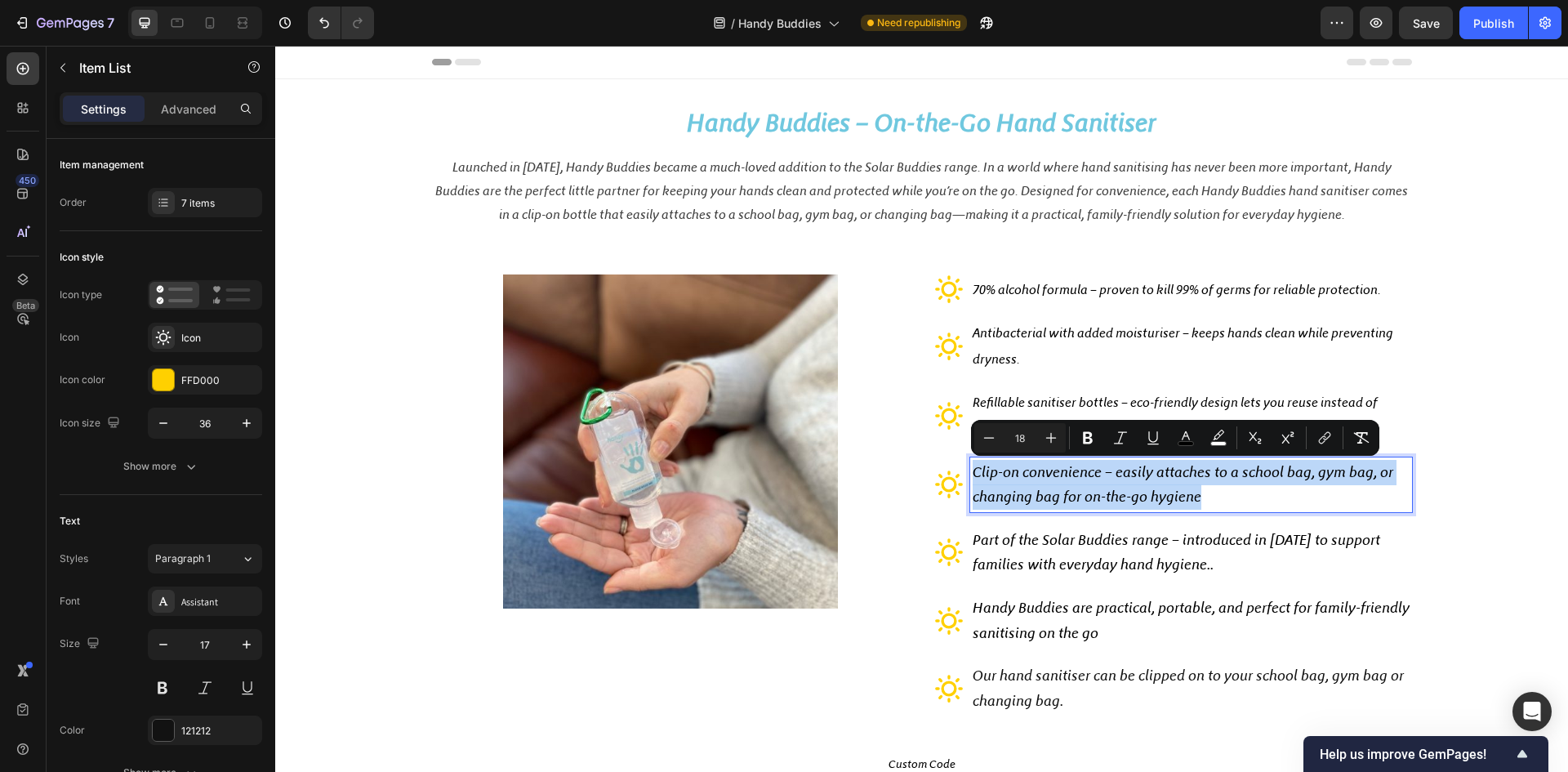
drag, startPoint x: 1209, startPoint y: 498, endPoint x: 969, endPoint y: 478, distance: 240.8
click at [972, 478] on p "Clip-on convenience – easily attaches to a school bag, gym bag, or changing bag…" at bounding box center [1191, 485] width 437 height 50
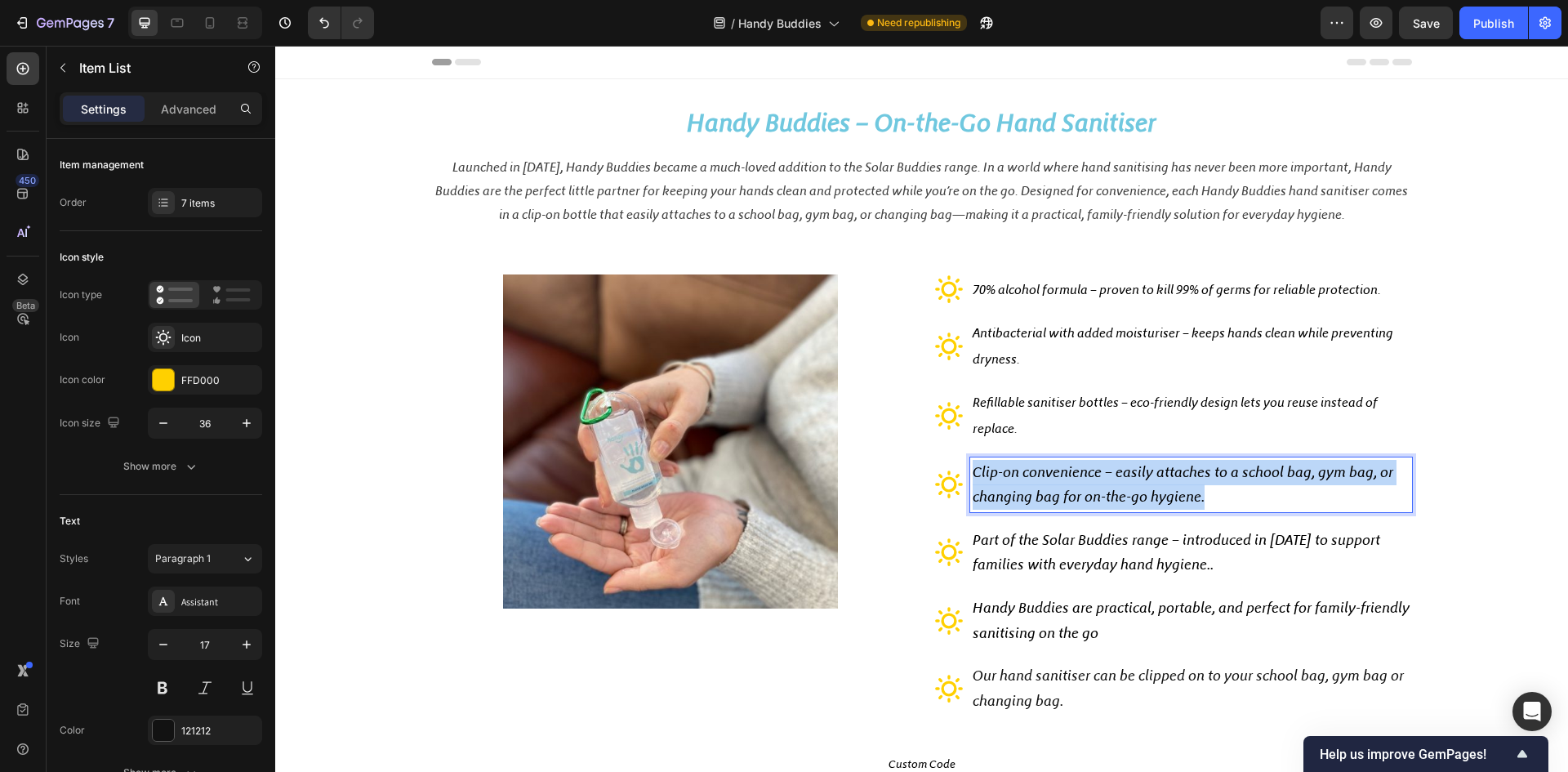
drag, startPoint x: 1205, startPoint y: 497, endPoint x: 967, endPoint y: 478, distance: 238.8
click at [972, 478] on p "Clip-on convenience – easily attaches to a school bag, gym bag, or changing bag…" at bounding box center [1191, 485] width 437 height 50
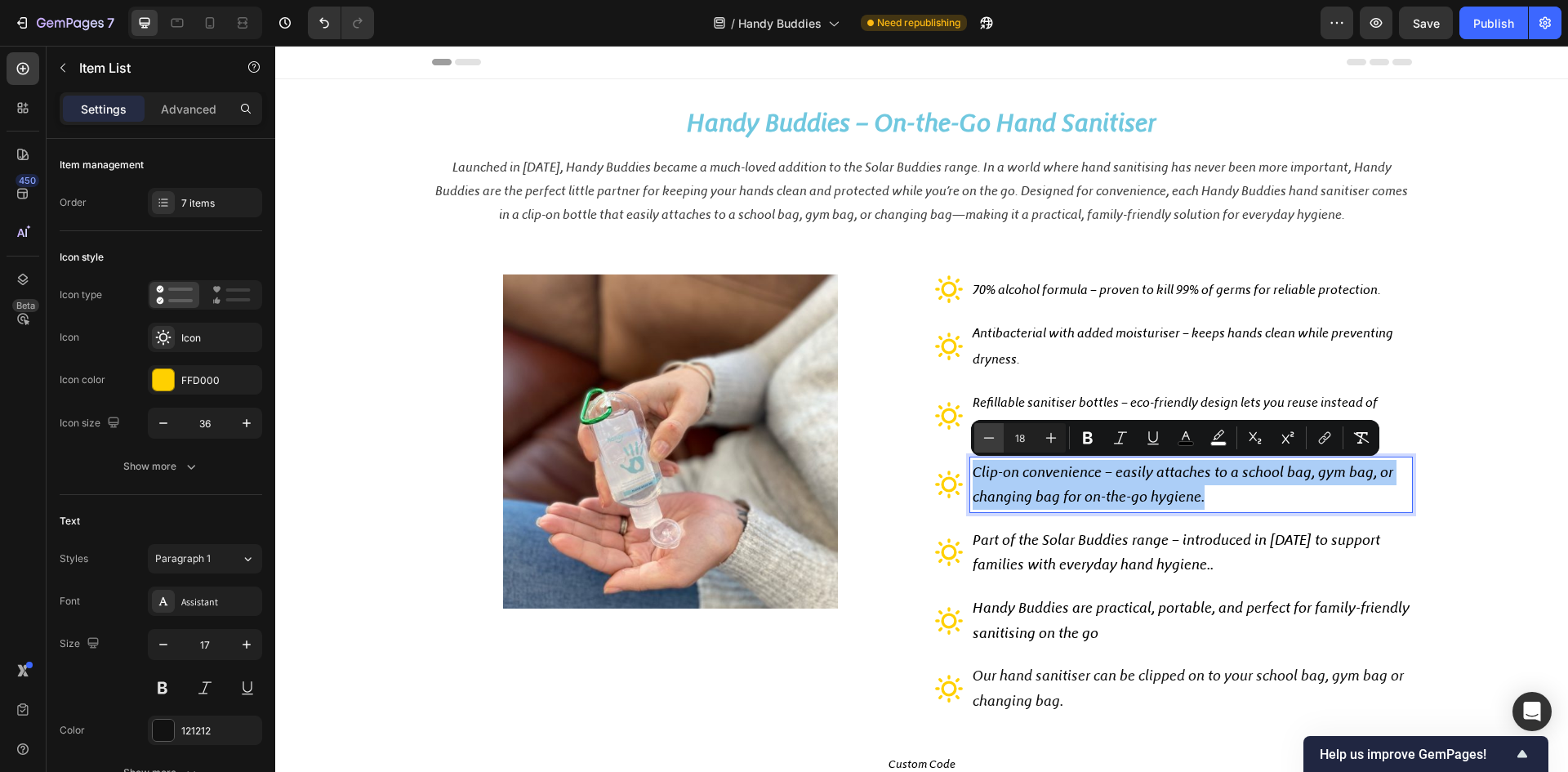
click at [991, 437] on icon "Editor contextual toolbar" at bounding box center [989, 437] width 16 height 16
type input "16"
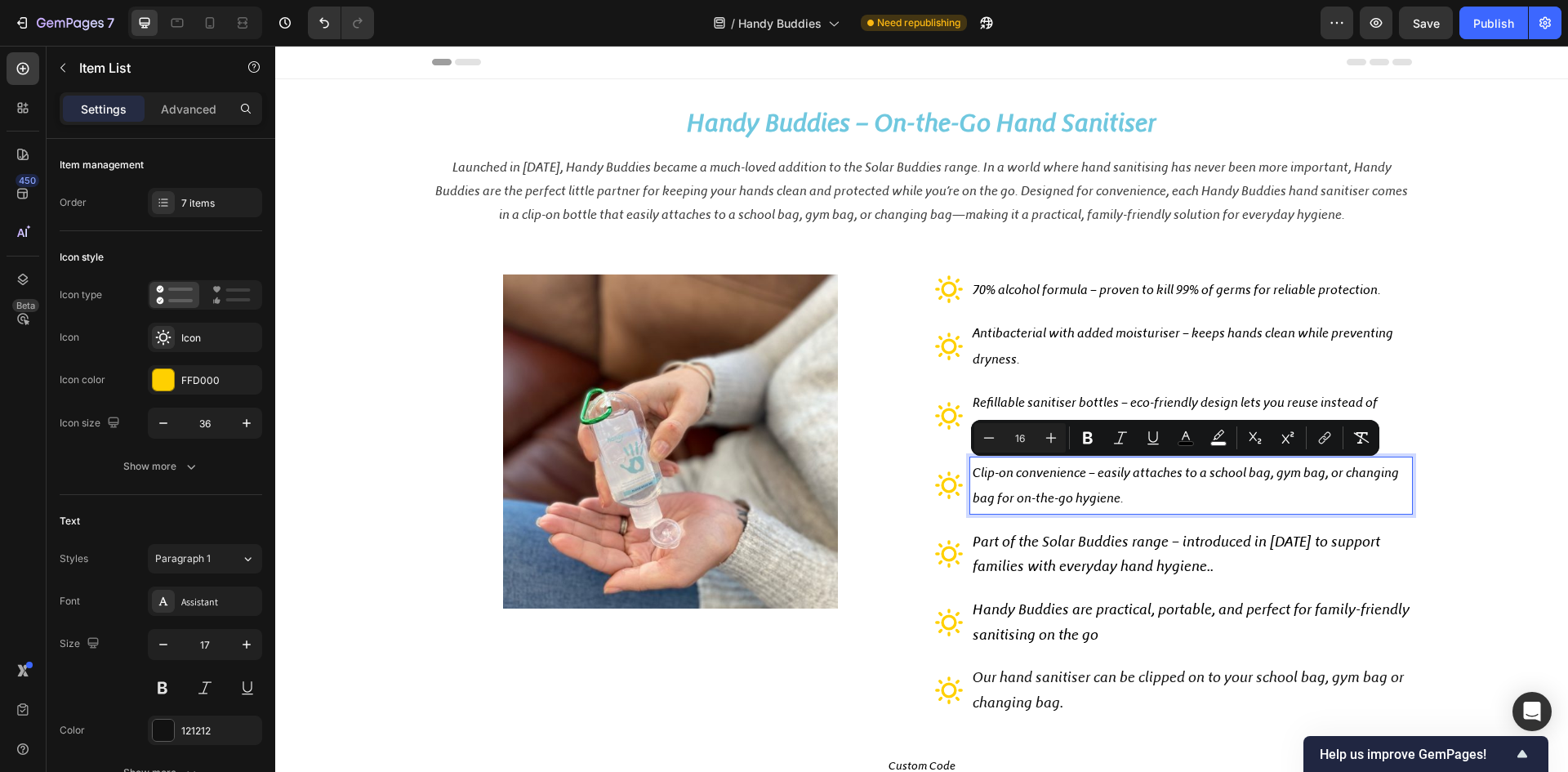
click at [1151, 495] on p "Clip-on convenience – easily attaches to a school bag, gym bag, or changing bag…" at bounding box center [1191, 486] width 437 height 52
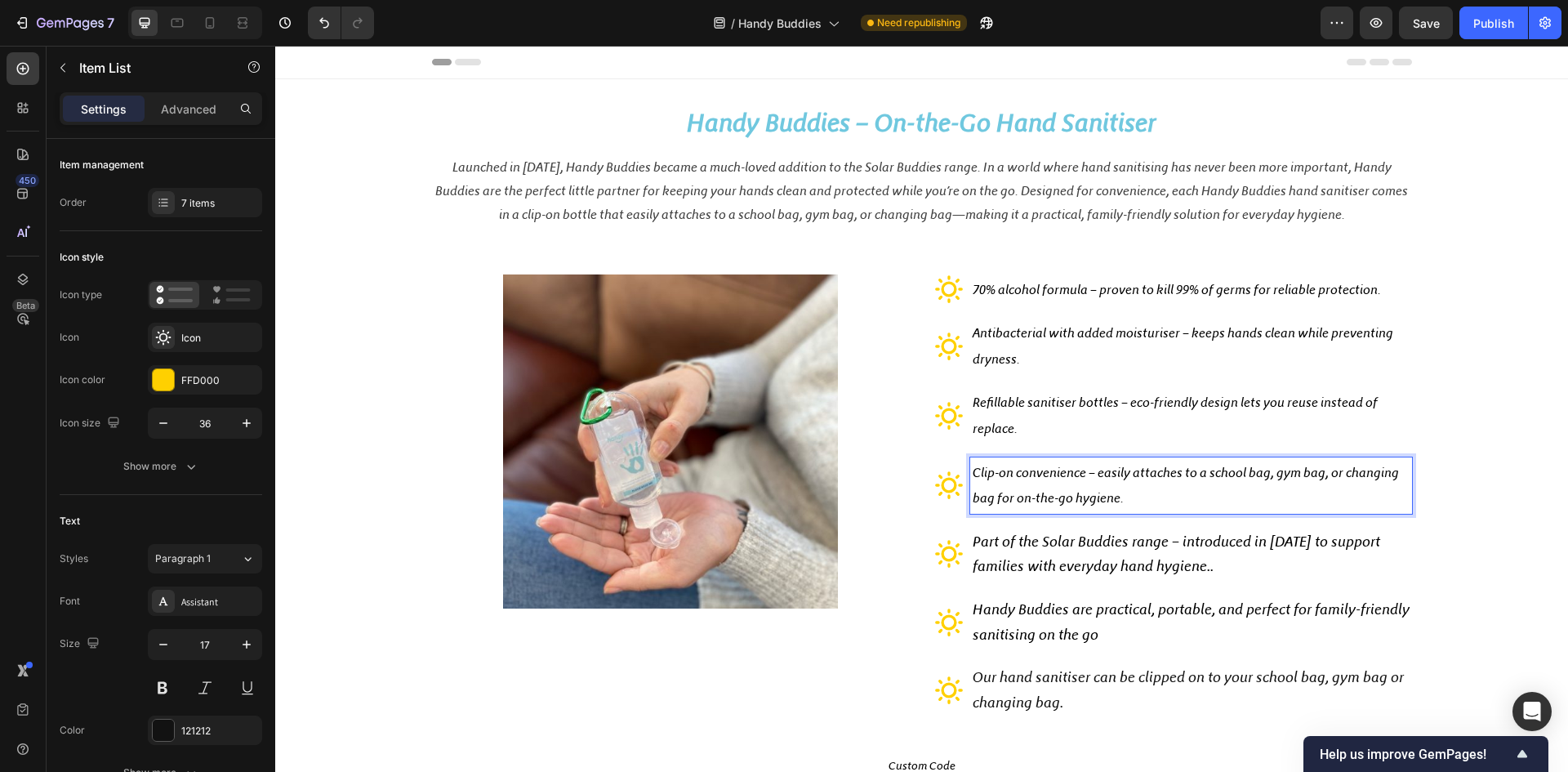
click at [1110, 546] on span "Part of the Solar Buddies range – introduced in 2020 to support families with e…" at bounding box center [1176, 554] width 408 height 43
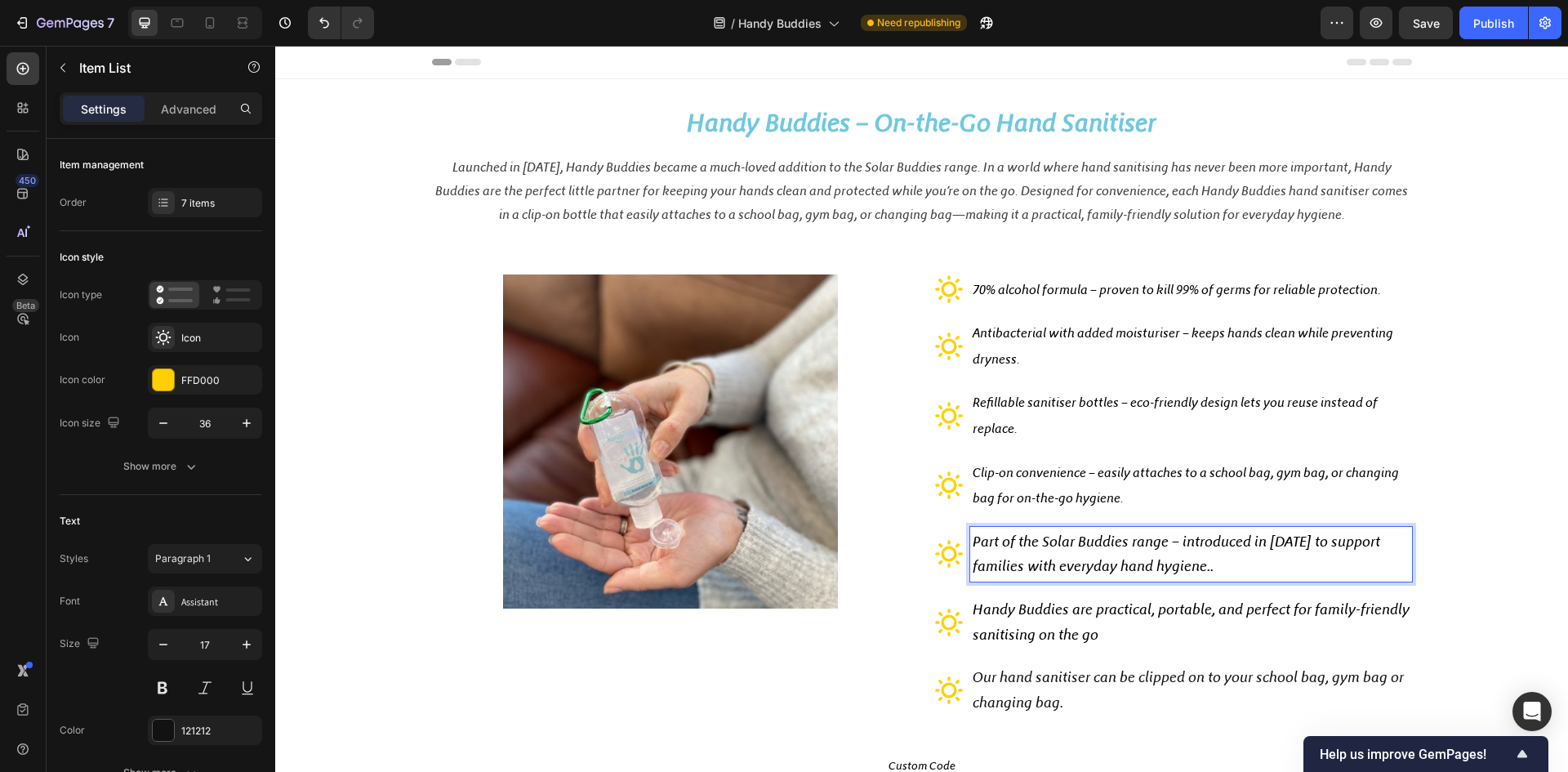
click at [1099, 563] on span "Part of the Solar Buddies range – introduced in 2020 to support families with e…" at bounding box center [1176, 554] width 408 height 43
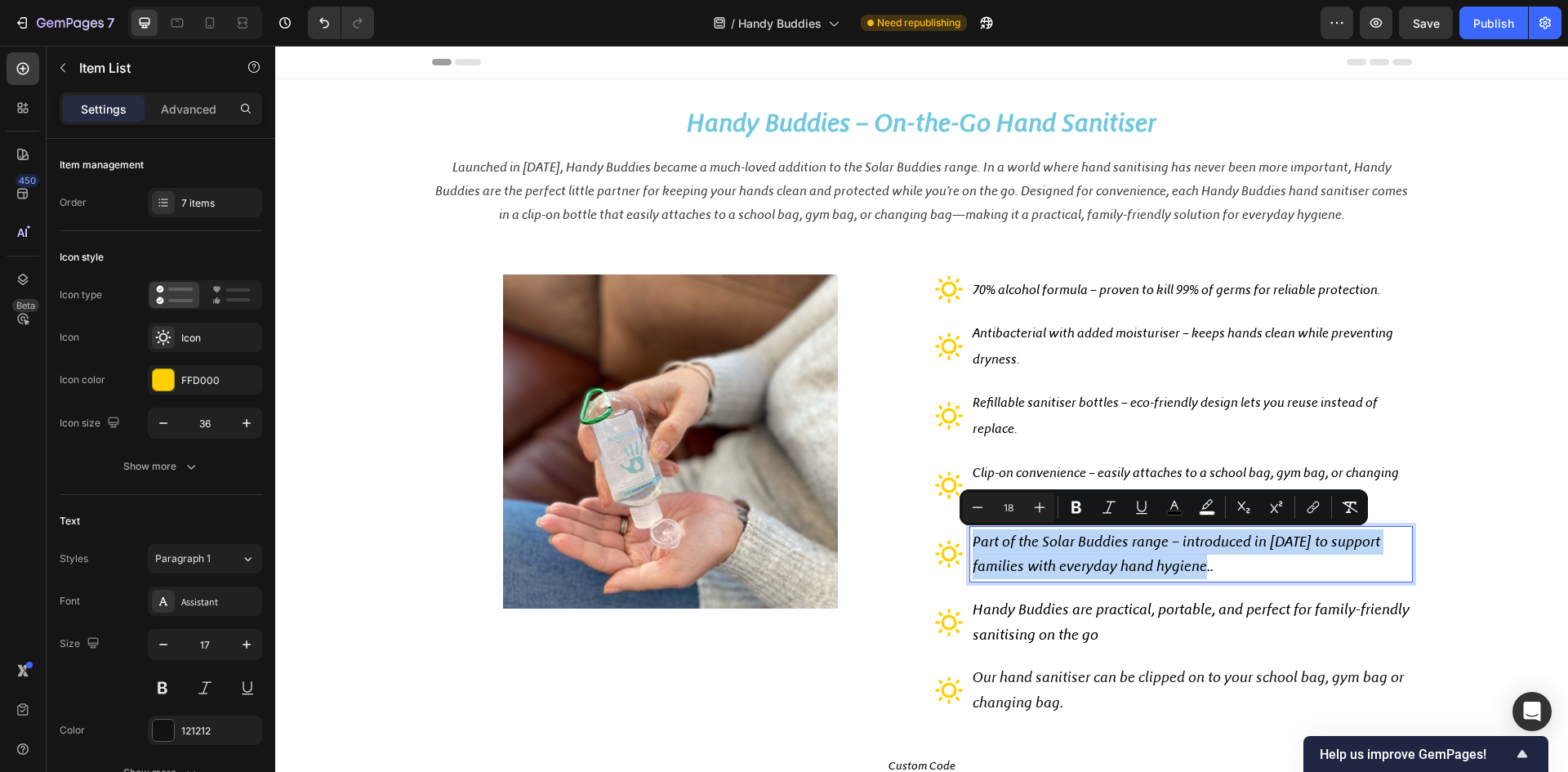
drag, startPoint x: 1208, startPoint y: 572, endPoint x: 943, endPoint y: 554, distance: 265.6
click at [943, 554] on div "Part of the Solar Buddies range – introduced in 2020 to support families with e…" at bounding box center [1173, 553] width 478 height 54
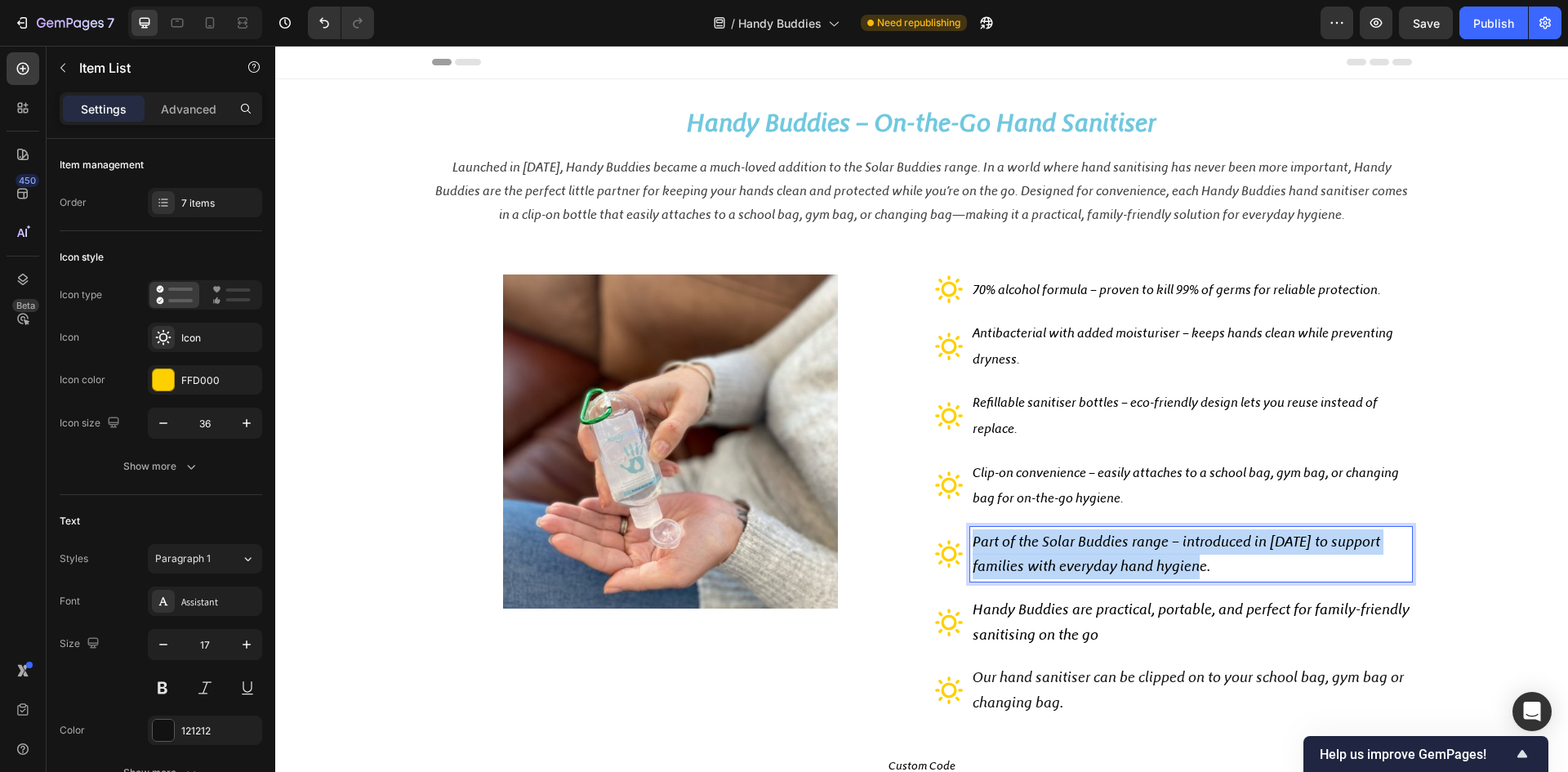
drag, startPoint x: 1214, startPoint y: 565, endPoint x: 968, endPoint y: 541, distance: 247.2
click at [972, 541] on p "Part of the Solar Buddies range – introduced in 2020 to support families with e…" at bounding box center [1191, 554] width 437 height 50
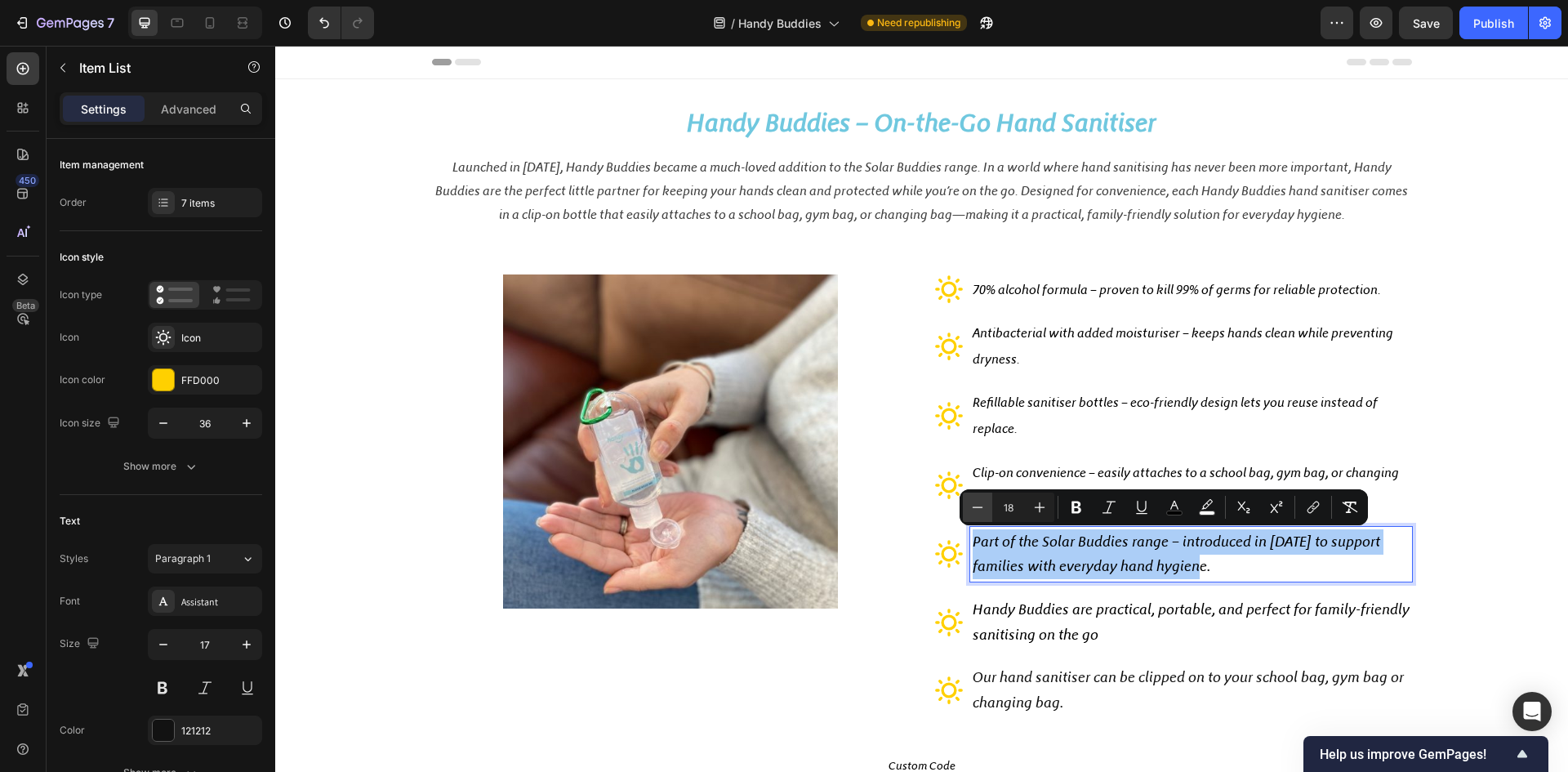
click at [972, 513] on icon "Editor contextual toolbar" at bounding box center [978, 507] width 16 height 16
type input "16"
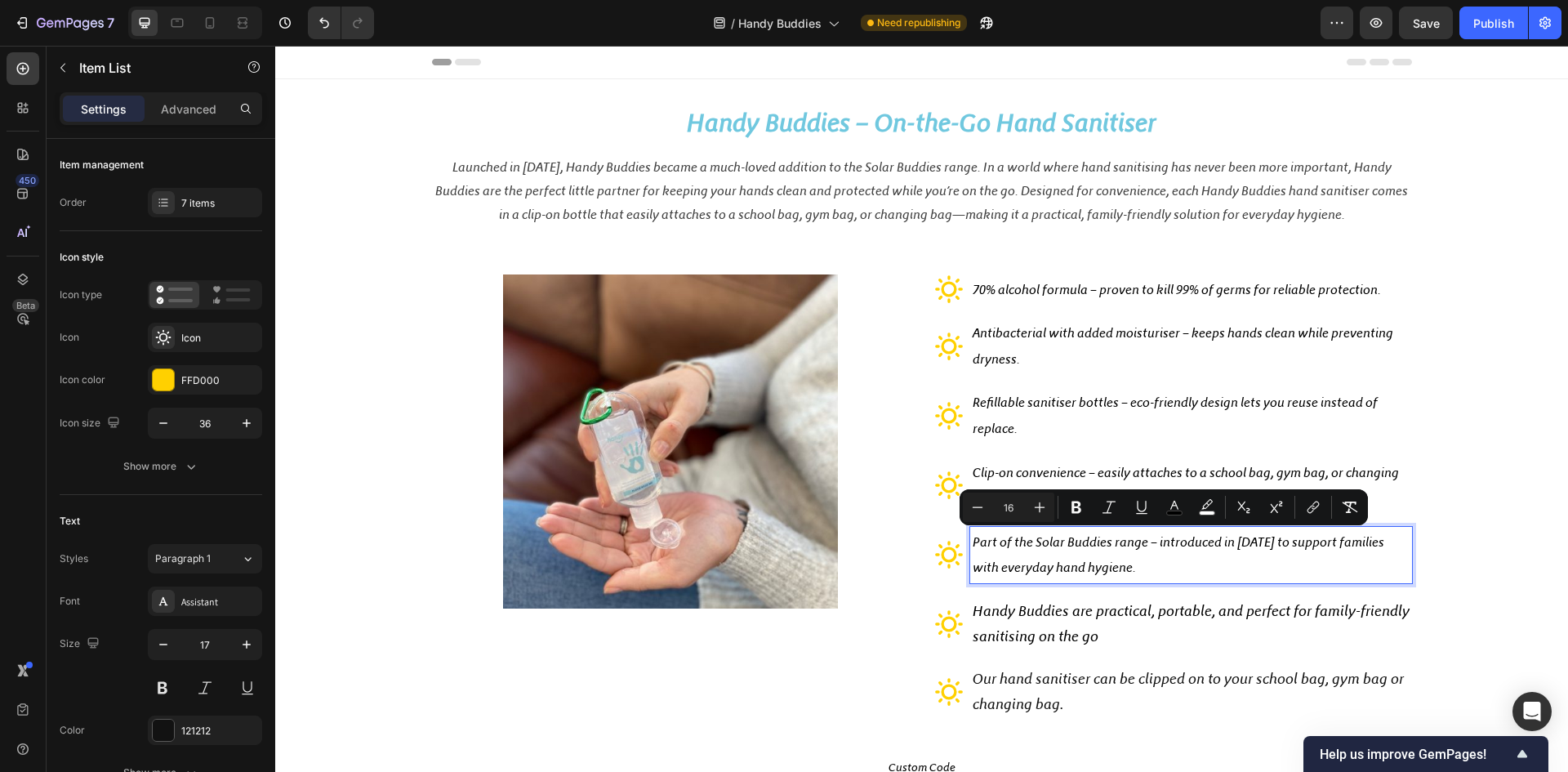
click at [1128, 628] on span "Handy Buddies are practical, portable, and perfect for family-friendly sanitisi…" at bounding box center [1191, 623] width 437 height 43
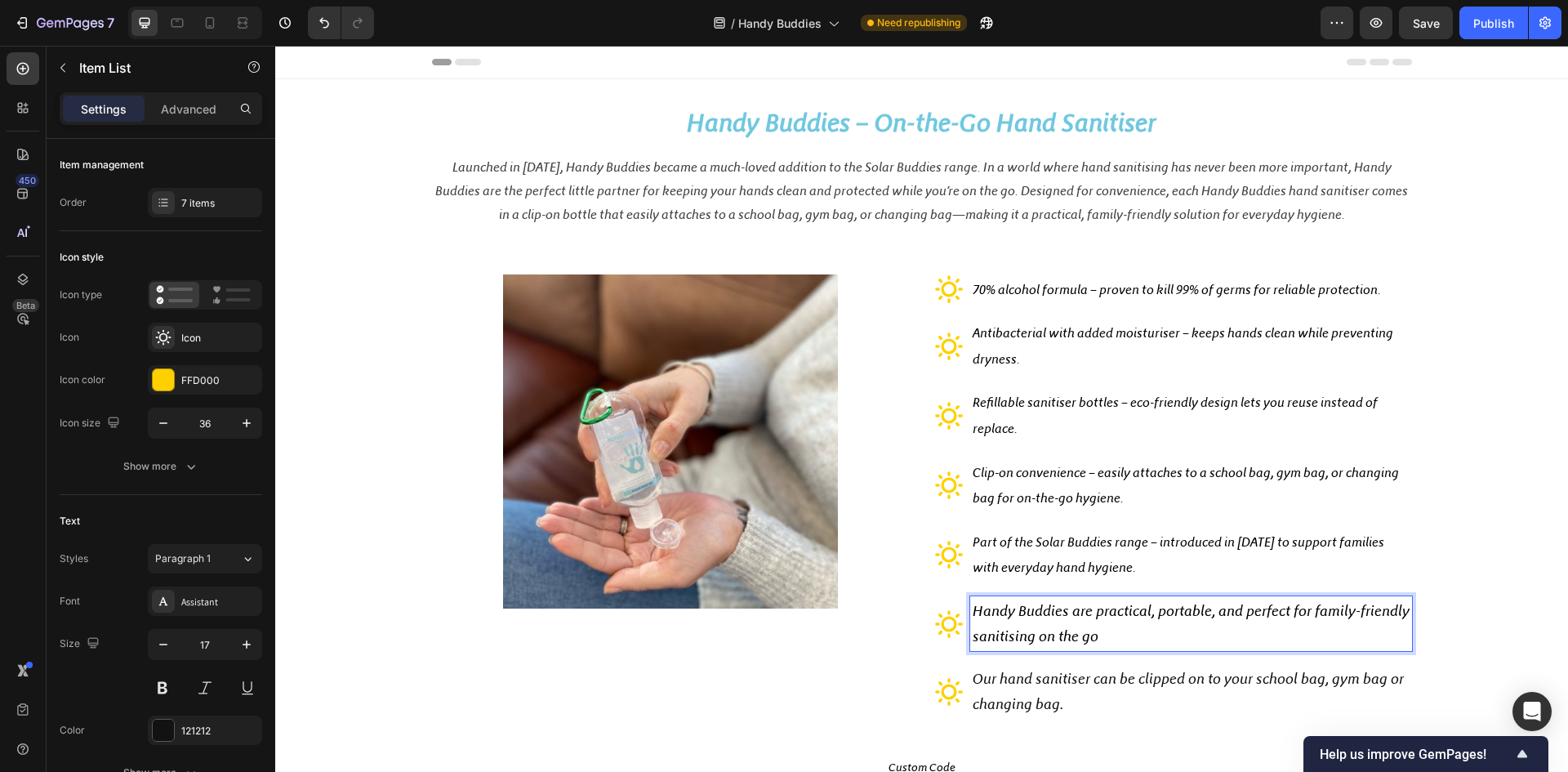
click at [1181, 633] on p "Handy Buddies are practical, portable, and perfect for family-friendly sanitisi…" at bounding box center [1191, 624] width 437 height 50
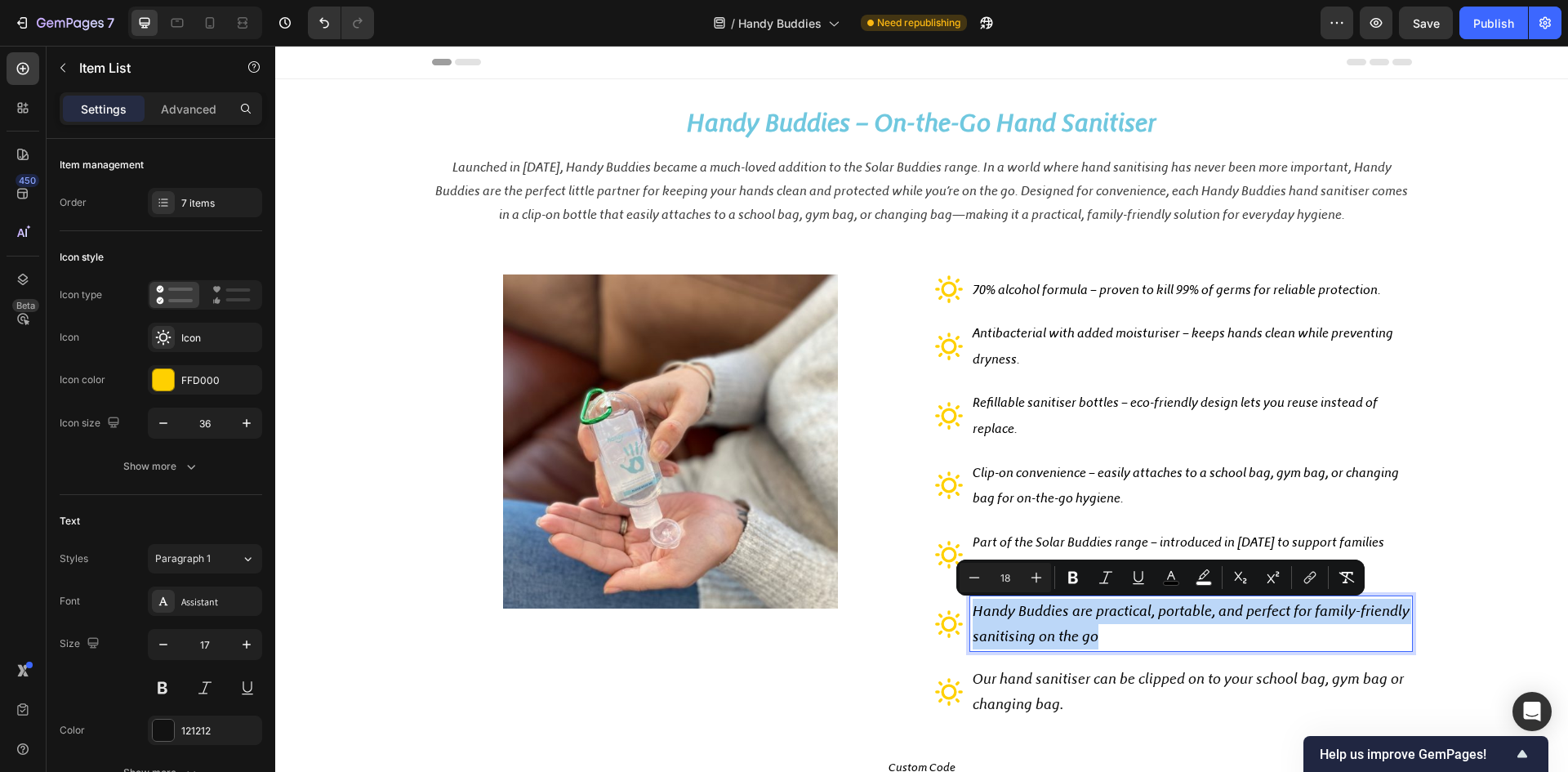
drag, startPoint x: 1153, startPoint y: 633, endPoint x: 967, endPoint y: 607, distance: 187.8
click at [972, 607] on p "Handy Buddies are practical, portable, and perfect for family-friendly sanitisi…" at bounding box center [1191, 624] width 437 height 50
click at [978, 579] on icon "Editor contextual toolbar" at bounding box center [974, 577] width 16 height 16
type input "16"
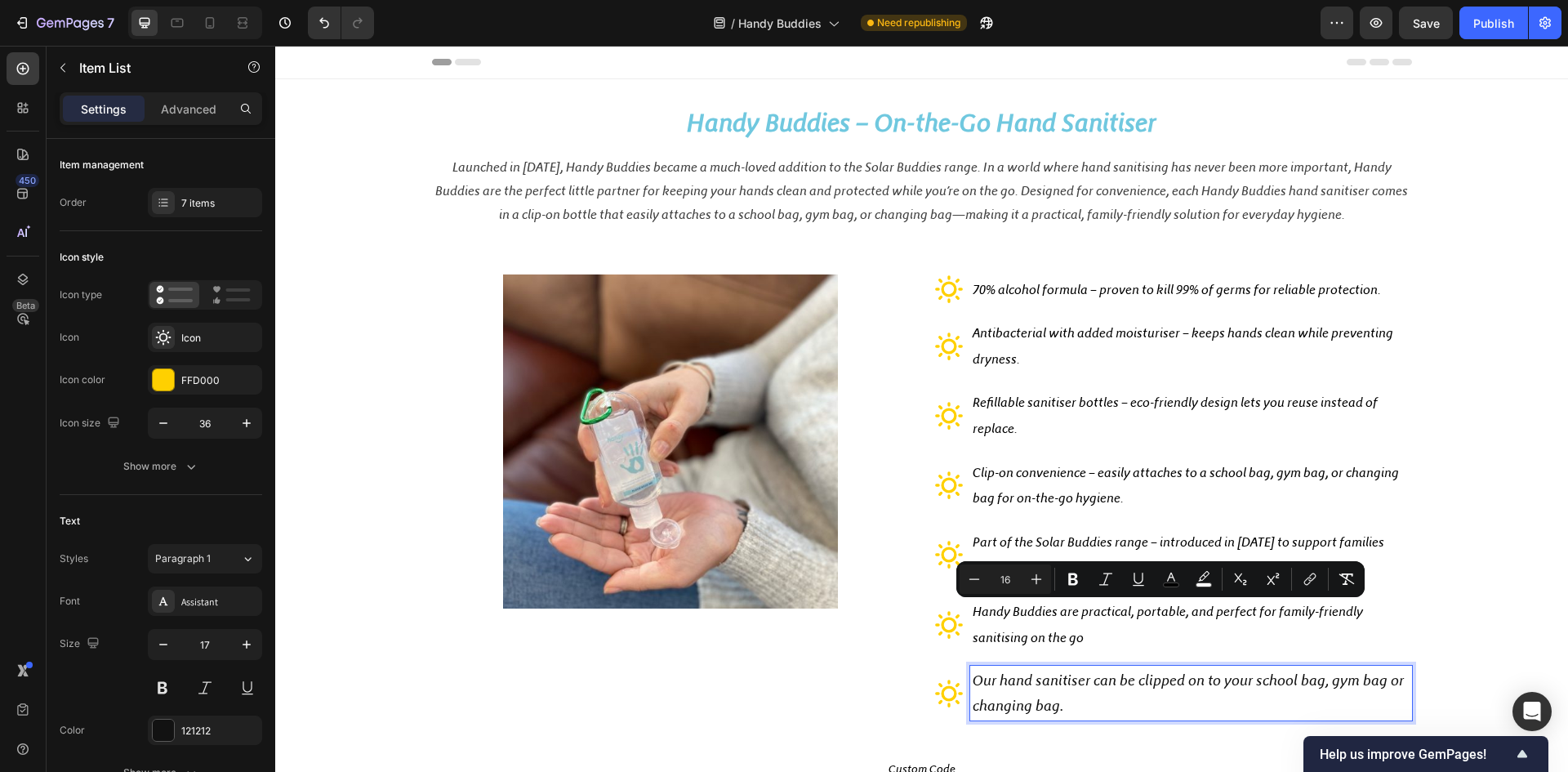
click at [1058, 684] on span "Our hand sanitiser can be clipped on to your school bag, gym bag or changing ba…" at bounding box center [1188, 693] width 431 height 43
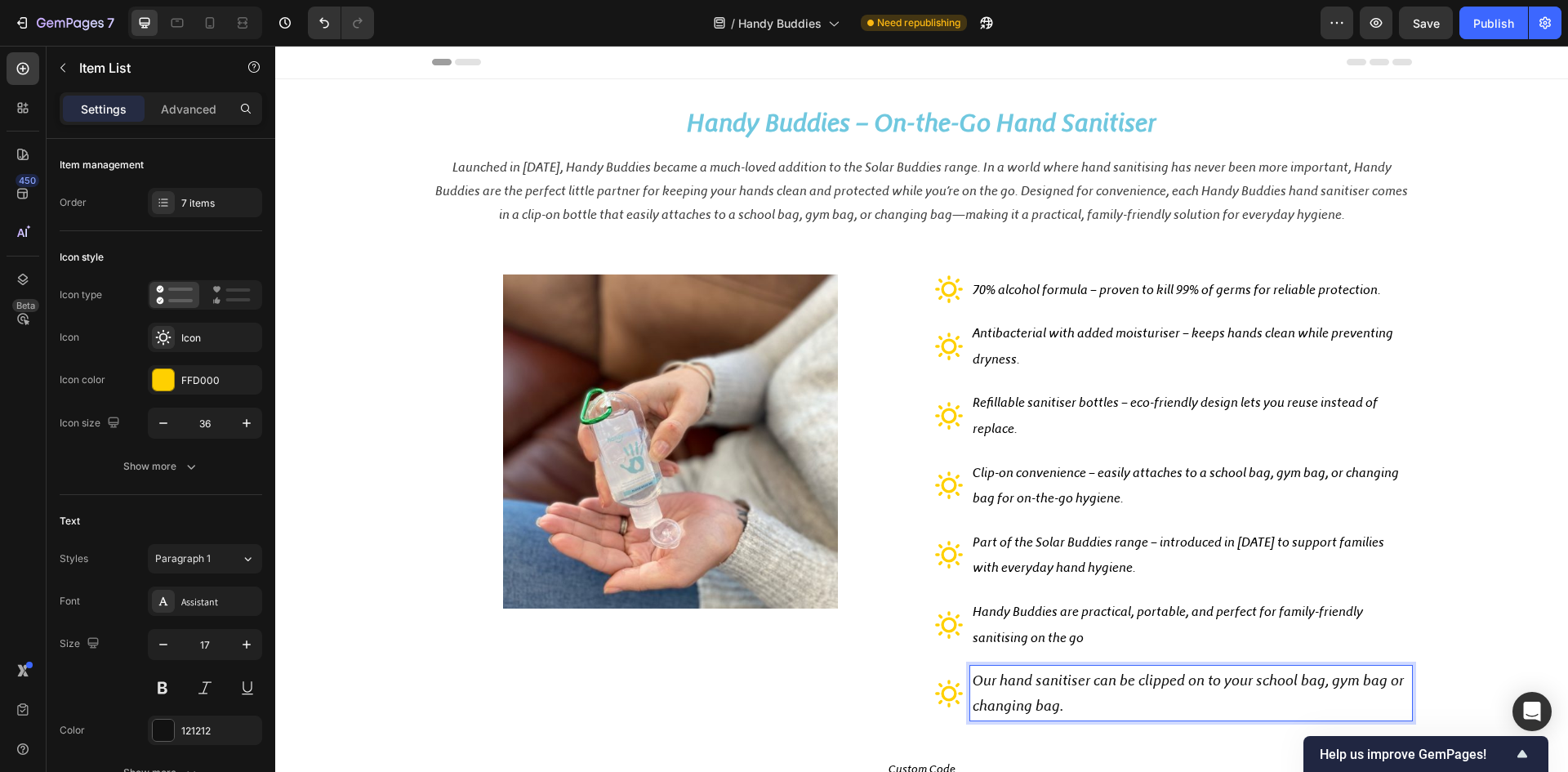
click at [1065, 699] on p "Our hand sanitiser can be clipped on to your school bag, gym bag or changing ba…" at bounding box center [1191, 693] width 437 height 50
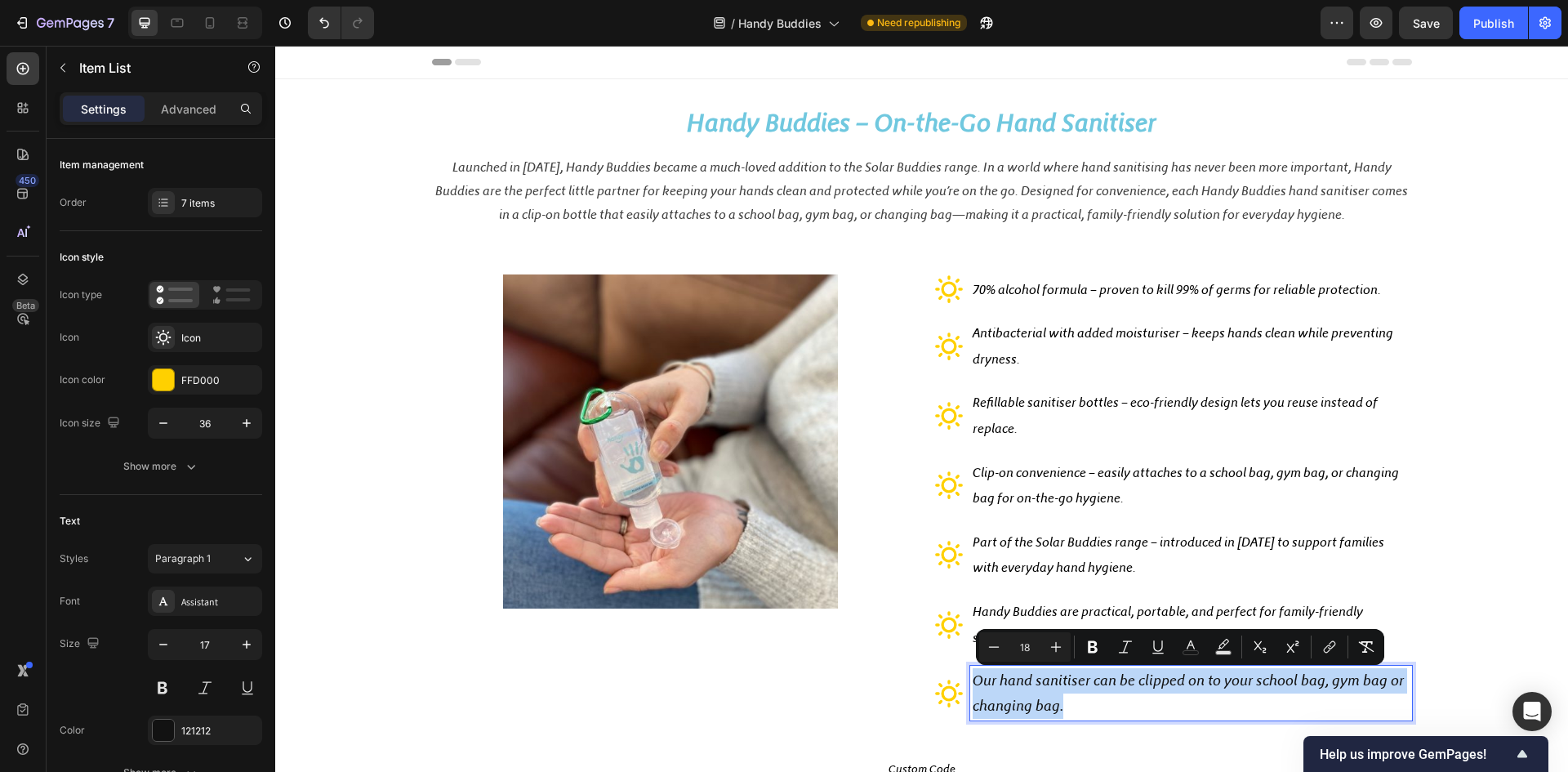
drag, startPoint x: 1046, startPoint y: 700, endPoint x: 953, endPoint y: 682, distance: 94.7
click at [953, 682] on div "Our hand sanitiser can be clipped on to your school bag, gym bag or changing ba…" at bounding box center [1173, 692] width 478 height 54
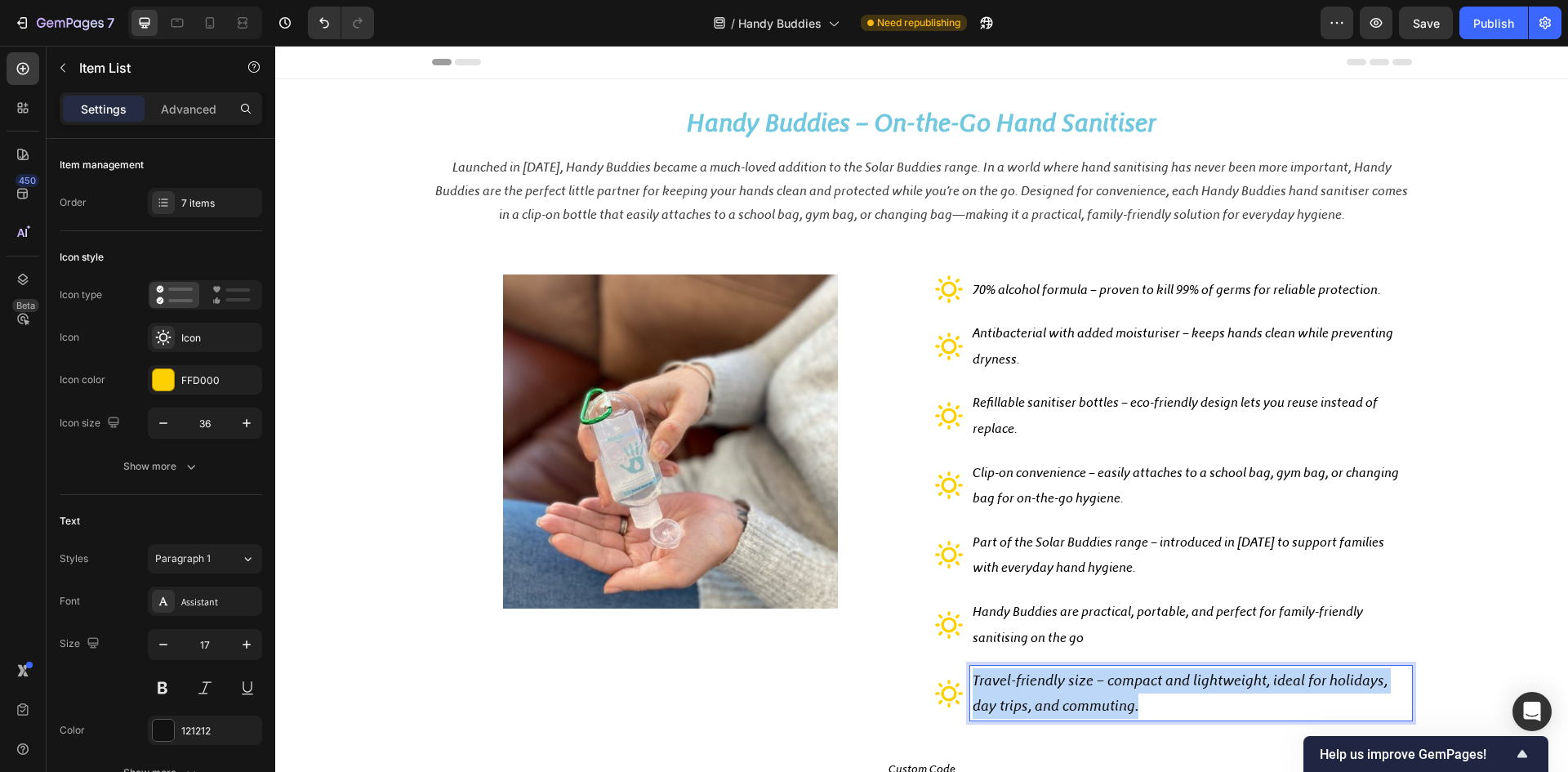
drag, startPoint x: 1137, startPoint y: 705, endPoint x: 966, endPoint y: 685, distance: 172.2
click at [972, 685] on p "Travel-friendly size – compact and lightweight, ideal for holidays, day trips, …" at bounding box center [1191, 693] width 437 height 50
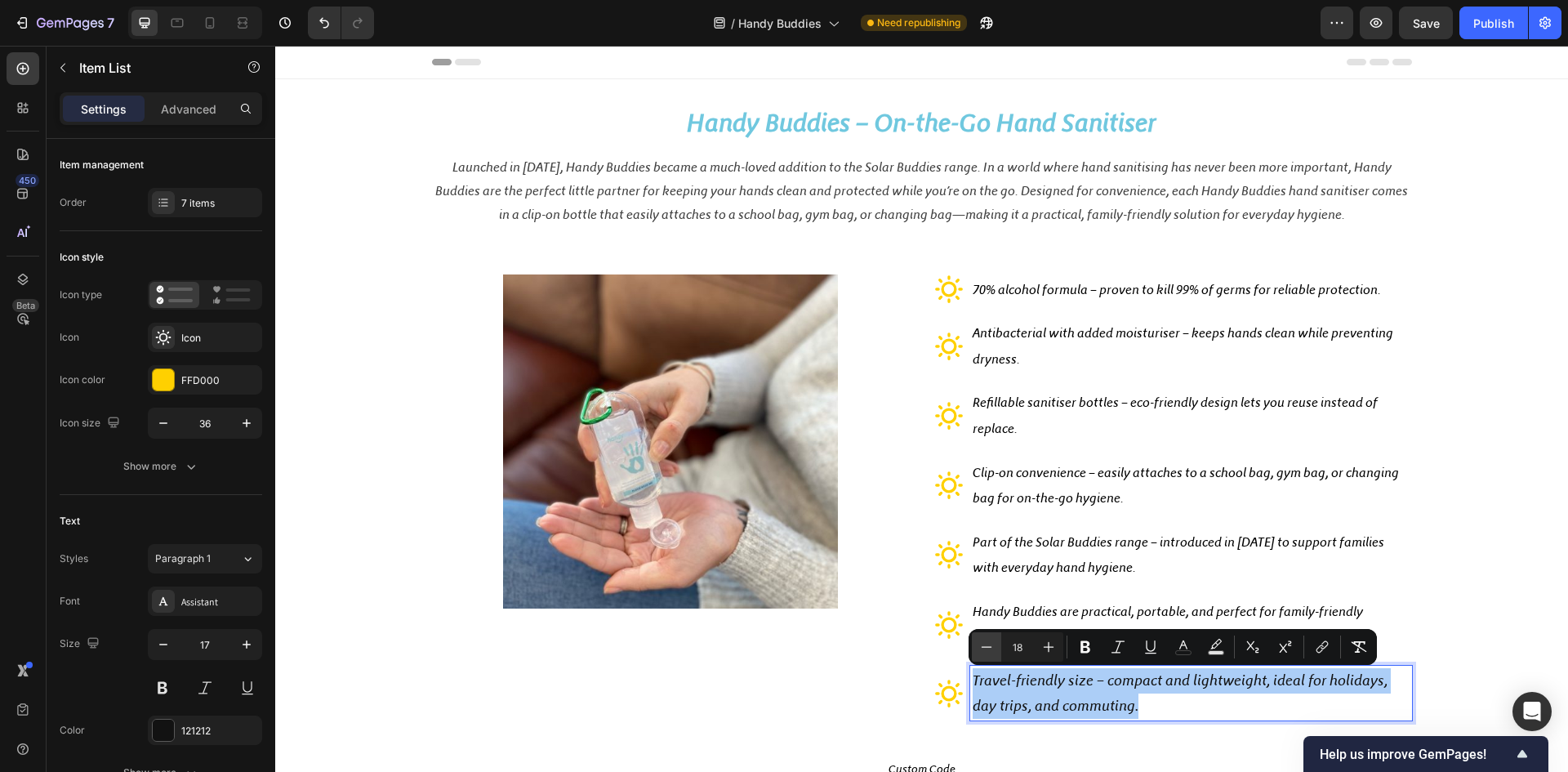
click at [988, 651] on icon "Editor contextual toolbar" at bounding box center [986, 647] width 16 height 16
type input "16"
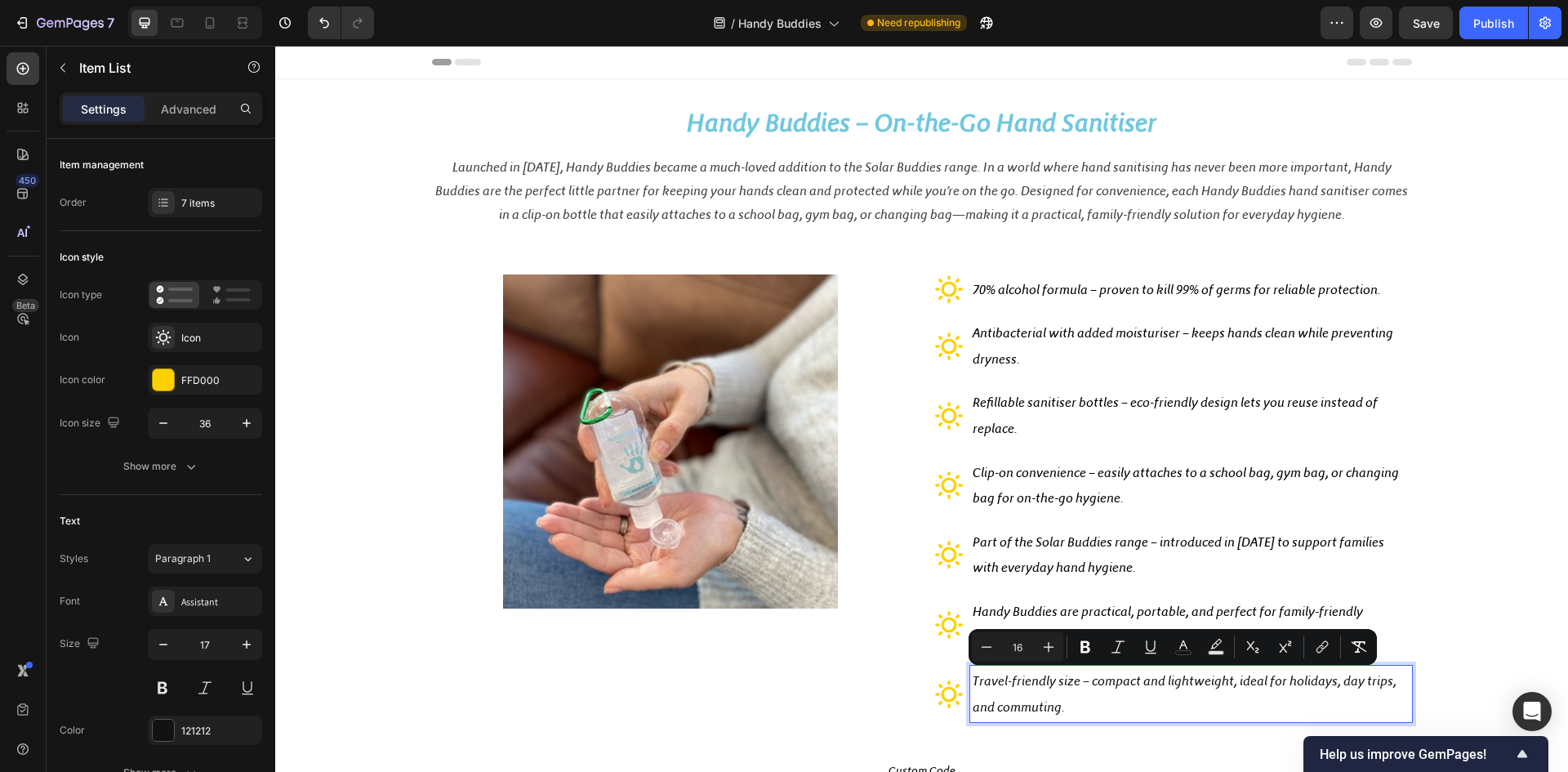
click at [1080, 699] on p "Travel-friendly size – compact and lightweight, ideal for holidays, day trips, …" at bounding box center [1191, 694] width 437 height 52
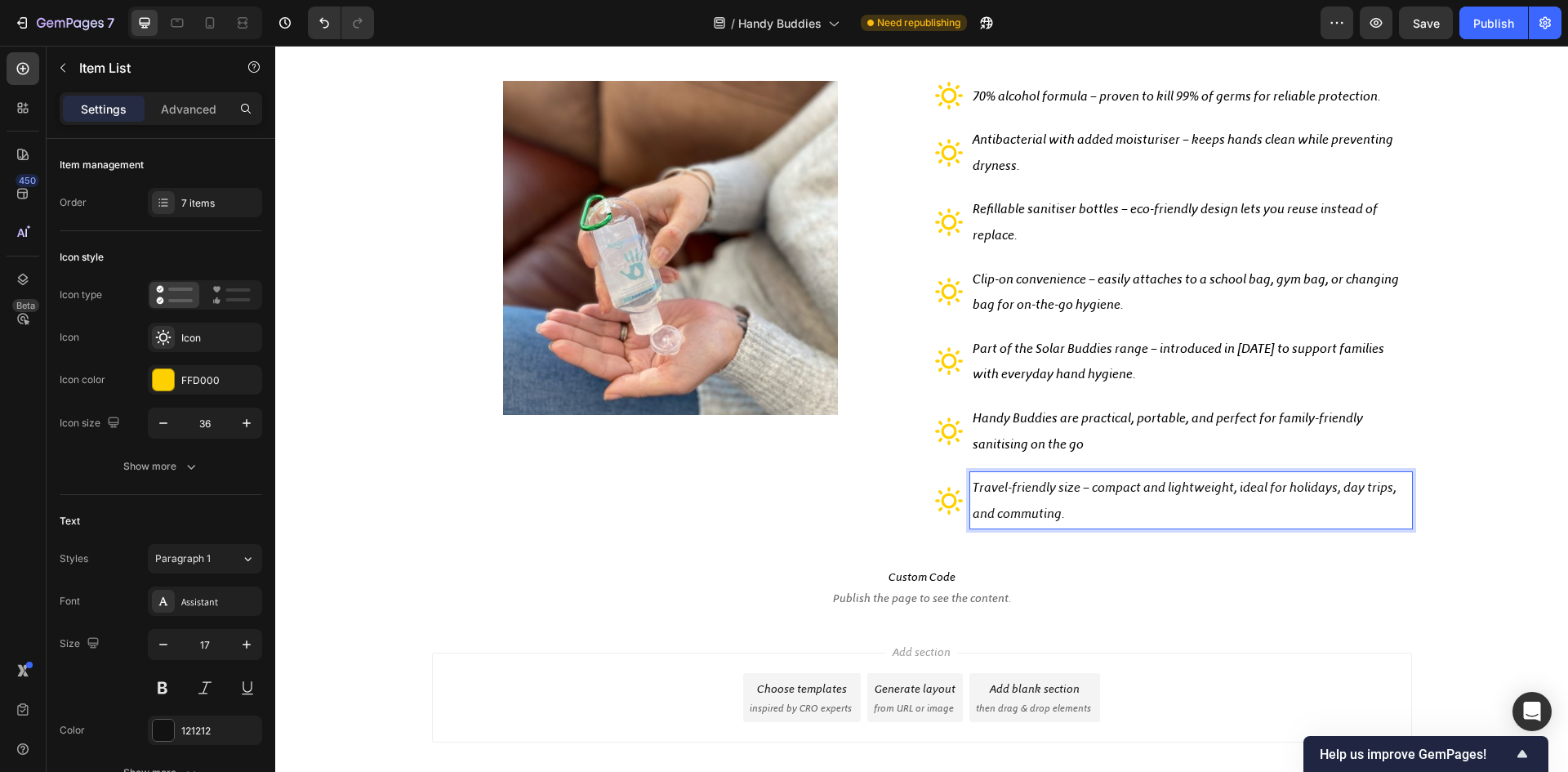
scroll to position [277, 0]
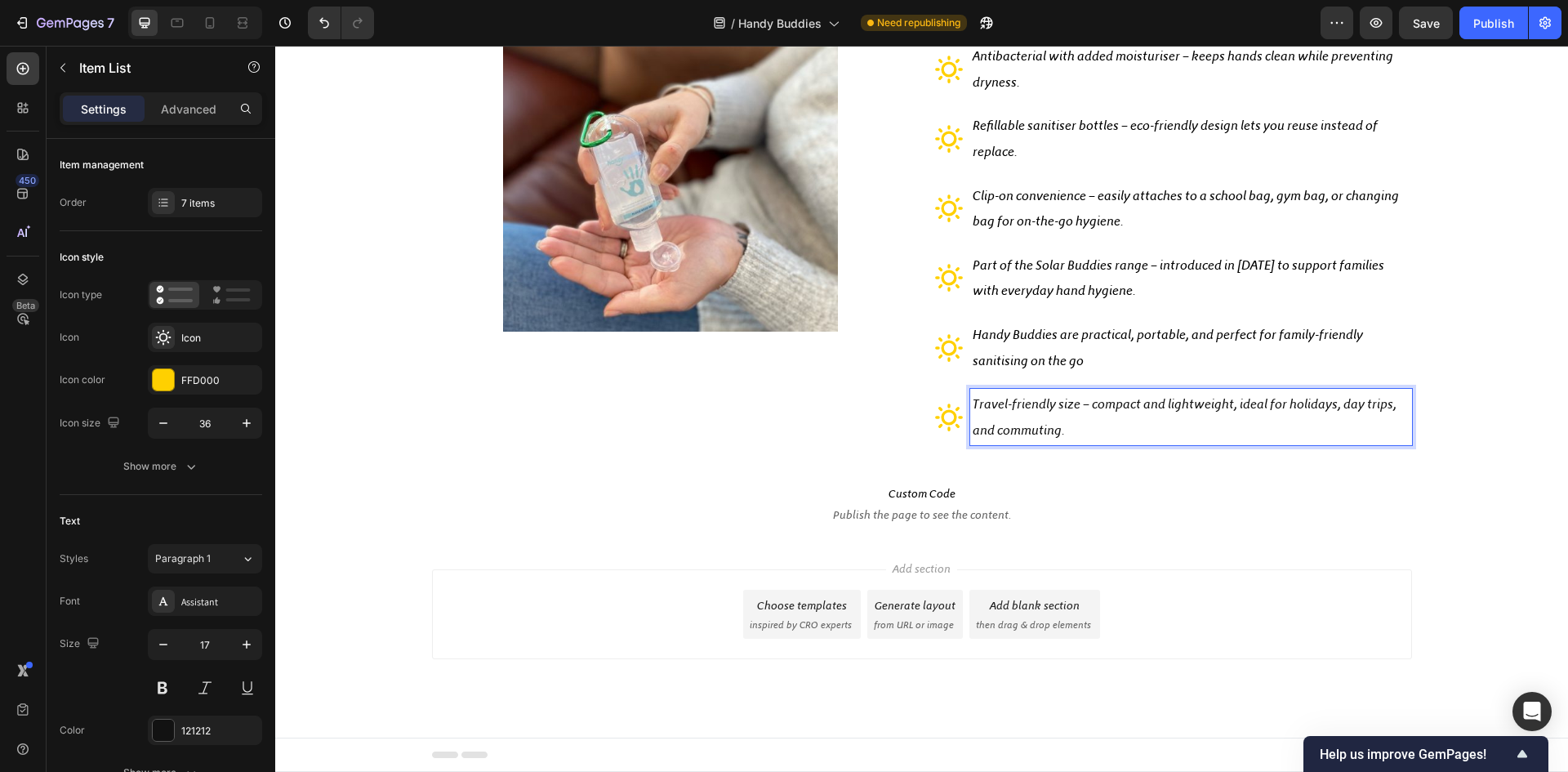
click at [1039, 195] on span "Clip-on convenience – easily attaches to a school bag, gym bag, or changing bag…" at bounding box center [1185, 208] width 426 height 41
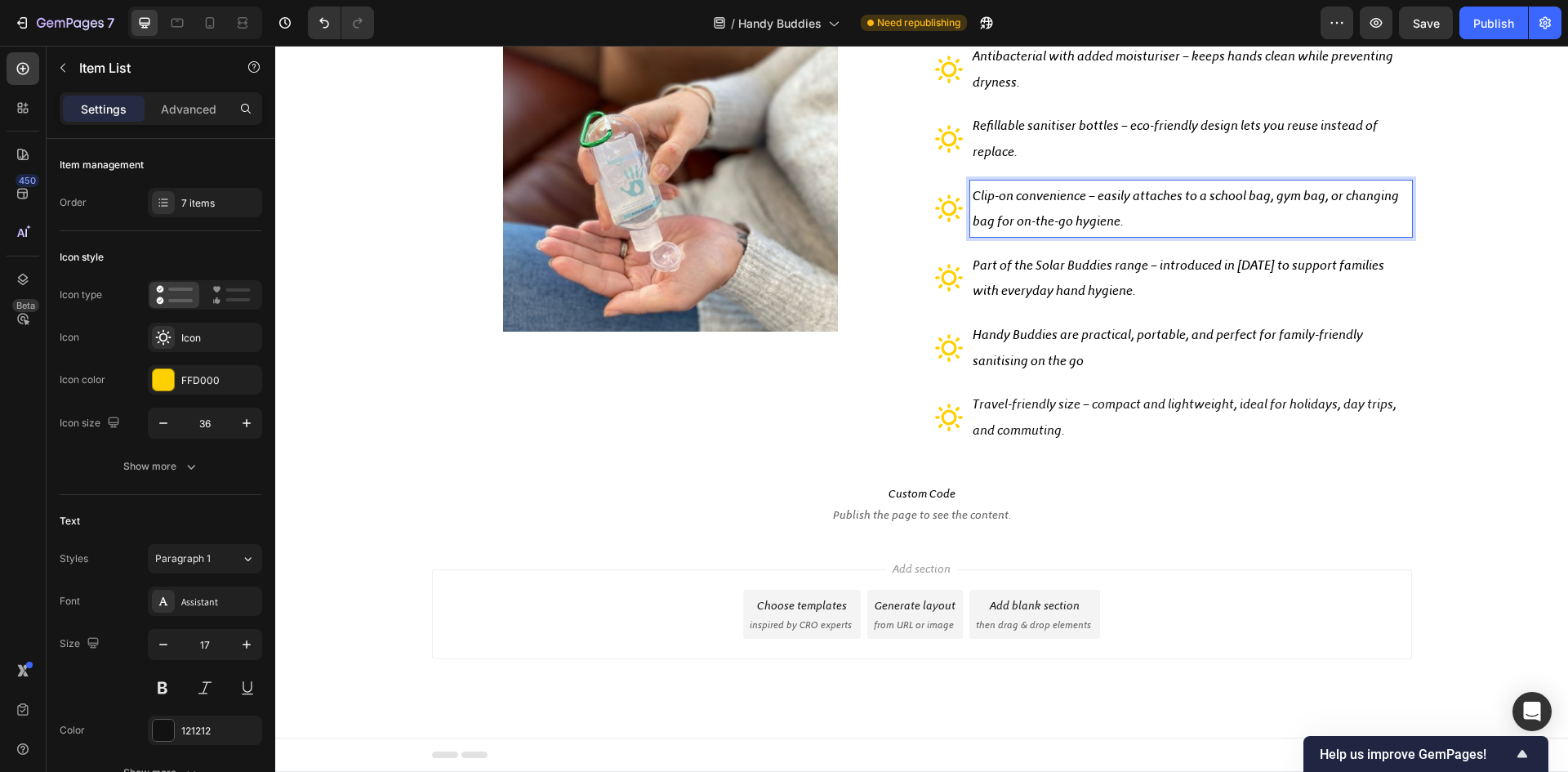
click at [1041, 423] on span "Travel-friendly size – compact and lightweight, ideal for holidays, day trips, …" at bounding box center [1184, 417] width 424 height 41
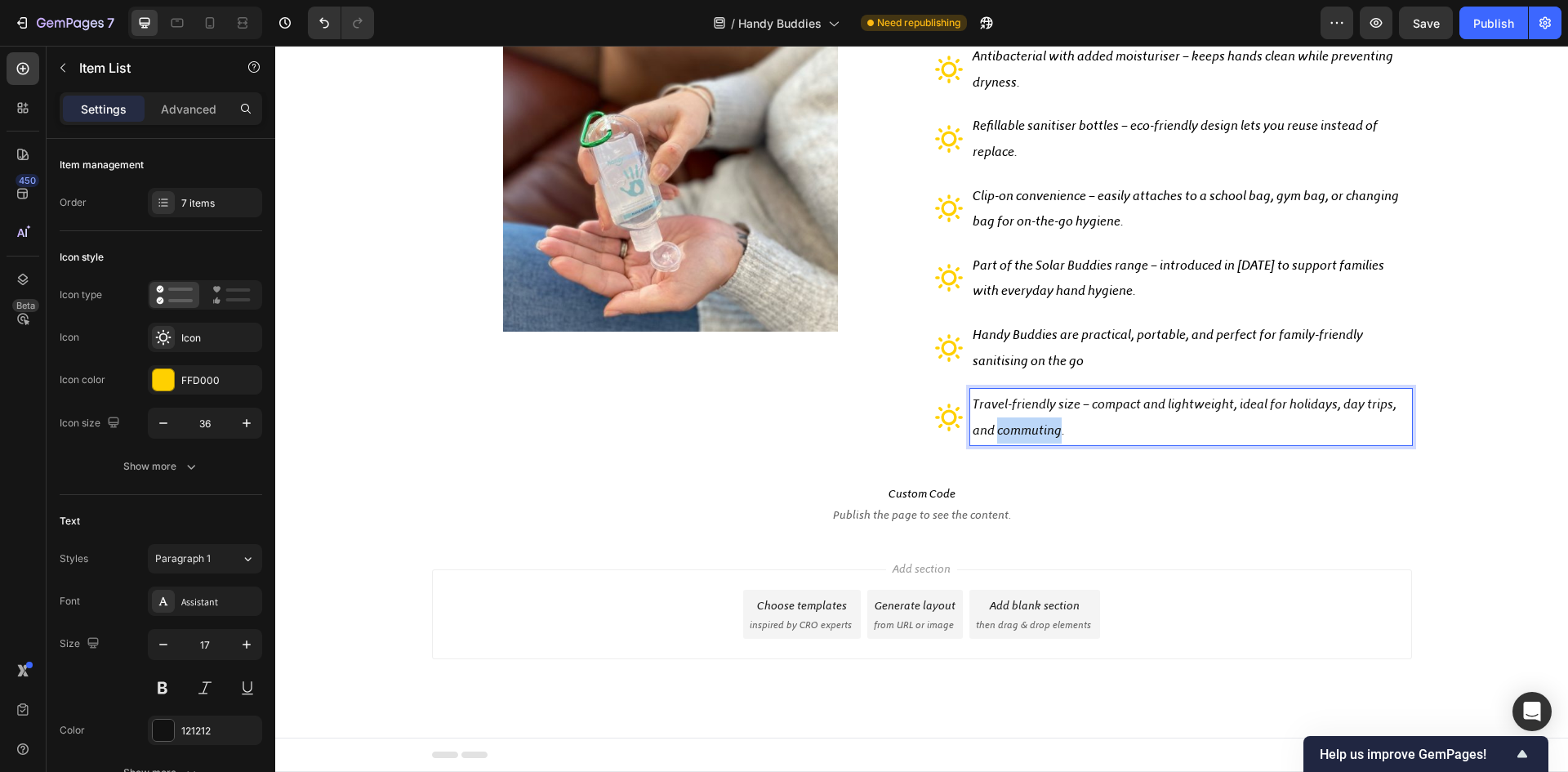
click at [1041, 423] on span "Travel-friendly size – compact and lightweight, ideal for holidays, day trips, …" at bounding box center [1184, 417] width 424 height 41
click at [1072, 430] on p "Travel-friendly size – compact and lightweight, ideal for holidays, day trips, …" at bounding box center [1191, 418] width 437 height 52
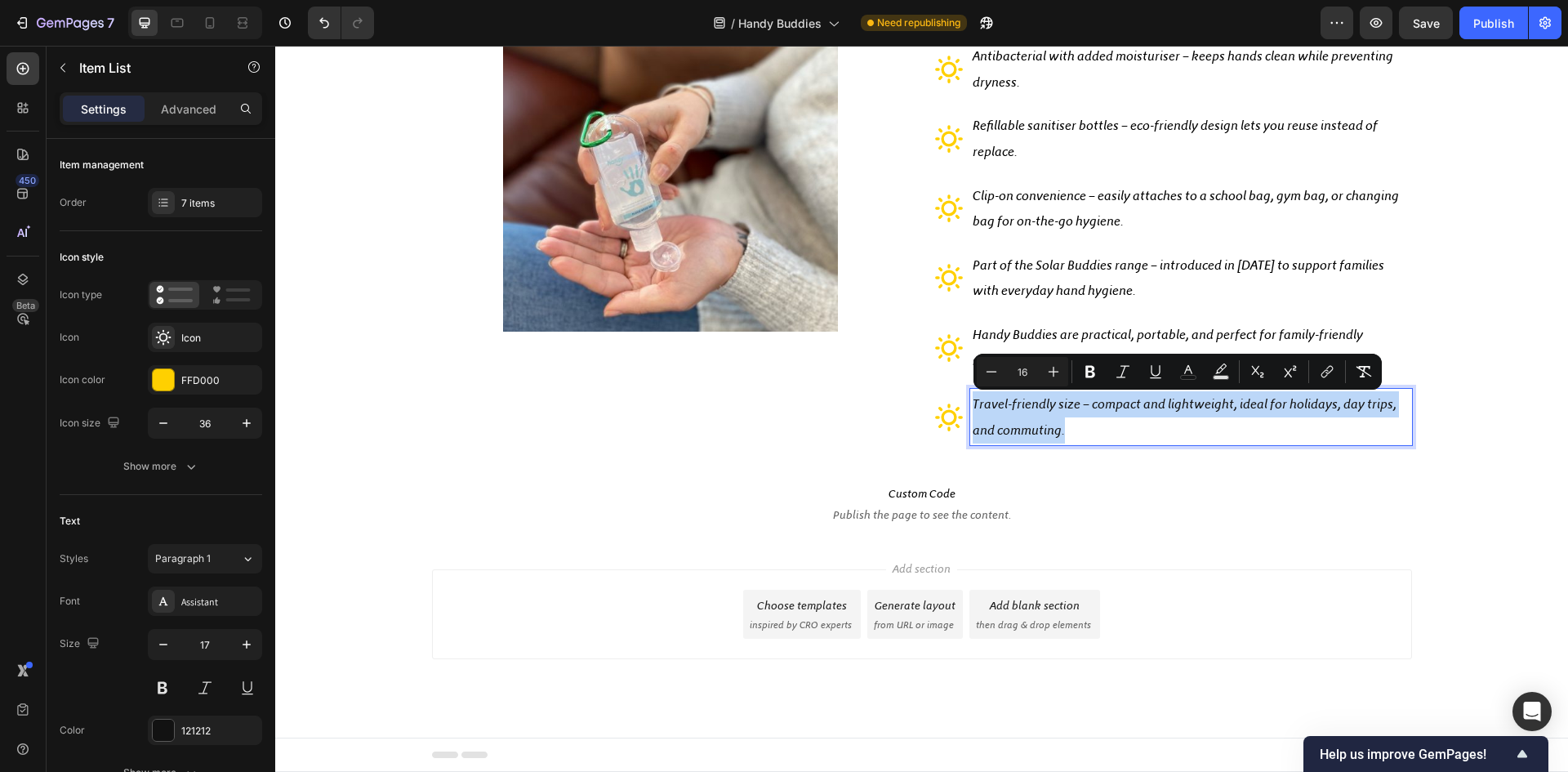
drag, startPoint x: 1072, startPoint y: 430, endPoint x: 968, endPoint y: 406, distance: 106.7
click at [972, 406] on p "Travel-friendly size – compact and lightweight, ideal for holidays, day trips, …" at bounding box center [1191, 418] width 437 height 52
click at [1187, 376] on rect "Editor contextual toolbar" at bounding box center [1189, 378] width 16 height 4
type input "000000"
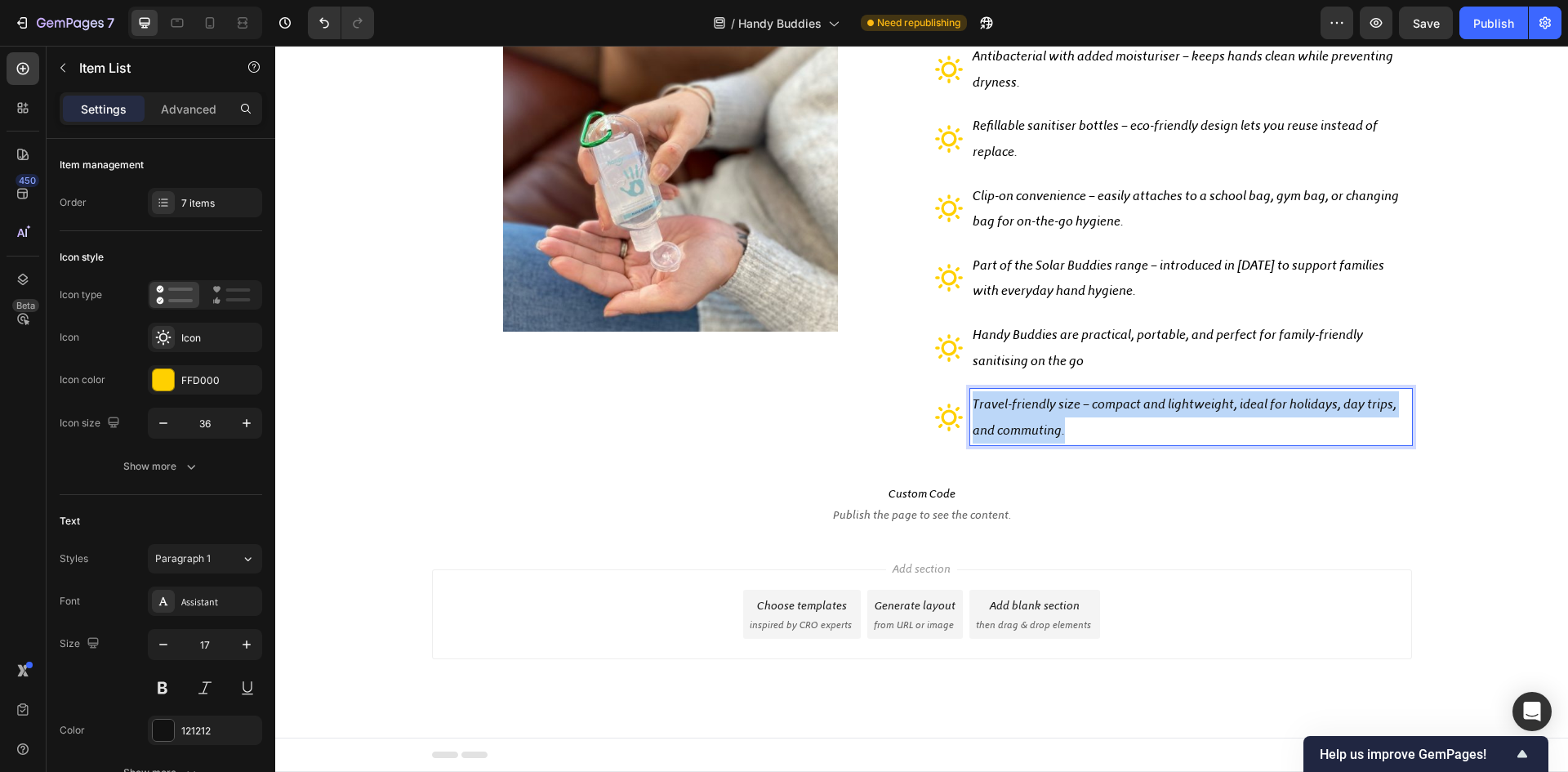
click at [1080, 432] on p "Travel-friendly size – compact and lightweight, ideal for holidays, day trips, …" at bounding box center [1191, 418] width 437 height 52
drag, startPoint x: 1074, startPoint y: 428, endPoint x: 964, endPoint y: 403, distance: 112.8
click at [971, 403] on div "Travel-friendly size – compact and lightweight, ideal for holidays, day trips, …" at bounding box center [1191, 417] width 442 height 56
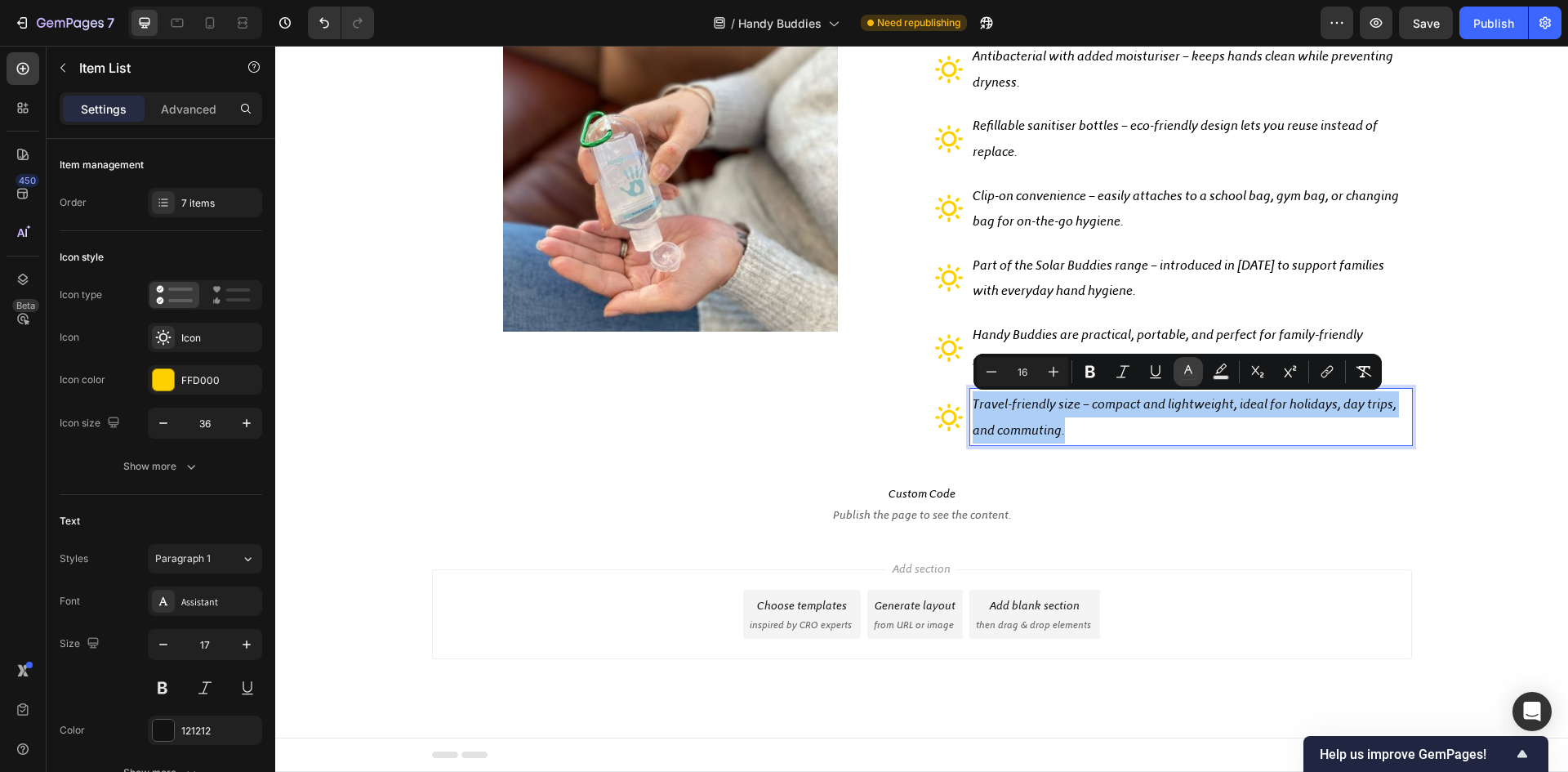
click at [1187, 374] on icon "Editor contextual toolbar" at bounding box center [1188, 371] width 16 height 16
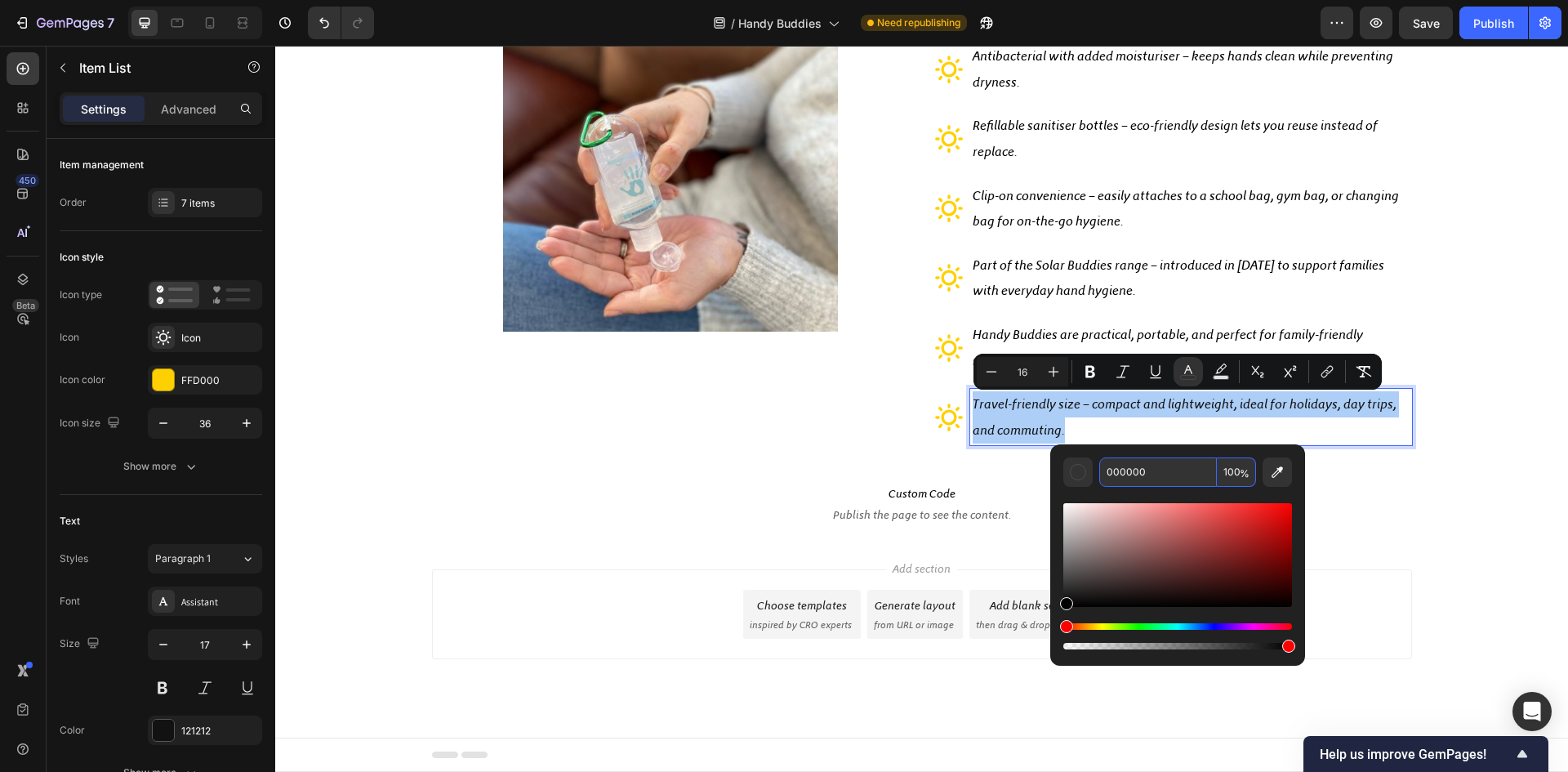
click at [1152, 469] on input "000000" at bounding box center [1158, 472] width 118 height 29
paste input "424242"
type input "424242"
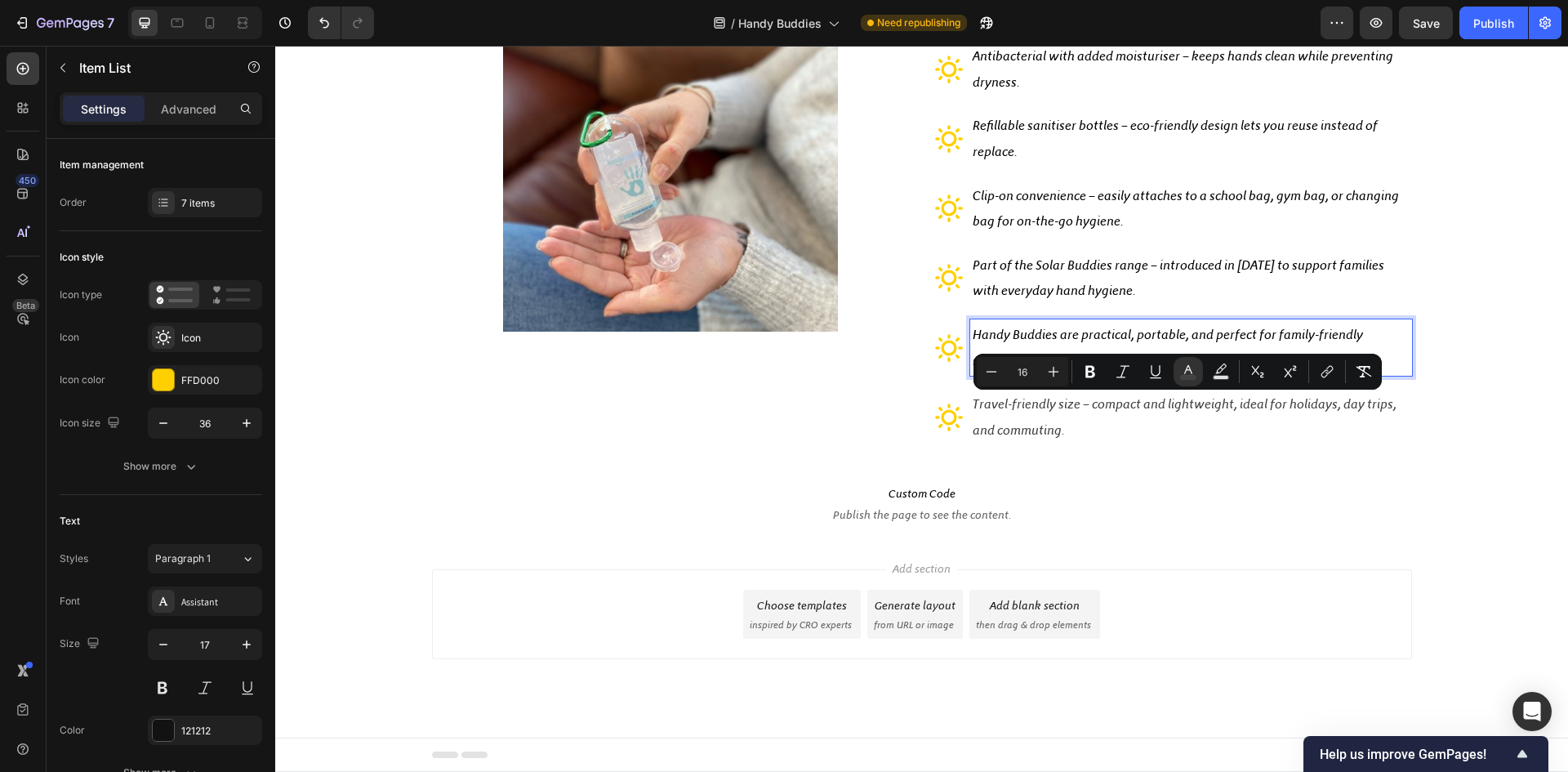
click at [1040, 325] on p "Handy Buddies are practical, portable, and perfect for family-friendly sanitisi…" at bounding box center [1191, 348] width 437 height 52
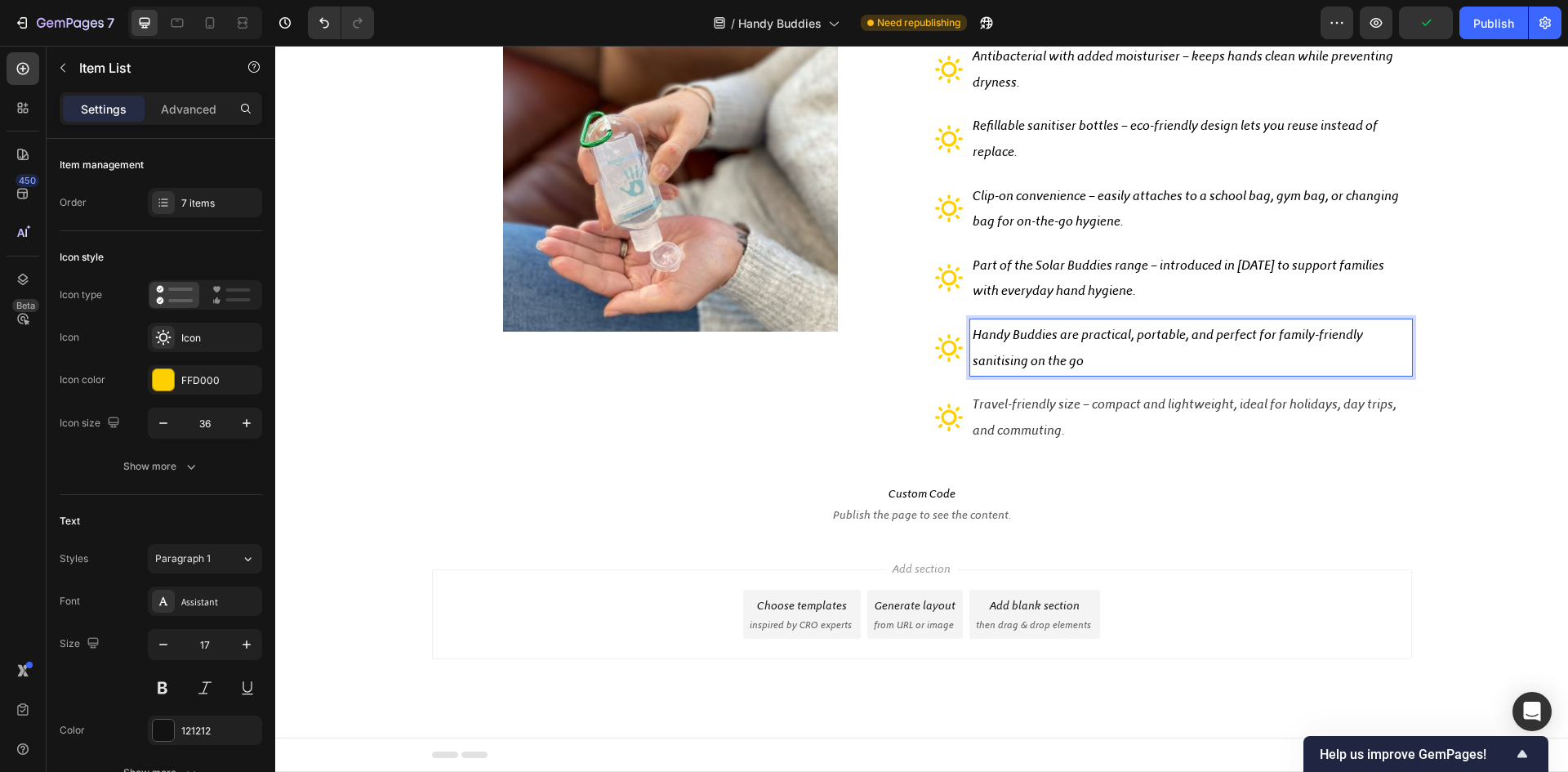
click at [1081, 358] on p "Handy Buddies are practical, portable, and perfect for family-friendly sanitisi…" at bounding box center [1191, 348] width 437 height 52
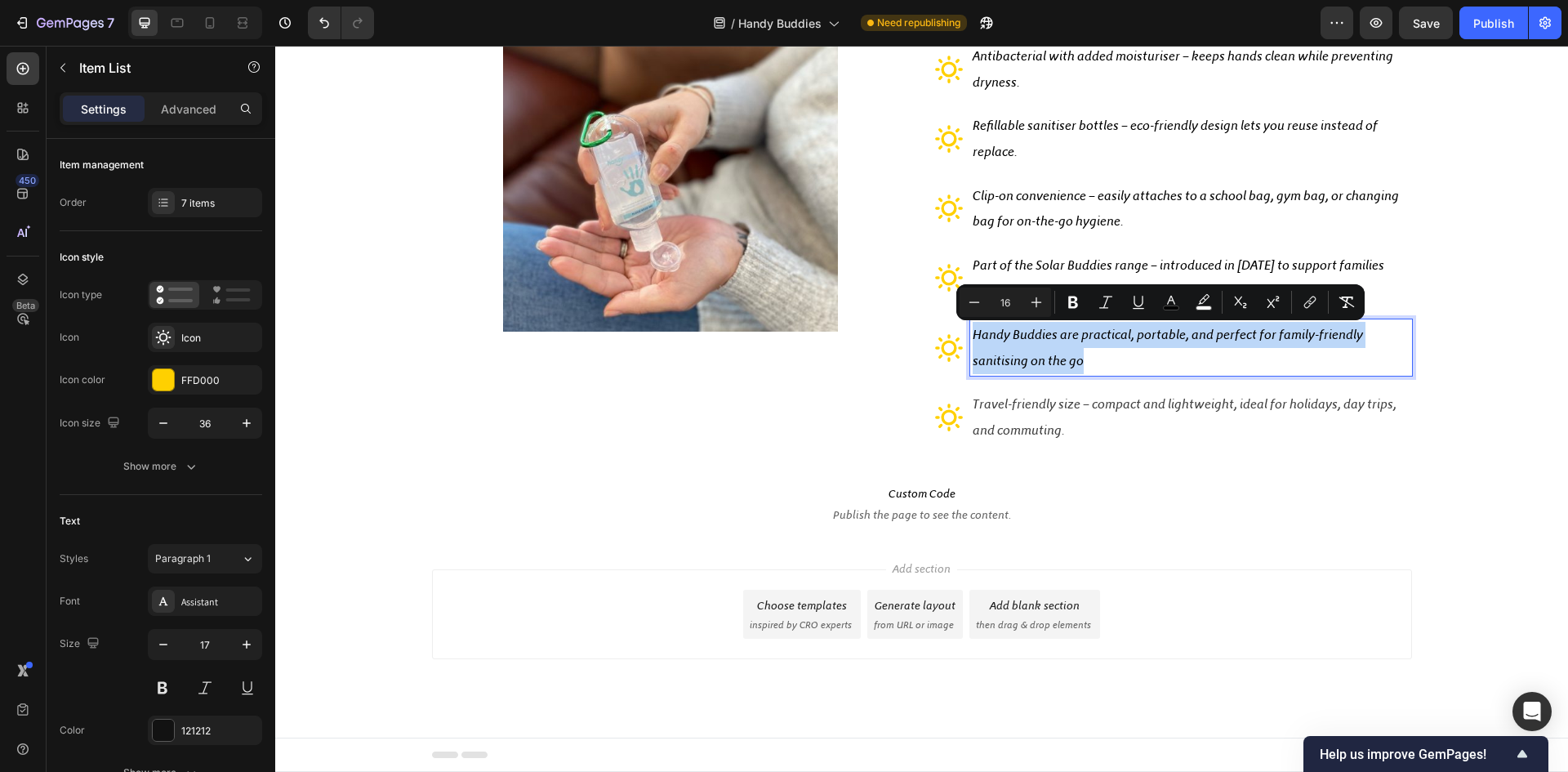
drag, startPoint x: 1082, startPoint y: 361, endPoint x: 969, endPoint y: 338, distance: 115.3
click at [972, 338] on p "Handy Buddies are practical, portable, and perfect for family-friendly sanitisi…" at bounding box center [1191, 348] width 437 height 52
click at [1167, 303] on icon "Editor contextual toolbar" at bounding box center [1171, 302] width 16 height 16
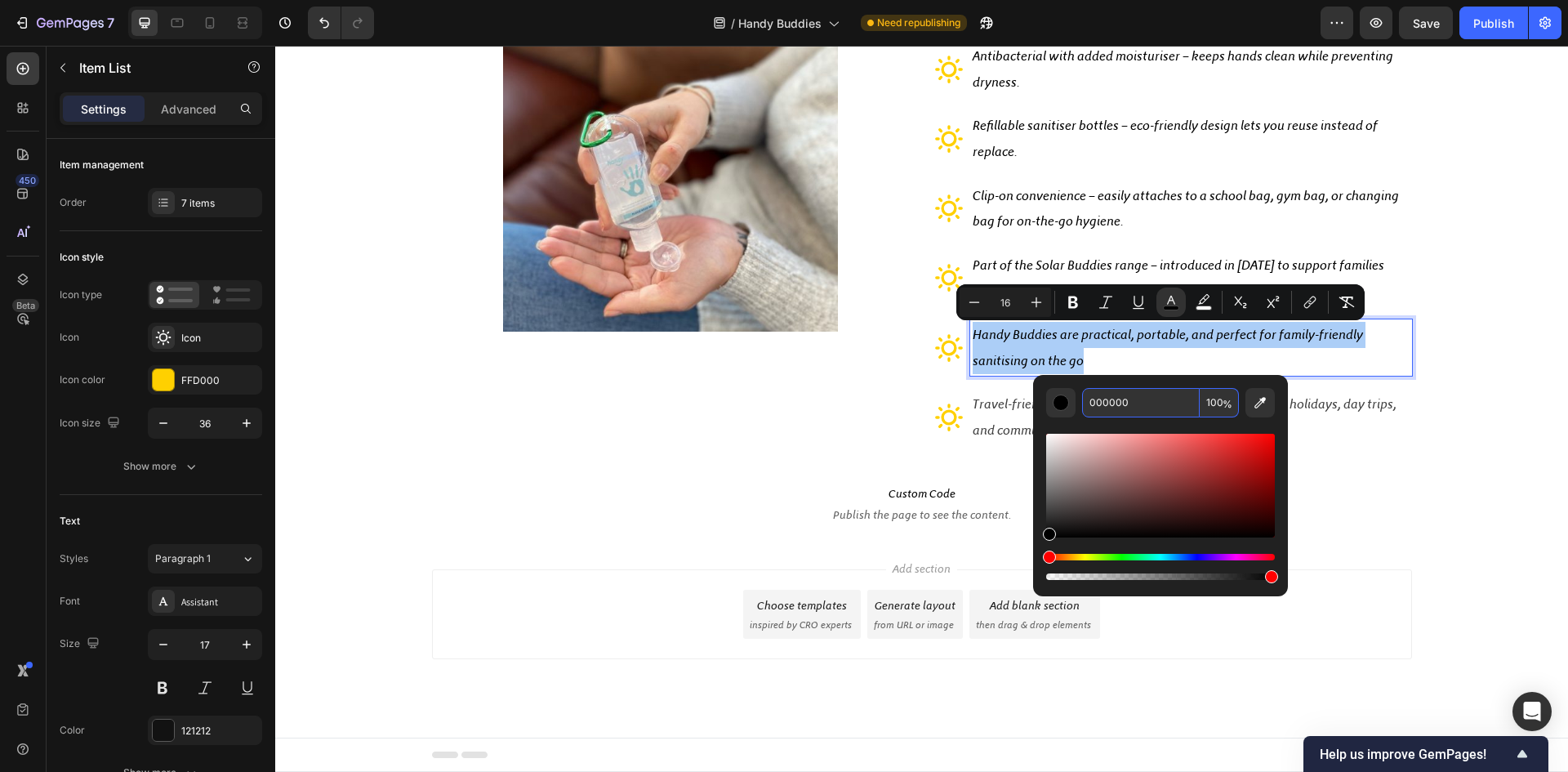
click at [1150, 393] on input "000000" at bounding box center [1141, 403] width 118 height 29
paste input "424242"
type input "424242"
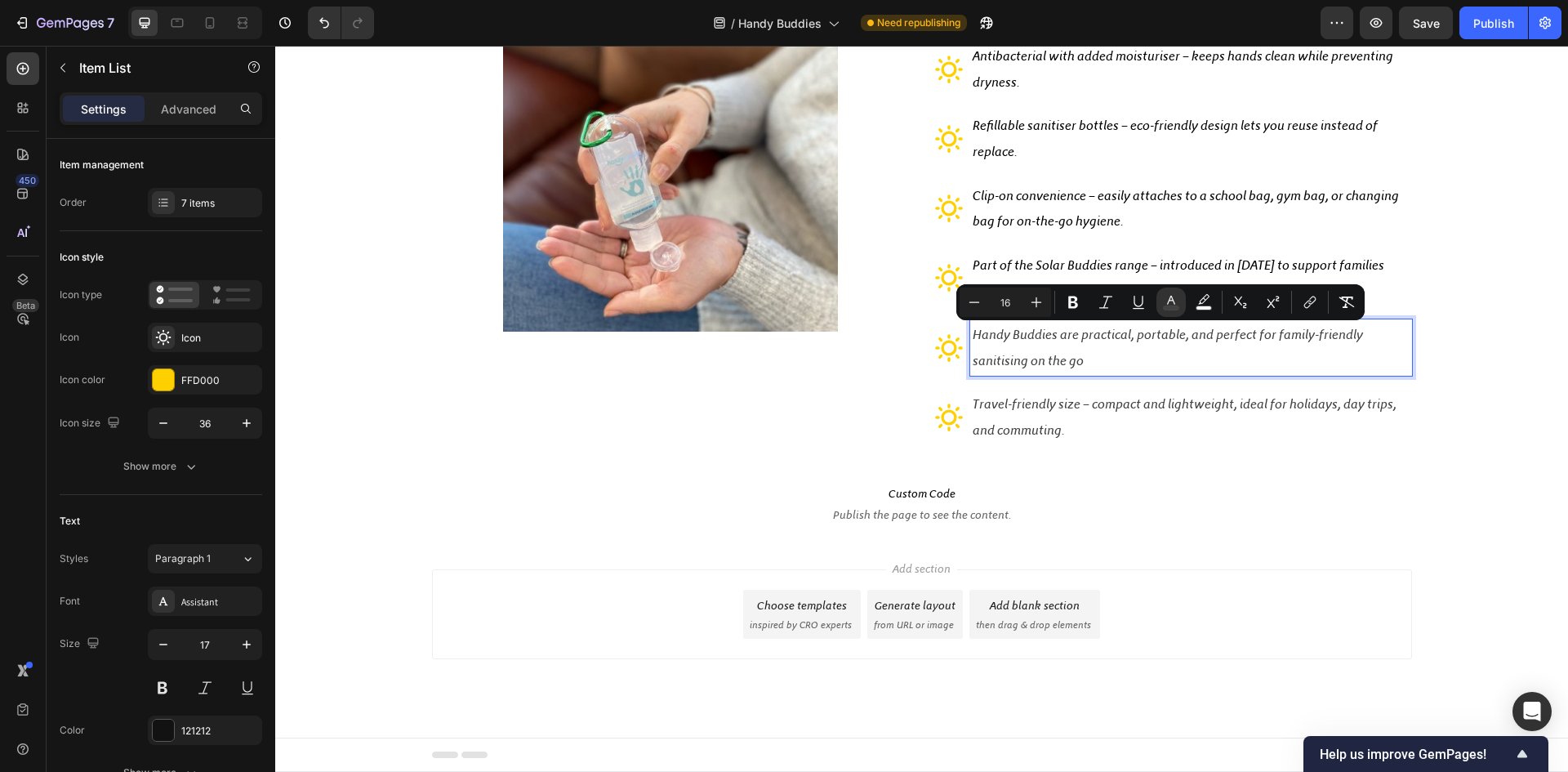
click at [1031, 262] on span "Part of the Solar Buddies range – introduced in 2020 to support families with e…" at bounding box center [1178, 278] width 411 height 41
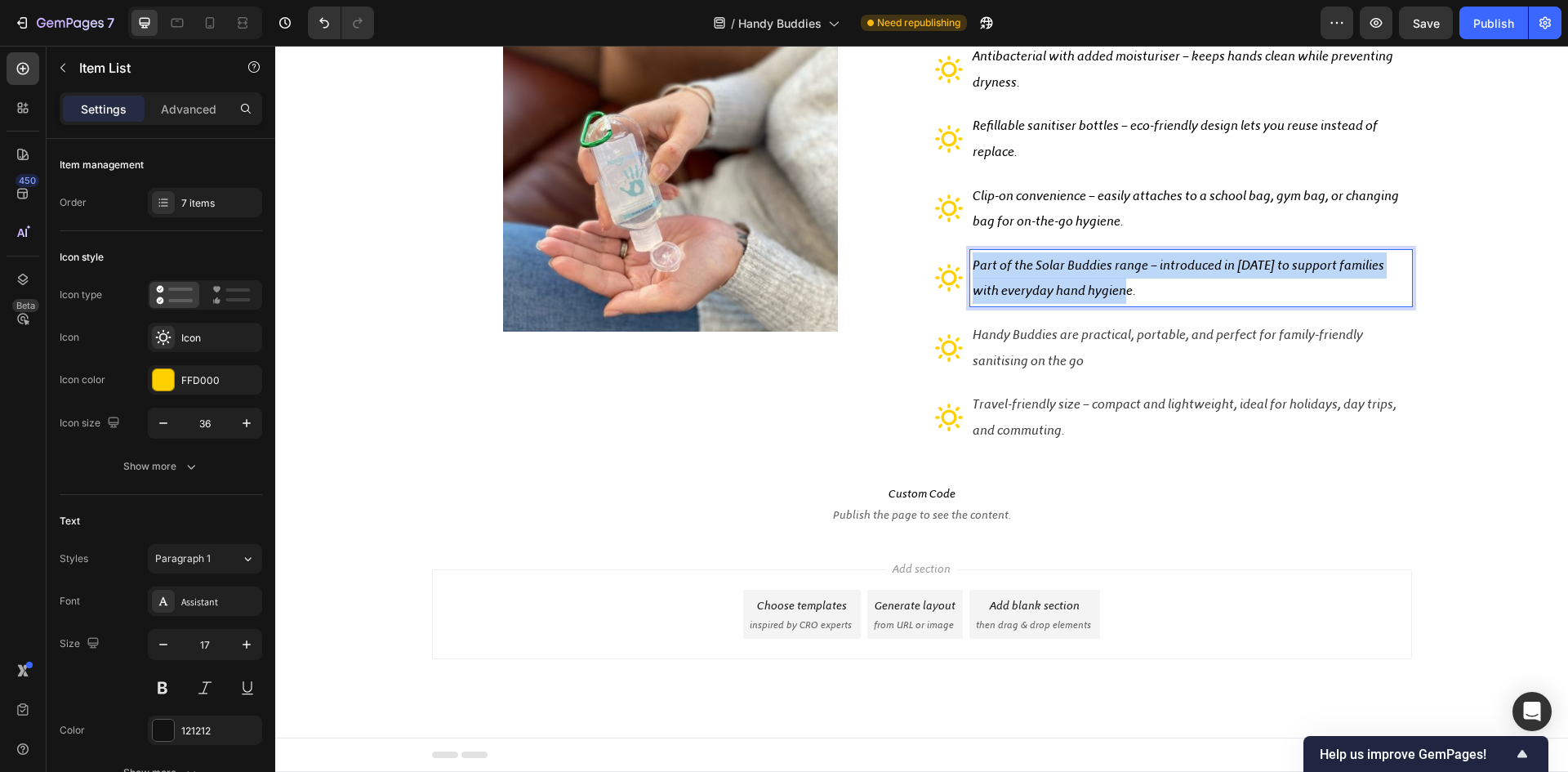
drag, startPoint x: 1108, startPoint y: 291, endPoint x: 967, endPoint y: 271, distance: 142.4
click at [972, 271] on p "Part of the Solar Buddies range – introduced in 2020 to support families with e…" at bounding box center [1191, 278] width 437 height 52
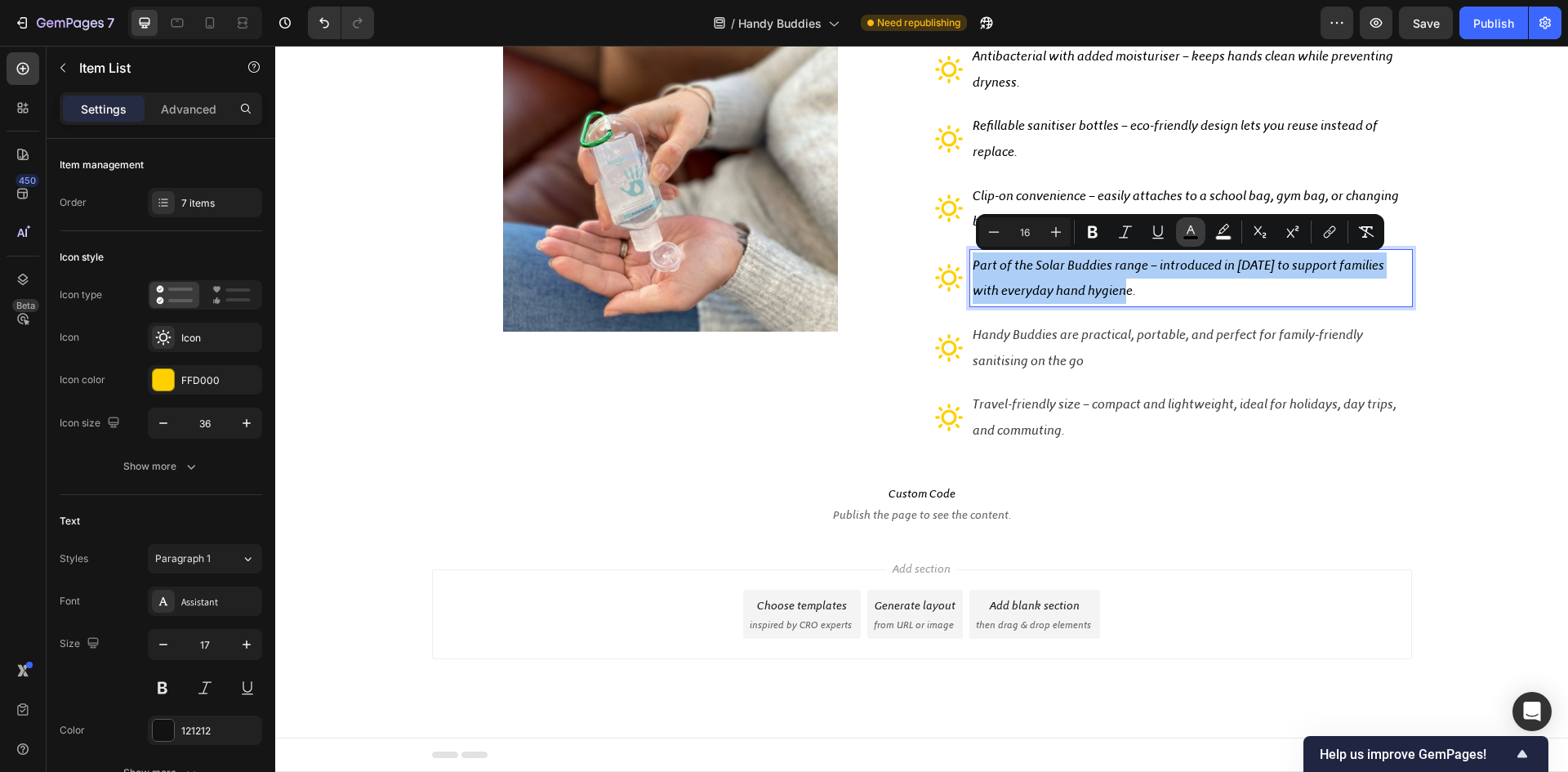
click at [1196, 230] on icon "Editor contextual toolbar" at bounding box center [1190, 232] width 16 height 16
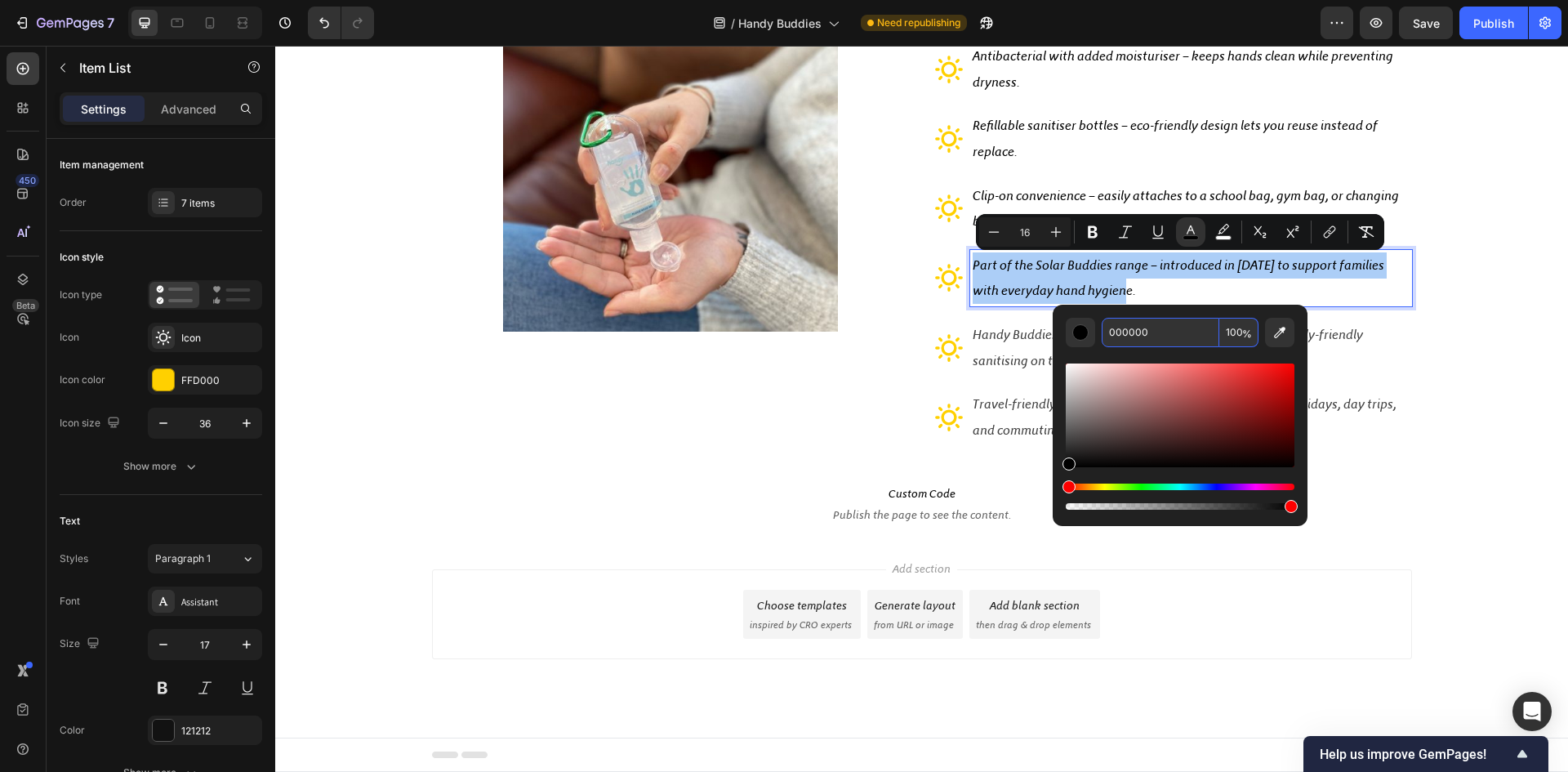
click at [1157, 334] on input "000000" at bounding box center [1161, 333] width 118 height 29
paste input "424242"
type input "424242"
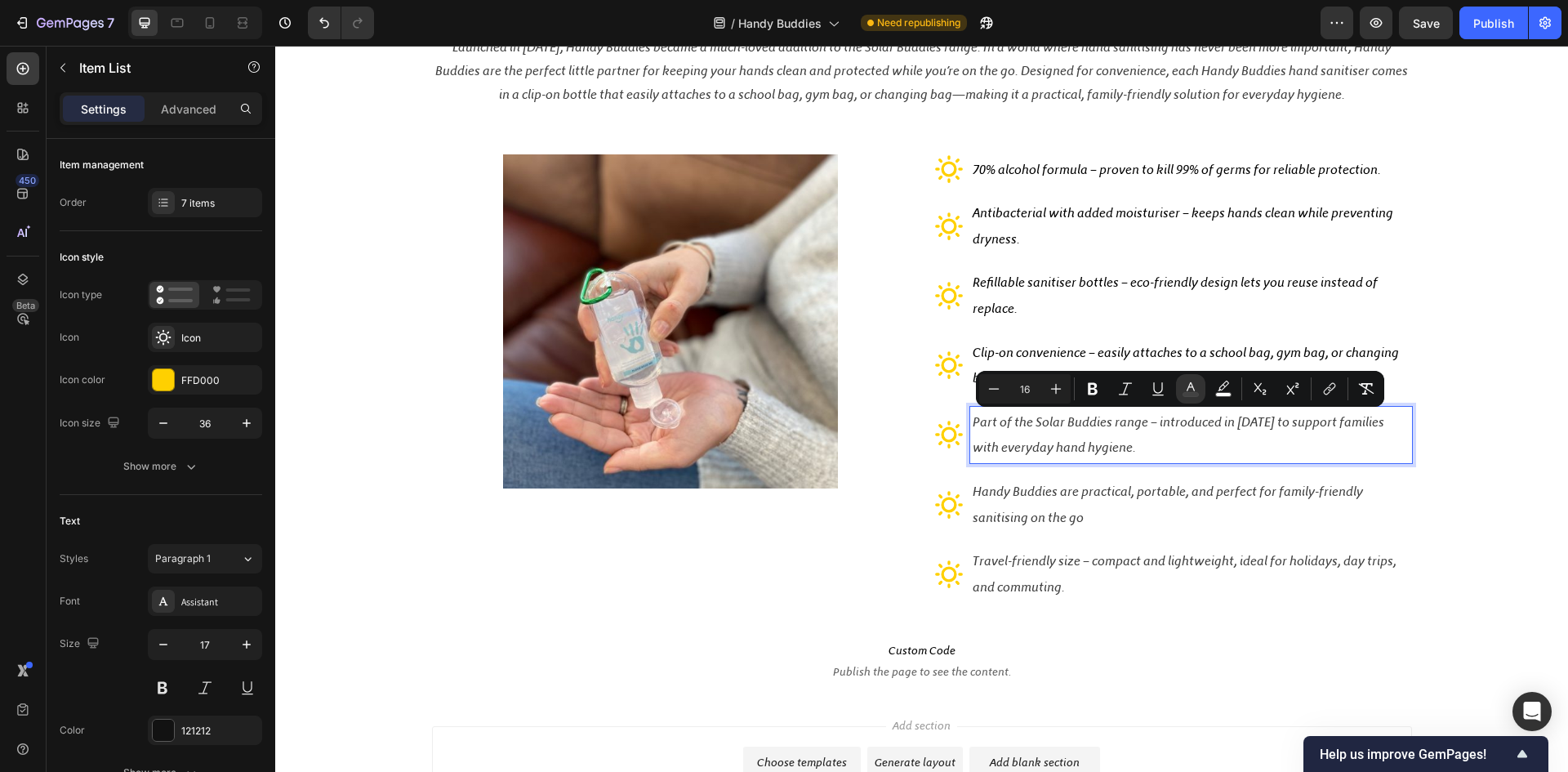
scroll to position [113, 0]
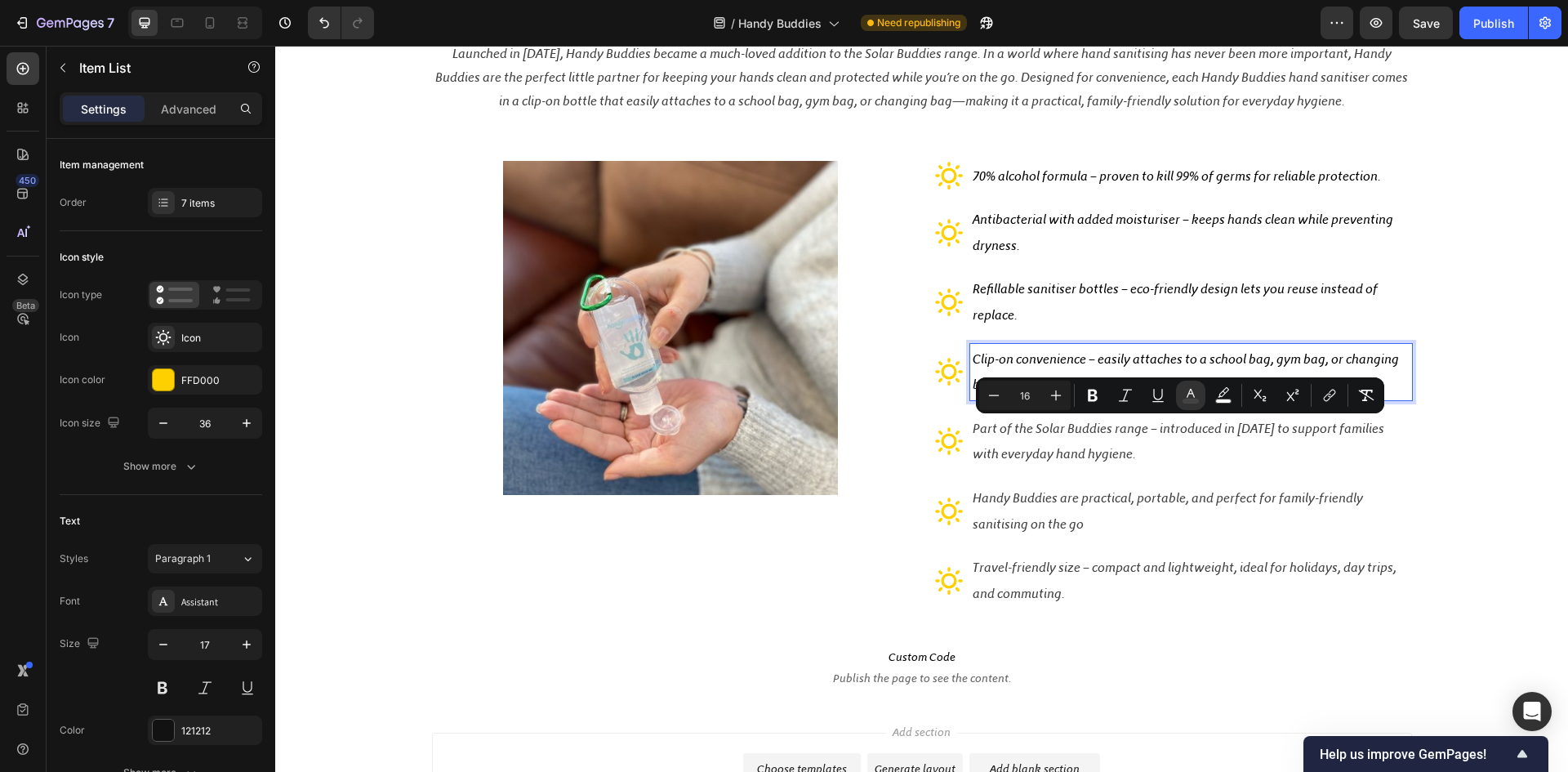
click at [985, 360] on span "Clip-on convenience – easily attaches to a school bag, gym bag, or changing bag…" at bounding box center [1185, 372] width 426 height 41
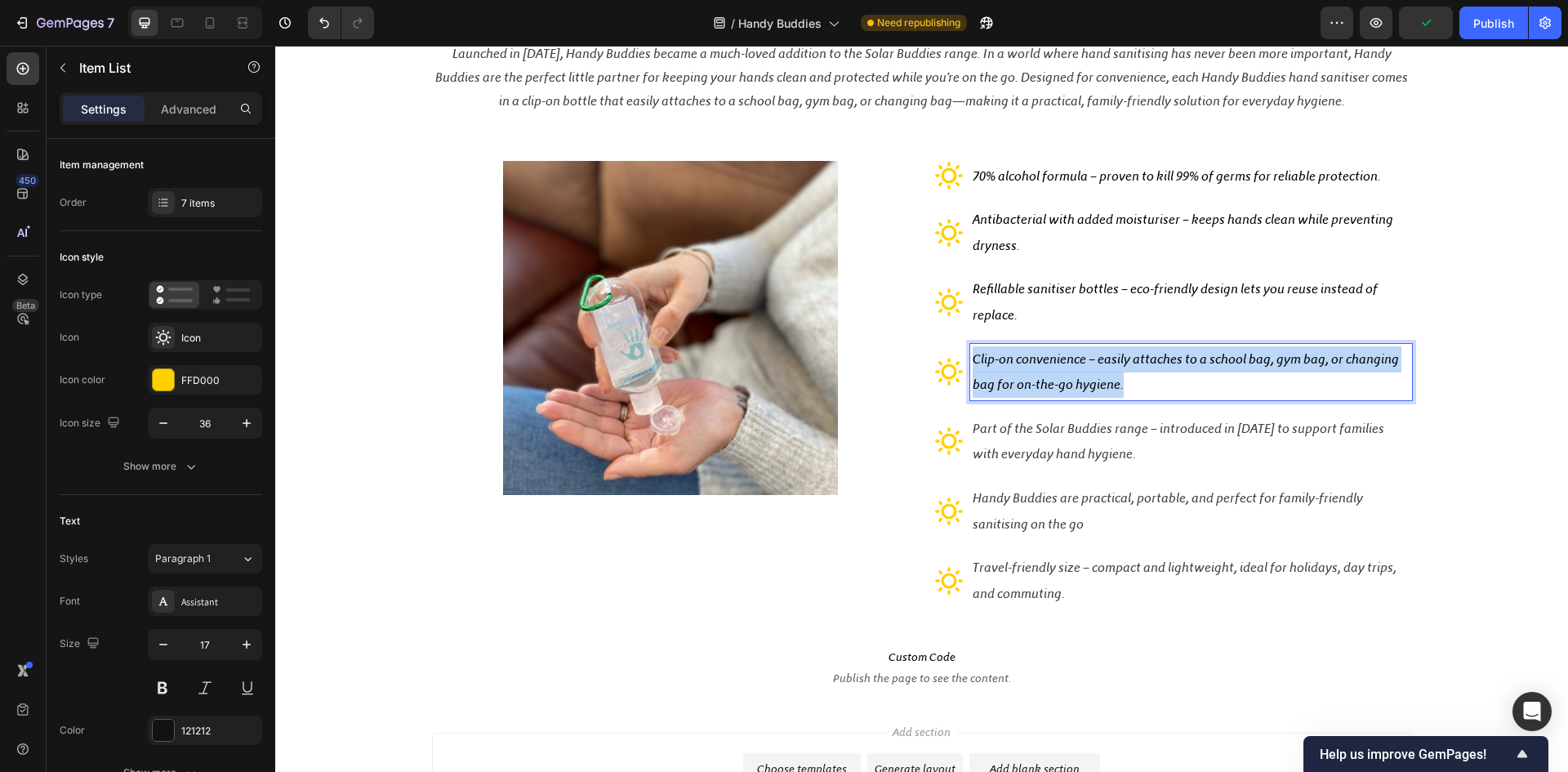
drag, startPoint x: 1121, startPoint y: 388, endPoint x: 966, endPoint y: 363, distance: 157.0
click at [971, 363] on div "Clip-on convenience – easily attaches to a school bag, gym bag, or changing bag…" at bounding box center [1191, 372] width 442 height 56
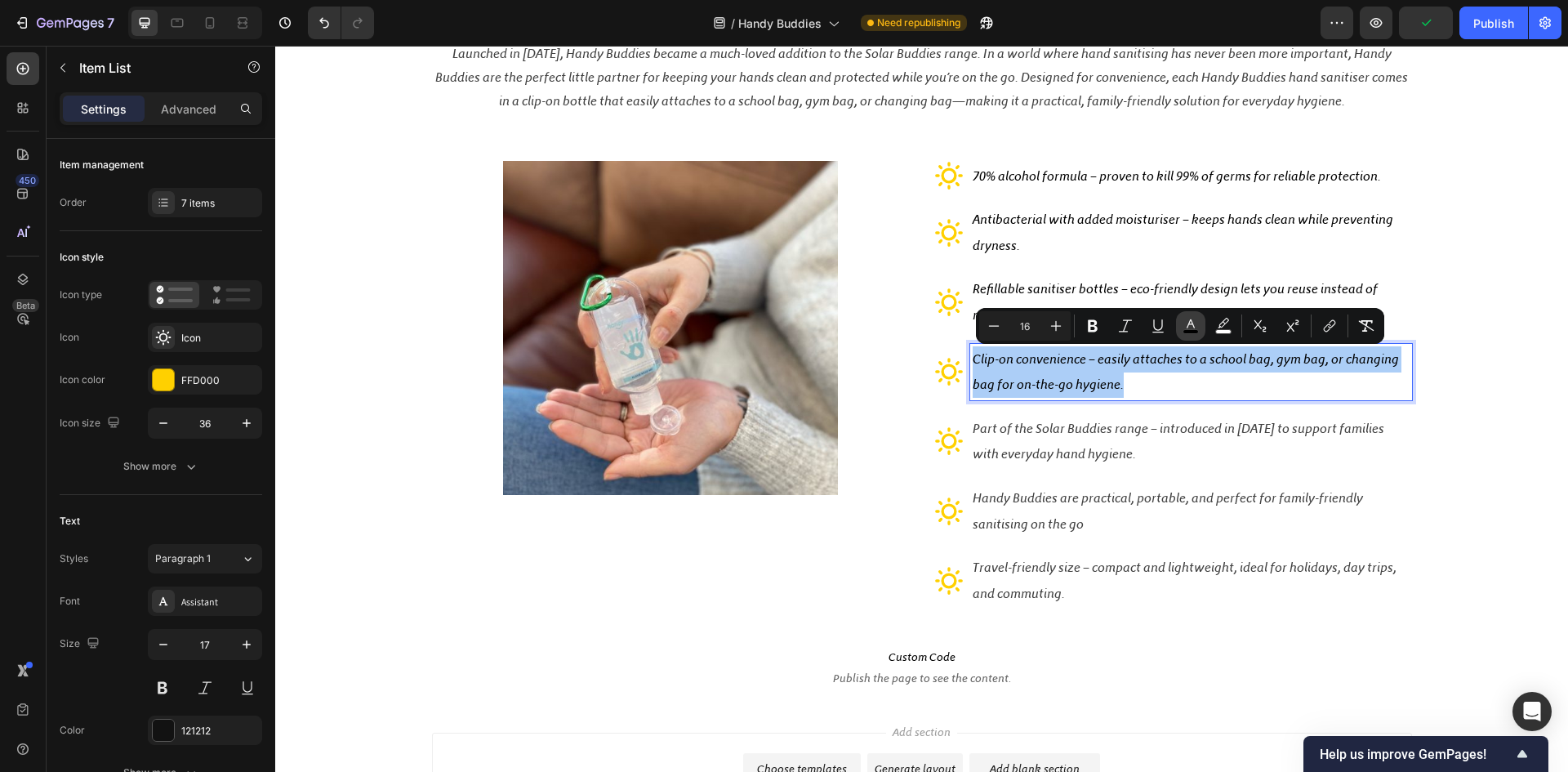
click at [1194, 327] on icon "Editor contextual toolbar" at bounding box center [1190, 326] width 16 height 16
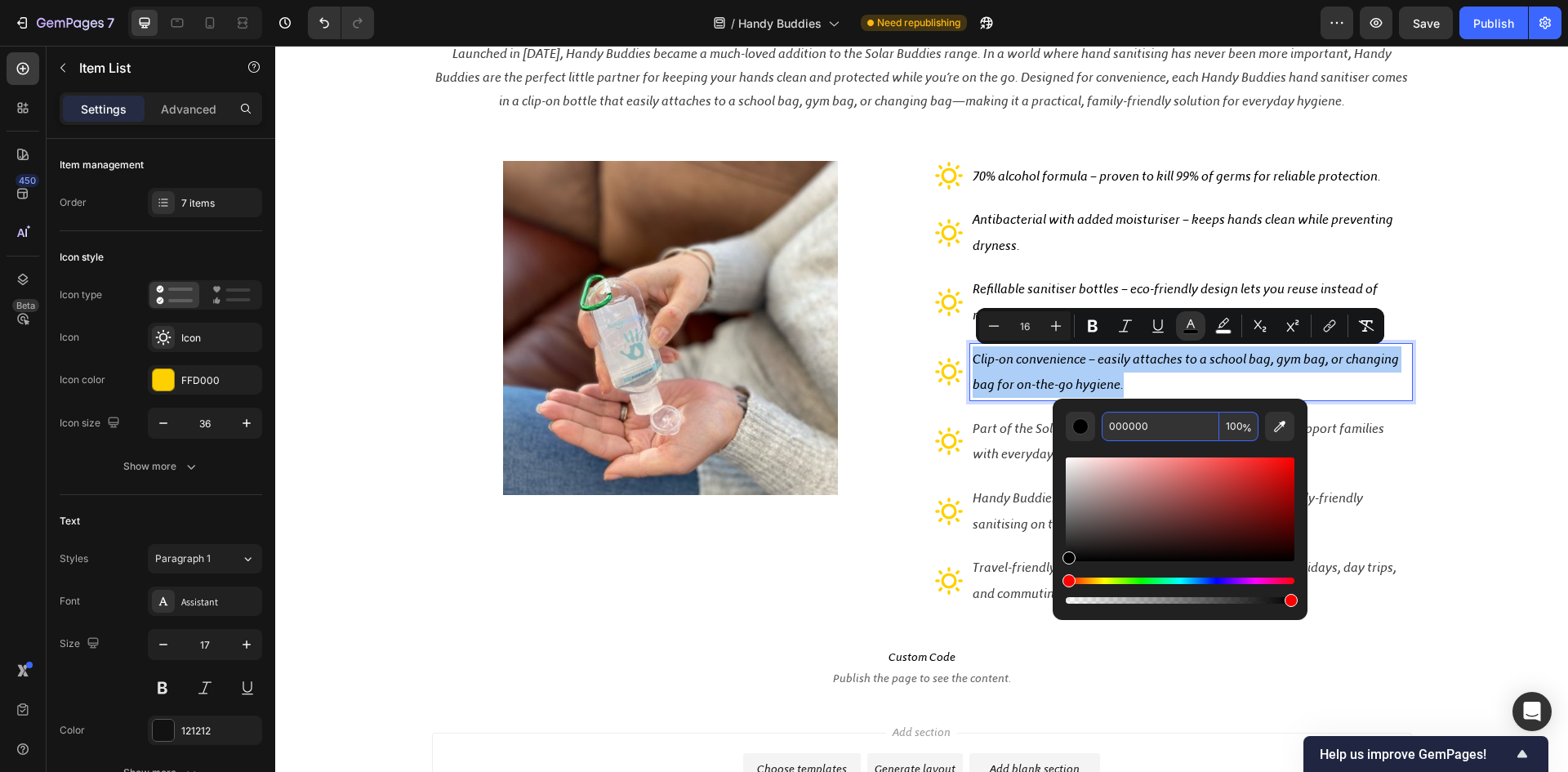
click at [1166, 427] on input "000000" at bounding box center [1161, 426] width 118 height 29
paste input "424242"
type input "424242"
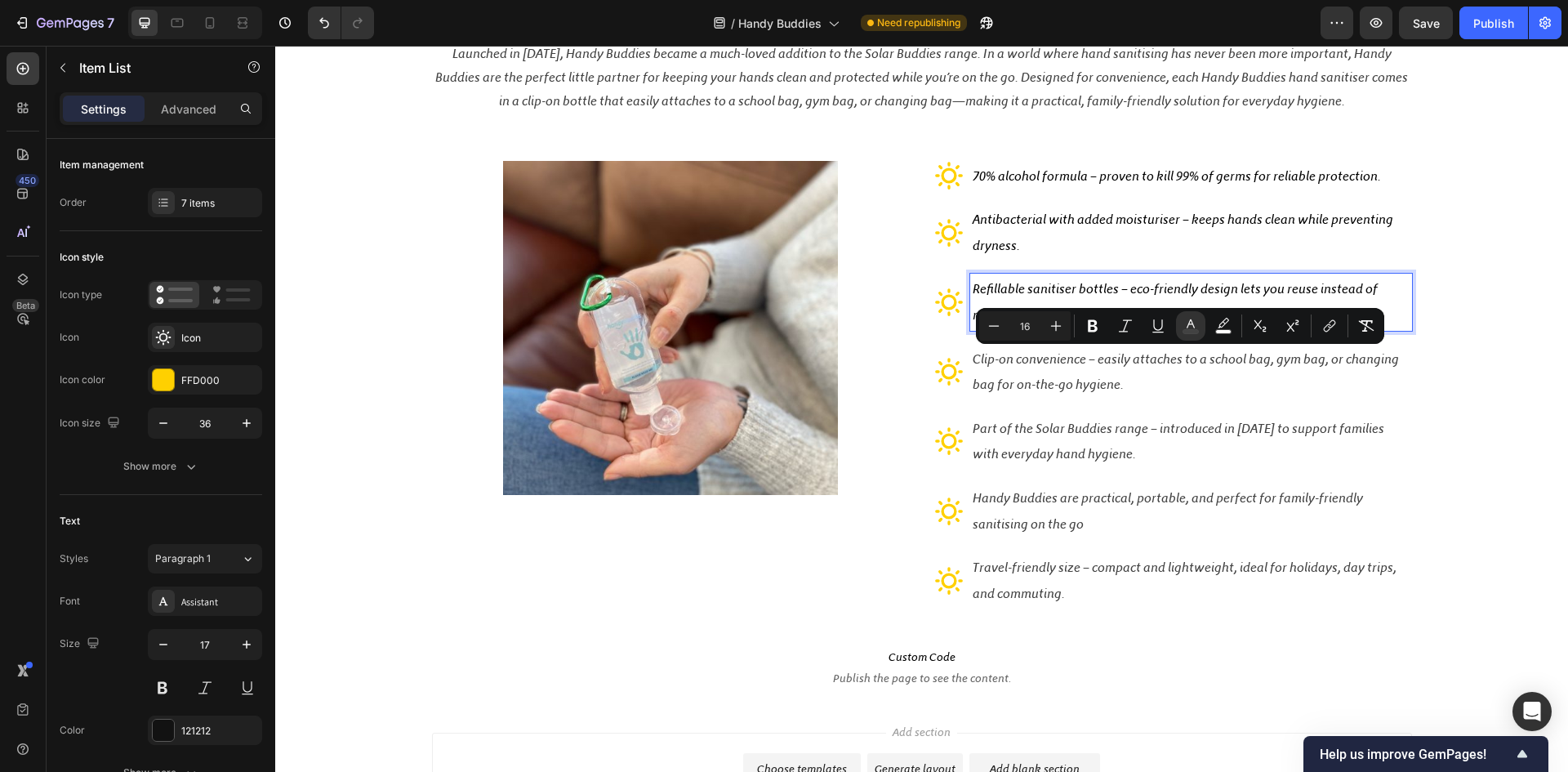
click at [1039, 295] on span "Refillable sanitiser bottles – eco-friendly design lets you reuse instead of re…" at bounding box center [1175, 302] width 405 height 41
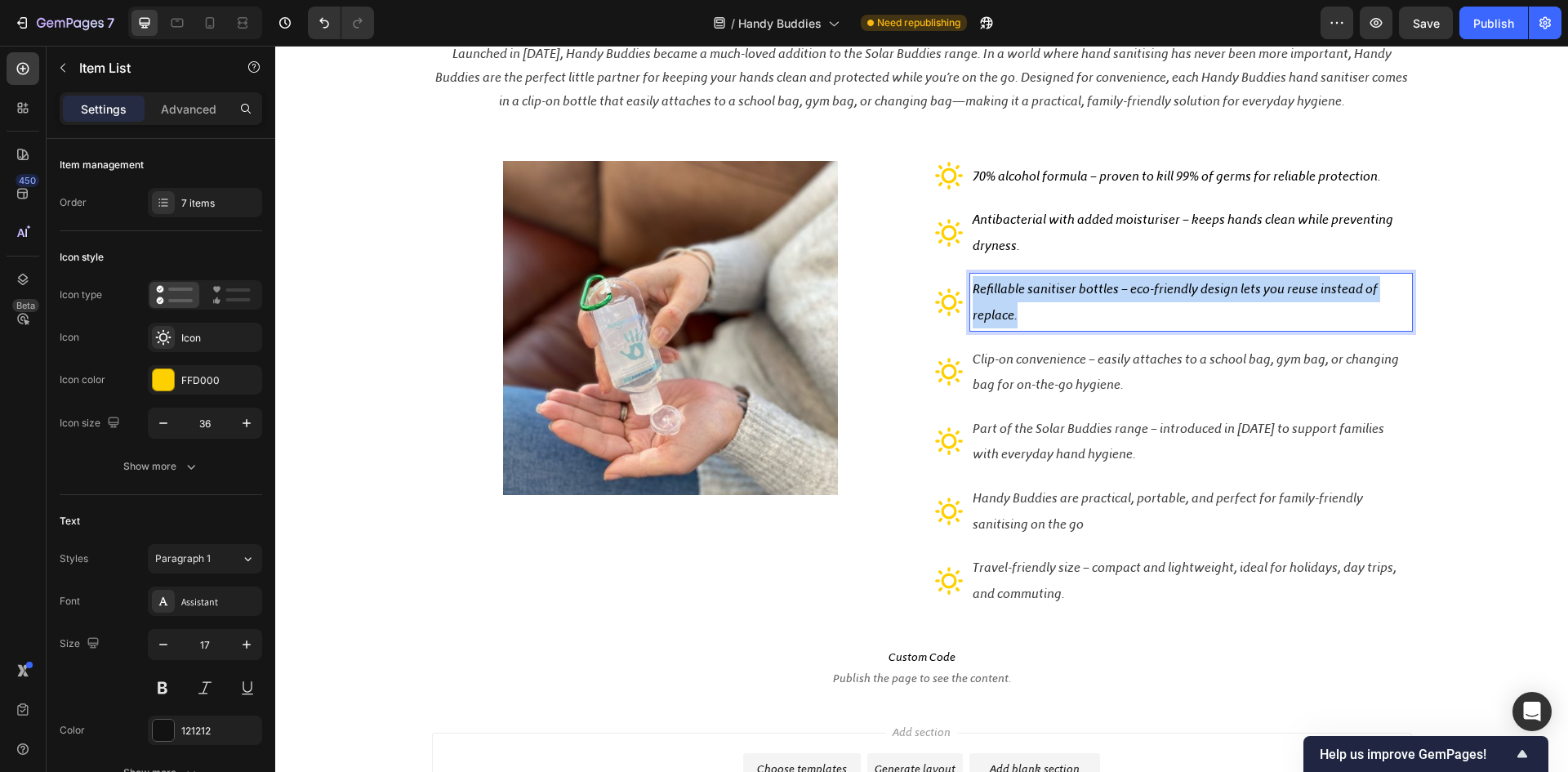
drag, startPoint x: 1014, startPoint y: 322, endPoint x: 965, endPoint y: 296, distance: 55.5
click at [971, 296] on div "Refillable sanitiser bottles – eco-friendly design lets you reuse instead of re…" at bounding box center [1191, 302] width 442 height 56
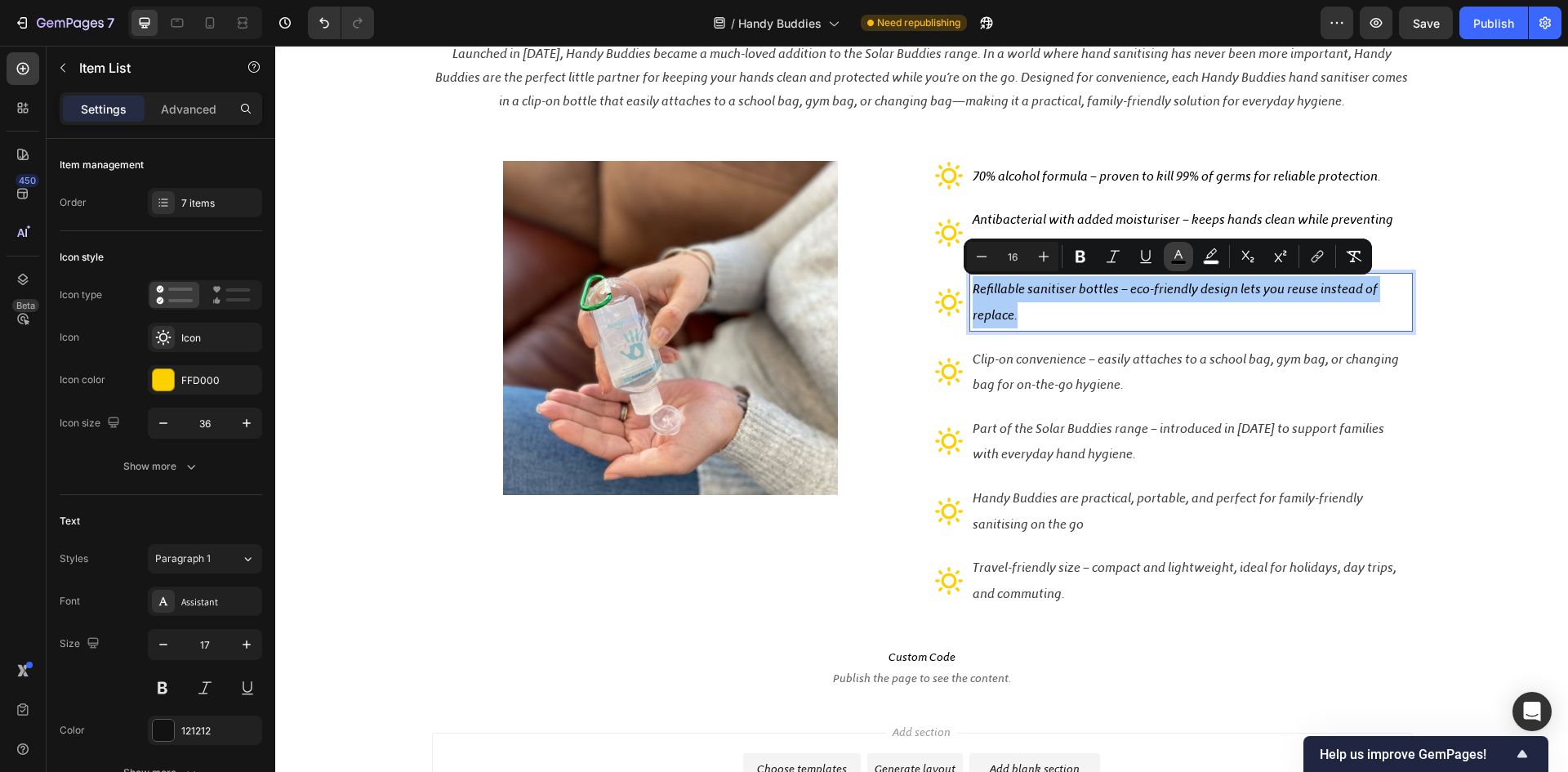
click at [1182, 258] on icon "Editor contextual toolbar" at bounding box center [1178, 254] width 8 height 9
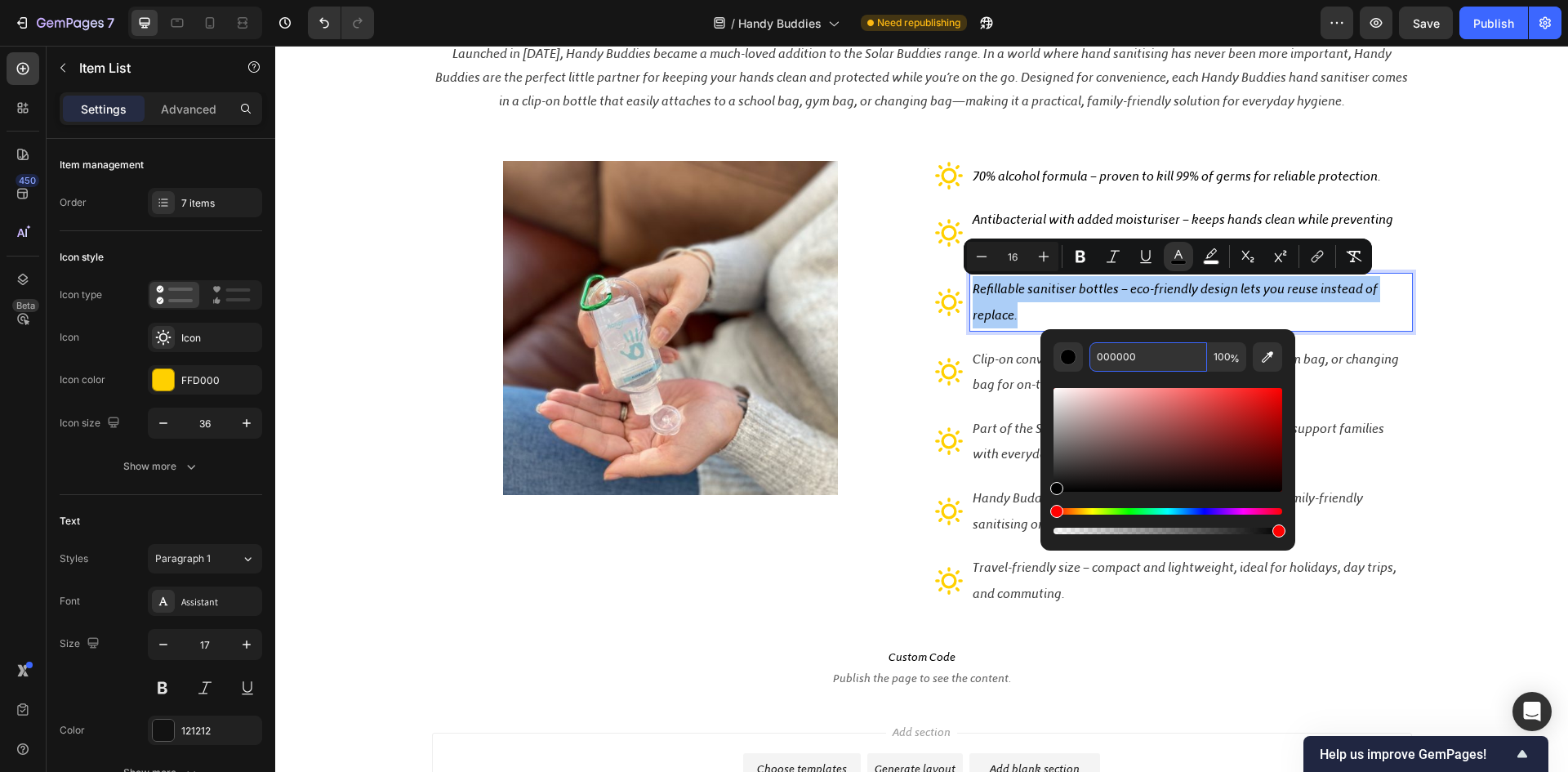
click at [1147, 367] on input "000000" at bounding box center [1149, 357] width 118 height 29
paste input "424242"
type input "424242"
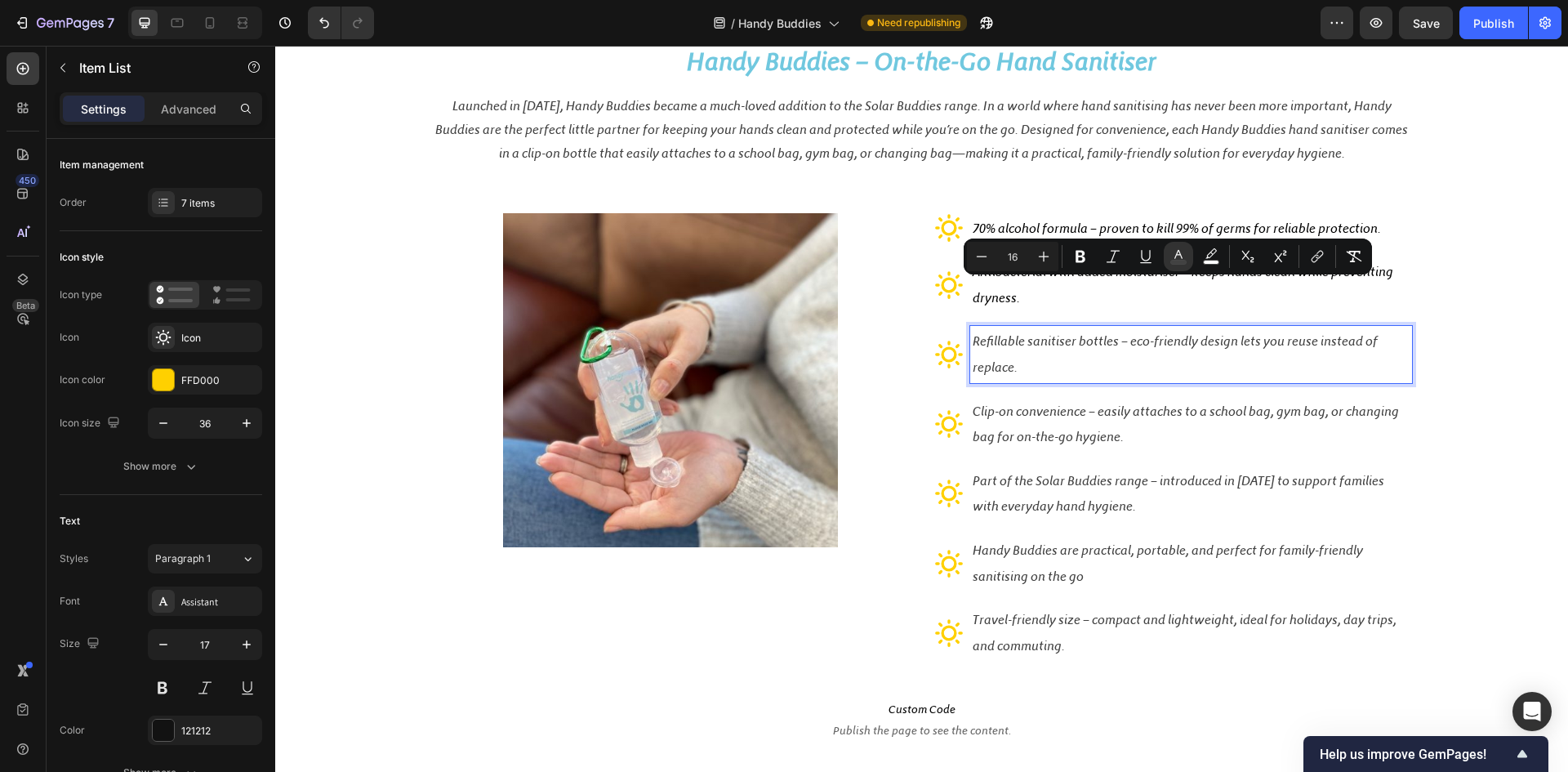
scroll to position [32, 0]
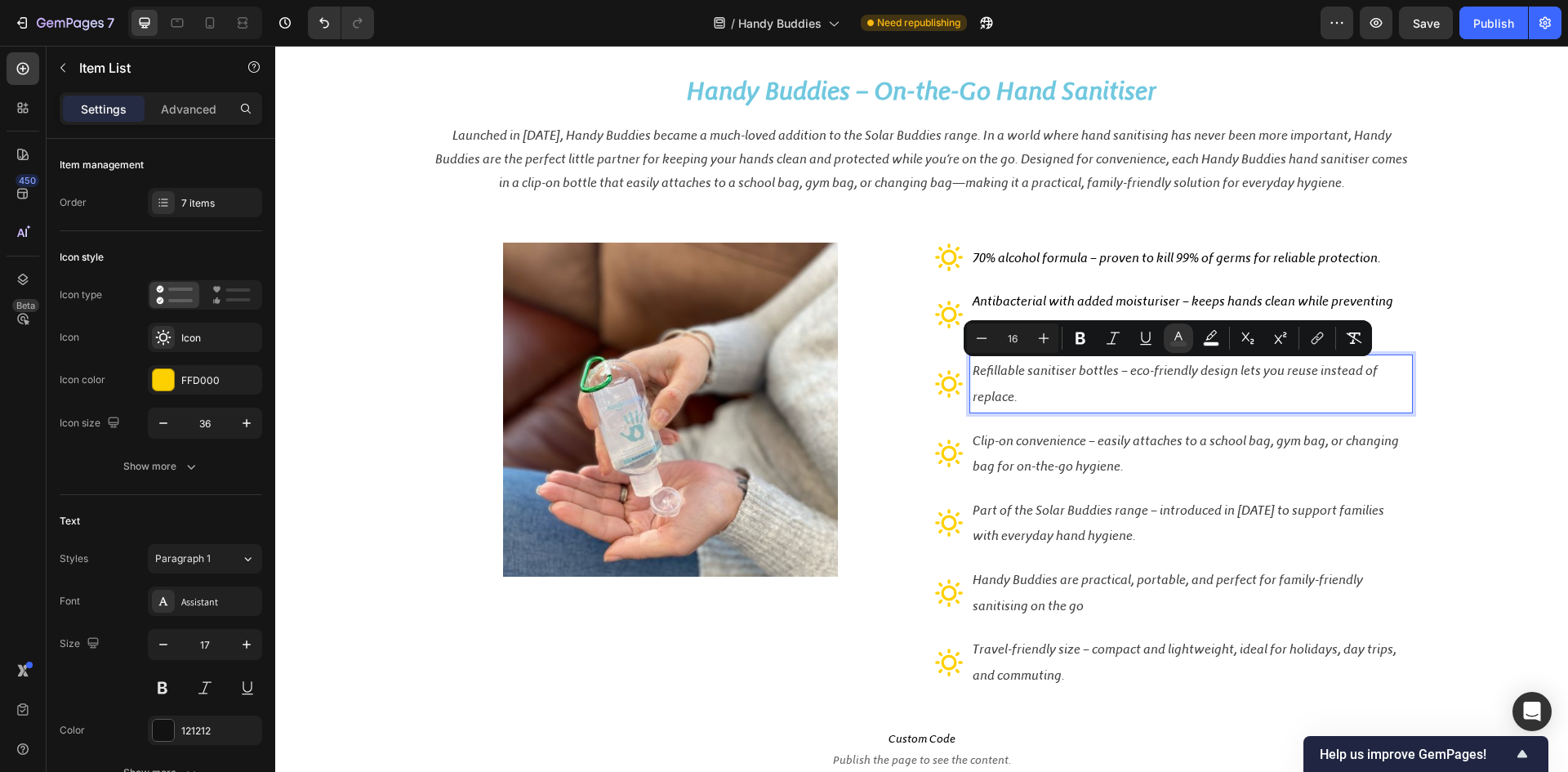
click at [1024, 303] on span "Antibacterial with added moisturiser – keeps hands clean while preventing dryne…" at bounding box center [1182, 314] width 421 height 41
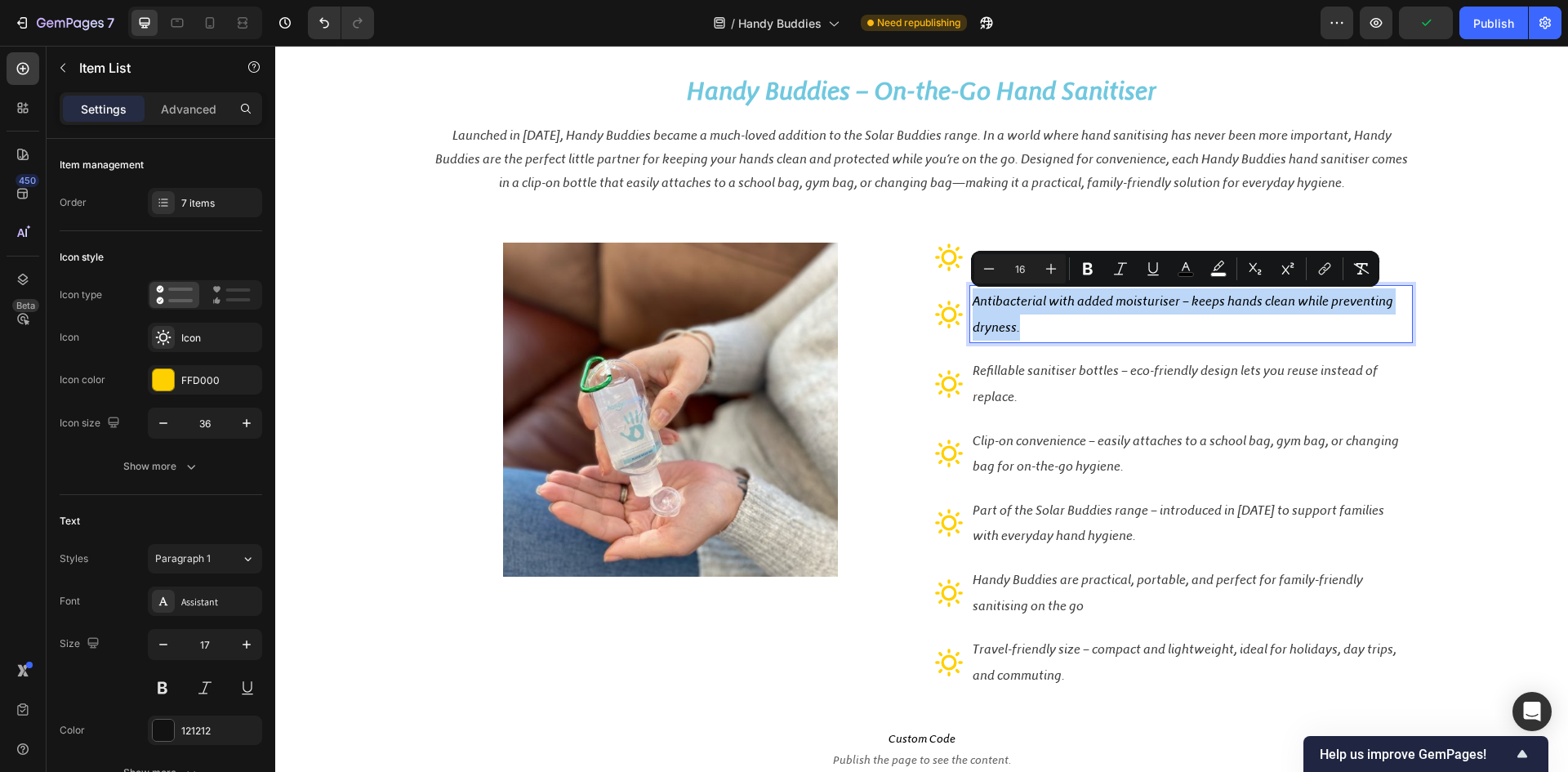
drag, startPoint x: 1012, startPoint y: 322, endPoint x: 966, endPoint y: 304, distance: 49.4
click at [972, 304] on p "Antibacterial with added moisturiser – keeps hands clean while preventing dryne…" at bounding box center [1191, 315] width 437 height 52
click at [1189, 263] on icon "Editor contextual toolbar" at bounding box center [1186, 268] width 16 height 16
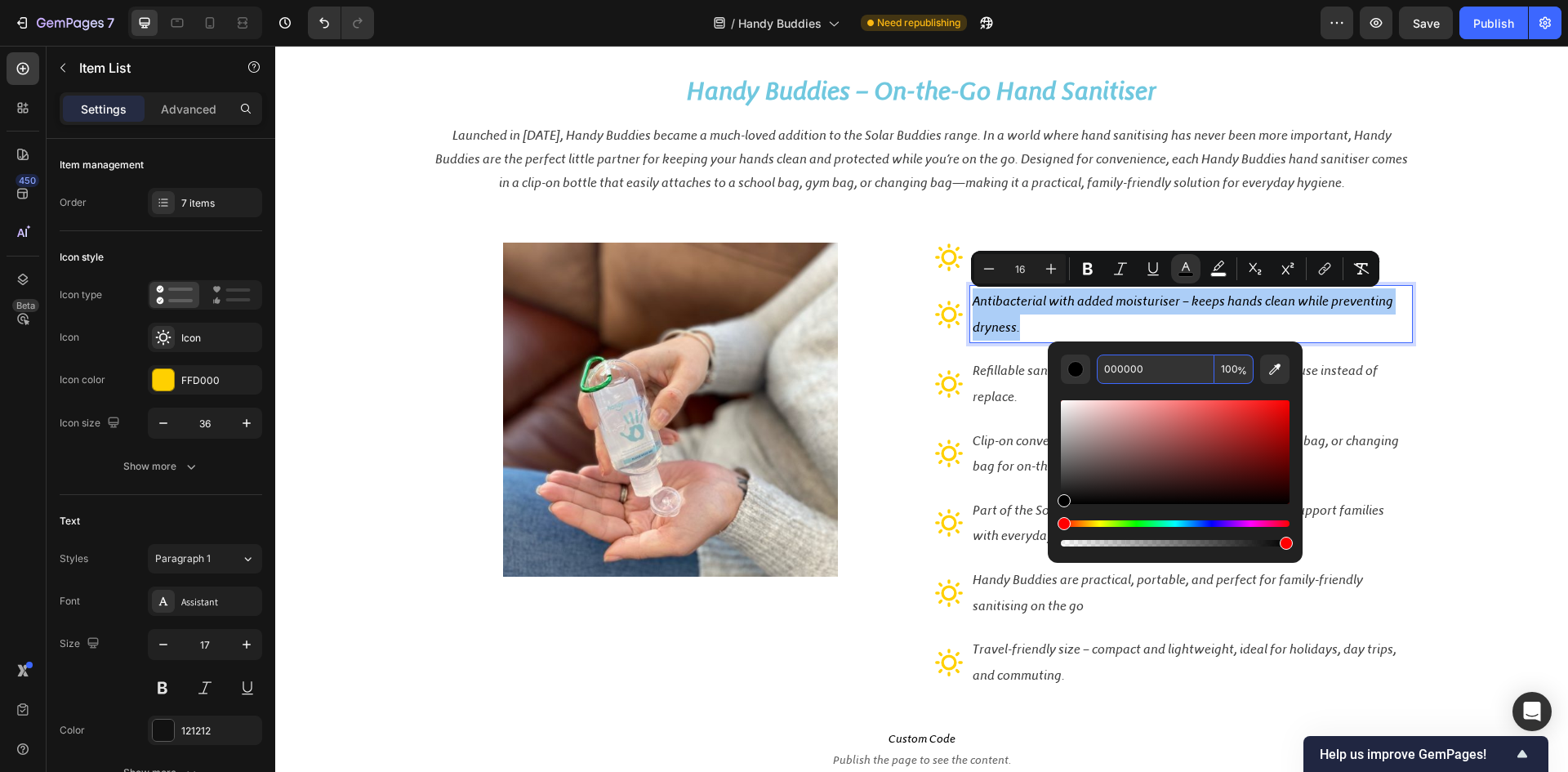
click at [1159, 375] on input "000000" at bounding box center [1156, 369] width 118 height 29
paste input "424242"
type input "424242"
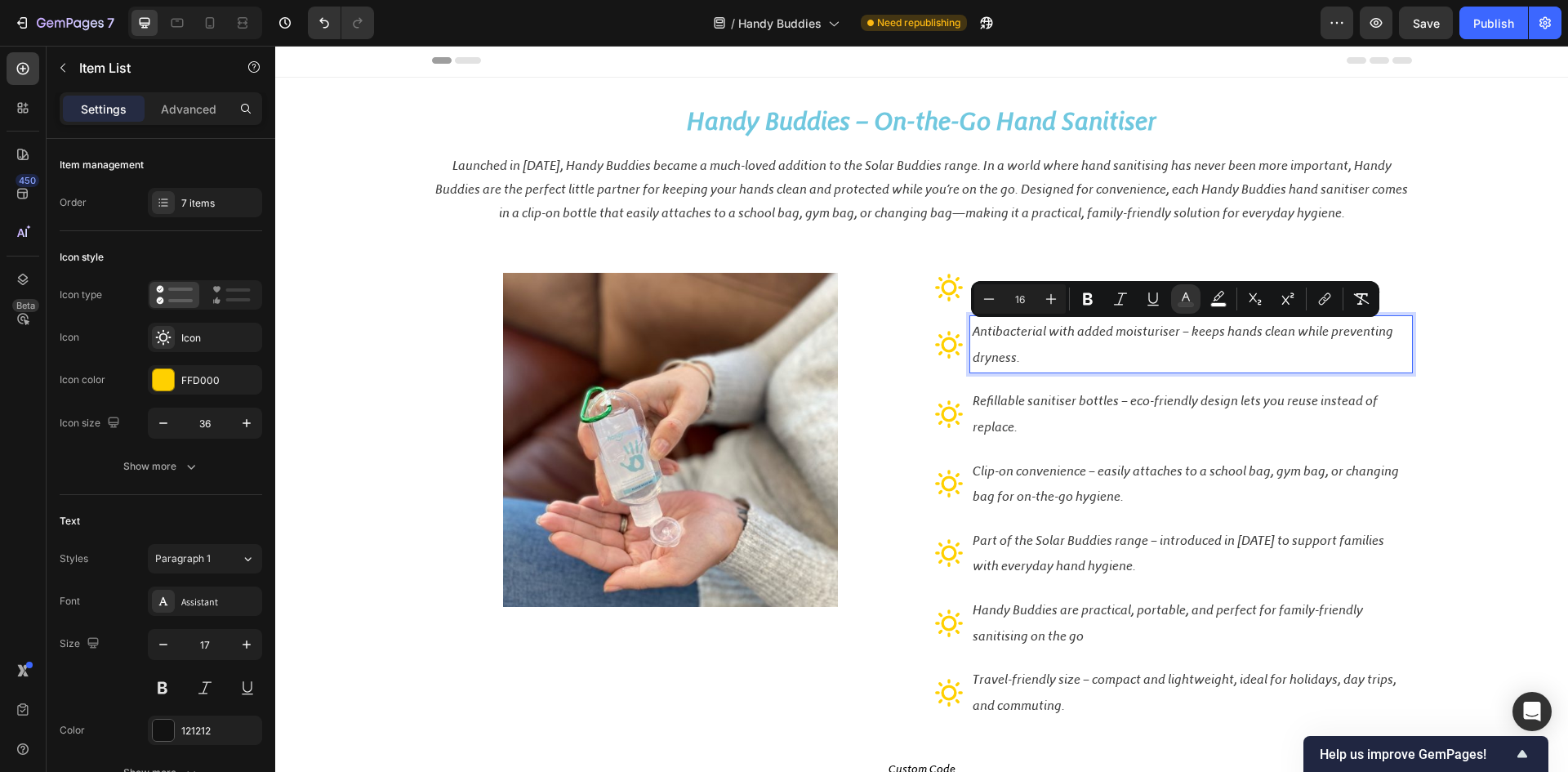
scroll to position [0, 0]
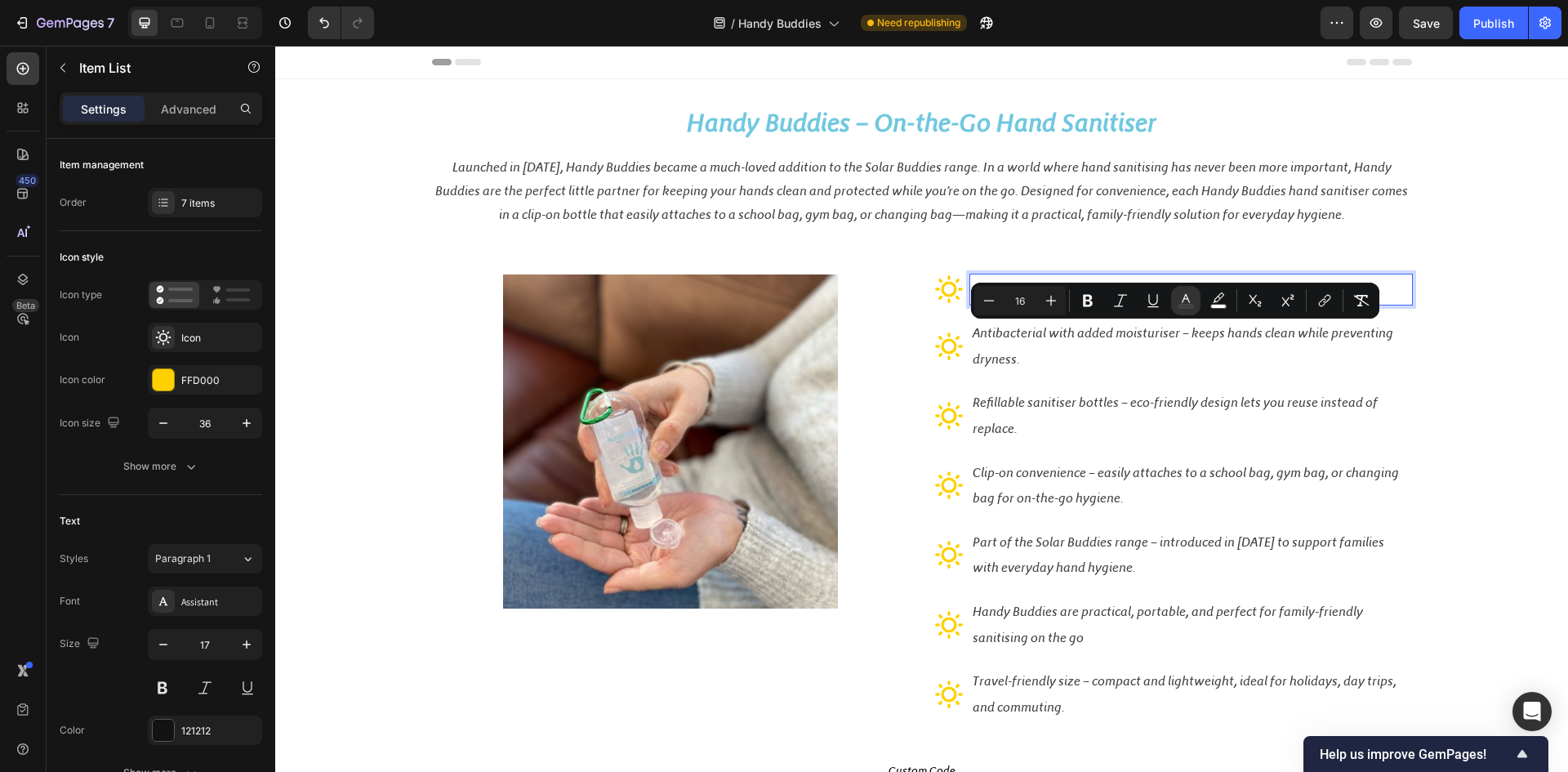
click at [971, 285] on div "70% alcohol formula – proven to kill 99% of germs for reliable protection." at bounding box center [1191, 290] width 442 height 31
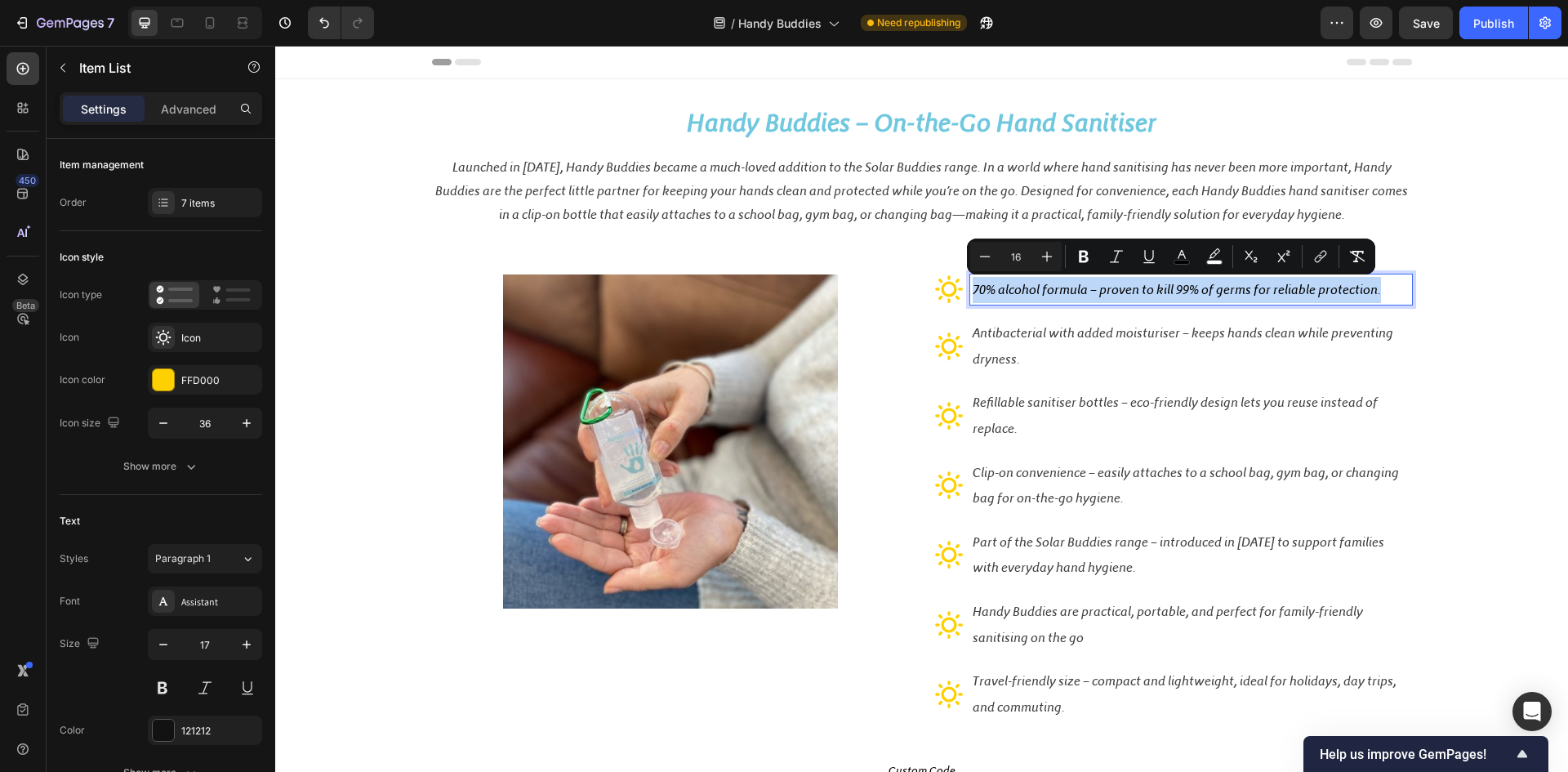
drag, startPoint x: 1383, startPoint y: 288, endPoint x: 970, endPoint y: 290, distance: 413.0
click at [972, 290] on p "70% alcohol formula – proven to kill 99% of germs for reliable protection." at bounding box center [1191, 290] width 437 height 26
click at [1182, 258] on icon "Editor contextual toolbar" at bounding box center [1182, 256] width 16 height 16
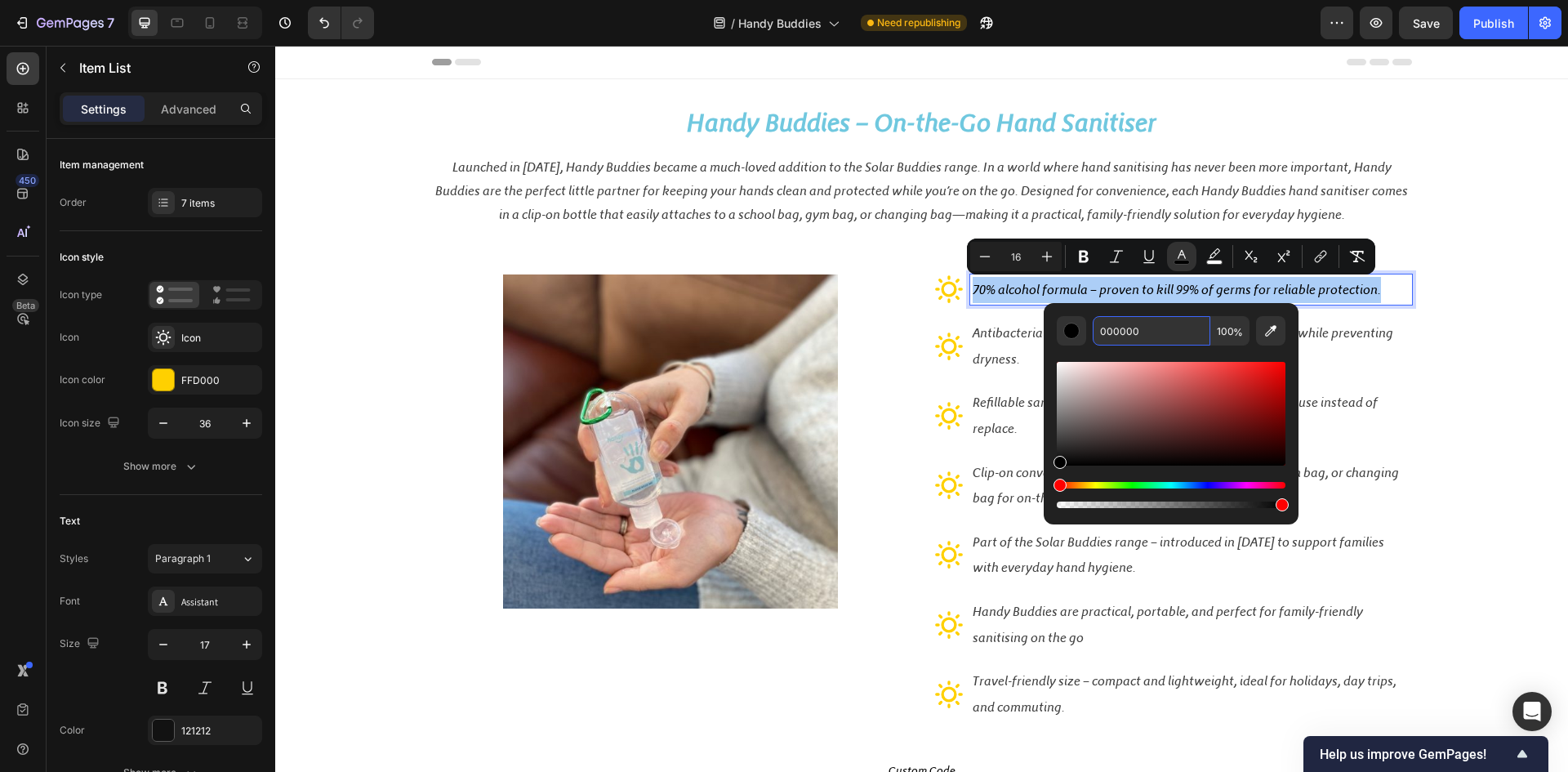
click at [1162, 332] on input "000000" at bounding box center [1151, 331] width 118 height 29
paste input "424242"
type input "424242"
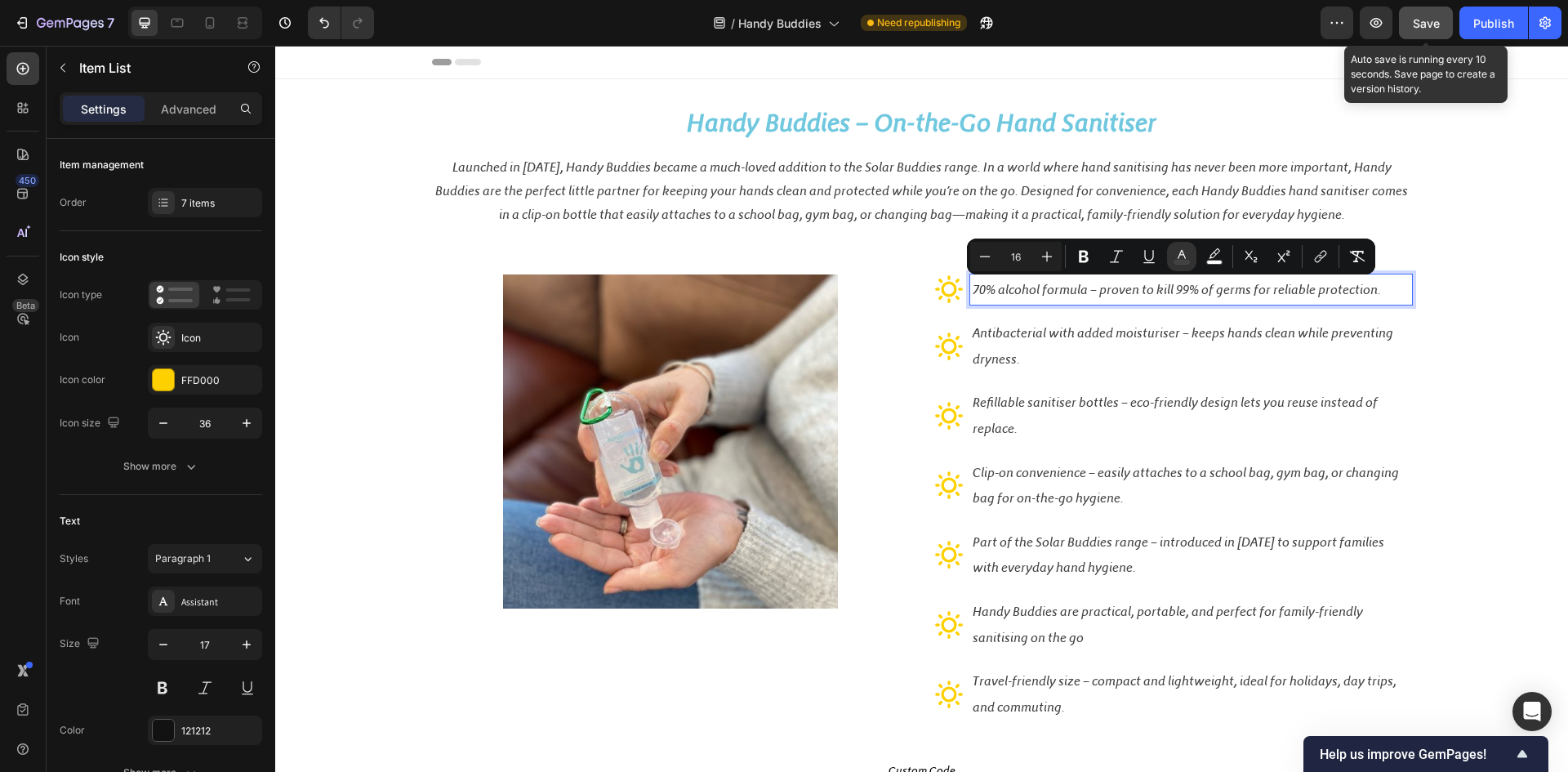
click at [1429, 23] on span "Save" at bounding box center [1426, 23] width 27 height 14
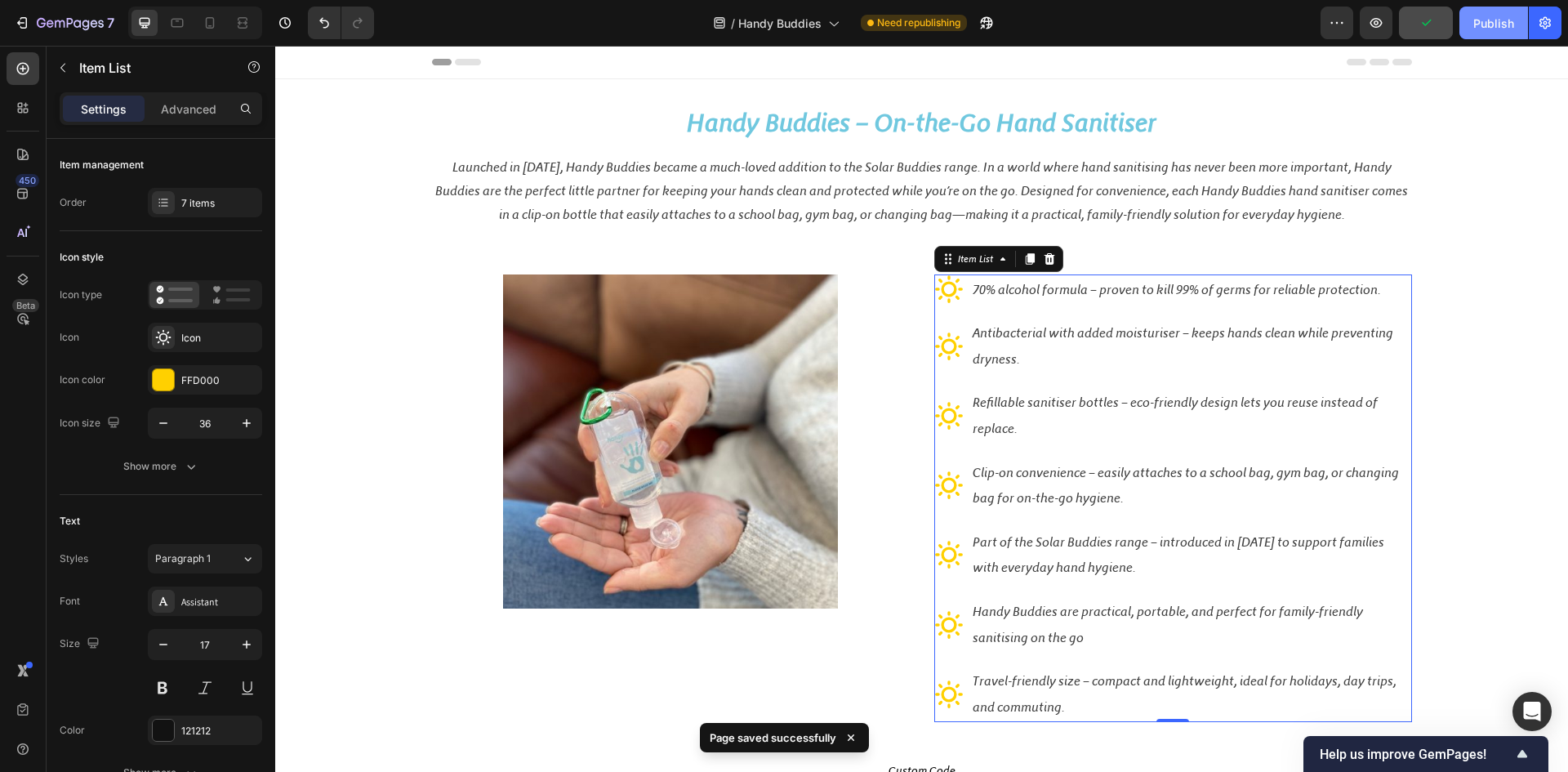
click at [1507, 21] on div "Publish" at bounding box center [1494, 23] width 41 height 17
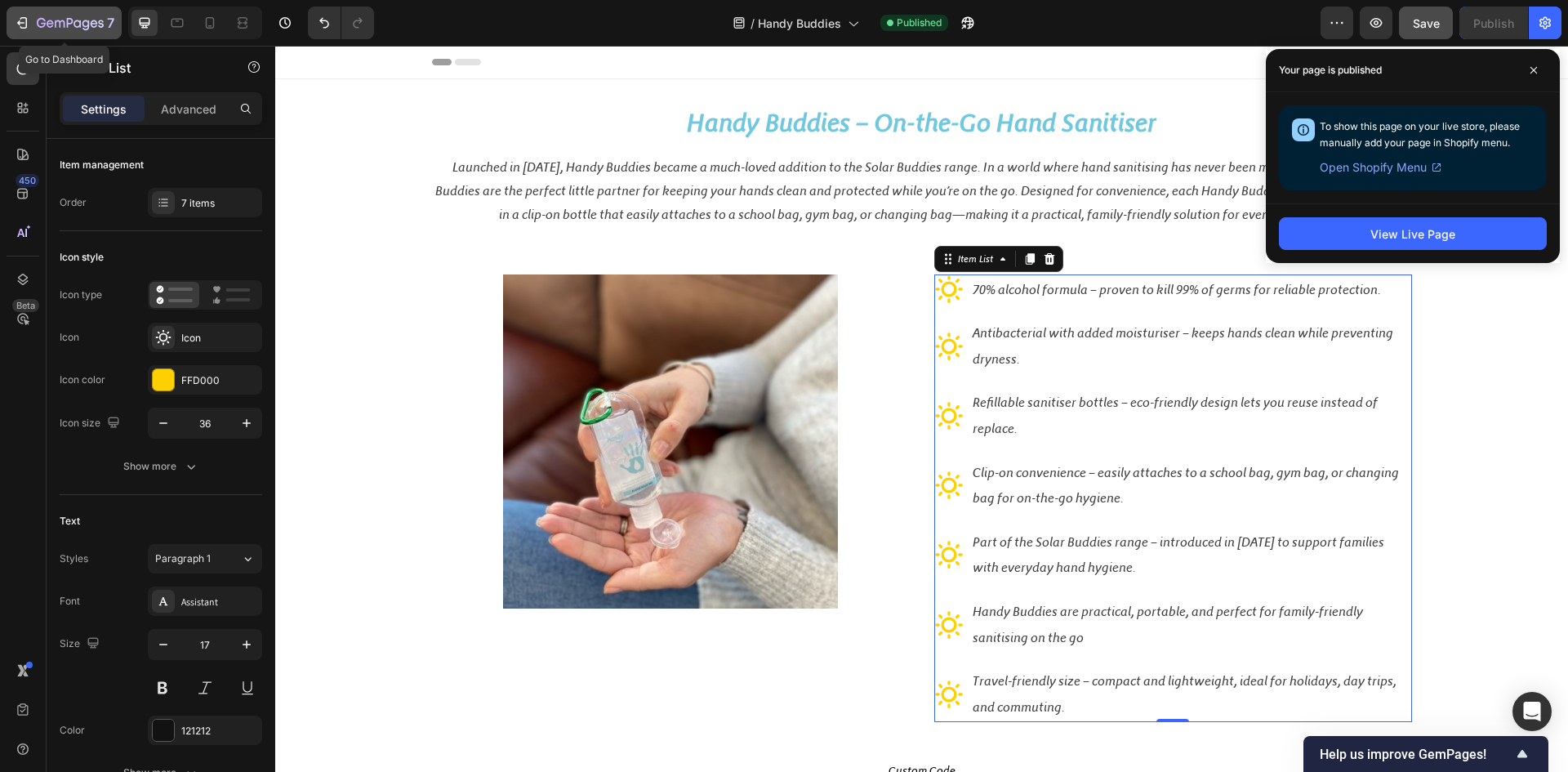
click at [74, 25] on icon "button" at bounding box center [77, 23] width 8 height 8
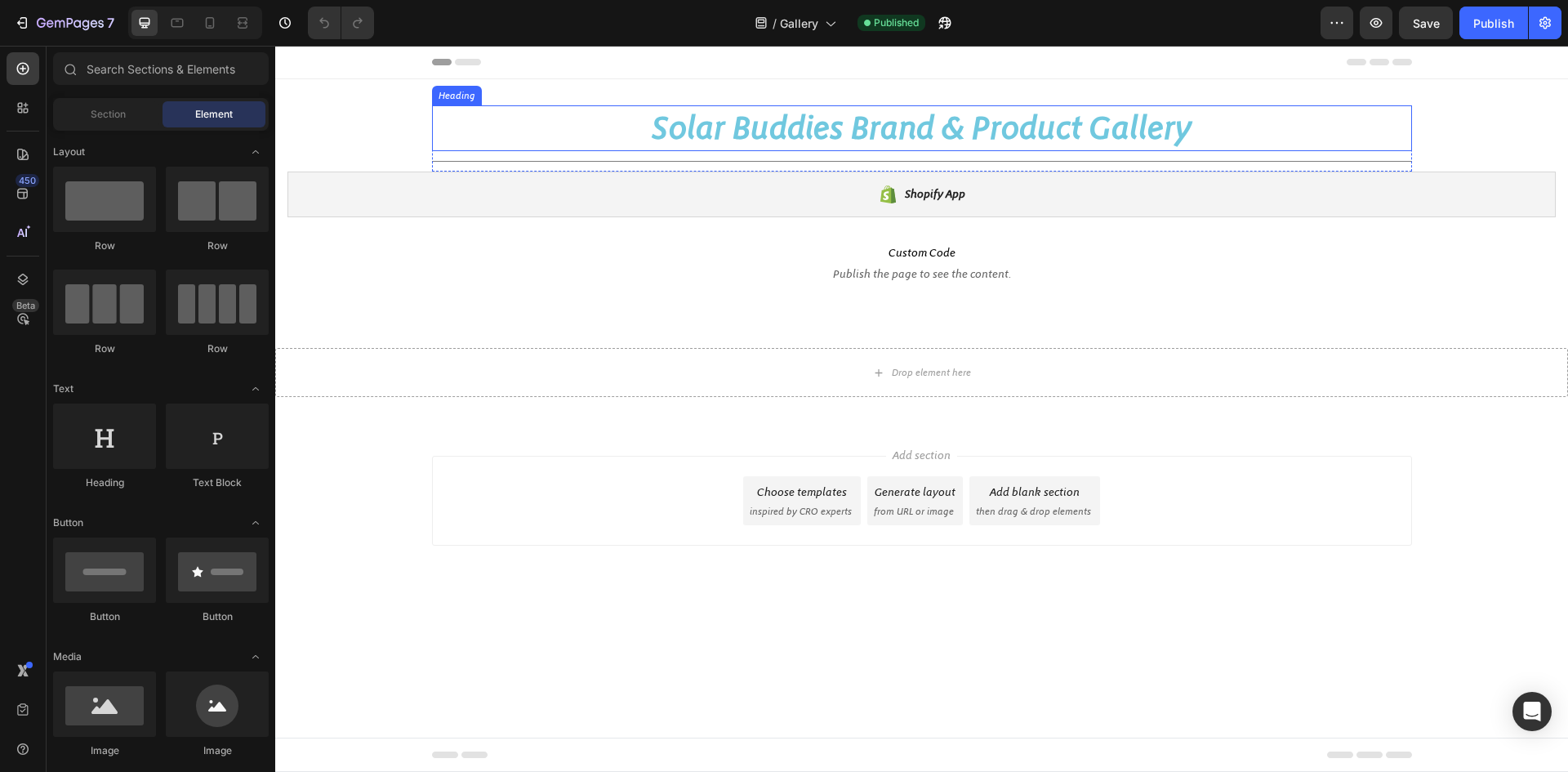
click at [838, 131] on strong "Solar Buddies Brand & Product Gallery" at bounding box center [922, 128] width 541 height 38
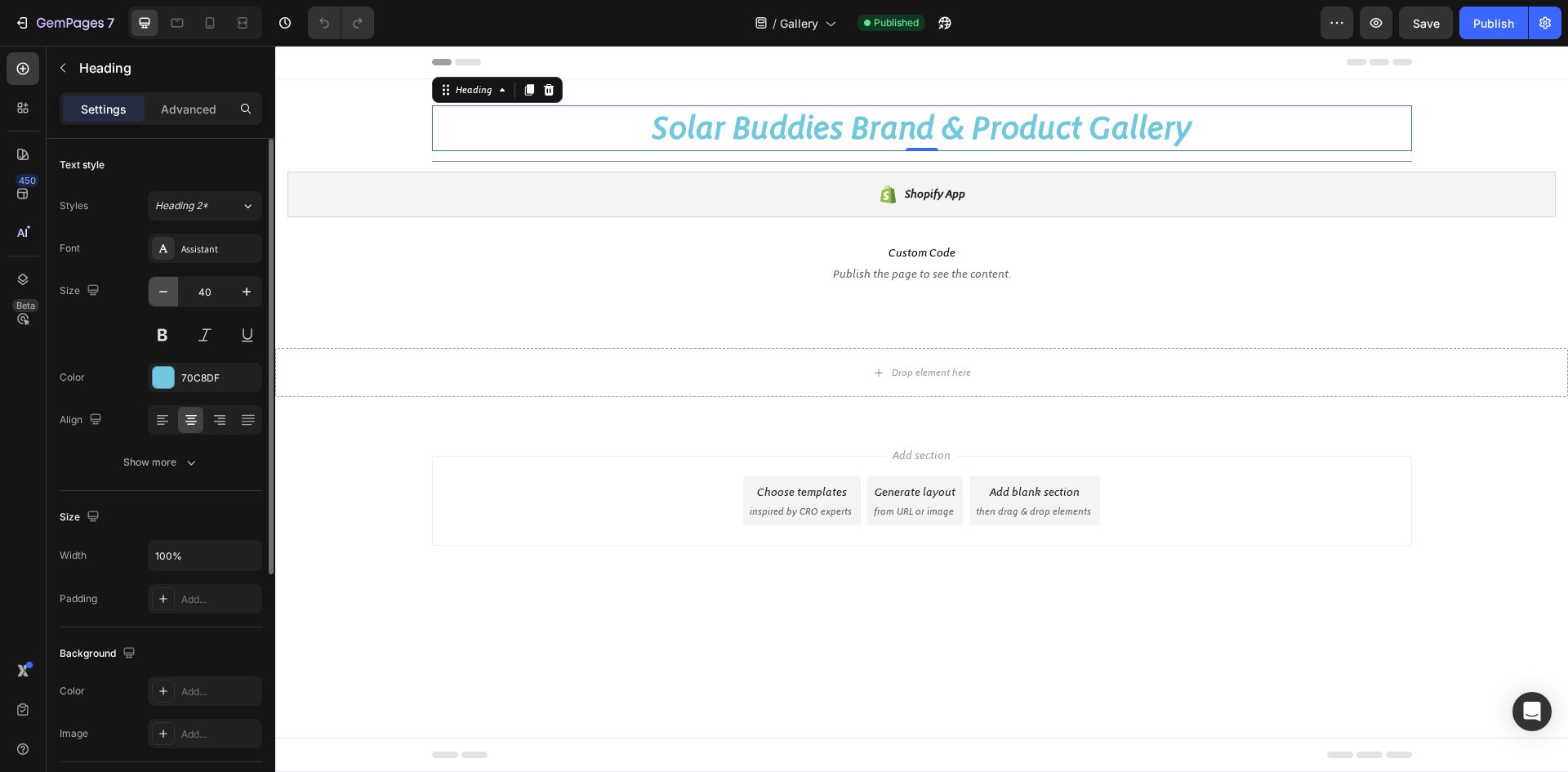
click at [169, 299] on icon "button" at bounding box center [163, 291] width 16 height 16
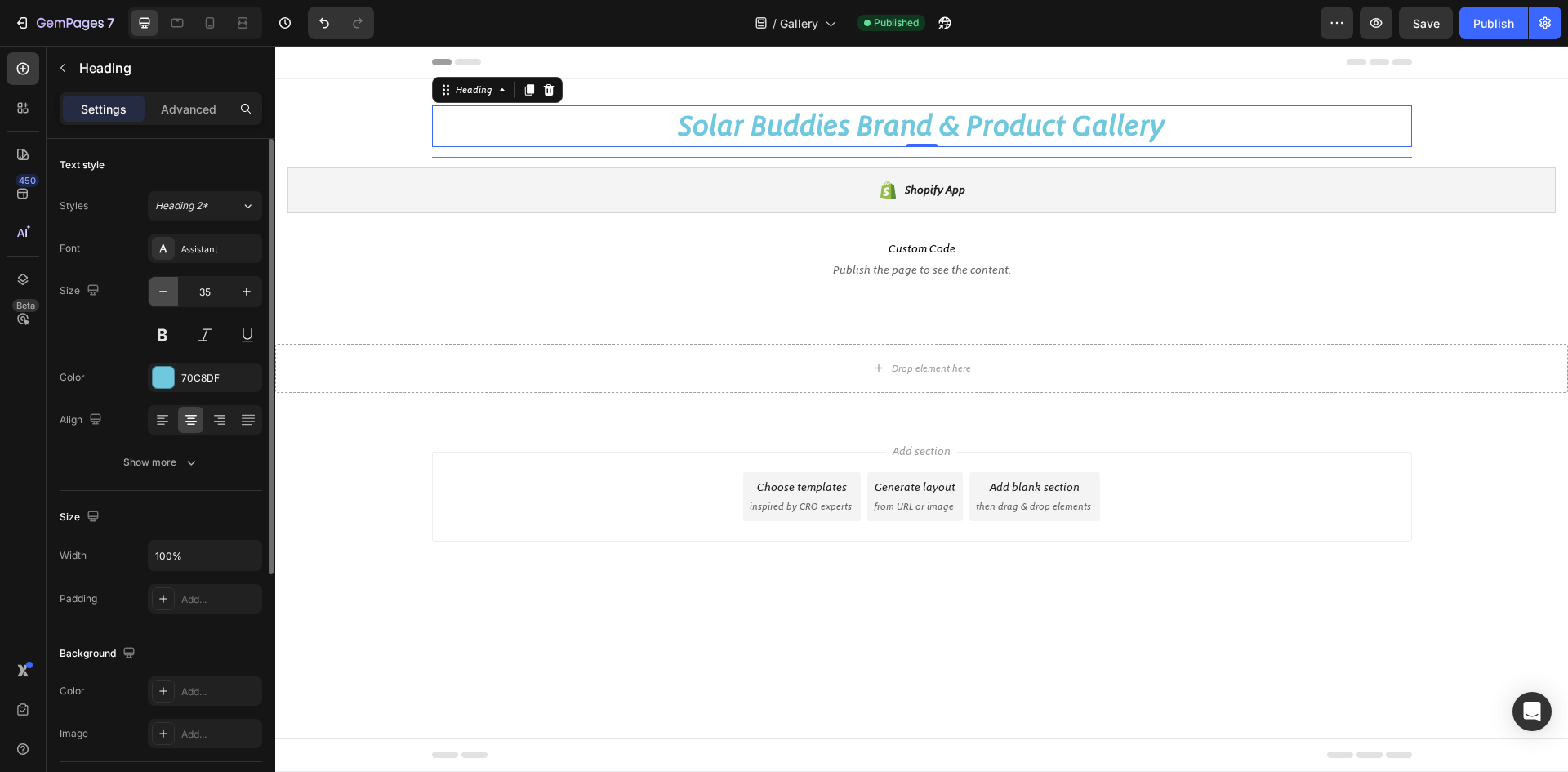
click at [169, 299] on icon "button" at bounding box center [163, 291] width 16 height 16
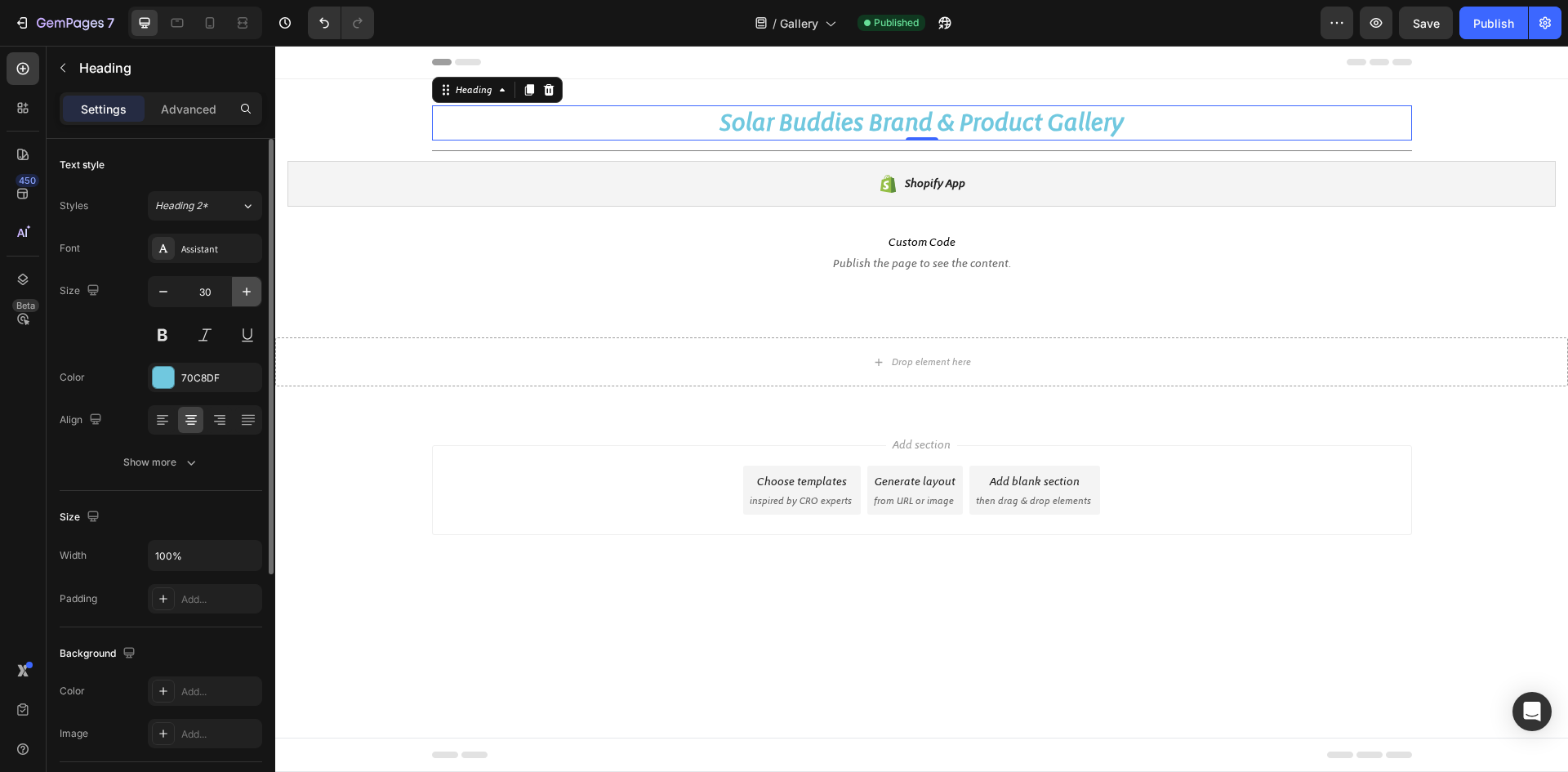
click at [250, 298] on icon "button" at bounding box center [246, 291] width 16 height 16
type input "31"
click at [1510, 35] on button "Publish" at bounding box center [1494, 23] width 68 height 33
